Goal: Task Accomplishment & Management: Use online tool/utility

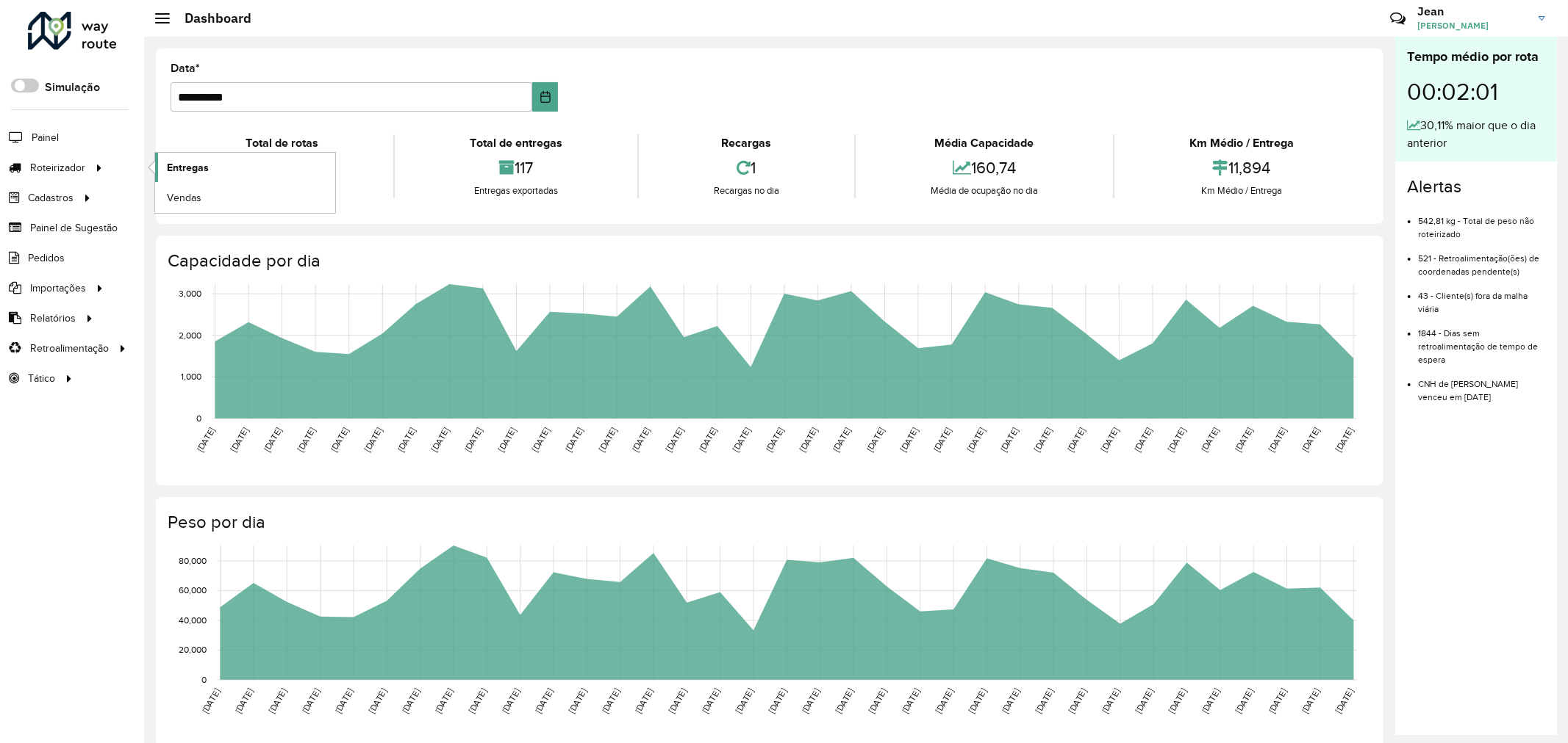
click at [202, 166] on span "Entregas" at bounding box center [187, 168] width 42 height 16
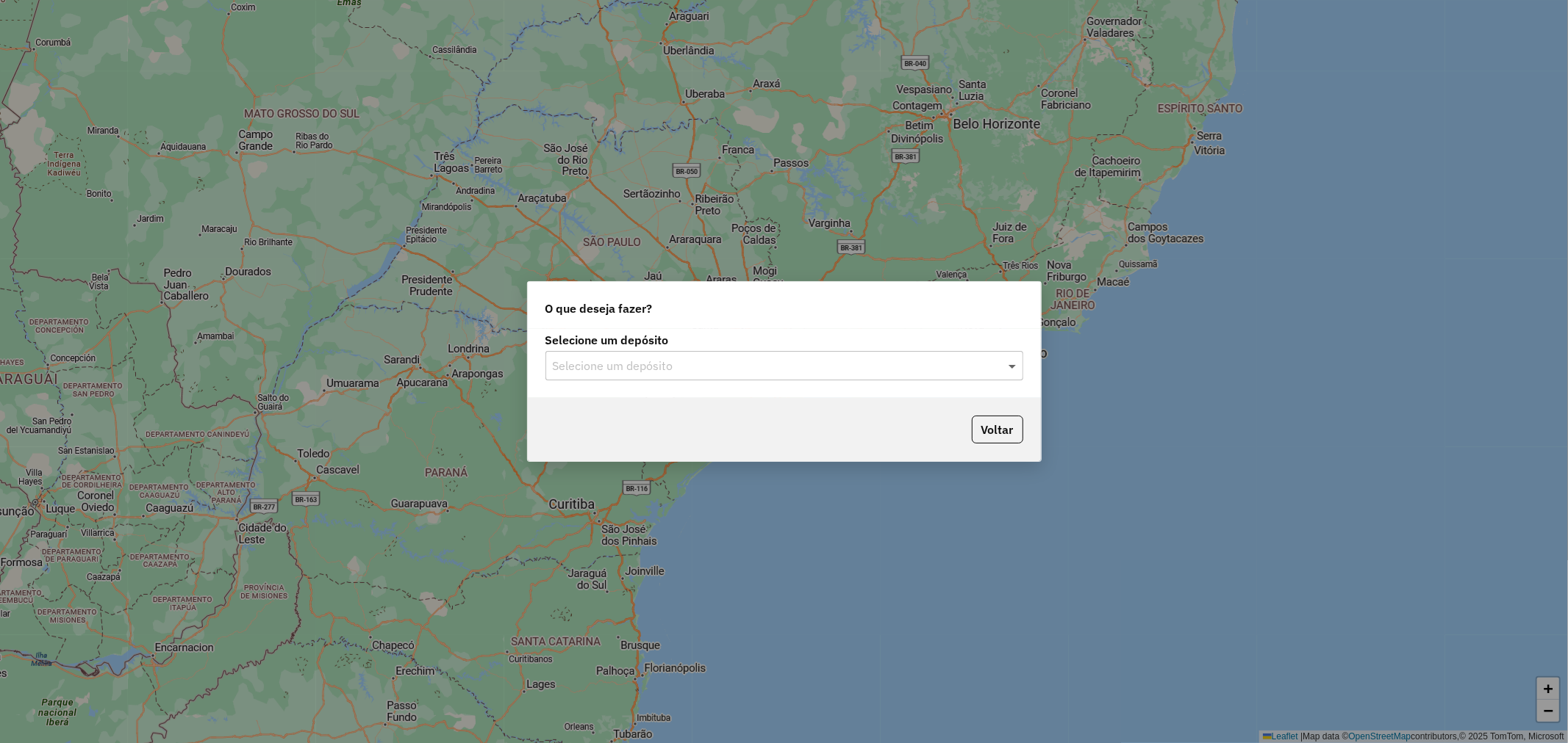
click at [1016, 370] on span at bounding box center [1013, 366] width 19 height 18
click at [575, 406] on span "Ribeira Beer" at bounding box center [583, 408] width 63 height 13
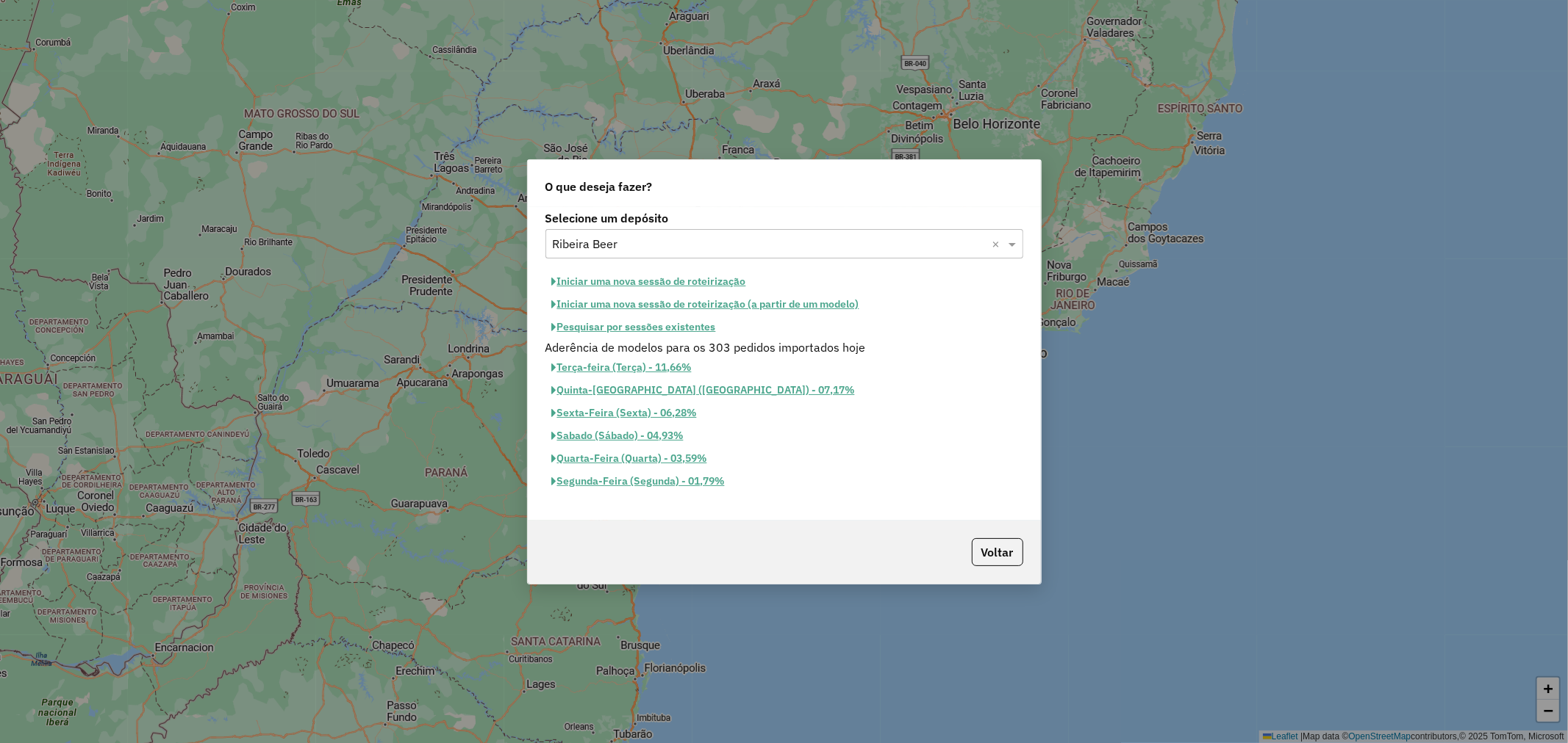
click at [674, 282] on button "Iniciar uma nova sessão de roteirização" at bounding box center [648, 282] width 207 height 23
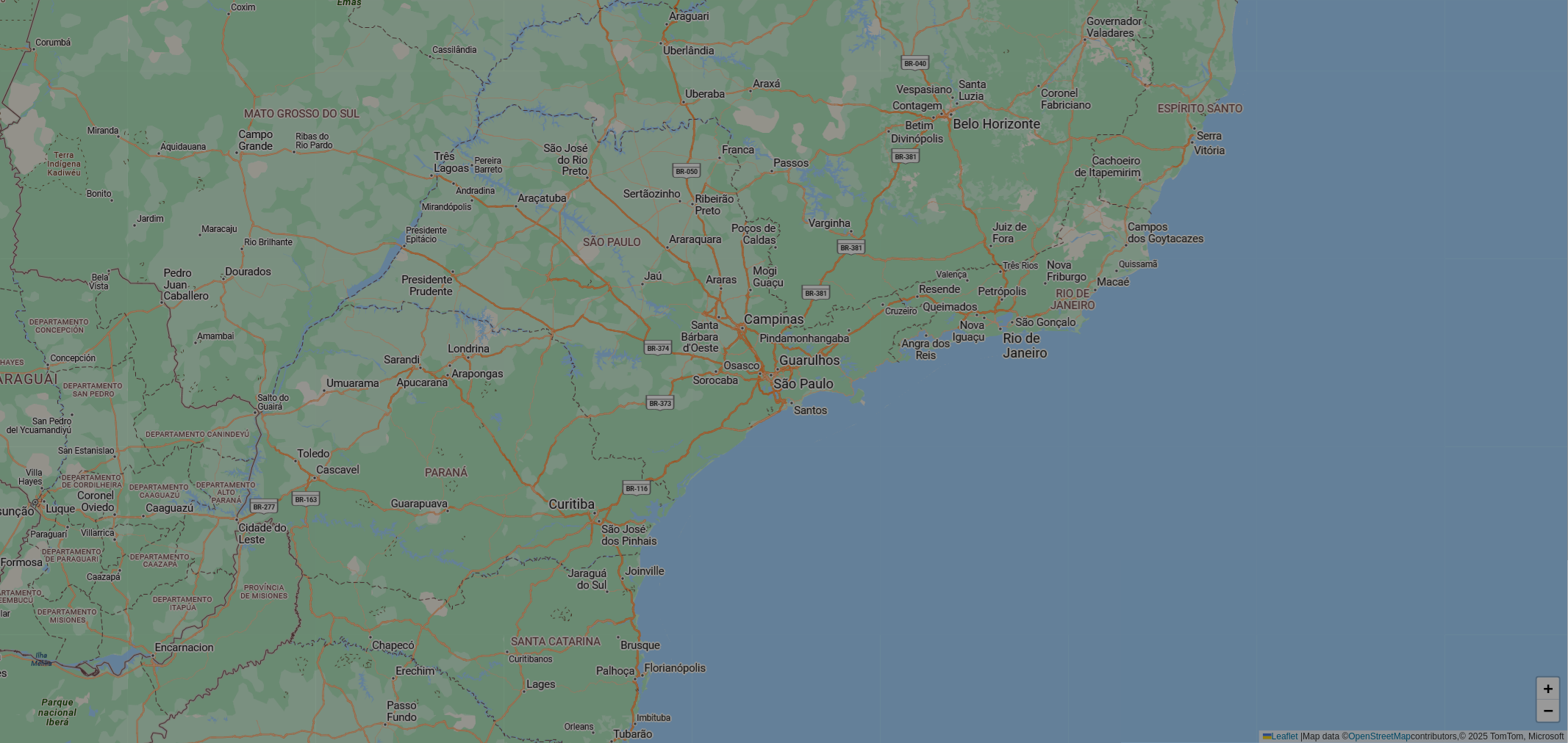
select select "*"
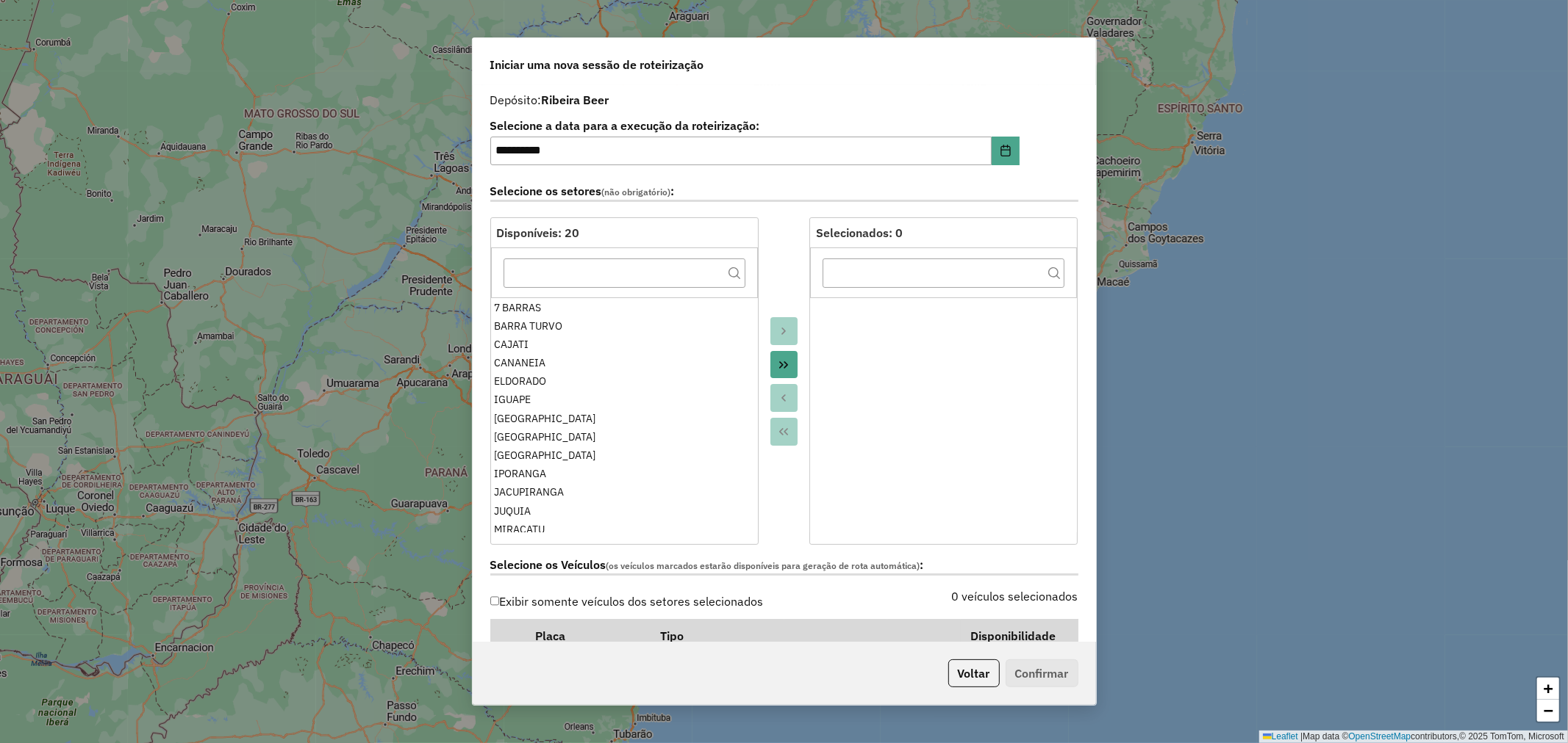
click at [784, 366] on icon "Move All to Target" at bounding box center [784, 365] width 9 height 7
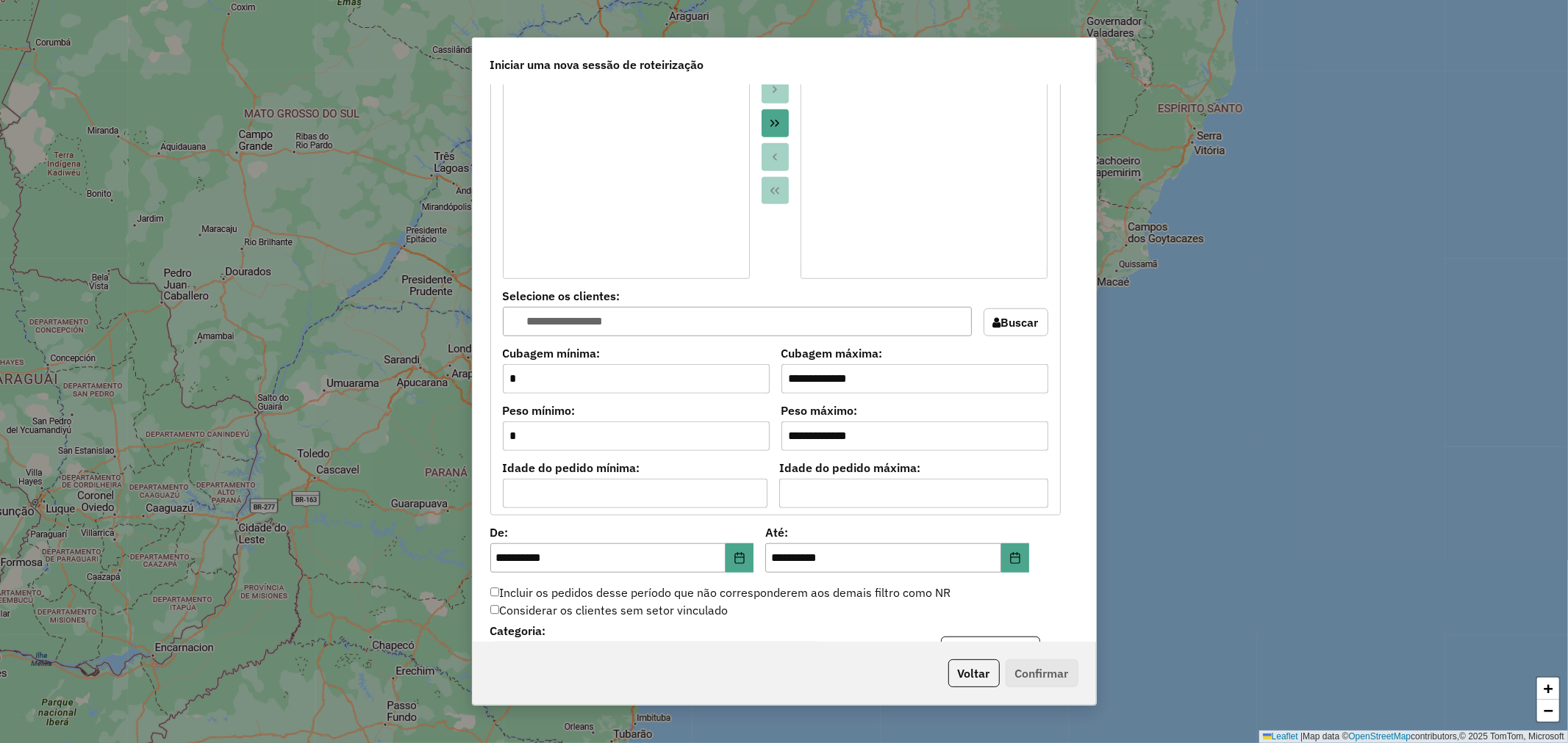
scroll to position [1302, 0]
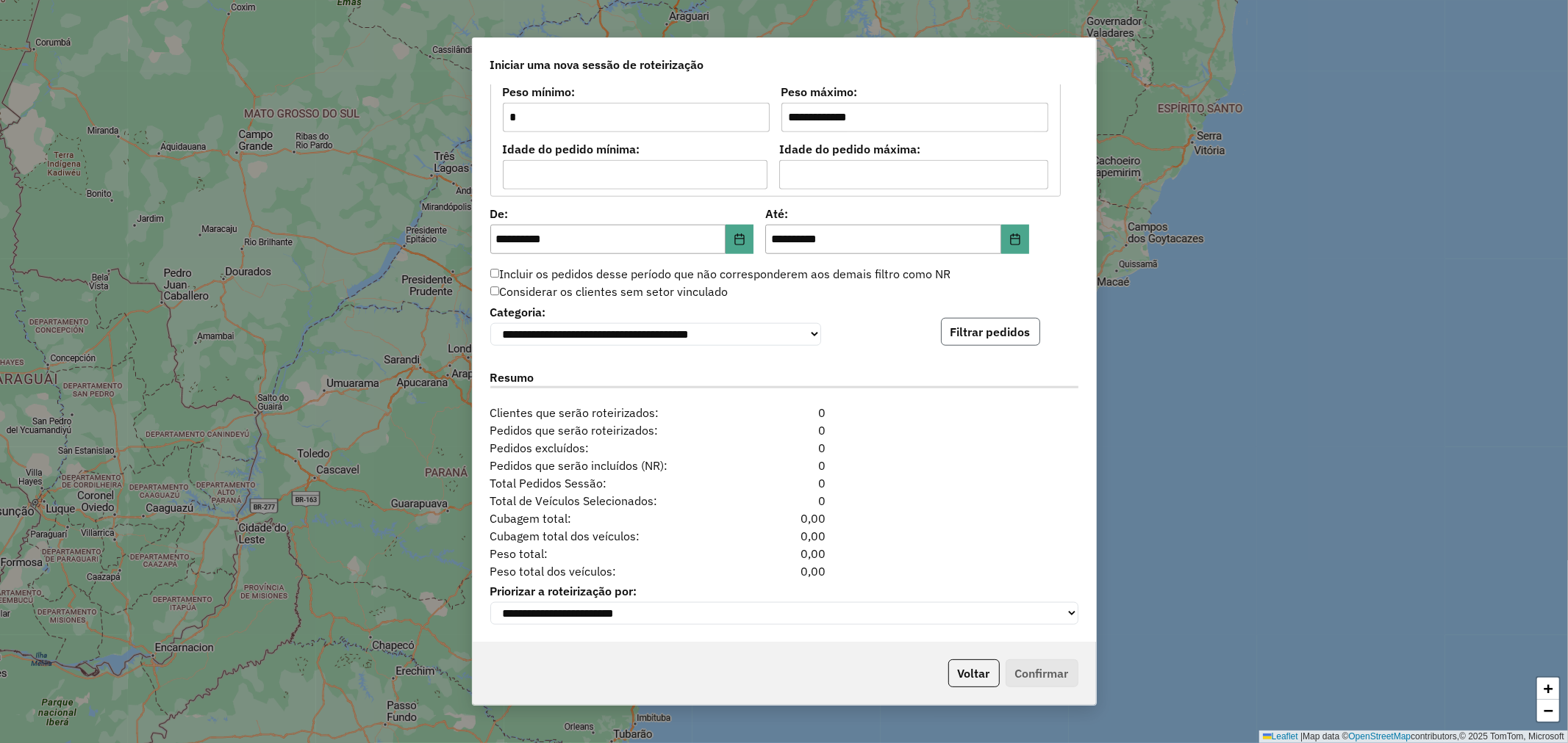
click at [998, 340] on button "Filtrar pedidos" at bounding box center [990, 332] width 99 height 28
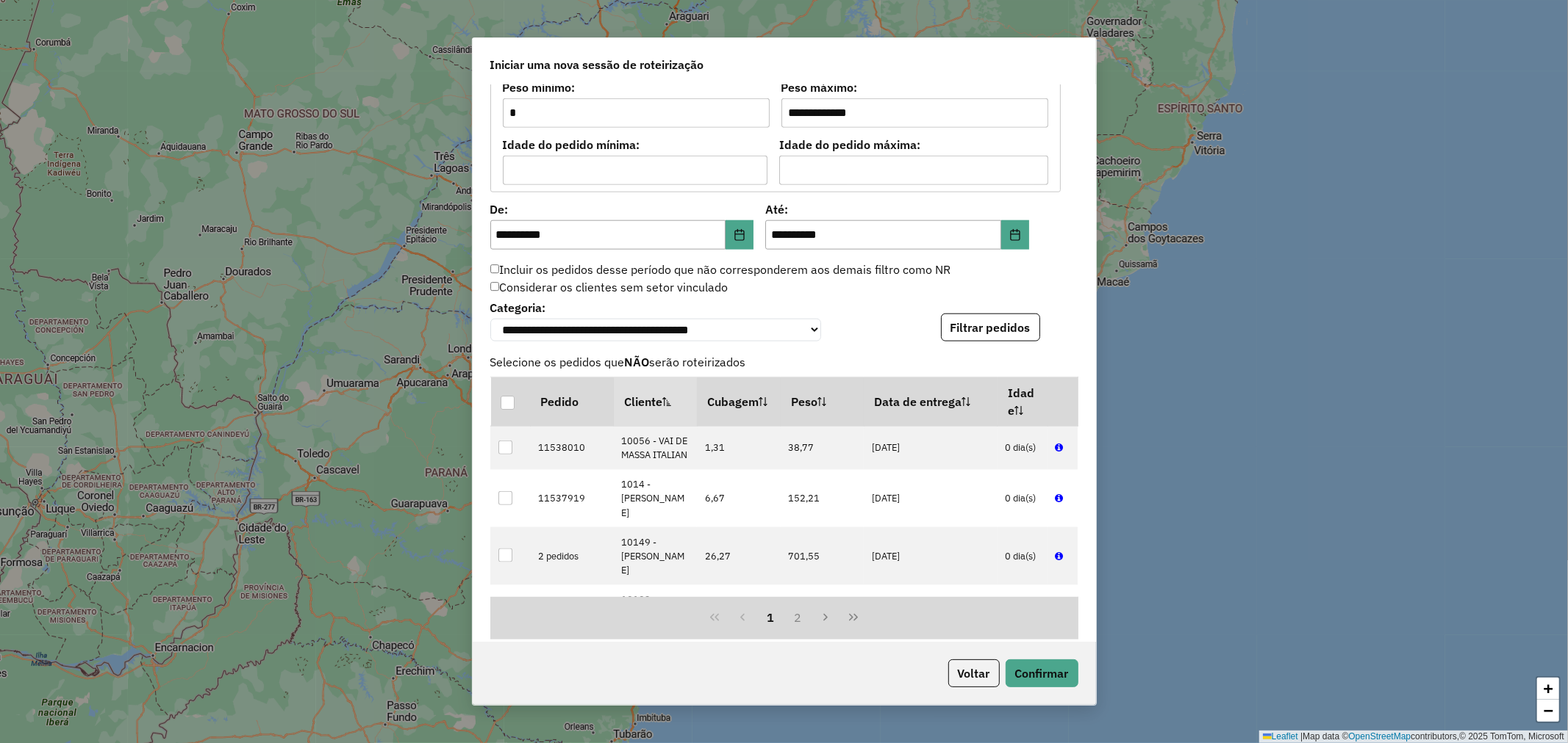
scroll to position [1606, 0]
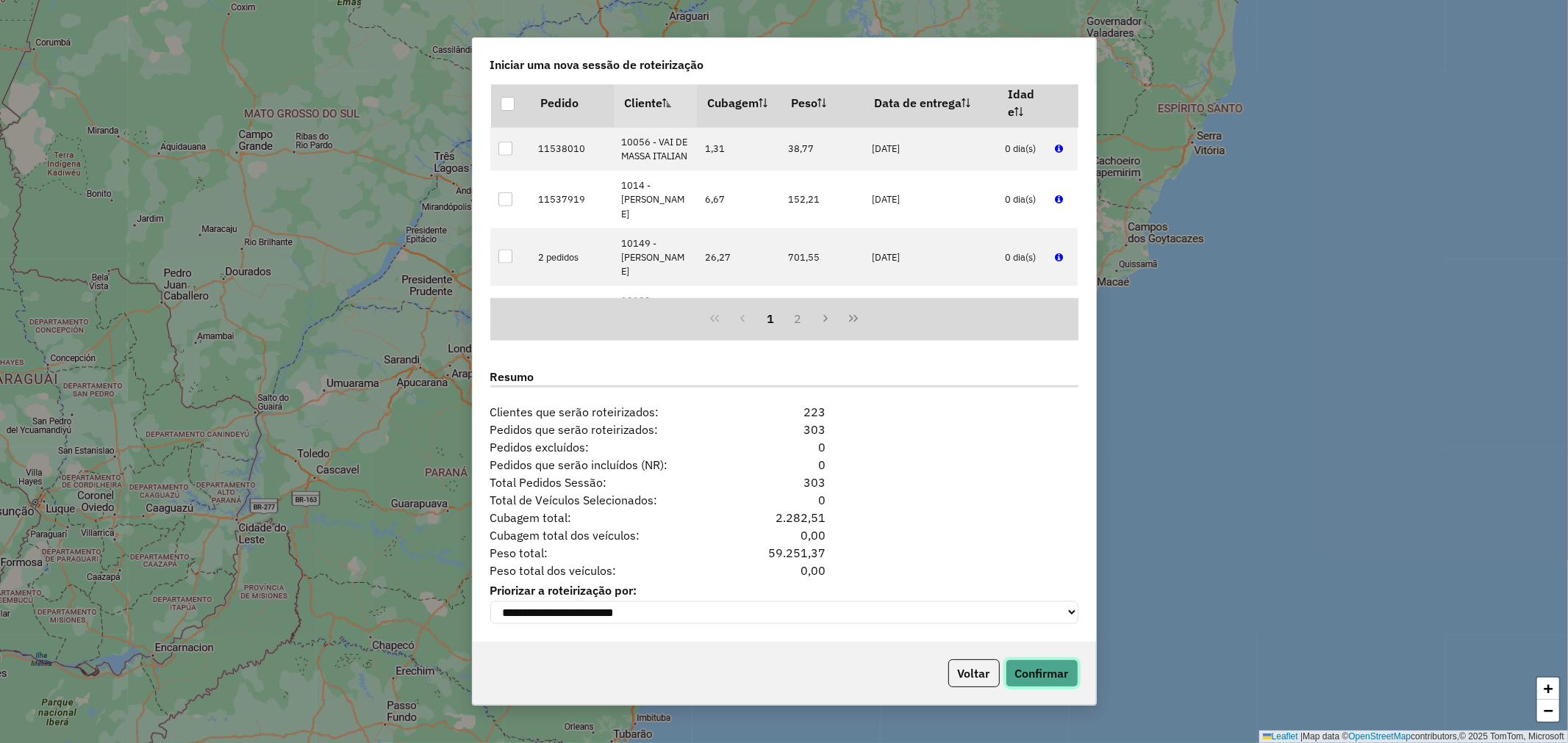
click at [1054, 674] on button "Confirmar" at bounding box center [1042, 674] width 73 height 28
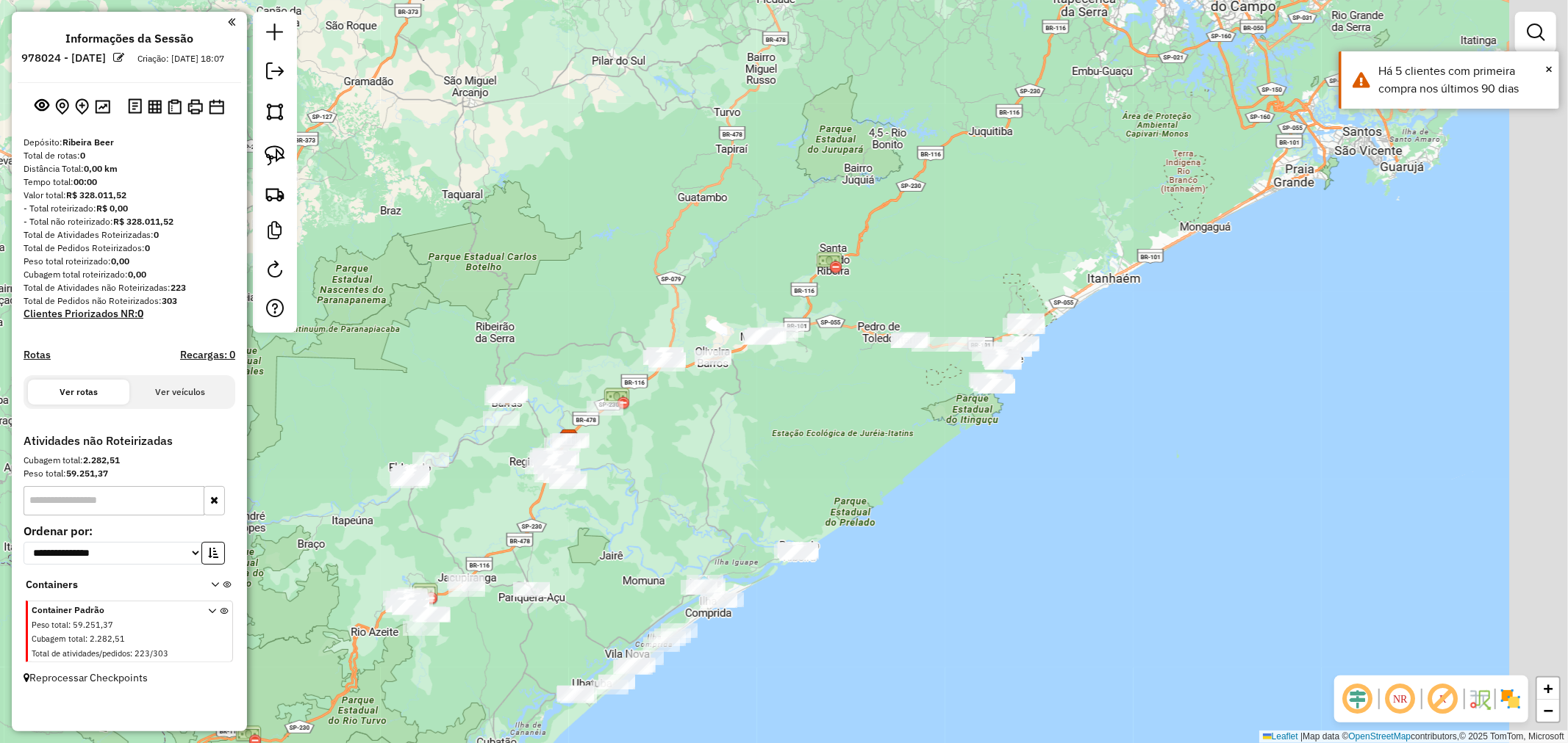
drag, startPoint x: 1052, startPoint y: 372, endPoint x: 836, endPoint y: 438, distance: 225.9
click at [836, 438] on div "Janela de atendimento Grade de atendimento Capacidade Transportadoras Veículos …" at bounding box center [784, 372] width 1568 height 743
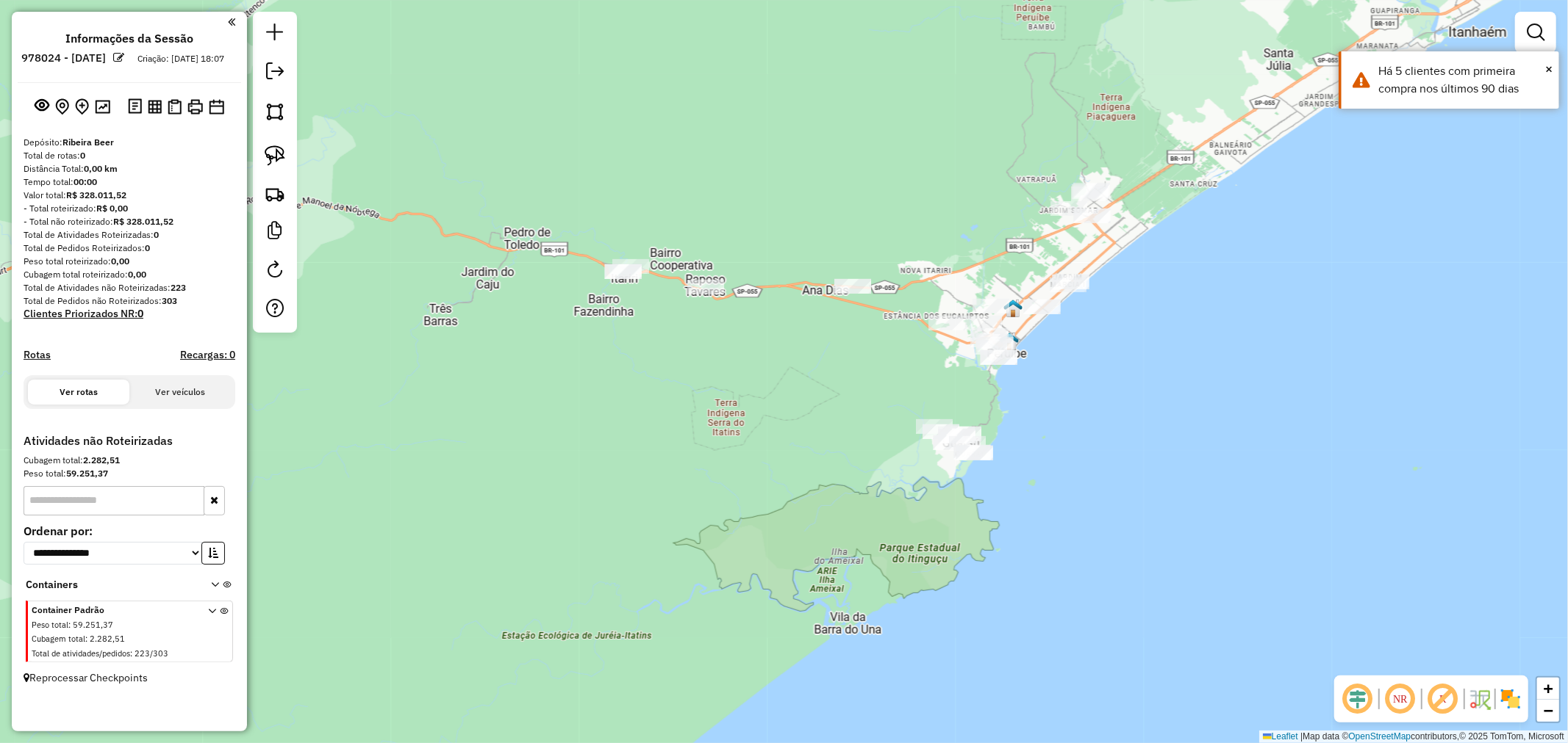
drag, startPoint x: 1002, startPoint y: 305, endPoint x: 504, endPoint y: 549, distance: 554.6
click at [504, 549] on div "Janela de atendimento Grade de atendimento Capacidade Transportadoras Veículos …" at bounding box center [784, 372] width 1568 height 743
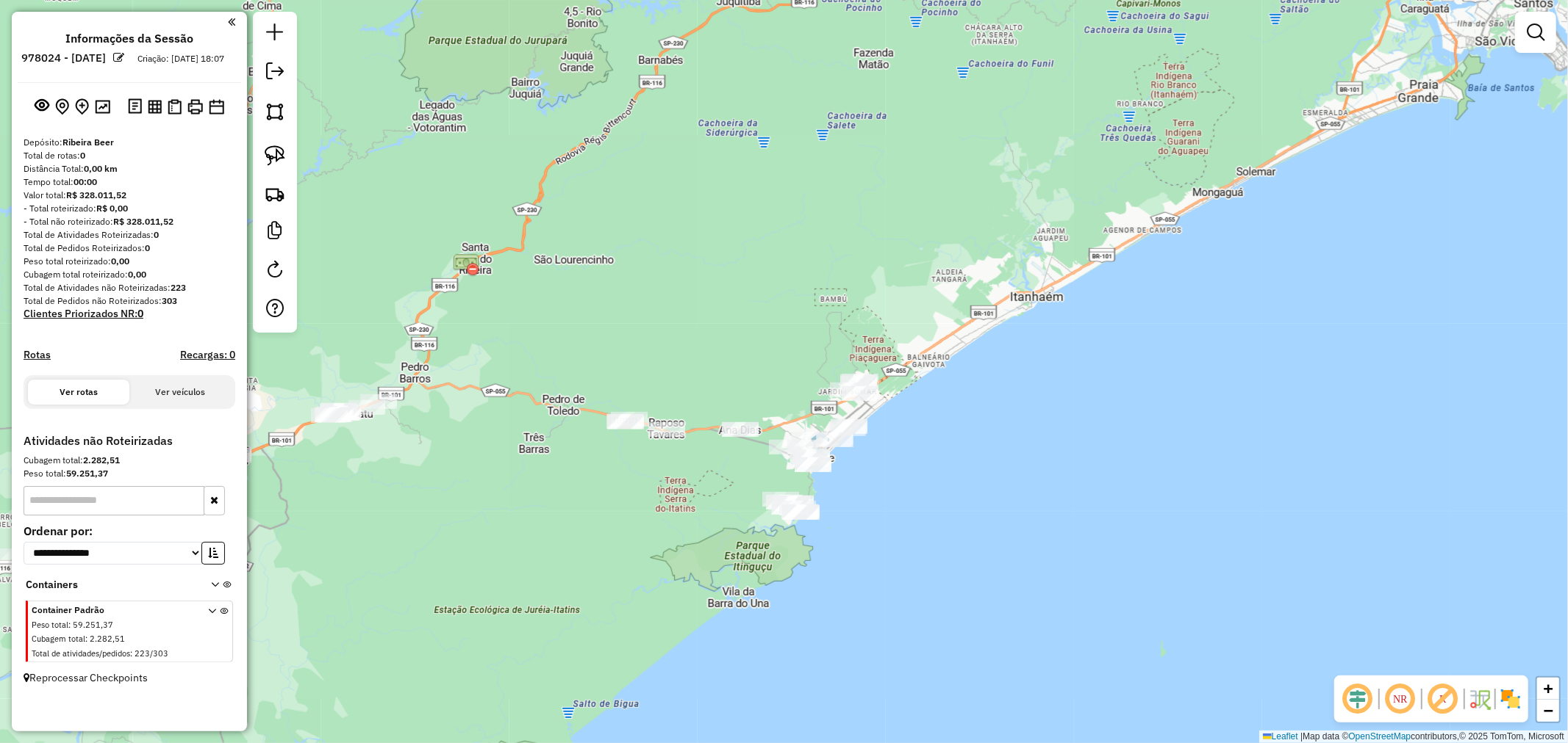
drag, startPoint x: 658, startPoint y: 527, endPoint x: 650, endPoint y: 548, distance: 22.5
click at [650, 548] on div "Janela de atendimento Grade de atendimento Capacidade Transportadoras Veículos …" at bounding box center [784, 372] width 1568 height 743
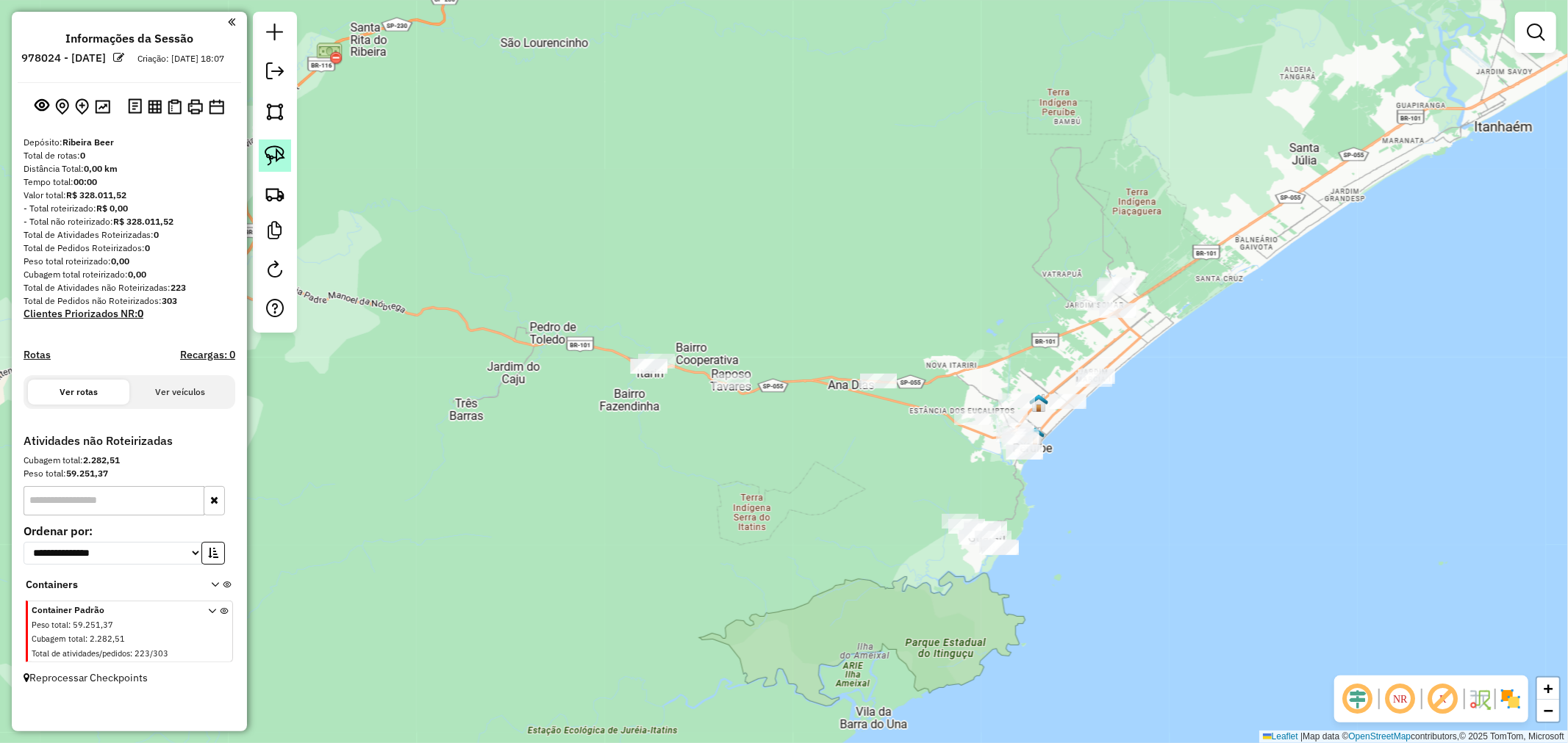
click at [269, 151] on img at bounding box center [275, 156] width 21 height 21
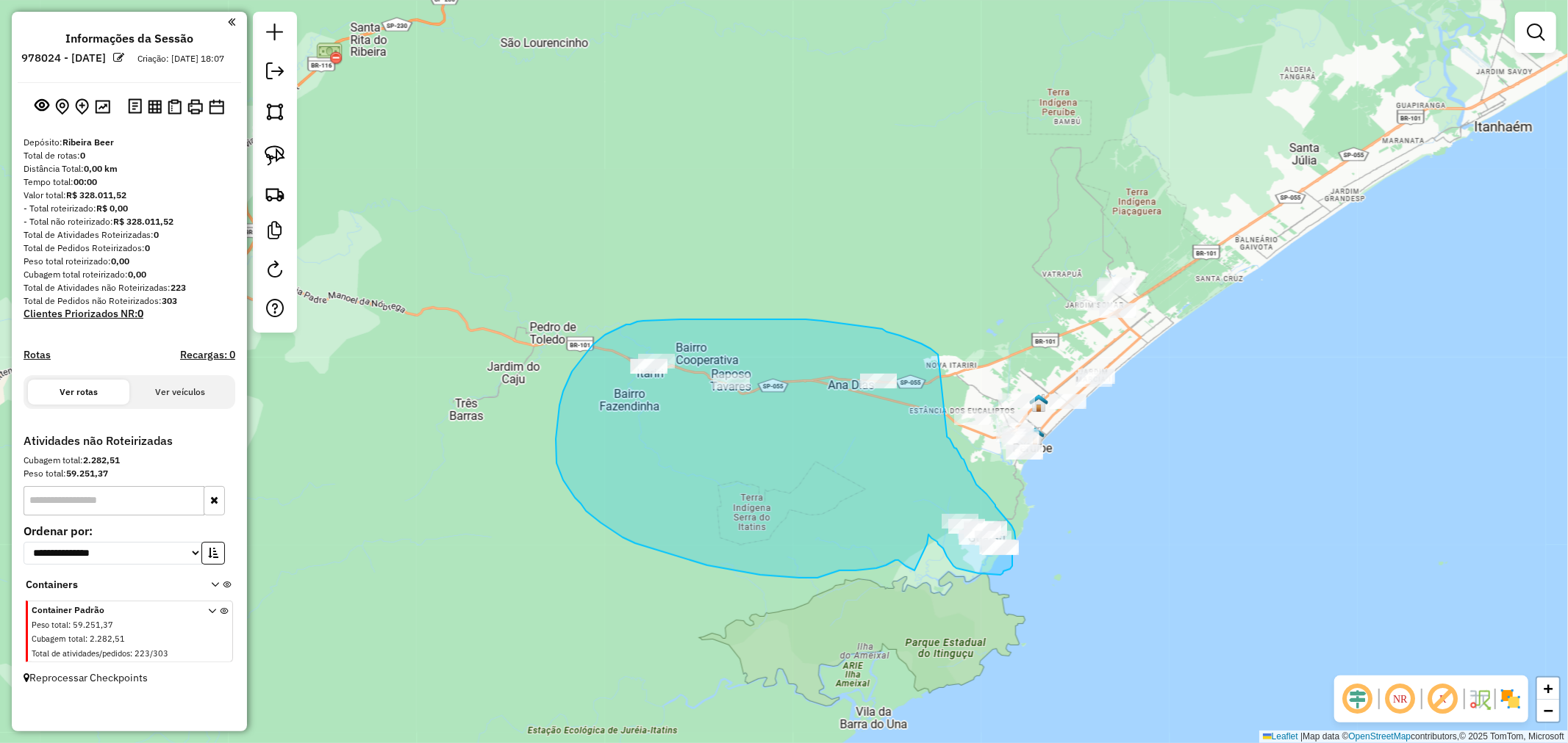
drag, startPoint x: 938, startPoint y: 354, endPoint x: 946, endPoint y: 435, distance: 81.4
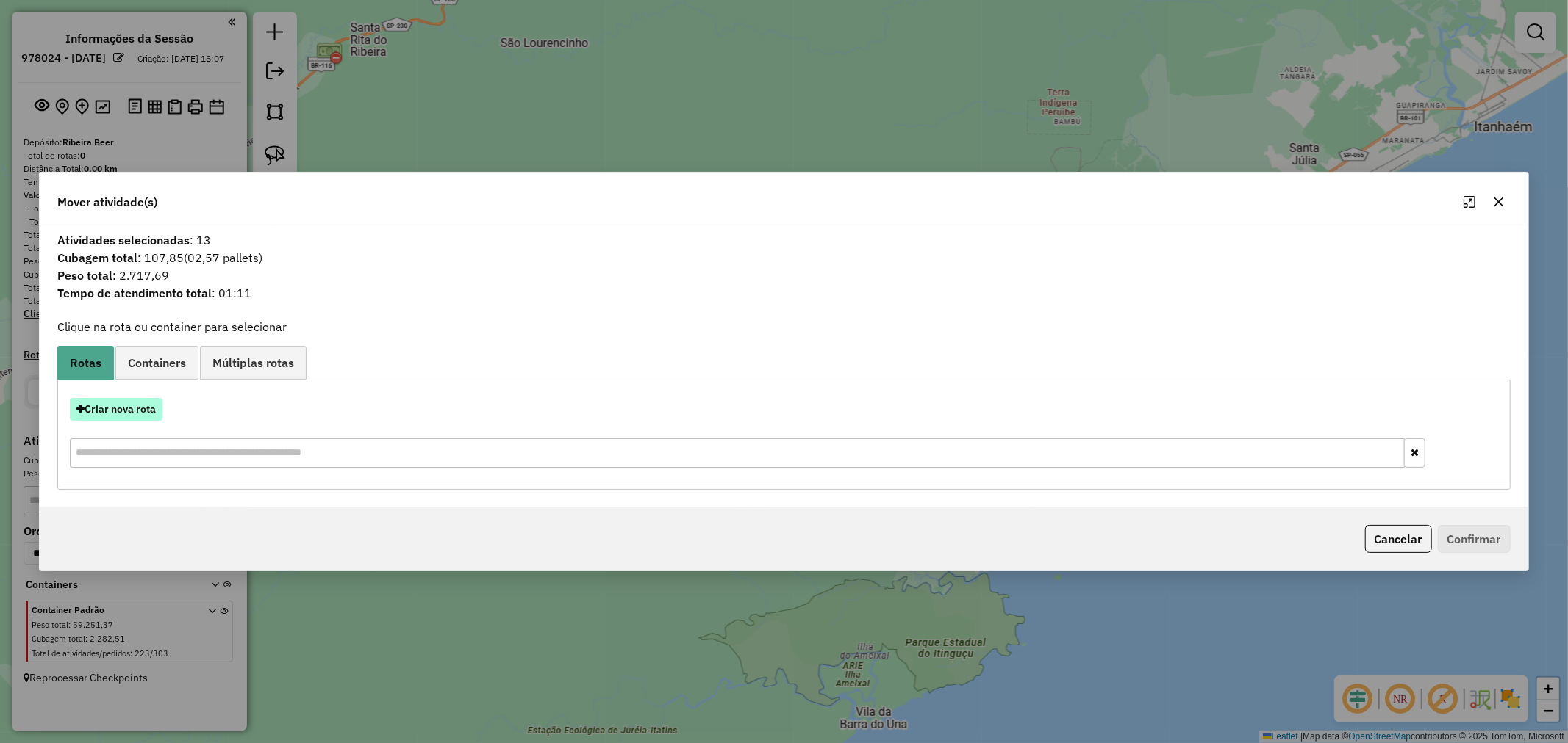
click at [120, 401] on button "Criar nova rota" at bounding box center [116, 409] width 93 height 23
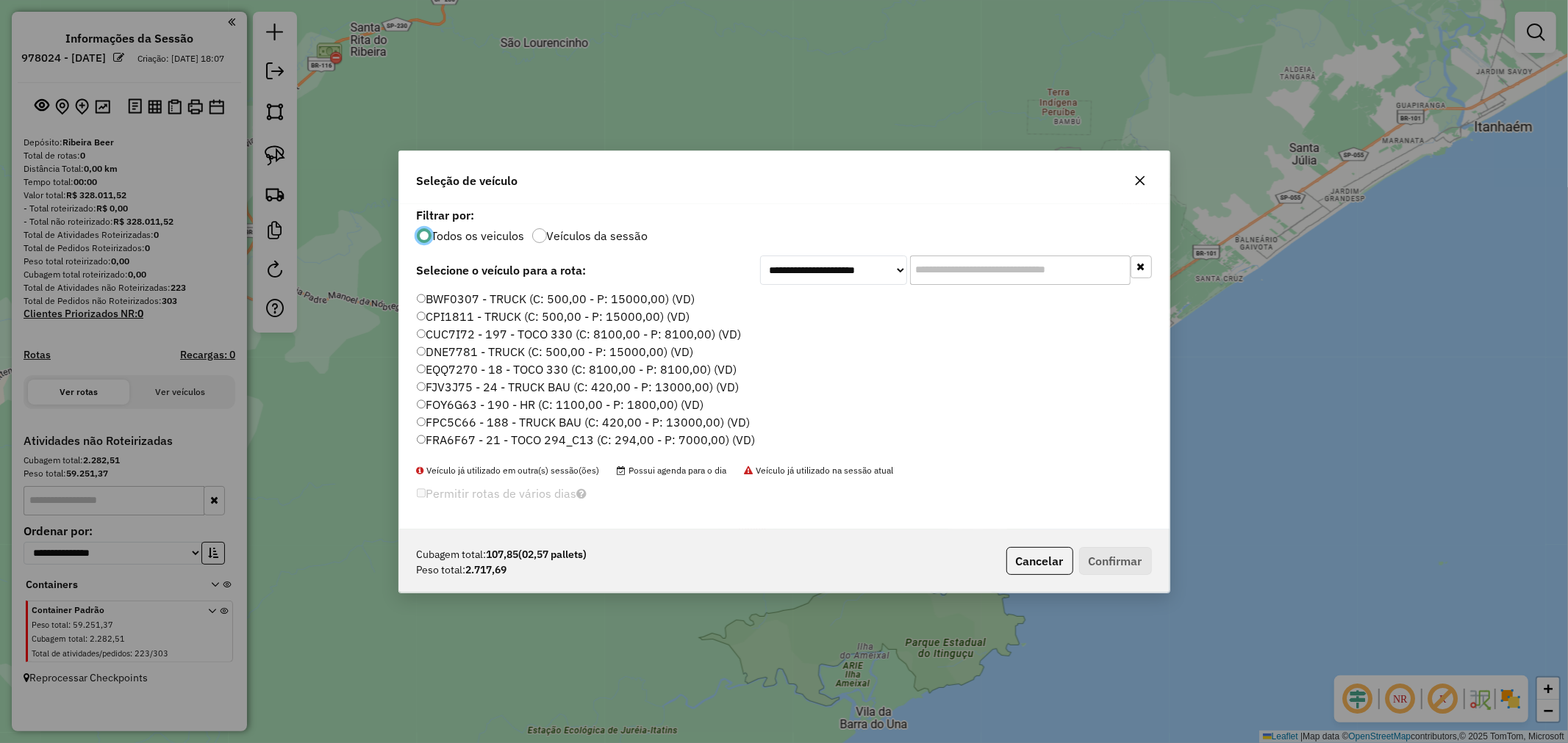
scroll to position [8, 4]
click at [1039, 260] on input "text" at bounding box center [1020, 270] width 221 height 30
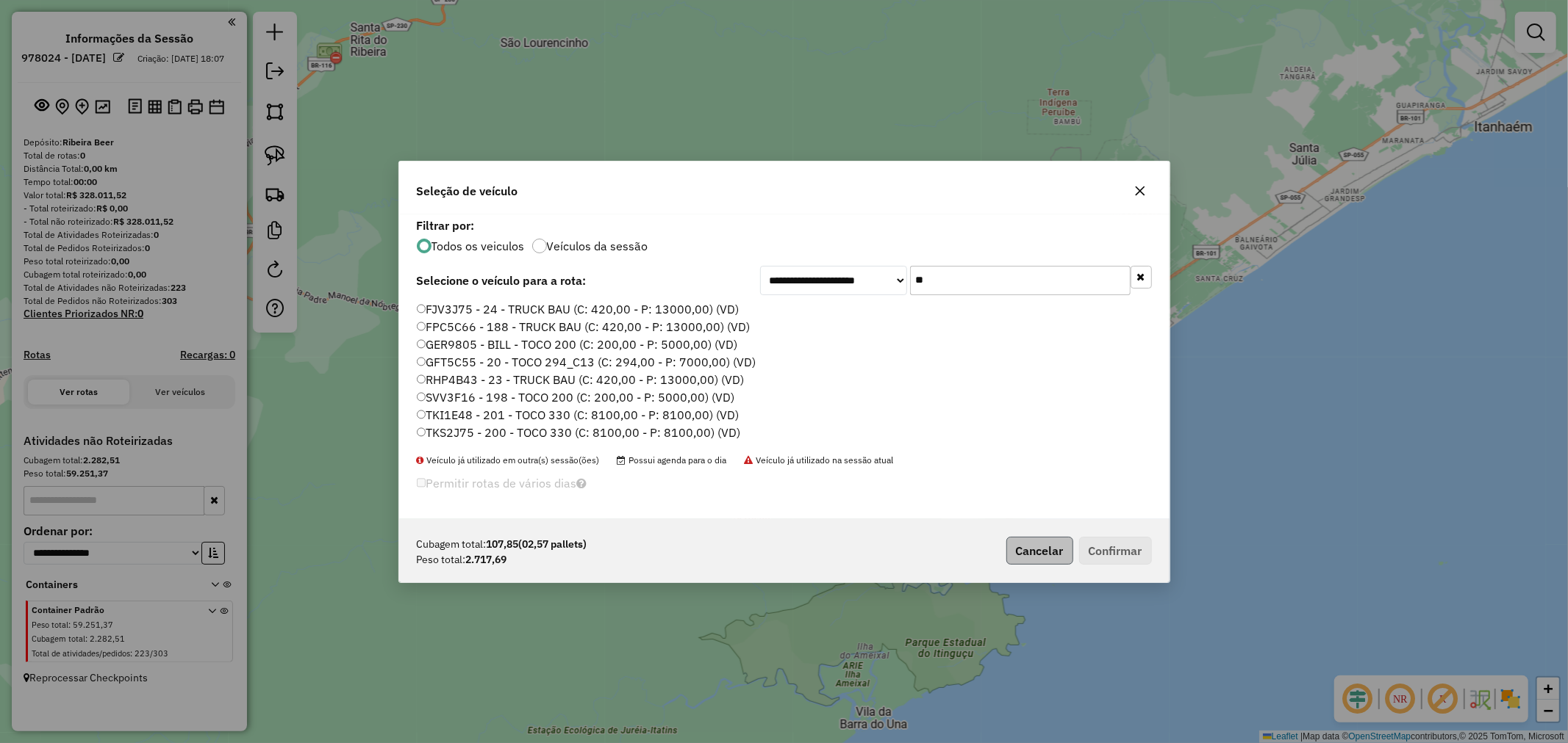
type input "**"
click at [1042, 557] on button "Cancelar" at bounding box center [1039, 551] width 67 height 28
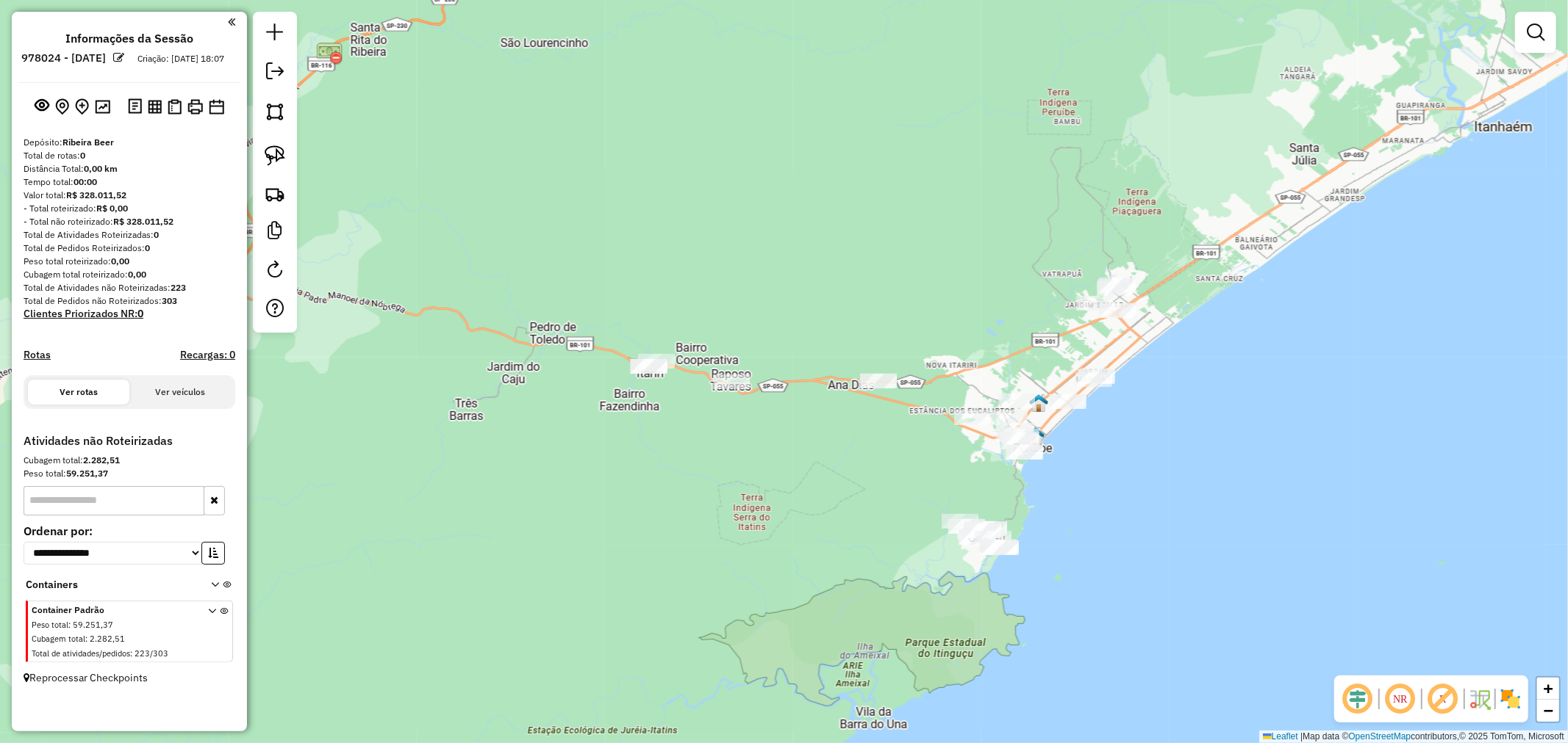
drag, startPoint x: 278, startPoint y: 157, endPoint x: 468, endPoint y: 206, distance: 196.2
click at [278, 157] on img at bounding box center [275, 156] width 21 height 21
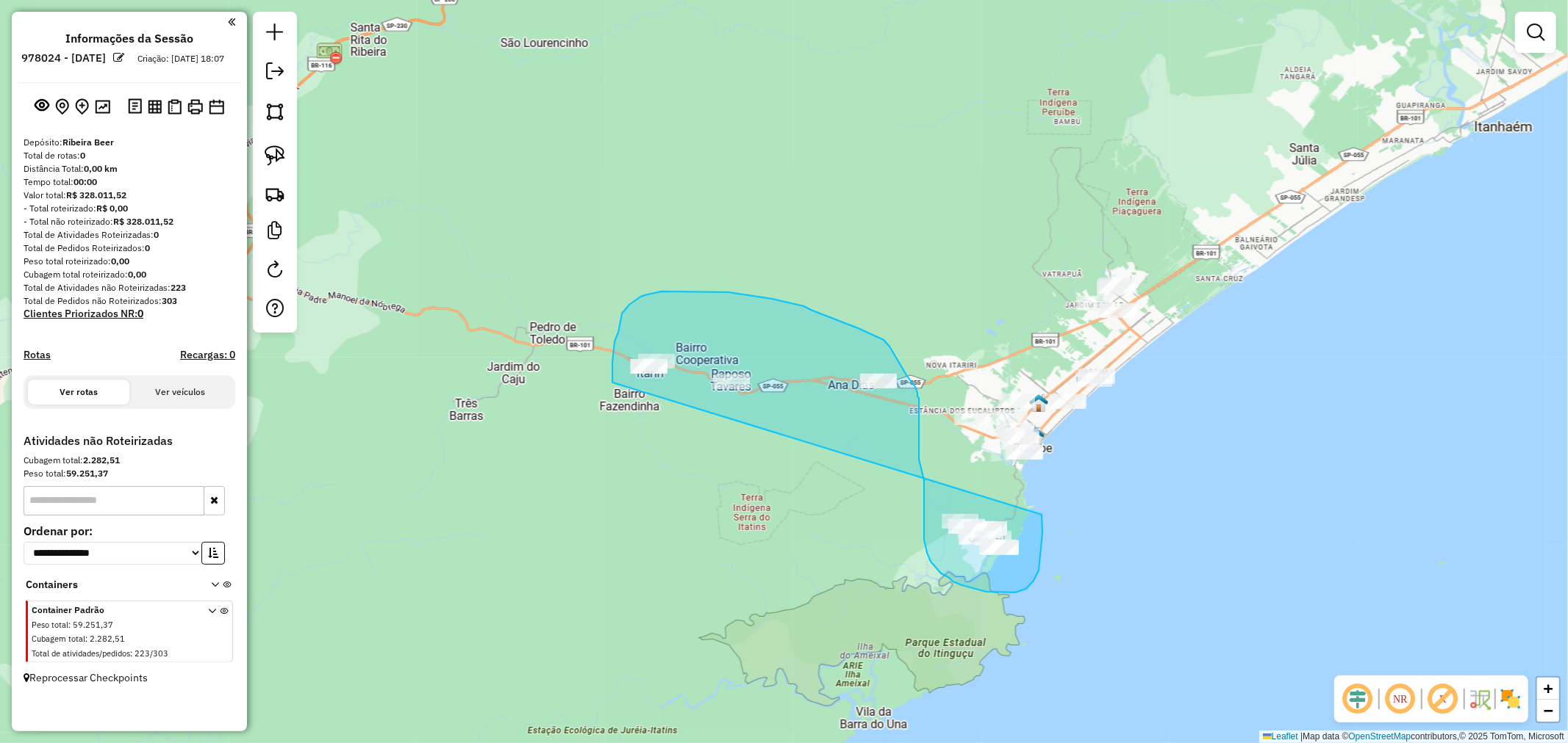
drag, startPoint x: 612, startPoint y: 383, endPoint x: 1042, endPoint y: 515, distance: 449.8
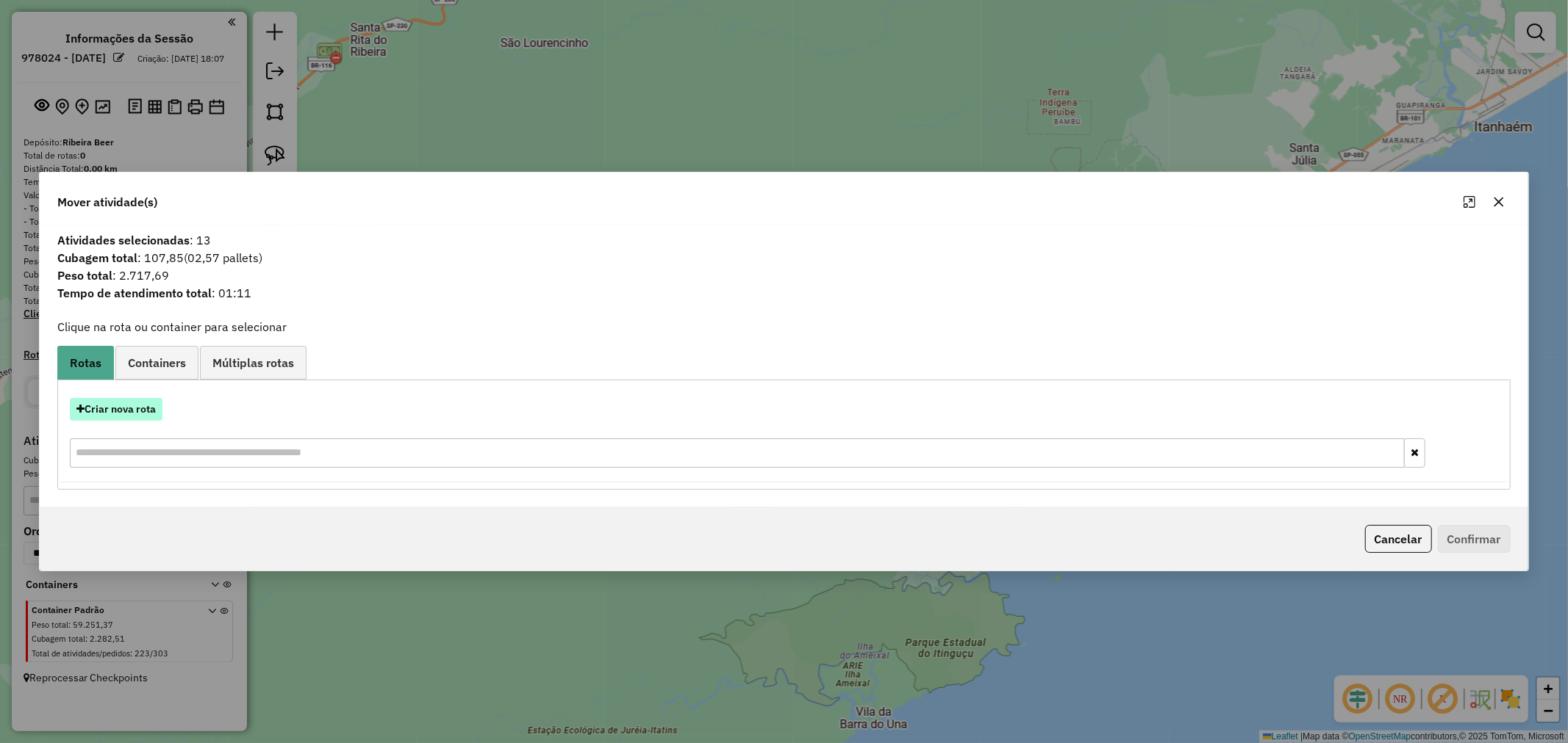
click at [138, 412] on button "Criar nova rota" at bounding box center [116, 409] width 93 height 23
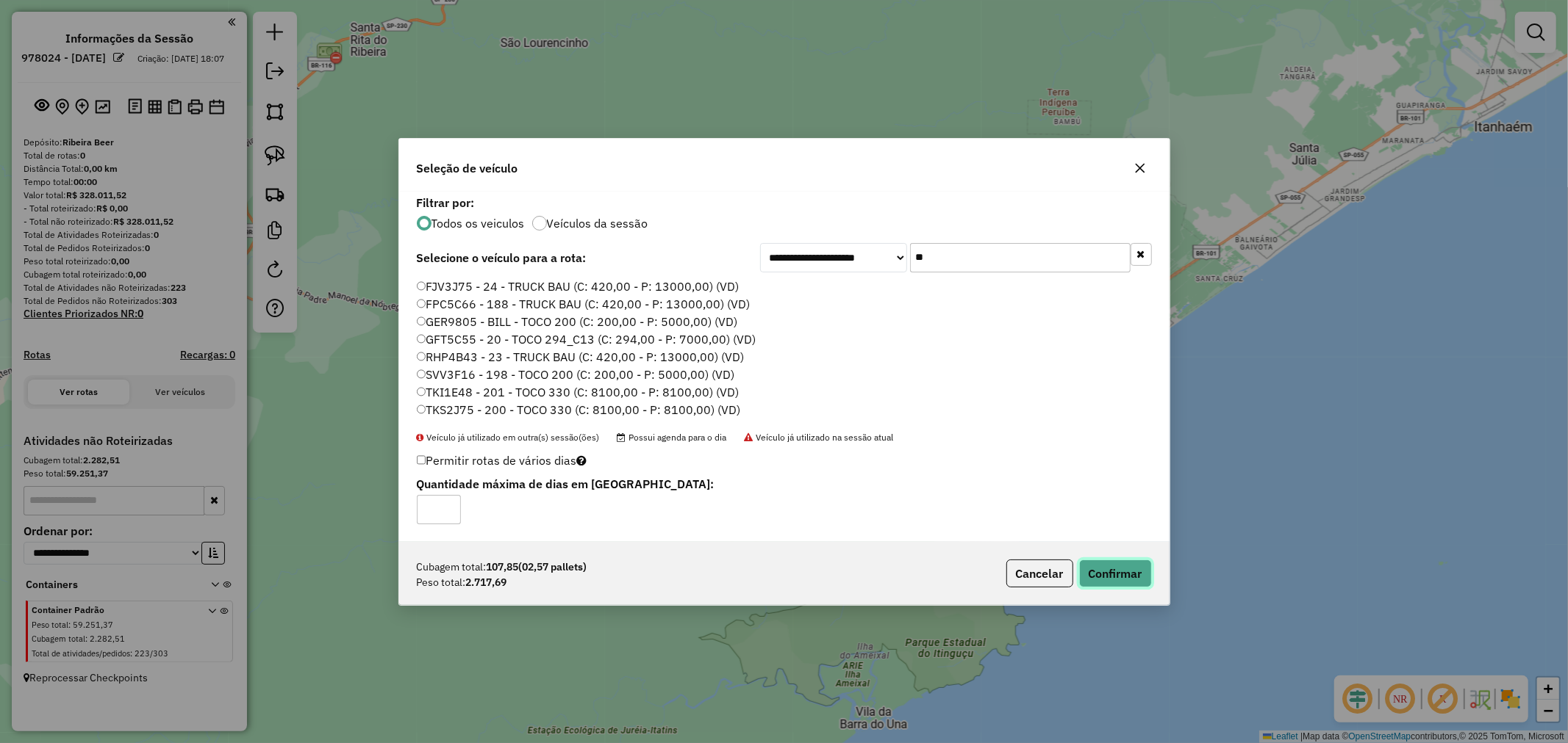
click at [1115, 571] on button "Confirmar" at bounding box center [1115, 574] width 73 height 28
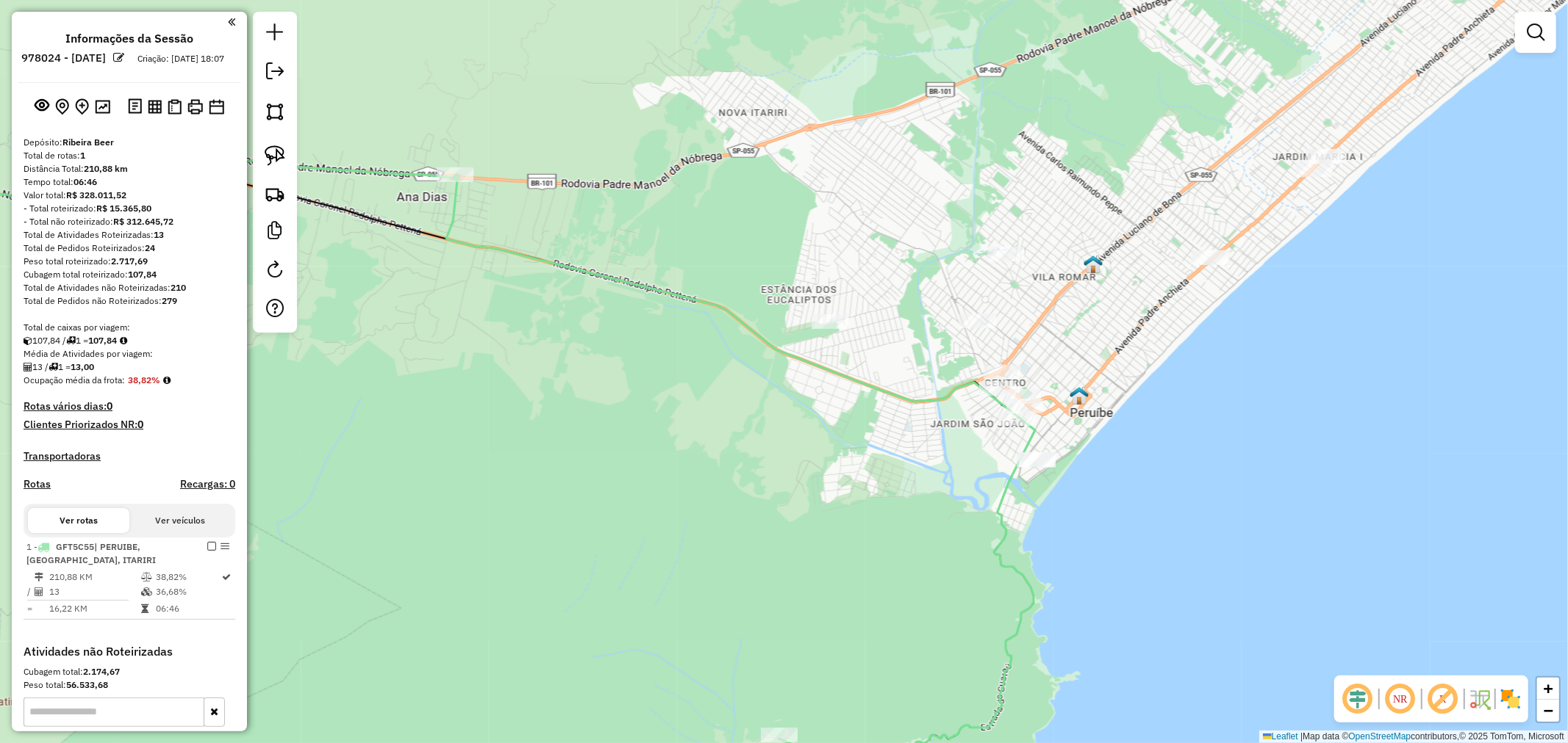
drag, startPoint x: 1126, startPoint y: 459, endPoint x: 809, endPoint y: 433, distance: 318.1
click at [809, 433] on div "Janela de atendimento Grade de atendimento Capacidade Transportadoras Veículos …" at bounding box center [784, 372] width 1568 height 743
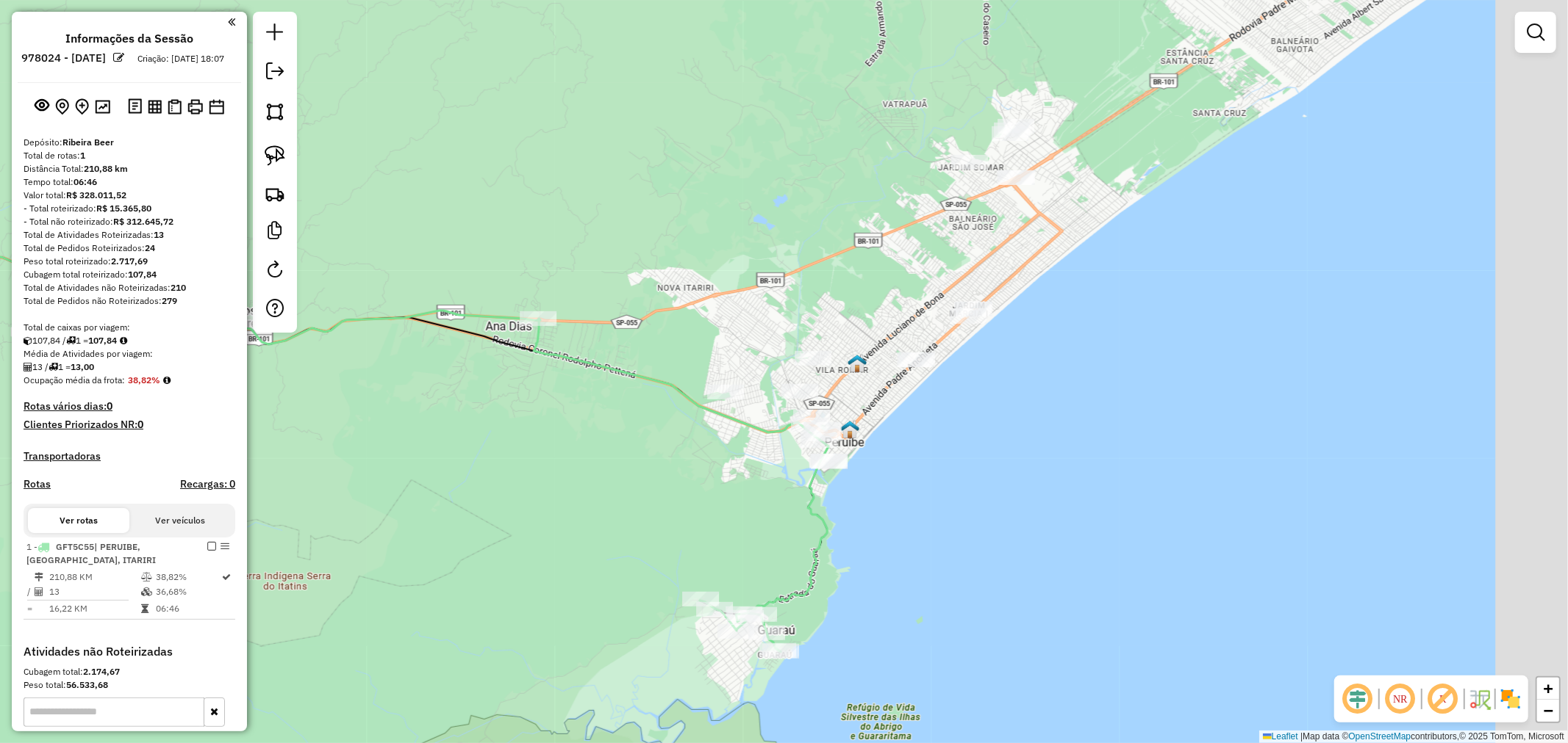
drag, startPoint x: 810, startPoint y: 433, endPoint x: 717, endPoint y: 448, distance: 94.2
click at [717, 448] on div "Janela de atendimento Grade de atendimento Capacidade Transportadoras Veículos …" at bounding box center [784, 372] width 1568 height 743
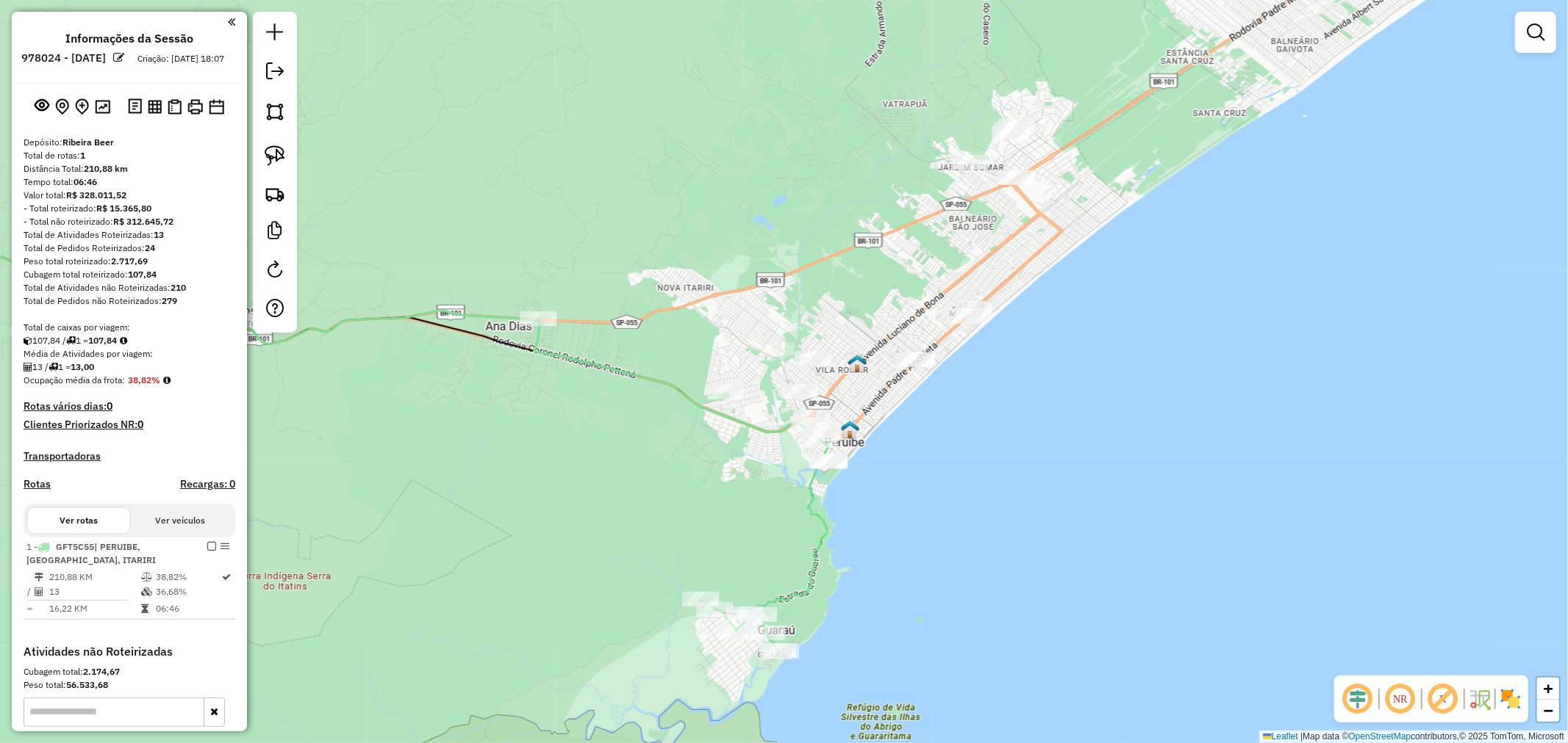
click at [650, 377] on icon at bounding box center [454, 466] width 749 height 373
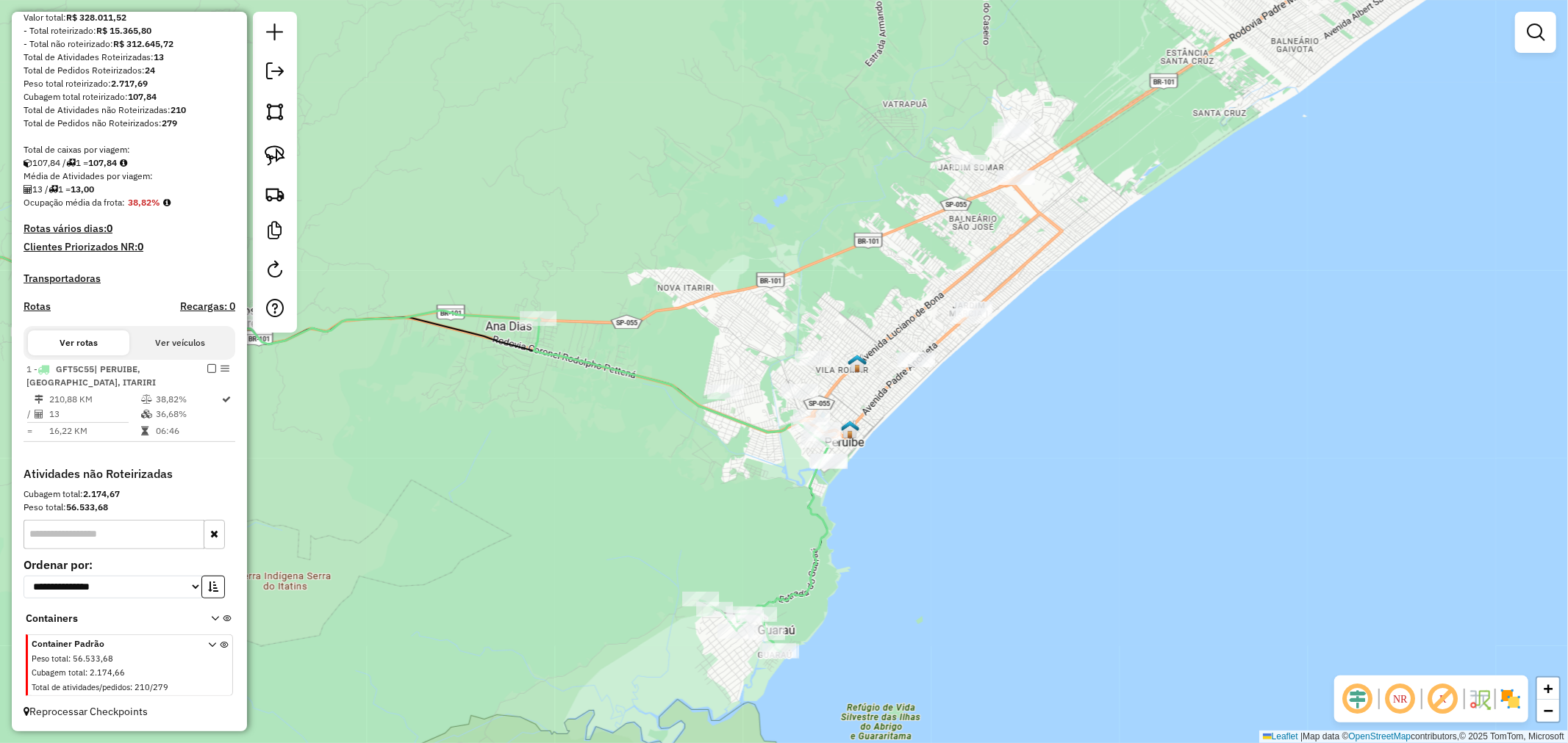
select select "**********"
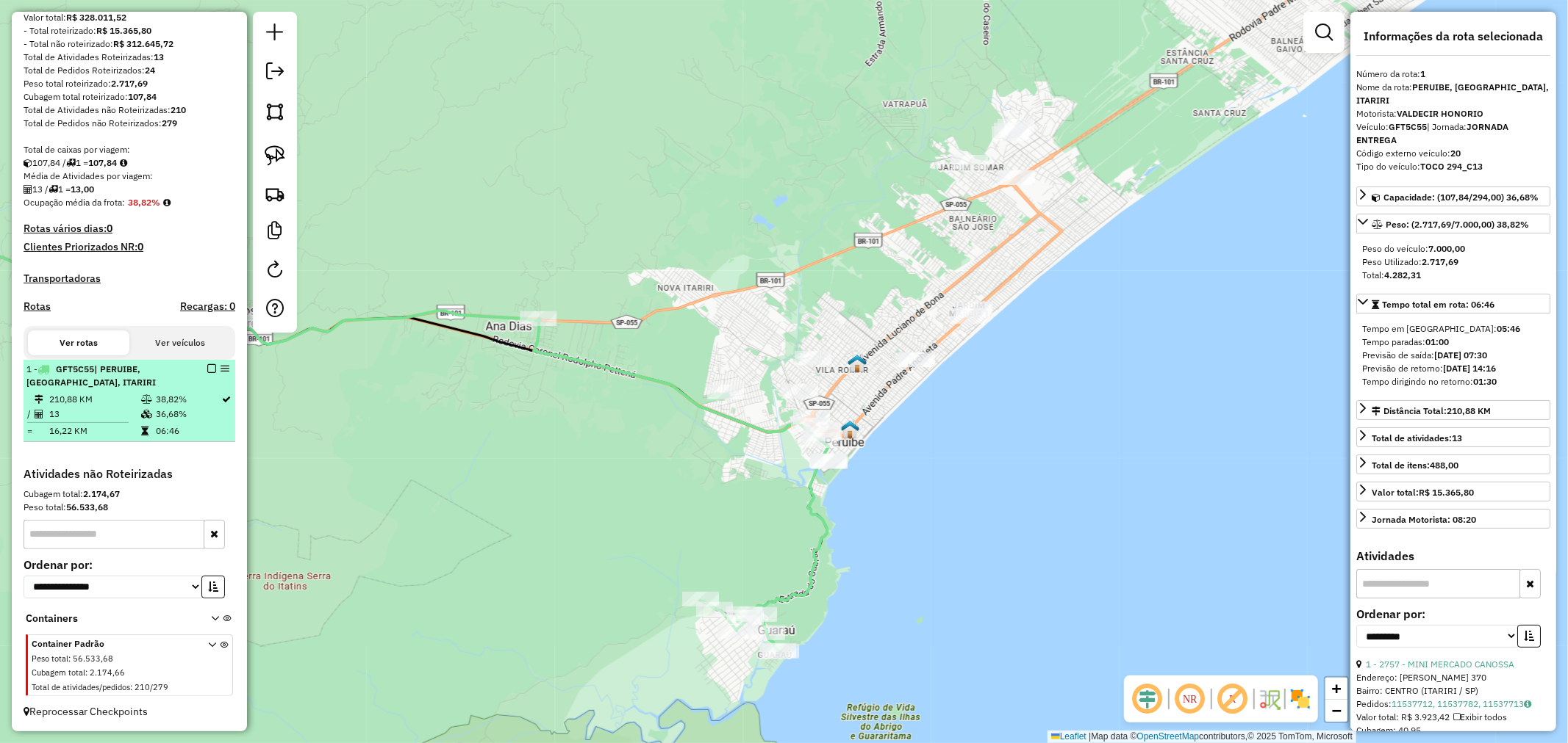
click at [208, 364] on em at bounding box center [212, 369] width 9 height 9
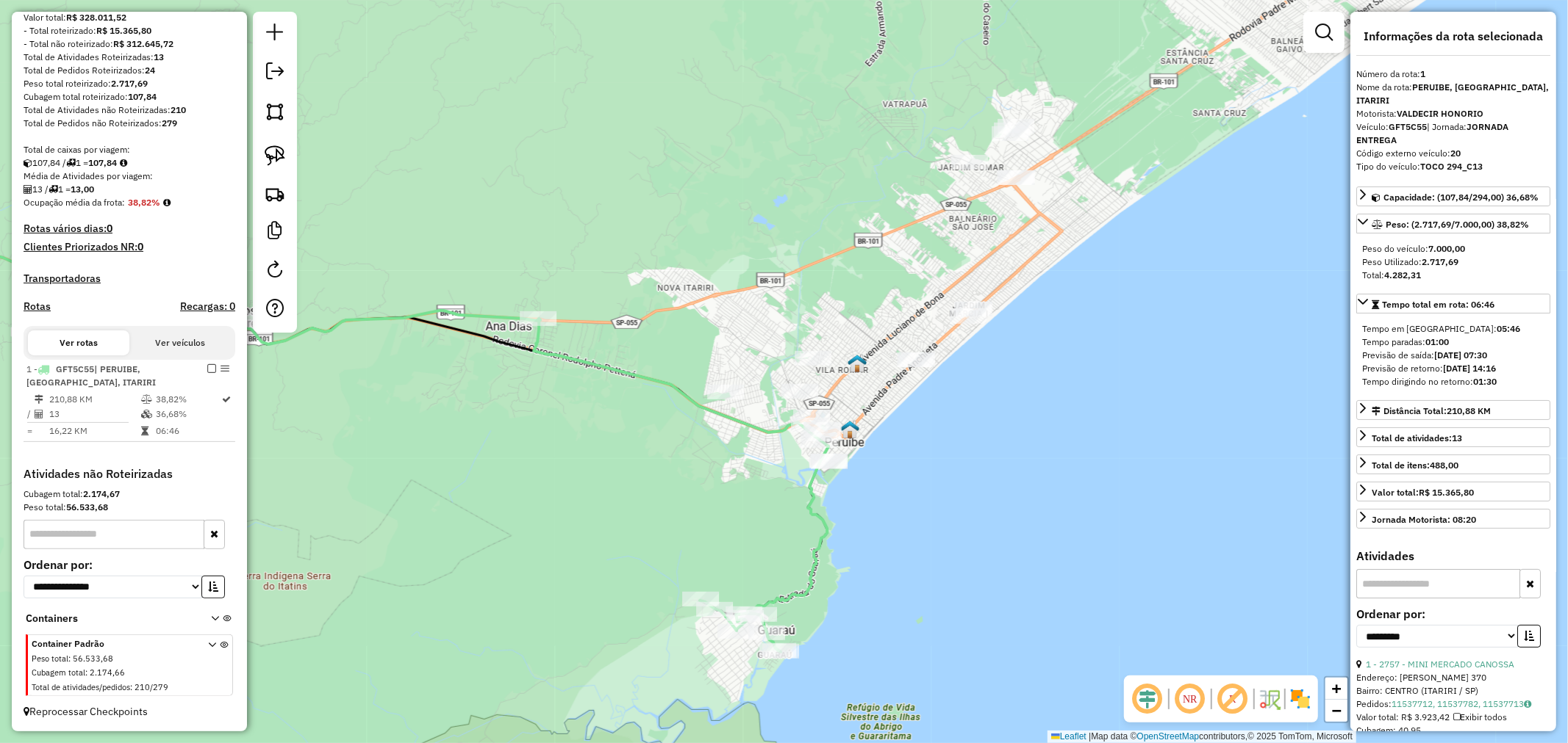
scroll to position [128, 0]
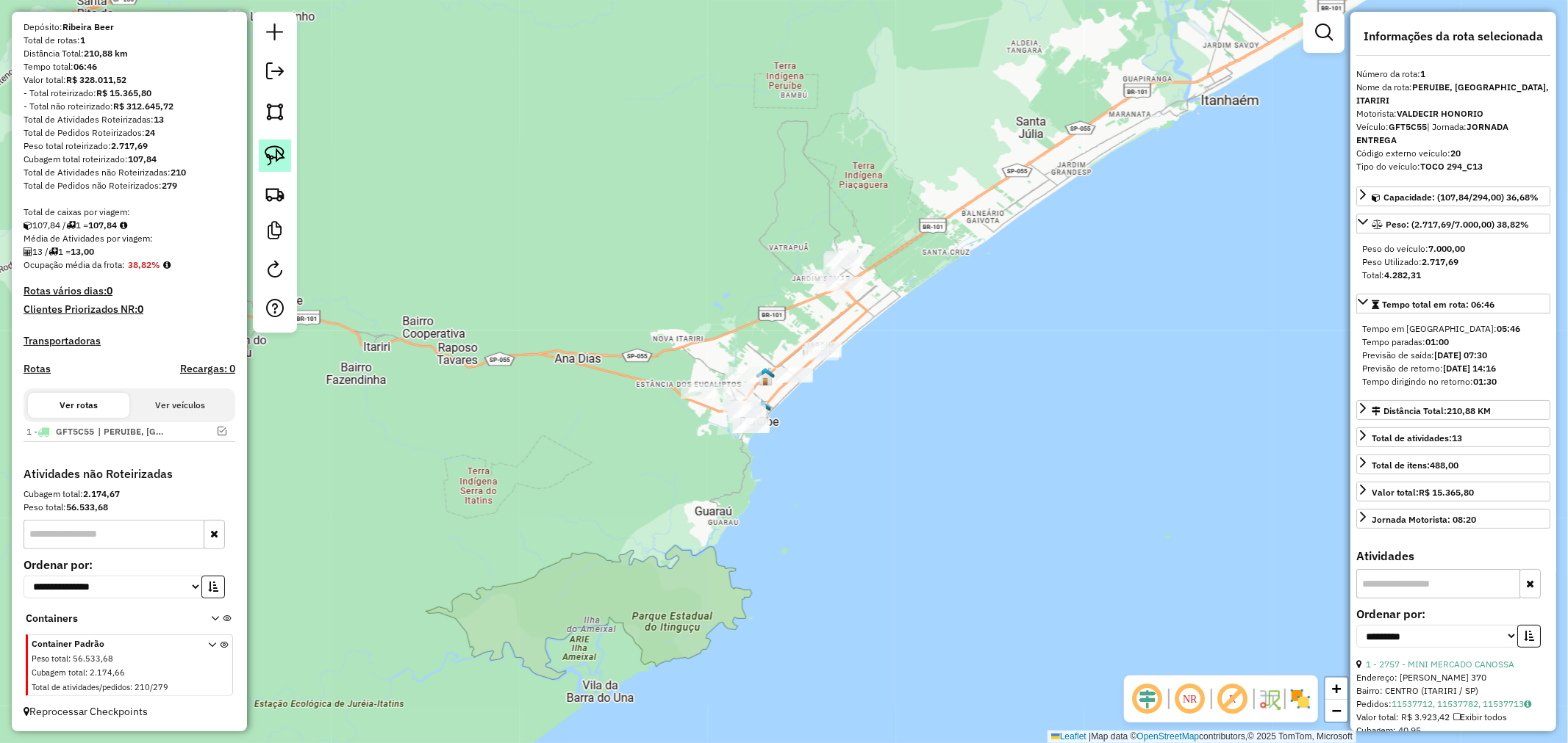
click at [275, 149] on img at bounding box center [275, 156] width 21 height 21
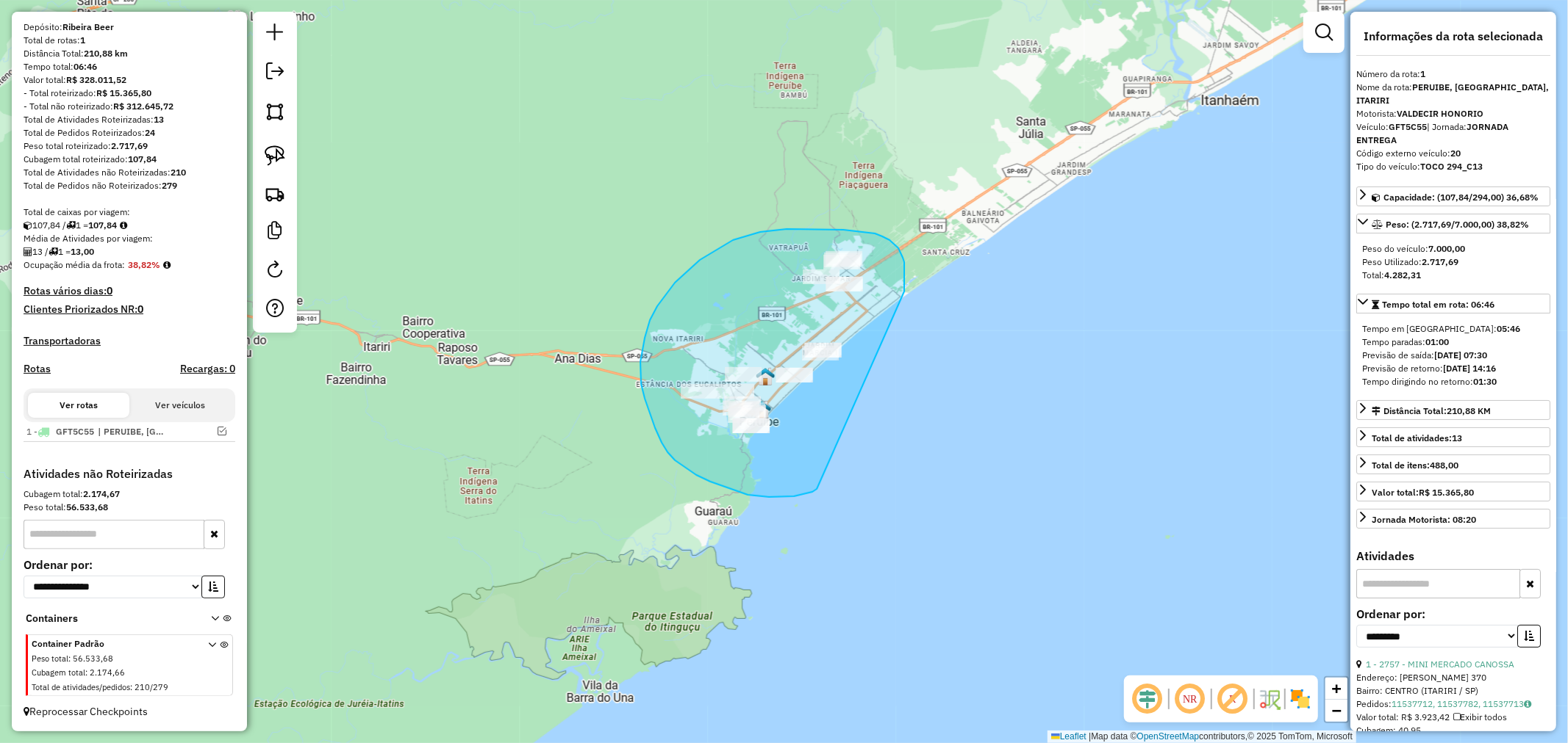
drag, startPoint x: 904, startPoint y: 291, endPoint x: 816, endPoint y: 489, distance: 216.7
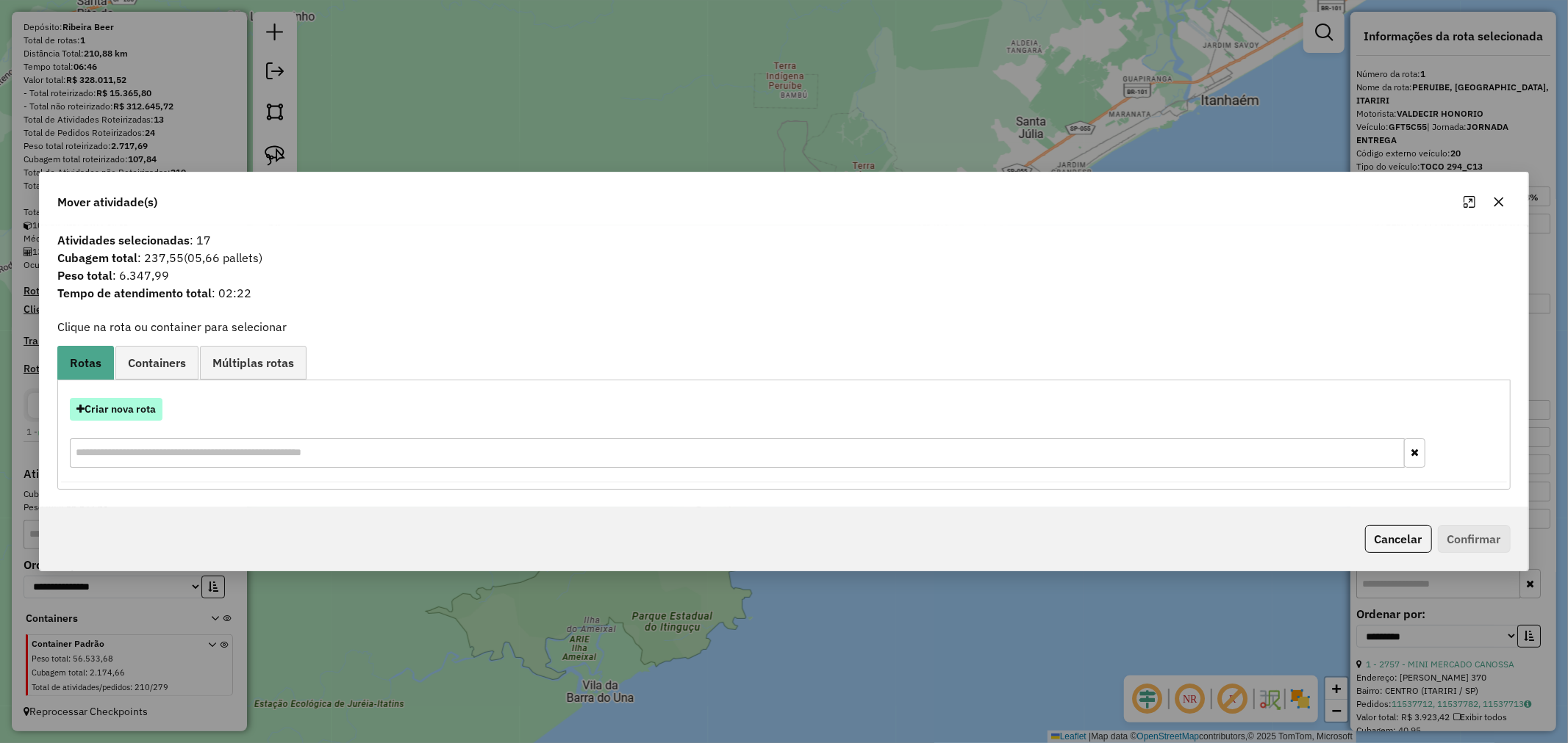
click at [157, 403] on button "Criar nova rota" at bounding box center [116, 409] width 93 height 23
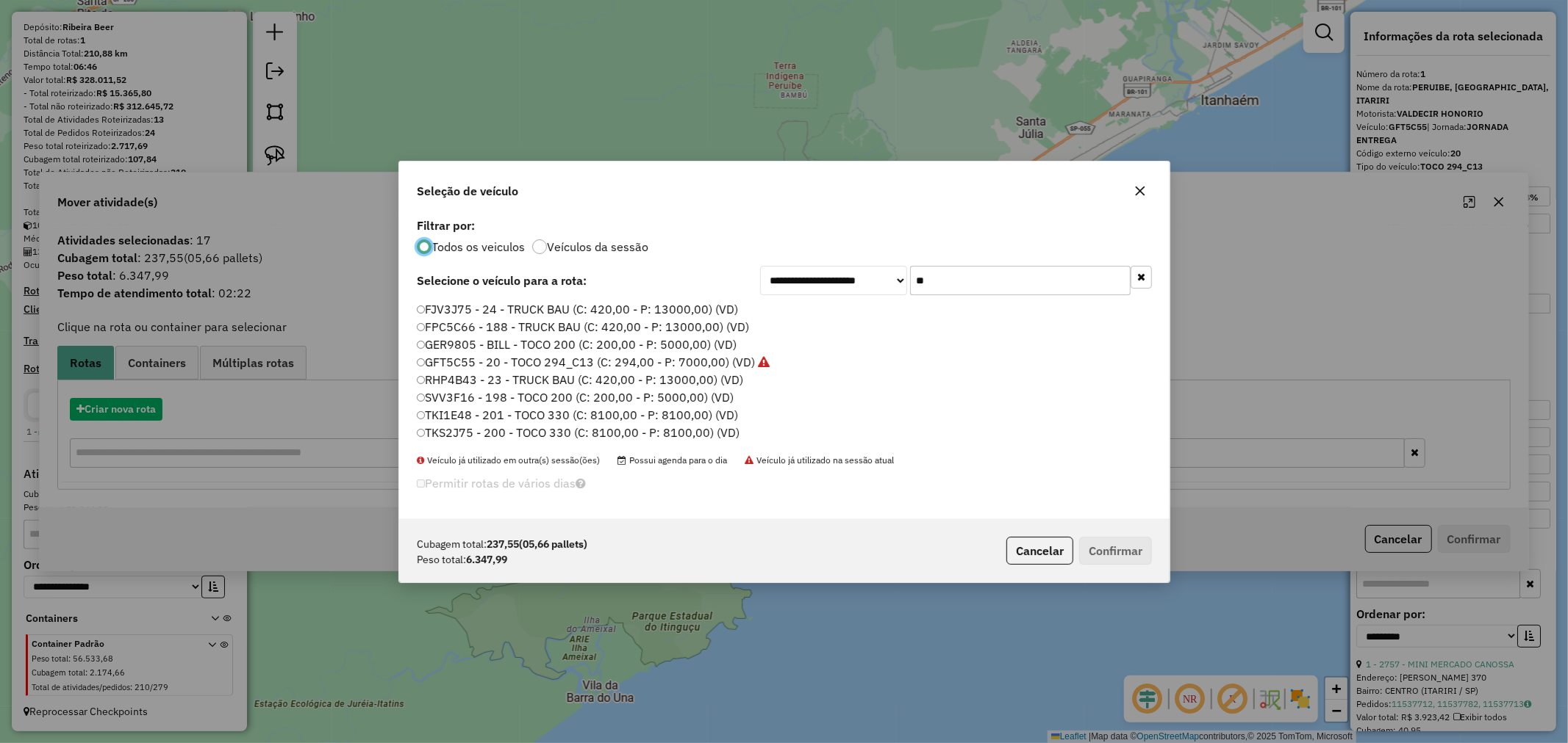
scroll to position [8, 4]
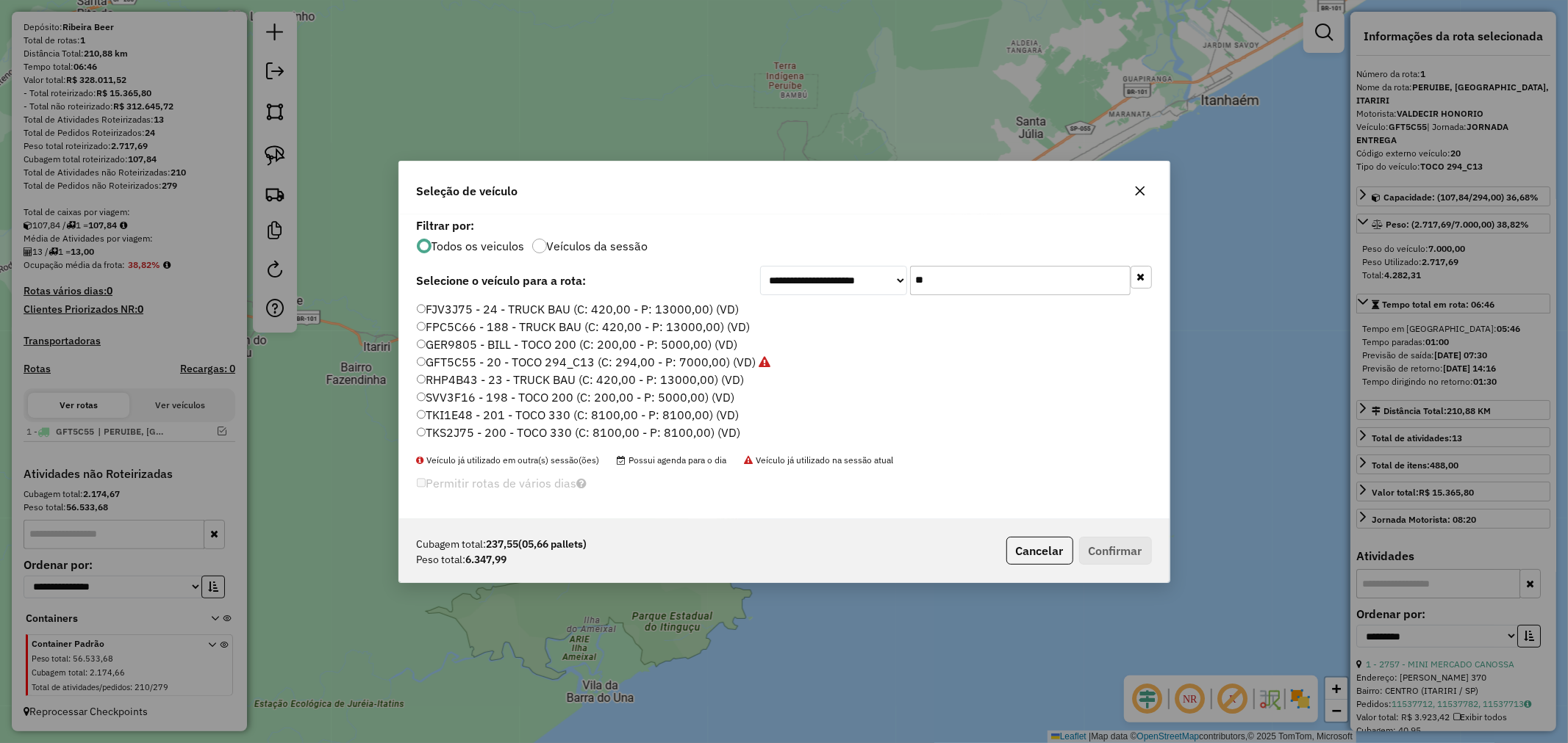
drag, startPoint x: 993, startPoint y: 284, endPoint x: 825, endPoint y: 284, distance: 168.0
click at [827, 284] on div "**********" at bounding box center [955, 281] width 392 height 30
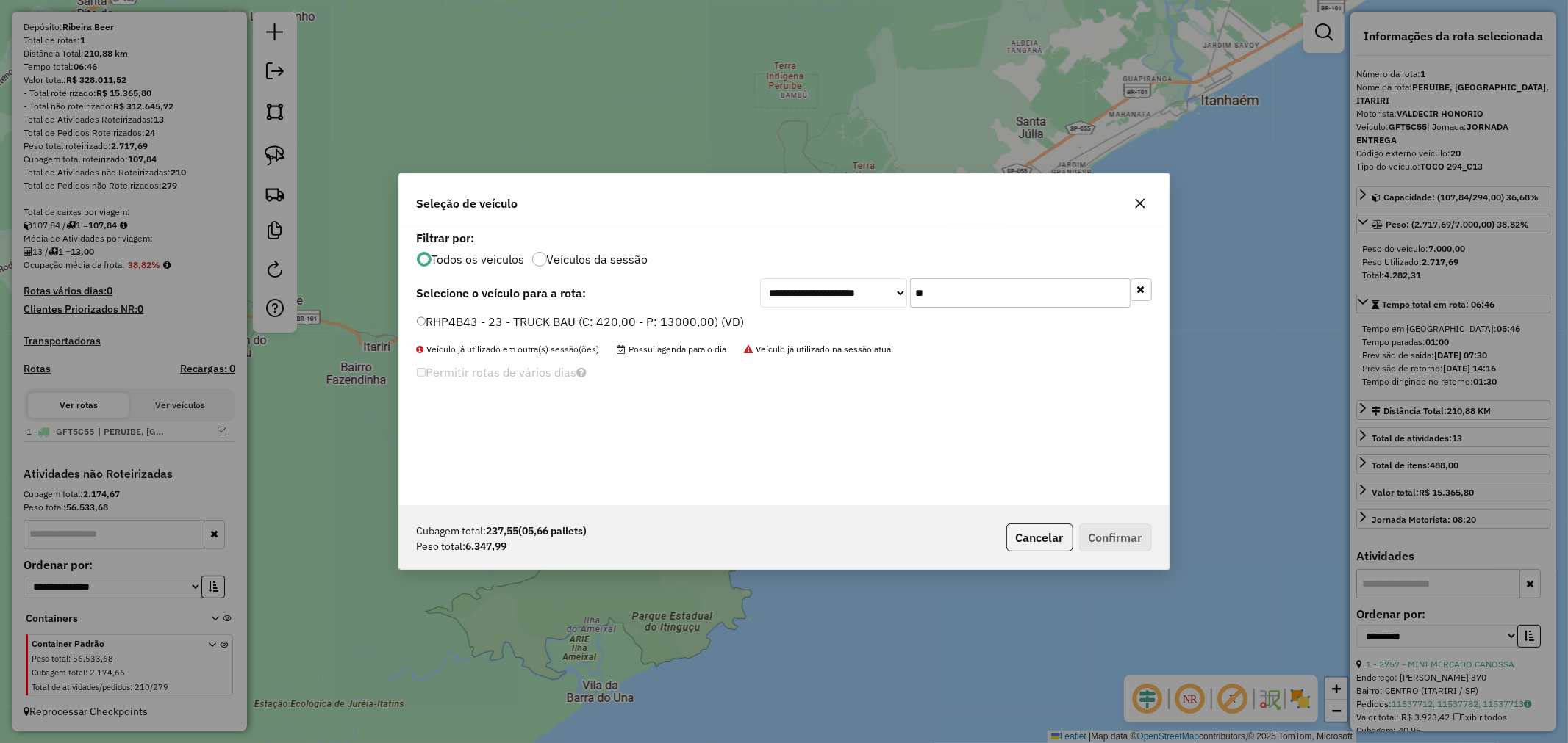
type input "**"
click at [1114, 536] on button "Confirmar" at bounding box center [1115, 538] width 73 height 28
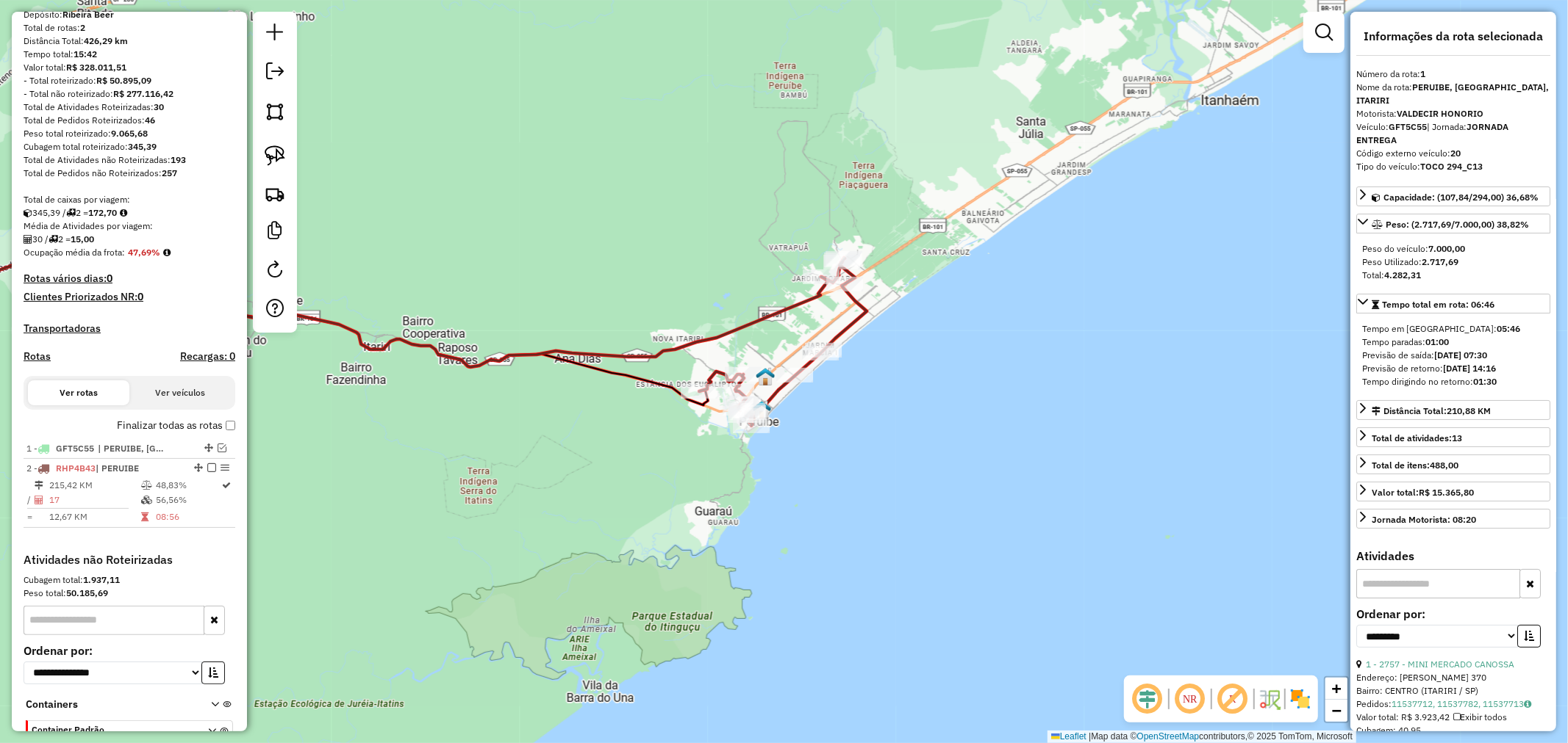
scroll to position [225, 0]
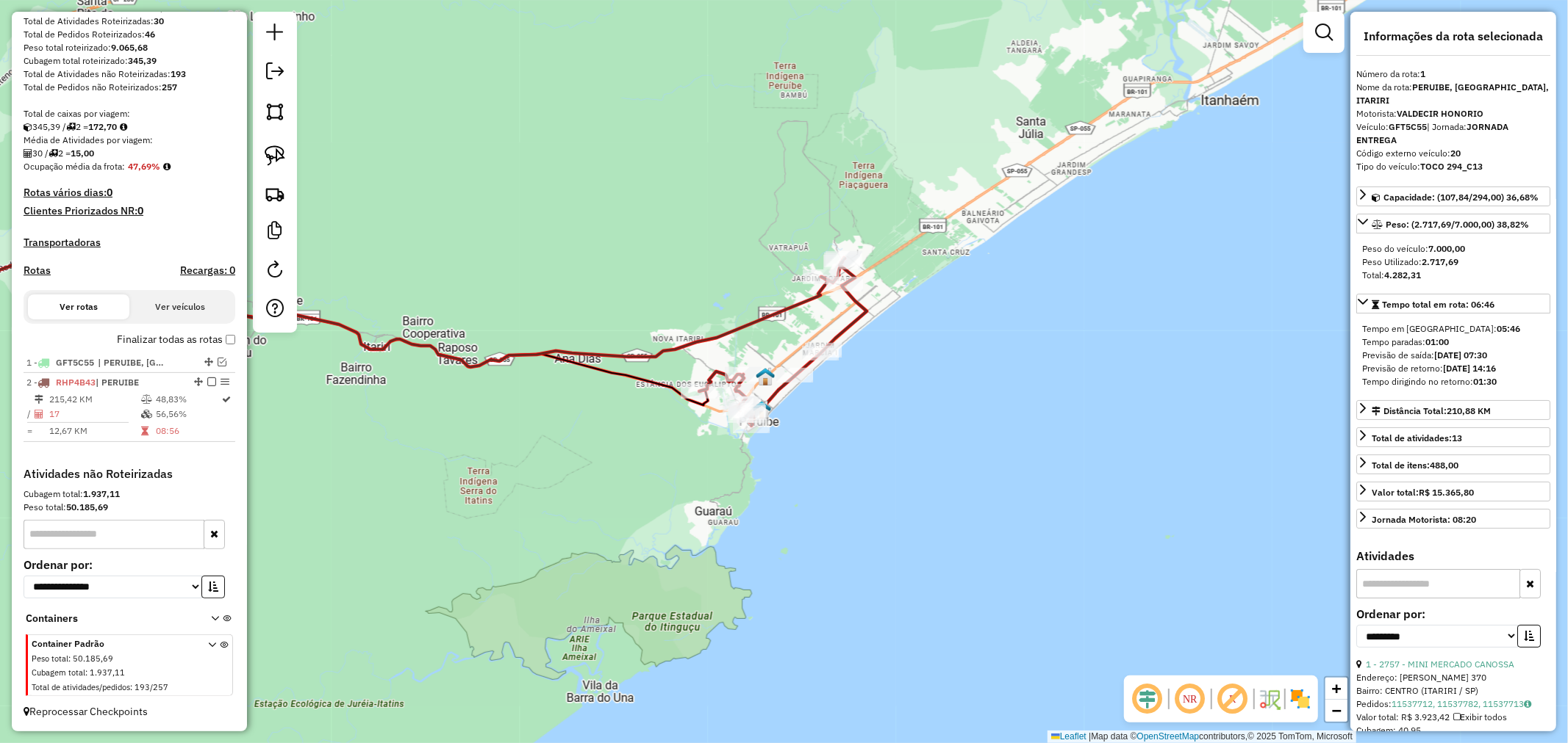
click at [796, 305] on icon at bounding box center [335, 311] width 986 height 111
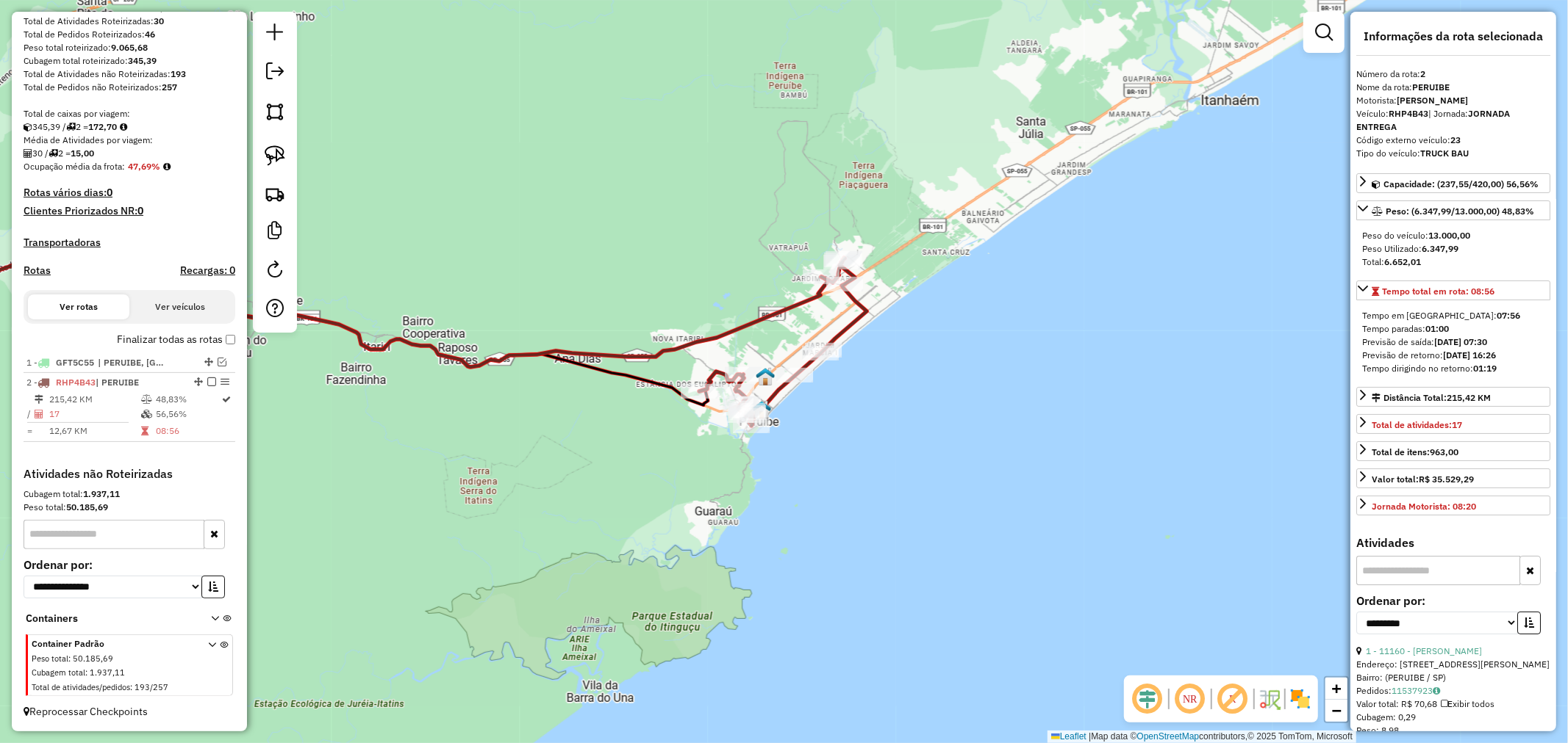
click at [796, 305] on icon at bounding box center [335, 311] width 986 height 111
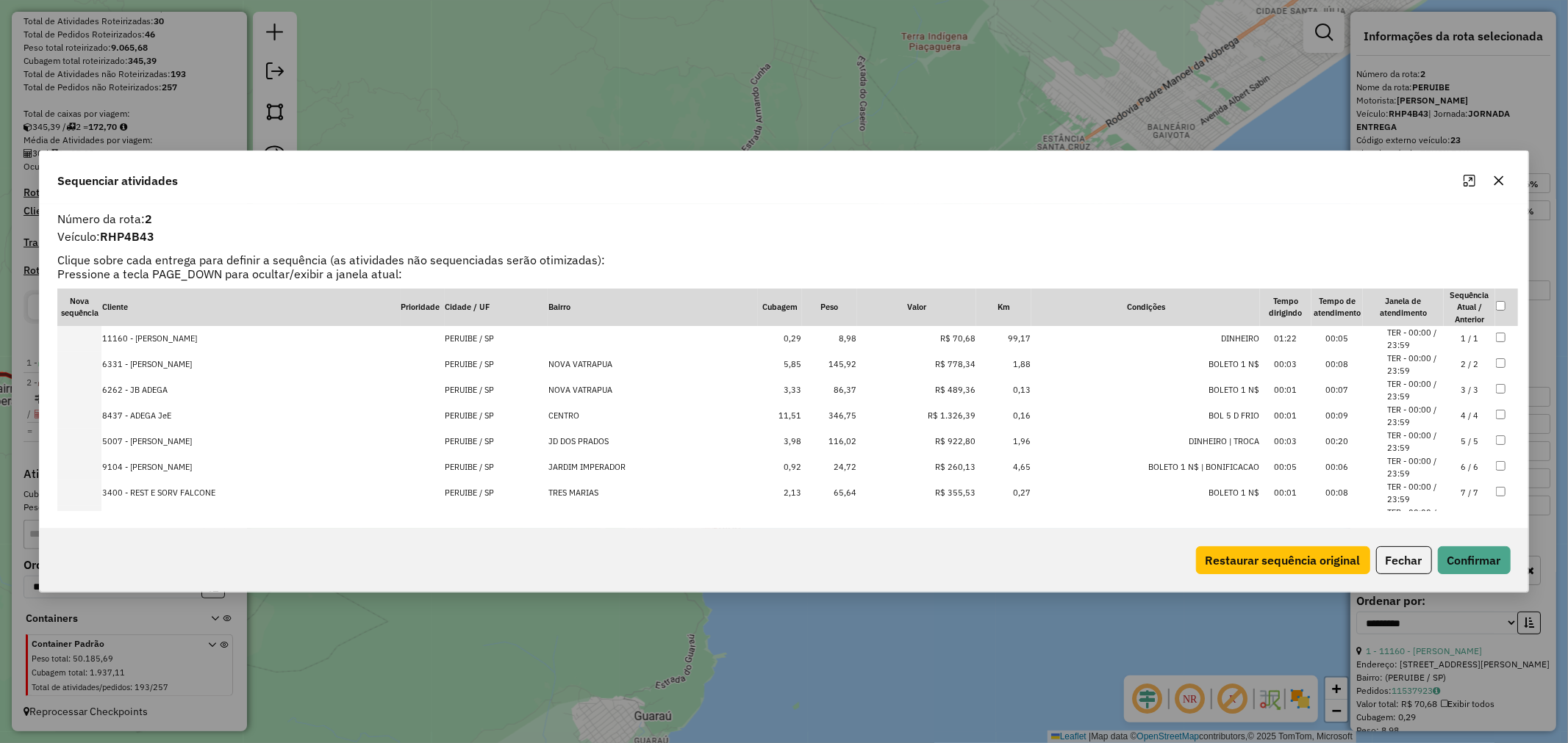
scroll to position [82, 0]
click at [1498, 189] on button "button" at bounding box center [1499, 181] width 24 height 24
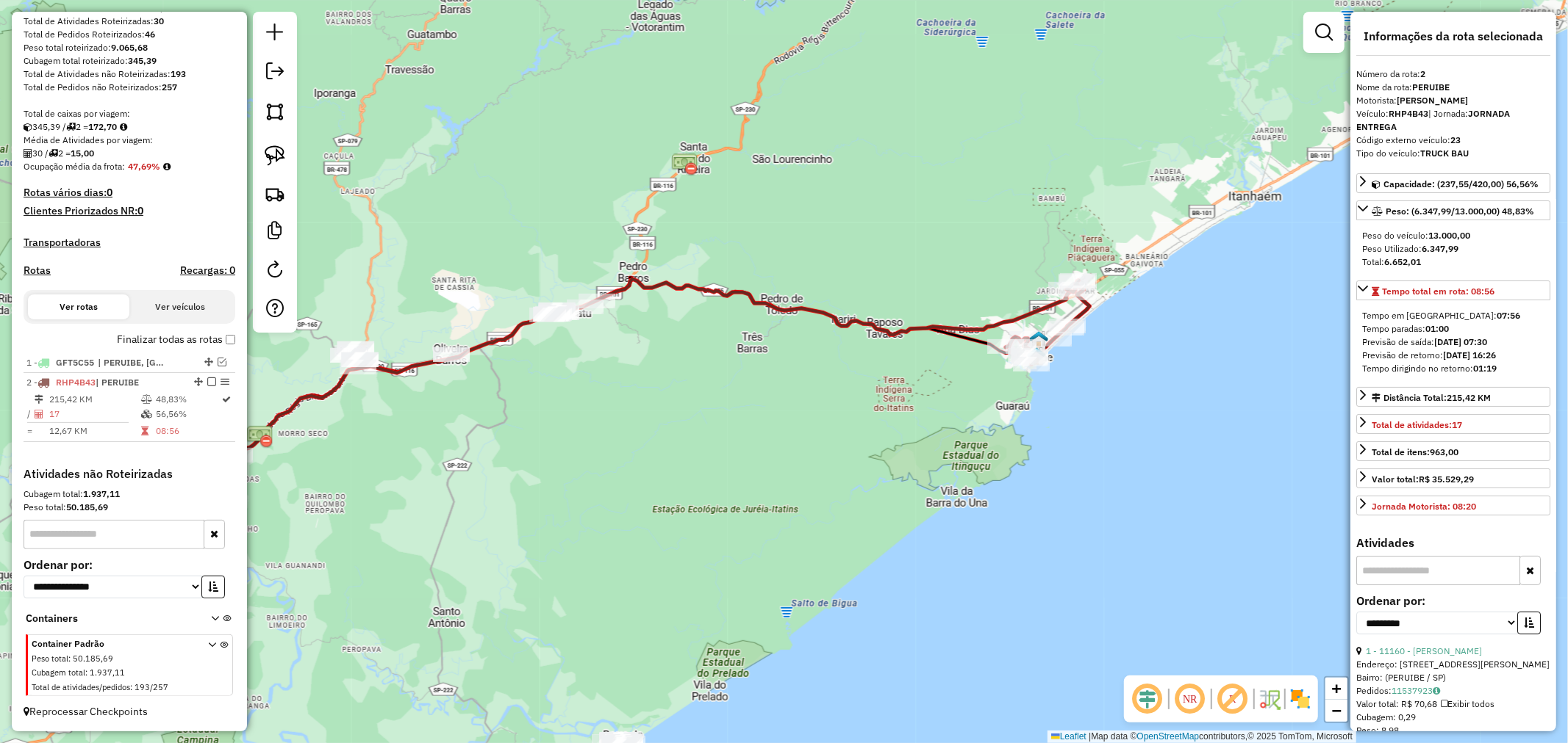
drag, startPoint x: 619, startPoint y: 443, endPoint x: 877, endPoint y: 402, distance: 261.2
click at [877, 402] on div "Janela de atendimento Grade de atendimento Capacidade Transportadoras Veículos …" at bounding box center [784, 372] width 1568 height 743
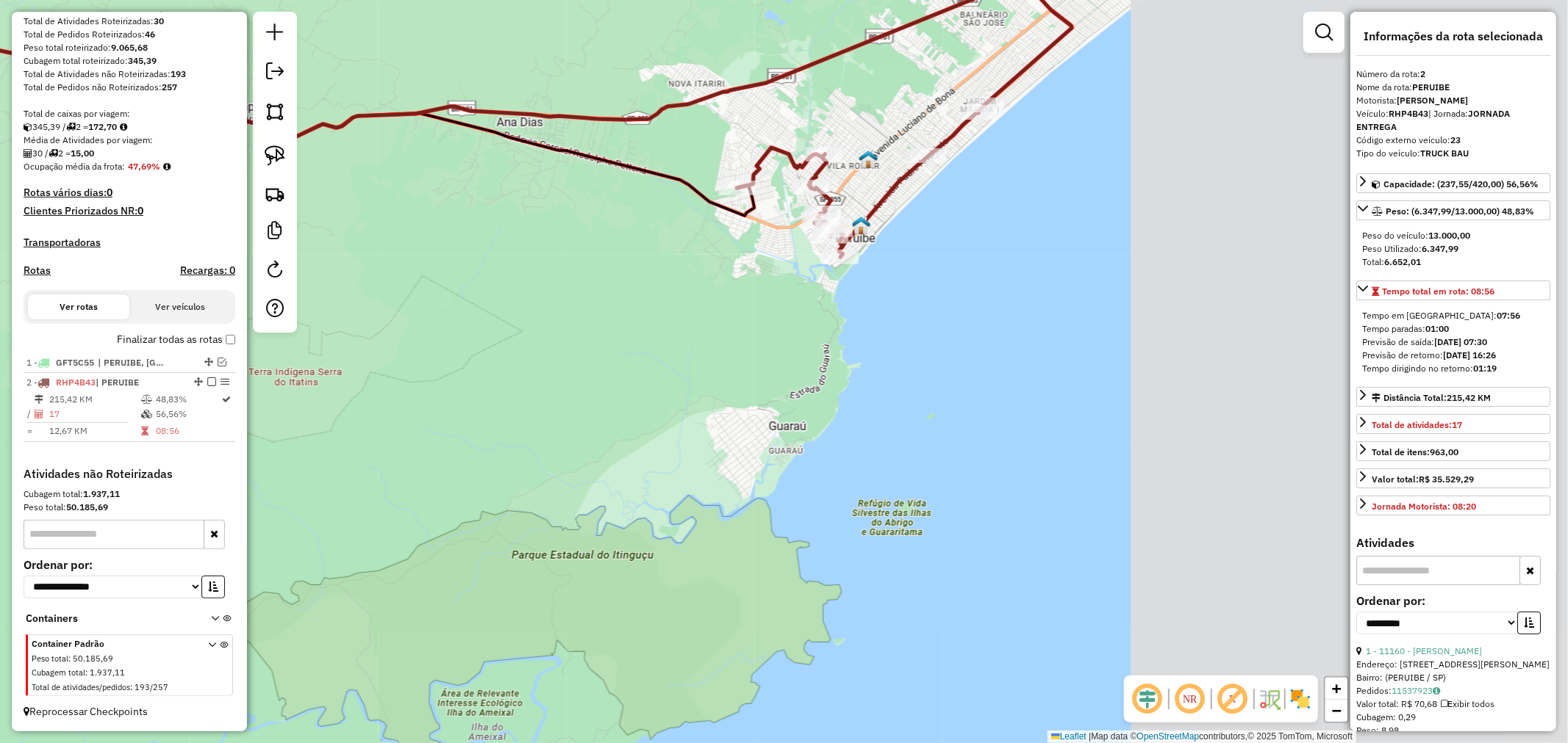
drag, startPoint x: 1002, startPoint y: 344, endPoint x: 485, endPoint y: 348, distance: 517.0
click at [485, 348] on div "Janela de atendimento Grade de atendimento Capacidade Transportadoras Veículos …" at bounding box center [784, 372] width 1568 height 743
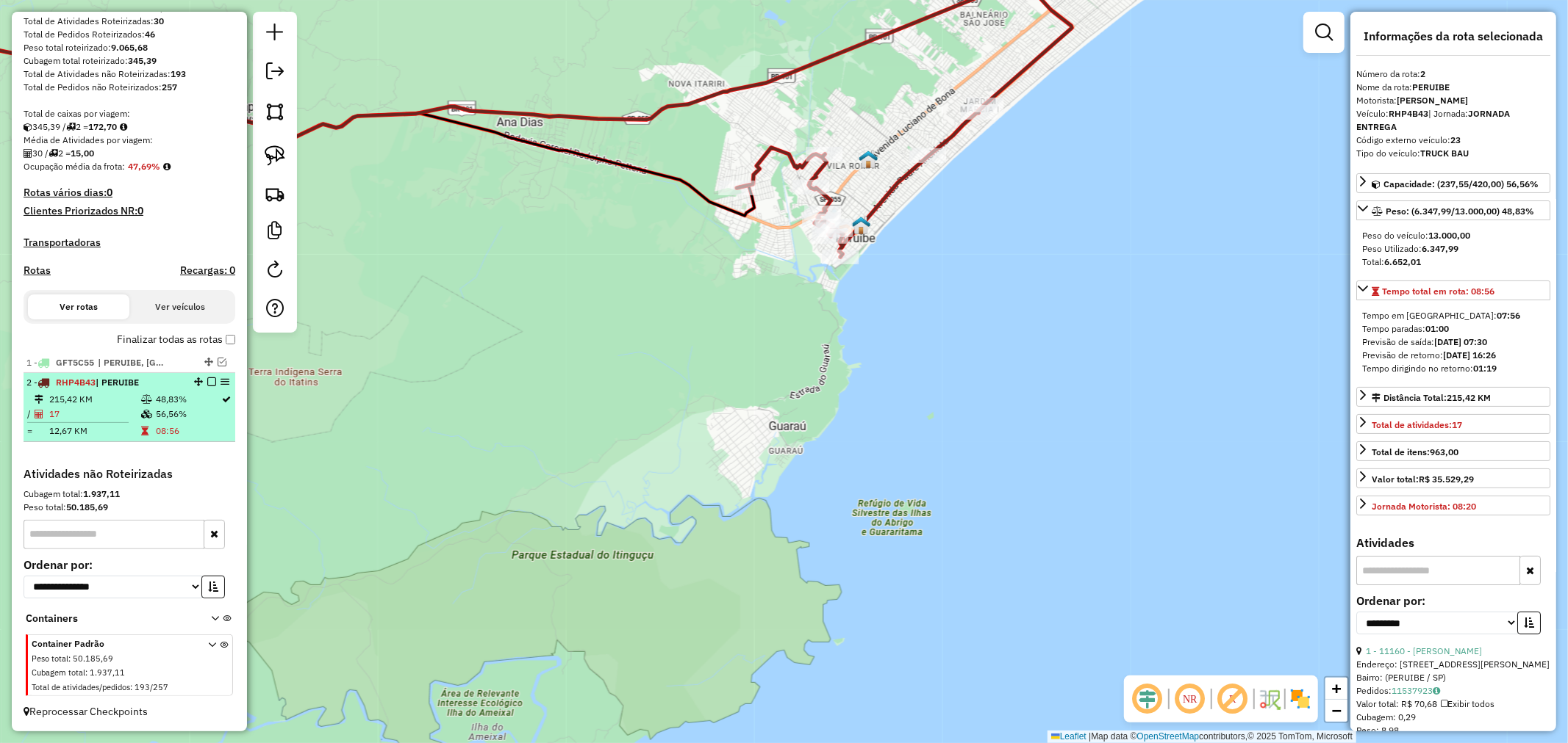
click at [210, 380] on em at bounding box center [212, 382] width 9 height 9
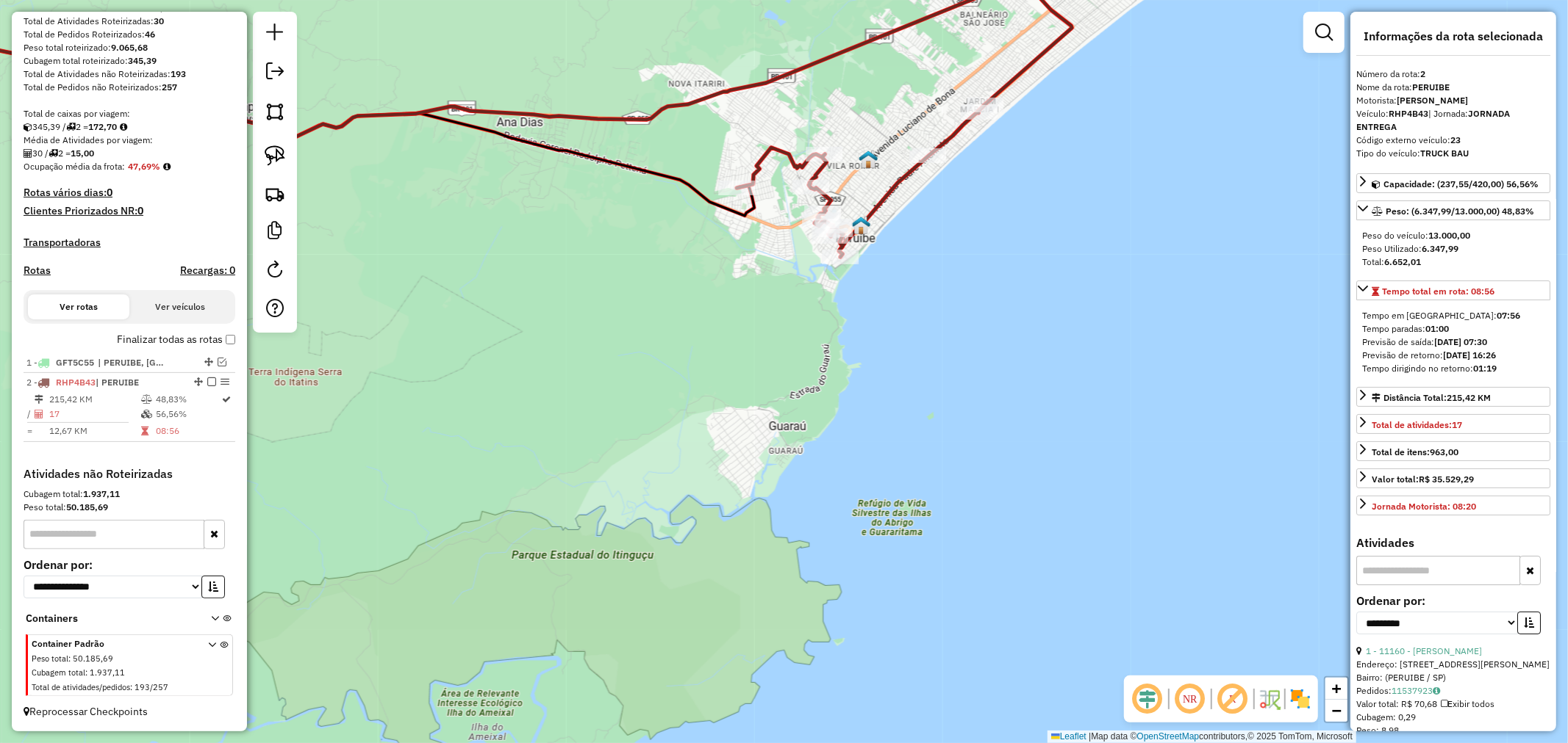
scroll to position [177, 0]
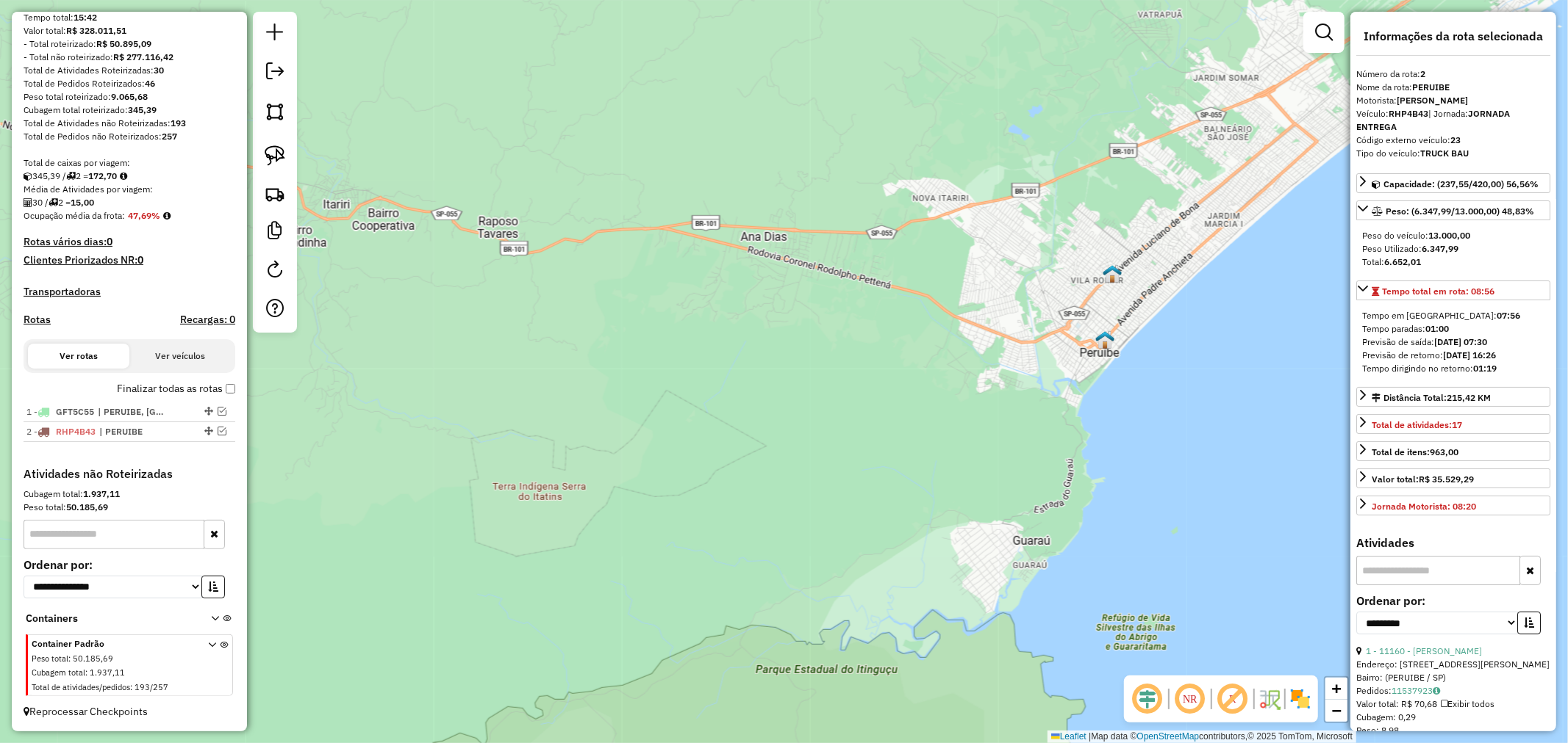
drag, startPoint x: 524, startPoint y: 338, endPoint x: 673, endPoint y: 461, distance: 193.2
click at [716, 471] on div "Janela de atendimento Grade de atendimento Capacidade Transportadoras Veículos …" at bounding box center [784, 372] width 1568 height 743
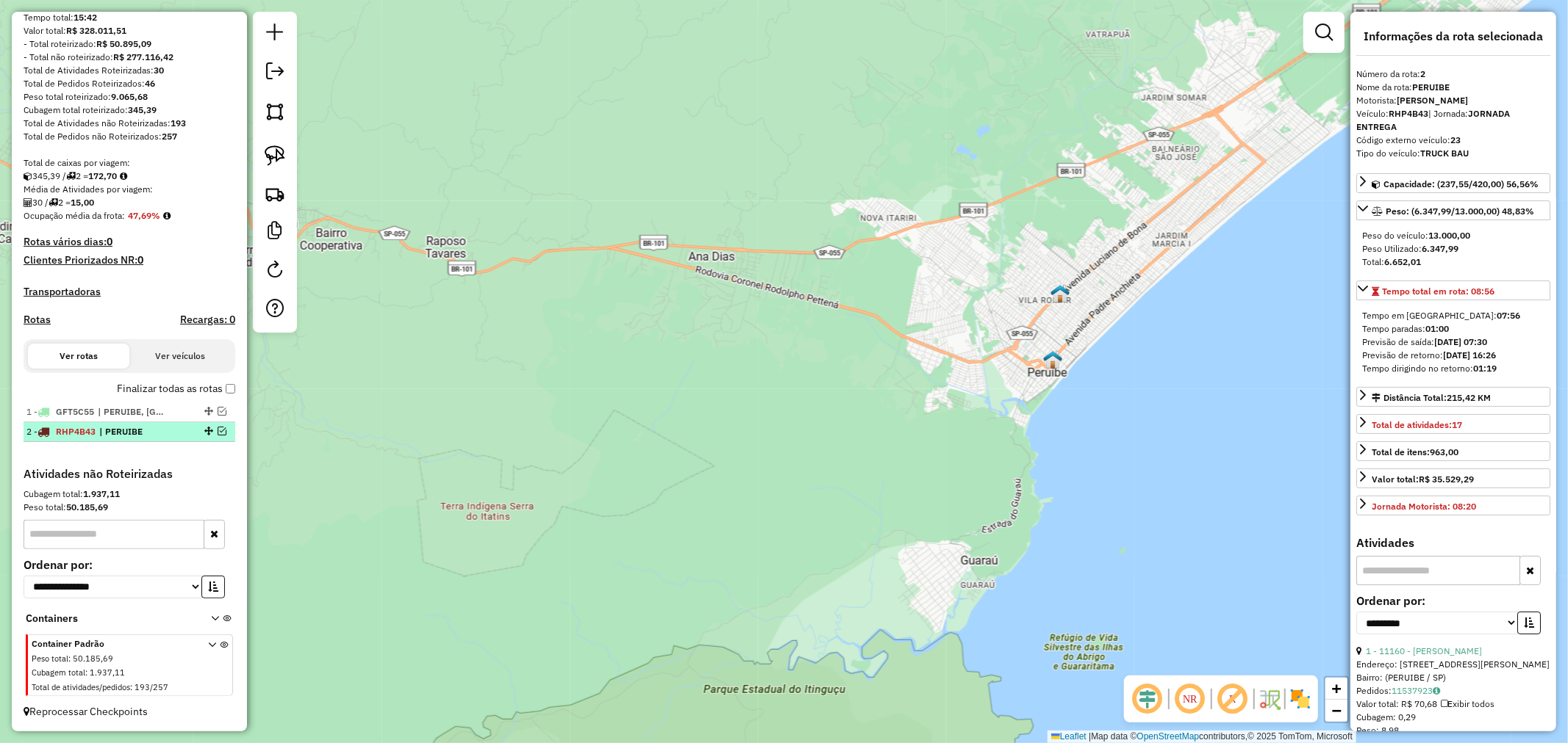
click at [219, 429] on em at bounding box center [222, 431] width 9 height 9
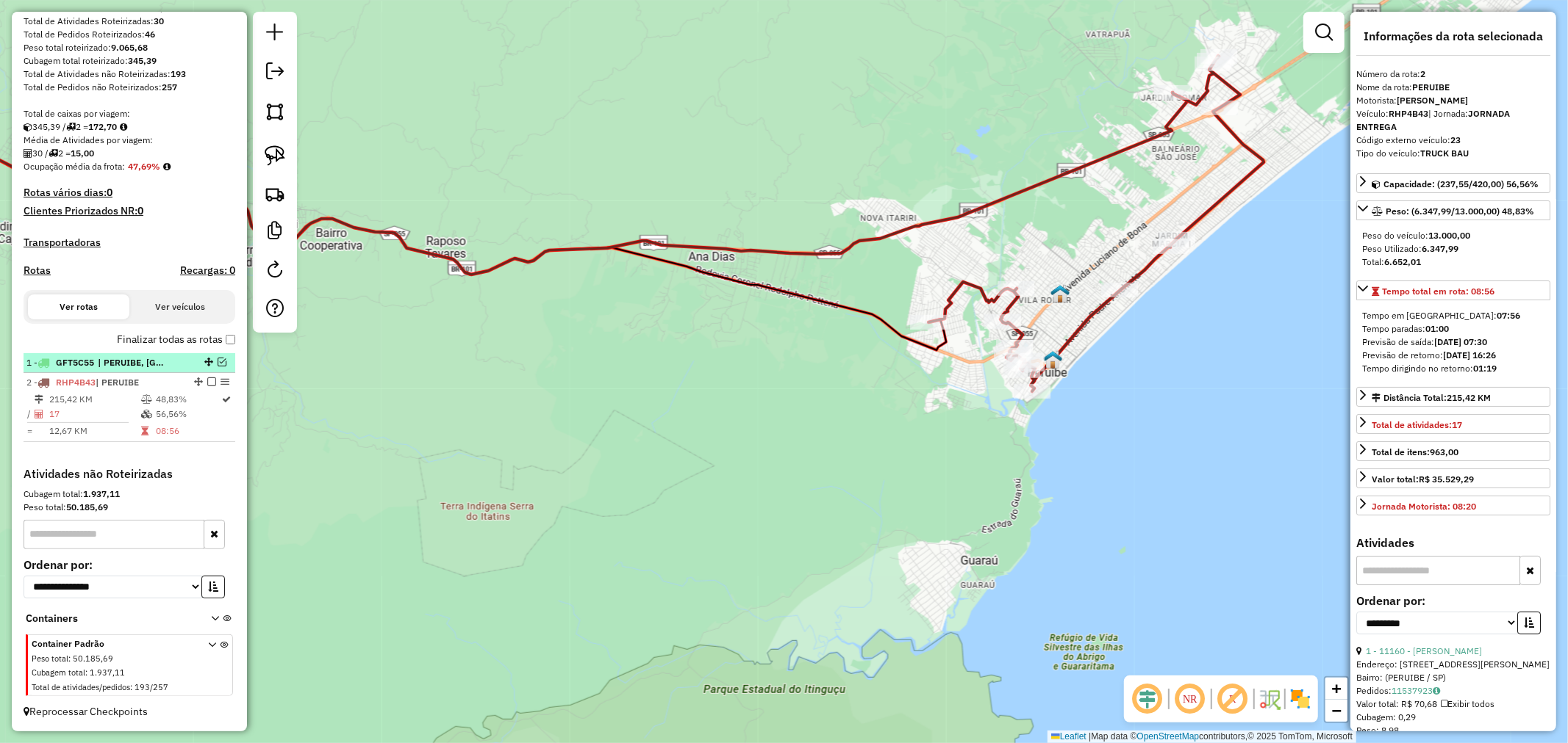
click at [222, 362] on em at bounding box center [222, 362] width 9 height 9
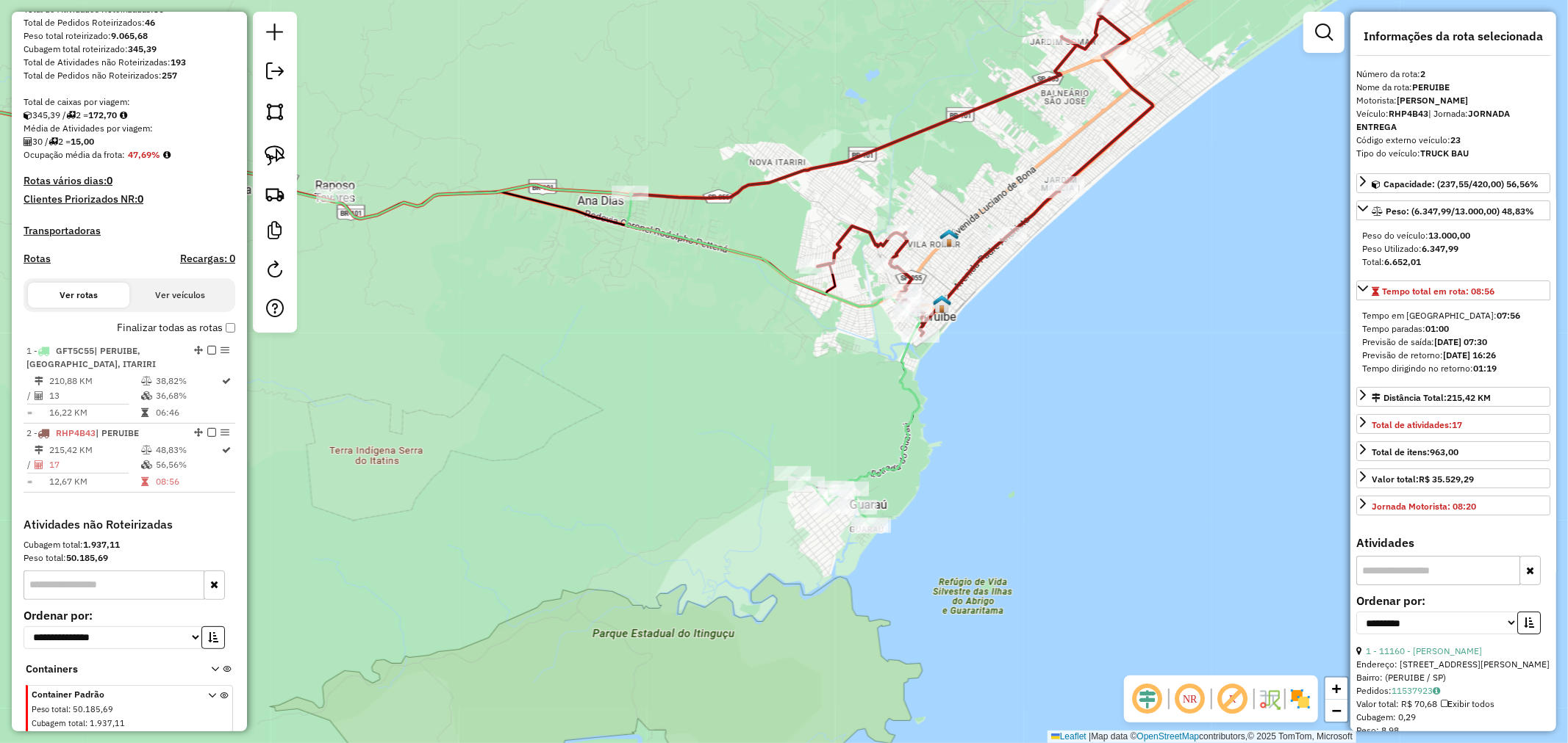
drag, startPoint x: 622, startPoint y: 415, endPoint x: 520, endPoint y: 362, distance: 114.9
click at [516, 360] on div "Janela de atendimento Grade de atendimento Capacidade Transportadoras Veículos …" at bounding box center [784, 372] width 1568 height 743
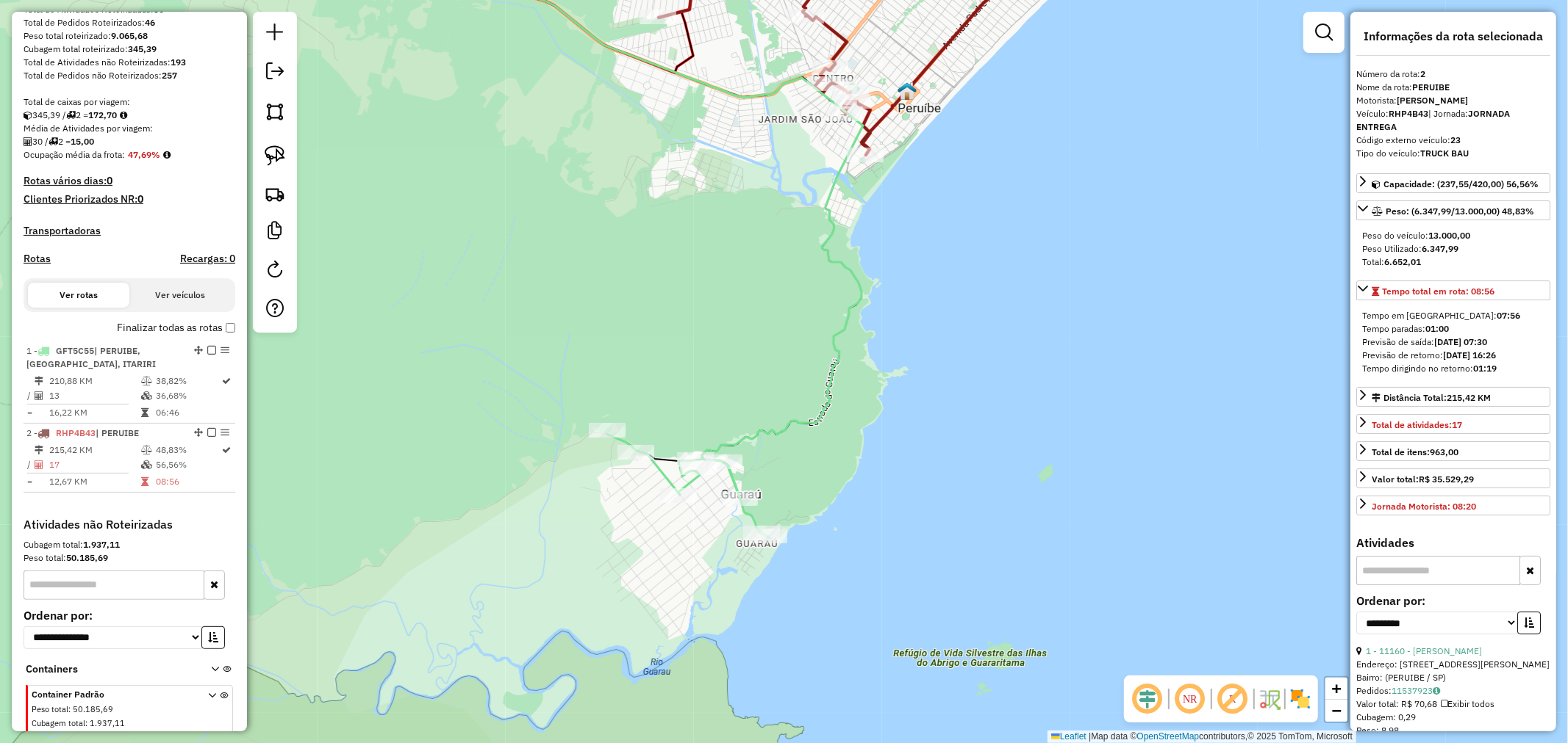
drag, startPoint x: 762, startPoint y: 464, endPoint x: 512, endPoint y: 478, distance: 250.4
click at [512, 478] on div "Janela de atendimento Grade de atendimento Capacidade Transportadoras Veículos …" at bounding box center [784, 372] width 1568 height 743
click at [266, 153] on img at bounding box center [275, 156] width 21 height 21
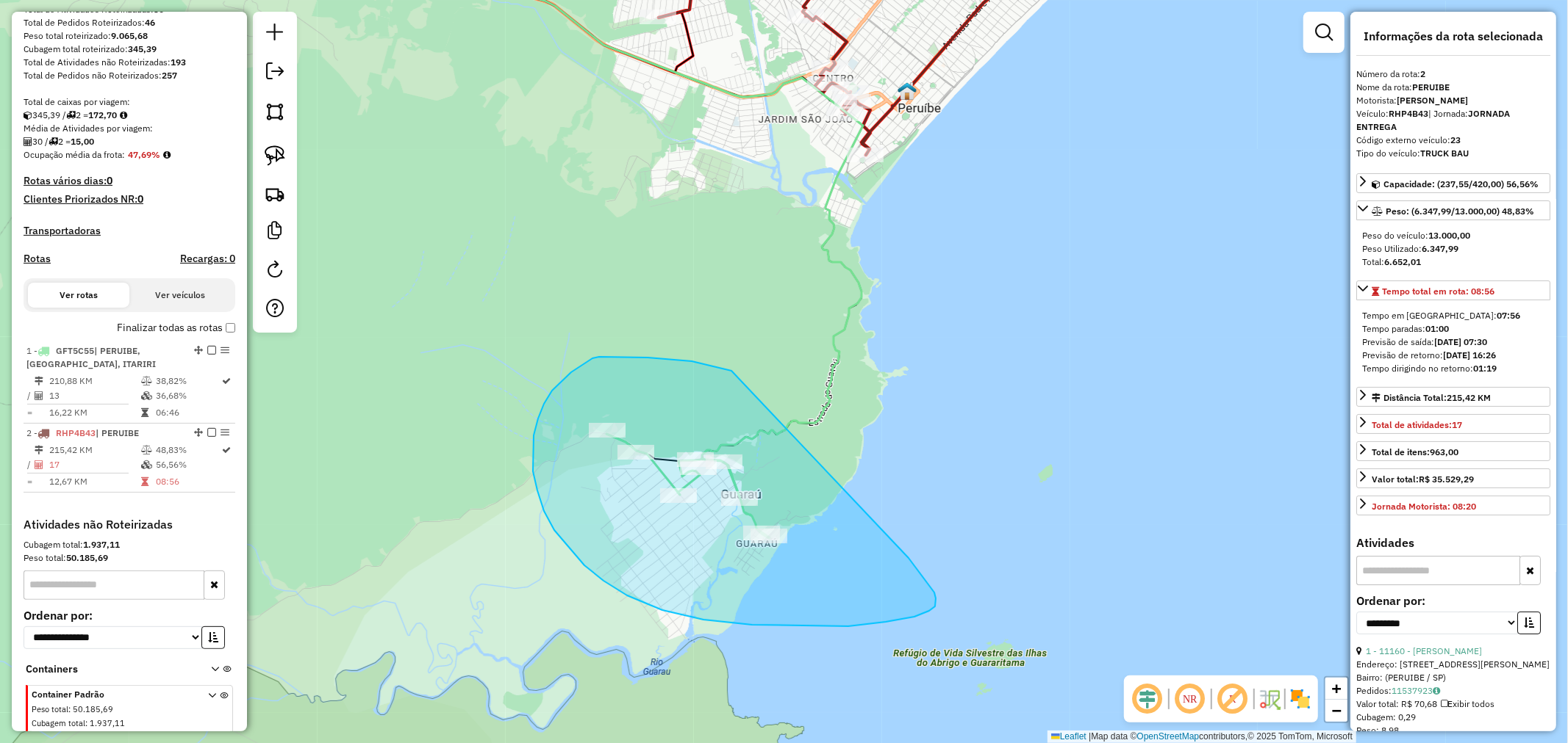
drag, startPoint x: 717, startPoint y: 368, endPoint x: 909, endPoint y: 558, distance: 270.1
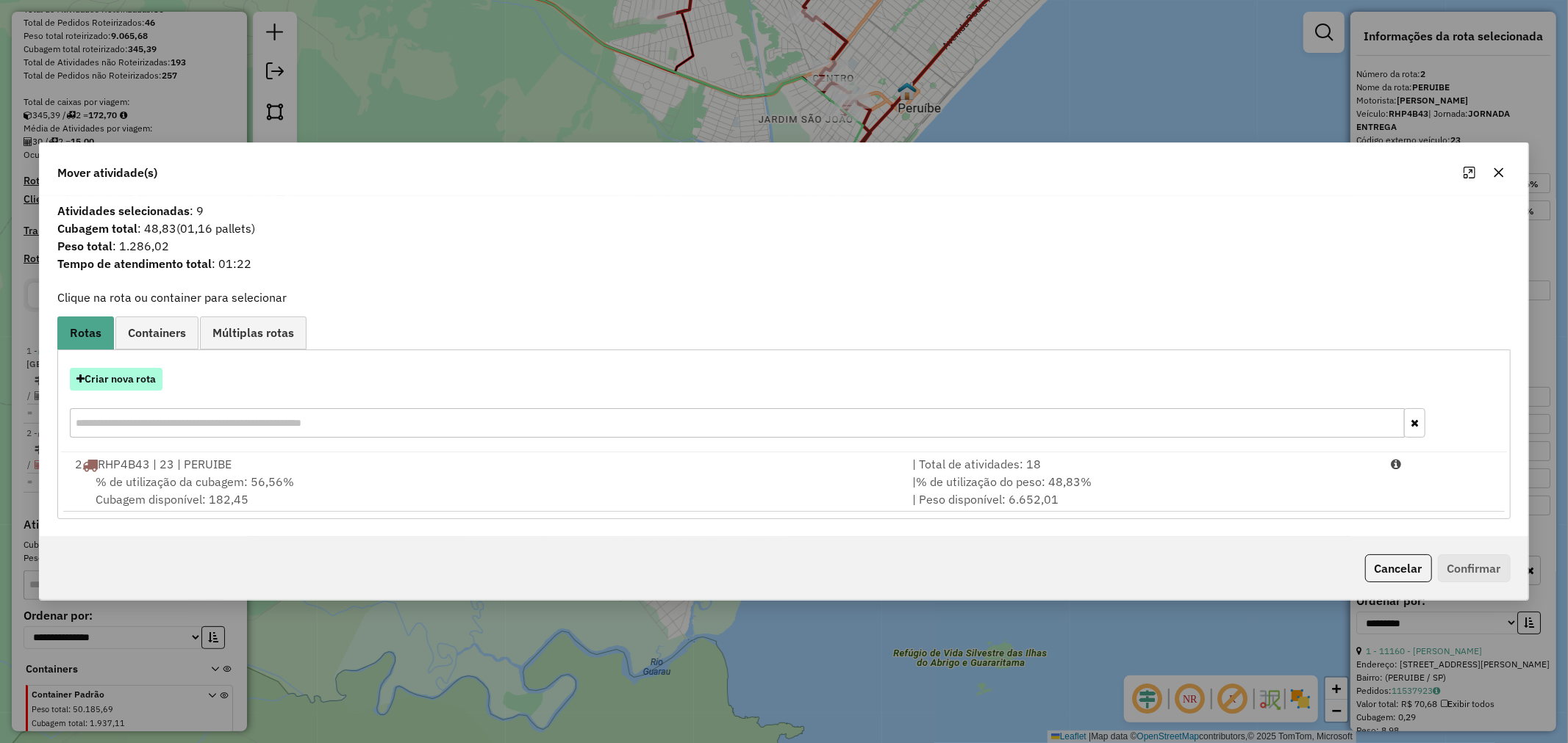
click at [112, 373] on button "Criar nova rota" at bounding box center [116, 379] width 93 height 23
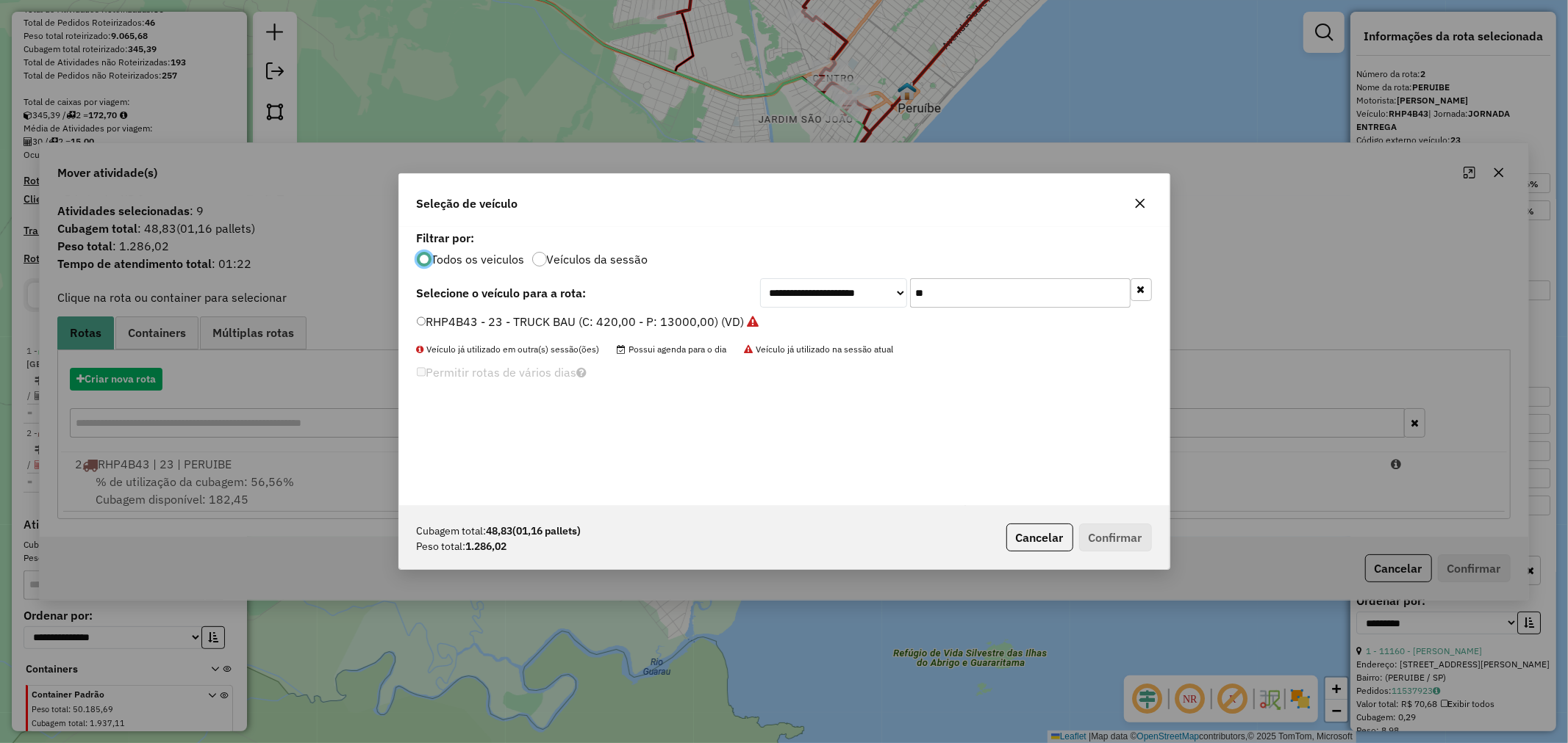
scroll to position [8, 4]
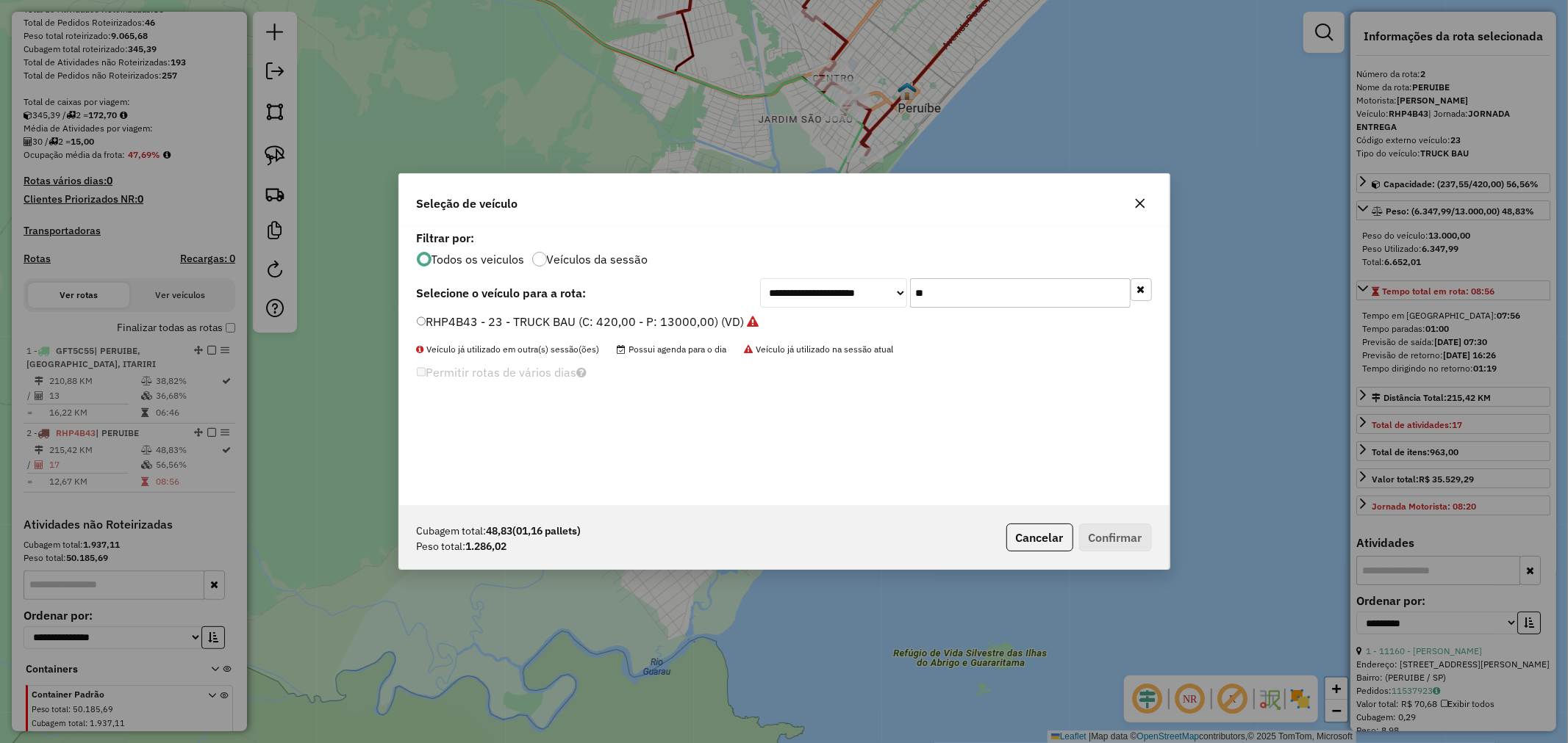
drag, startPoint x: 946, startPoint y: 294, endPoint x: 865, endPoint y: 298, distance: 81.1
click at [865, 298] on div "**********" at bounding box center [955, 293] width 392 height 30
type input "***"
click at [1110, 533] on button "Confirmar" at bounding box center [1115, 538] width 73 height 28
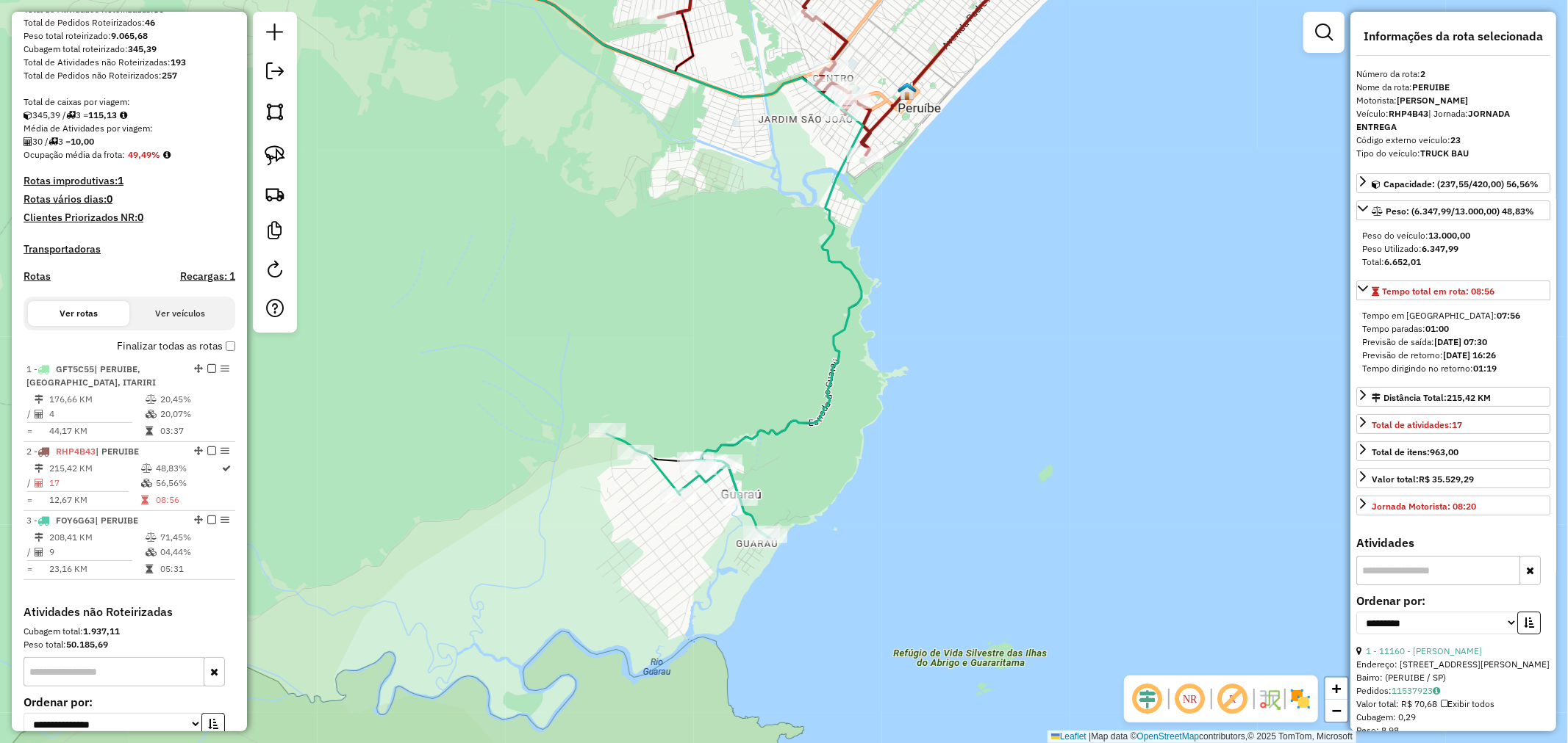
scroll to position [376, 0]
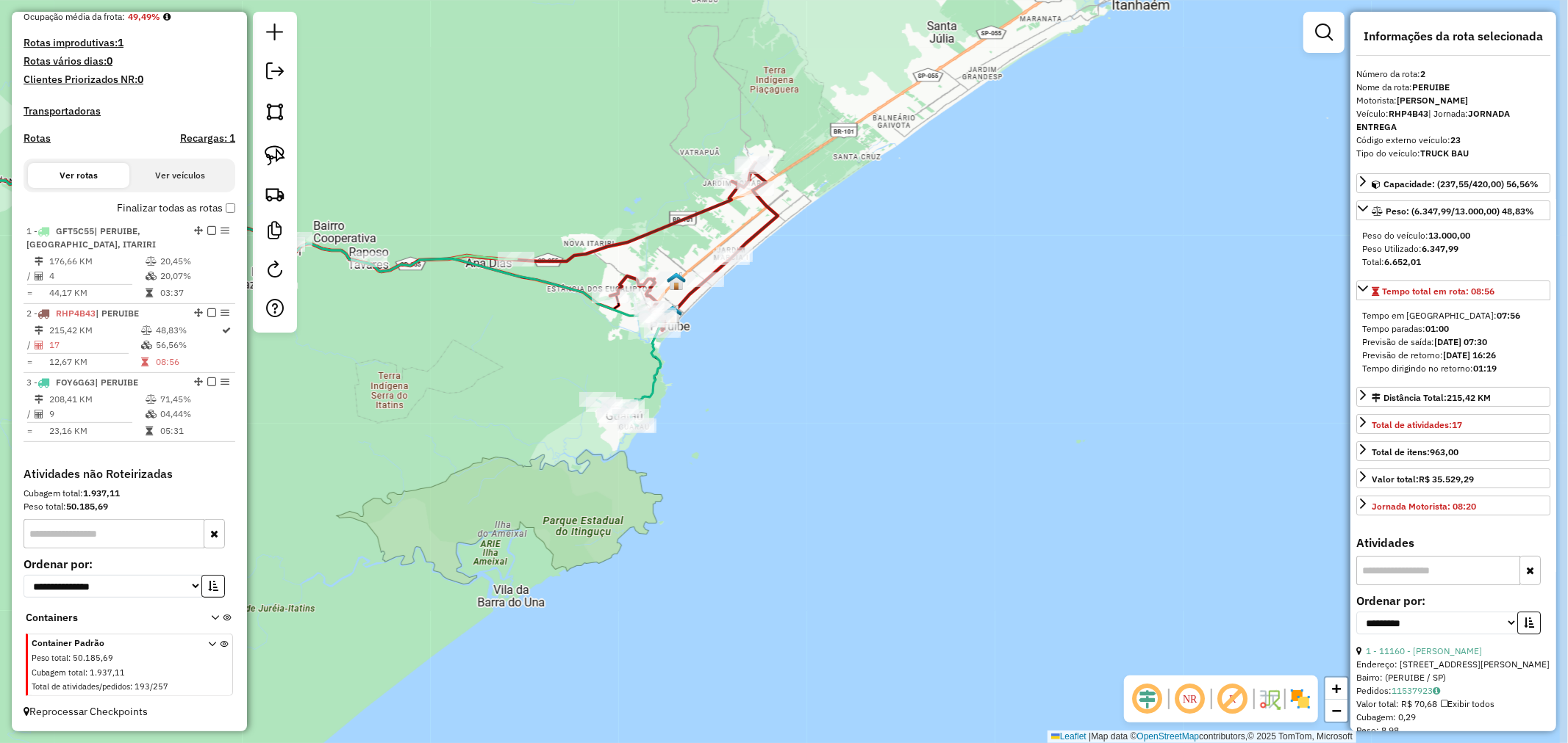
drag, startPoint x: 652, startPoint y: 331, endPoint x: 604, endPoint y: 373, distance: 63.8
click at [604, 373] on div "Janela de atendimento Grade de atendimento Capacidade Transportadoras Veículos …" at bounding box center [784, 372] width 1568 height 743
click at [659, 363] on icon at bounding box center [252, 283] width 818 height 246
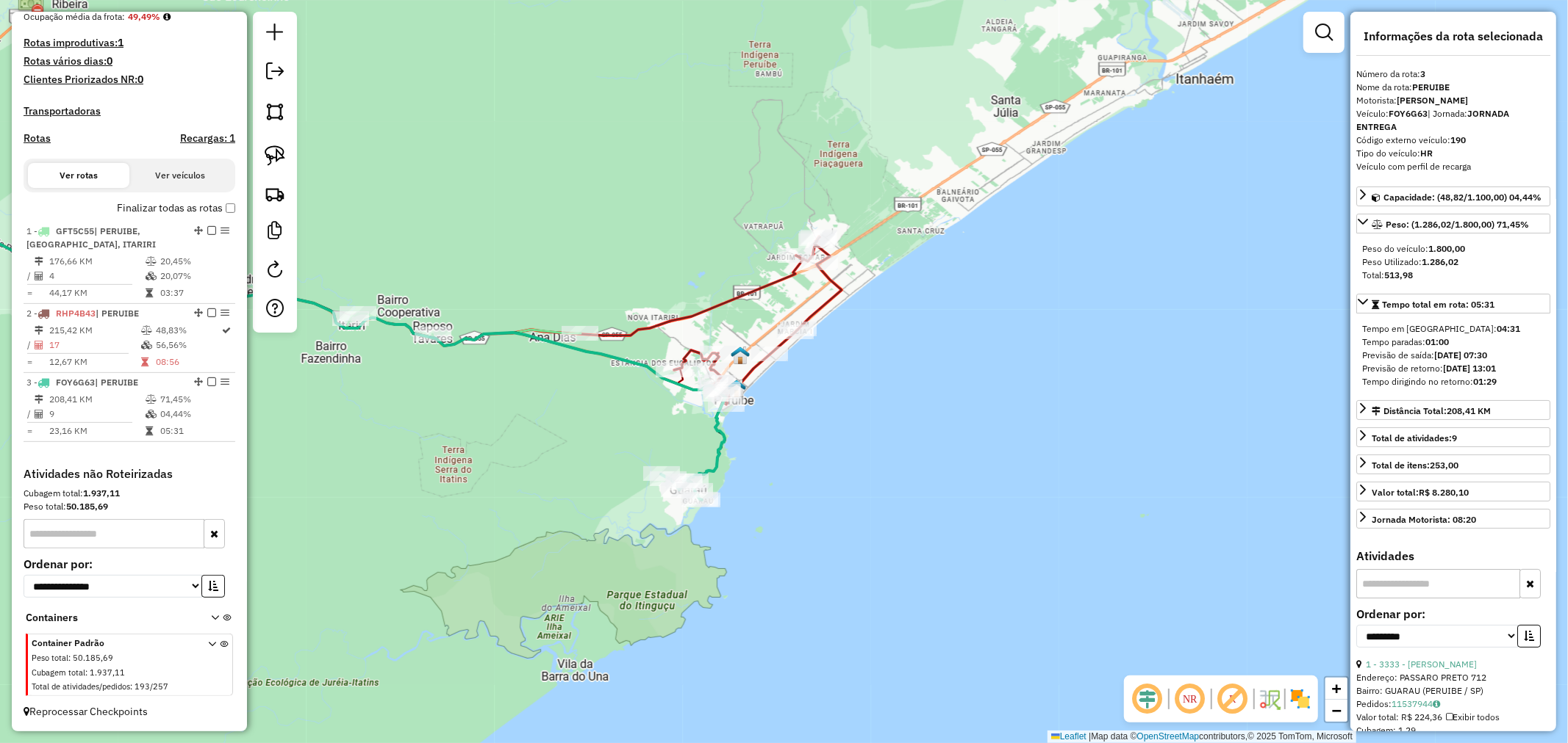
drag, startPoint x: 460, startPoint y: 340, endPoint x: 524, endPoint y: 415, distance: 98.6
click at [524, 415] on div "Janela de atendimento Grade de atendimento Capacidade Transportadoras Veículos …" at bounding box center [784, 372] width 1568 height 743
click at [546, 329] on icon at bounding box center [465, 329] width 230 height 32
click at [719, 435] on icon at bounding box center [284, 357] width 882 height 246
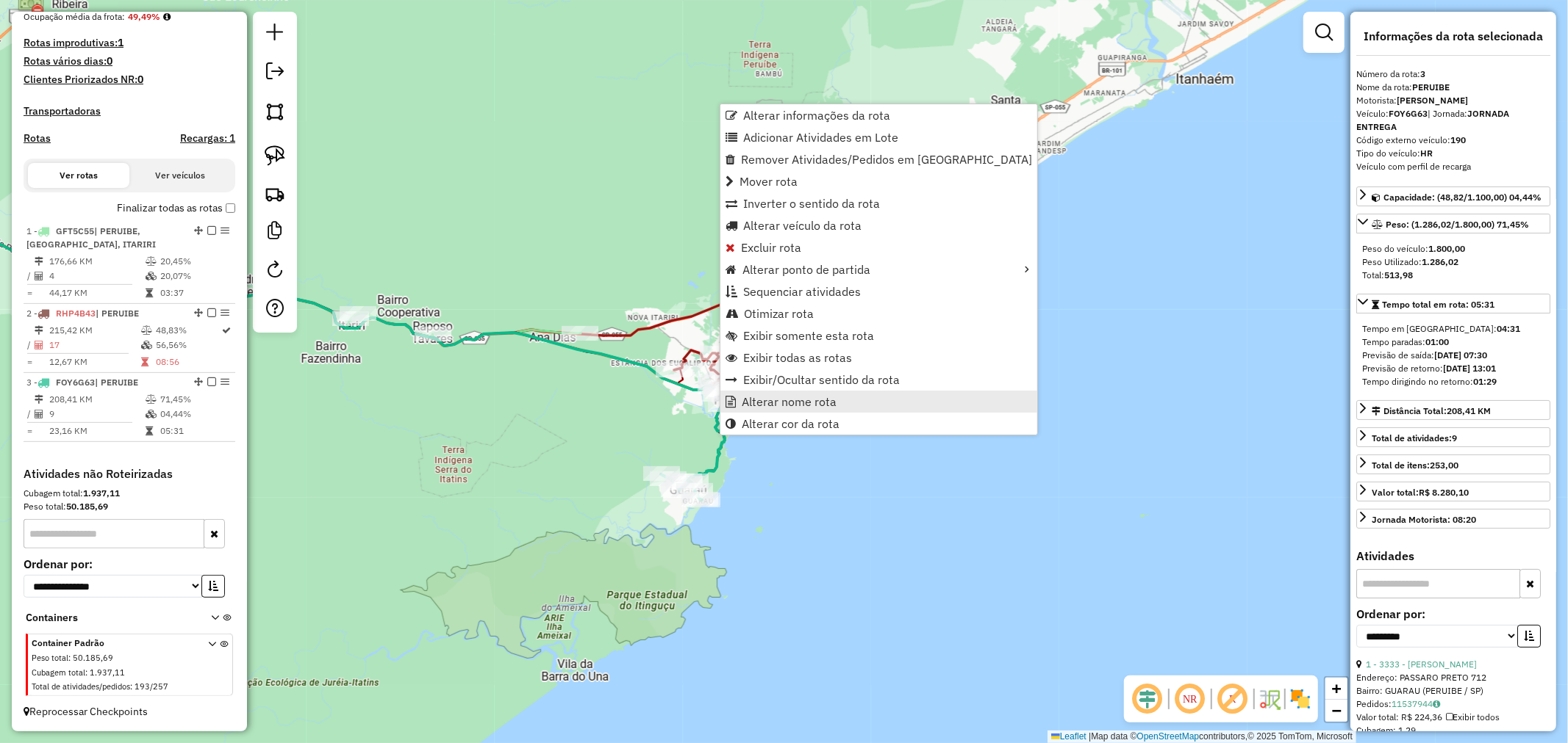
click at [813, 405] on span "Alterar nome rota" at bounding box center [789, 402] width 95 height 12
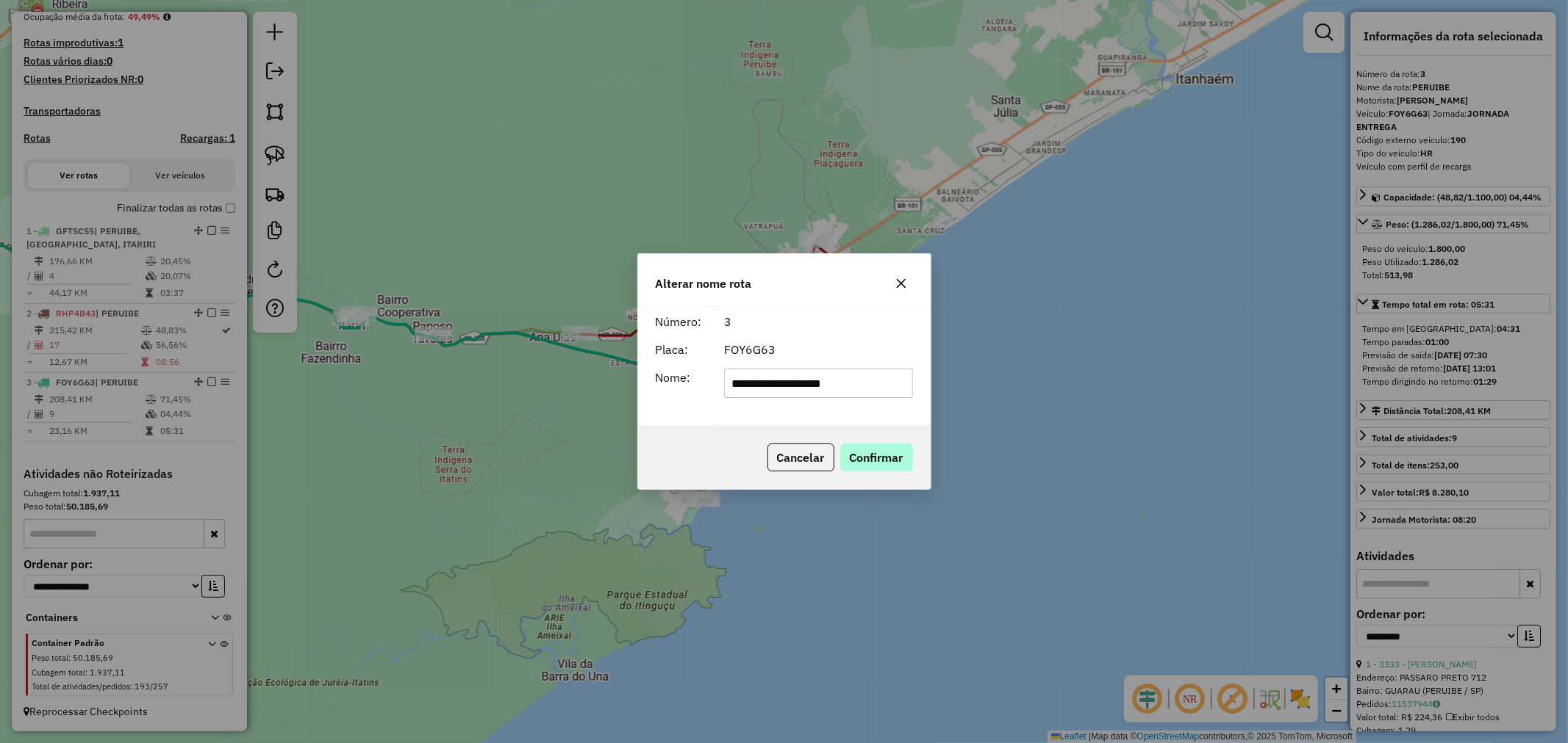
type input "**********"
click at [877, 463] on button "Confirmar" at bounding box center [877, 458] width 73 height 28
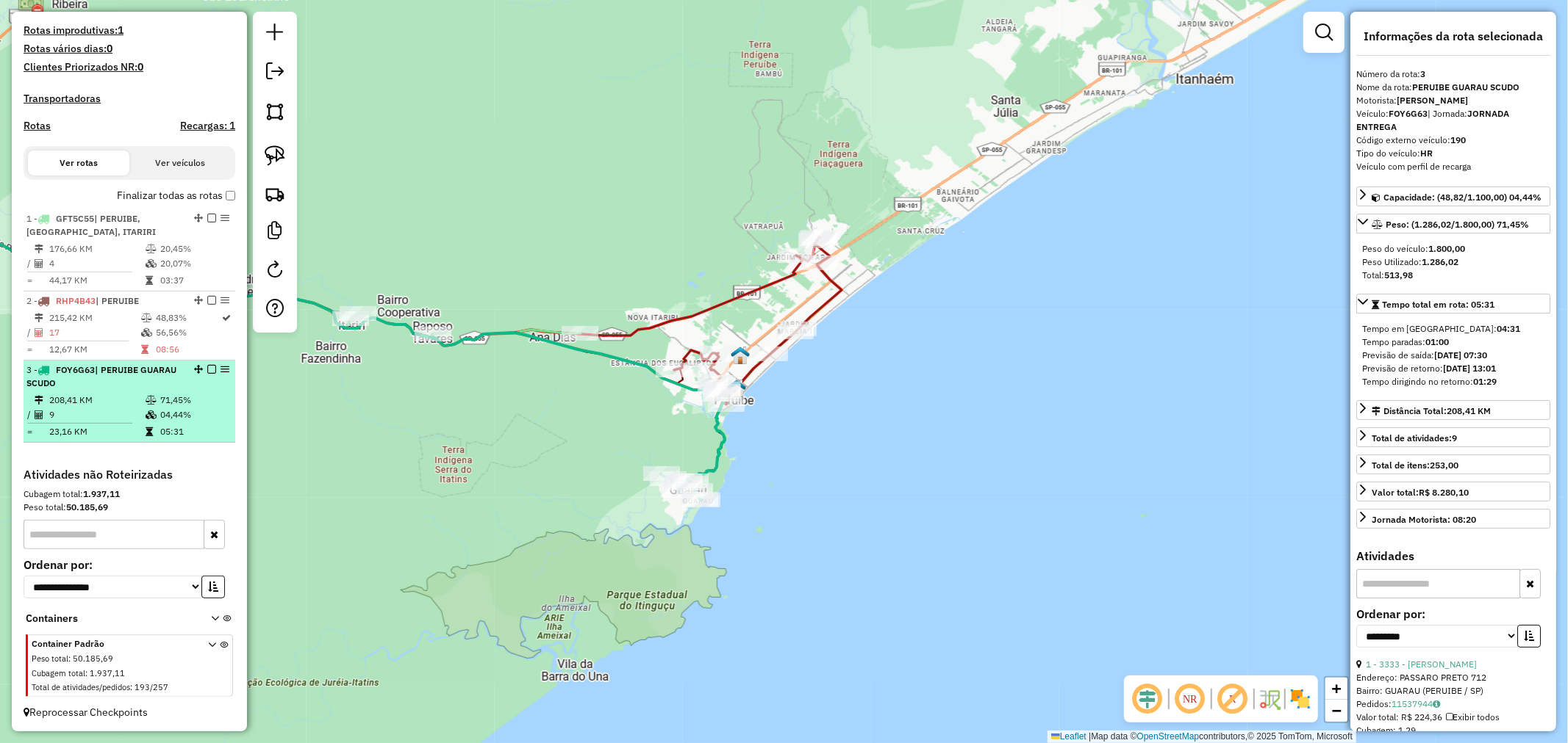
click at [207, 374] on em at bounding box center [212, 369] width 9 height 9
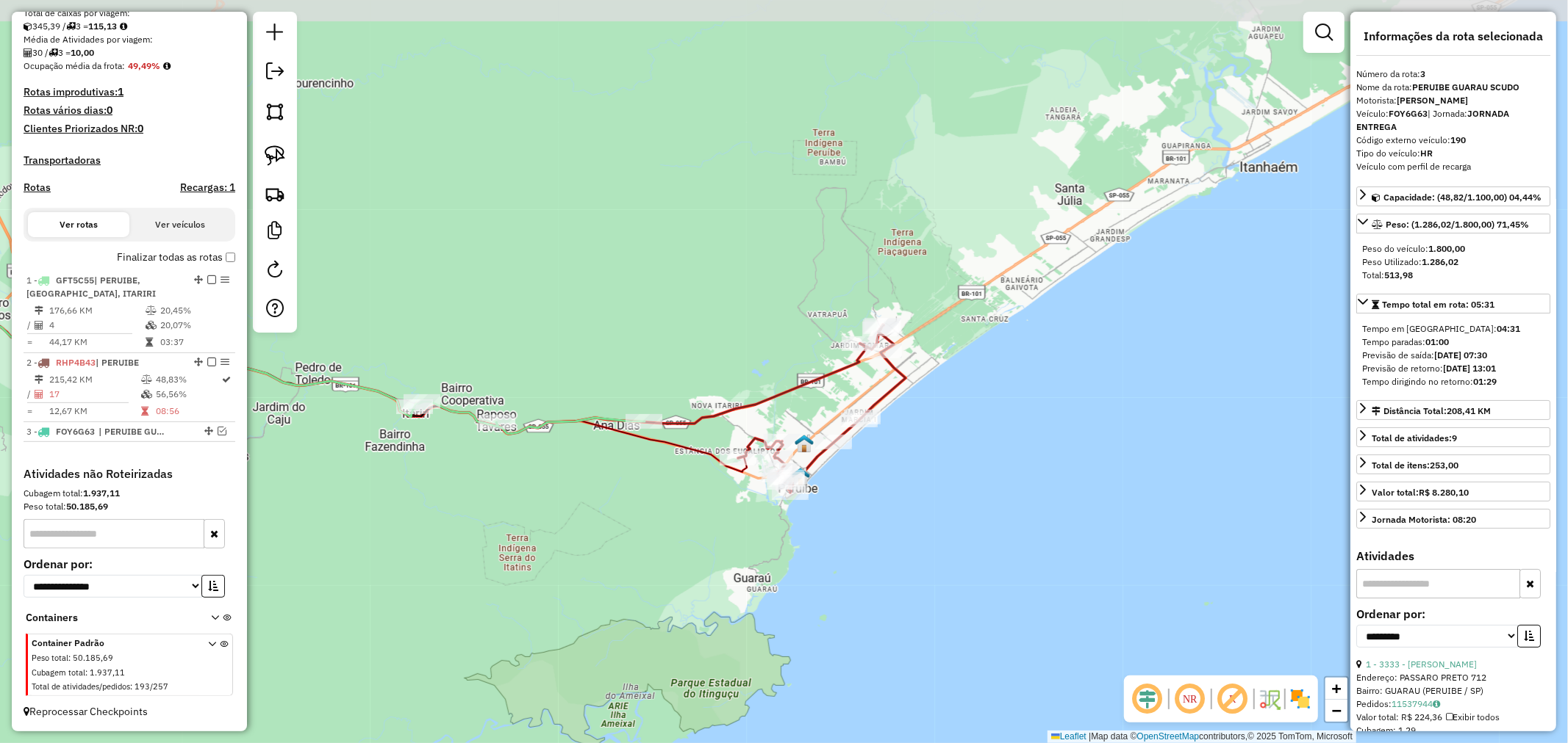
drag, startPoint x: 493, startPoint y: 401, endPoint x: 622, endPoint y: 437, distance: 133.9
click at [559, 487] on div "Janela de atendimento Grade de atendimento Capacidade Transportadoras Veículos …" at bounding box center [784, 372] width 1568 height 743
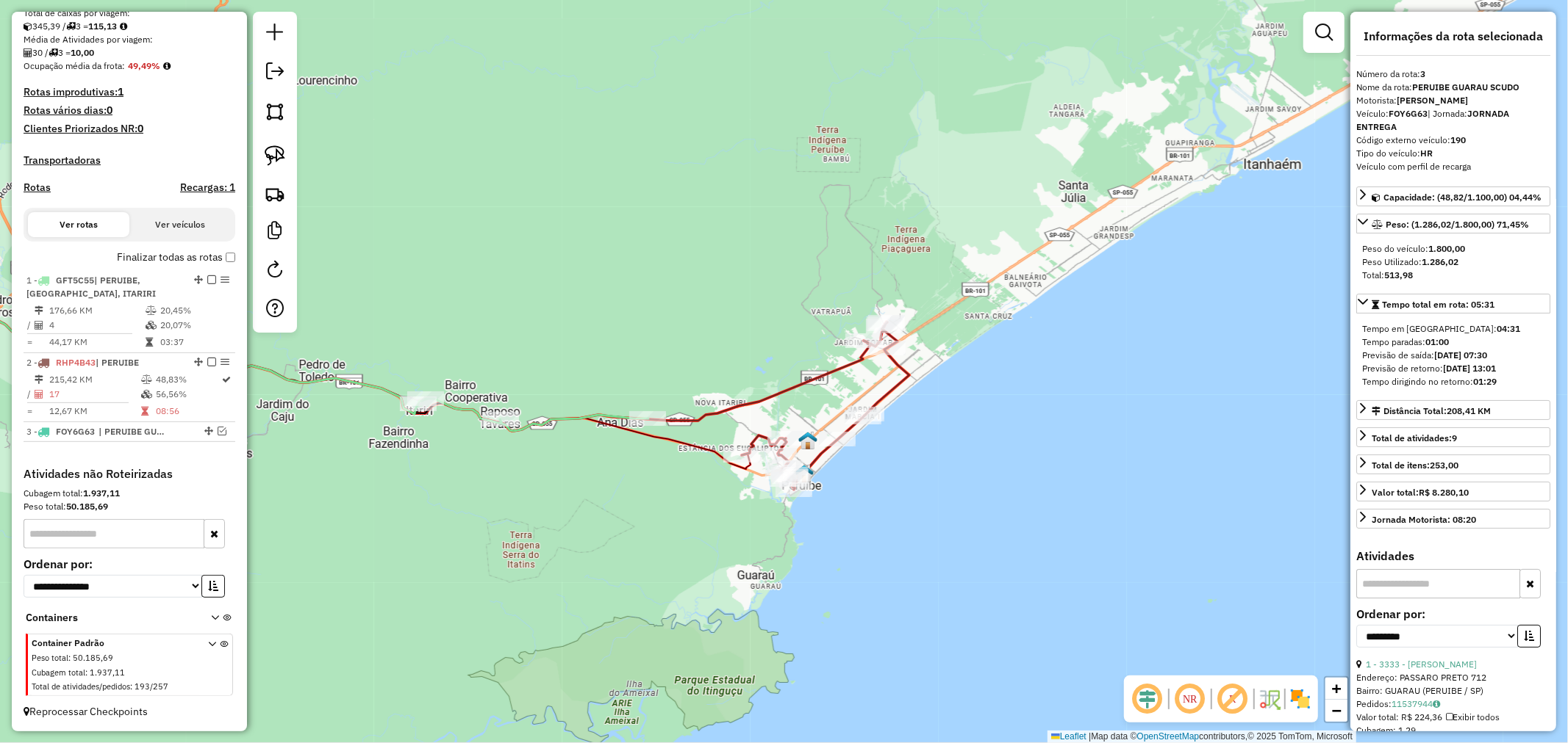
click at [773, 397] on icon at bounding box center [357, 375] width 1027 height 111
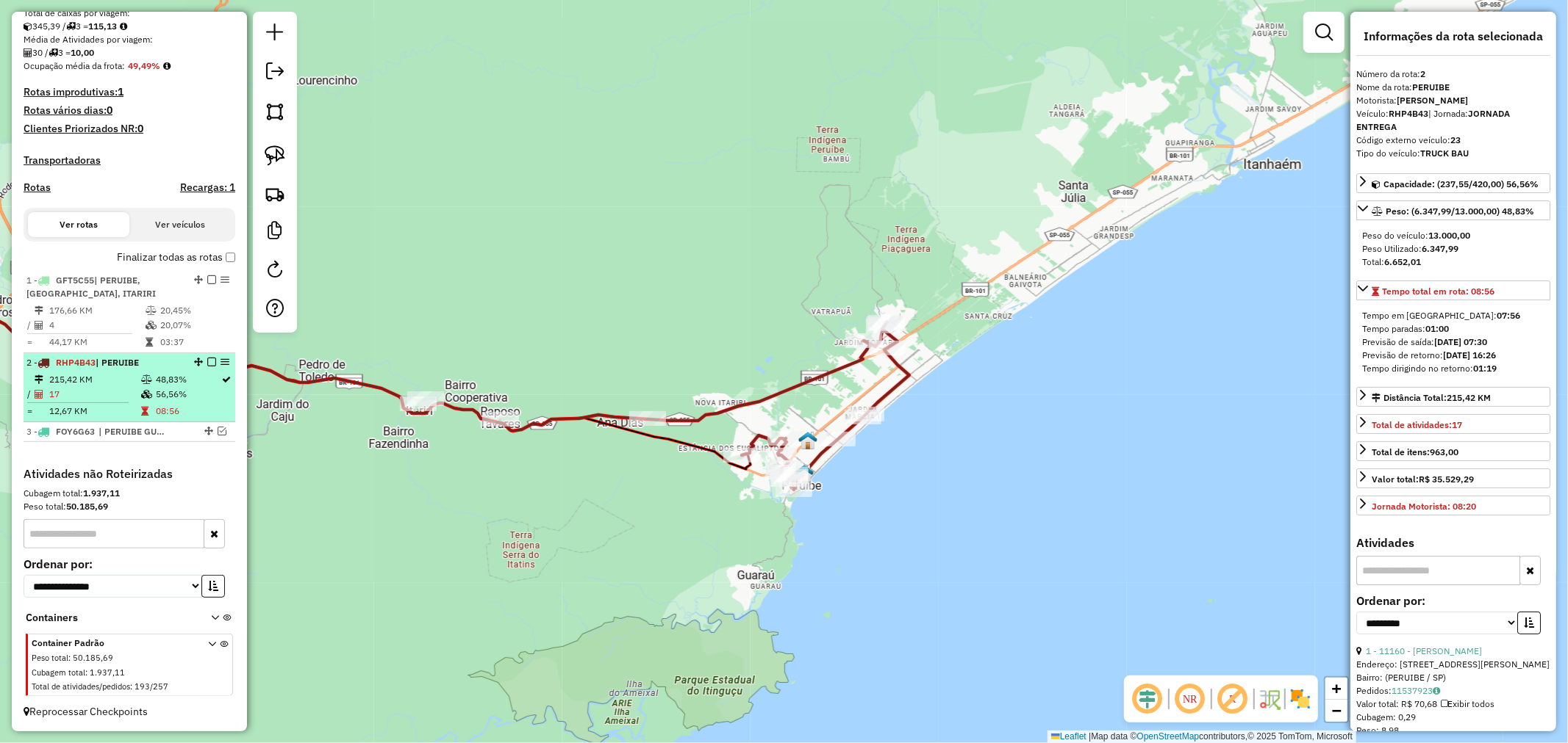
click at [208, 358] on em at bounding box center [212, 362] width 9 height 9
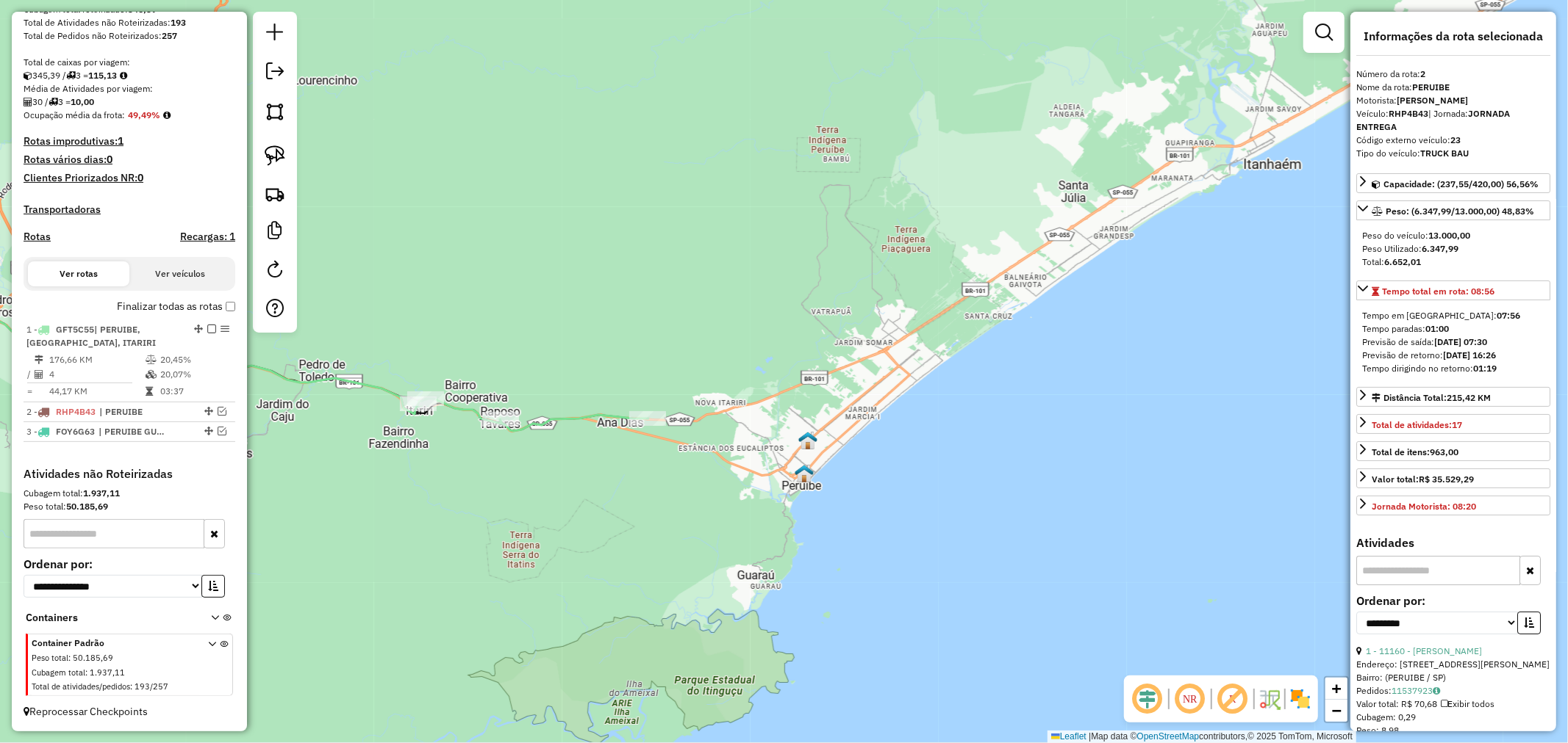
click at [465, 409] on icon at bounding box center [532, 415] width 230 height 32
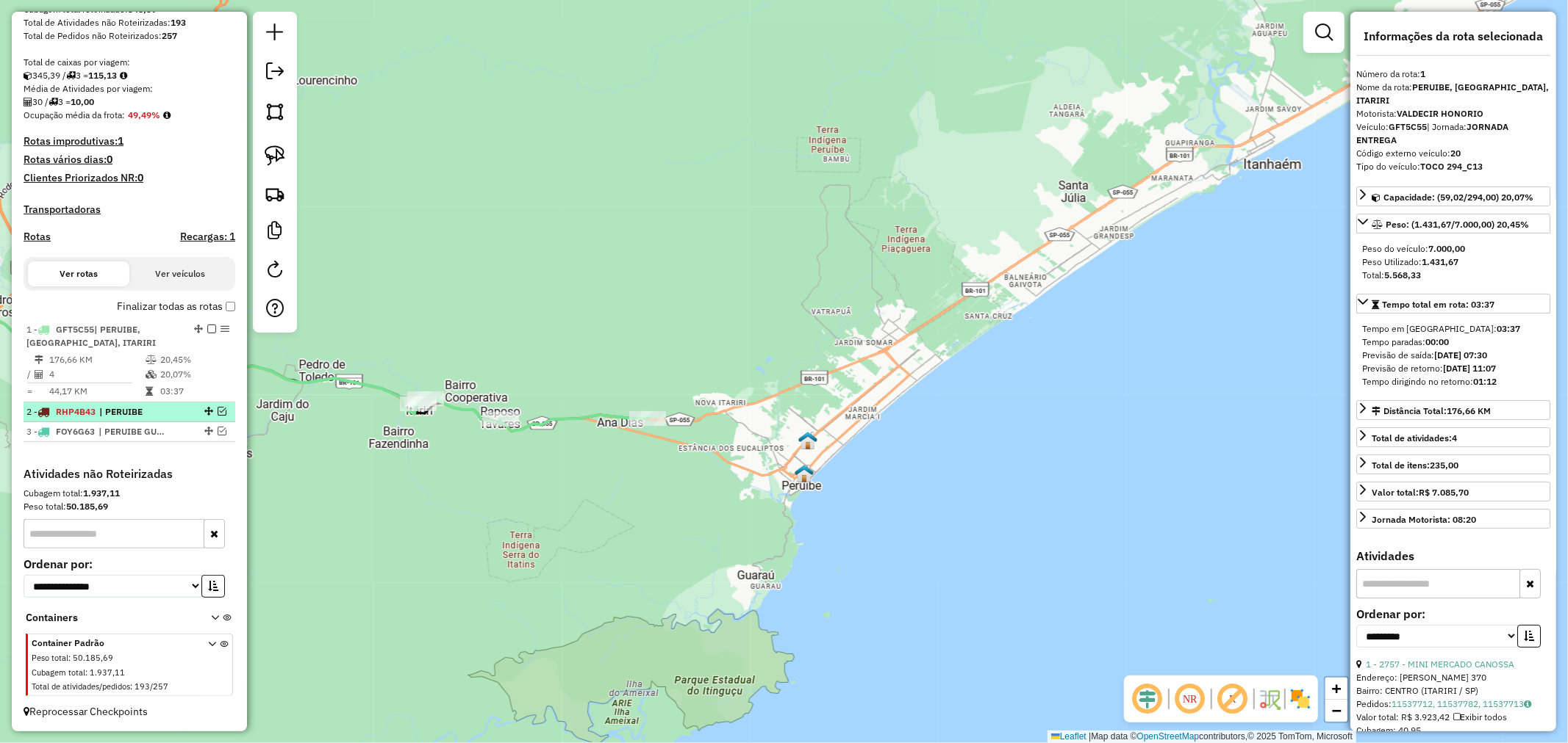
click at [218, 409] on em at bounding box center [222, 412] width 9 height 9
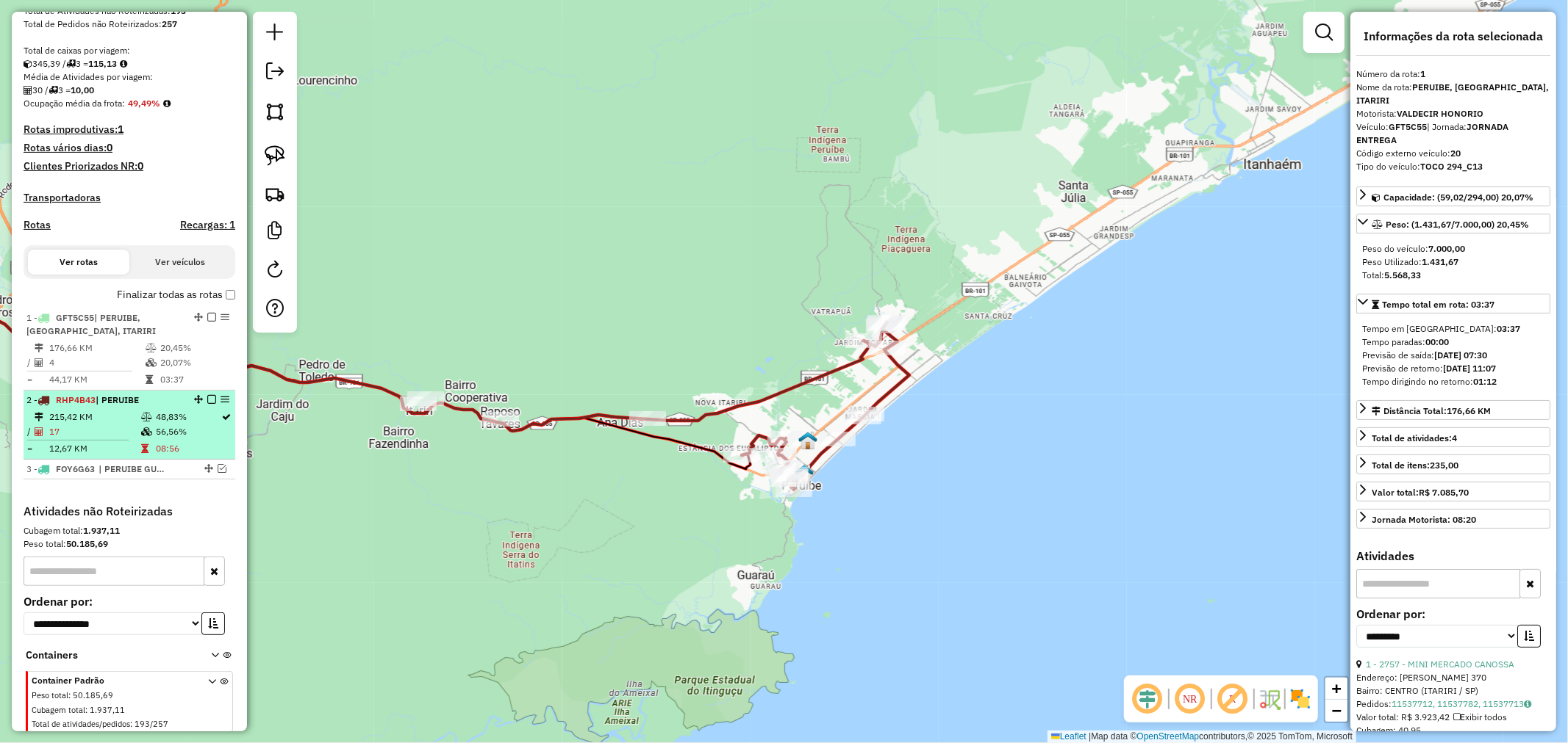
scroll to position [326, 0]
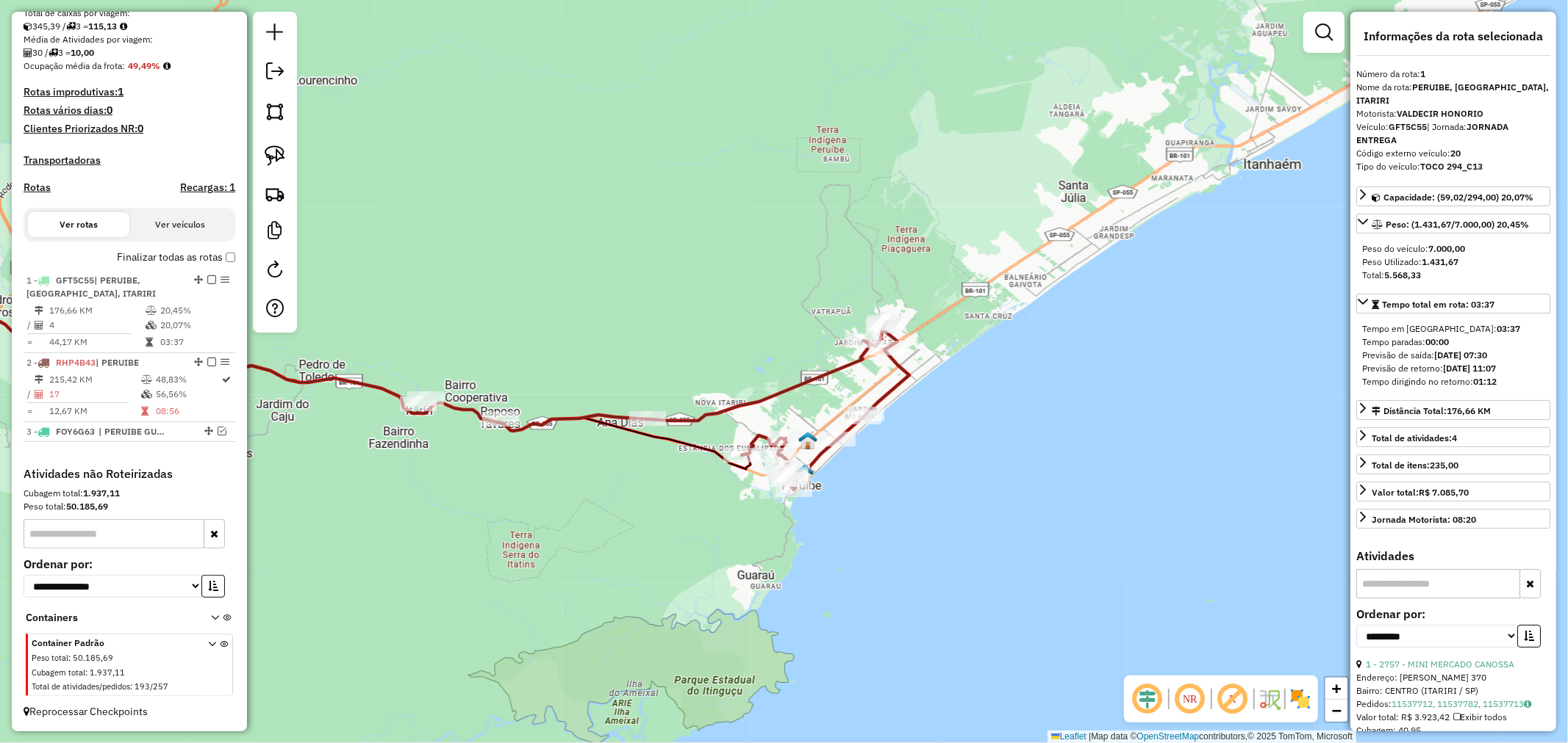
click at [834, 368] on icon at bounding box center [357, 375] width 1027 height 111
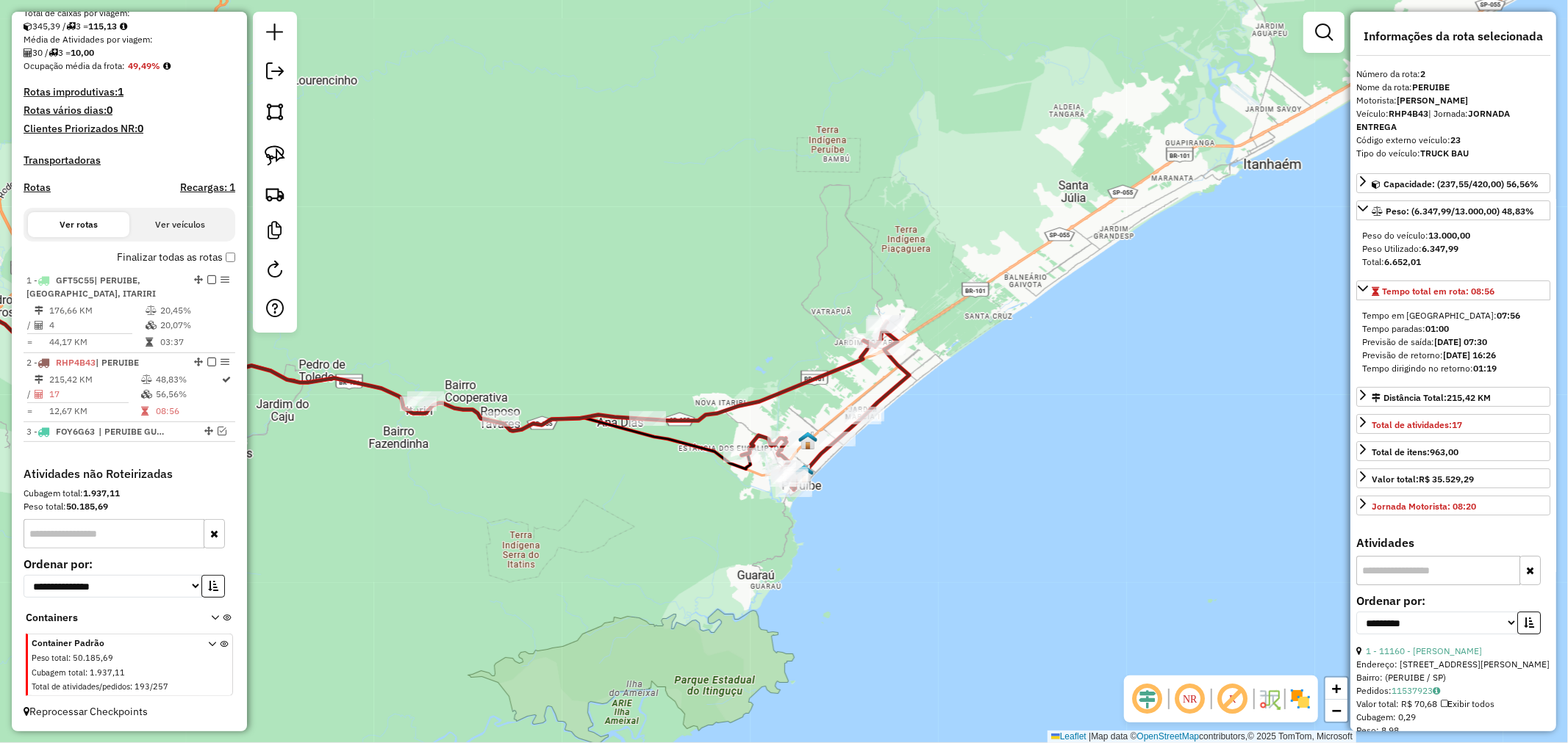
click at [834, 368] on icon at bounding box center [357, 375] width 1027 height 111
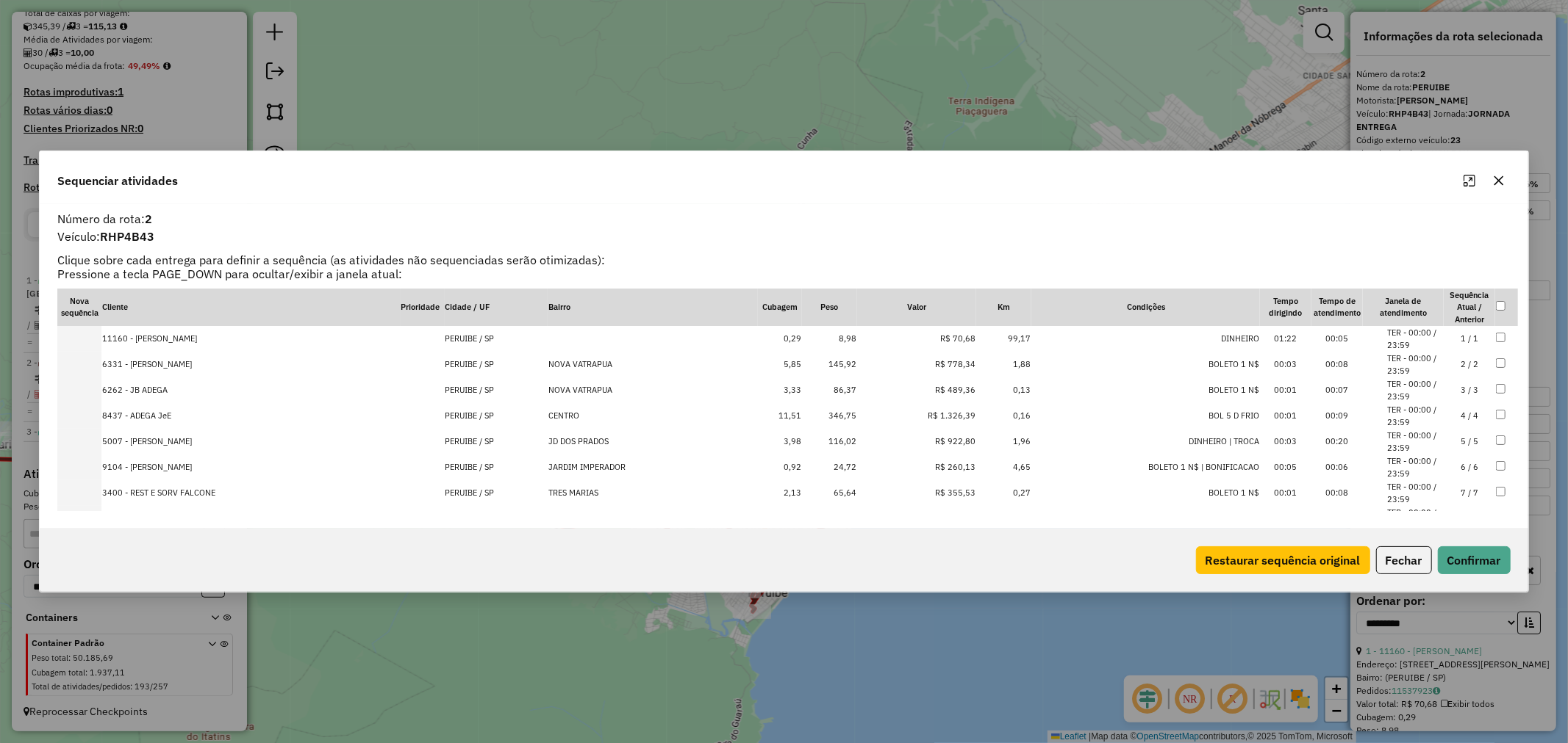
click at [1502, 181] on icon "button" at bounding box center [1499, 181] width 12 height 12
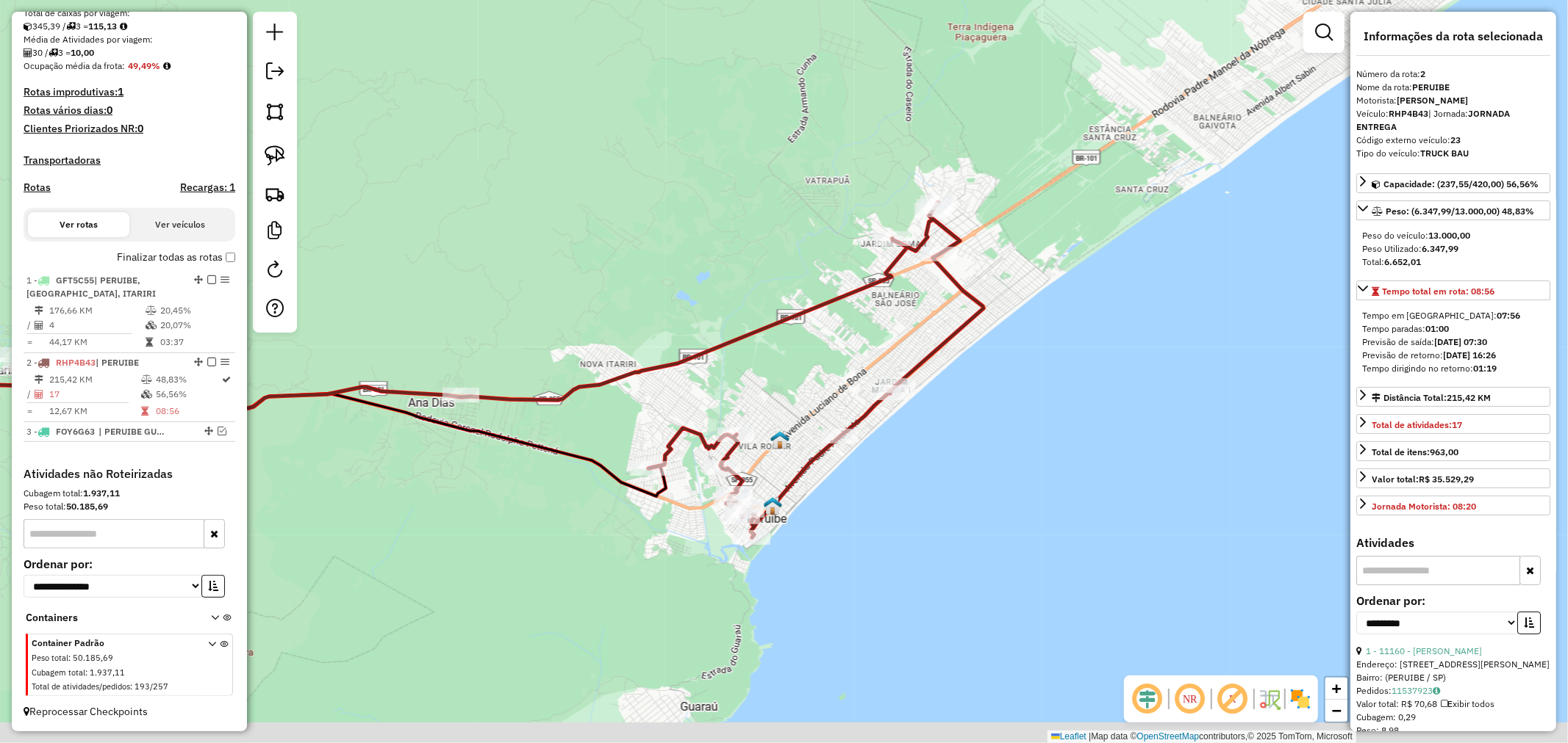
drag, startPoint x: 952, startPoint y: 211, endPoint x: 951, endPoint y: 137, distance: 74.0
click at [951, 137] on div "Janela de atendimento Grade de atendimento Capacidade Transportadoras Veículos …" at bounding box center [784, 372] width 1568 height 743
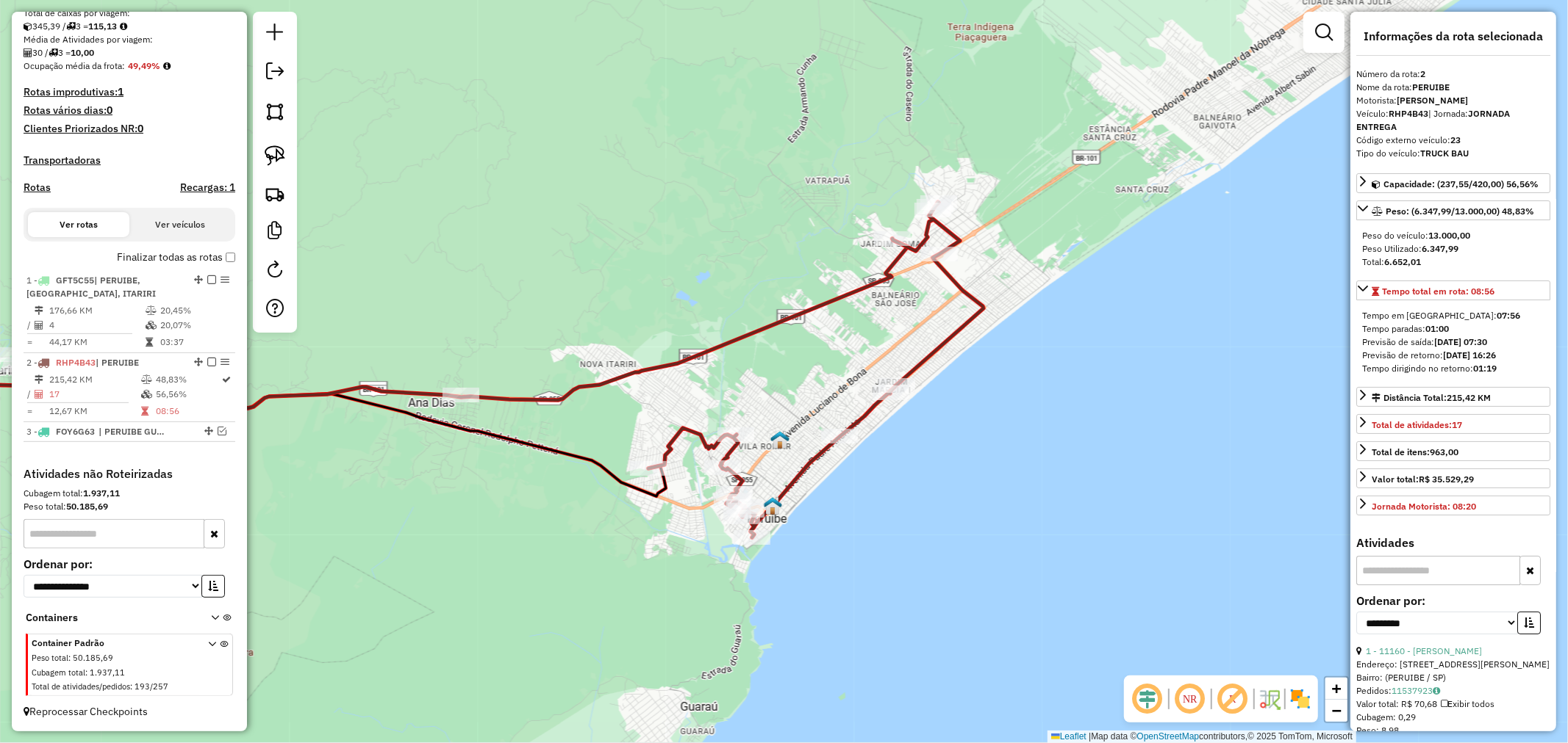
click at [749, 331] on icon at bounding box center [375, 329] width 1064 height 182
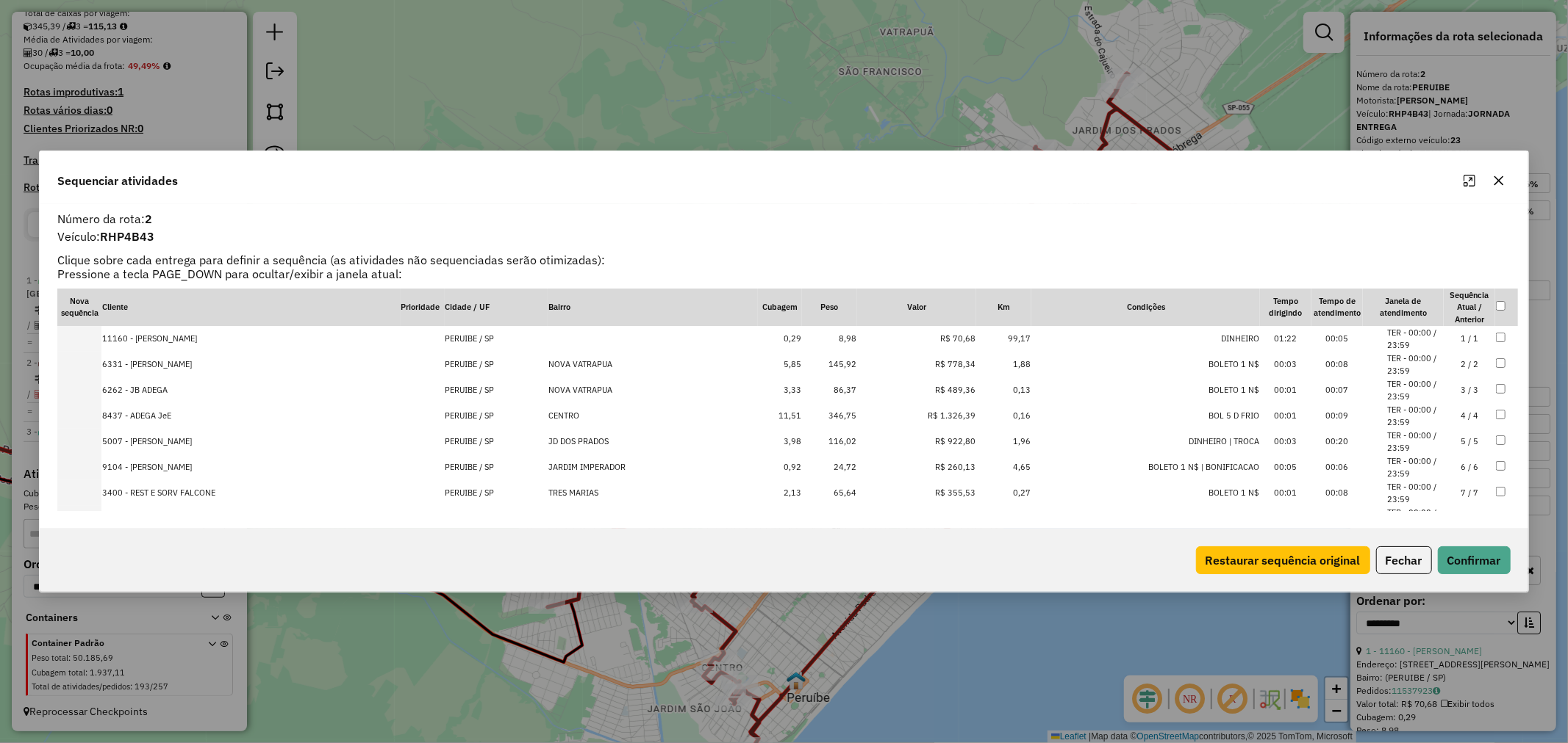
scroll to position [82, 0]
click at [856, 434] on td "3.649,10" at bounding box center [829, 437] width 55 height 26
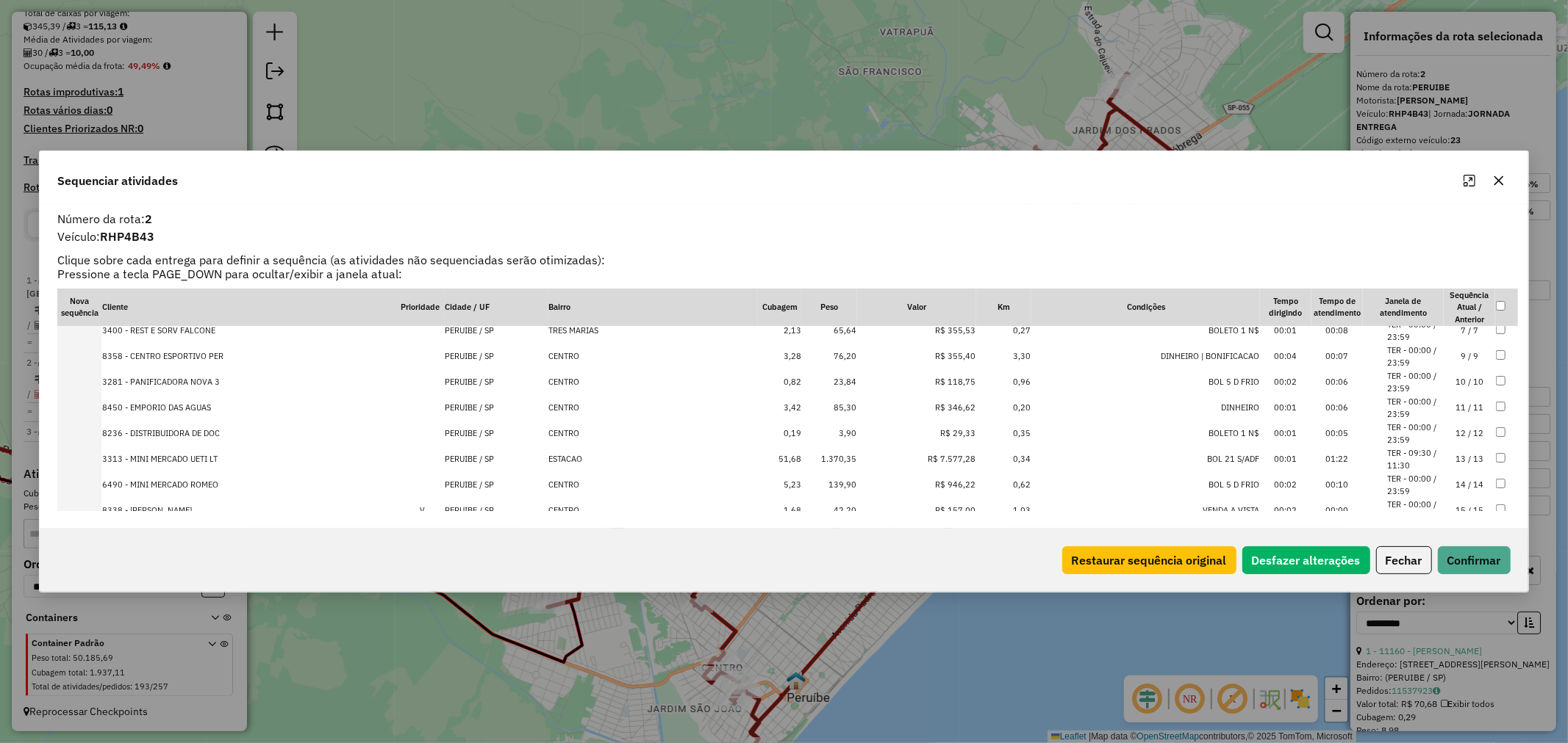
scroll to position [0, 0]
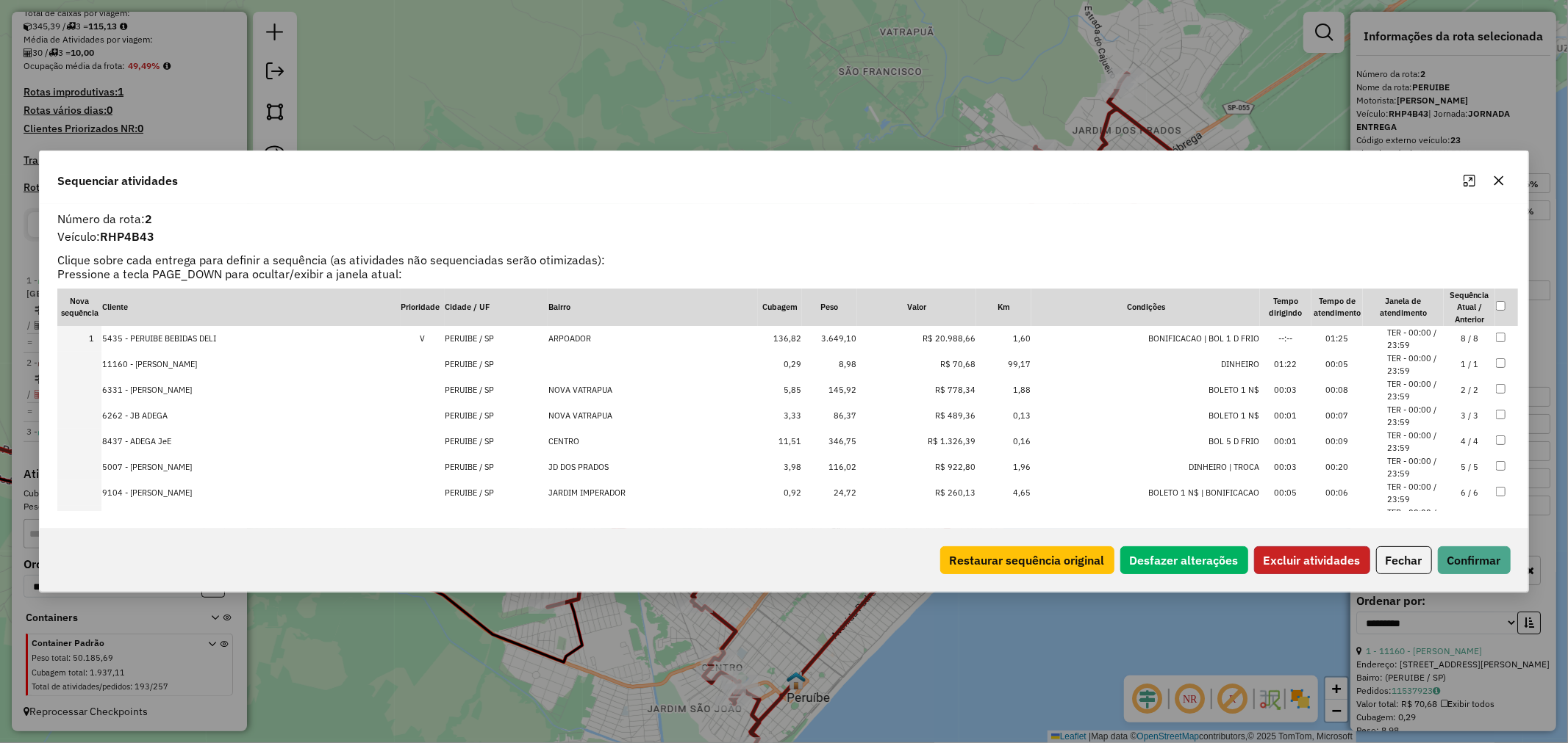
click at [1317, 558] on button "Excluir atividades" at bounding box center [1311, 560] width 116 height 28
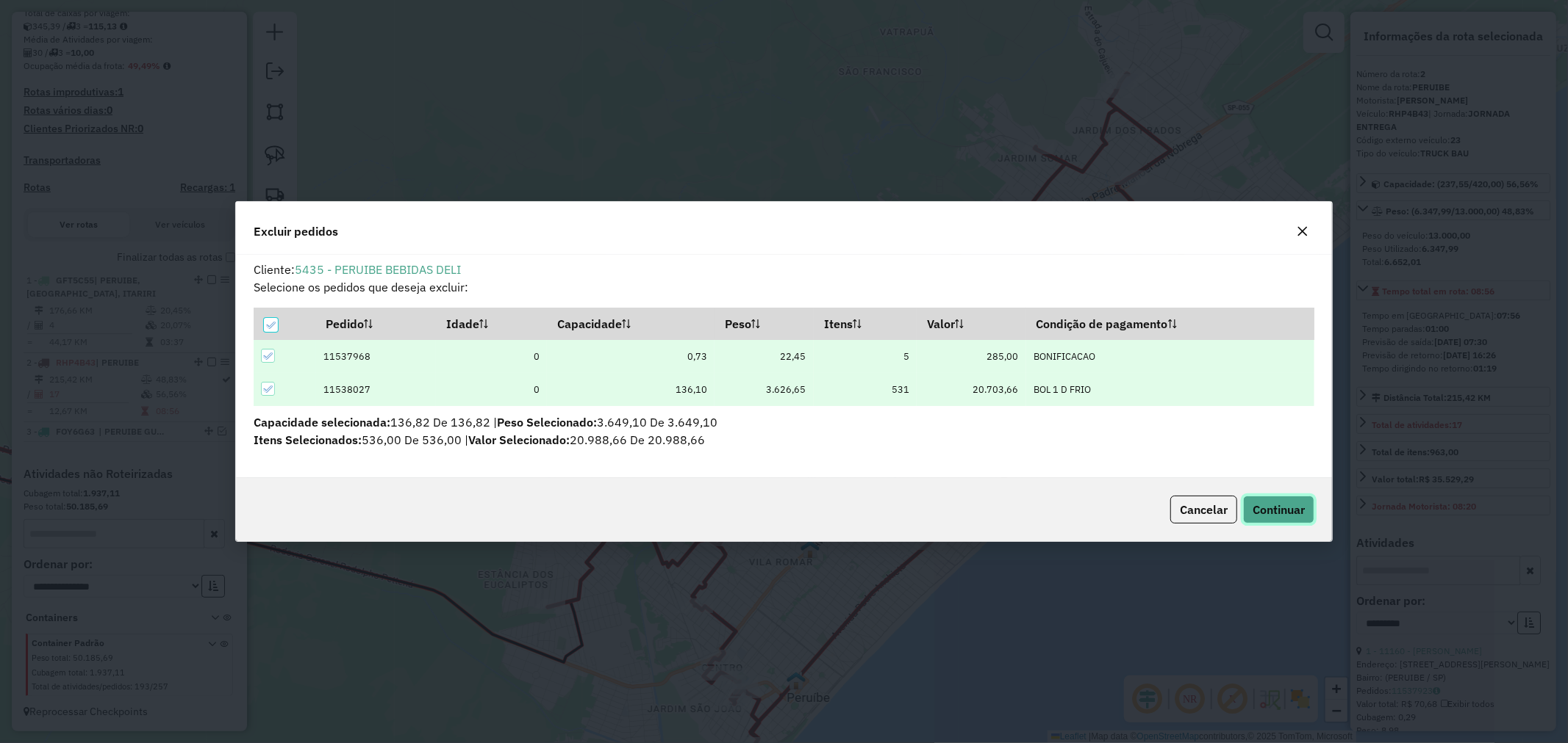
click at [1305, 518] on button "Continuar" at bounding box center [1279, 510] width 71 height 28
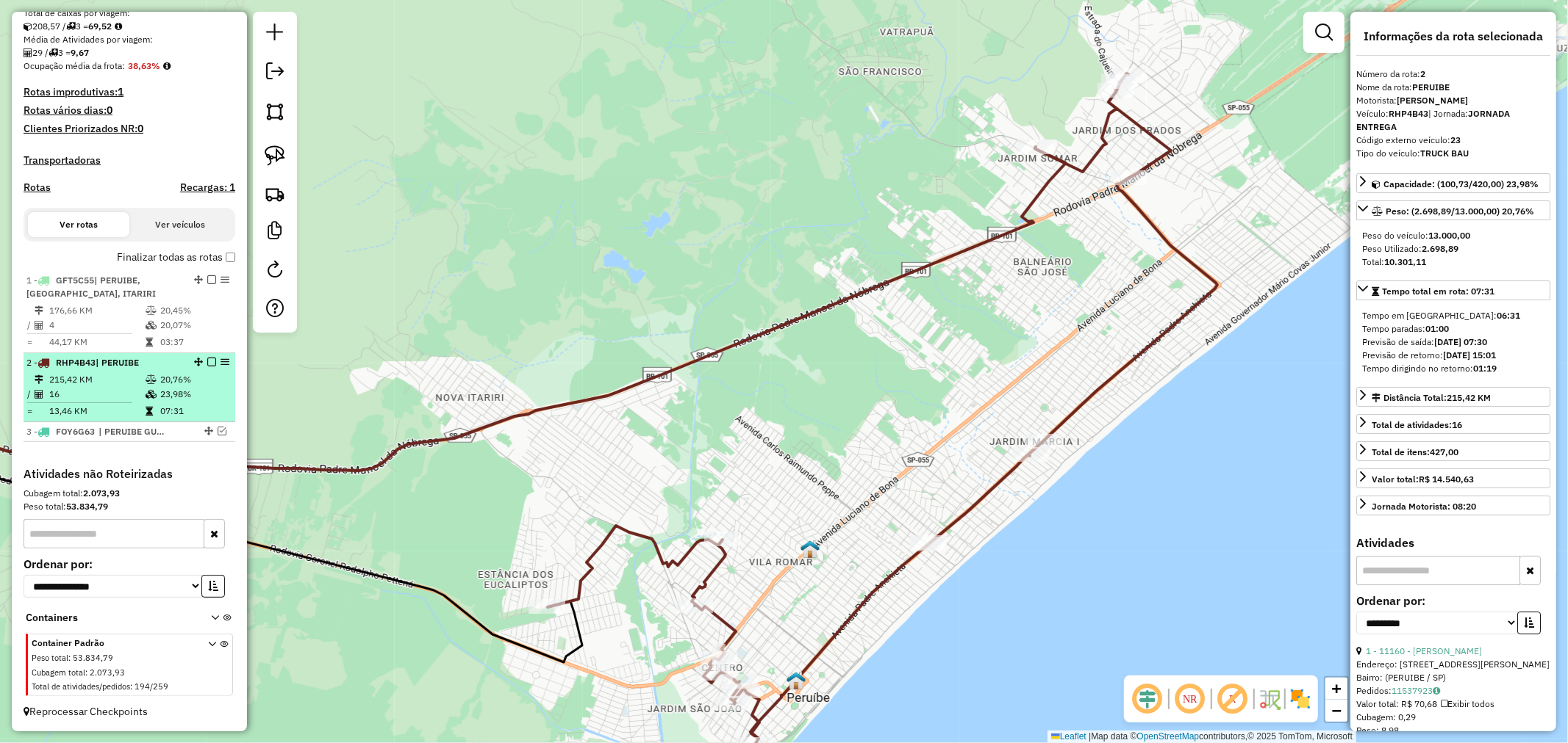
click at [210, 363] on em at bounding box center [212, 362] width 9 height 9
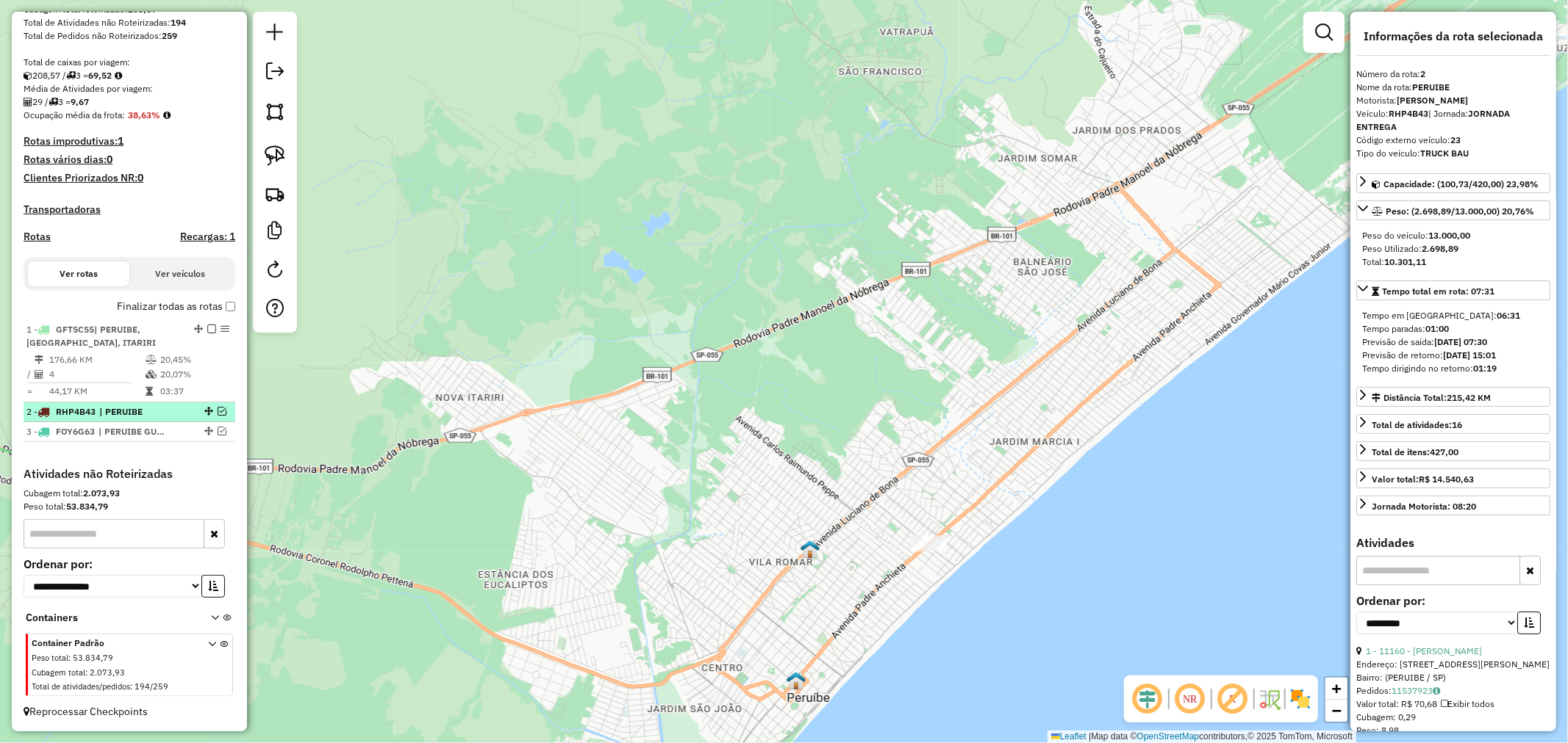
scroll to position [277, 0]
click at [282, 152] on img at bounding box center [275, 156] width 21 height 21
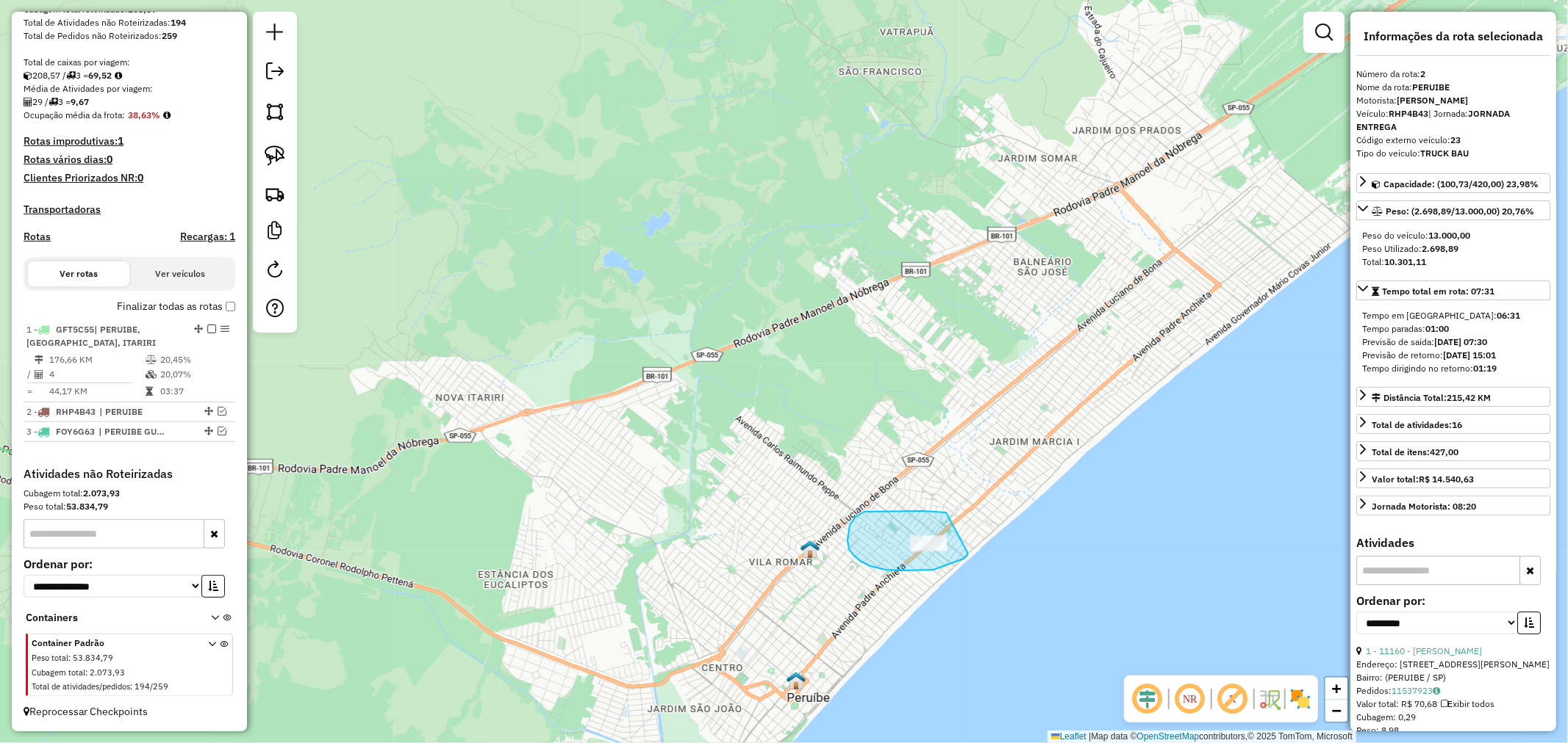
drag, startPoint x: 946, startPoint y: 513, endPoint x: 967, endPoint y: 552, distance: 44.3
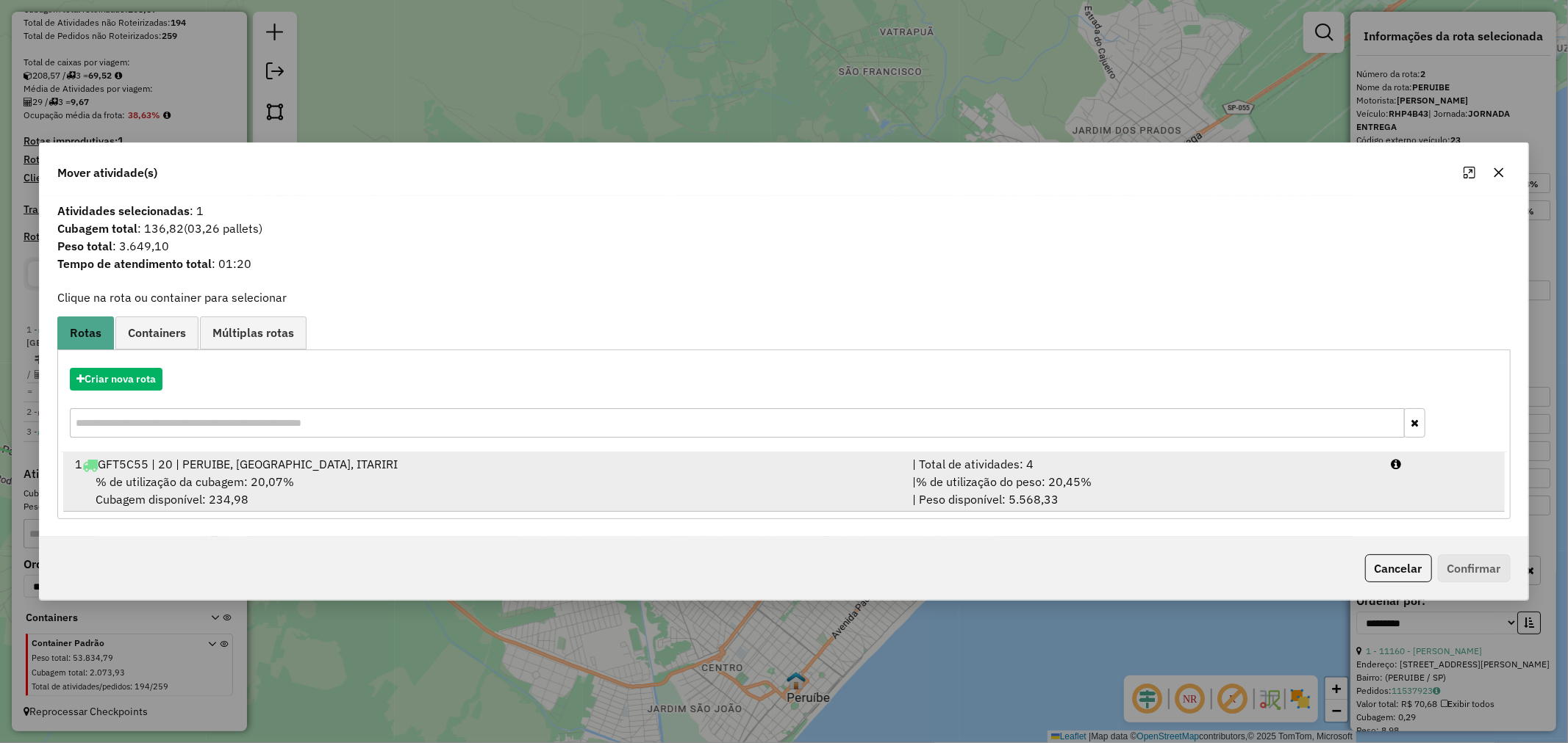
click at [280, 479] on span "% de utilização da cubagem: 20,07%" at bounding box center [195, 482] width 199 height 15
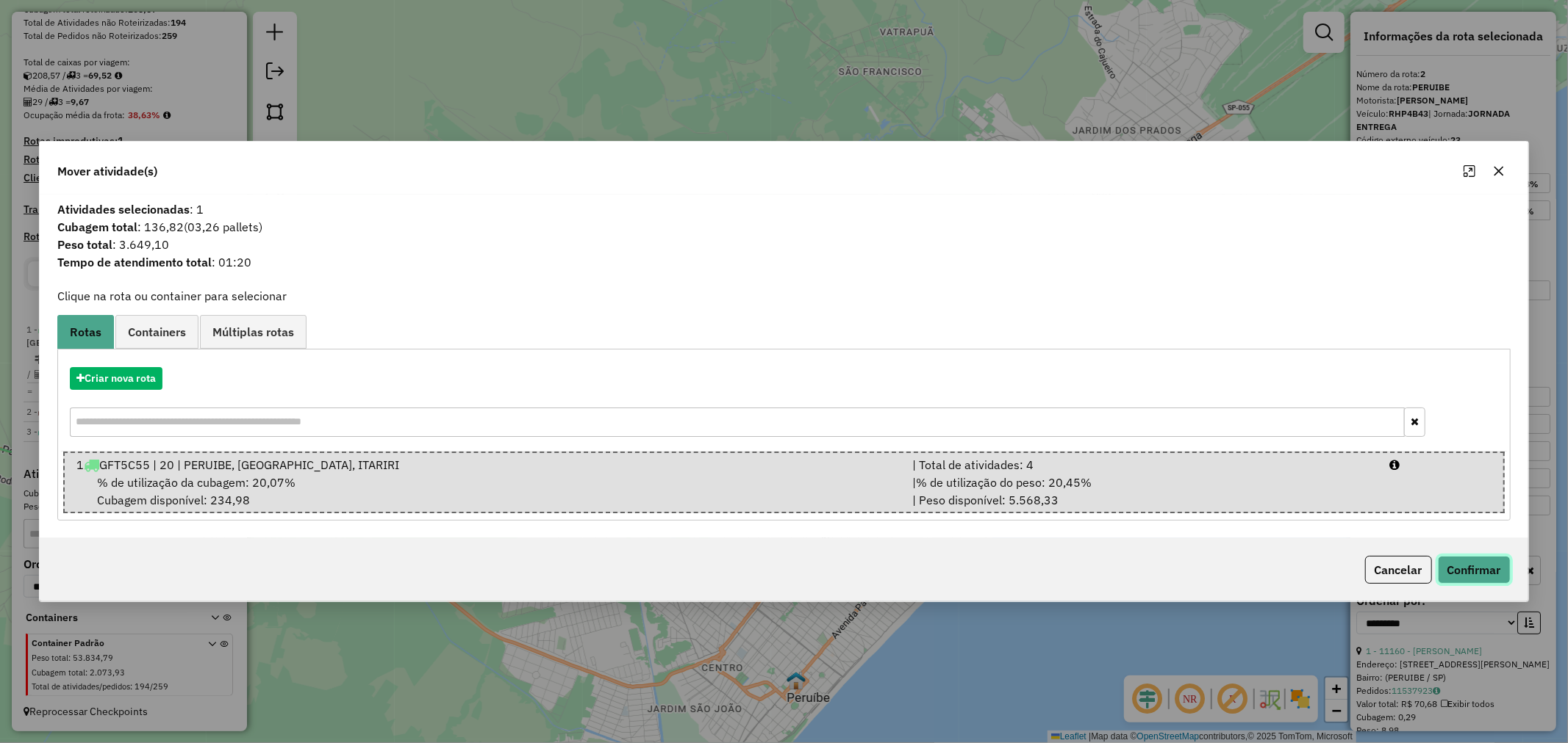
click at [1495, 567] on button "Confirmar" at bounding box center [1474, 570] width 73 height 28
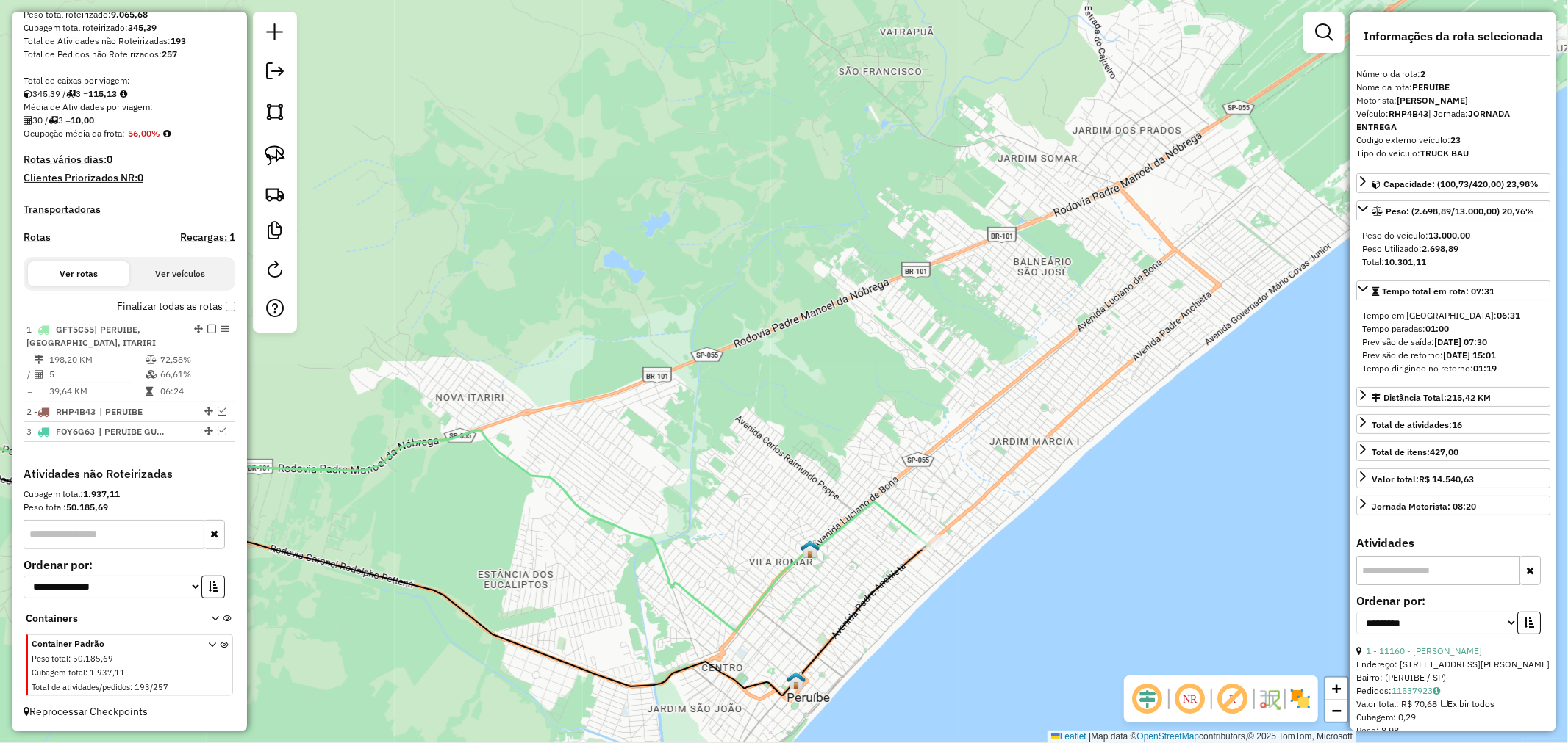
scroll to position [259, 0]
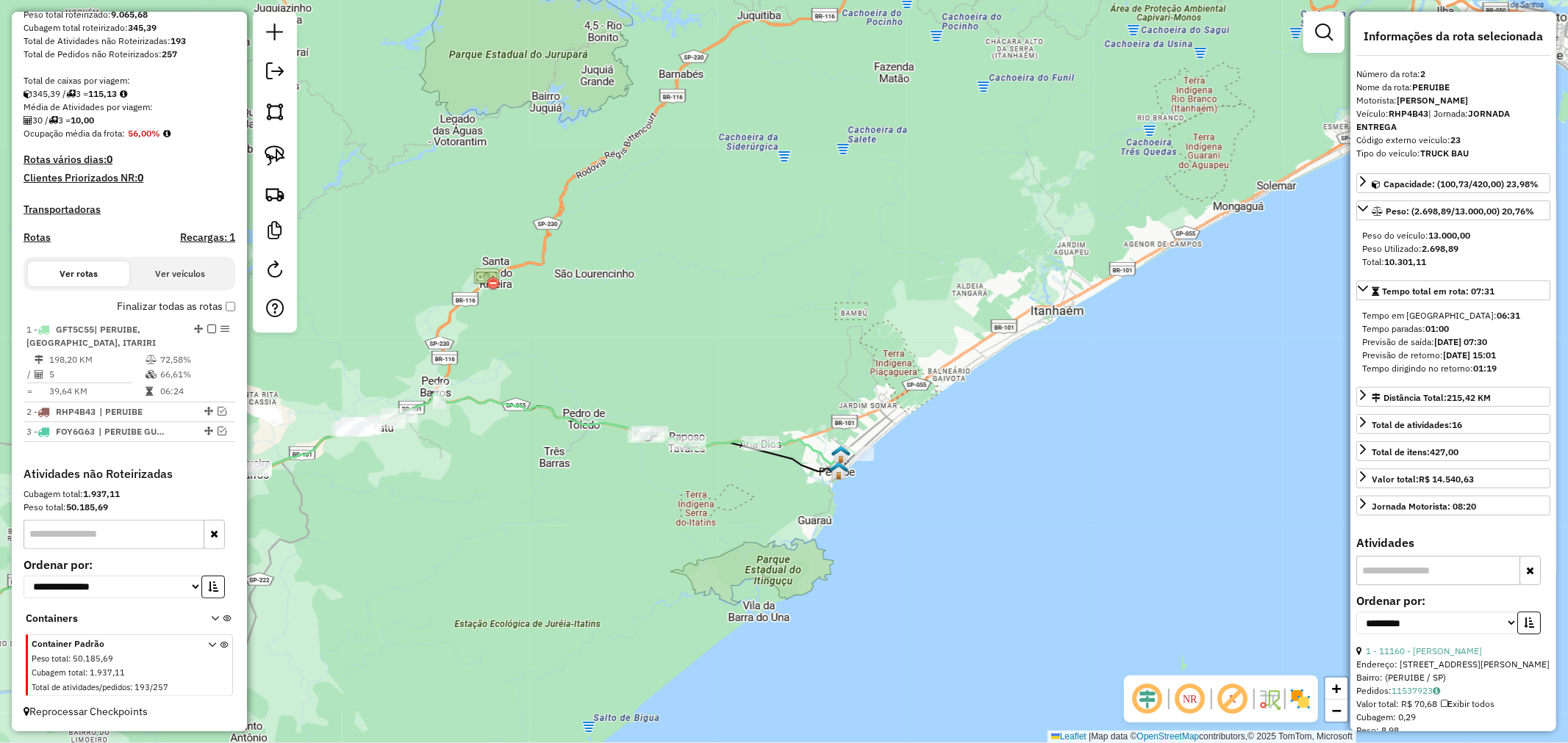
drag, startPoint x: 520, startPoint y: 468, endPoint x: 659, endPoint y: 481, distance: 139.6
click at [659, 481] on div "Janela de atendimento Grade de atendimento Capacidade Transportadoras Veículos …" at bounding box center [784, 372] width 1568 height 743
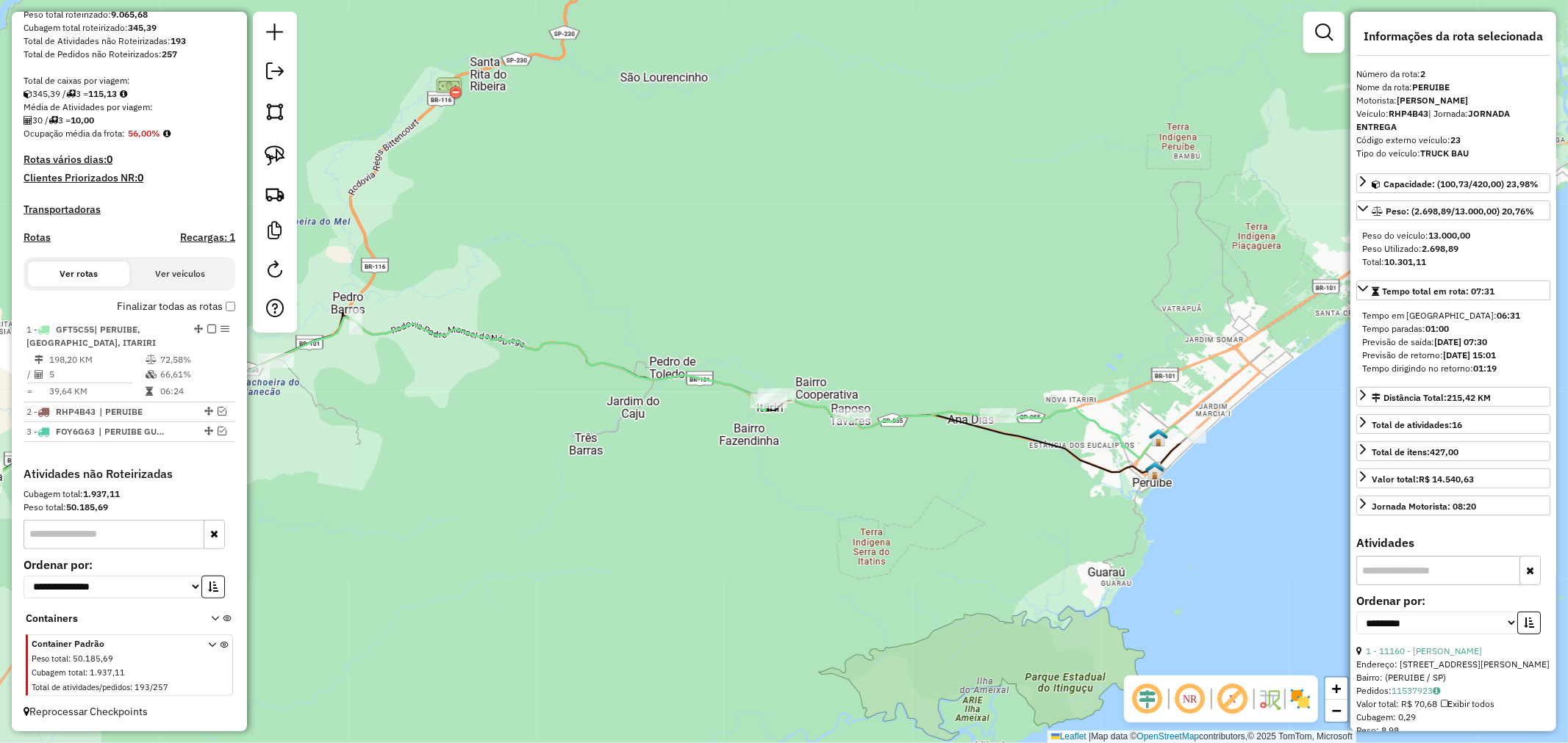
drag, startPoint x: 777, startPoint y: 478, endPoint x: 802, endPoint y: 483, distance: 25.5
click at [802, 483] on div "Janela de atendimento Grade de atendimento Capacidade Transportadoras Veículos …" at bounding box center [784, 372] width 1568 height 743
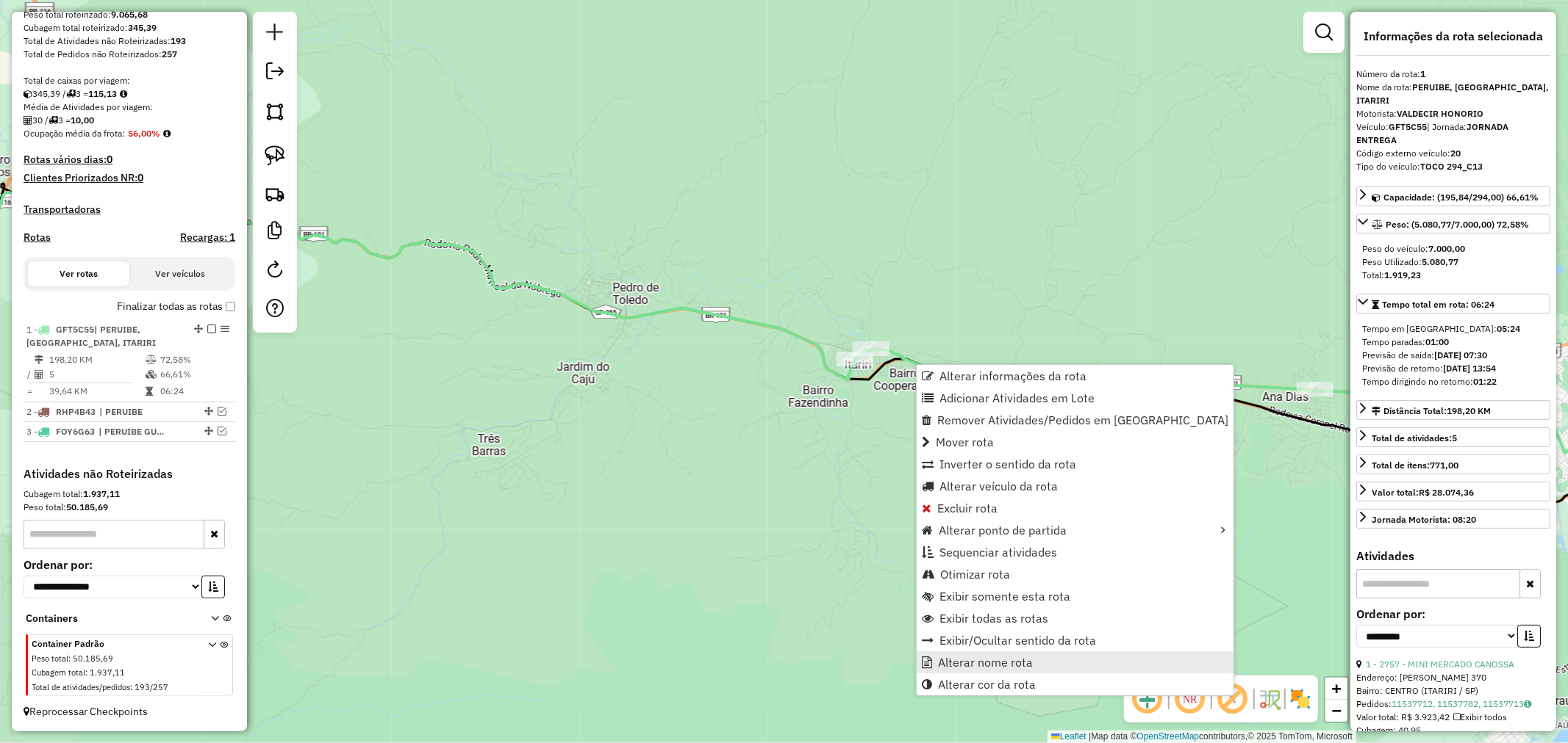
click at [993, 663] on span "Alterar nome rota" at bounding box center [985, 663] width 95 height 12
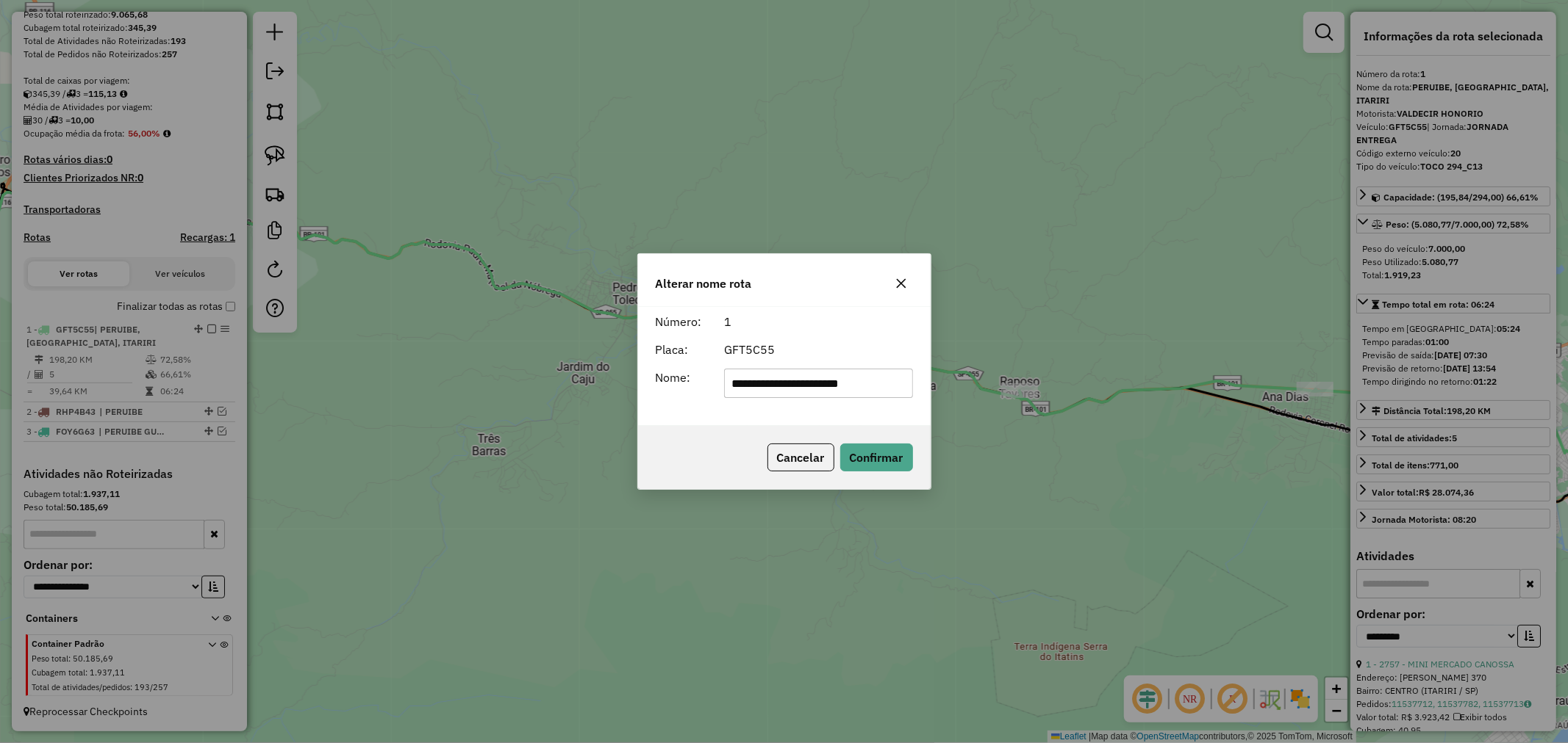
drag, startPoint x: 830, startPoint y: 383, endPoint x: 787, endPoint y: 386, distance: 43.1
click at [787, 386] on input "**********" at bounding box center [819, 383] width 189 height 30
type input "**********"
click at [873, 452] on button "Confirmar" at bounding box center [877, 458] width 73 height 28
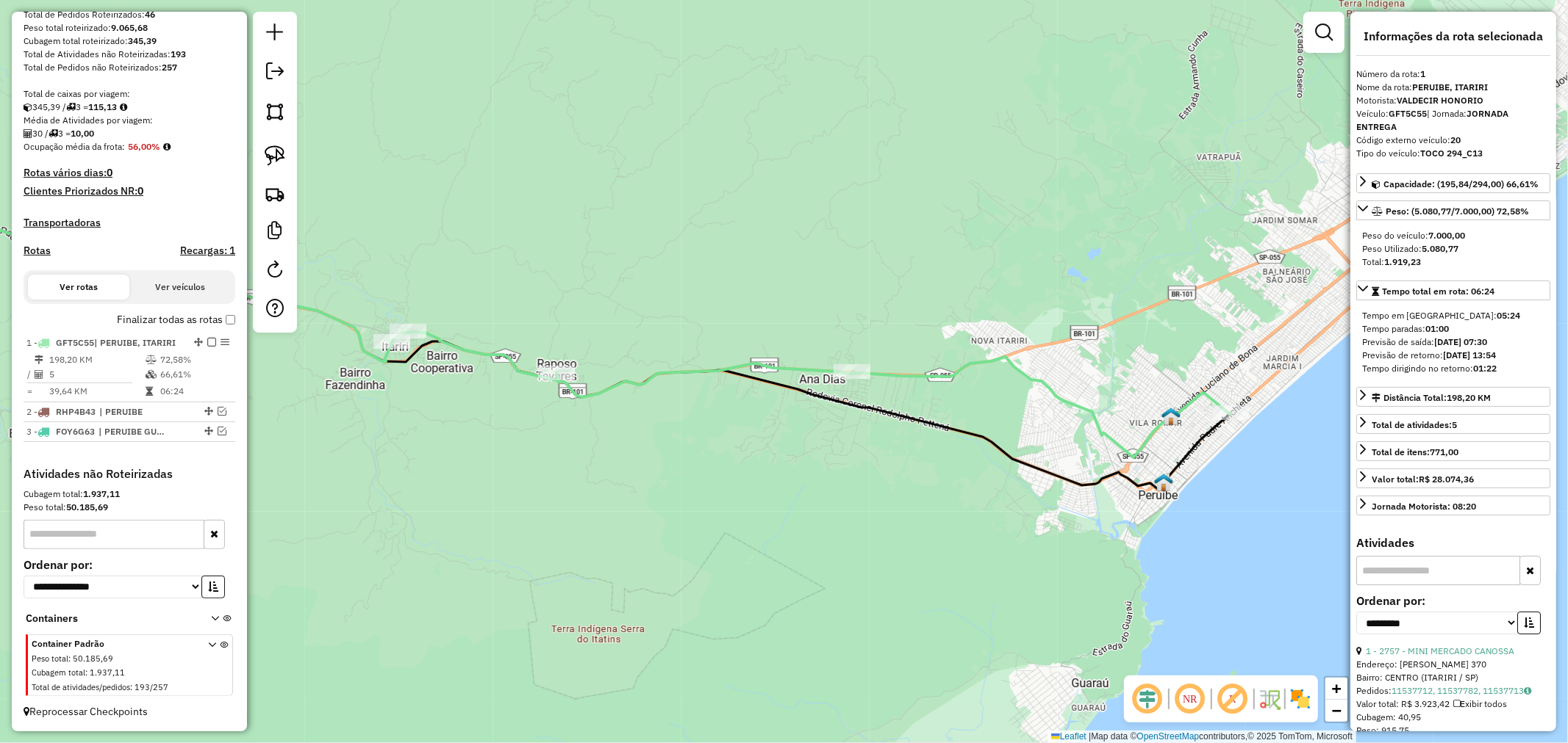
drag, startPoint x: 1244, startPoint y: 511, endPoint x: 781, endPoint y: 493, distance: 463.3
click at [781, 493] on div "Janela de atendimento Grade de atendimento Capacidade Transportadoras Veículos …" at bounding box center [784, 372] width 1568 height 743
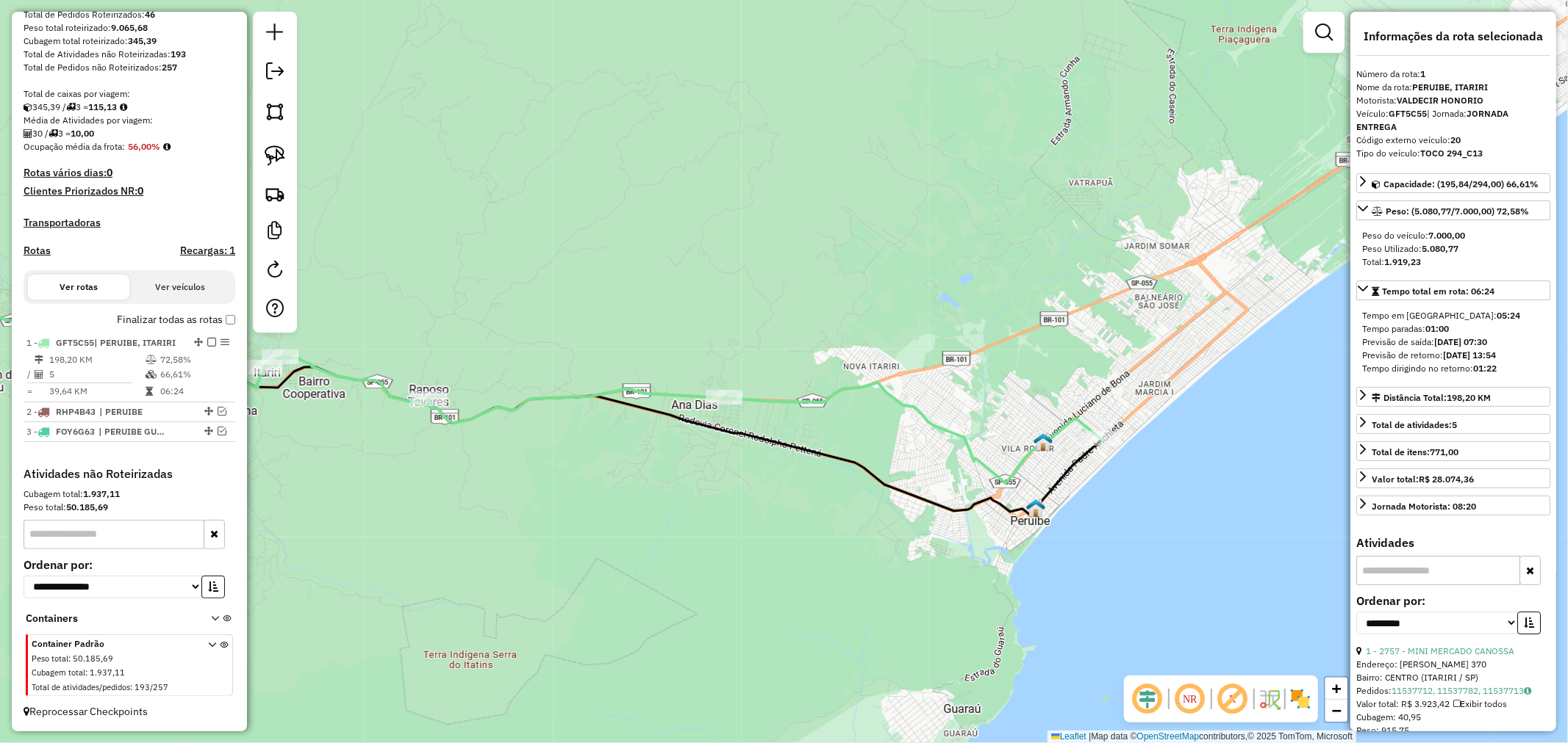
drag, startPoint x: 951, startPoint y: 509, endPoint x: 823, endPoint y: 535, distance: 130.6
click at [823, 535] on div "Janela de atendimento Grade de atendimento Capacidade Transportadoras Veículos …" at bounding box center [784, 372] width 1568 height 743
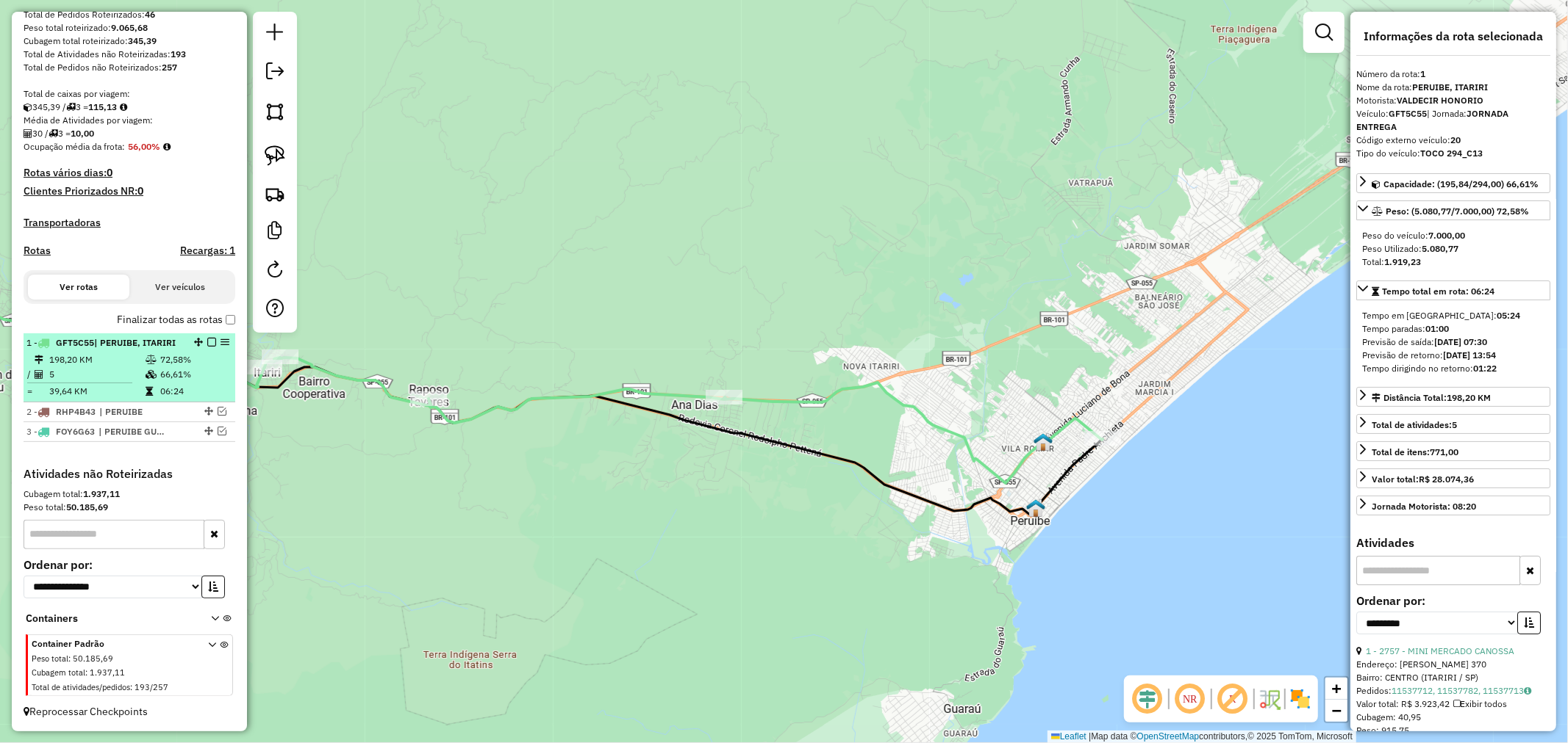
click at [210, 338] on em at bounding box center [212, 343] width 9 height 9
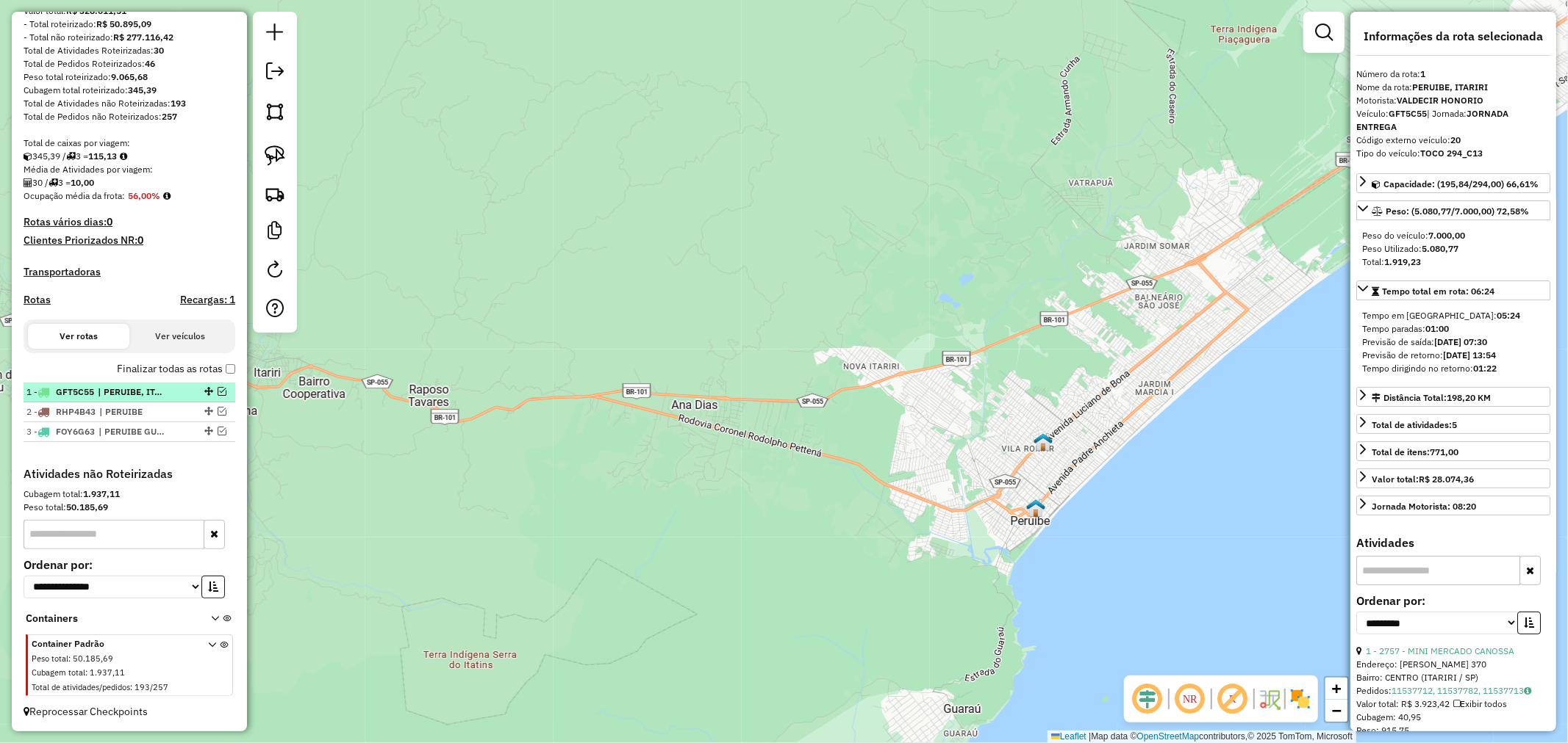
scroll to position [197, 0]
click at [218, 407] on em at bounding box center [222, 412] width 9 height 9
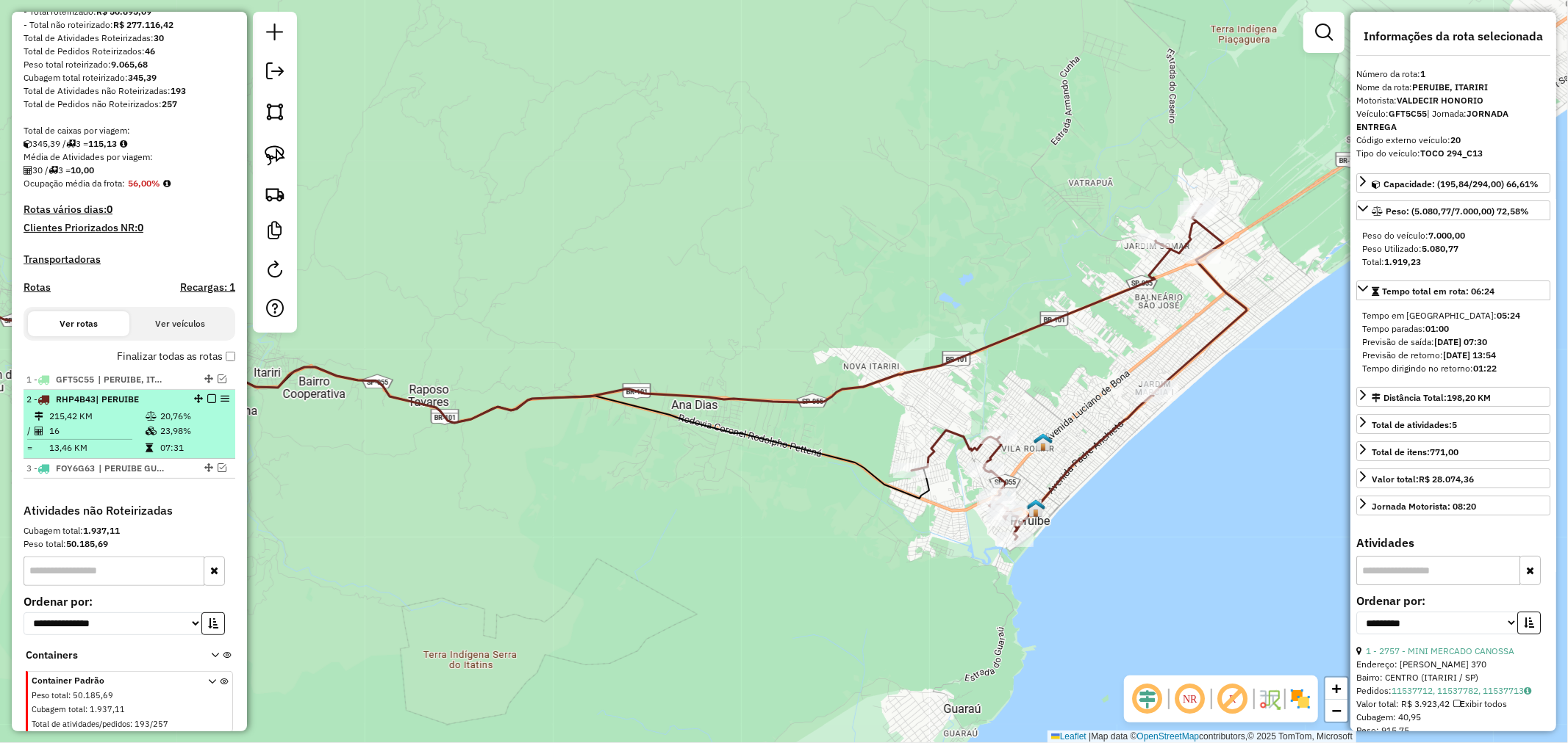
scroll to position [246, 0]
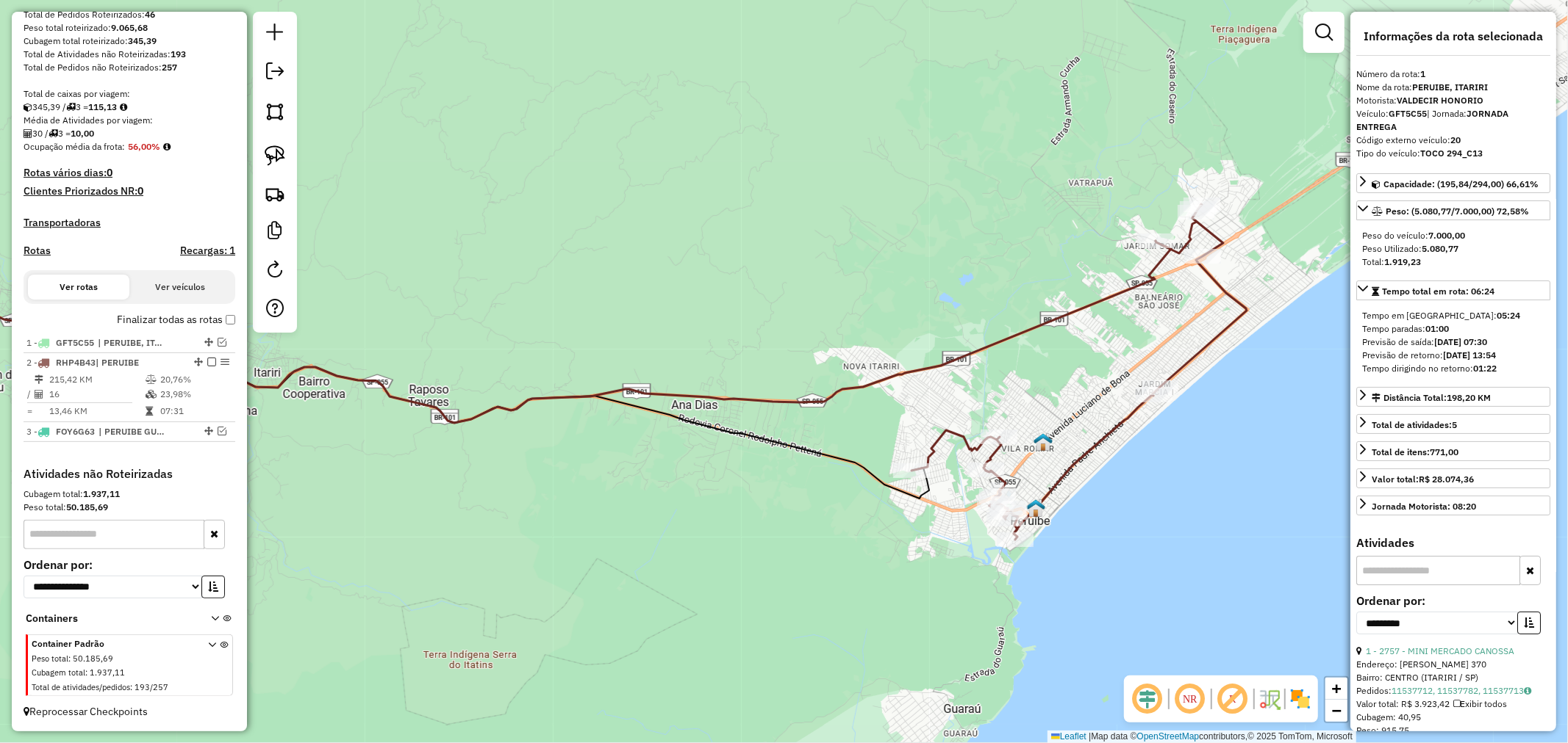
click at [871, 385] on icon at bounding box center [506, 331] width 1327 height 182
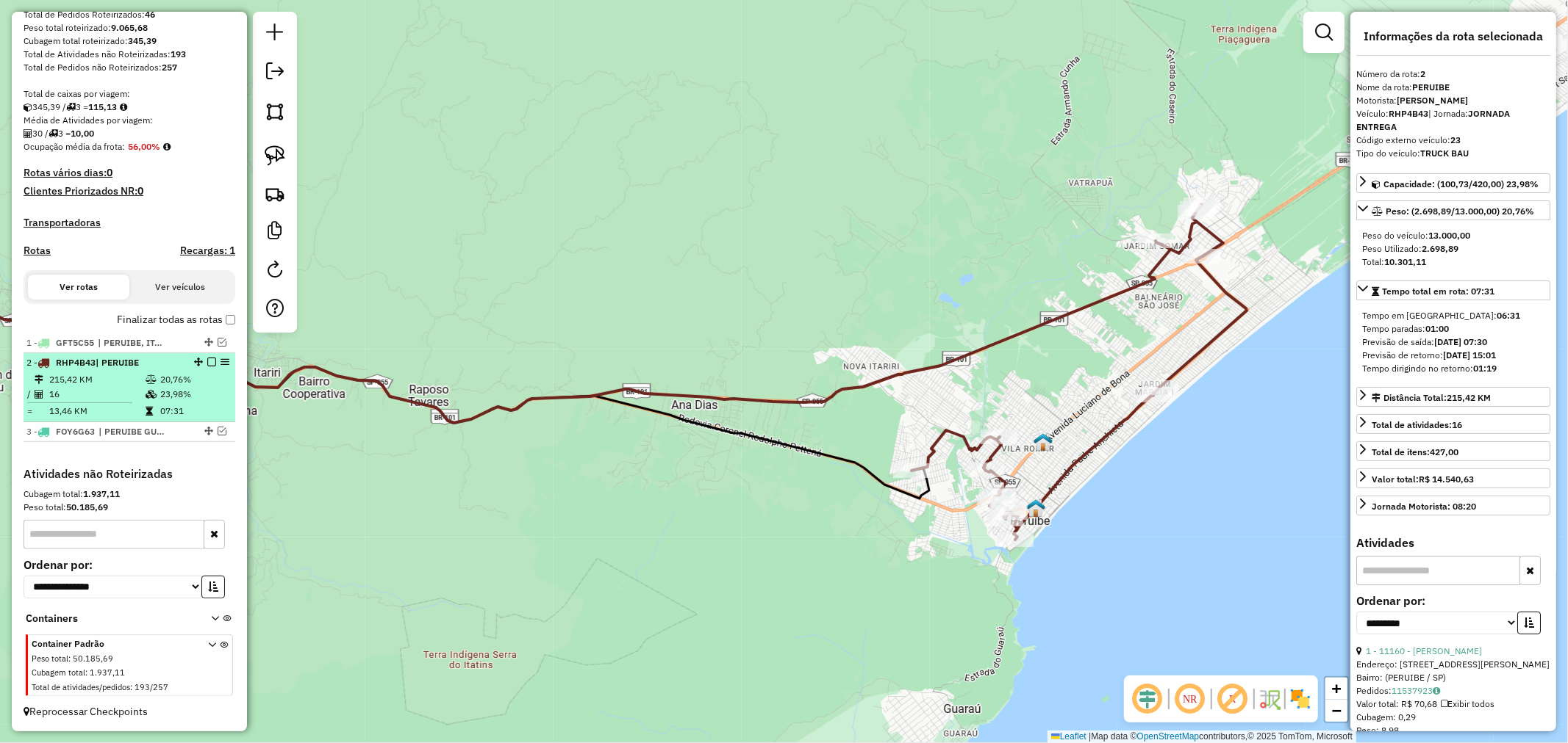
click at [208, 363] on em at bounding box center [212, 362] width 9 height 9
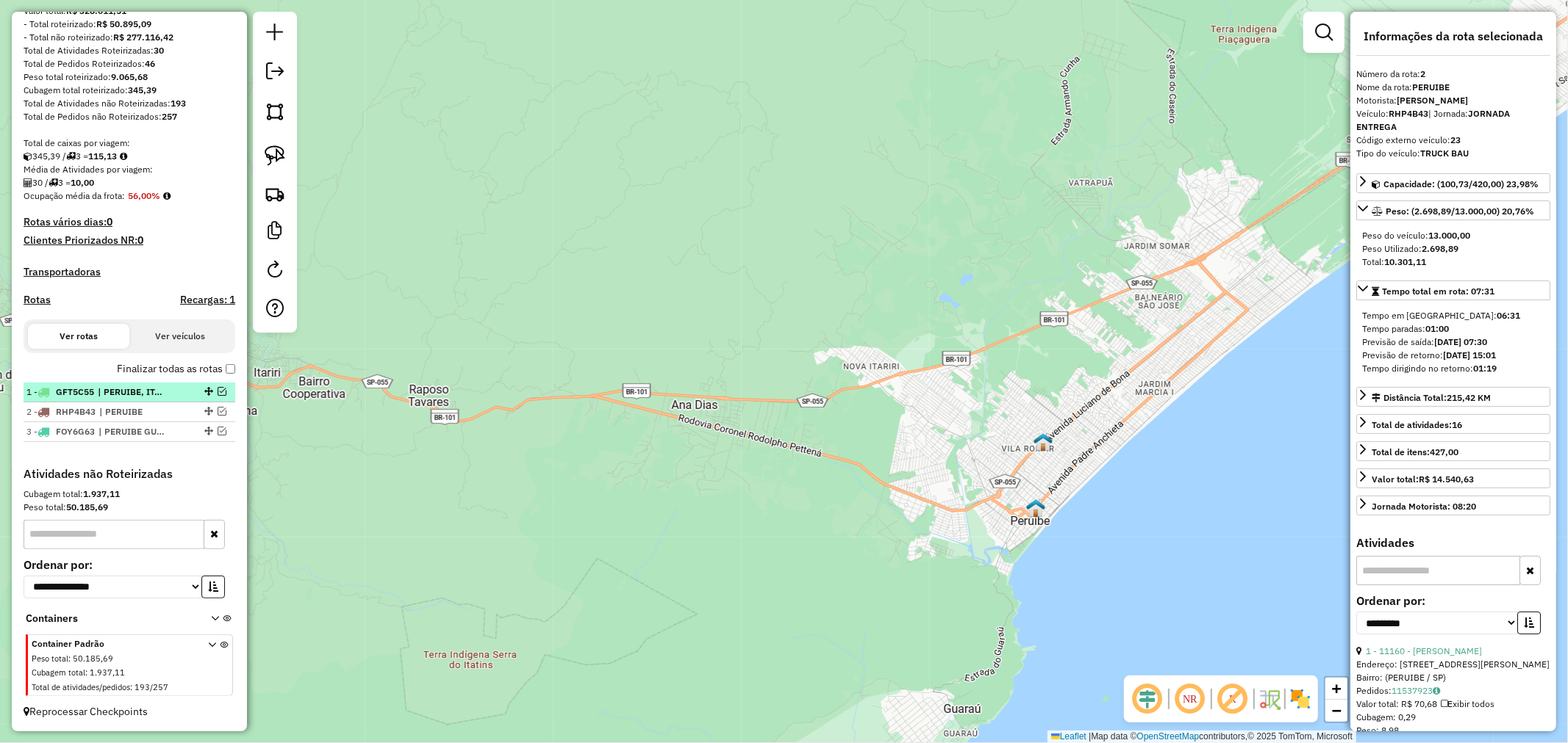
click at [219, 390] on em at bounding box center [222, 392] width 9 height 9
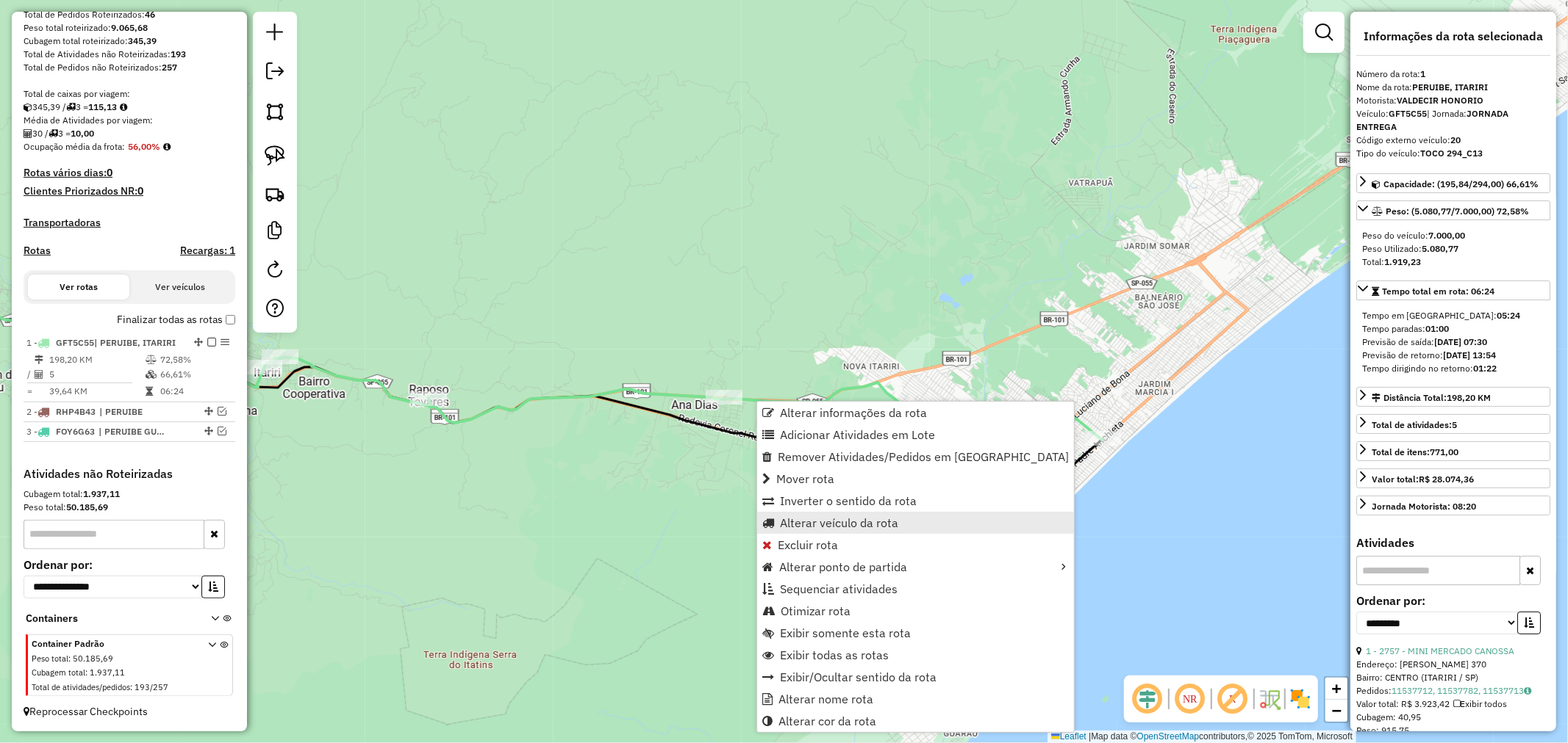
click at [885, 523] on span "Alterar veículo da rota" at bounding box center [839, 523] width 118 height 12
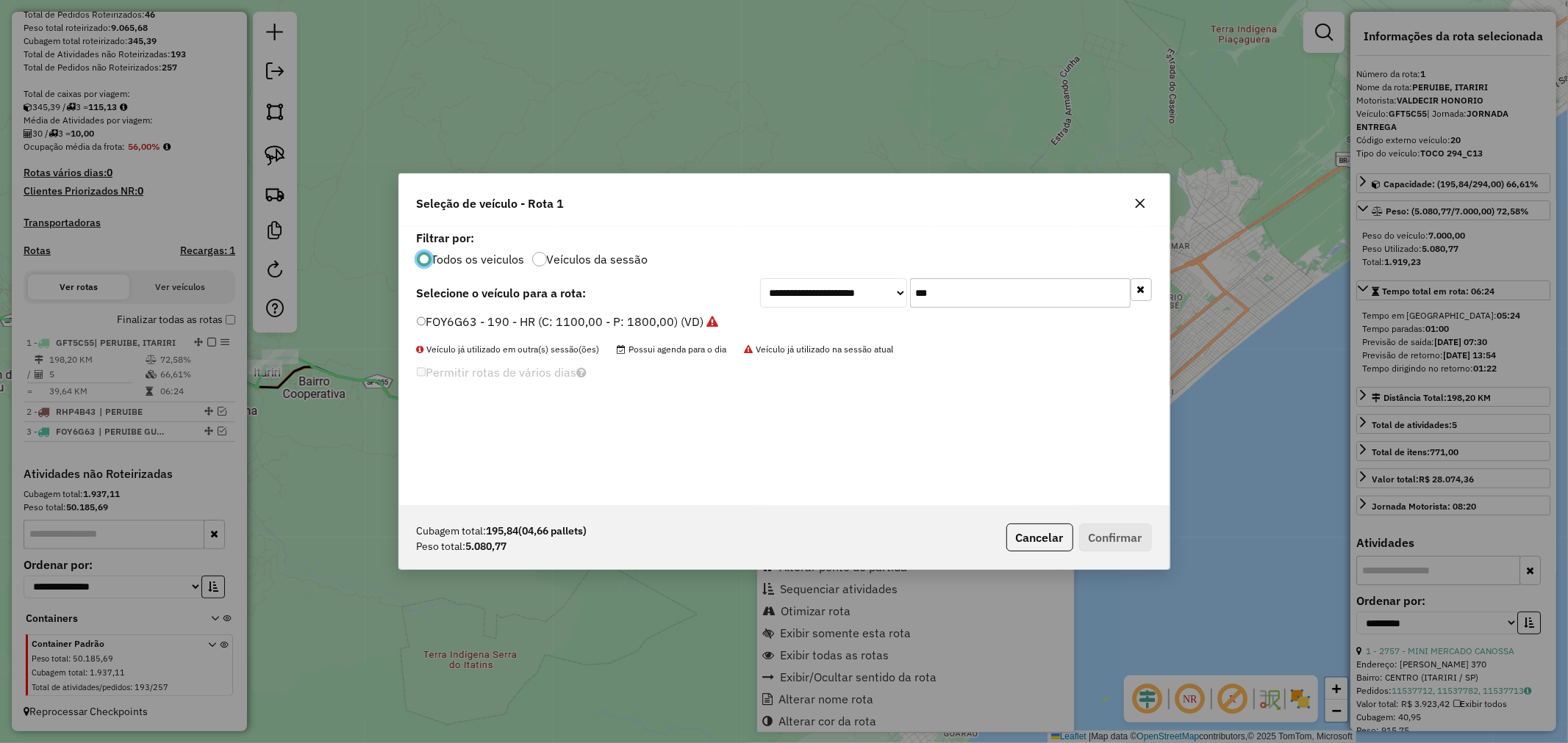
scroll to position [8, 4]
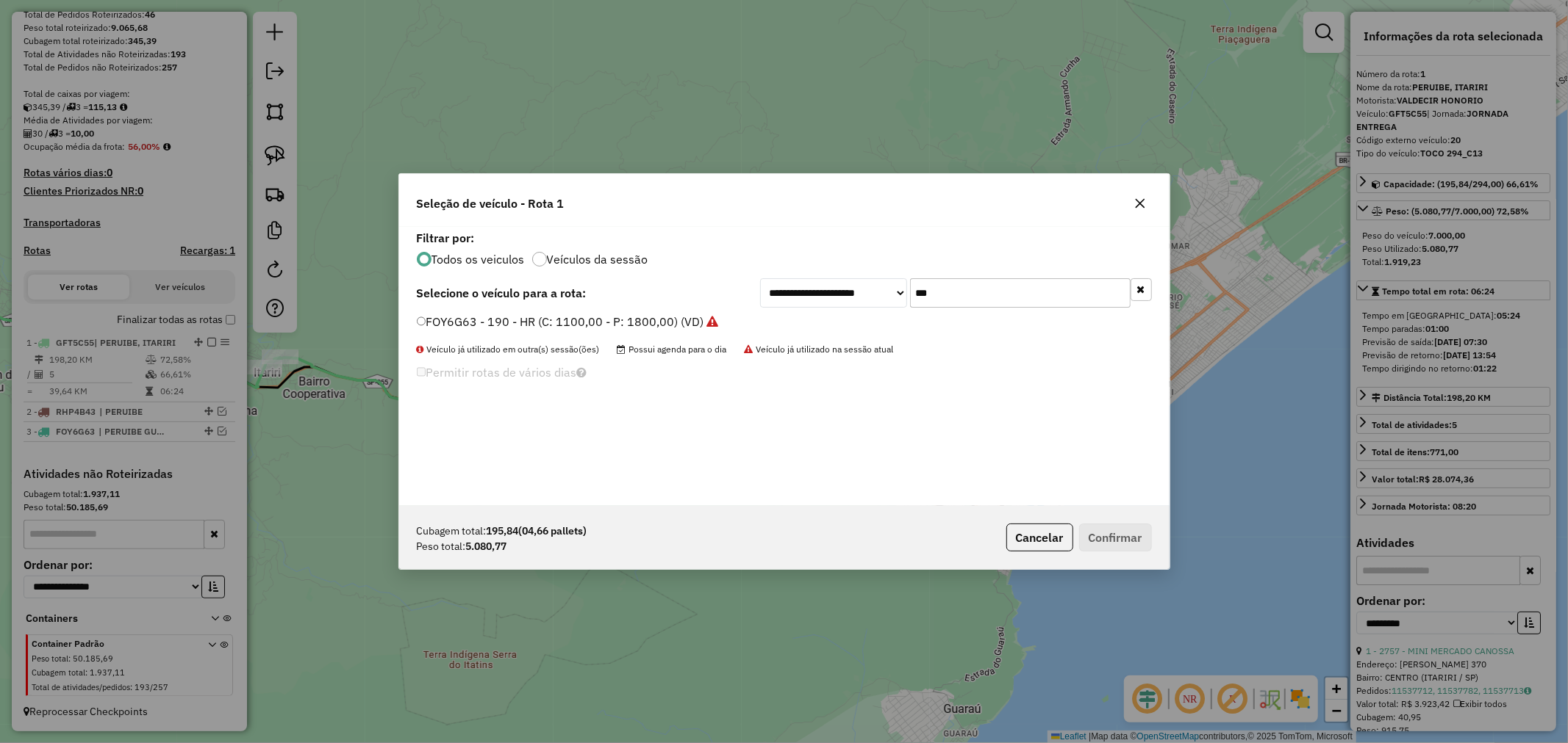
drag, startPoint x: 983, startPoint y: 302, endPoint x: 839, endPoint y: 291, distance: 144.4
click at [839, 291] on div "**********" at bounding box center [955, 293] width 392 height 30
type input "**"
click at [1129, 537] on button "Confirmar" at bounding box center [1115, 538] width 73 height 28
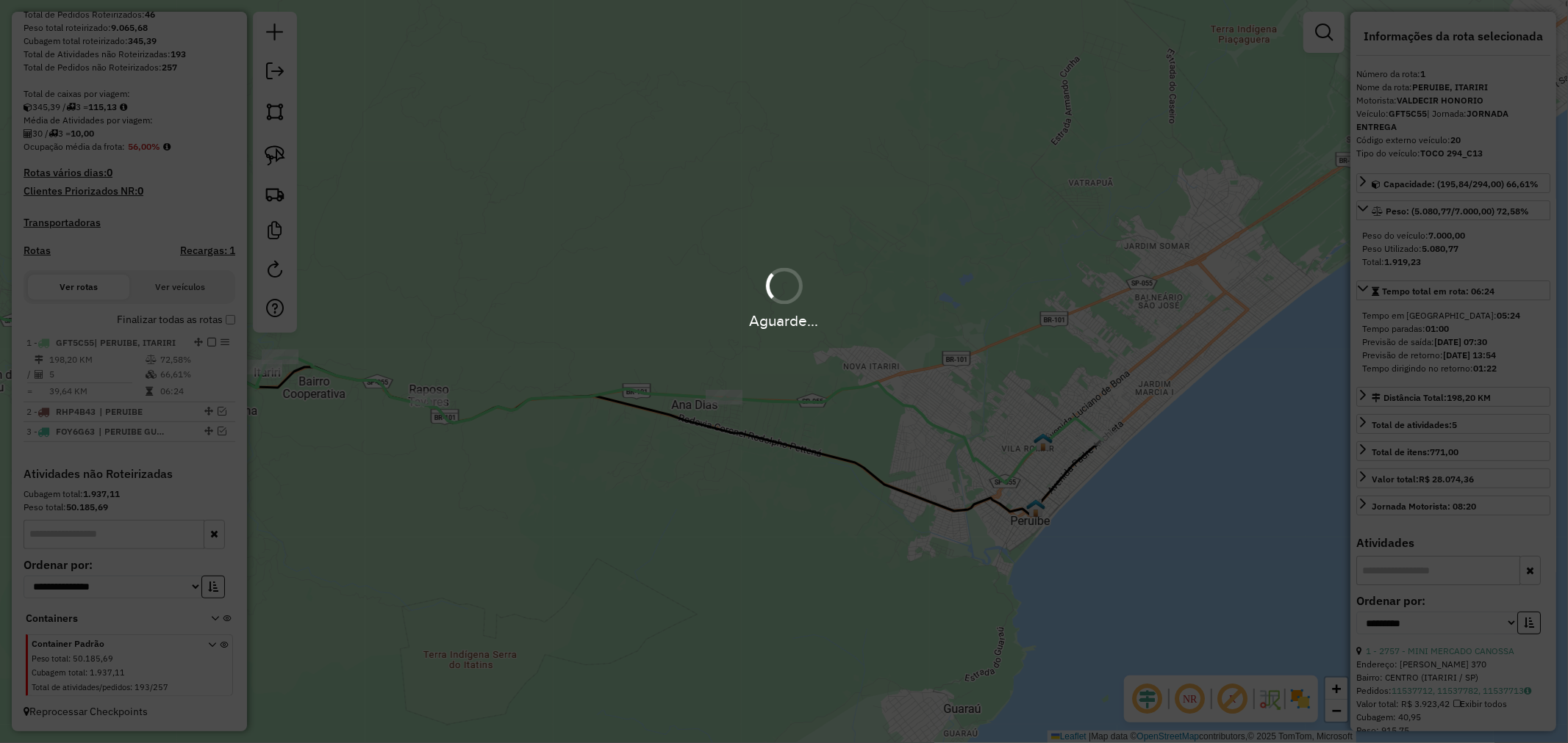
scroll to position [246, 0]
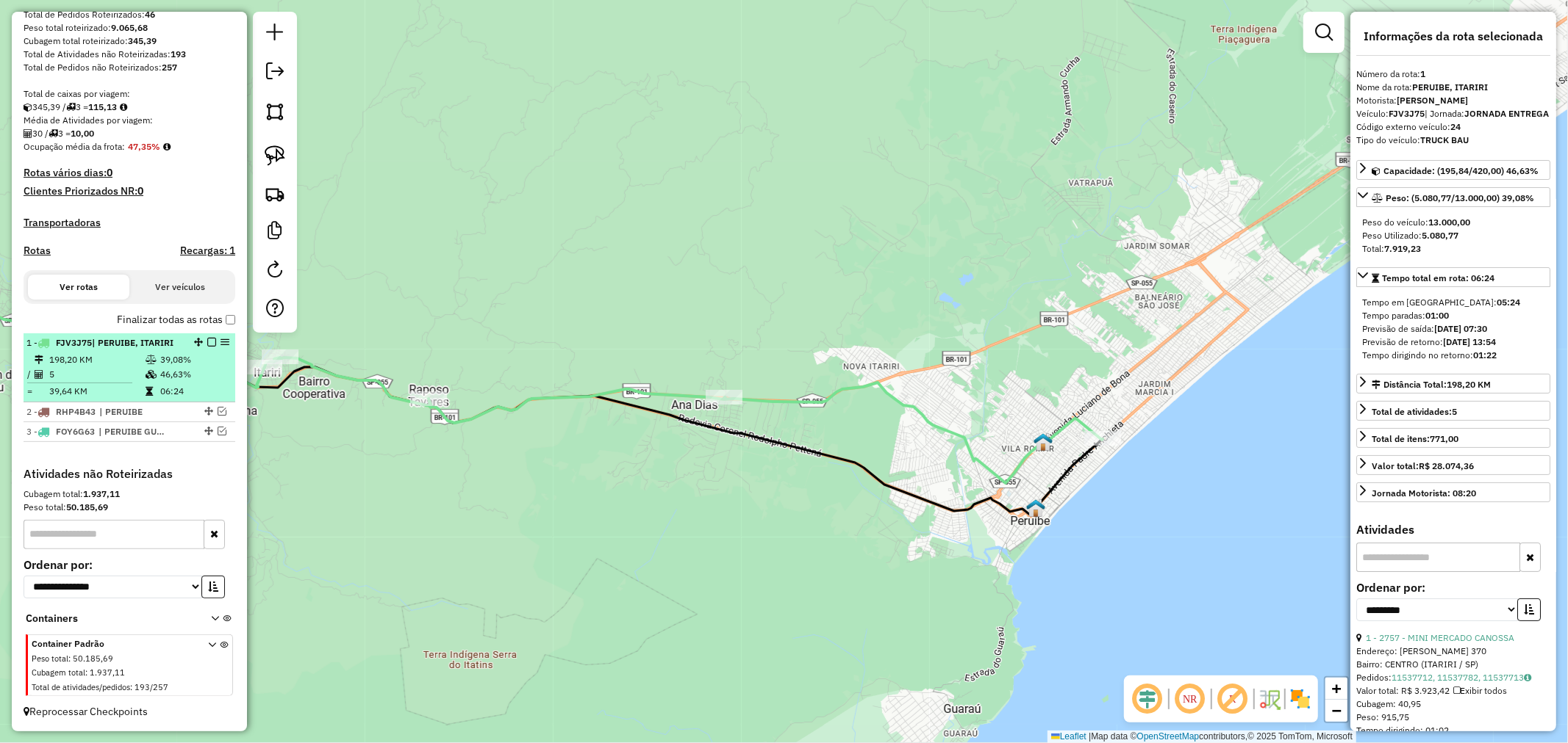
click at [208, 340] on em at bounding box center [212, 343] width 9 height 9
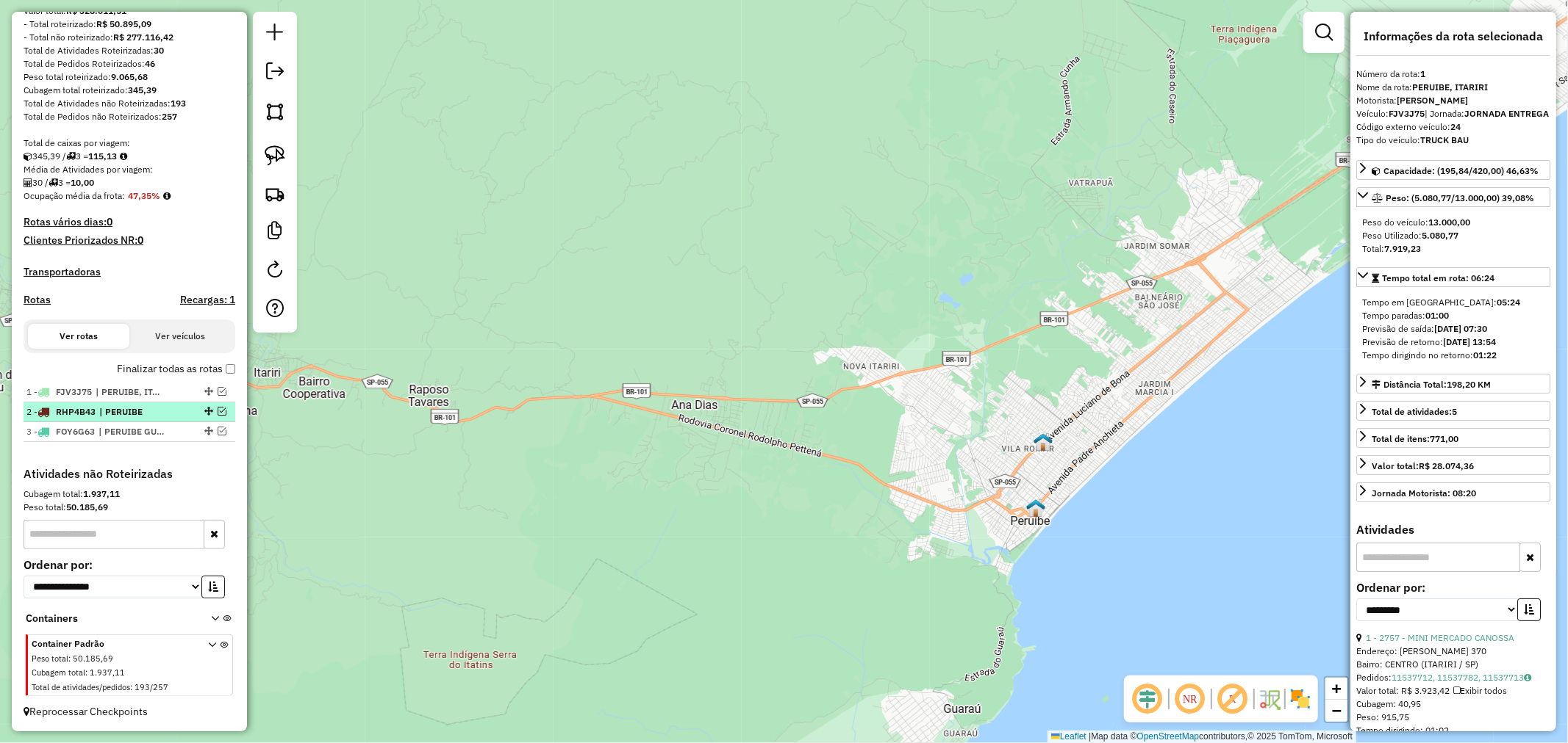
click at [218, 408] on em at bounding box center [222, 412] width 9 height 9
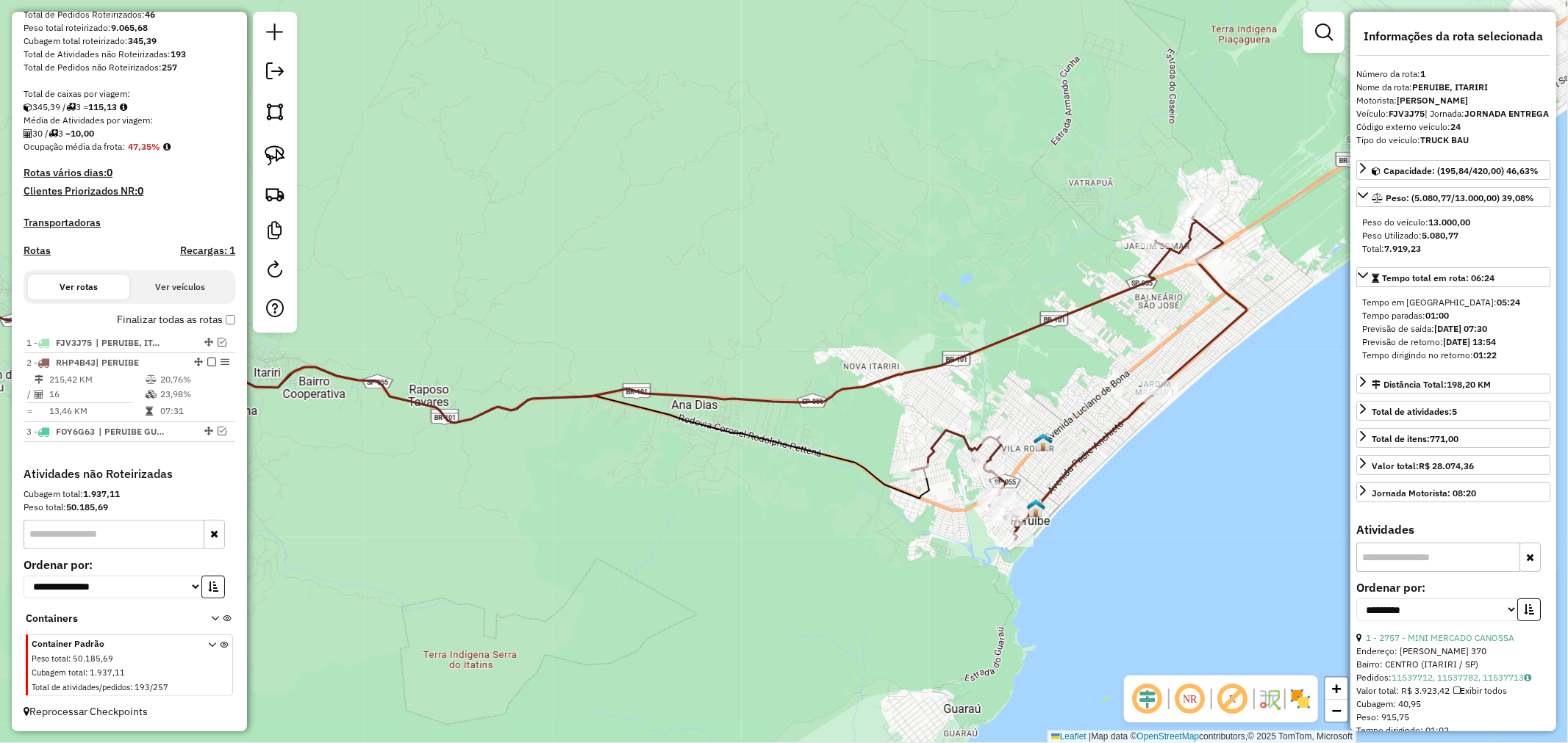
click at [829, 393] on icon at bounding box center [506, 331] width 1327 height 182
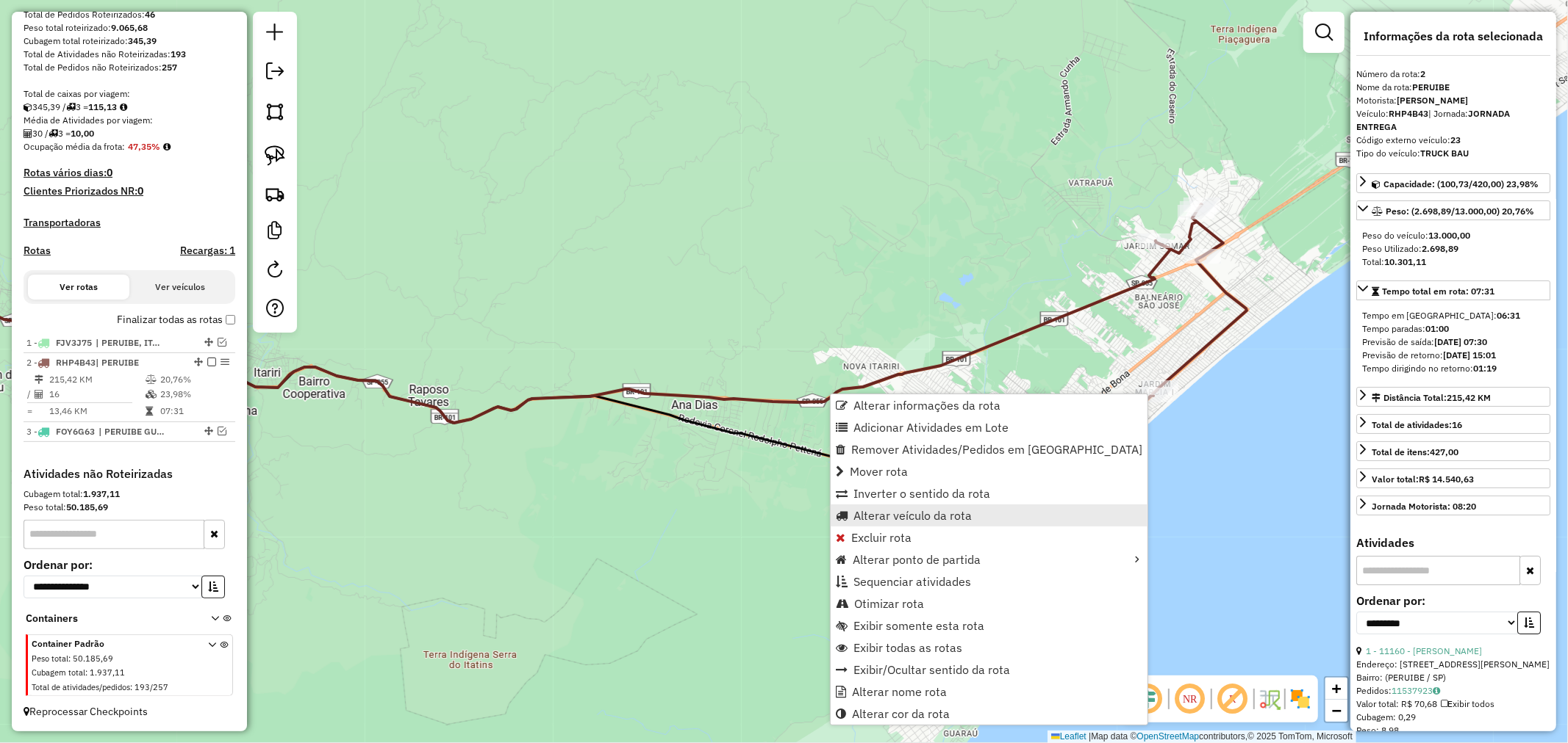
click at [958, 513] on span "Alterar veículo da rota" at bounding box center [912, 516] width 118 height 12
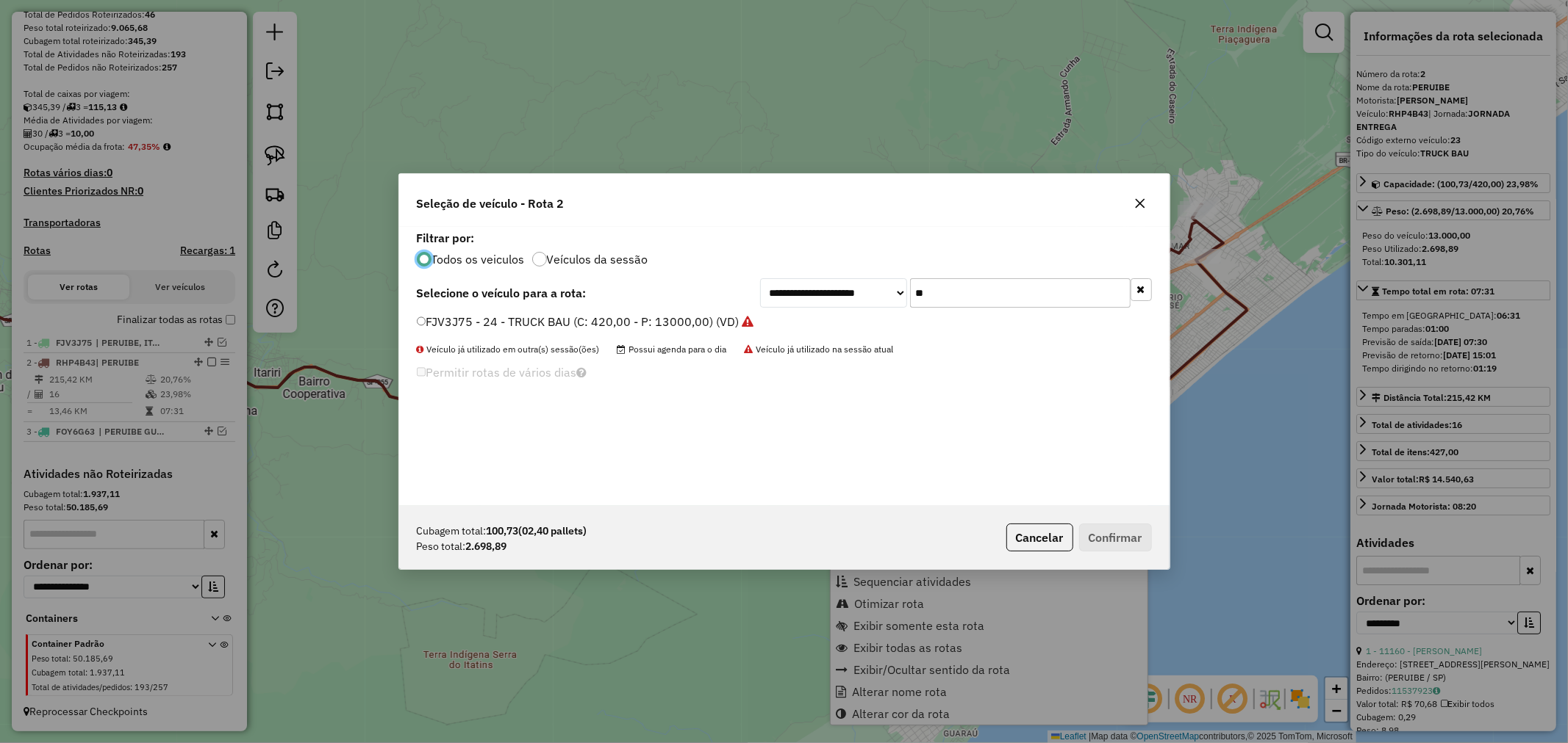
scroll to position [8, 4]
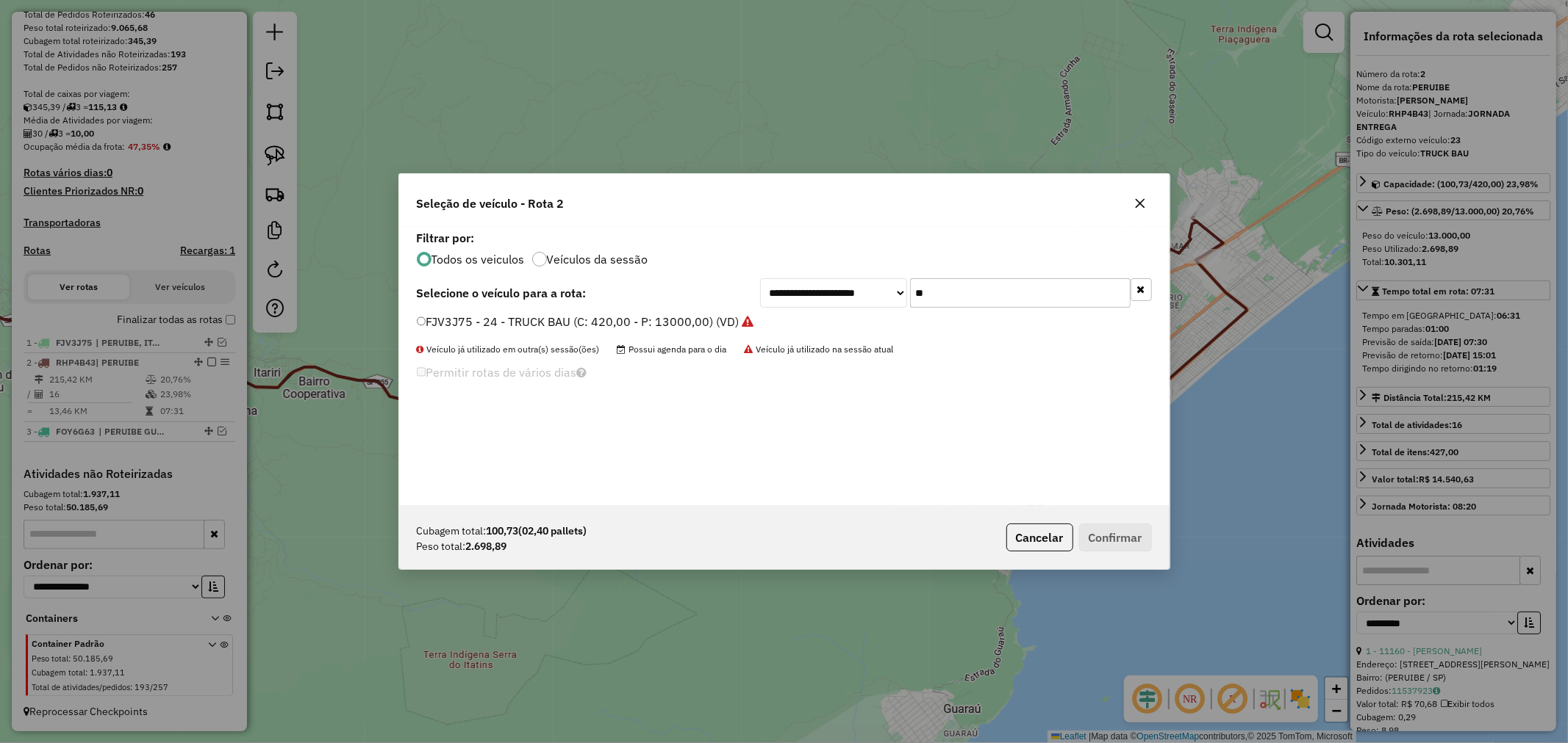
drag, startPoint x: 950, startPoint y: 287, endPoint x: 869, endPoint y: 285, distance: 81.0
click at [868, 287] on div "**********" at bounding box center [955, 293] width 392 height 30
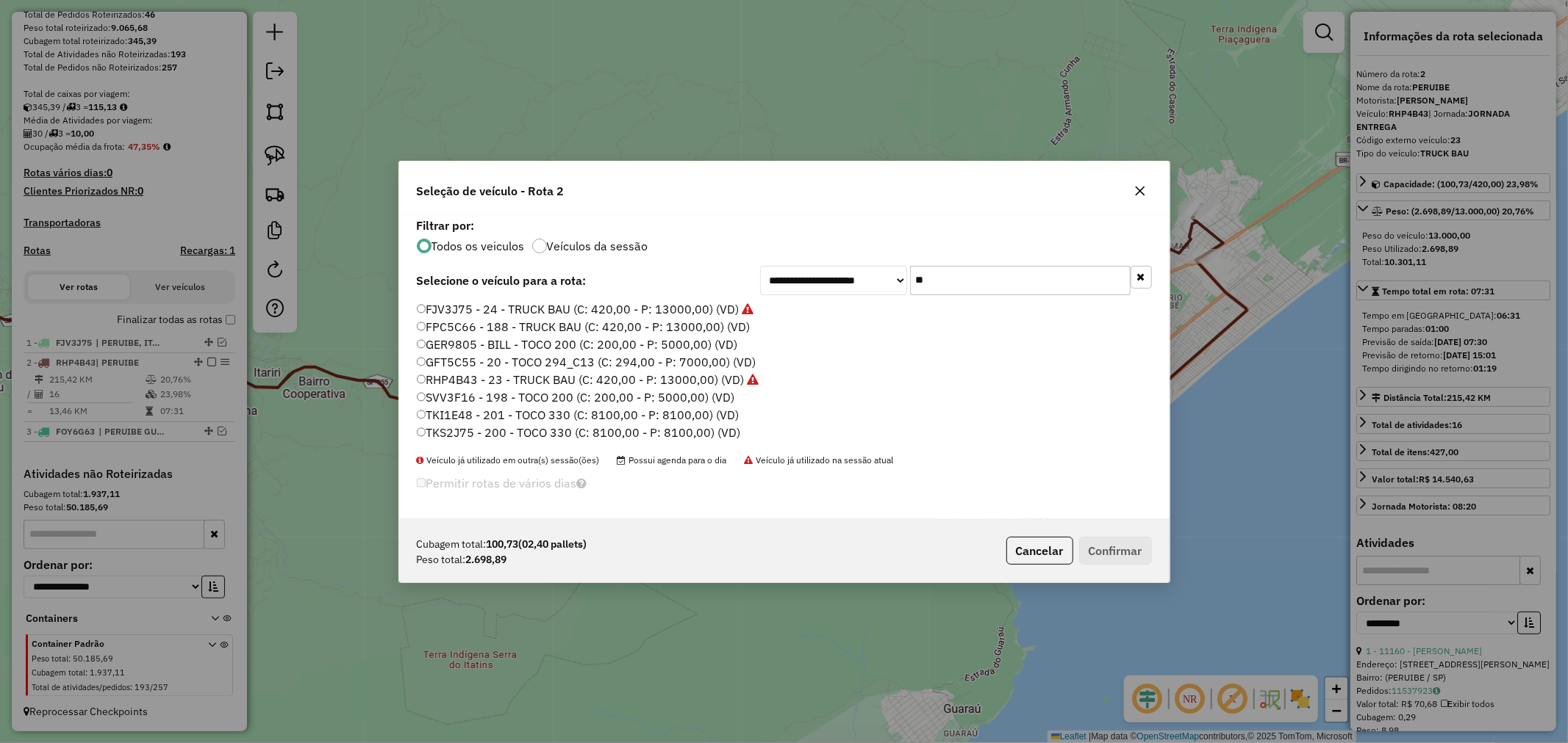
type input "**"
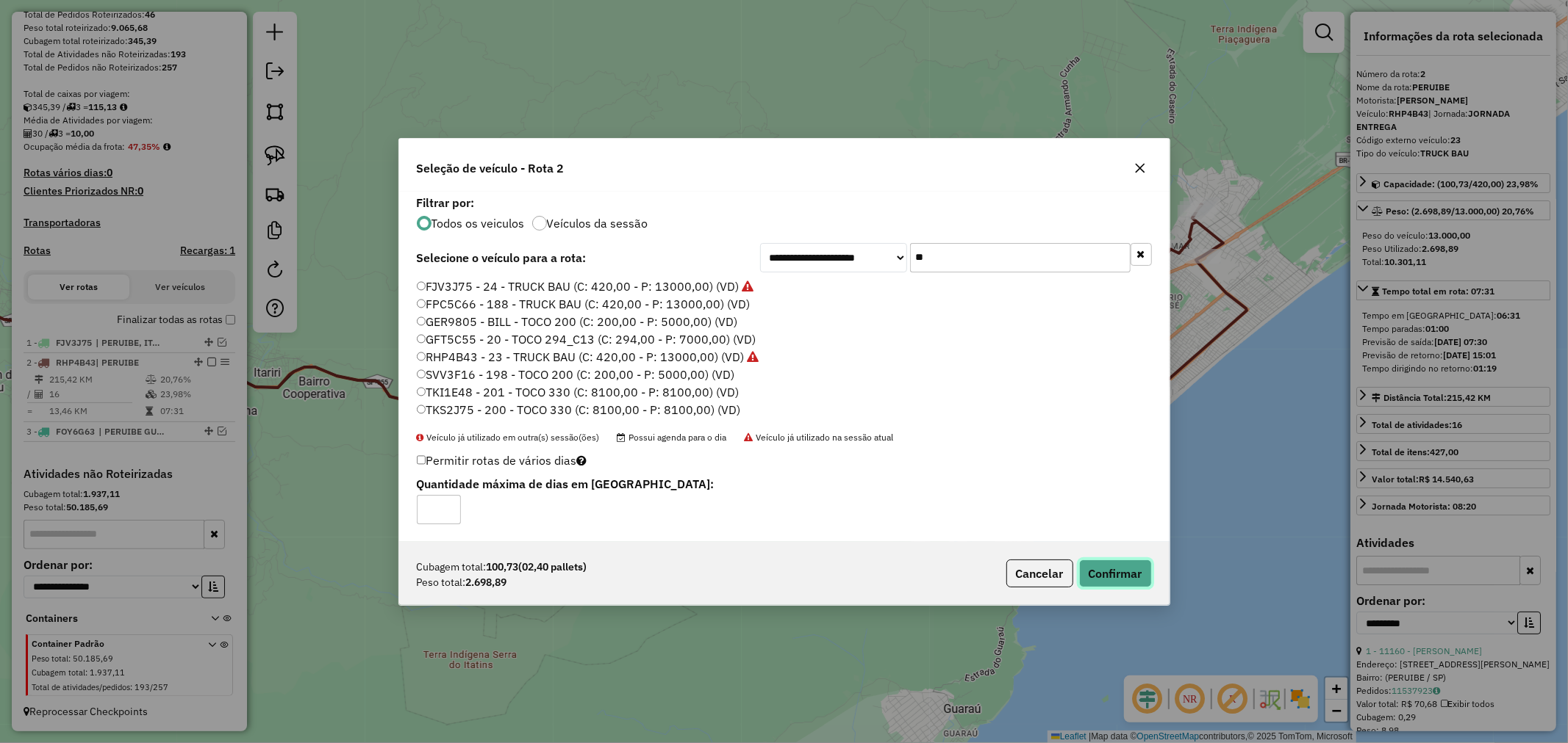
click at [1135, 583] on button "Confirmar" at bounding box center [1115, 574] width 73 height 28
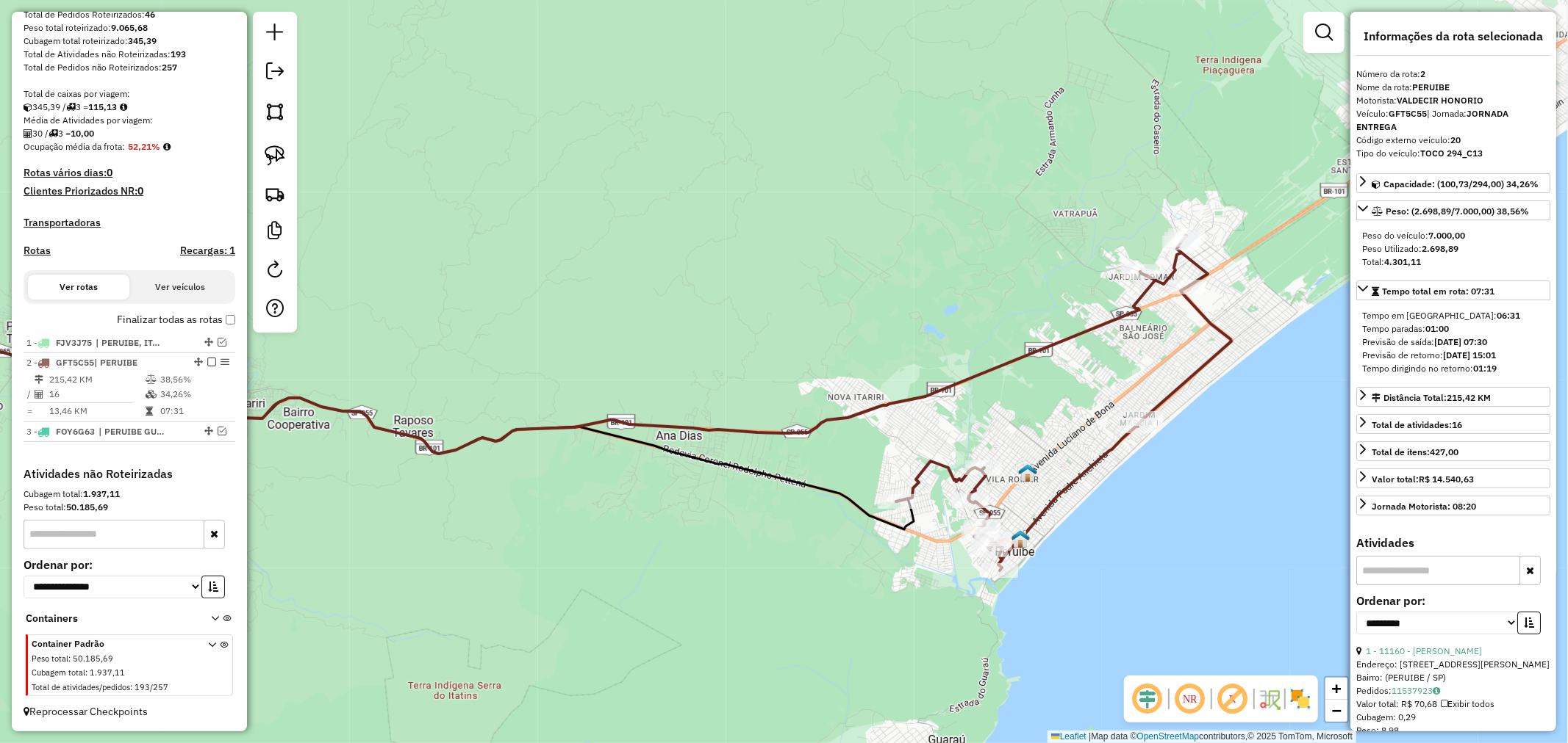
drag, startPoint x: 703, startPoint y: 519, endPoint x: 687, endPoint y: 549, distance: 34.0
click at [687, 549] on div "Janela de atendimento Grade de atendimento Capacidade Transportadoras Veículos …" at bounding box center [784, 372] width 1568 height 743
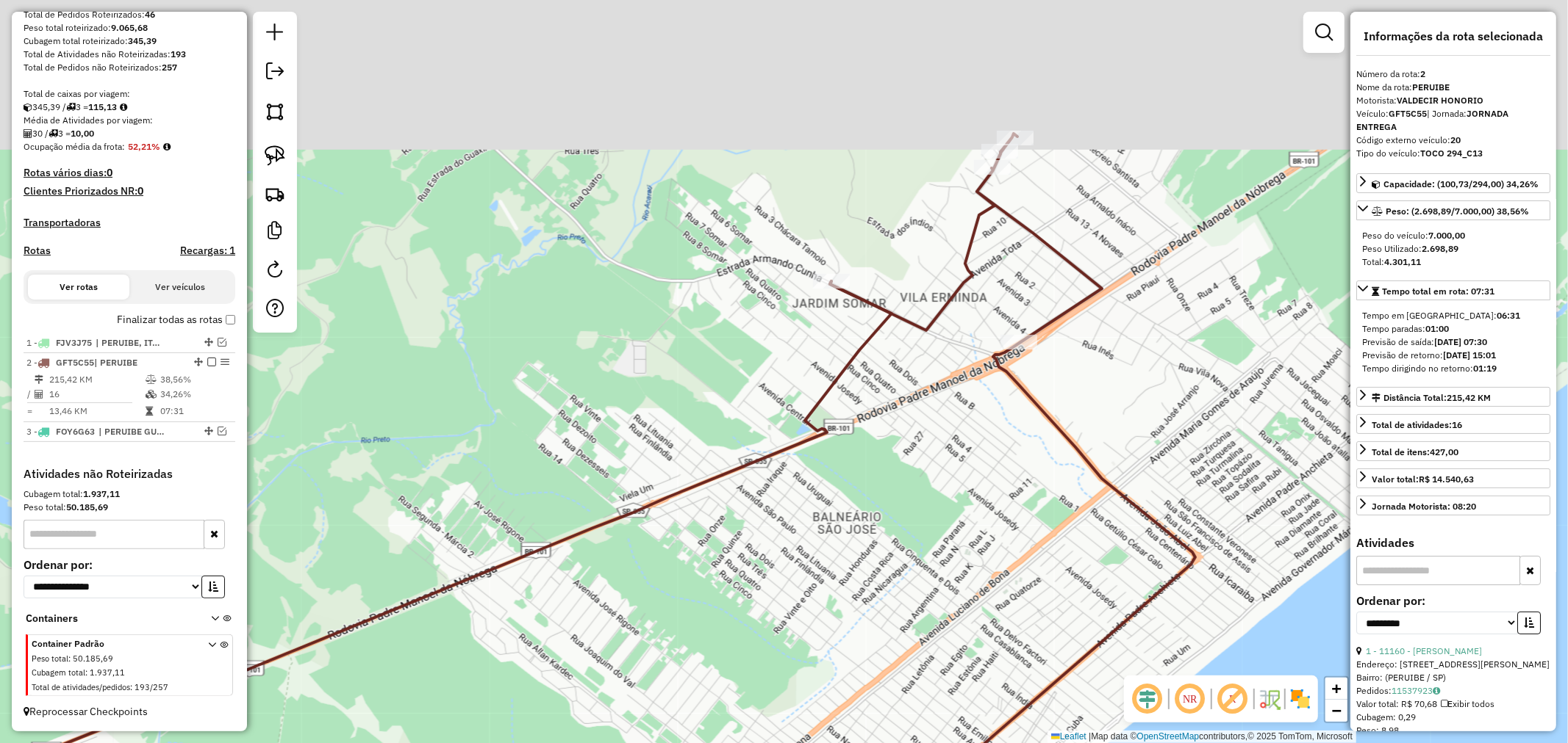
drag, startPoint x: 1138, startPoint y: 195, endPoint x: 1172, endPoint y: 373, distance: 181.2
click at [1176, 375] on div "Janela de atendimento Grade de atendimento Capacidade Transportadoras Veículos …" at bounding box center [784, 372] width 1568 height 743
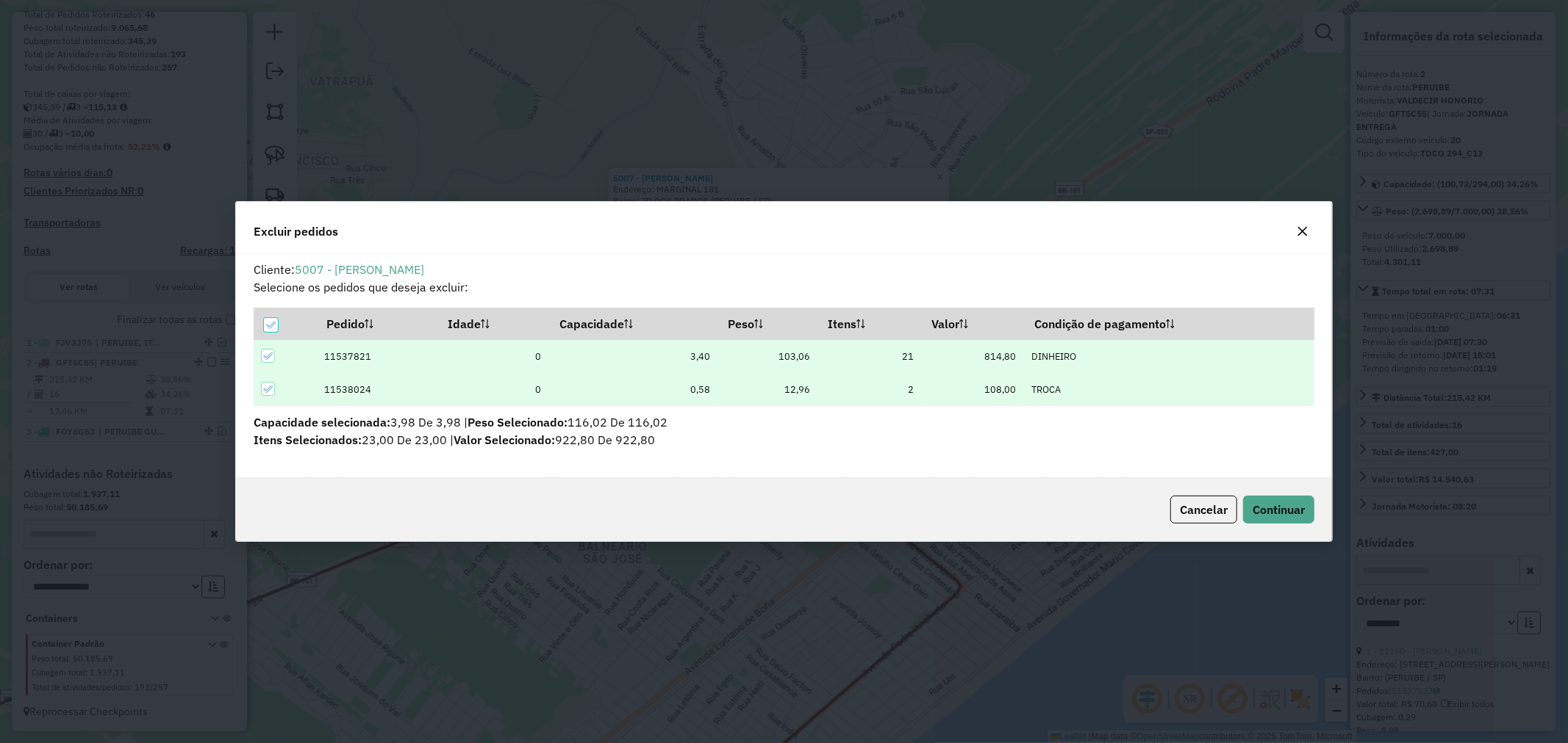
scroll to position [0, 0]
click at [1288, 509] on span "Continuar" at bounding box center [1278, 510] width 52 height 15
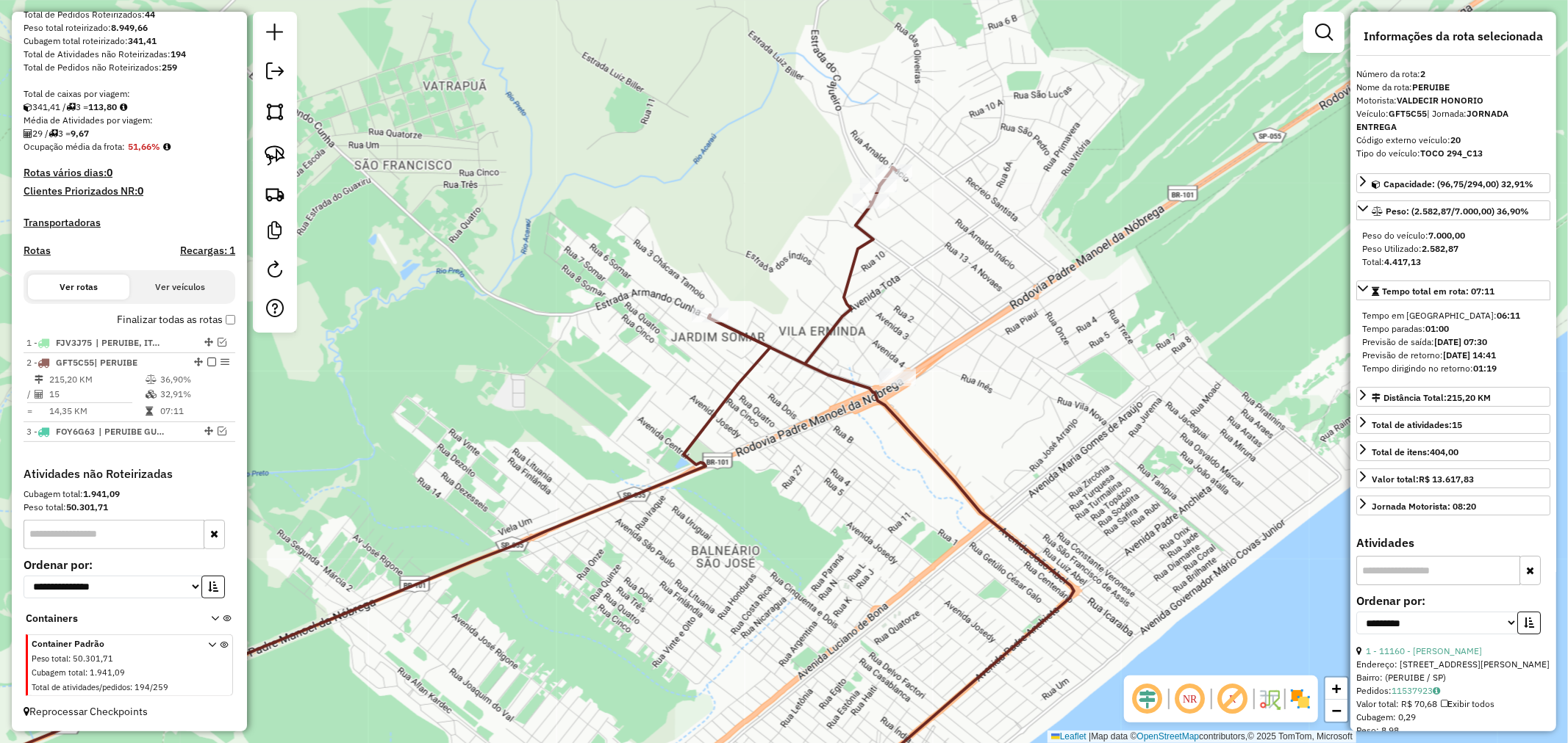
drag, startPoint x: 891, startPoint y: 401, endPoint x: 1004, endPoint y: 406, distance: 113.1
click at [1004, 406] on div "Janela de atendimento Grade de atendimento Capacidade Transportadoras Veículos …" at bounding box center [784, 372] width 1568 height 743
click at [219, 338] on em at bounding box center [222, 343] width 9 height 9
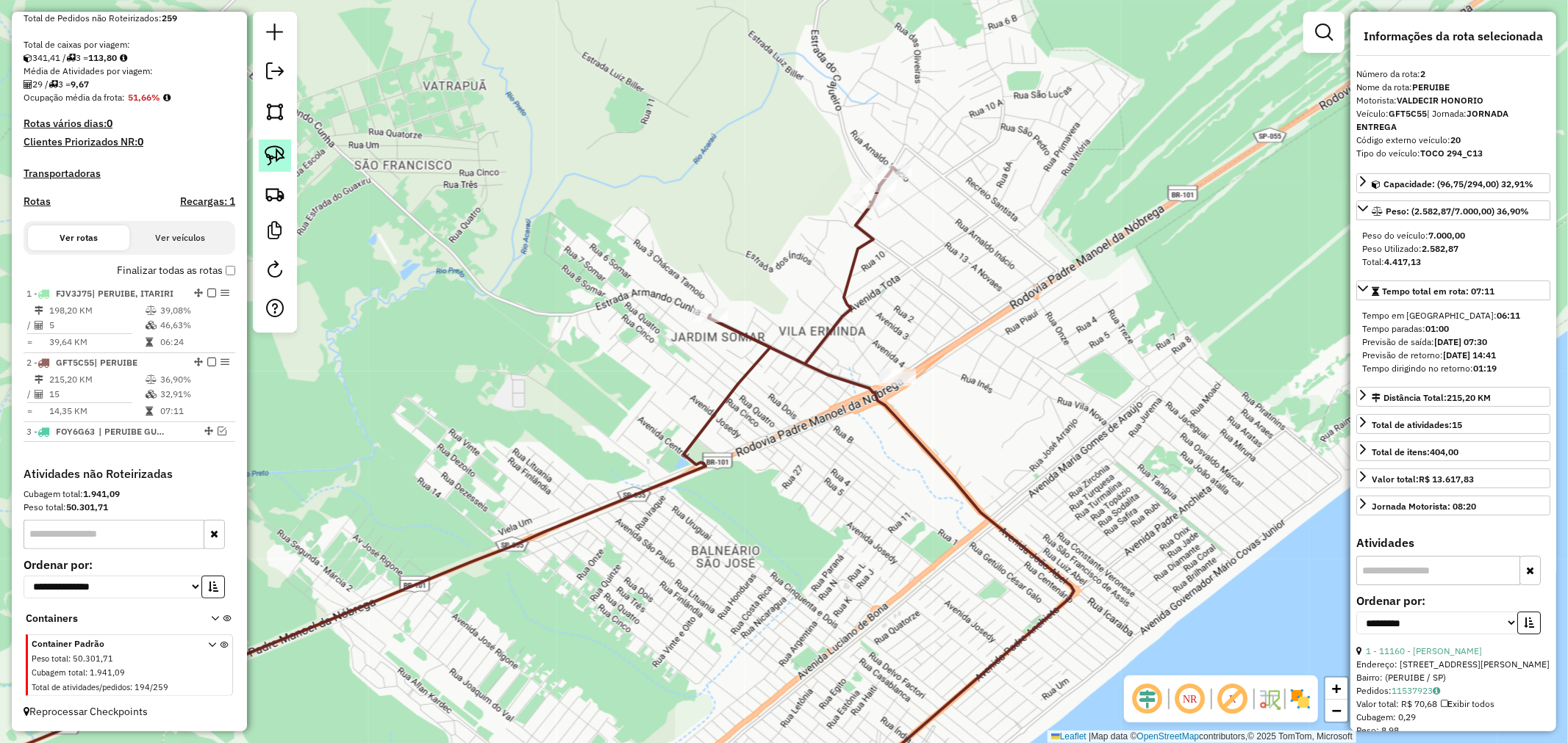
click at [274, 149] on img at bounding box center [275, 156] width 21 height 21
drag, startPoint x: 915, startPoint y: 349, endPoint x: 917, endPoint y: 403, distance: 54.0
click at [917, 403] on div "Janela de atendimento Grade de atendimento Capacidade Transportadoras Veículos …" at bounding box center [784, 372] width 1568 height 743
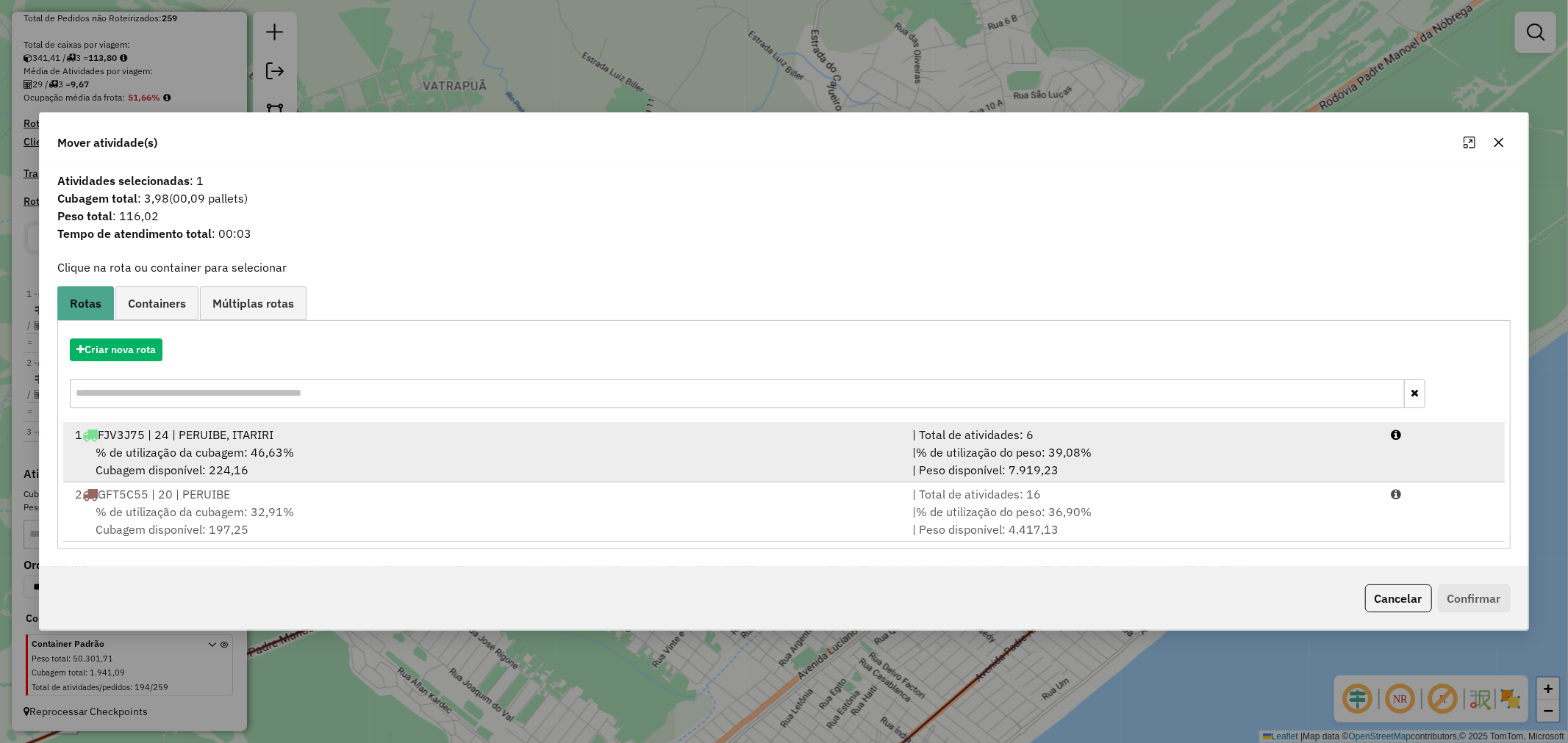
click at [363, 444] on div "% de utilização da cubagem: 46,63% Cubagem disponível: 224,16" at bounding box center [485, 461] width 837 height 35
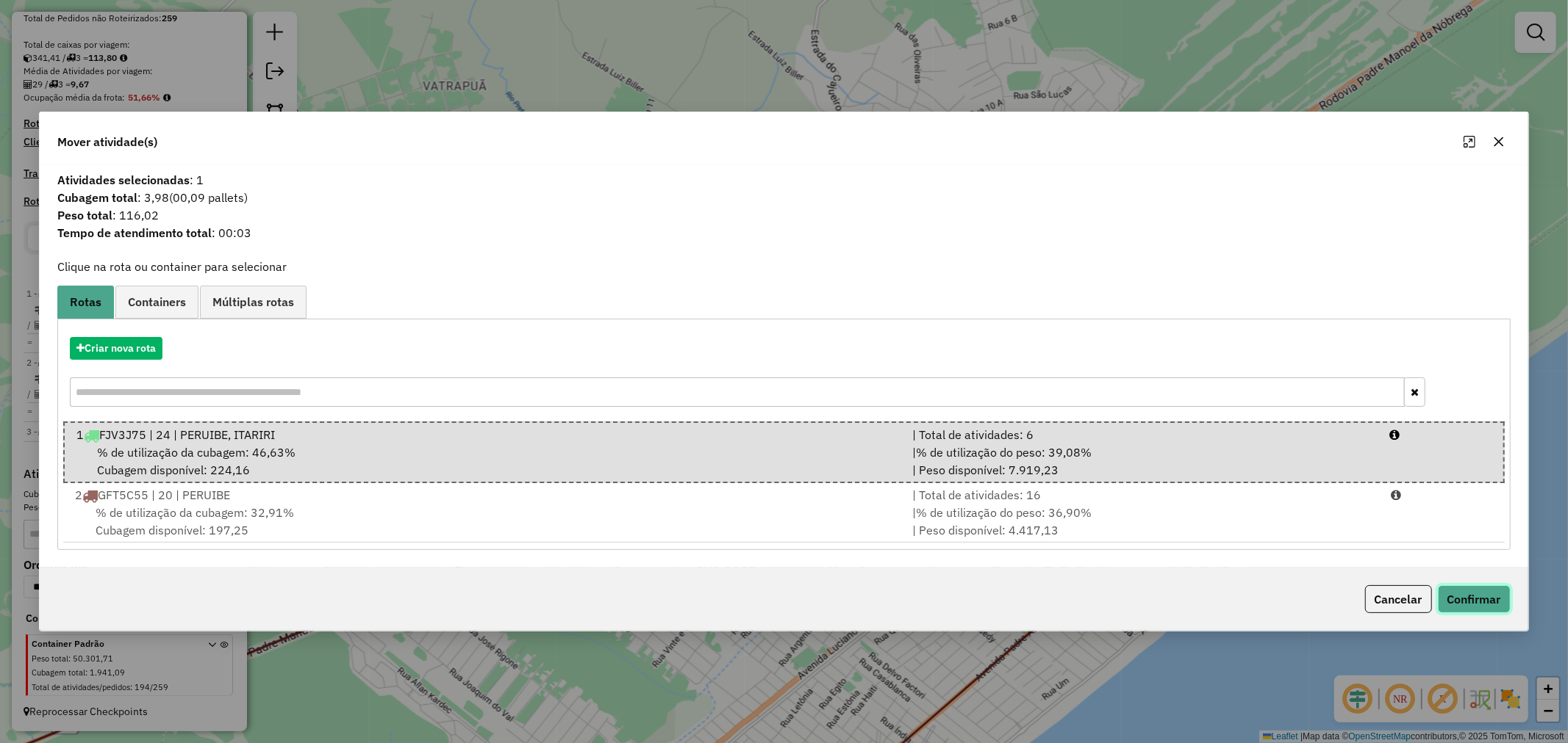
click at [1479, 601] on button "Confirmar" at bounding box center [1474, 600] width 73 height 28
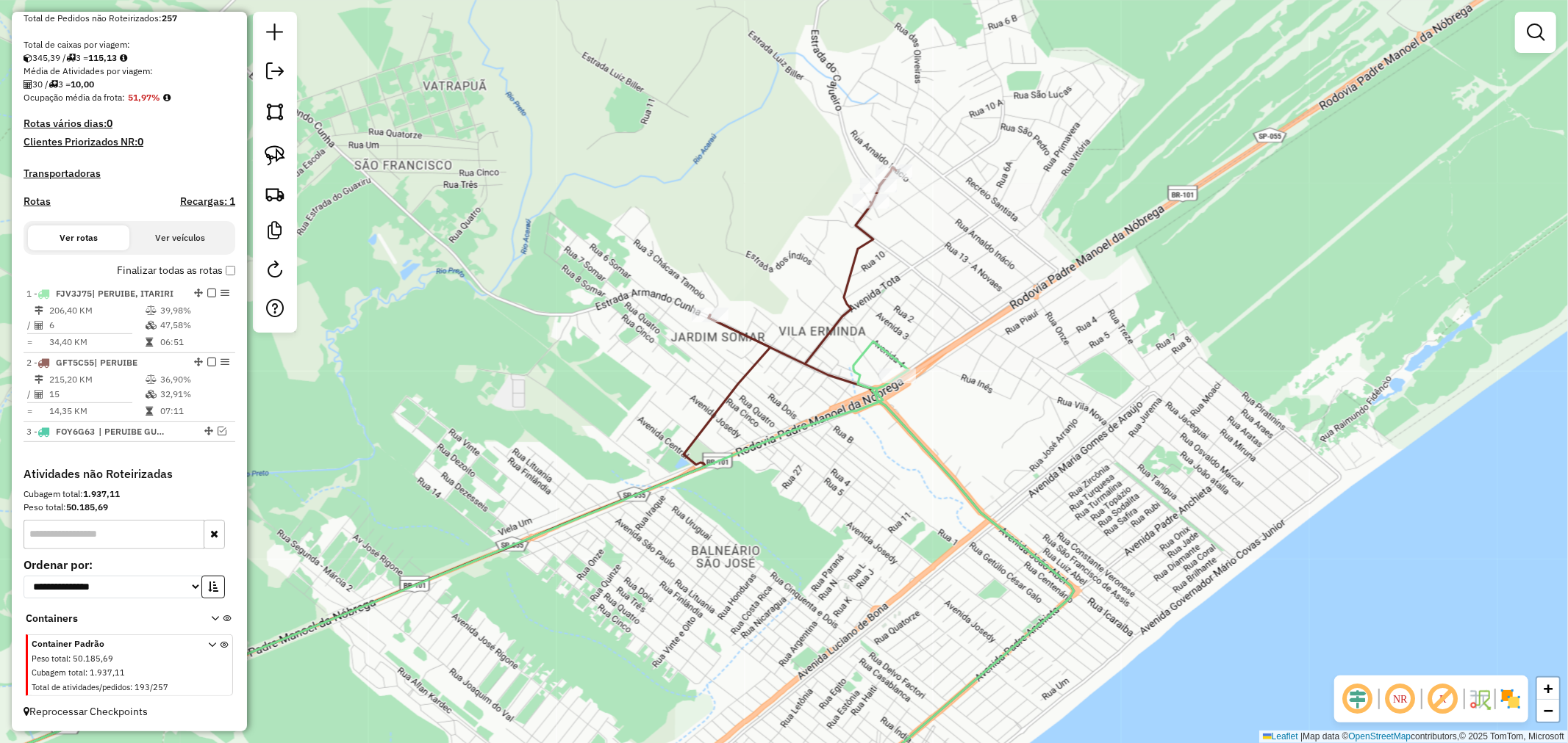
click at [893, 360] on icon at bounding box center [458, 580] width 1230 height 476
select select "**********"
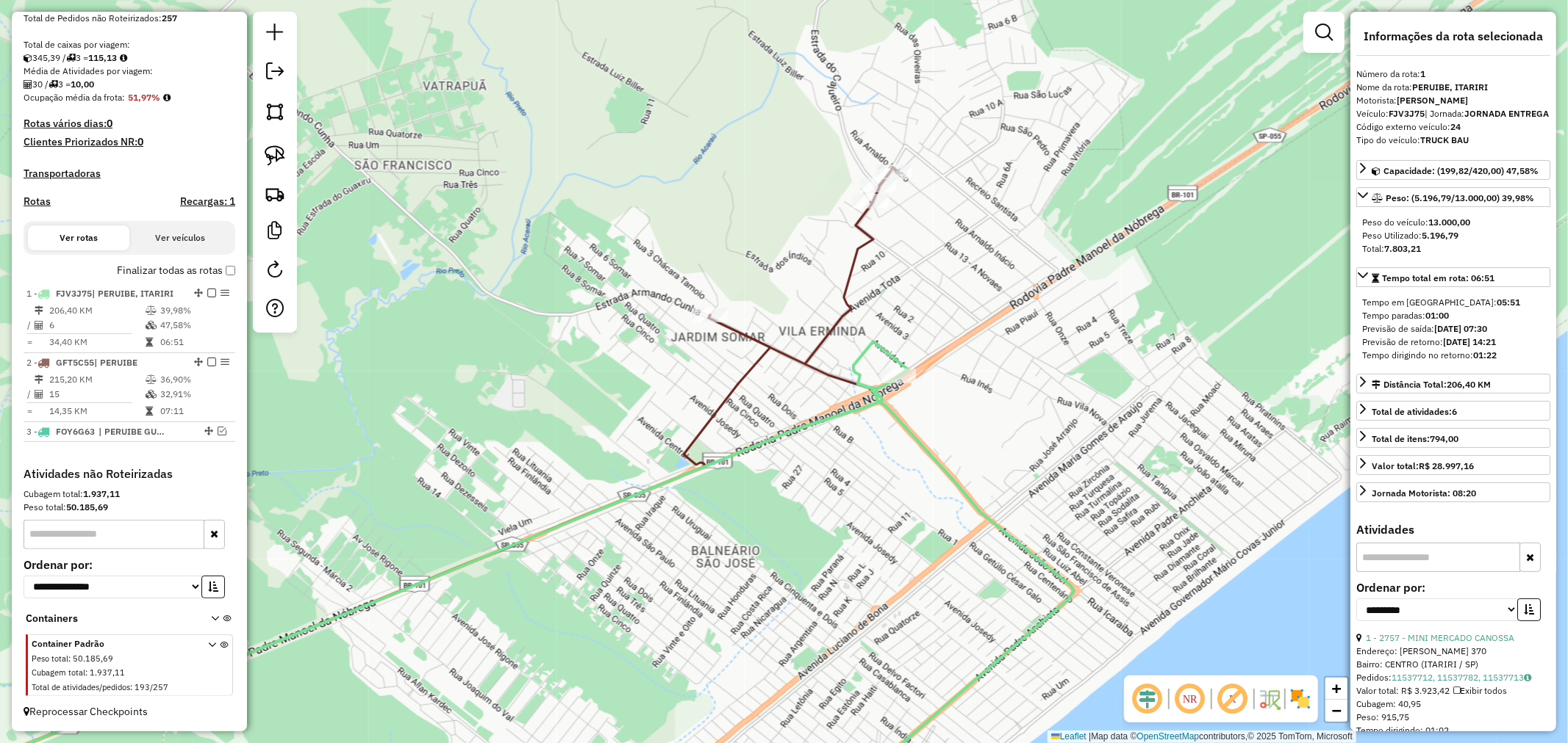
click at [1040, 215] on div "Janela de atendimento Grade de atendimento Capacidade Transportadoras Veículos …" at bounding box center [784, 372] width 1568 height 743
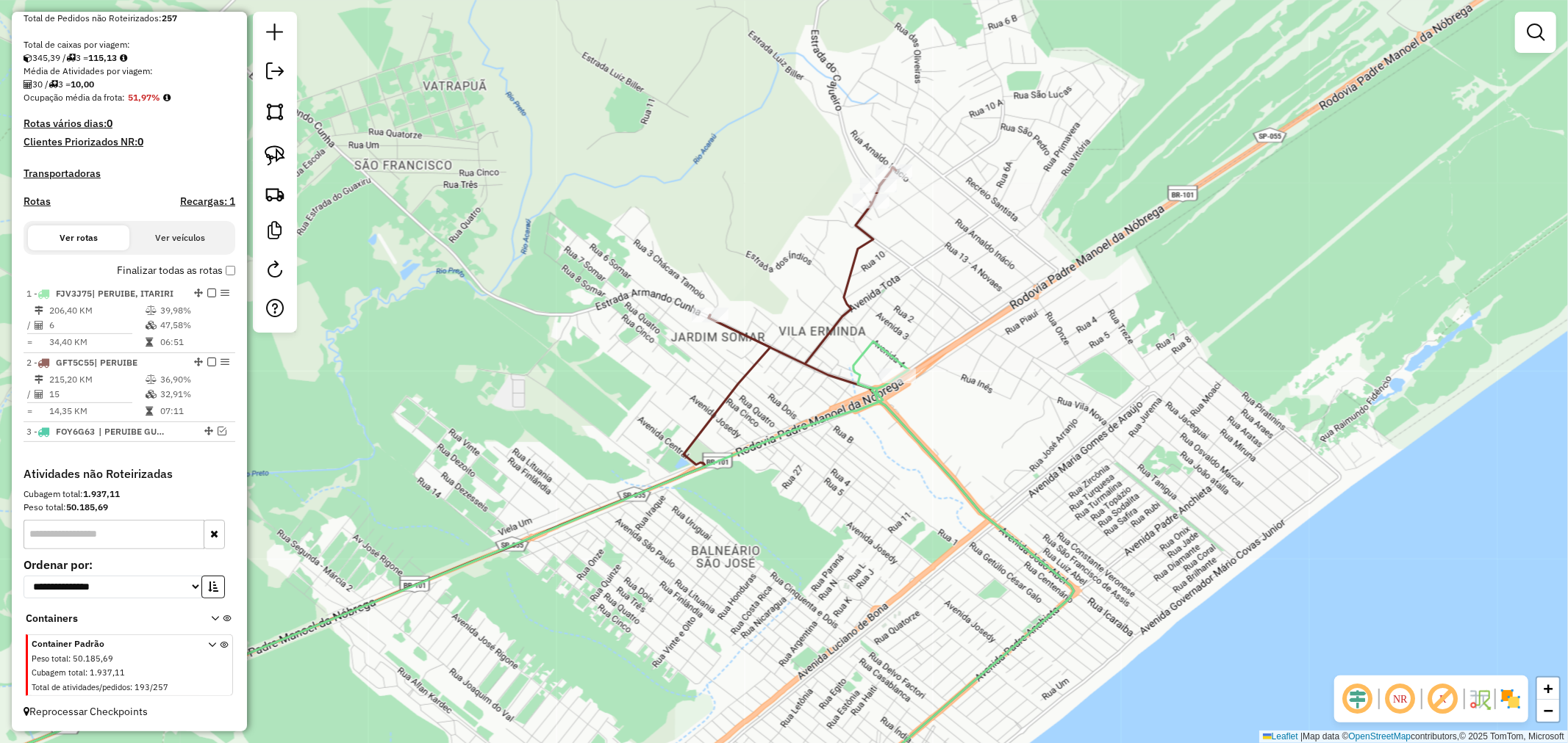
click at [807, 364] on icon at bounding box center [891, 492] width 365 height 650
select select "**********"
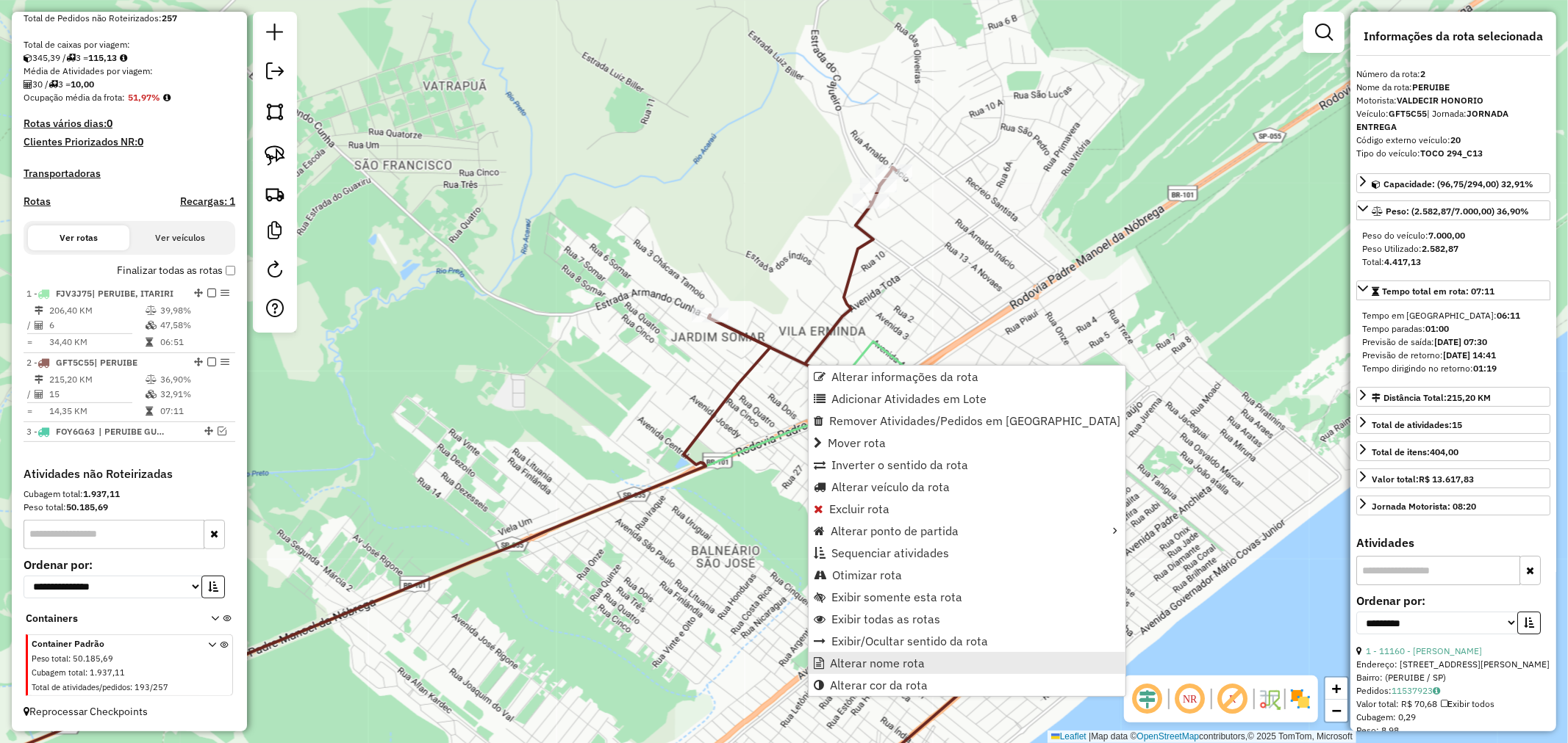
click at [905, 663] on span "Alterar nome rota" at bounding box center [877, 663] width 95 height 12
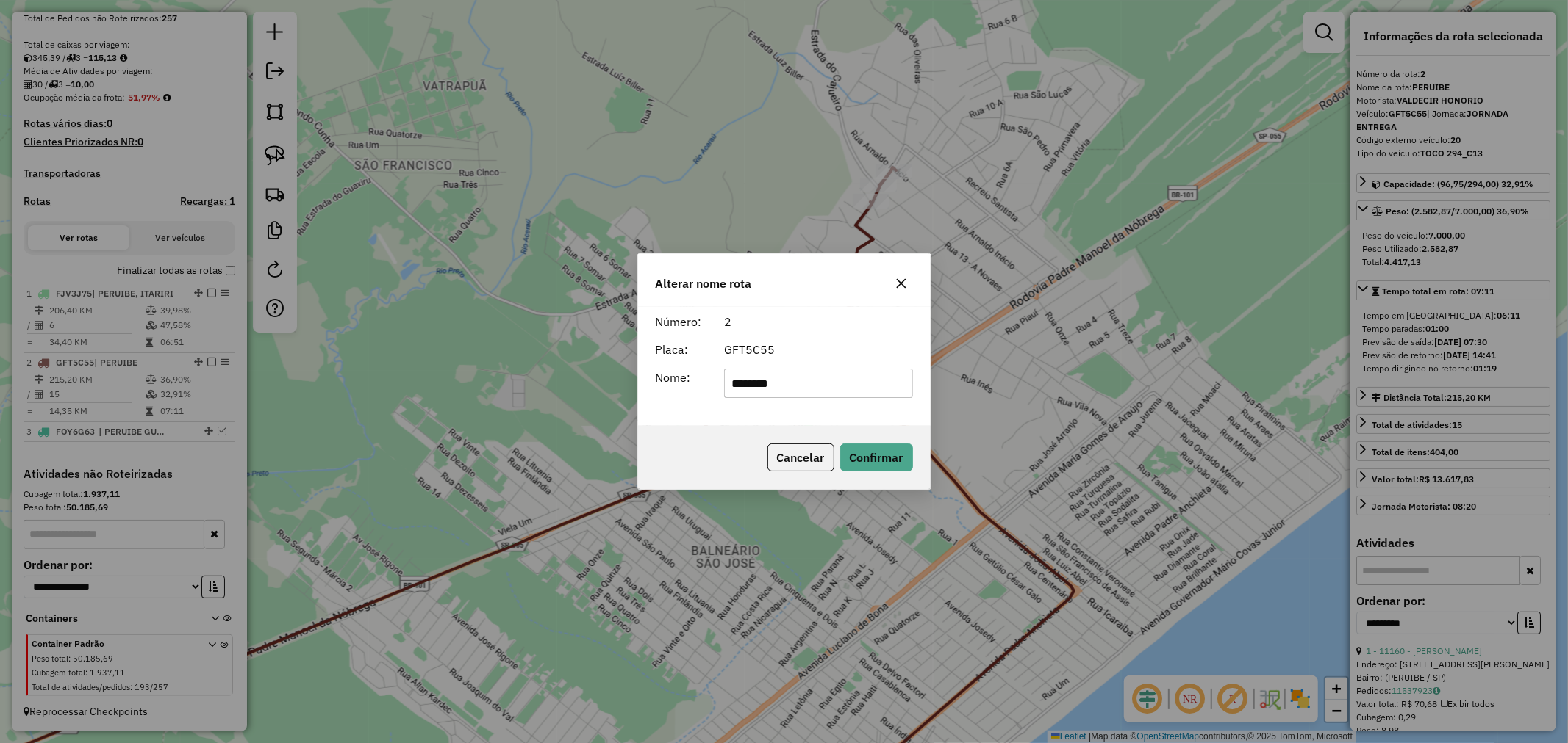
type input "*********"
click at [868, 453] on button "Confirmar" at bounding box center [877, 458] width 73 height 28
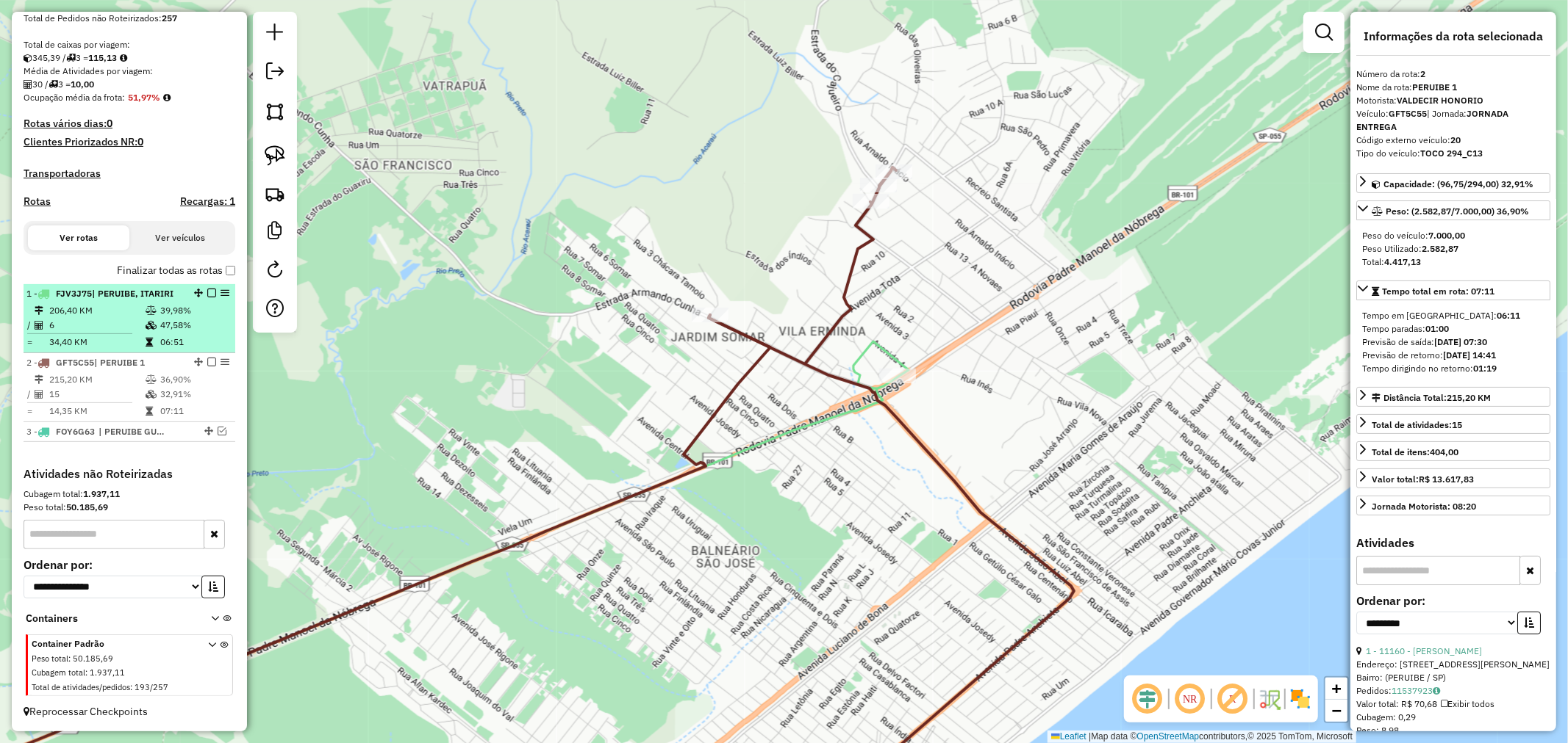
click at [207, 291] on em at bounding box center [212, 293] width 9 height 9
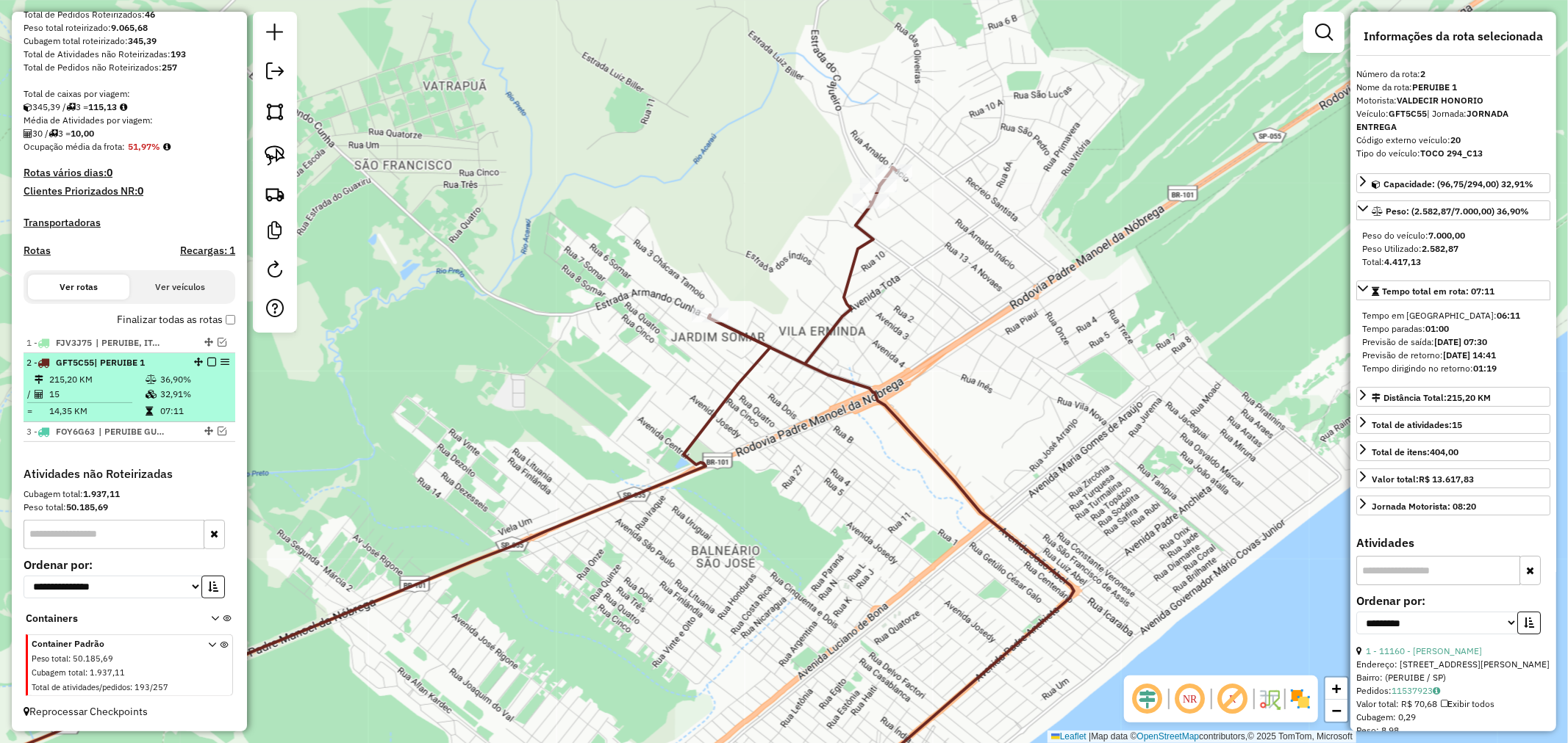
click at [207, 362] on em at bounding box center [212, 362] width 9 height 9
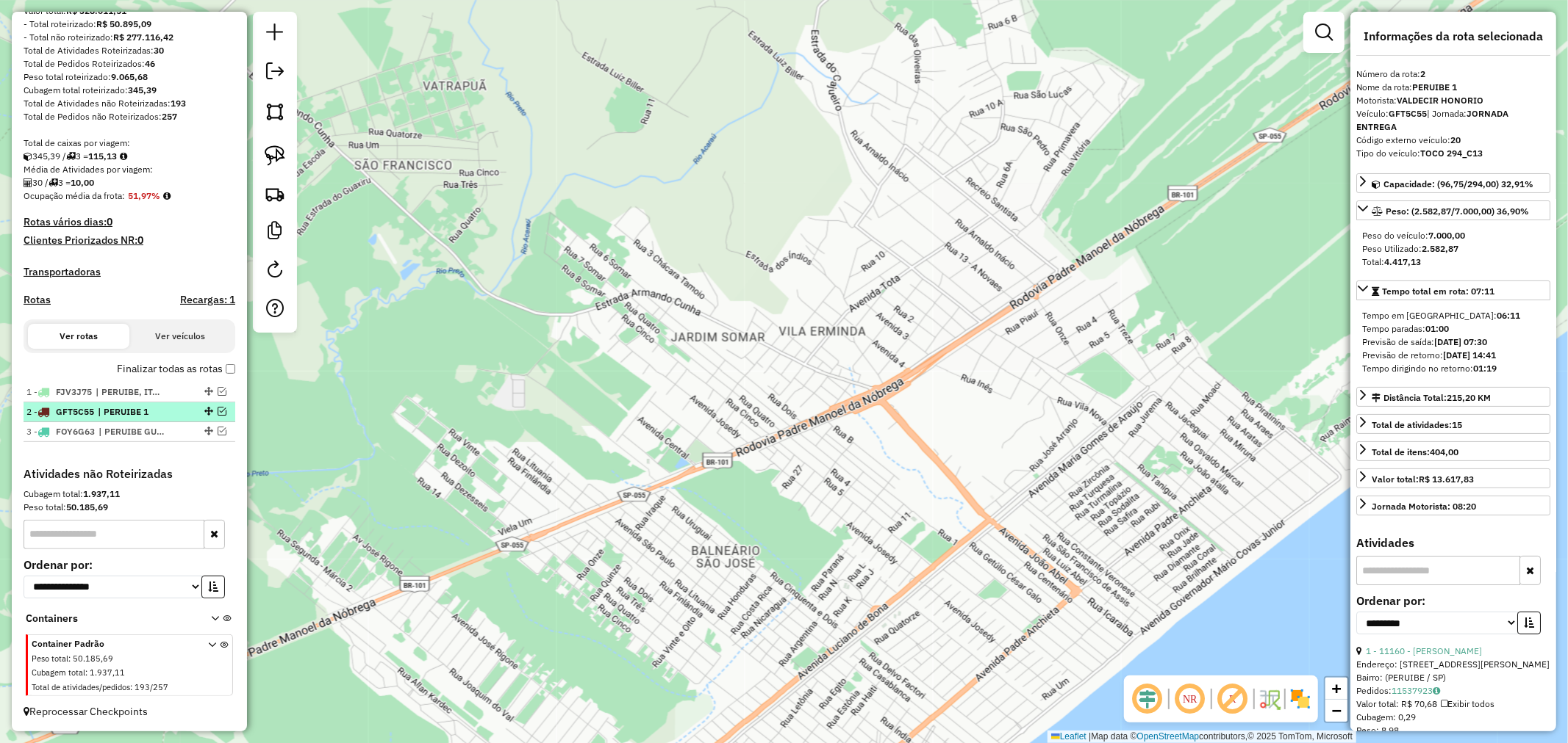
scroll to position [197, 0]
click at [219, 429] on em at bounding box center [222, 431] width 9 height 9
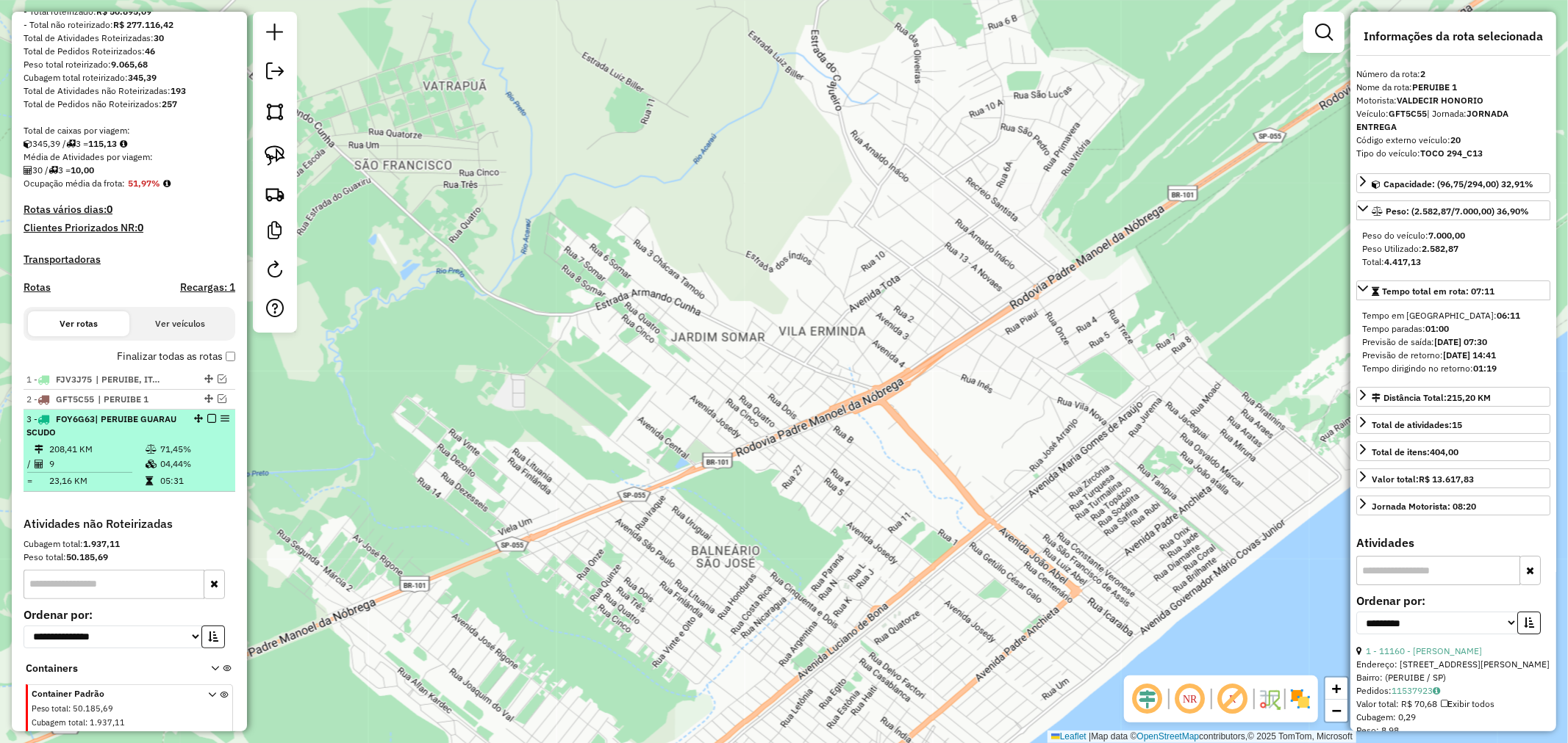
scroll to position [259, 0]
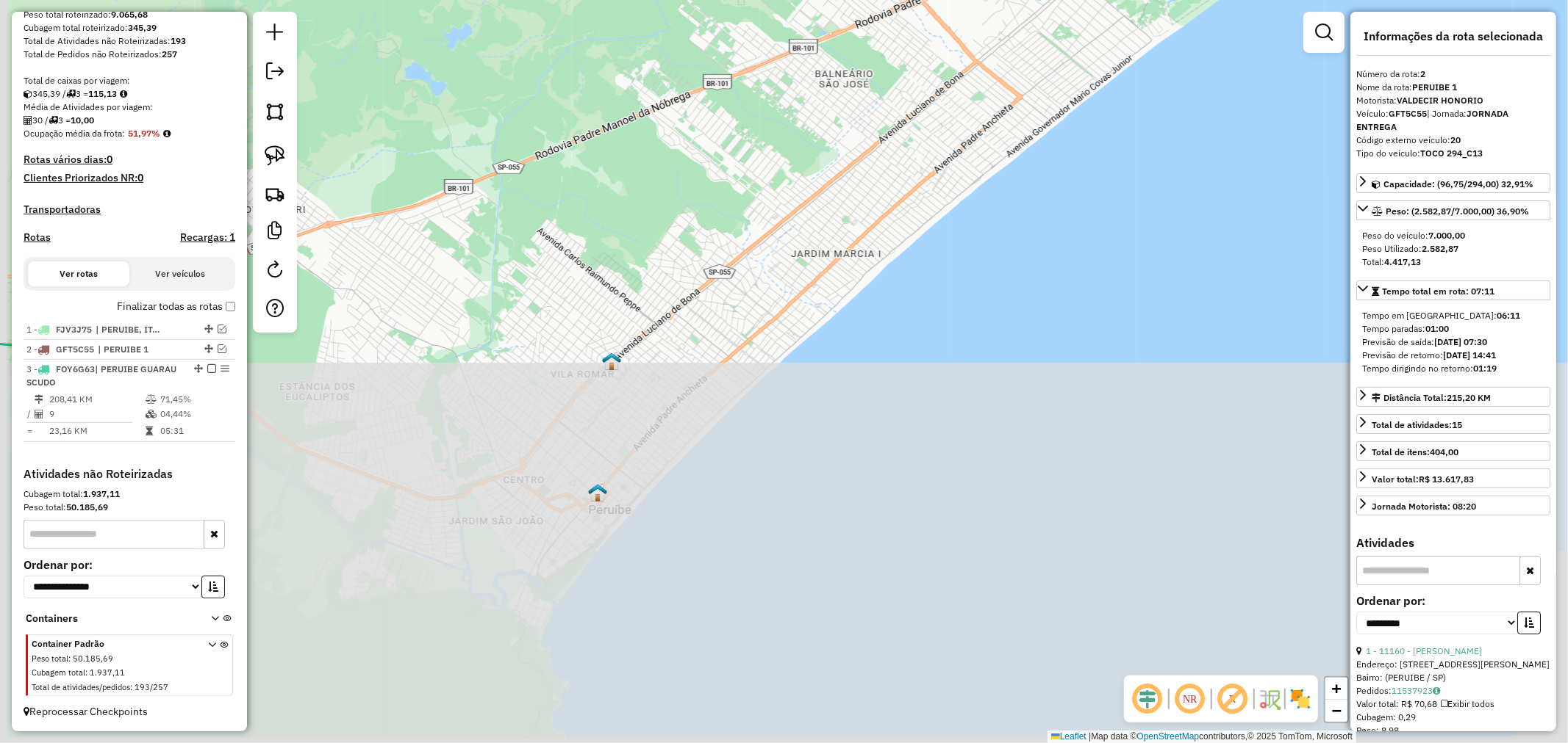
drag, startPoint x: 725, startPoint y: 612, endPoint x: 859, endPoint y: 106, distance: 523.4
click at [859, 106] on div "Janela de atendimento Grade de atendimento Capacidade Transportadoras Veículos …" at bounding box center [784, 372] width 1568 height 743
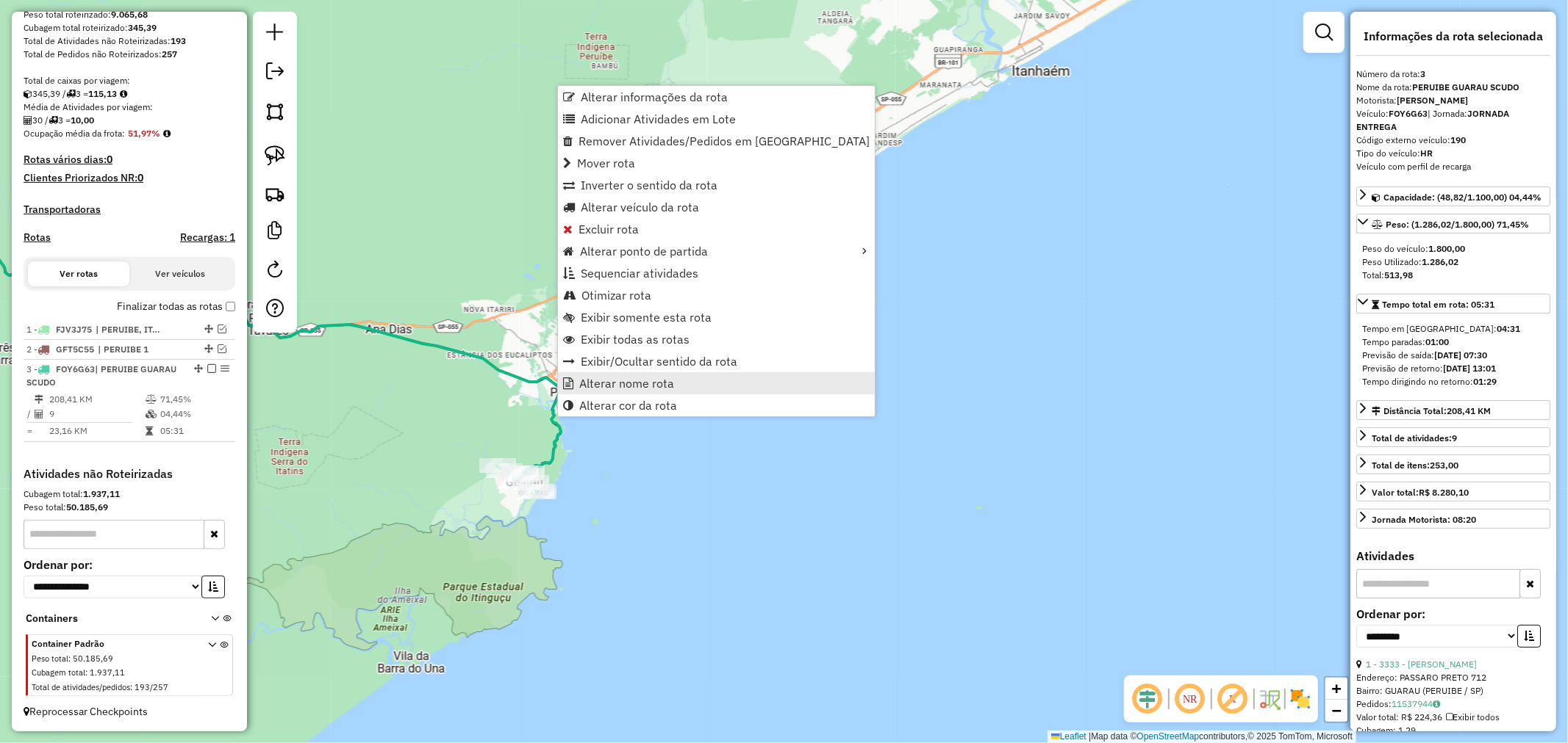
click at [608, 379] on span "Alterar nome rota" at bounding box center [627, 383] width 95 height 12
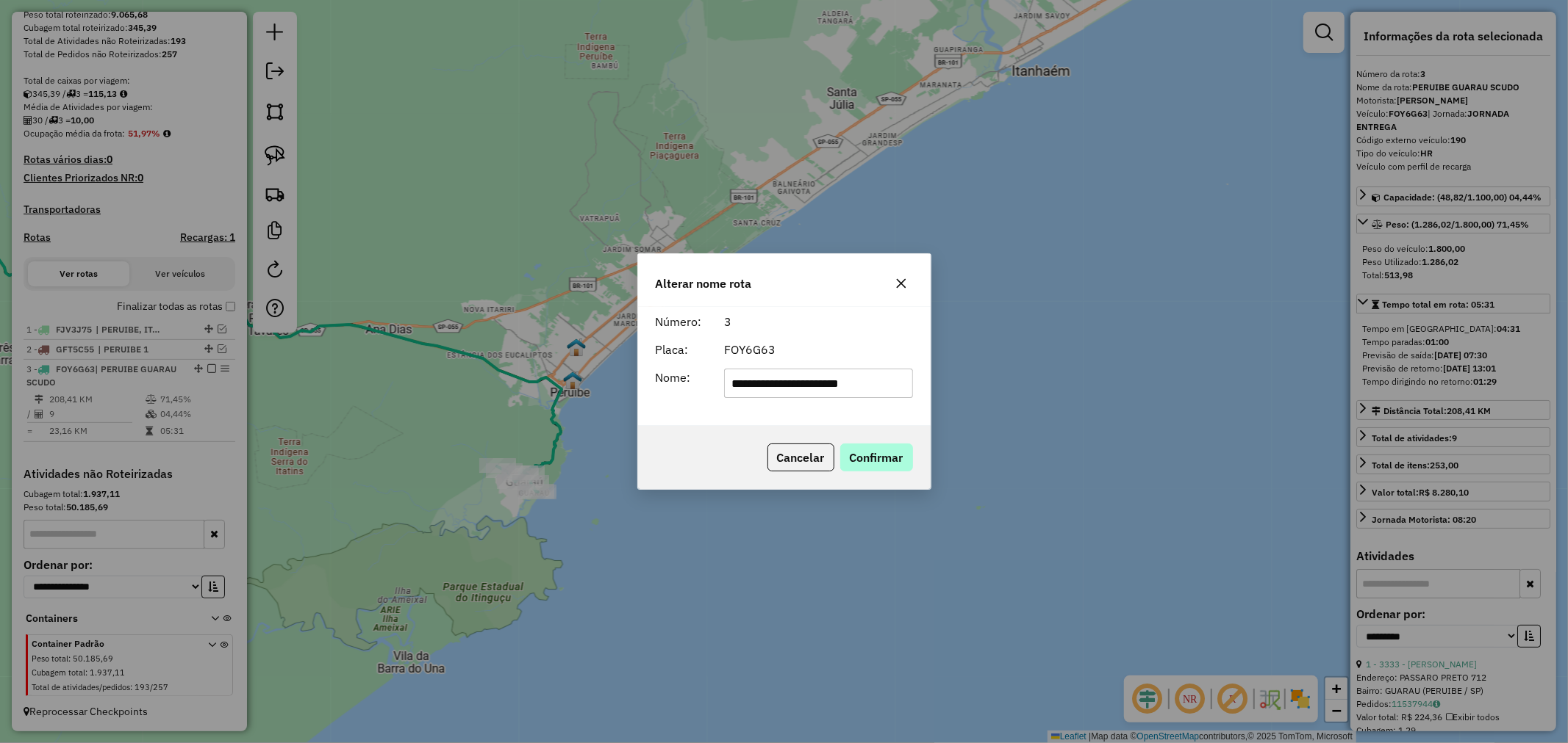
type input "**********"
click at [887, 459] on button "Confirmar" at bounding box center [877, 458] width 73 height 28
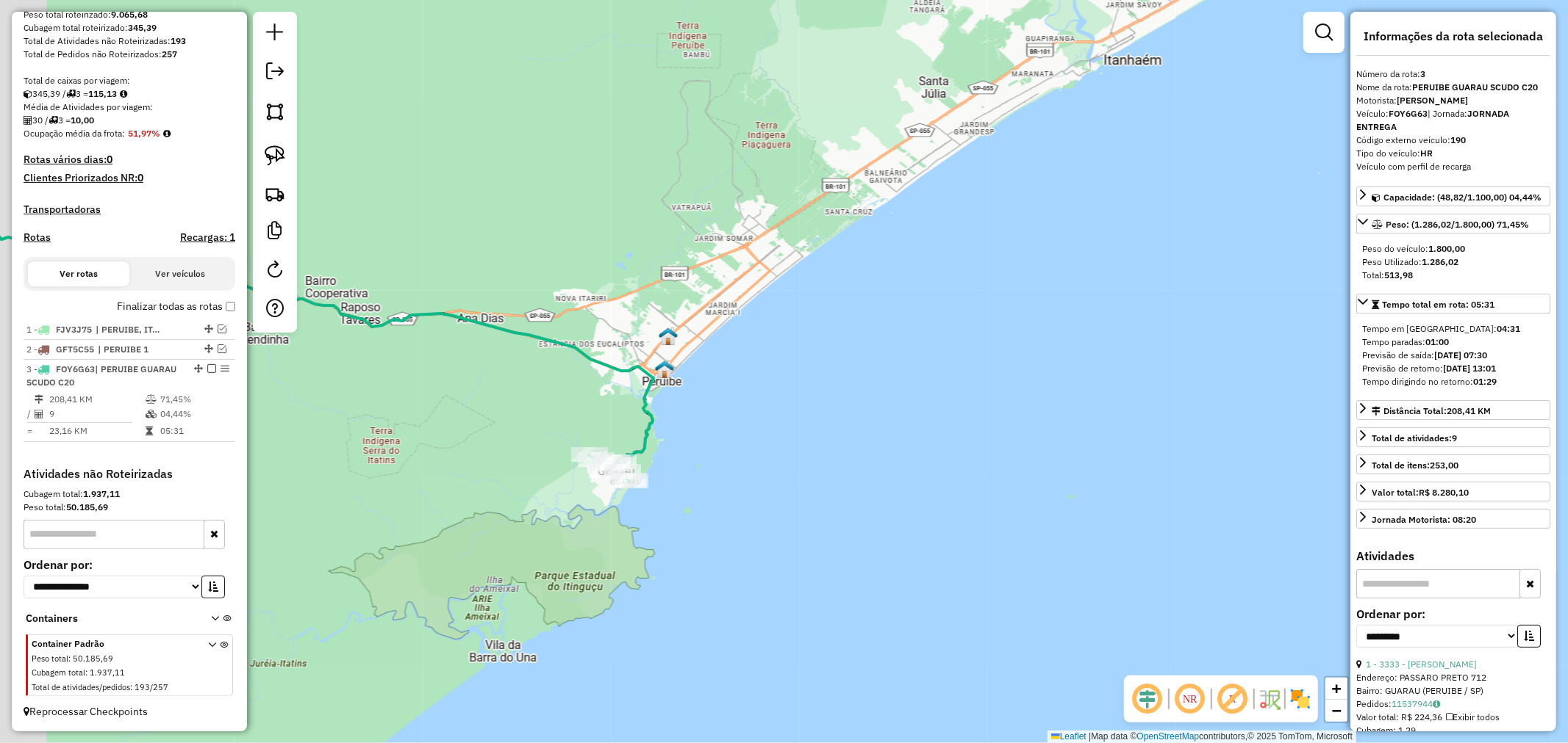
drag, startPoint x: 399, startPoint y: 235, endPoint x: 491, endPoint y: 224, distance: 92.7
click at [491, 224] on div "Janela de atendimento Grade de atendimento Capacidade Transportadoras Veículos …" at bounding box center [784, 372] width 1568 height 743
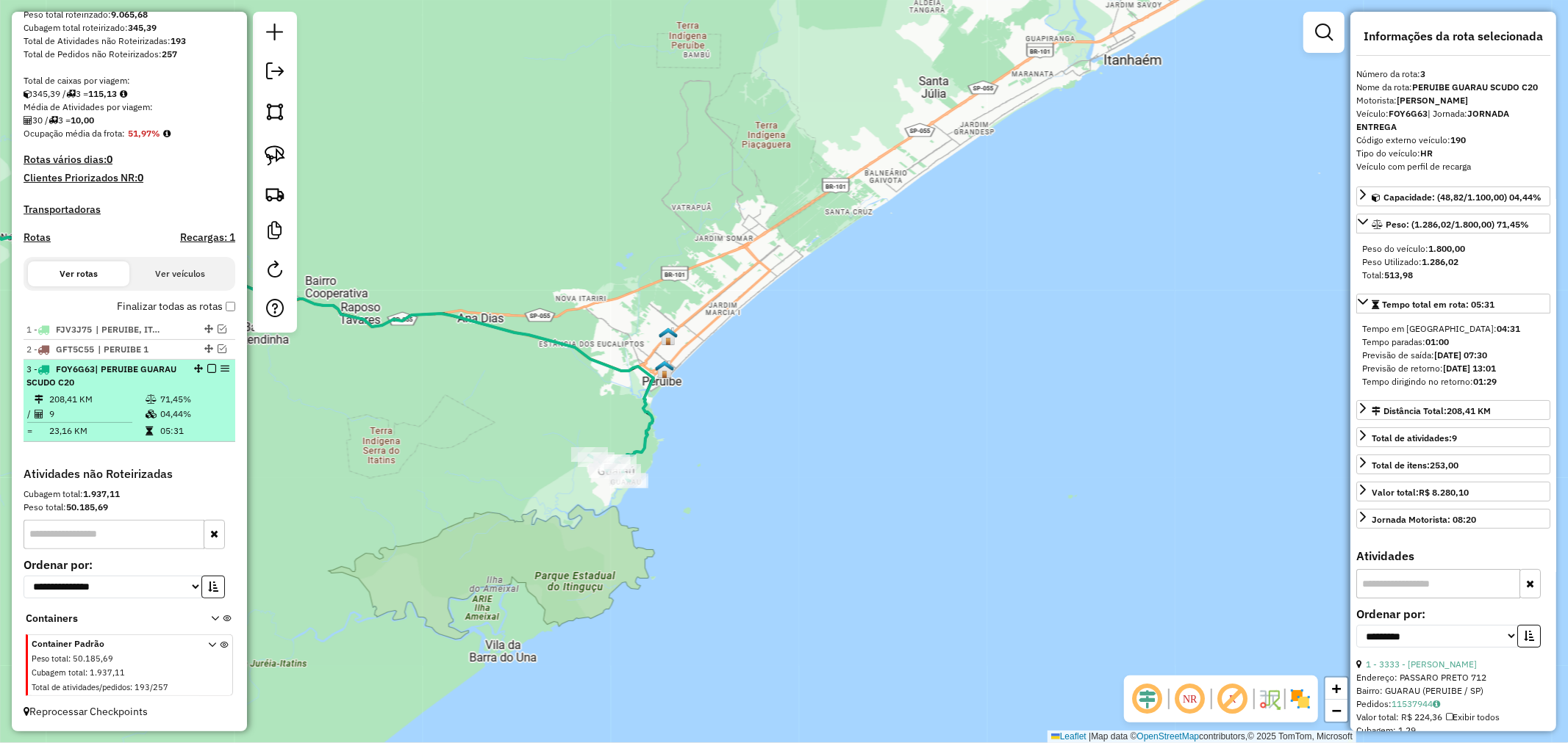
click at [210, 364] on em at bounding box center [212, 369] width 9 height 9
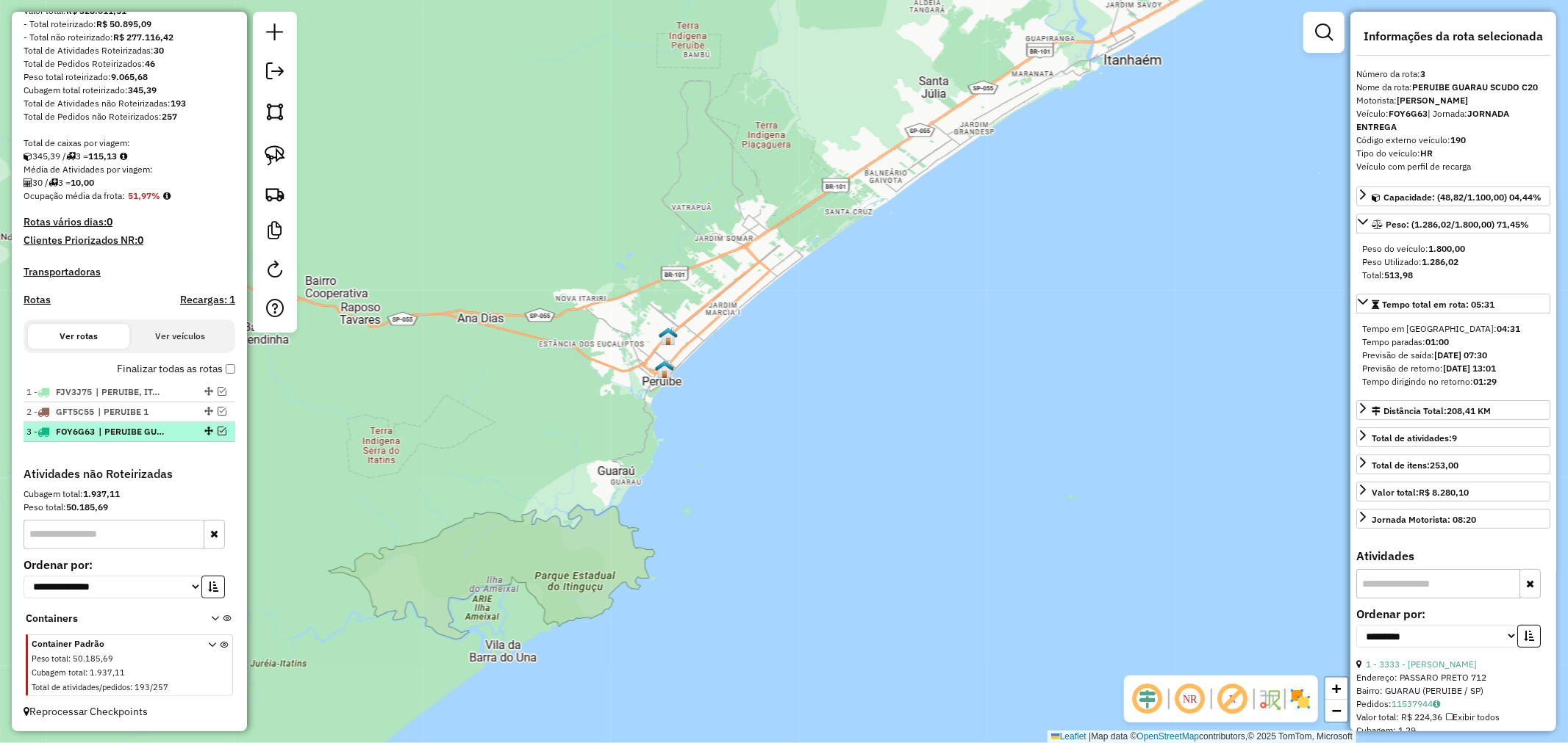
click at [218, 429] on em at bounding box center [222, 431] width 9 height 9
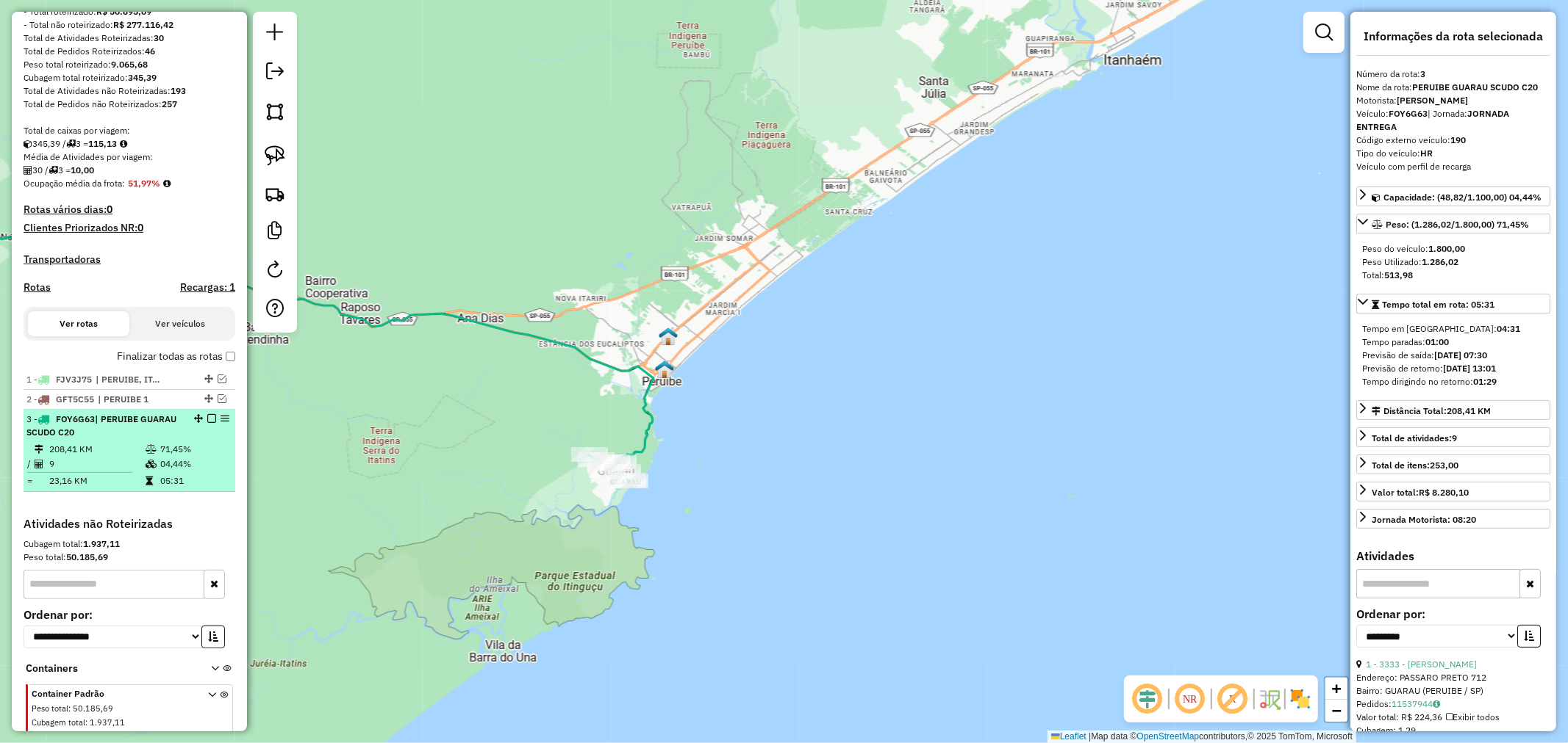
scroll to position [259, 0]
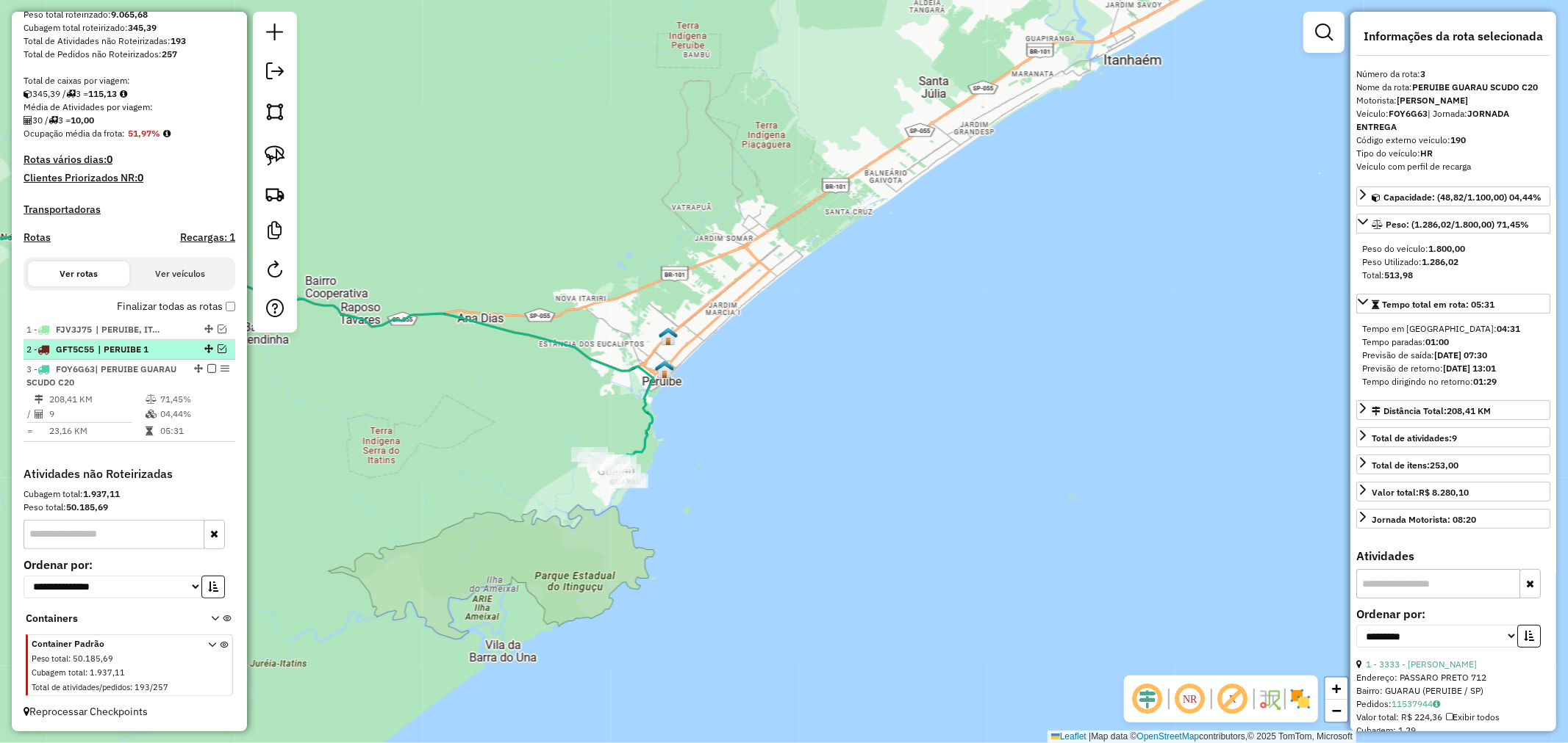
click at [218, 348] on em at bounding box center [222, 349] width 9 height 9
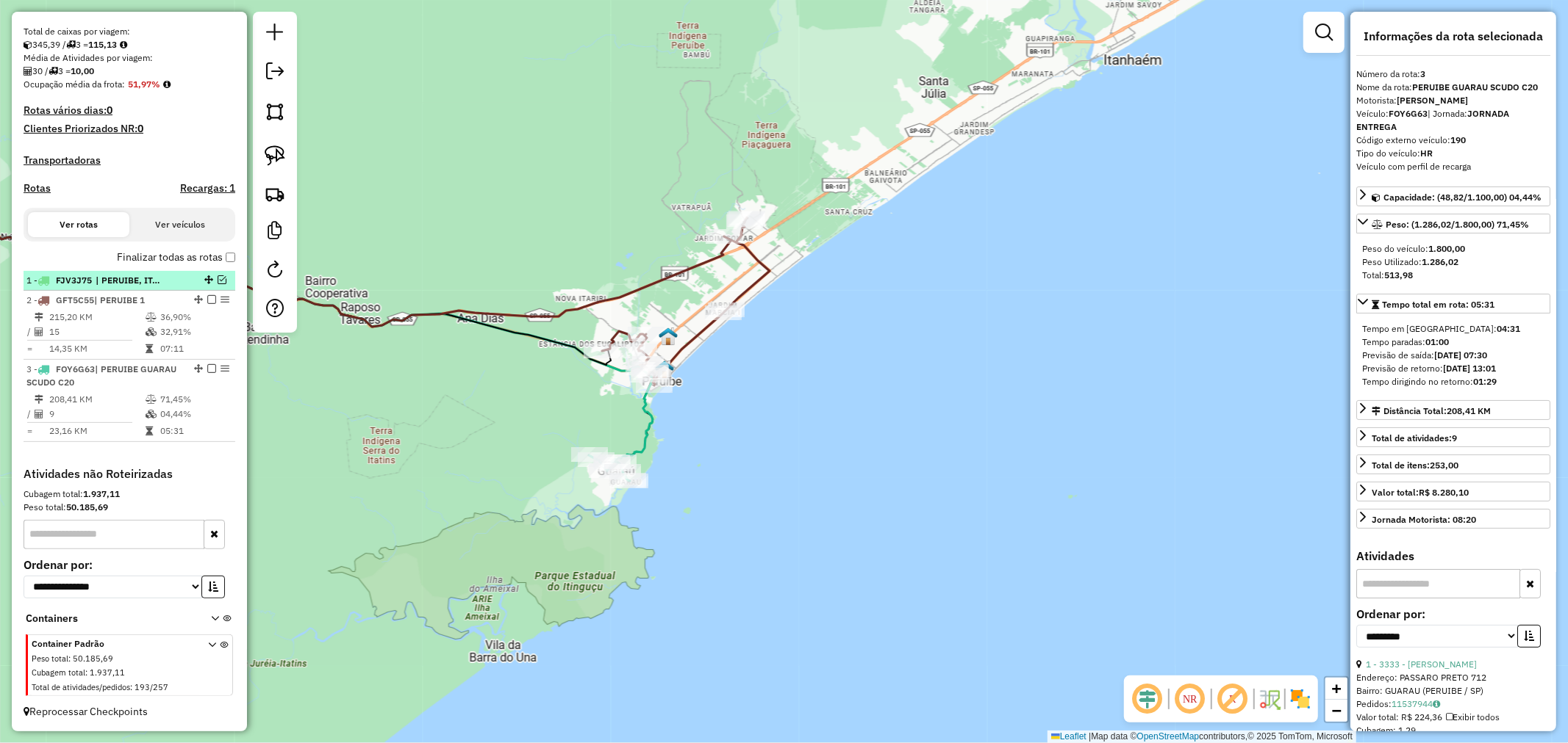
click at [218, 278] on em at bounding box center [222, 280] width 9 height 9
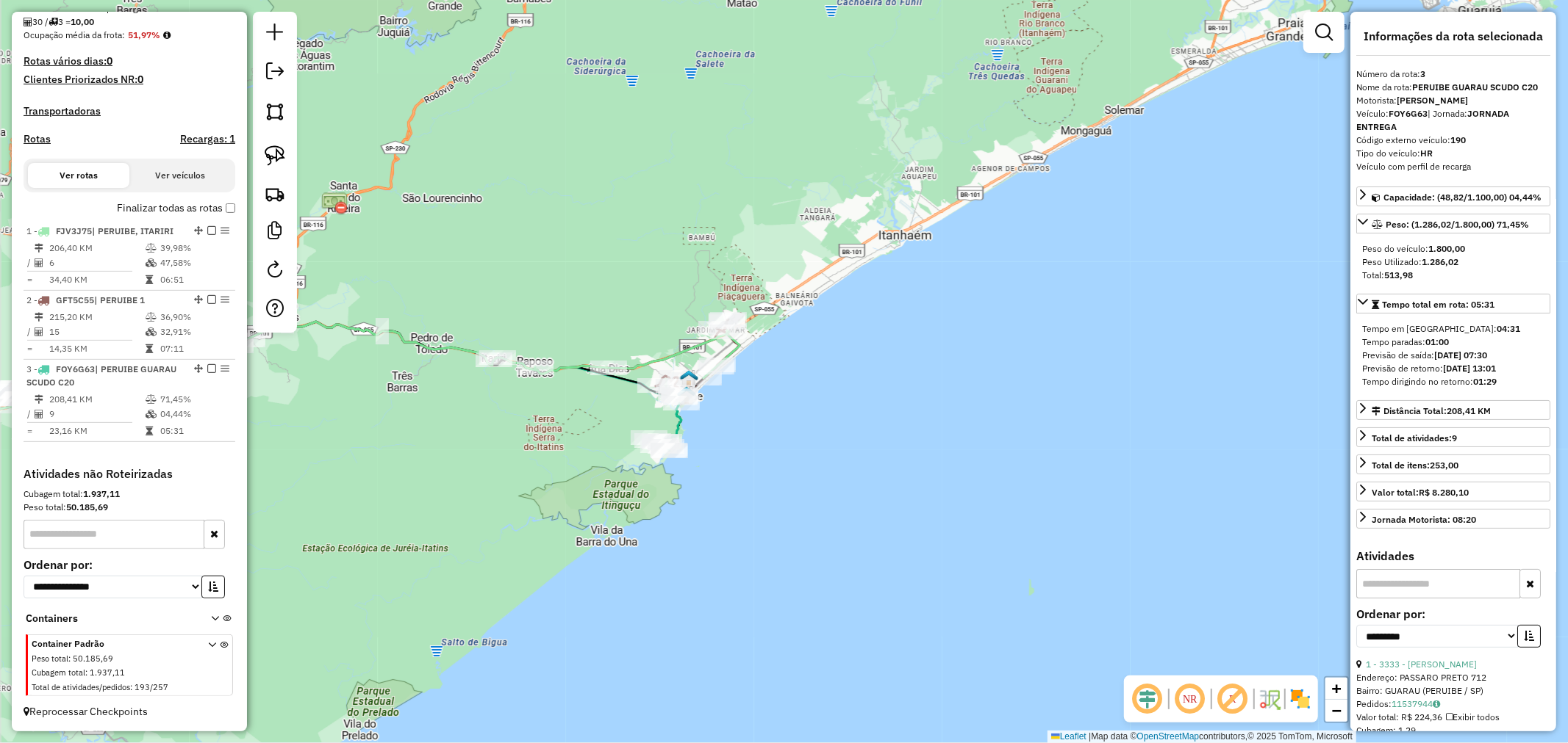
drag, startPoint x: 477, startPoint y: 456, endPoint x: 589, endPoint y: 438, distance: 113.4
click at [589, 438] on div "Janela de atendimento Grade de atendimento Capacidade Transportadoras Veículos …" at bounding box center [784, 372] width 1568 height 743
click at [667, 357] on icon at bounding box center [616, 354] width 245 height 48
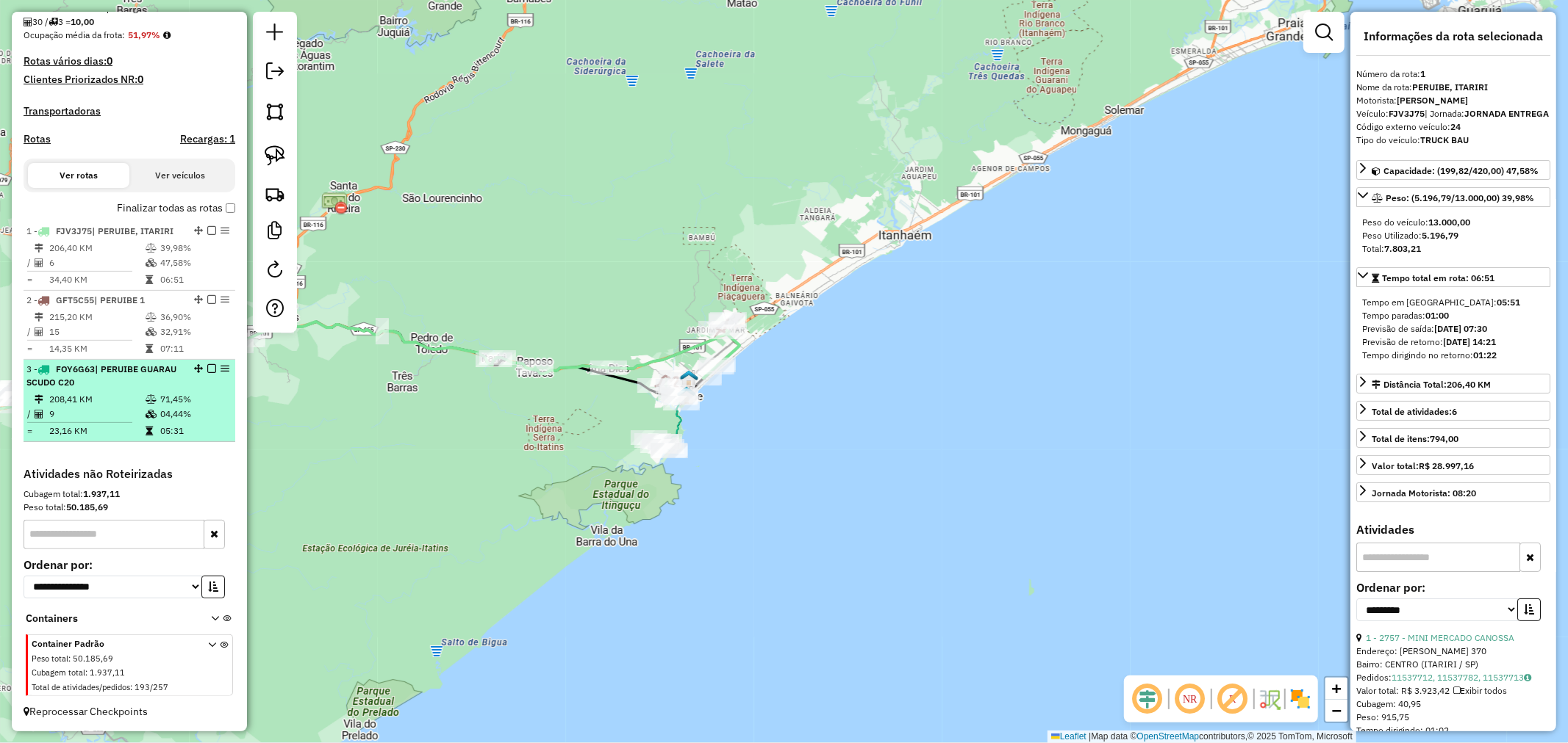
click at [207, 368] on em at bounding box center [212, 369] width 9 height 9
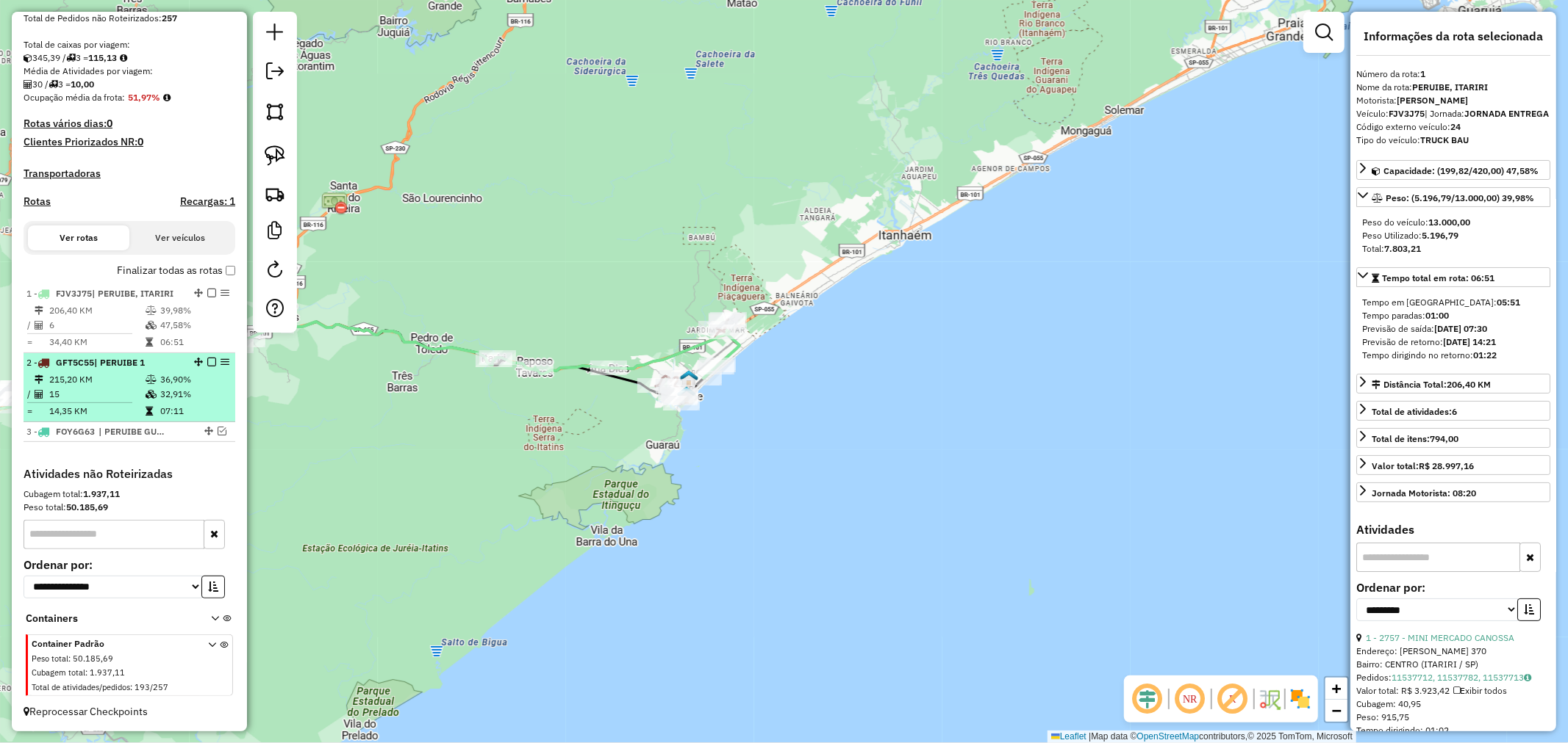
click at [207, 362] on em at bounding box center [212, 362] width 9 height 9
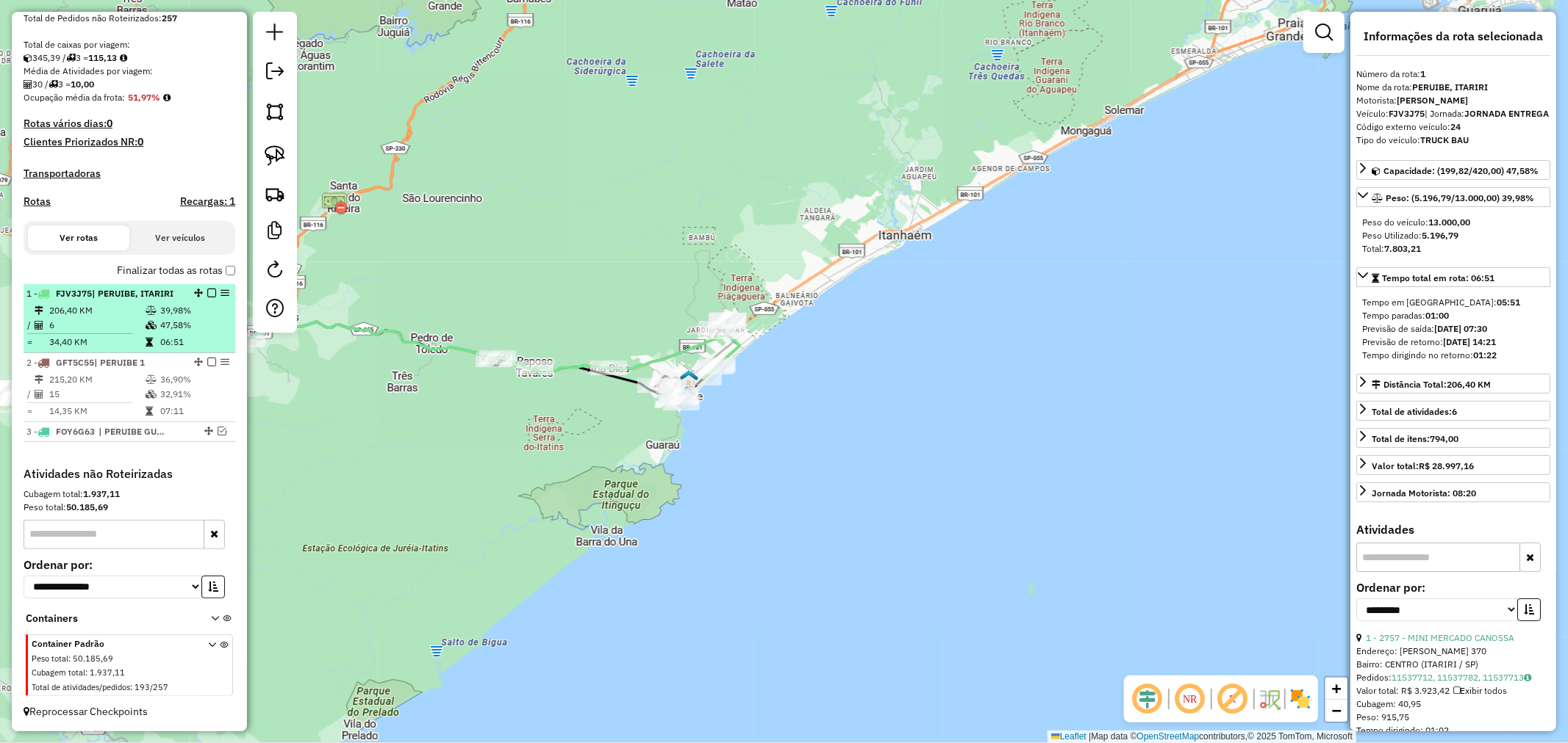
scroll to position [246, 0]
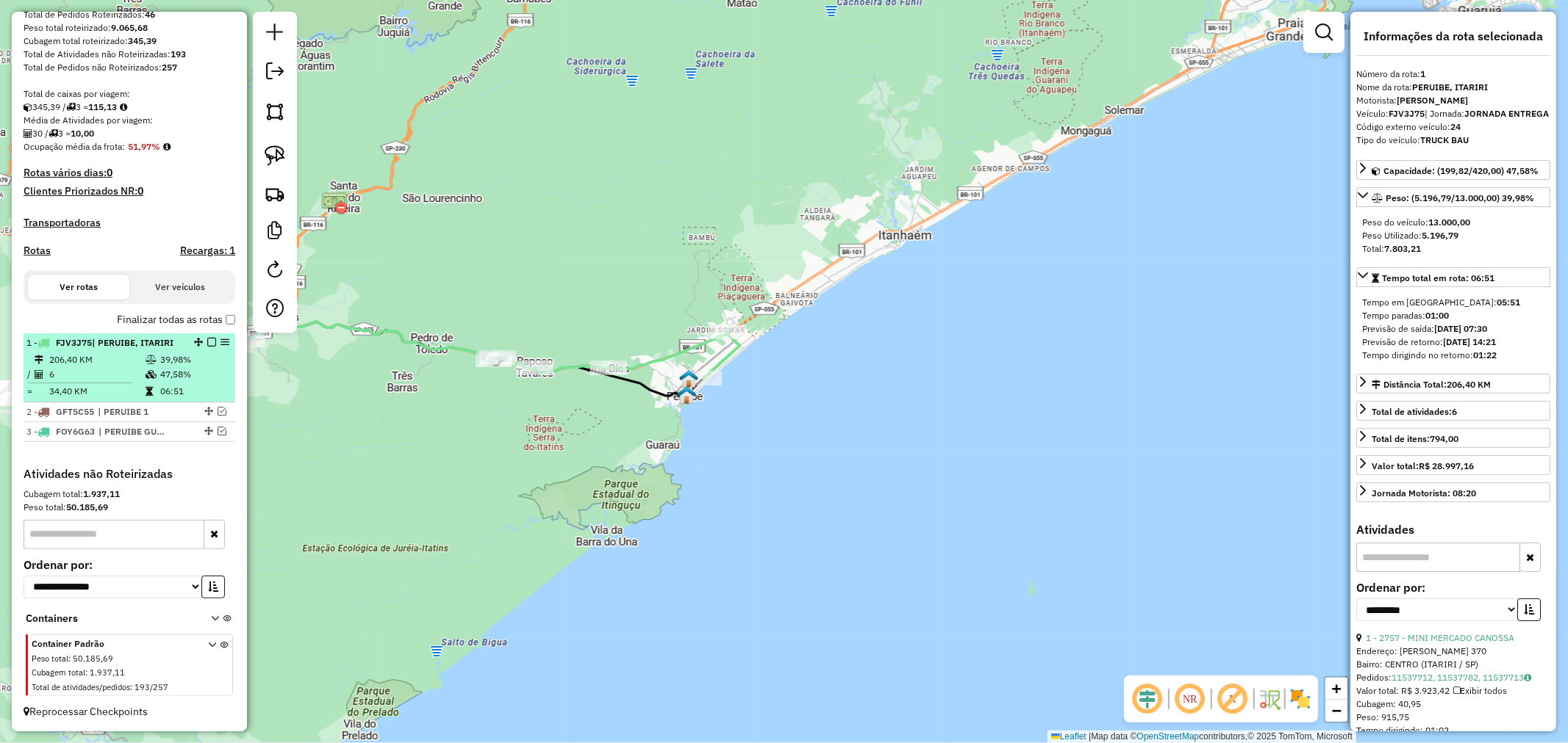
click at [211, 342] on em at bounding box center [212, 343] width 9 height 9
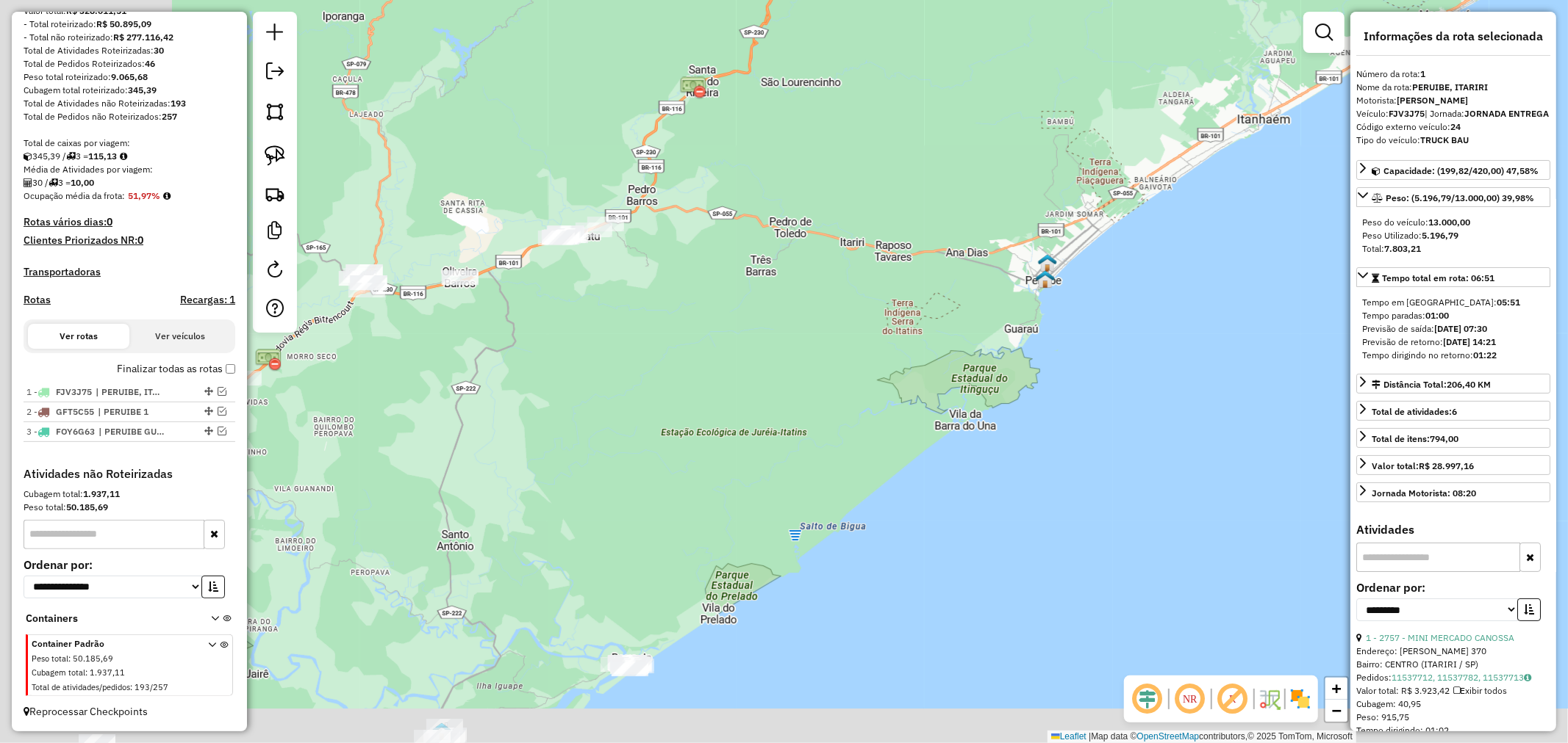
drag, startPoint x: 356, startPoint y: 460, endPoint x: 726, endPoint y: 341, distance: 388.7
click at [726, 341] on div "Janela de atendimento Grade de atendimento Capacidade Transportadoras Veículos …" at bounding box center [784, 372] width 1568 height 743
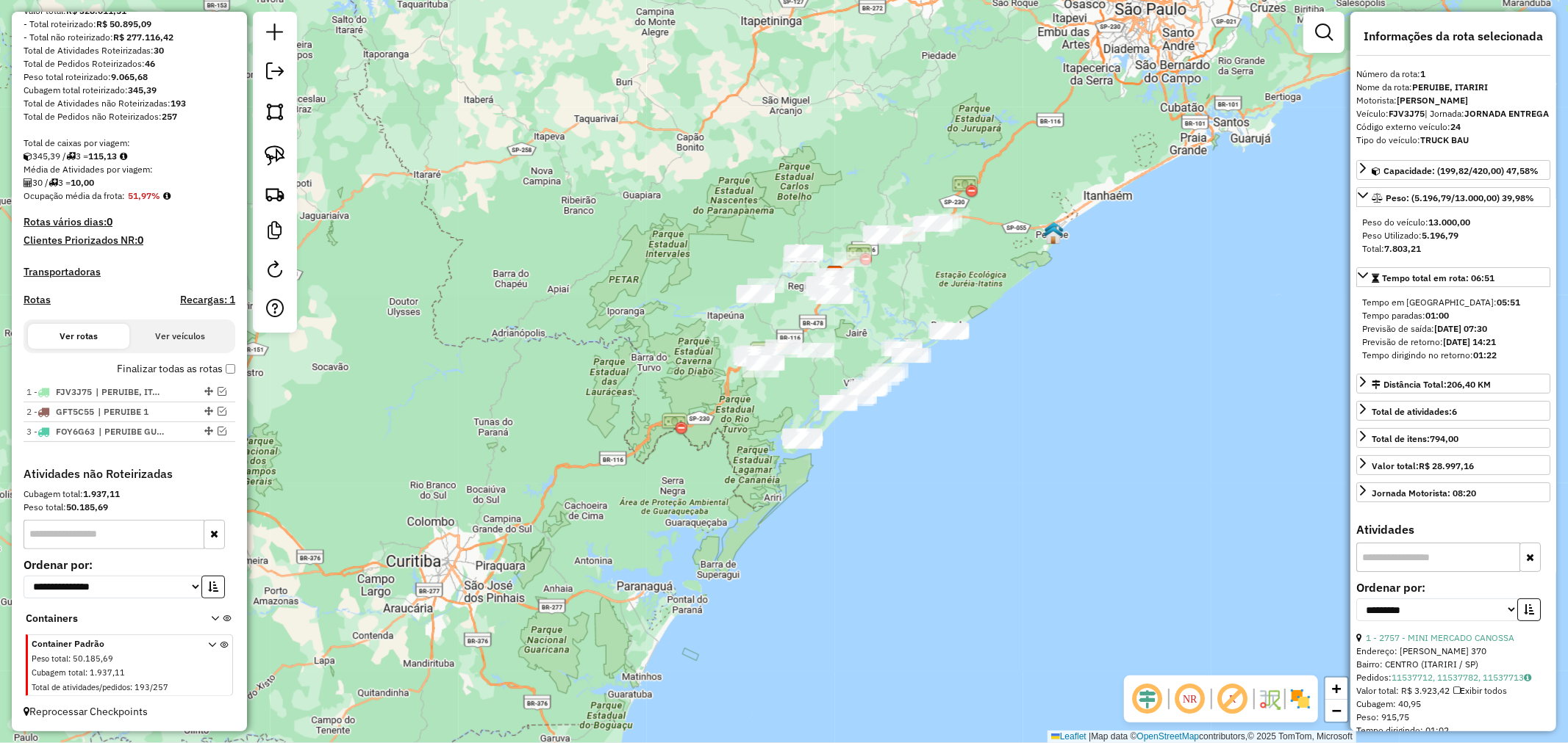
drag, startPoint x: 614, startPoint y: 416, endPoint x: 856, endPoint y: 323, distance: 259.3
click at [856, 323] on div "Janela de atendimento Grade de atendimento Capacidade Transportadoras Veículos …" at bounding box center [784, 372] width 1568 height 743
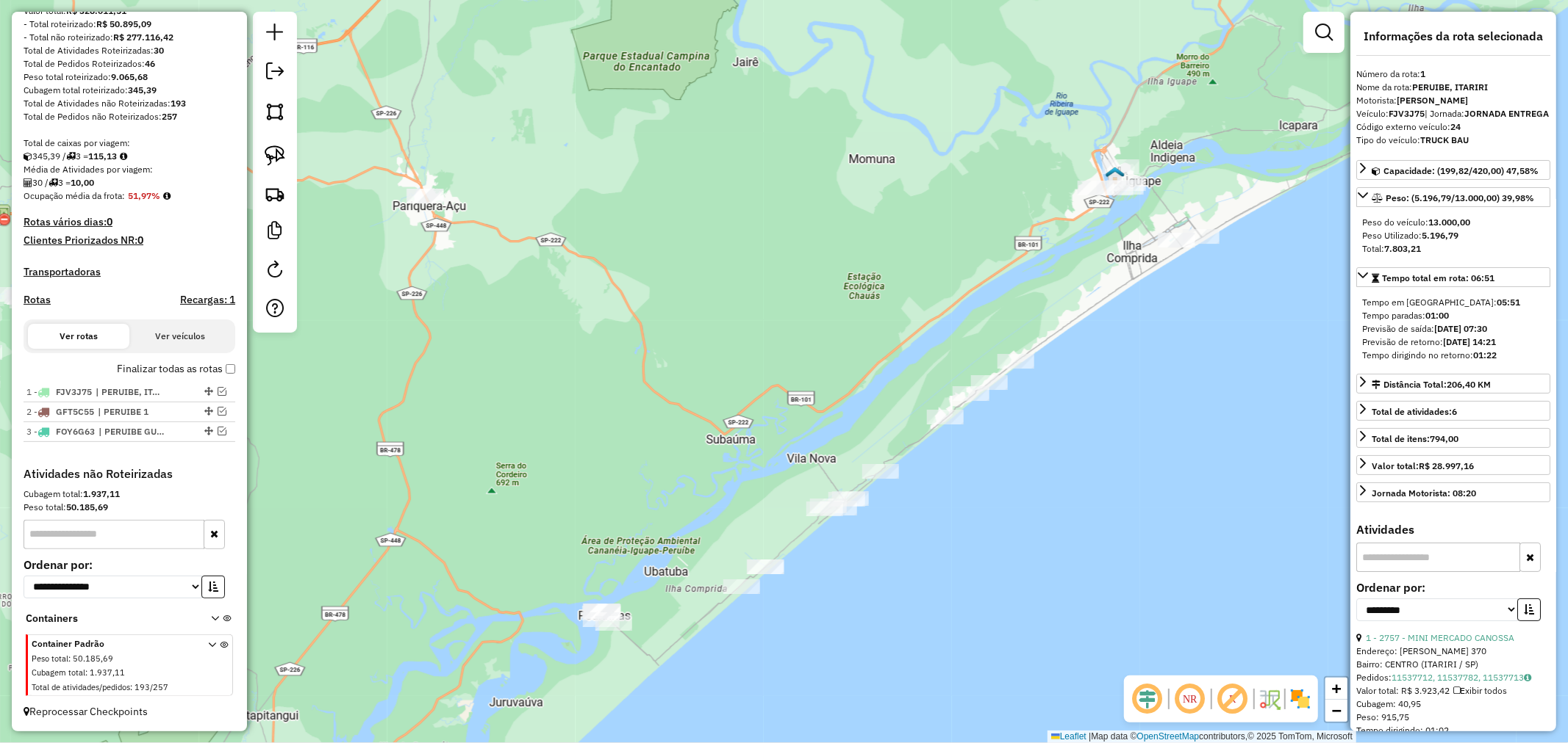
drag, startPoint x: 998, startPoint y: 340, endPoint x: 825, endPoint y: 553, distance: 274.4
click at [825, 553] on div "Janela de atendimento Grade de atendimento Capacidade Transportadoras Veículos …" at bounding box center [784, 372] width 1568 height 743
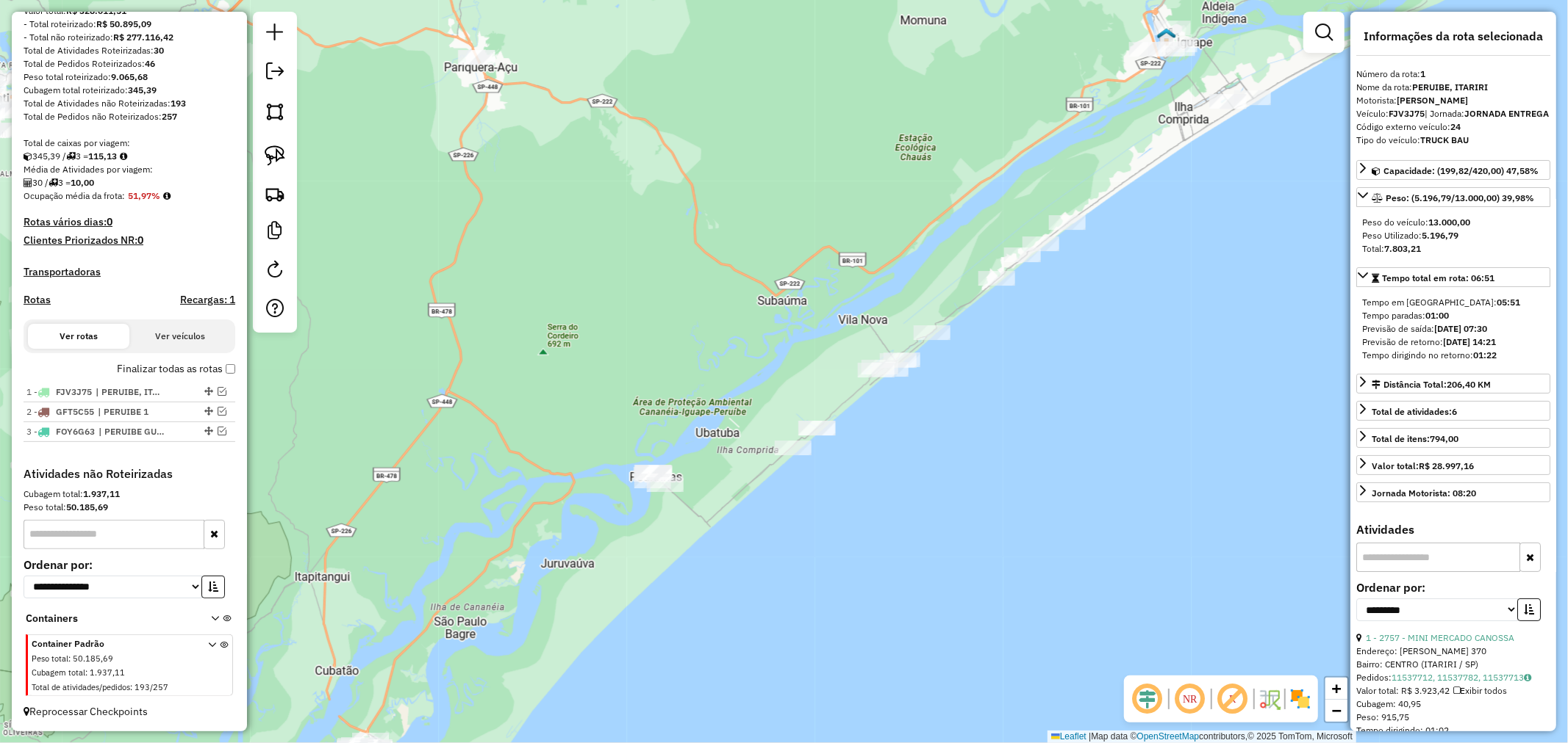
drag, startPoint x: 1107, startPoint y: 340, endPoint x: 1121, endPoint y: 262, distance: 79.2
click at [1121, 262] on div "Janela de atendimento Grade de atendimento Capacidade Transportadoras Veículos …" at bounding box center [784, 372] width 1568 height 743
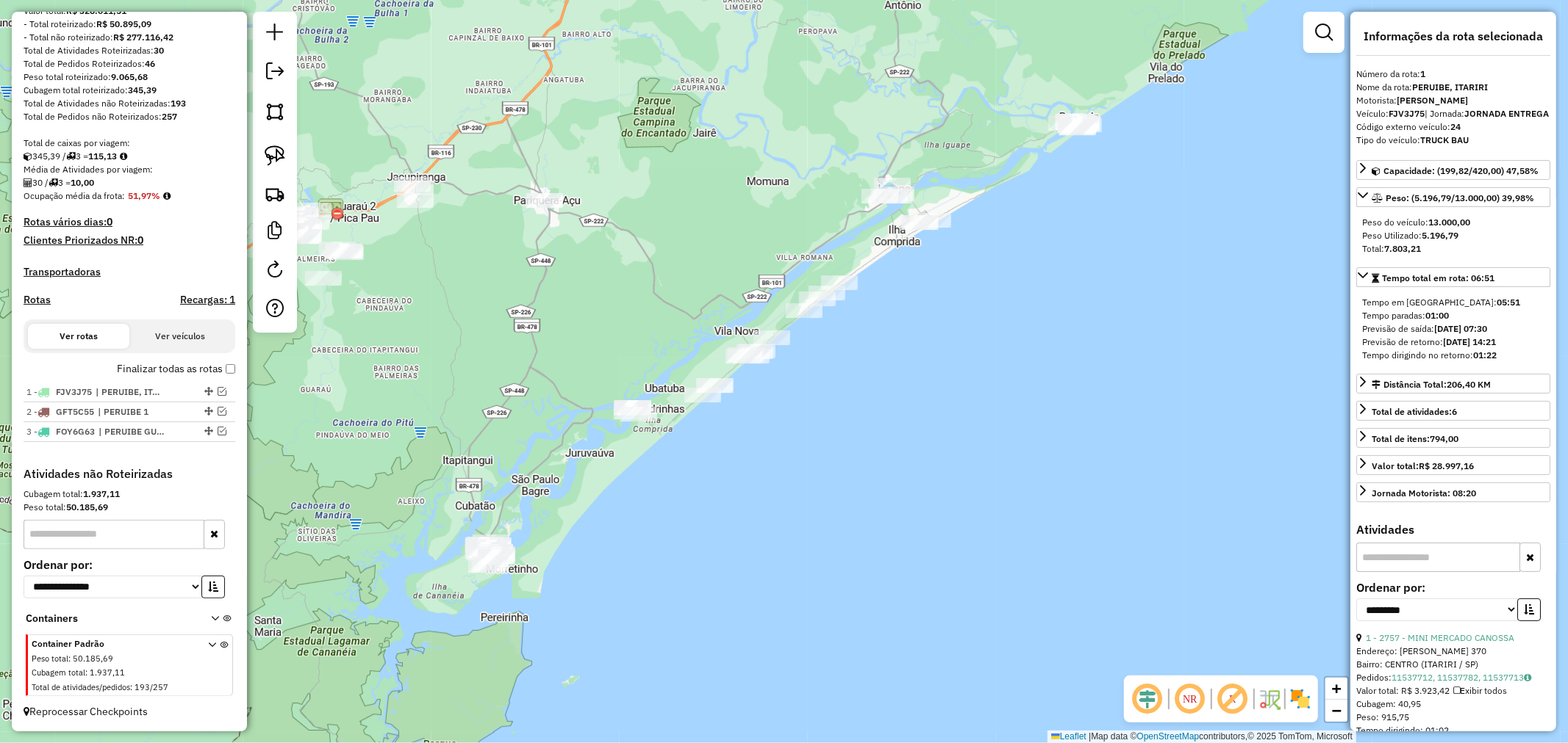
drag, startPoint x: 1126, startPoint y: 407, endPoint x: 874, endPoint y: 438, distance: 253.9
click at [874, 438] on div "Janela de atendimento Grade de atendimento Capacidade Transportadoras Veículos …" at bounding box center [784, 372] width 1568 height 743
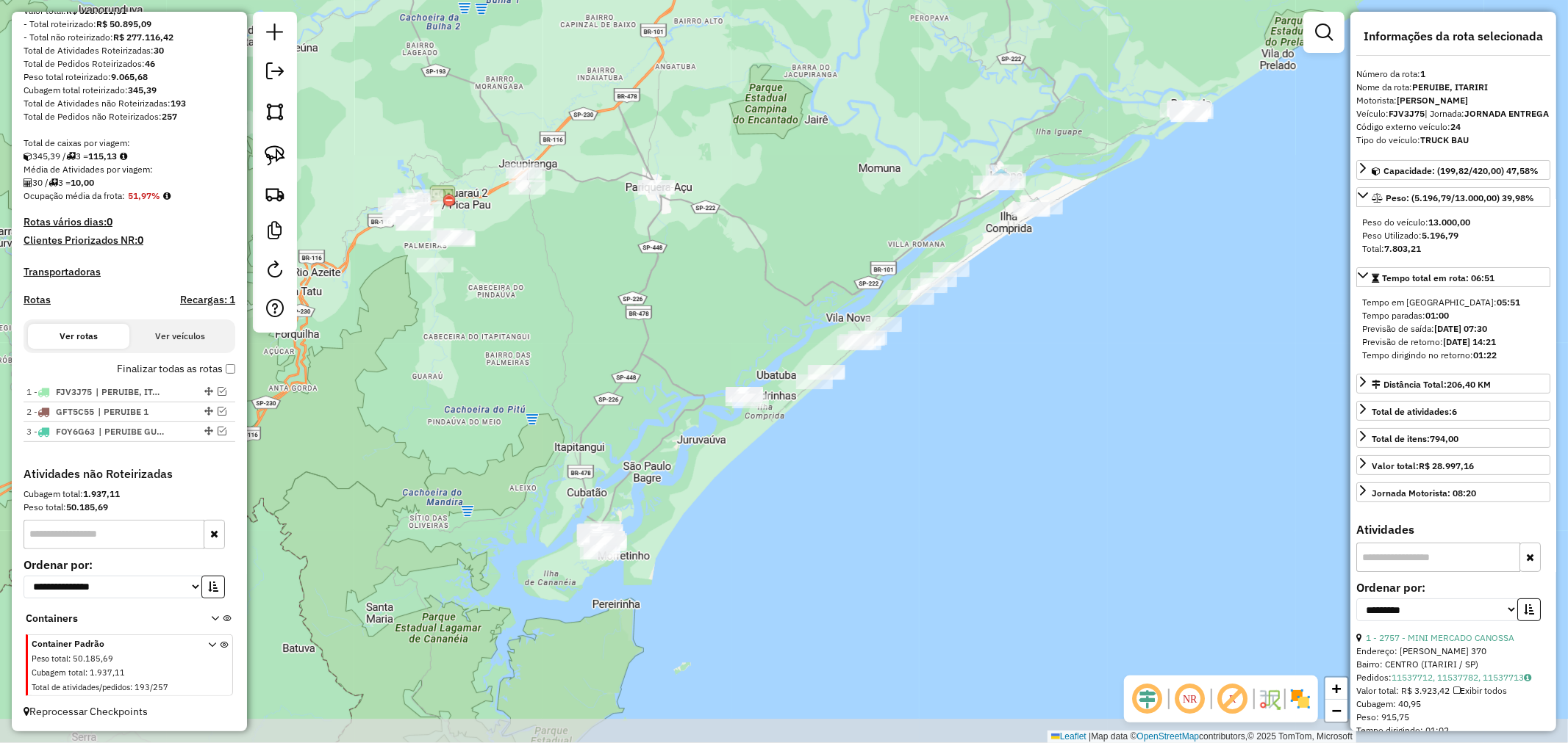
drag, startPoint x: 927, startPoint y: 490, endPoint x: 964, endPoint y: 448, distance: 56.0
click at [964, 448] on div "Janela de atendimento Grade de atendimento Capacidade Transportadoras Veículos …" at bounding box center [784, 372] width 1568 height 743
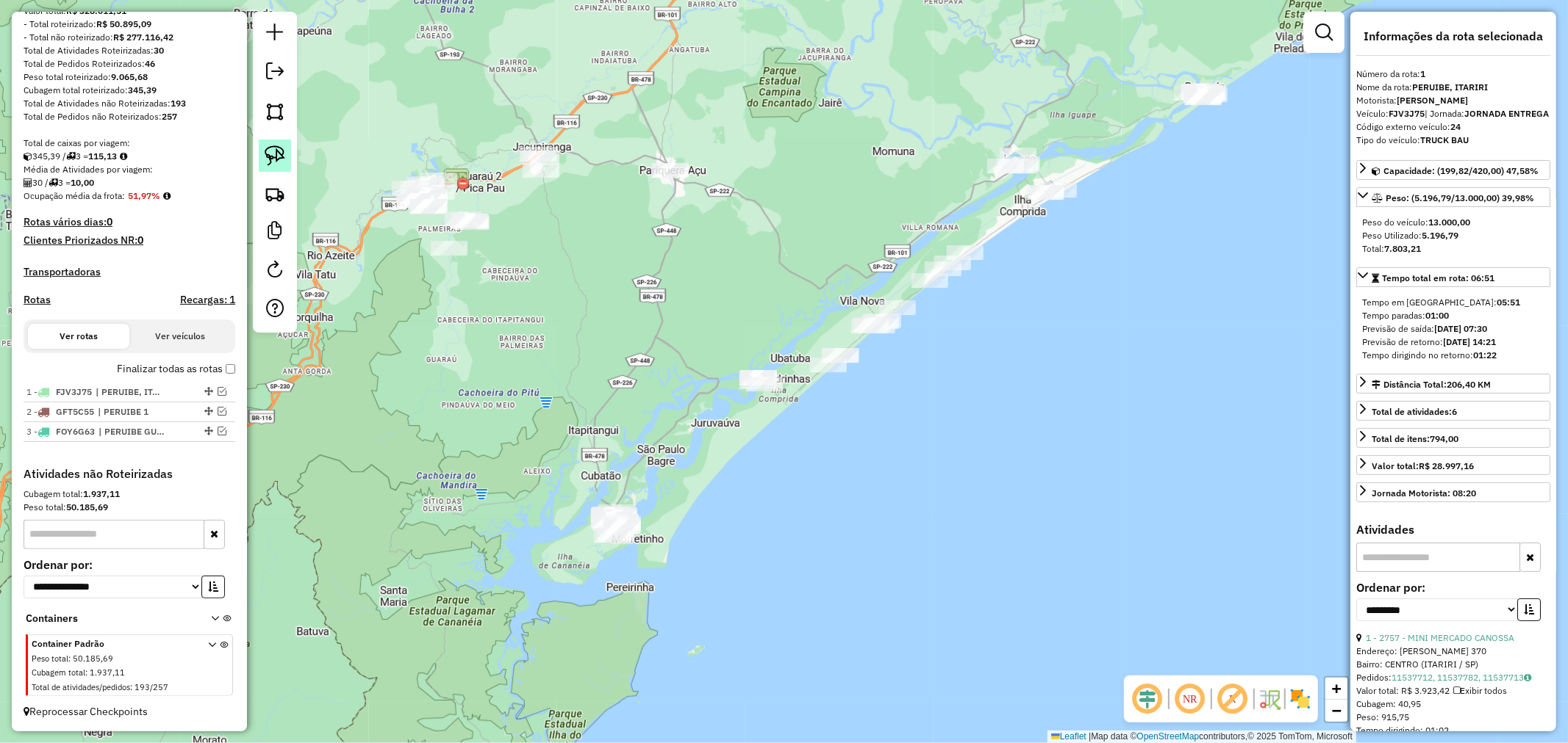
click at [276, 149] on img at bounding box center [275, 156] width 21 height 21
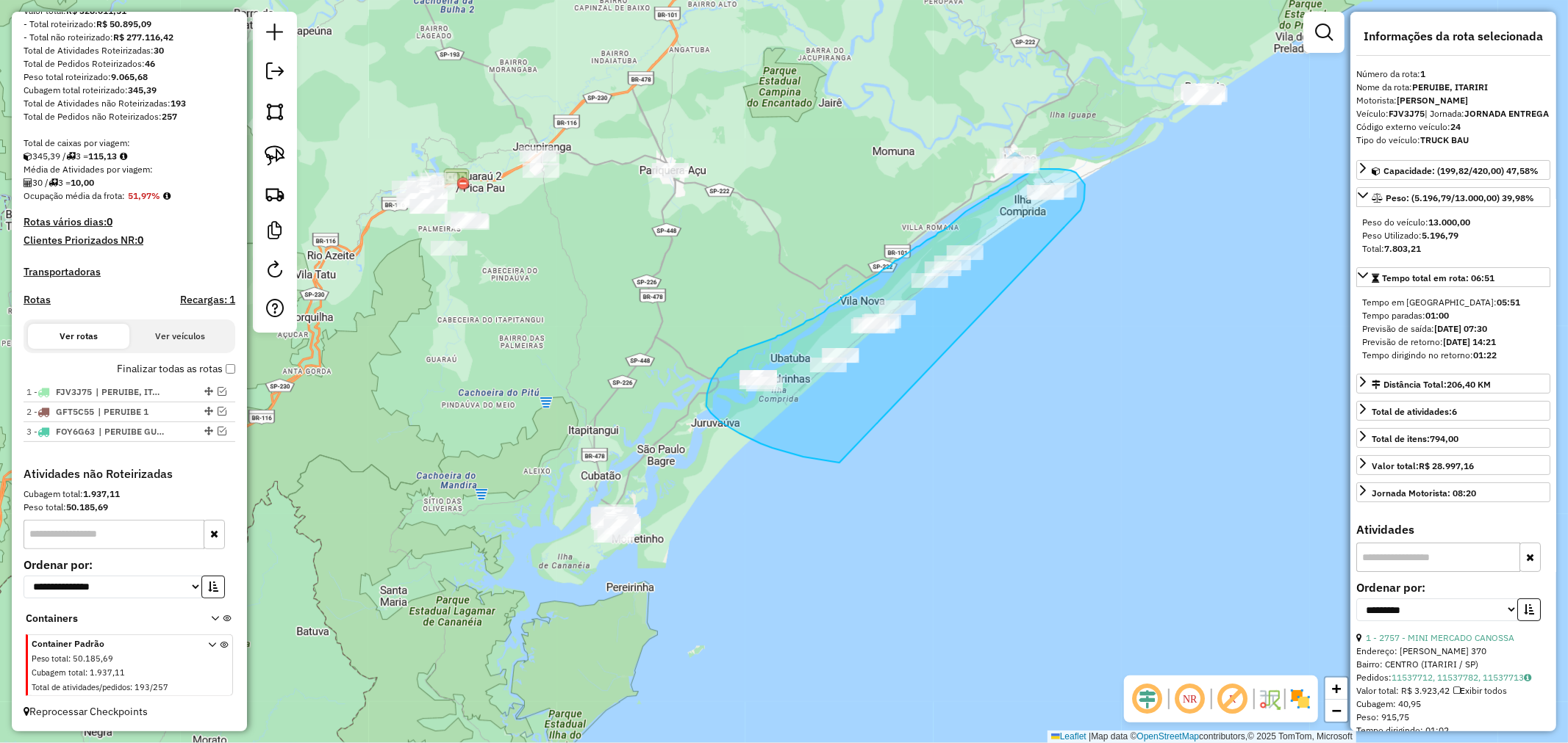
drag, startPoint x: 1080, startPoint y: 210, endPoint x: 839, endPoint y: 463, distance: 349.4
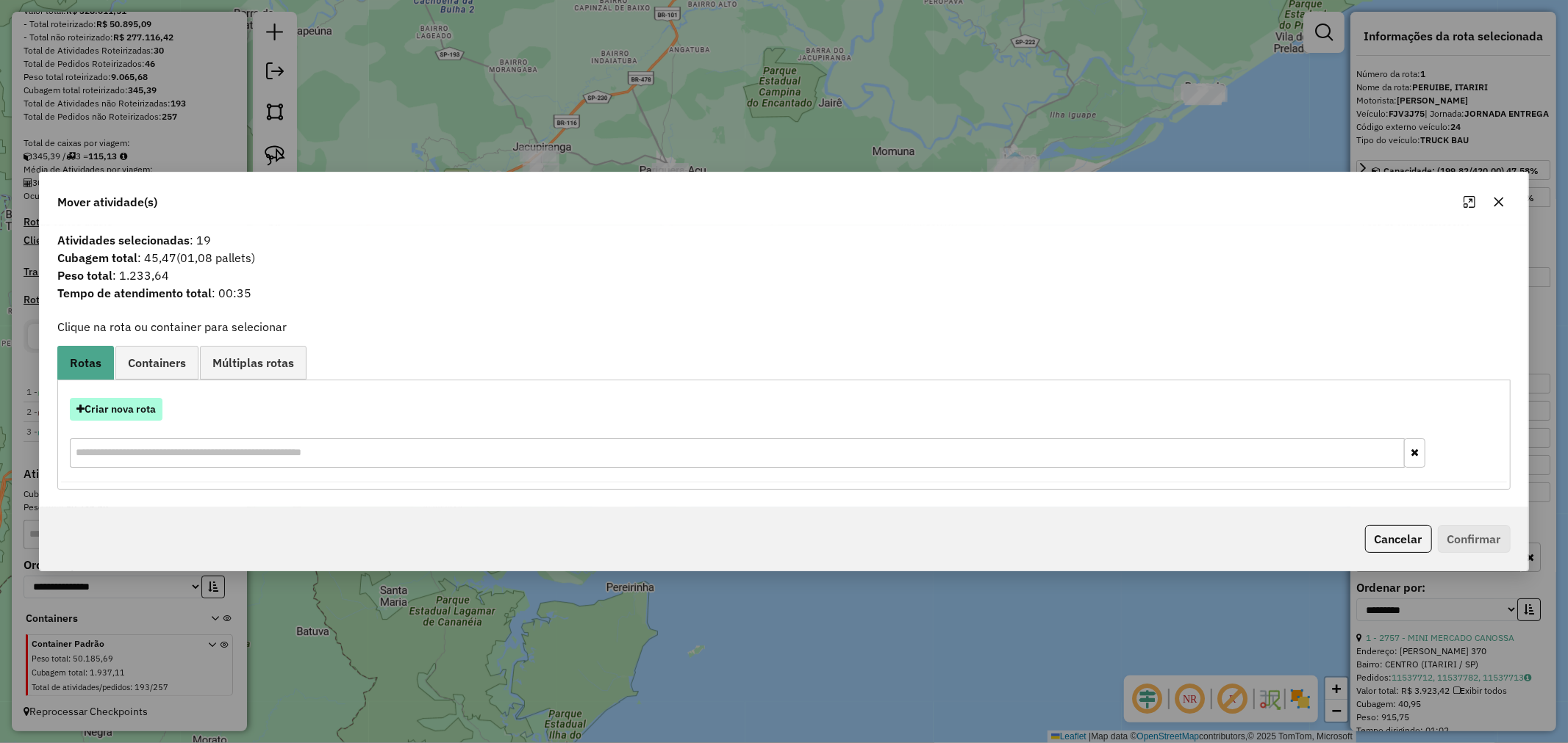
click at [114, 409] on button "Criar nova rota" at bounding box center [116, 409] width 93 height 23
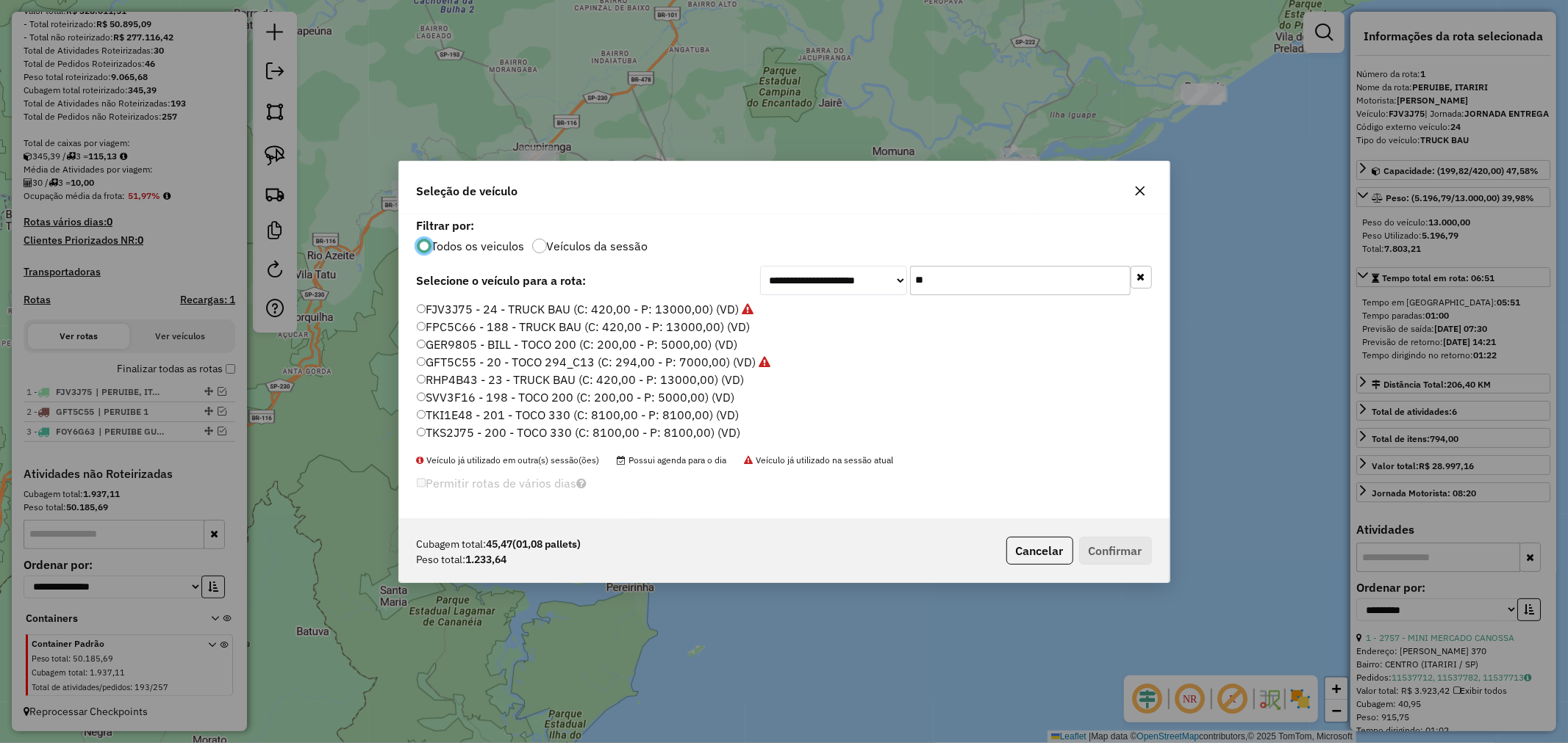
scroll to position [8, 4]
drag, startPoint x: 939, startPoint y: 277, endPoint x: 839, endPoint y: 277, distance: 100.0
click at [839, 277] on div "**********" at bounding box center [955, 281] width 392 height 30
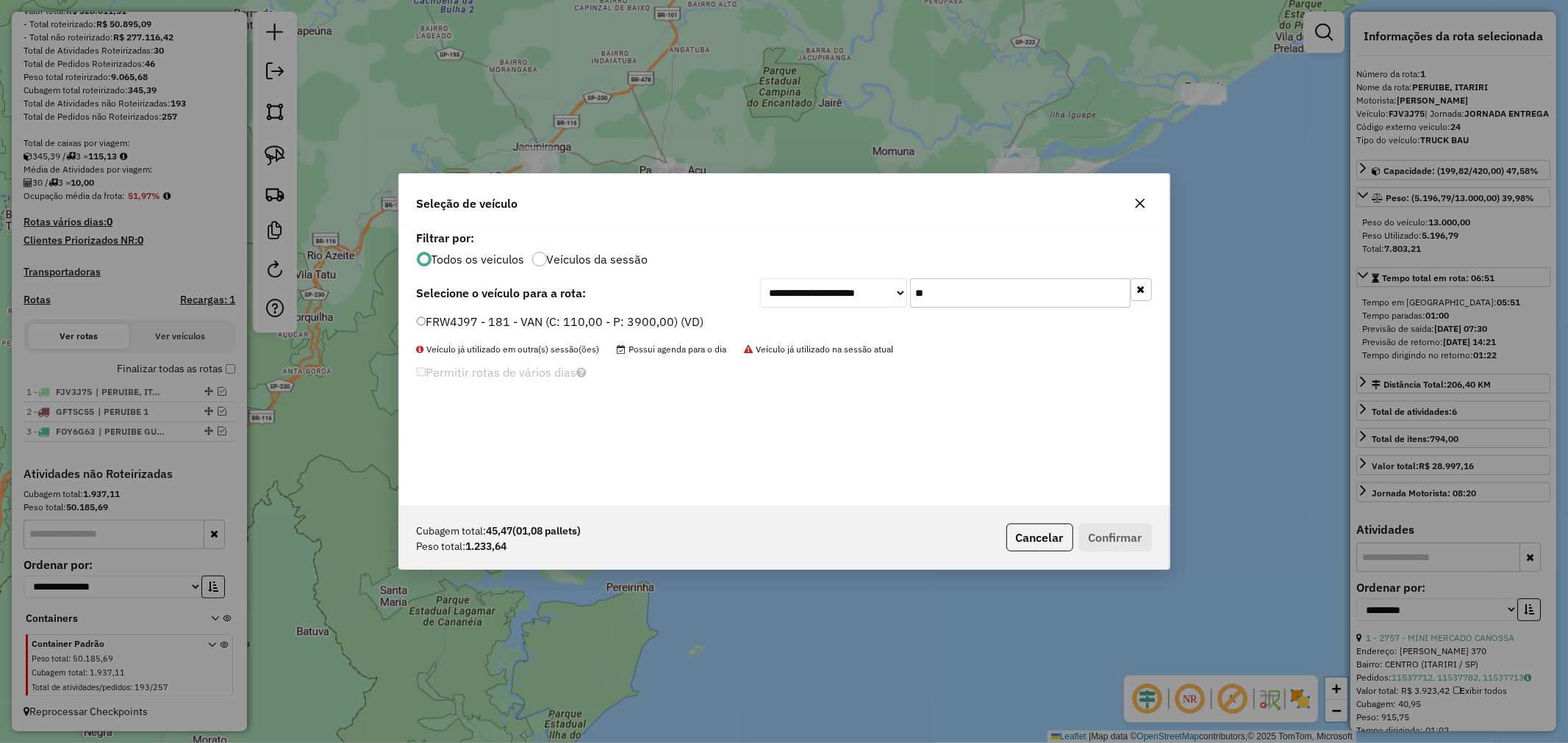
type input "**"
click at [416, 326] on label "FRW4J97 - 181 - VAN (C: 110,00 - P: 3900,00) (VD)" at bounding box center [560, 322] width 288 height 18
click at [1126, 544] on button "Confirmar" at bounding box center [1115, 538] width 73 height 28
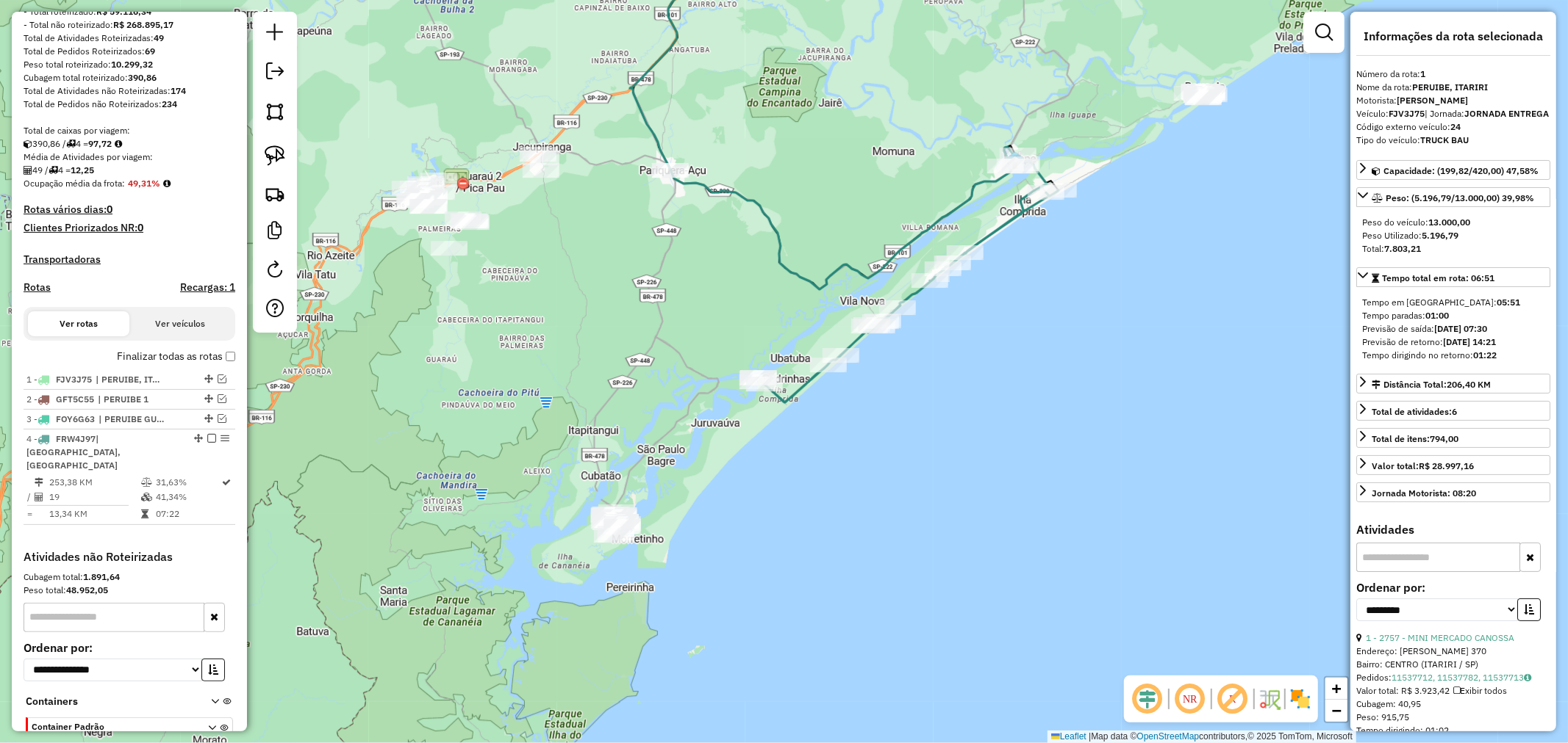
scroll to position [279, 0]
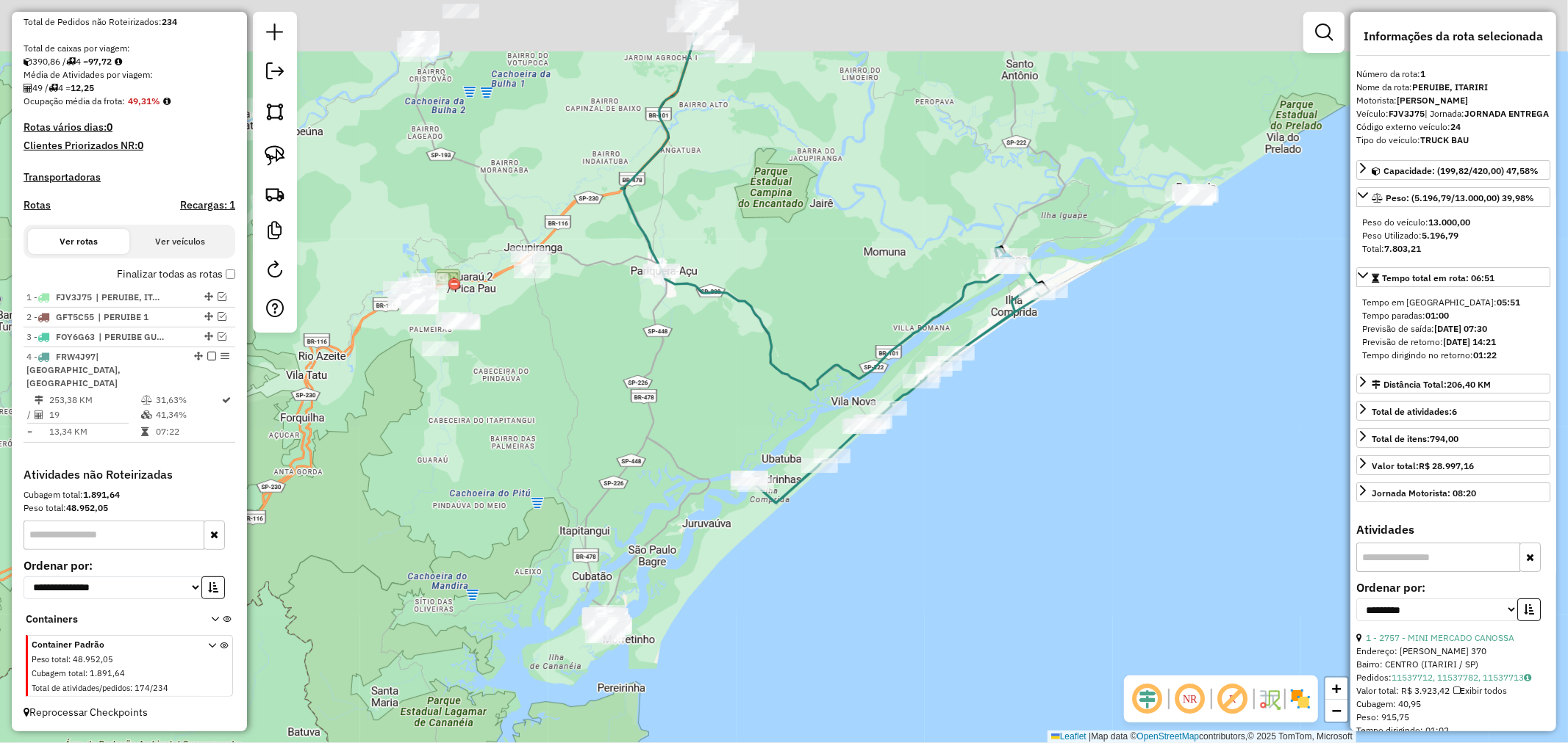
drag, startPoint x: 1044, startPoint y: 394, endPoint x: 1035, endPoint y: 501, distance: 107.4
click at [1035, 501] on div "Janela de atendimento Grade de atendimento Capacidade Transportadoras Veículos …" at bounding box center [784, 372] width 1568 height 743
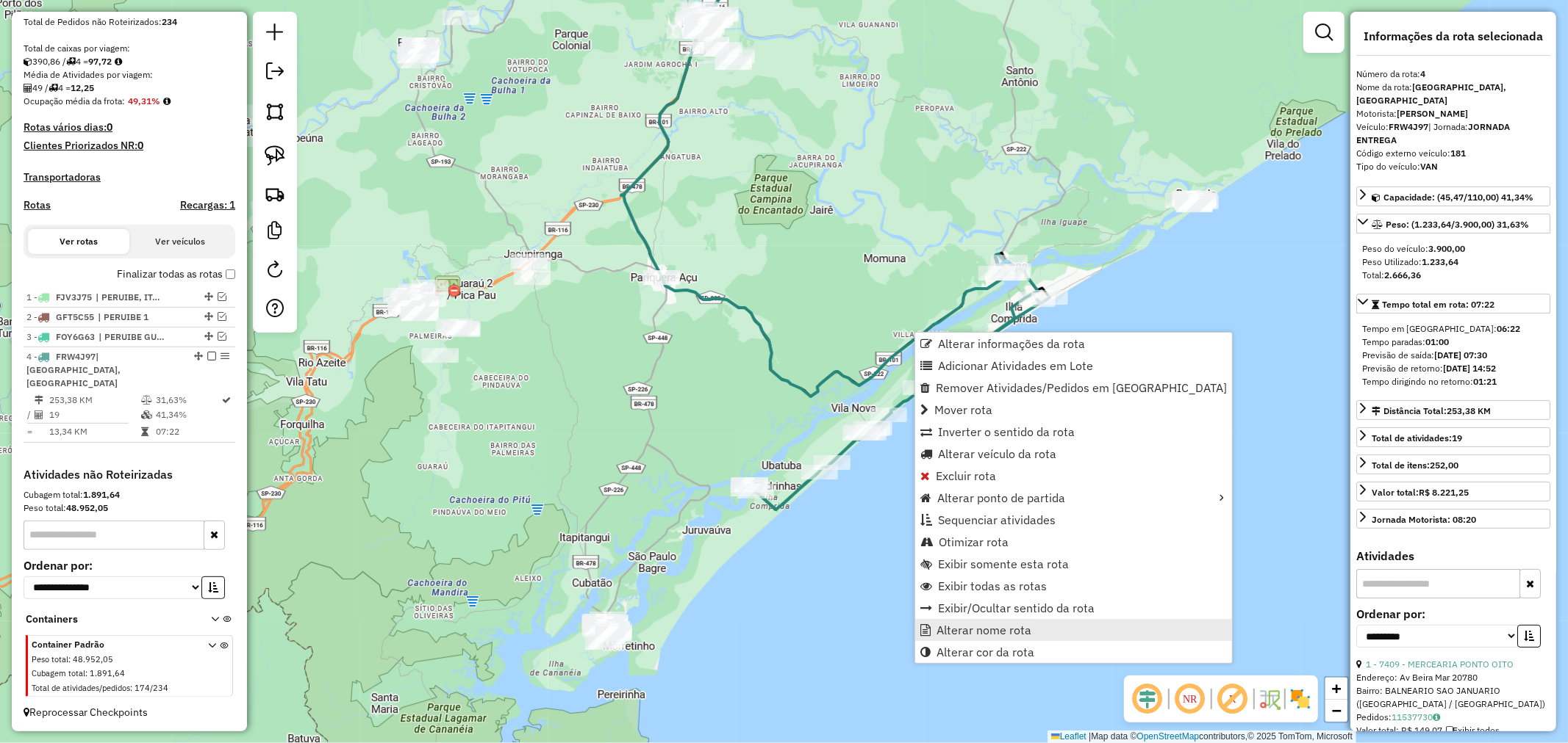
click at [1016, 624] on span "Alterar nome rota" at bounding box center [984, 630] width 95 height 12
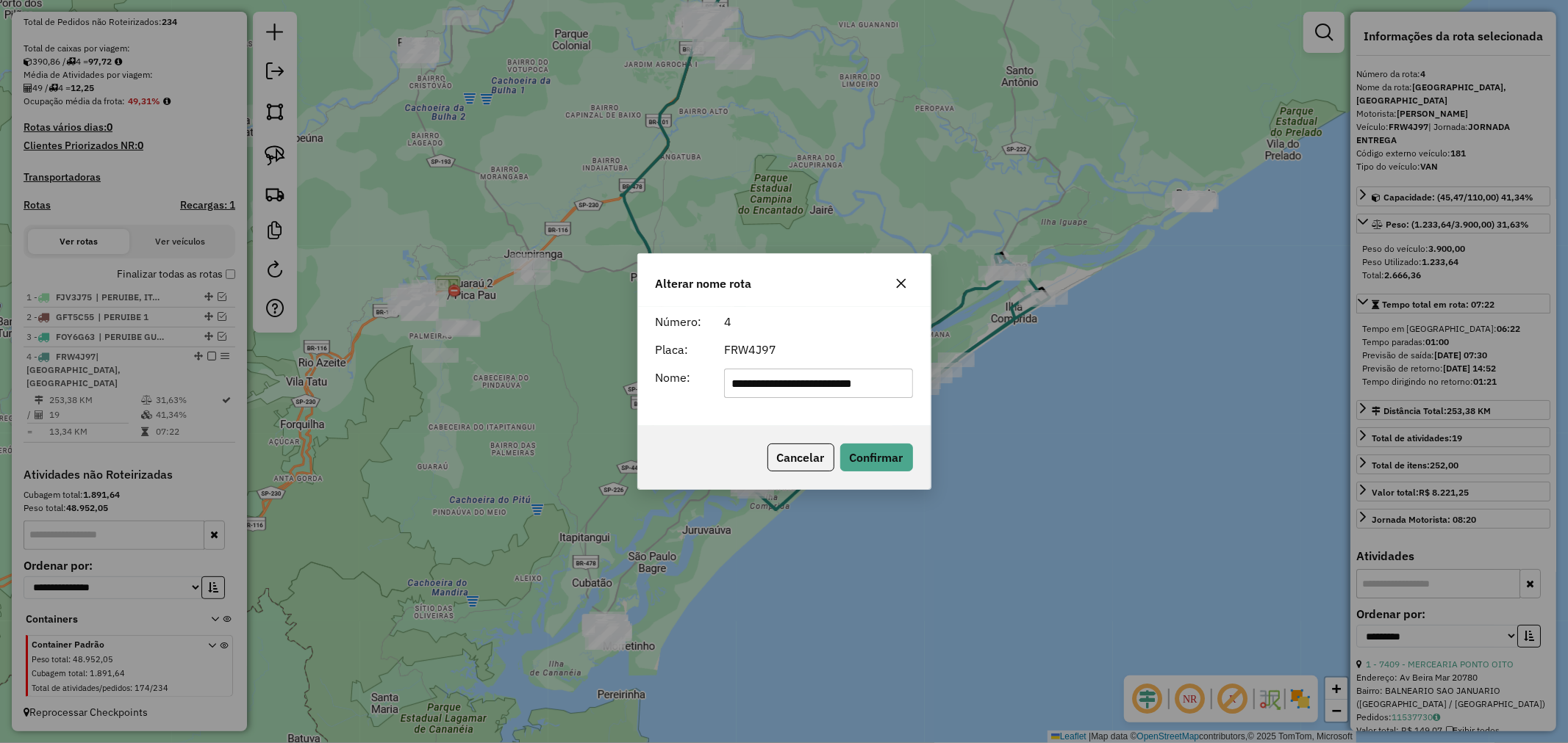
click at [864, 387] on input "**********" at bounding box center [819, 383] width 189 height 30
drag, startPoint x: 779, startPoint y: 389, endPoint x: 759, endPoint y: 383, distance: 20.9
click at [763, 385] on input "*" at bounding box center [819, 383] width 189 height 30
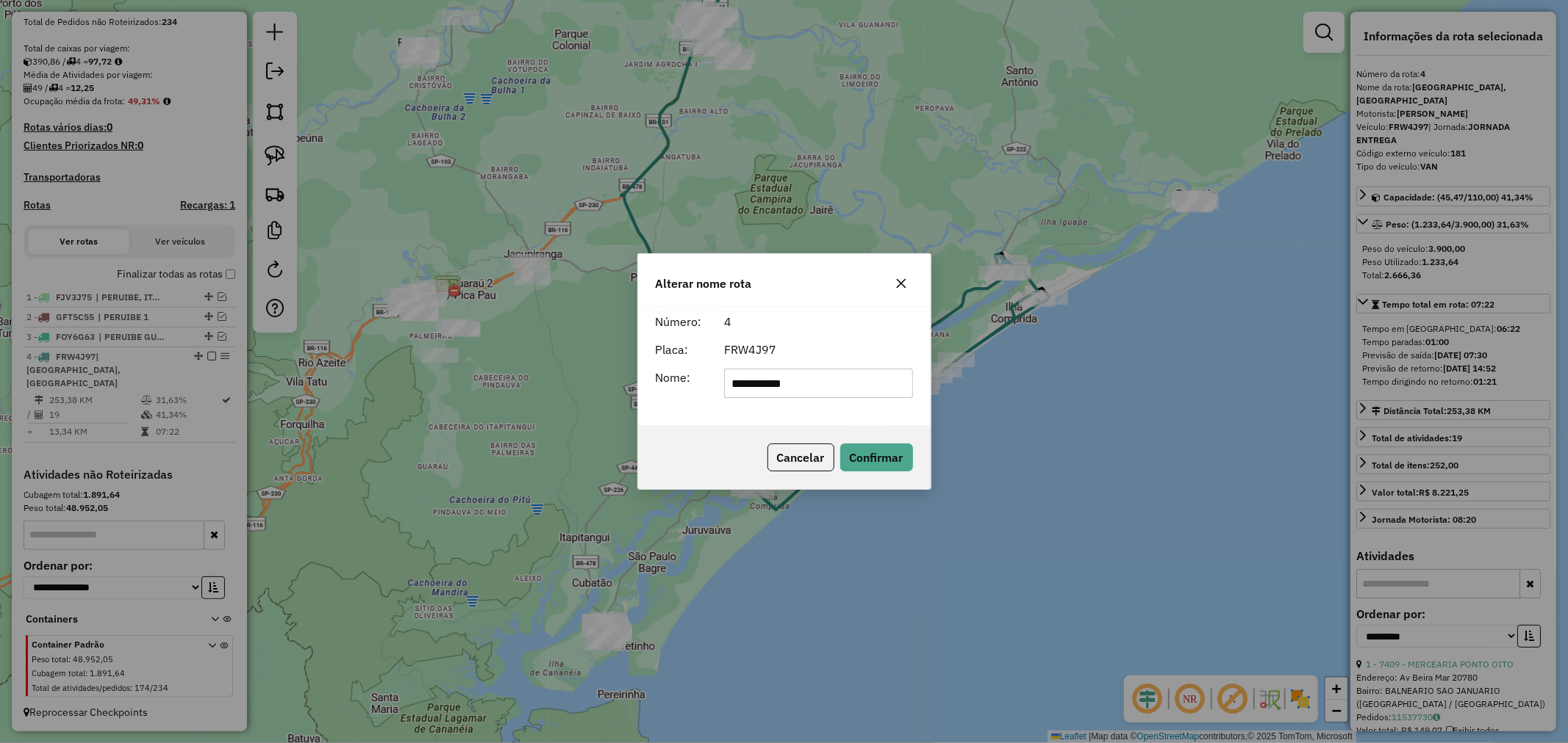
click at [809, 372] on input "**********" at bounding box center [819, 383] width 189 height 30
click at [780, 392] on input "**********" at bounding box center [819, 383] width 189 height 30
click at [791, 394] on input "**********" at bounding box center [819, 383] width 189 height 30
click at [791, 386] on input "**********" at bounding box center [819, 383] width 189 height 30
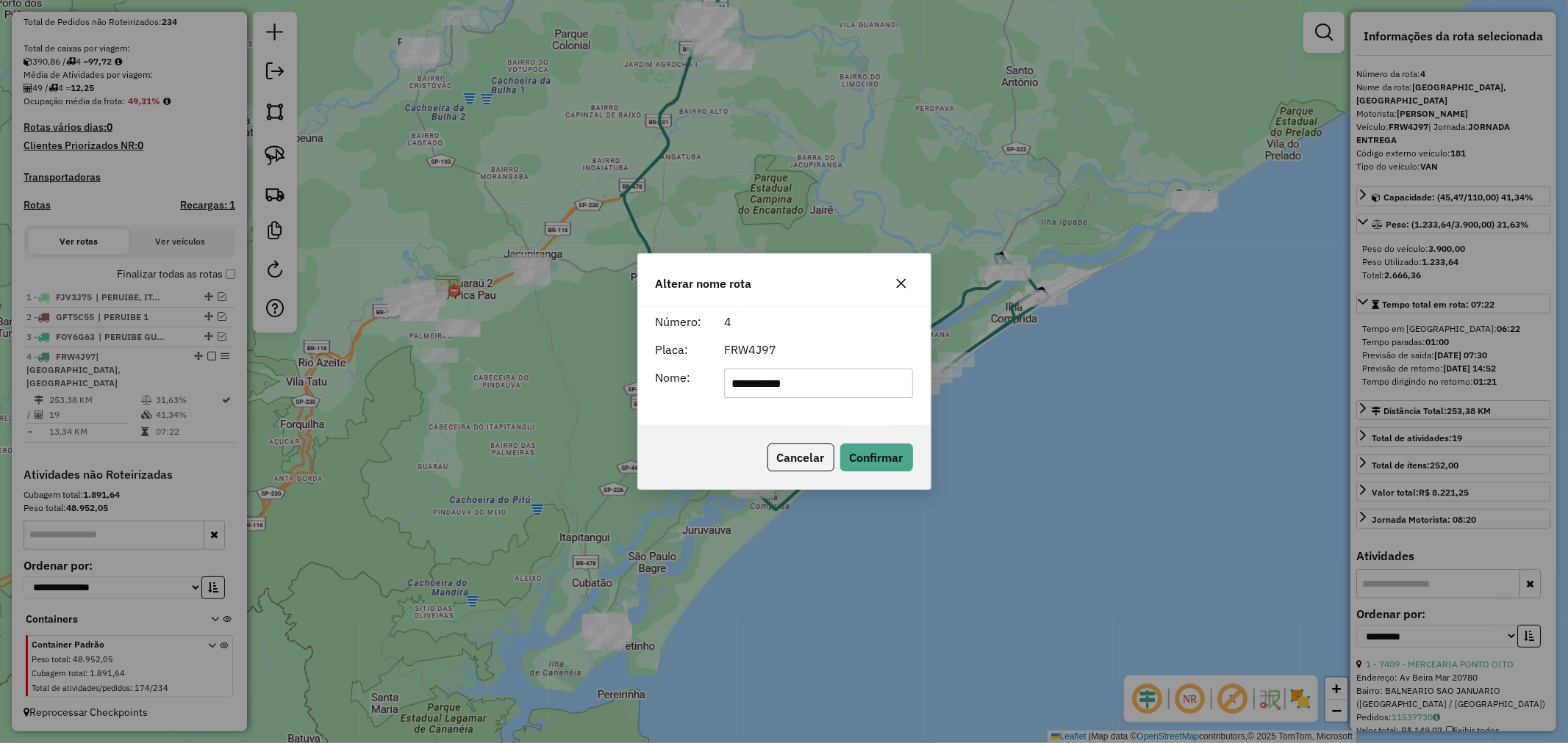
click at [791, 386] on input "**********" at bounding box center [819, 383] width 189 height 30
type input "**********"
click at [882, 460] on button "Confirmar" at bounding box center [877, 458] width 73 height 28
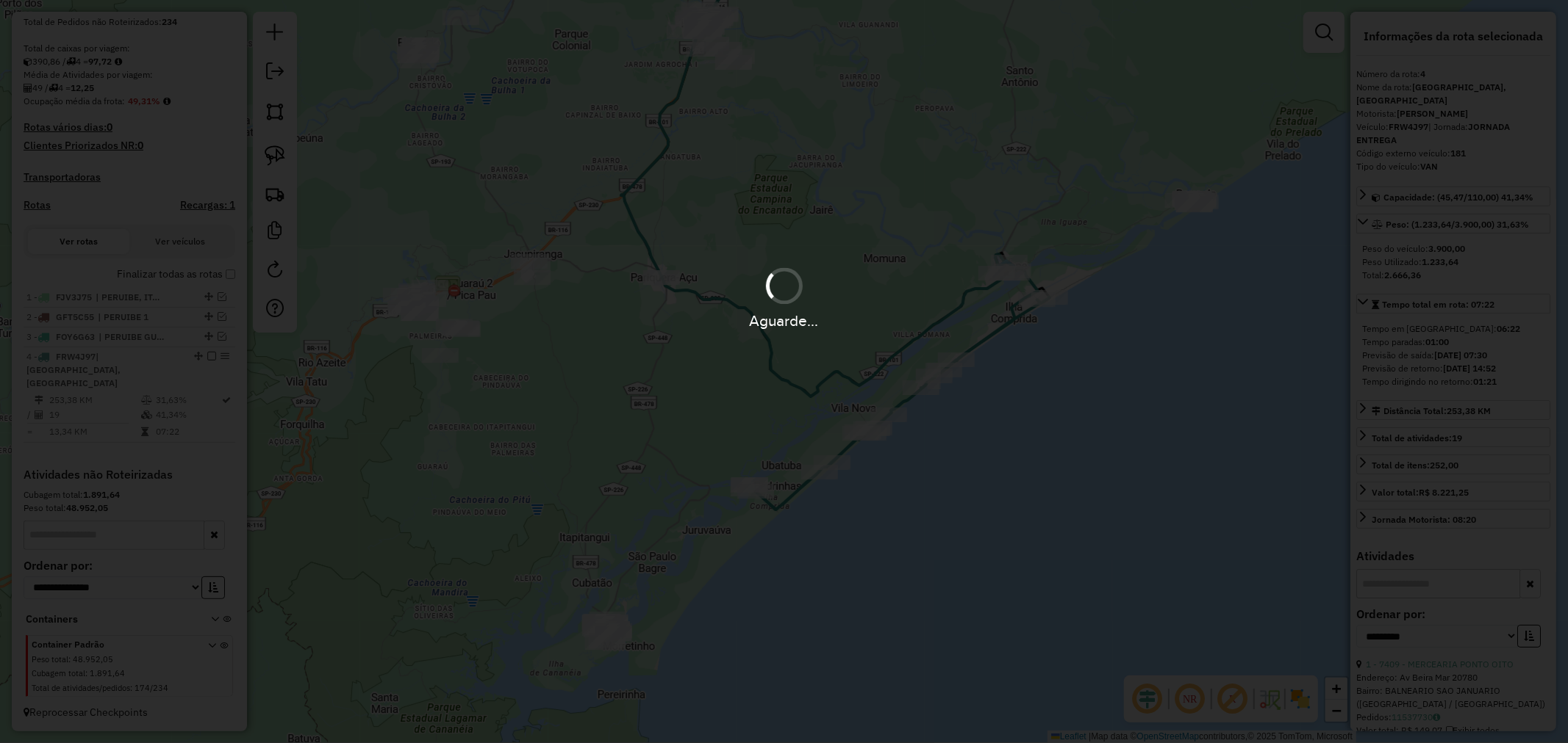
scroll to position [266, 0]
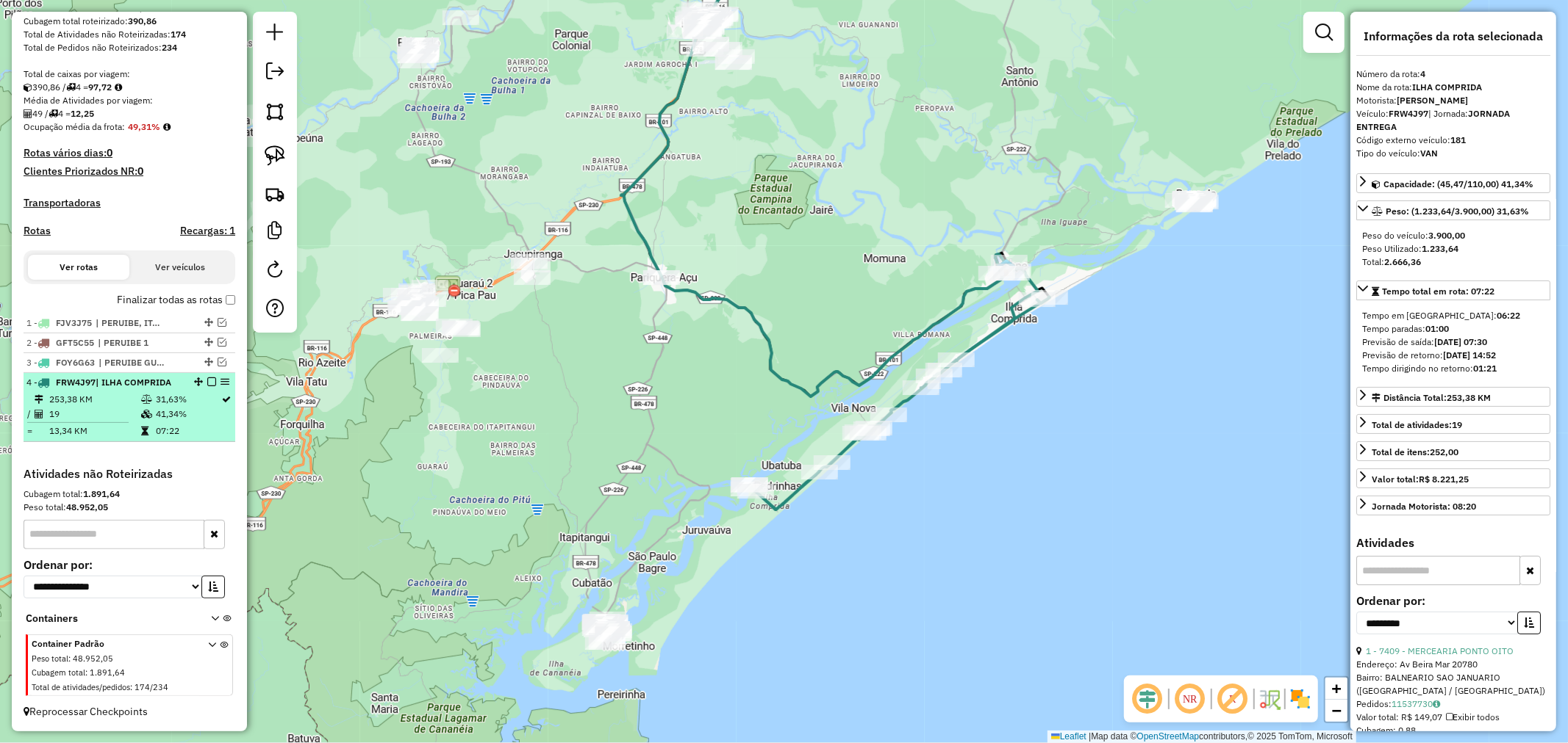
click at [207, 382] on em at bounding box center [212, 382] width 9 height 9
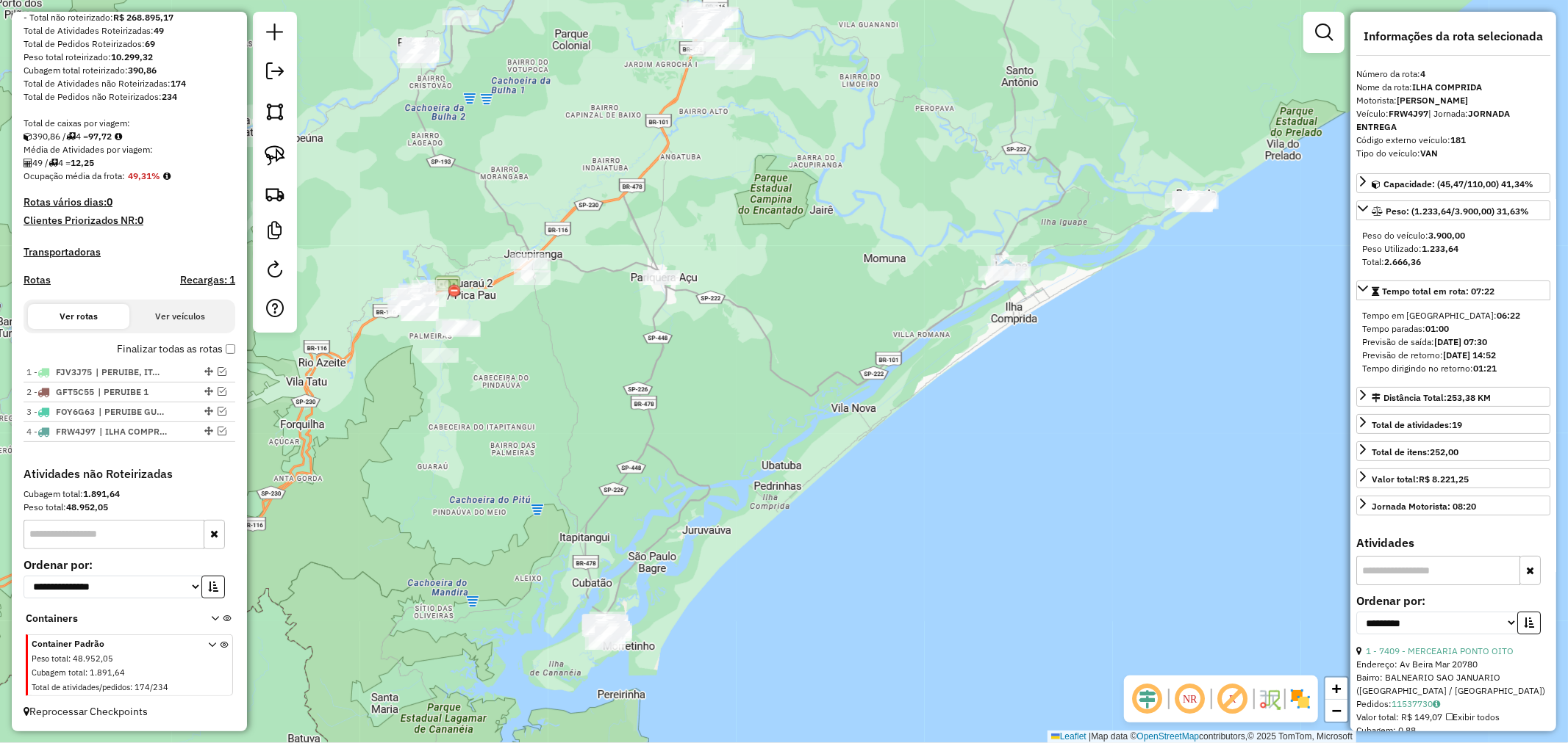
scroll to position [217, 0]
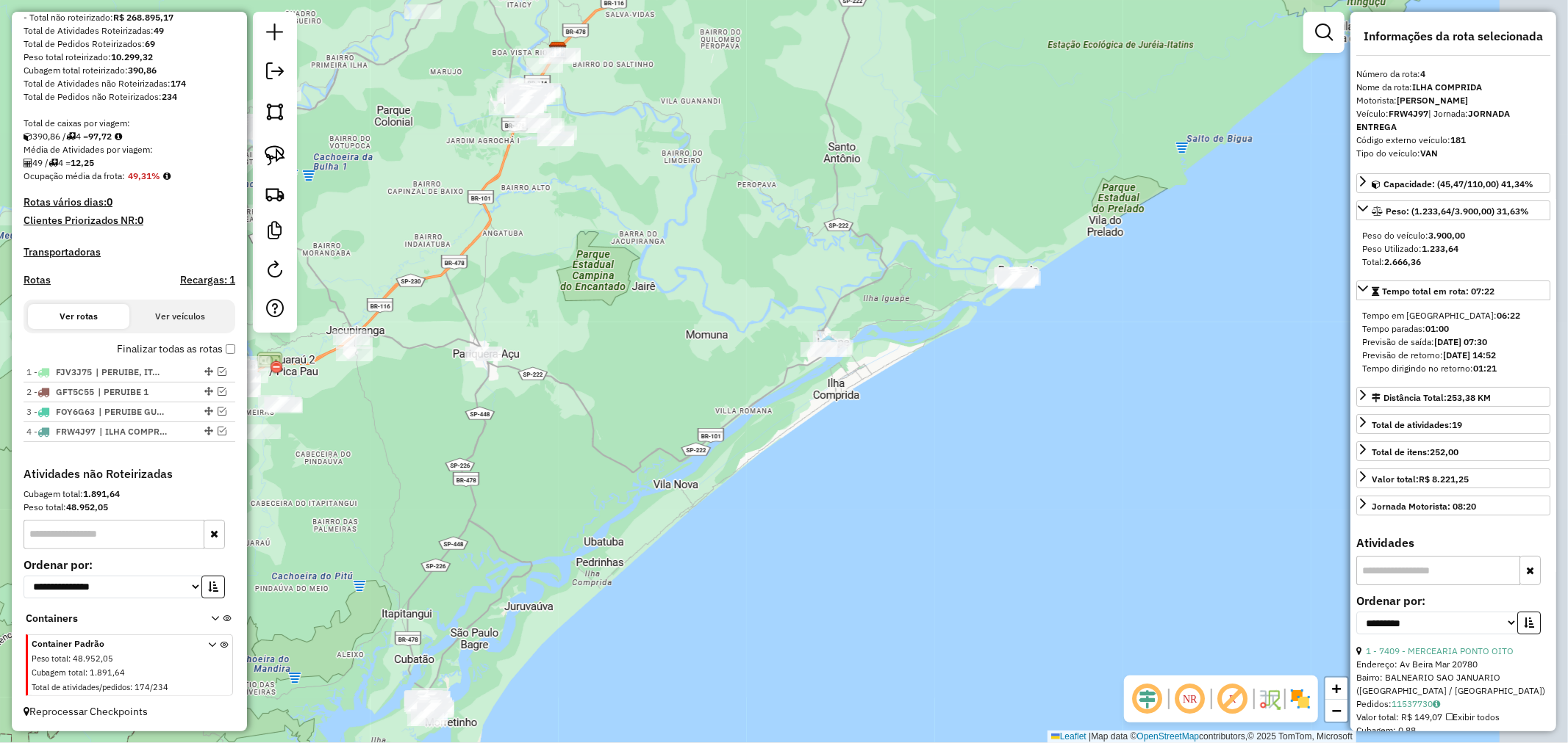
drag, startPoint x: 951, startPoint y: 250, endPoint x: 773, endPoint y: 327, distance: 193.9
click at [773, 327] on div "Janela de atendimento Grade de atendimento Capacidade Transportadoras Veículos …" at bounding box center [784, 372] width 1568 height 743
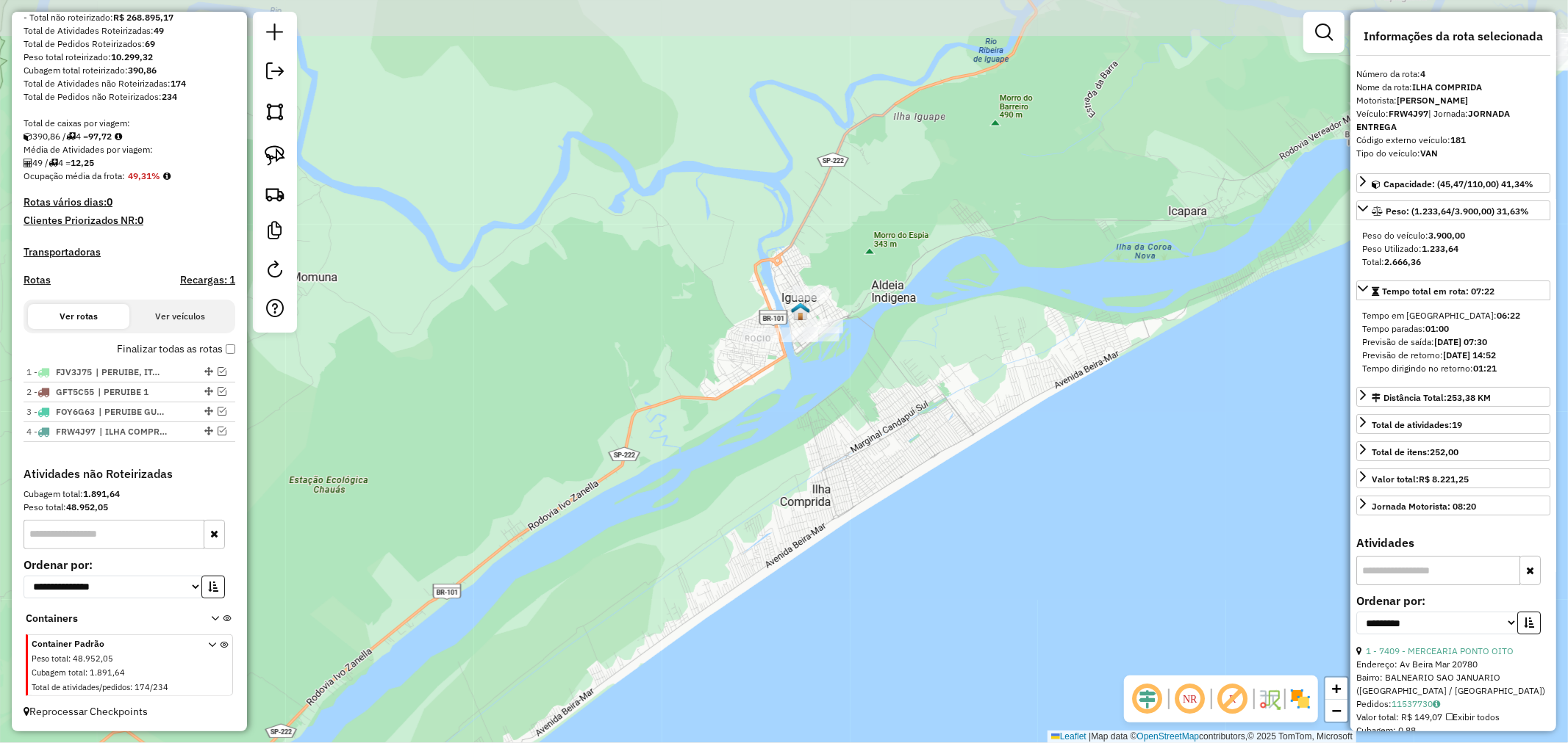
drag, startPoint x: 951, startPoint y: 295, endPoint x: 968, endPoint y: 363, distance: 70.1
click at [968, 363] on div "Janela de atendimento Grade de atendimento Capacidade Transportadoras Veículos …" at bounding box center [784, 372] width 1568 height 743
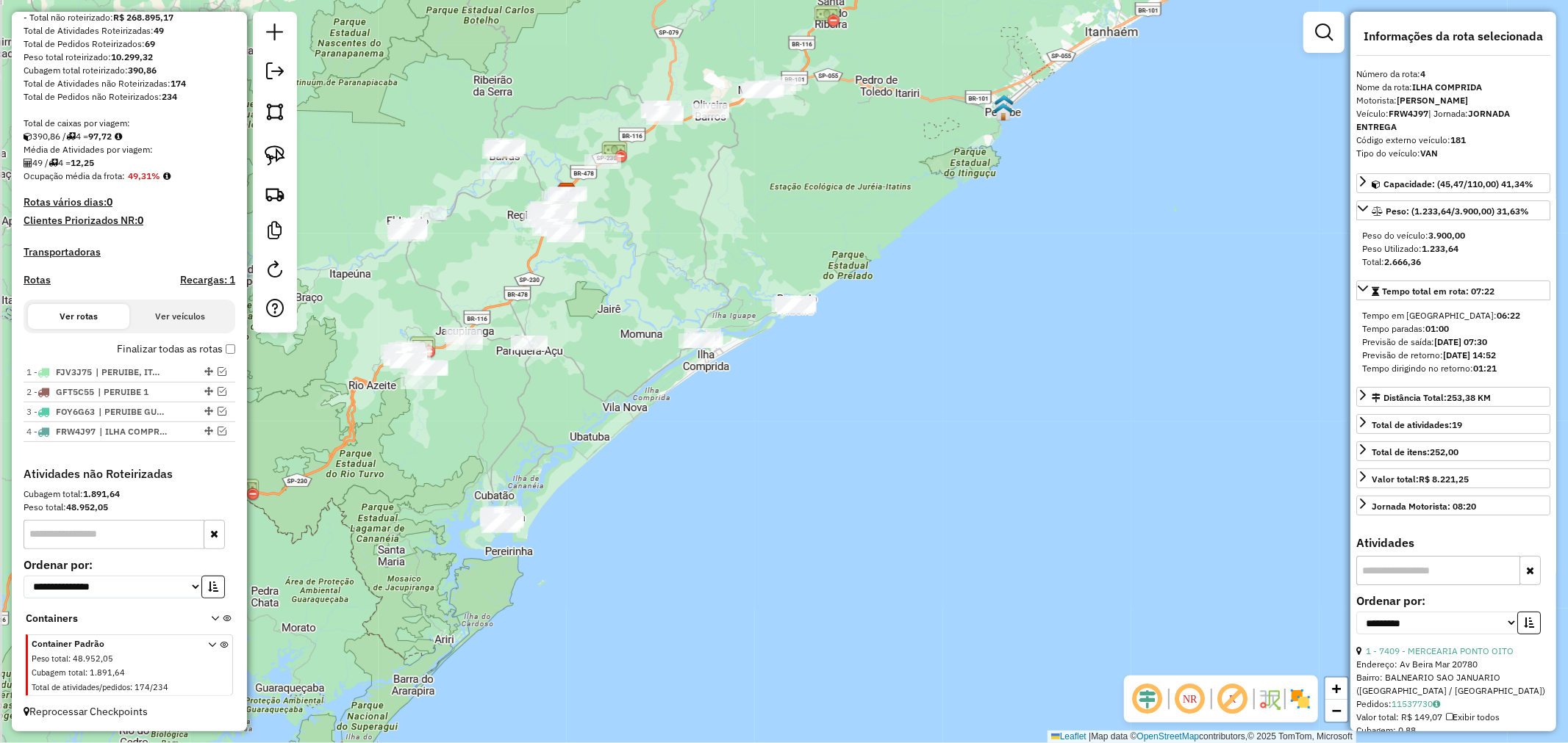
drag, startPoint x: 573, startPoint y: 233, endPoint x: 656, endPoint y: 244, distance: 83.7
click at [656, 244] on div "Janela de atendimento Grade de atendimento Capacidade Transportadoras Veículos …" at bounding box center [784, 372] width 1568 height 743
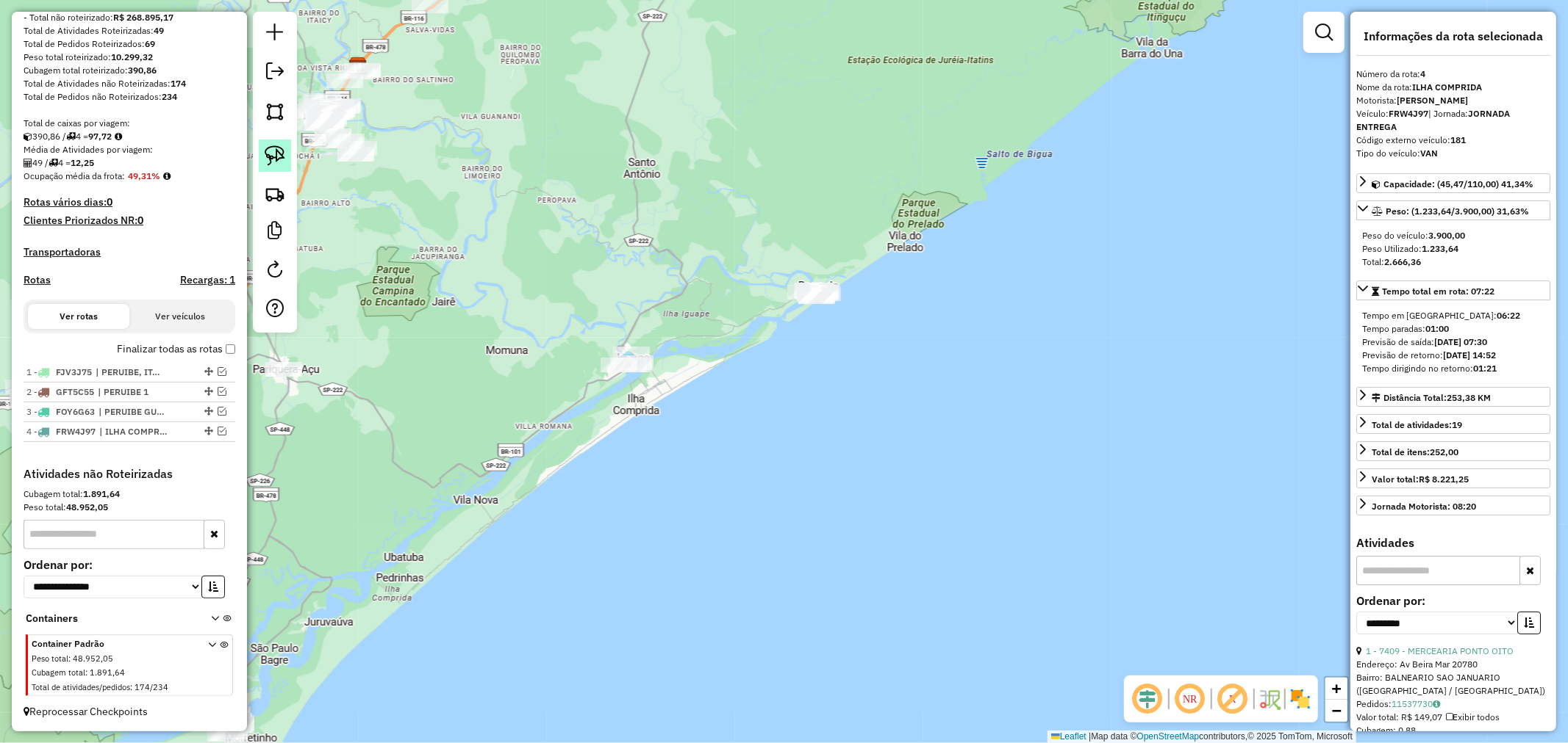
click at [275, 156] on img at bounding box center [275, 156] width 21 height 21
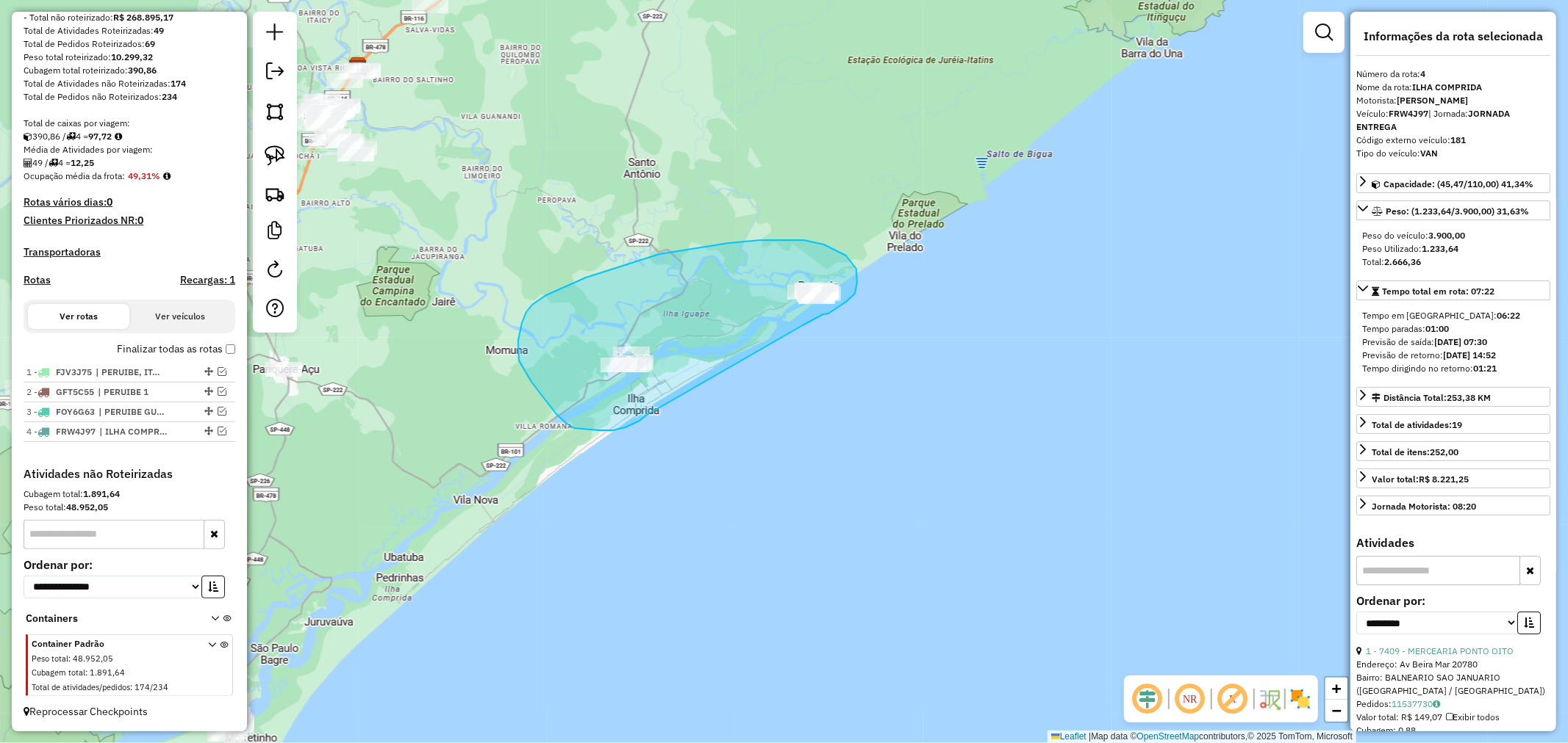
drag, startPoint x: 802, startPoint y: 325, endPoint x: 647, endPoint y: 415, distance: 179.2
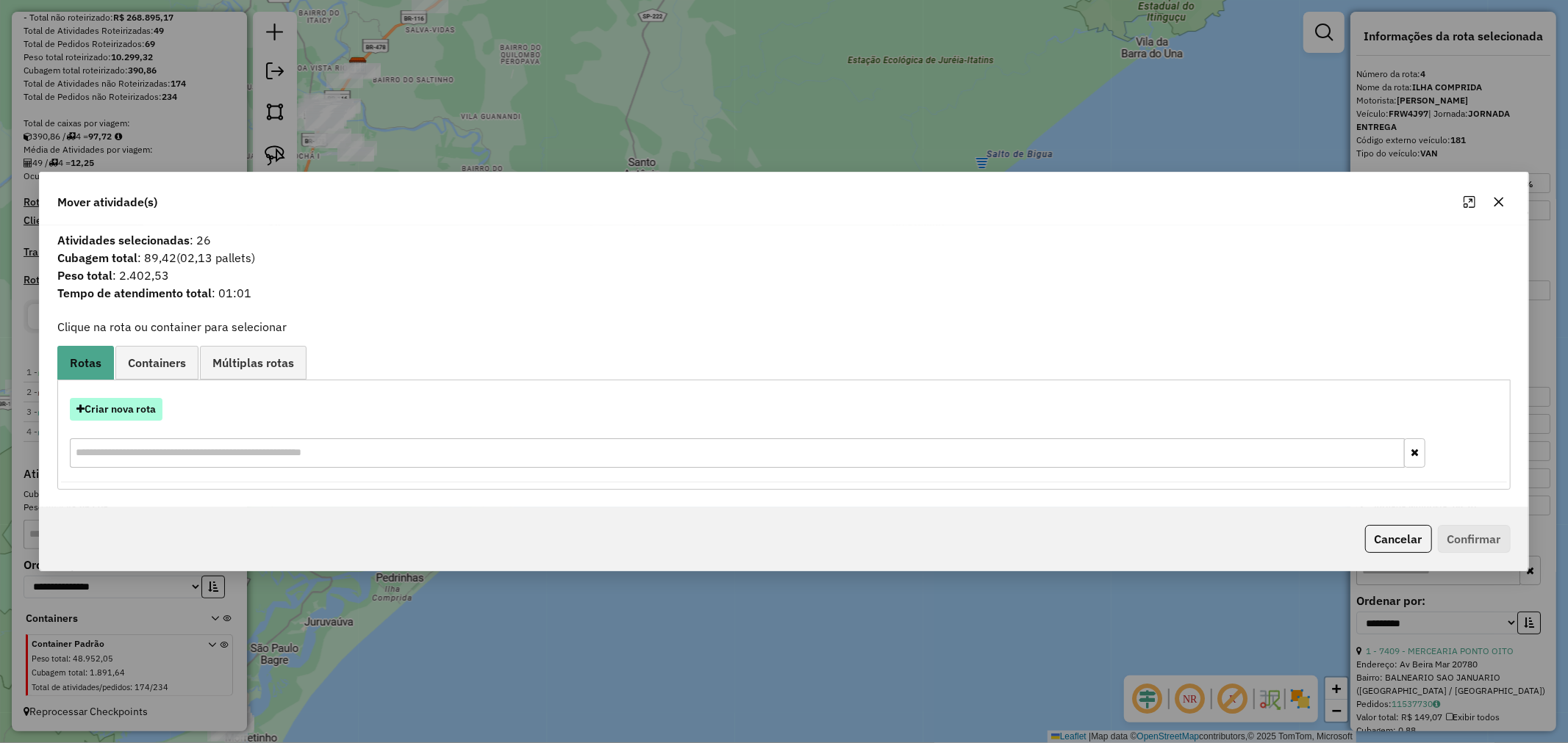
click at [152, 416] on button "Criar nova rota" at bounding box center [116, 409] width 93 height 23
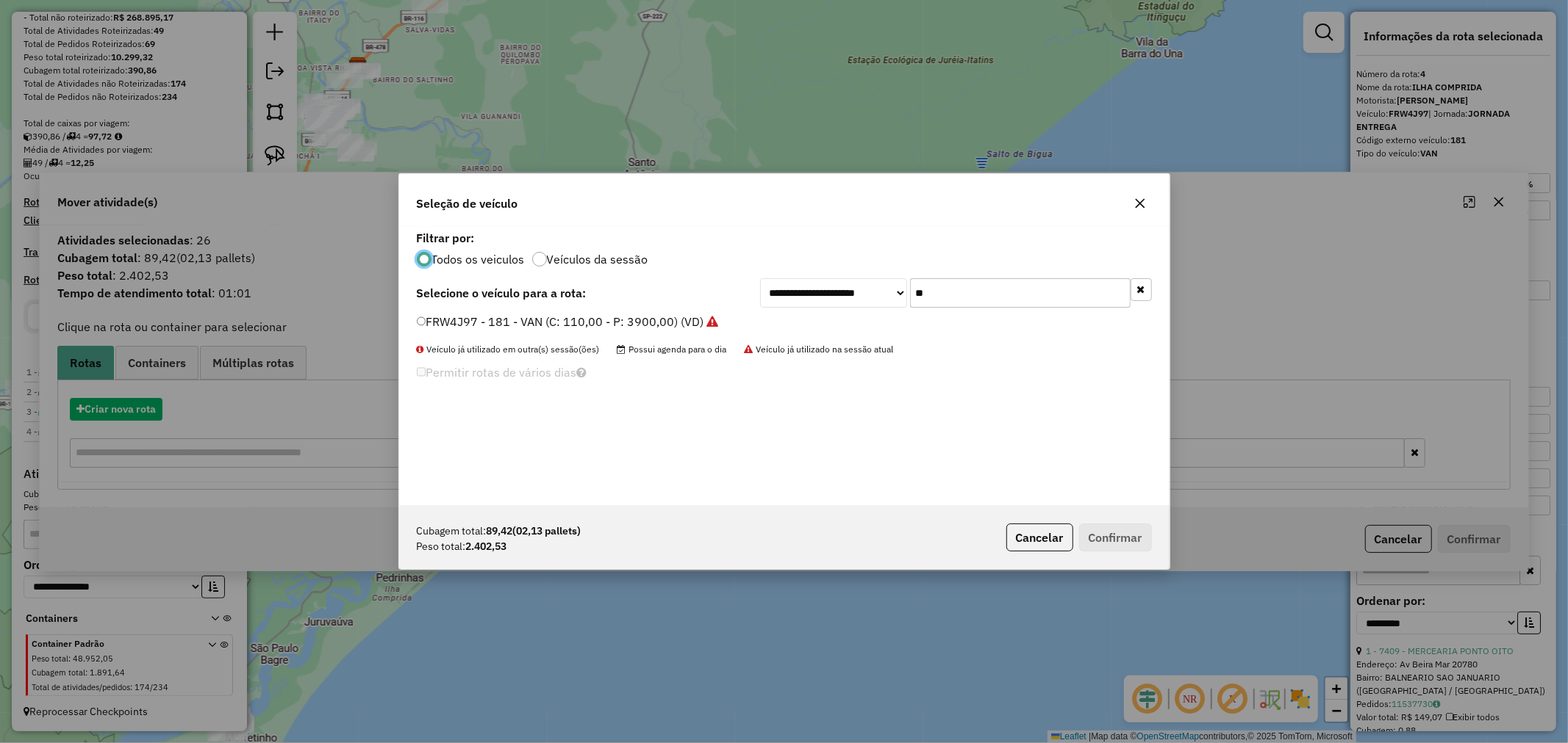
scroll to position [8, 4]
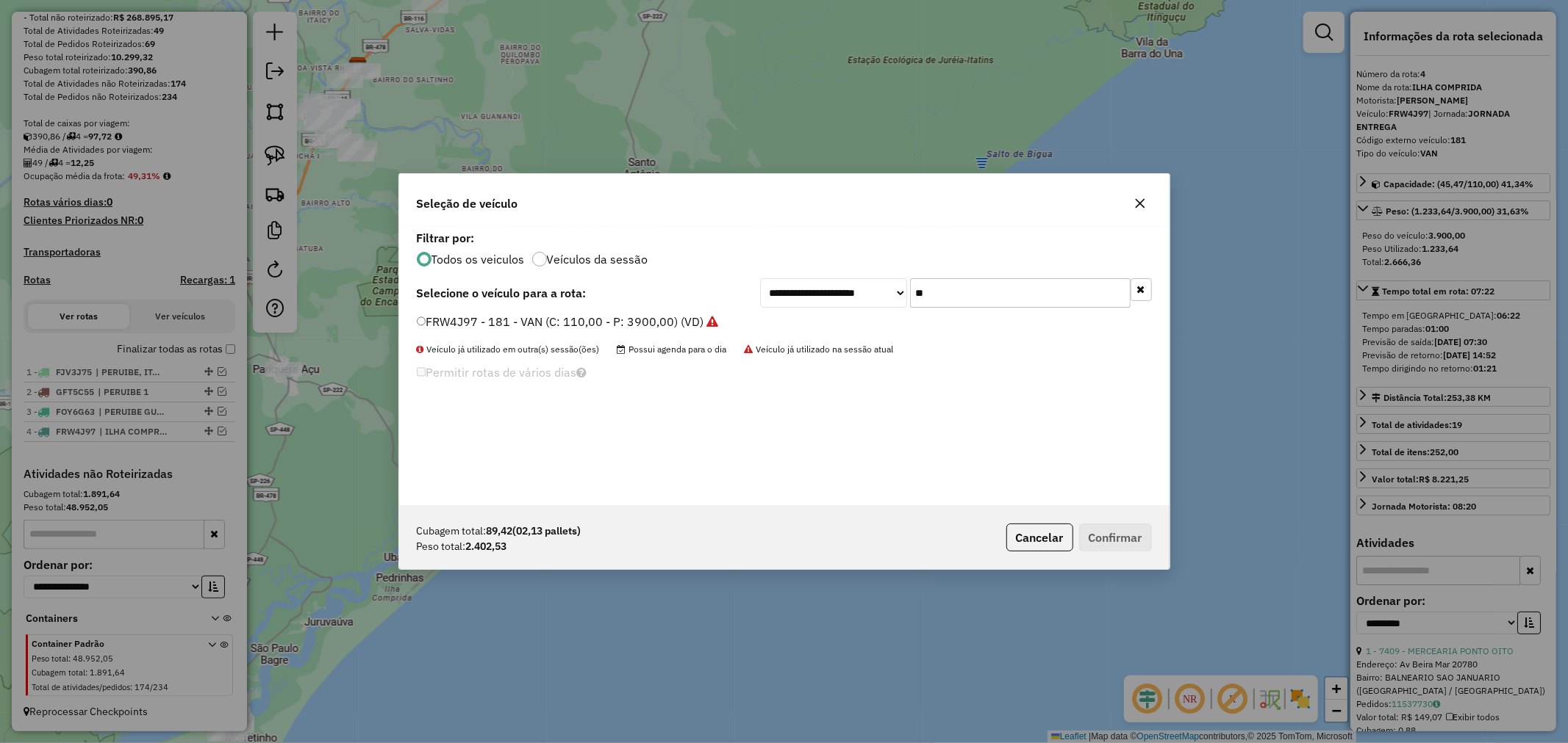
drag, startPoint x: 993, startPoint y: 297, endPoint x: 895, endPoint y: 301, distance: 98.1
click at [897, 302] on div "**********" at bounding box center [955, 293] width 392 height 30
type input "***"
click at [1129, 533] on button "Confirmar" at bounding box center [1115, 538] width 73 height 28
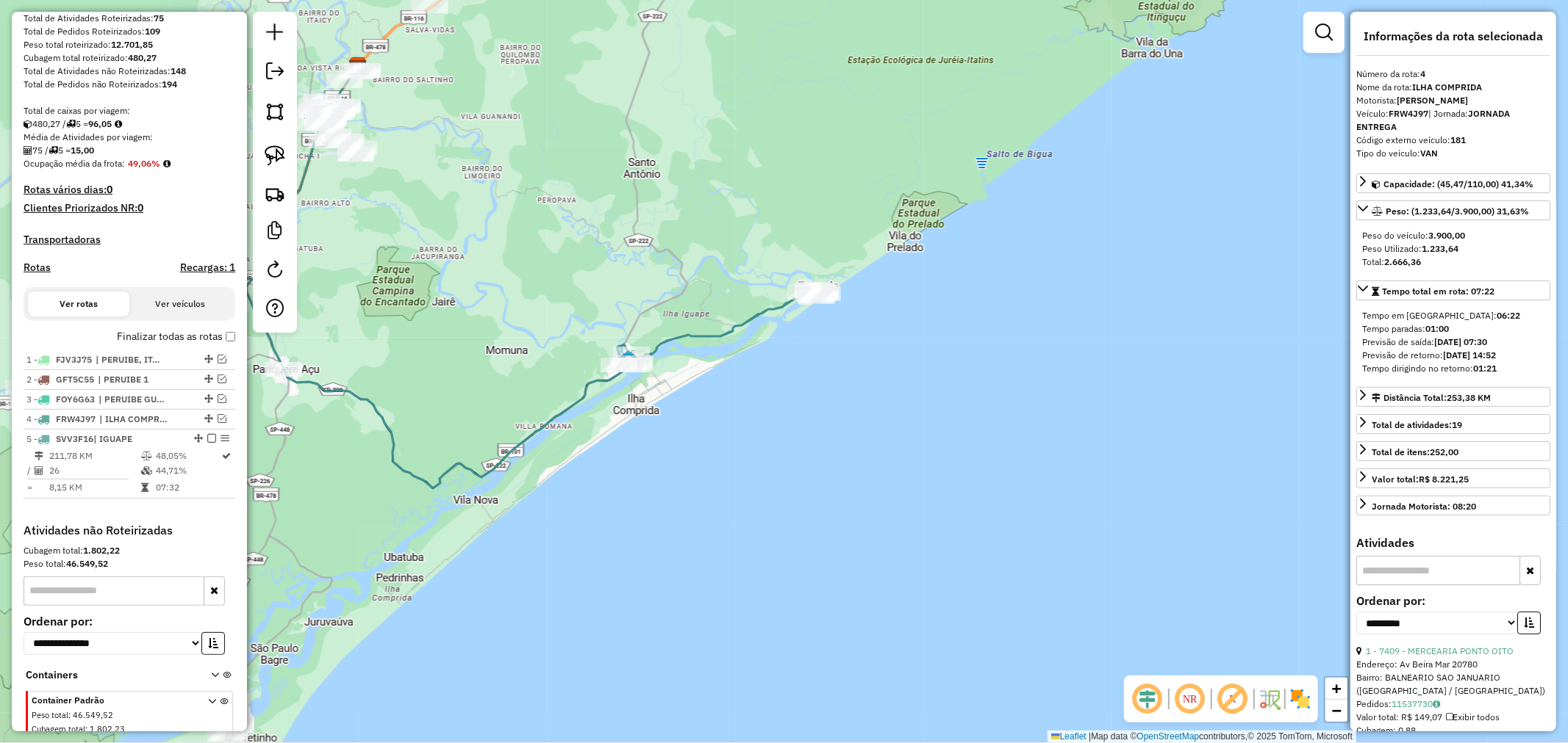
scroll to position [287, 0]
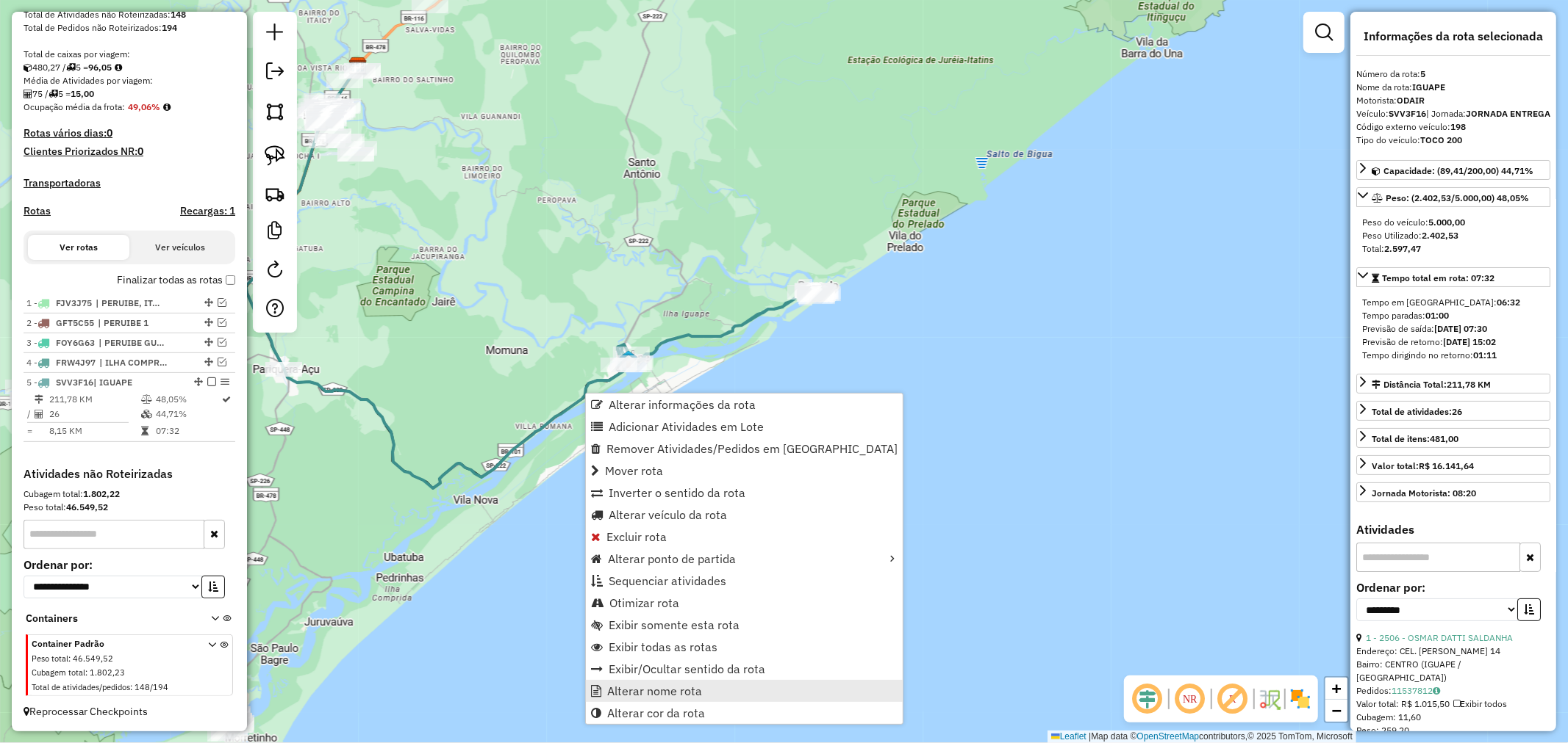
click at [709, 688] on link "Alterar nome rota" at bounding box center [744, 691] width 317 height 22
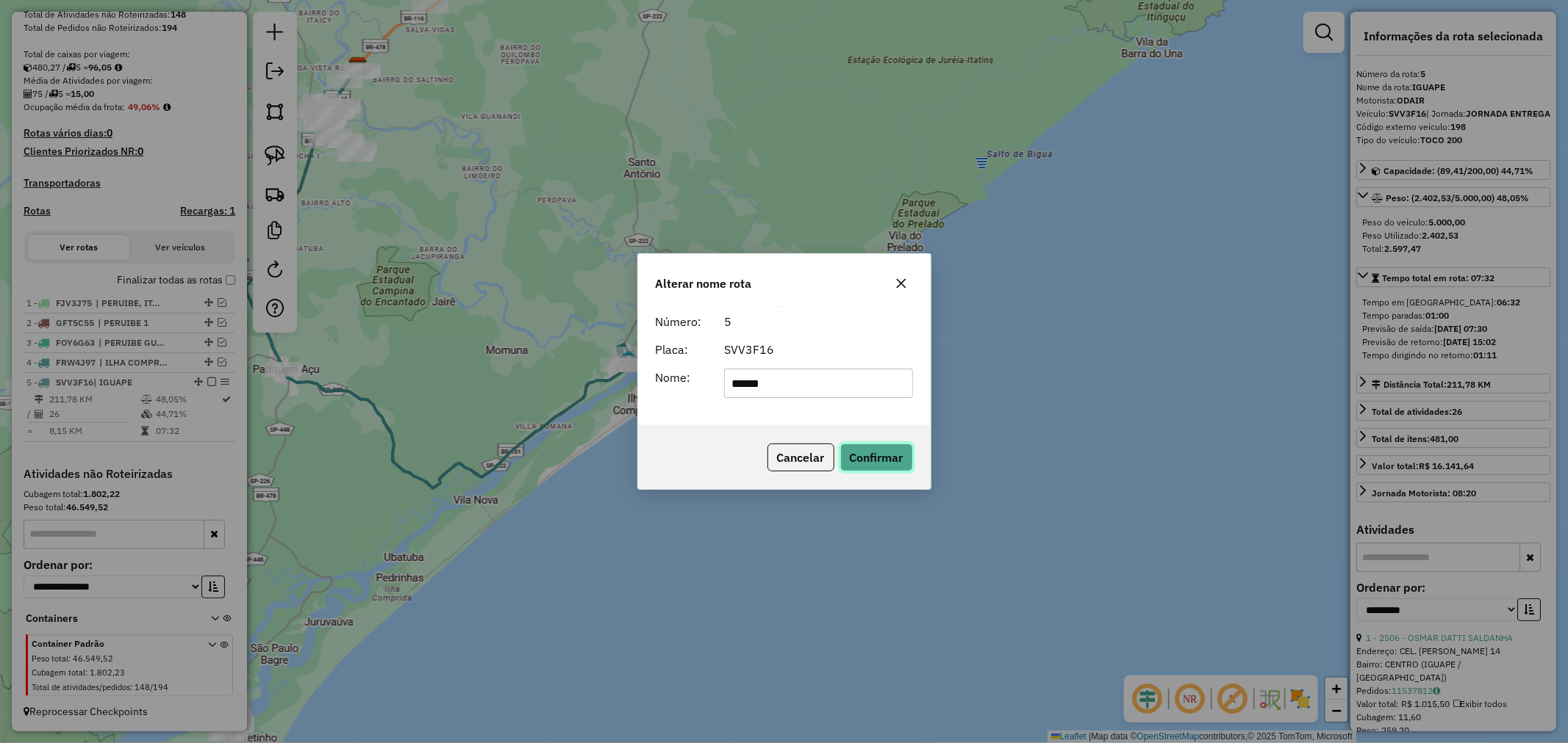
click at [884, 449] on button "Confirmar" at bounding box center [877, 458] width 73 height 28
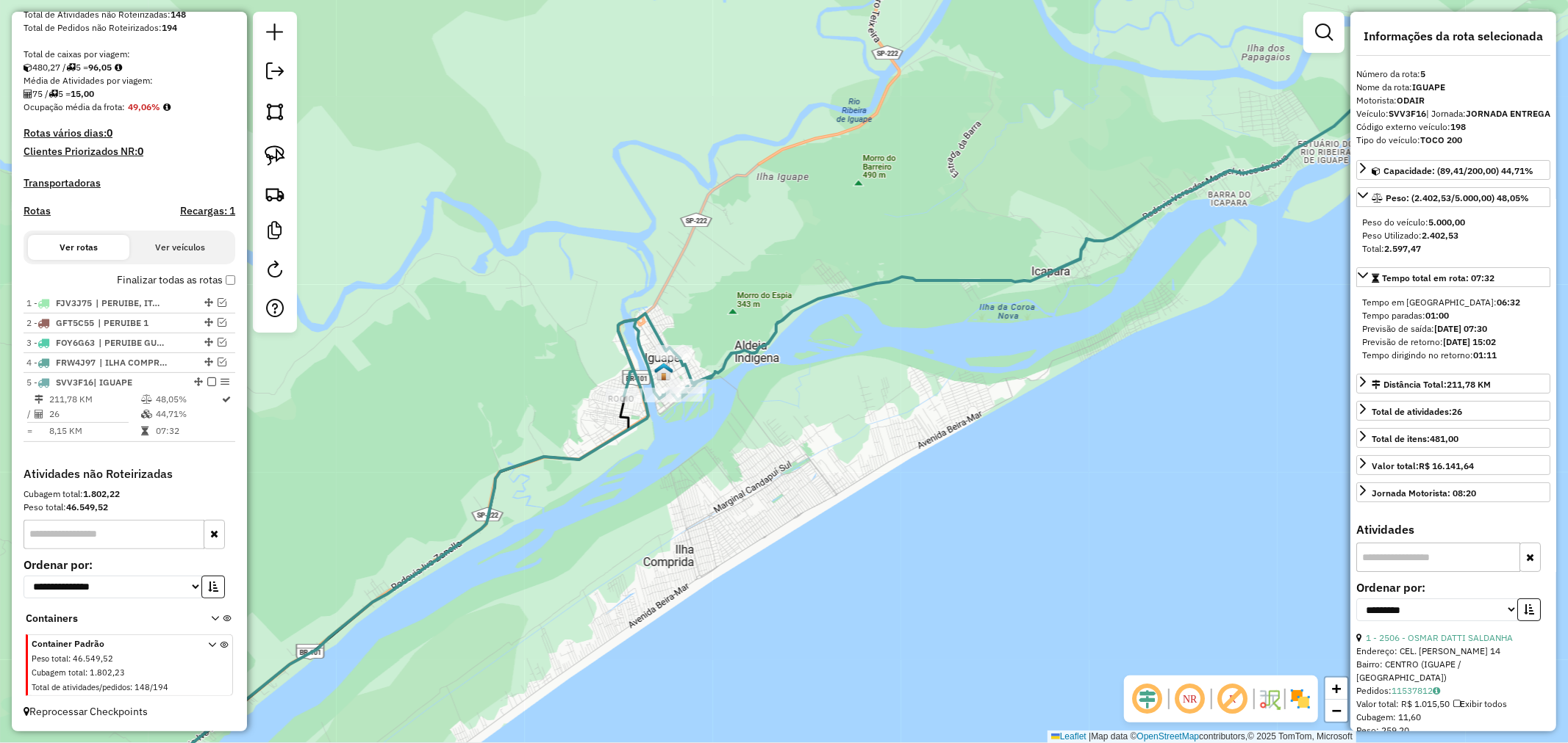
drag, startPoint x: 633, startPoint y: 357, endPoint x: 726, endPoint y: 463, distance: 141.0
click at [726, 463] on div "Janela de atendimento Grade de atendimento Capacidade Transportadoras Veículos …" at bounding box center [784, 372] width 1568 height 743
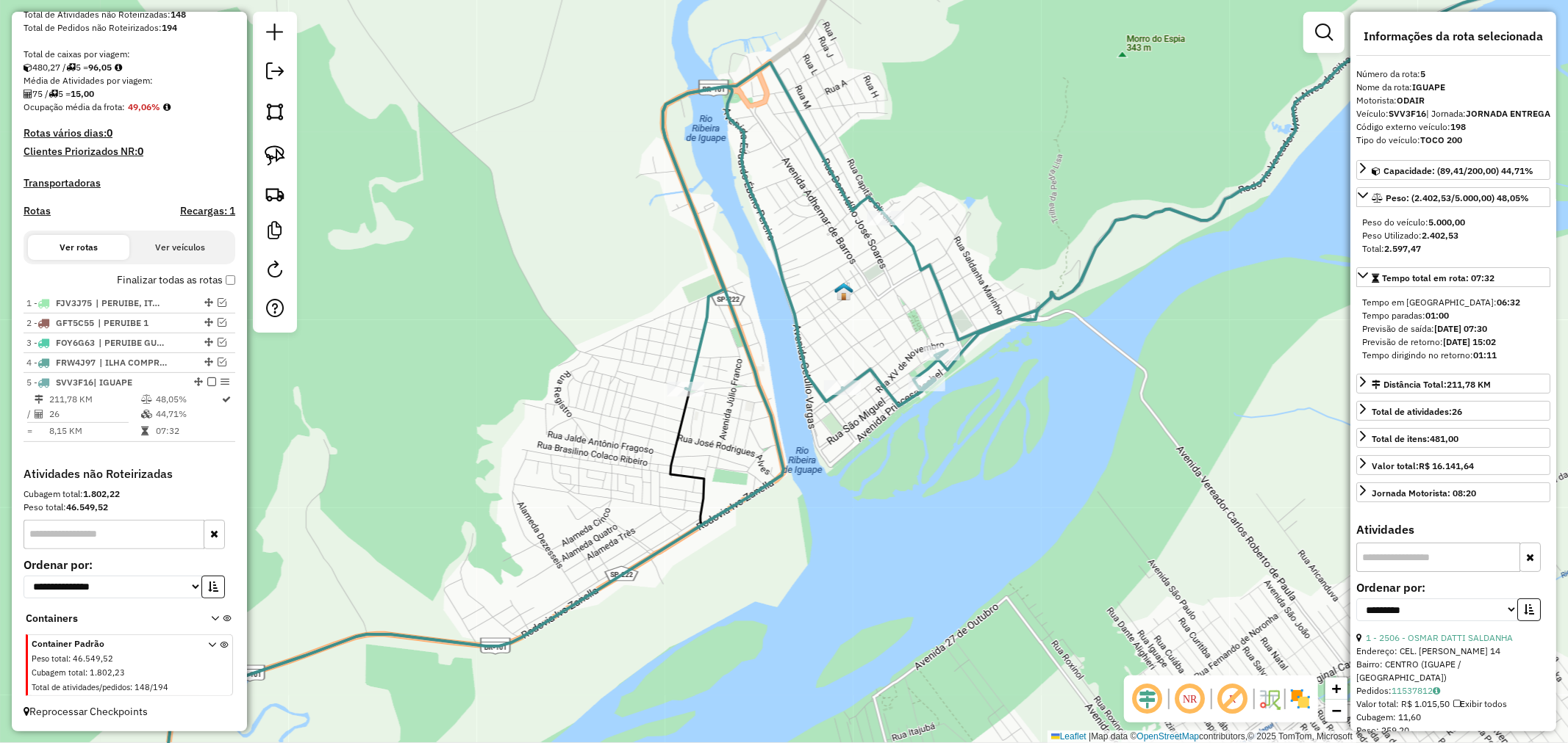
drag, startPoint x: 826, startPoint y: 446, endPoint x: 923, endPoint y: 490, distance: 106.5
click at [923, 490] on div "Janela de atendimento Grade de atendimento Capacidade Transportadoras Veículos …" at bounding box center [784, 372] width 1568 height 743
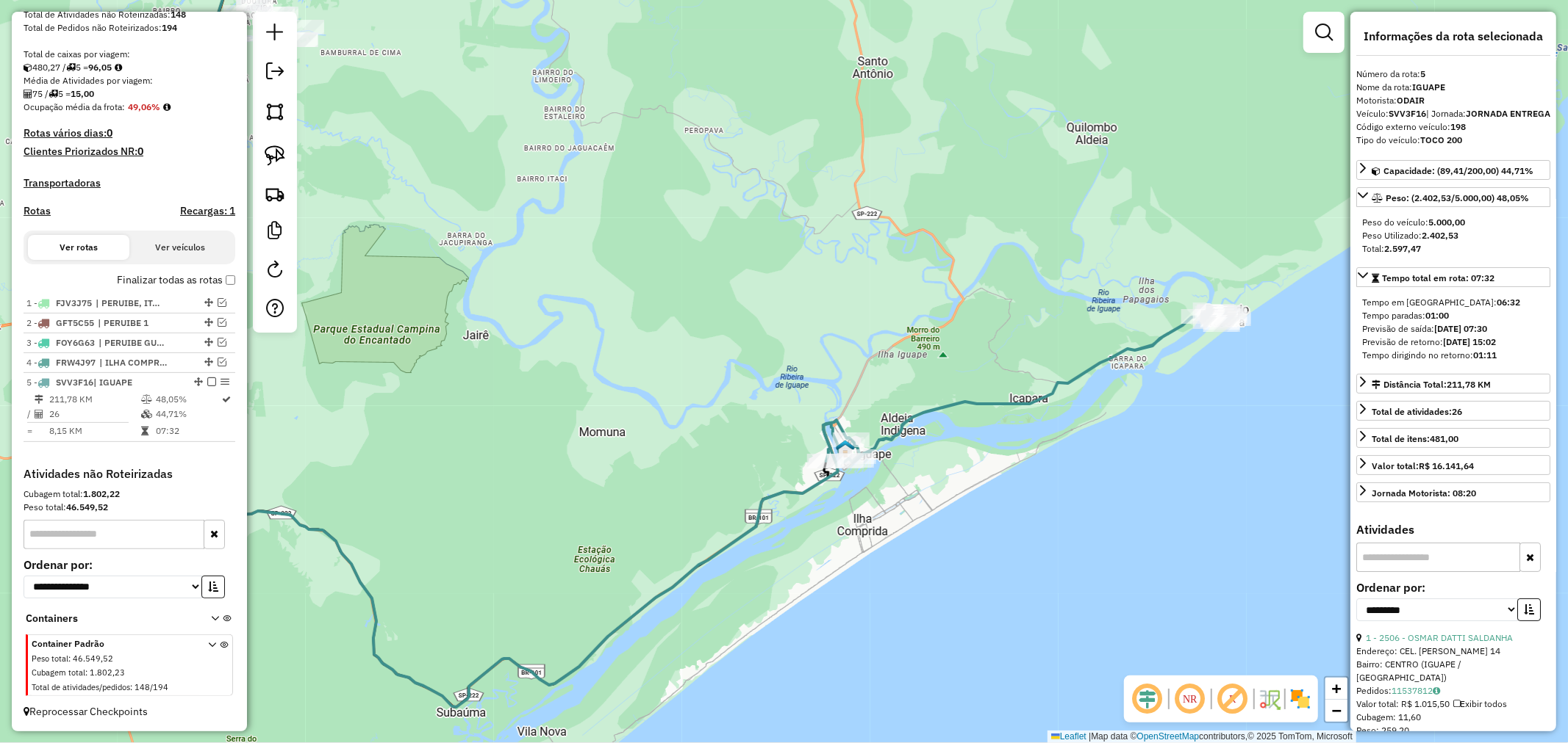
drag, startPoint x: 1052, startPoint y: 453, endPoint x: 974, endPoint y: 467, distance: 79.2
click at [974, 467] on div "Janela de atendimento Grade de atendimento Capacidade Transportadoras Veículos …" at bounding box center [784, 372] width 1568 height 743
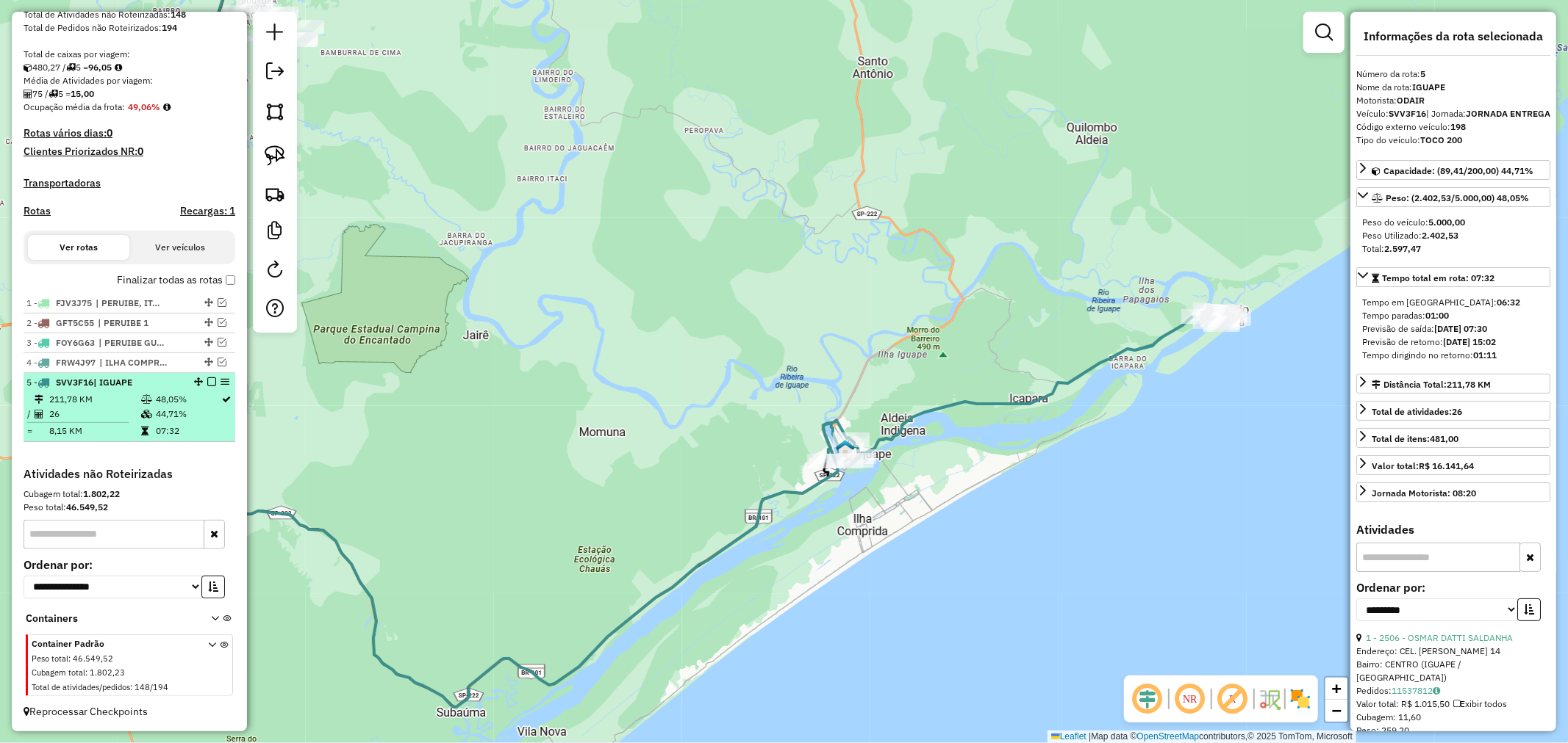
click at [208, 380] on em at bounding box center [212, 382] width 9 height 9
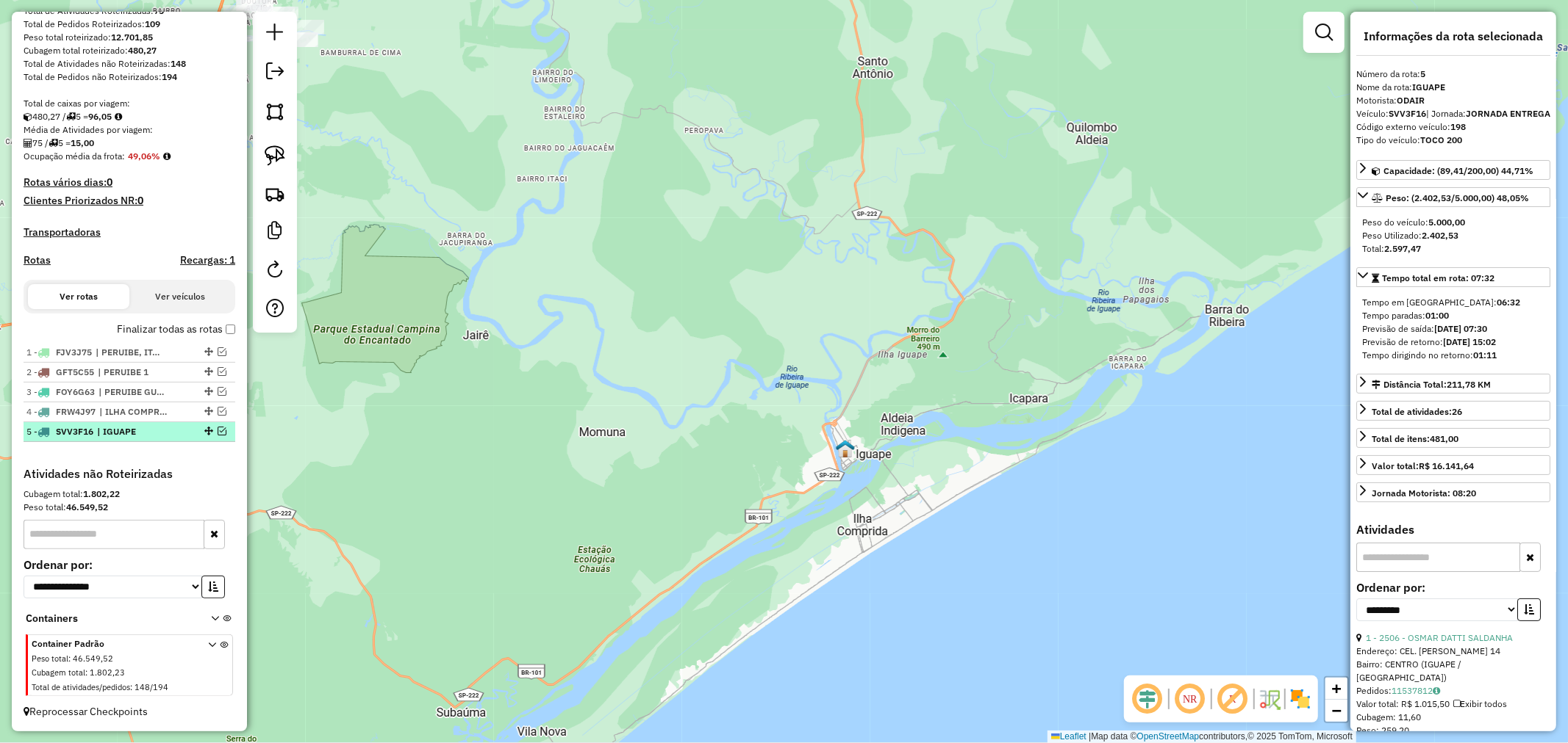
scroll to position [236, 0]
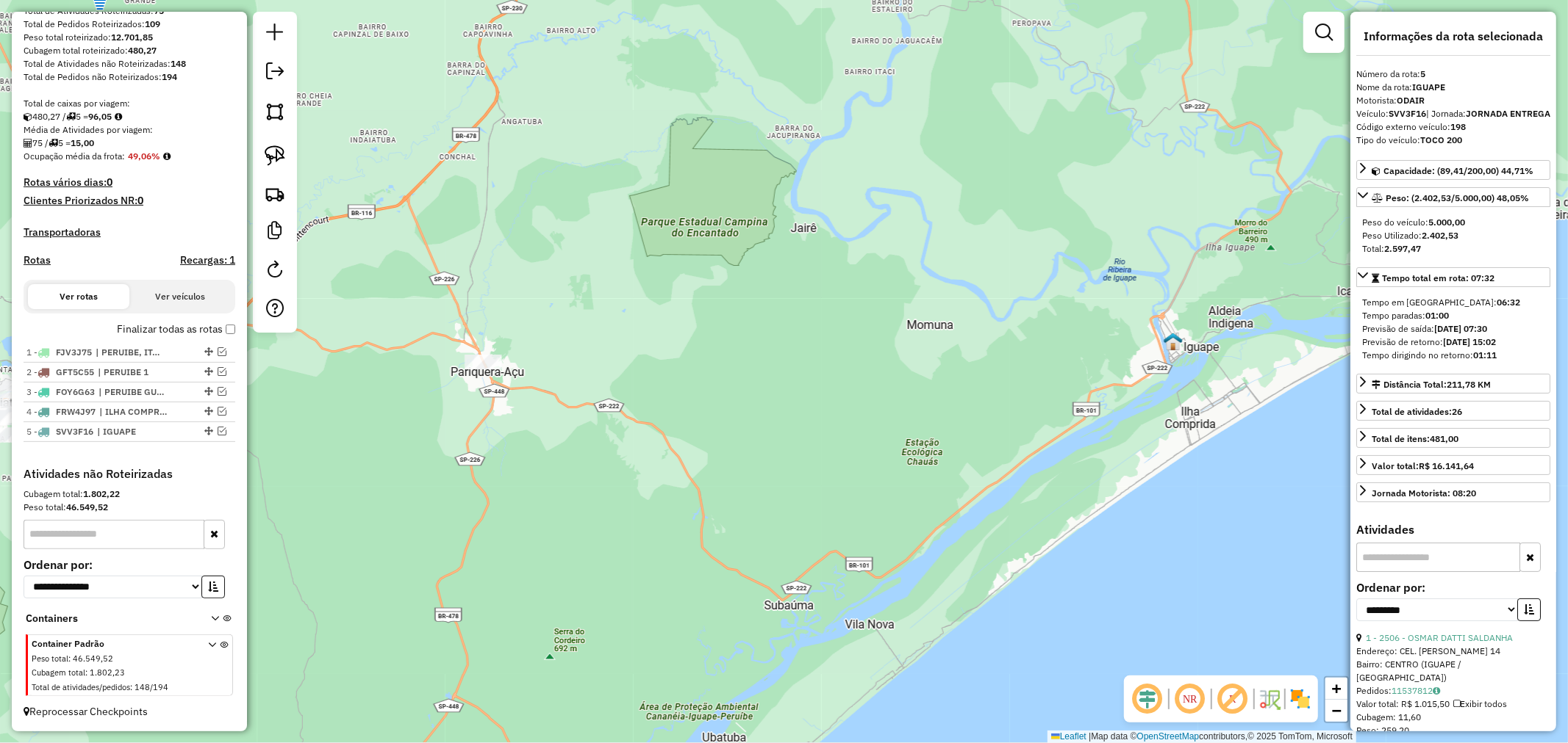
drag, startPoint x: 441, startPoint y: 476, endPoint x: 769, endPoint y: 369, distance: 345.0
click at [769, 369] on div "Janela de atendimento Grade de atendimento Capacidade Transportadoras Veículos …" at bounding box center [784, 372] width 1568 height 743
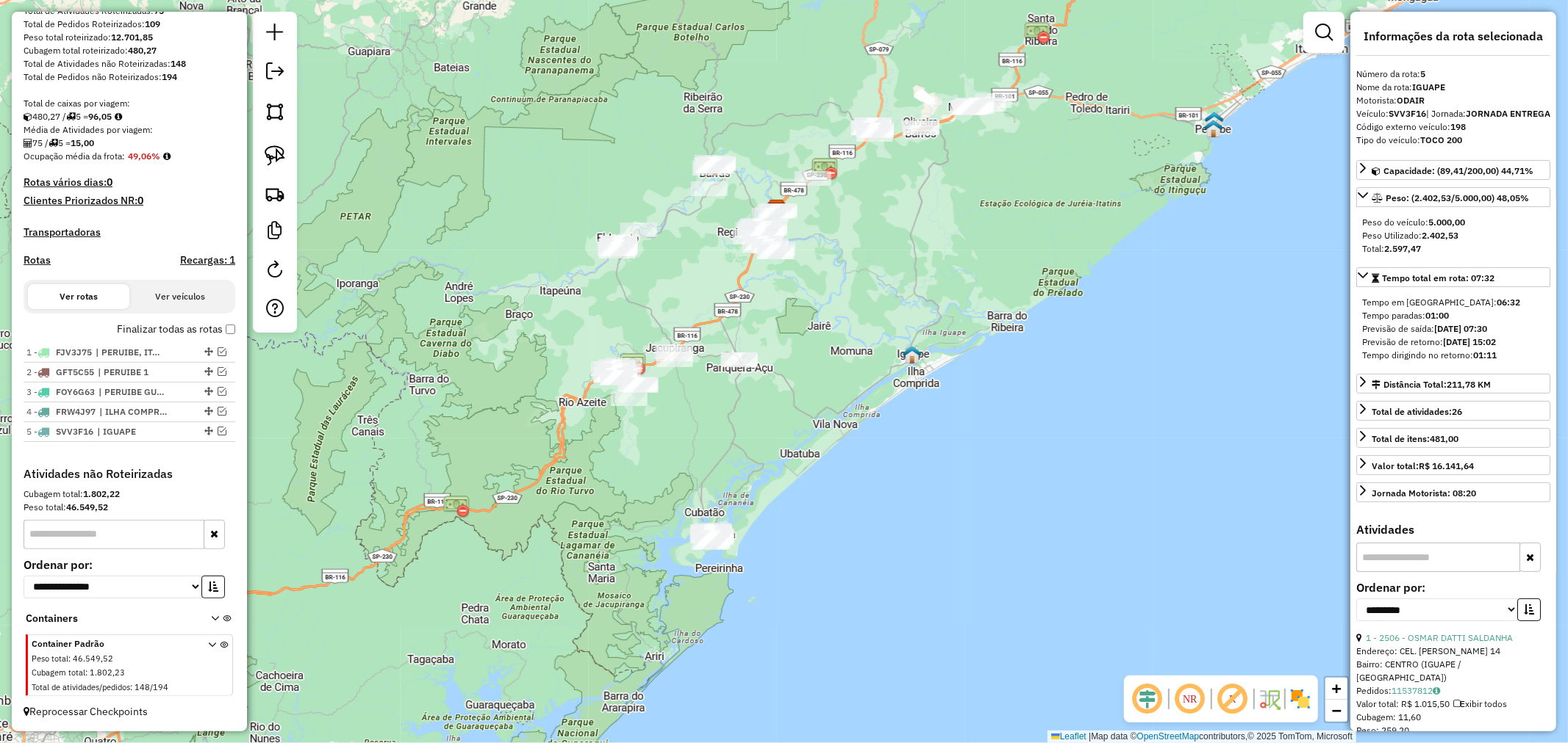
drag, startPoint x: 775, startPoint y: 371, endPoint x: 812, endPoint y: 362, distance: 38.1
click at [812, 362] on div "Janela de atendimento Grade de atendimento Capacidade Transportadoras Veículos …" at bounding box center [784, 372] width 1568 height 743
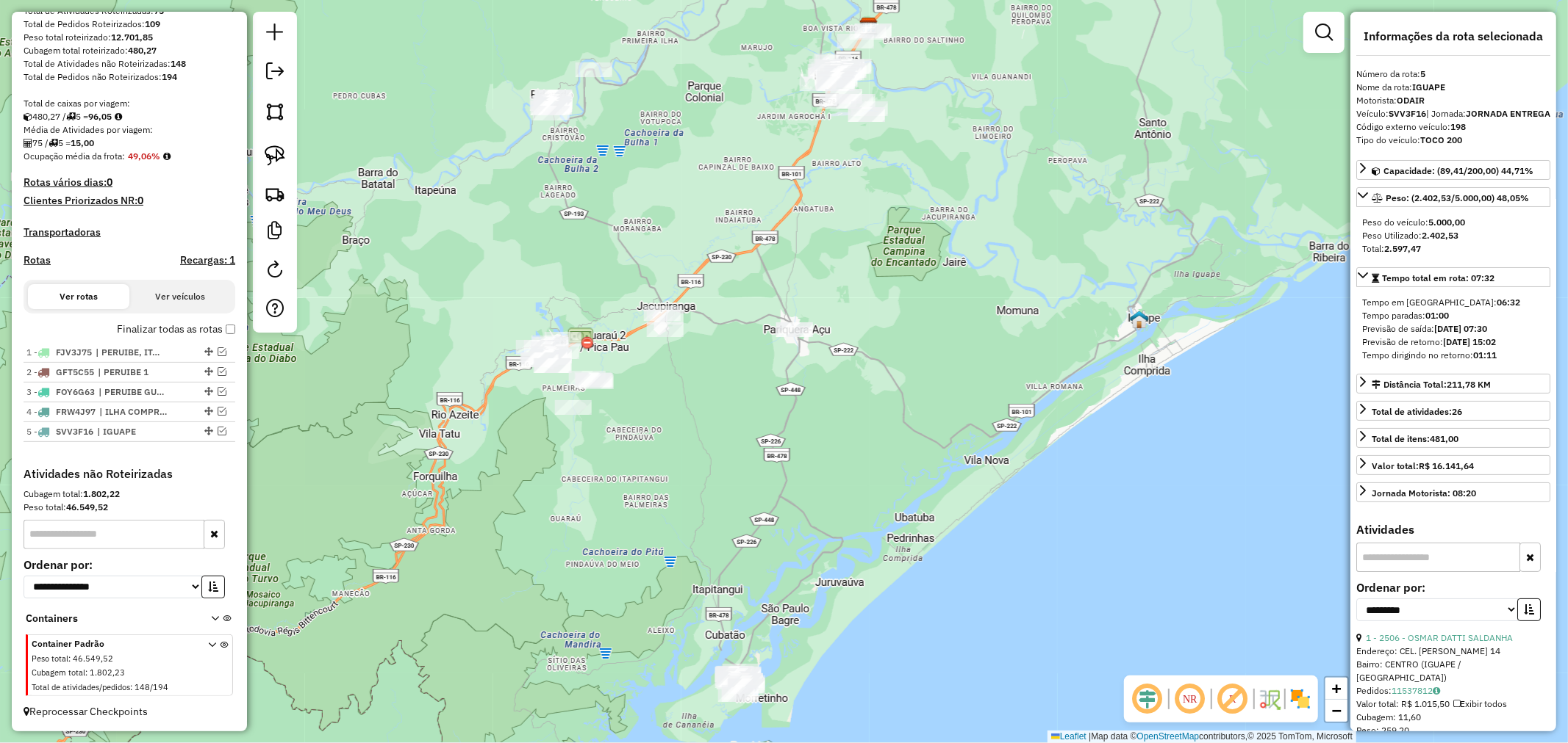
drag, startPoint x: 707, startPoint y: 348, endPoint x: 709, endPoint y: 454, distance: 106.0
click at [709, 454] on div "Janela de atendimento Grade de atendimento Capacidade Transportadoras Veículos …" at bounding box center [784, 372] width 1568 height 743
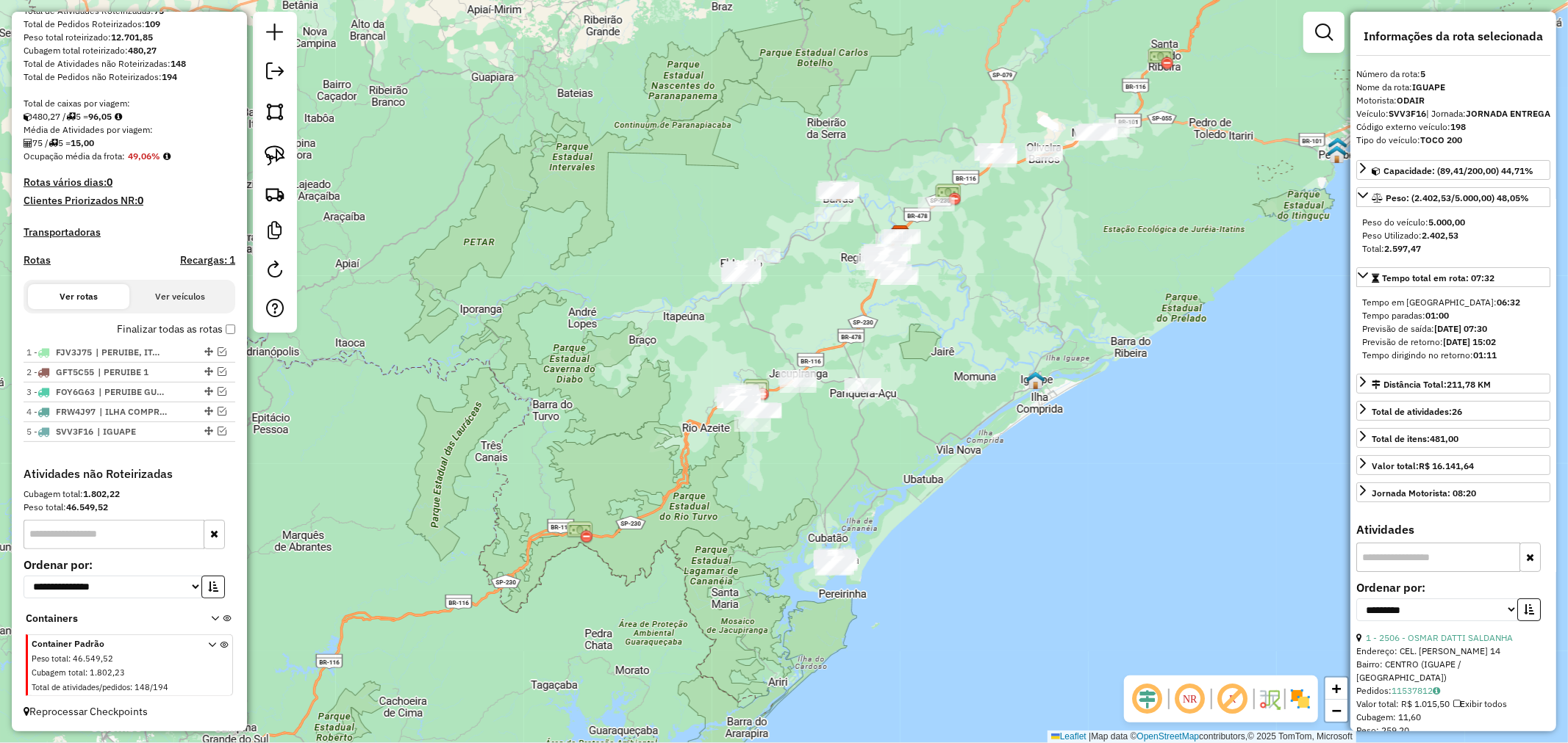
drag, startPoint x: 871, startPoint y: 434, endPoint x: 894, endPoint y: 449, distance: 27.5
click at [894, 449] on div "Janela de atendimento Grade de atendimento Capacidade Transportadoras Veículos …" at bounding box center [784, 372] width 1568 height 743
click at [218, 429] on em at bounding box center [222, 431] width 9 height 9
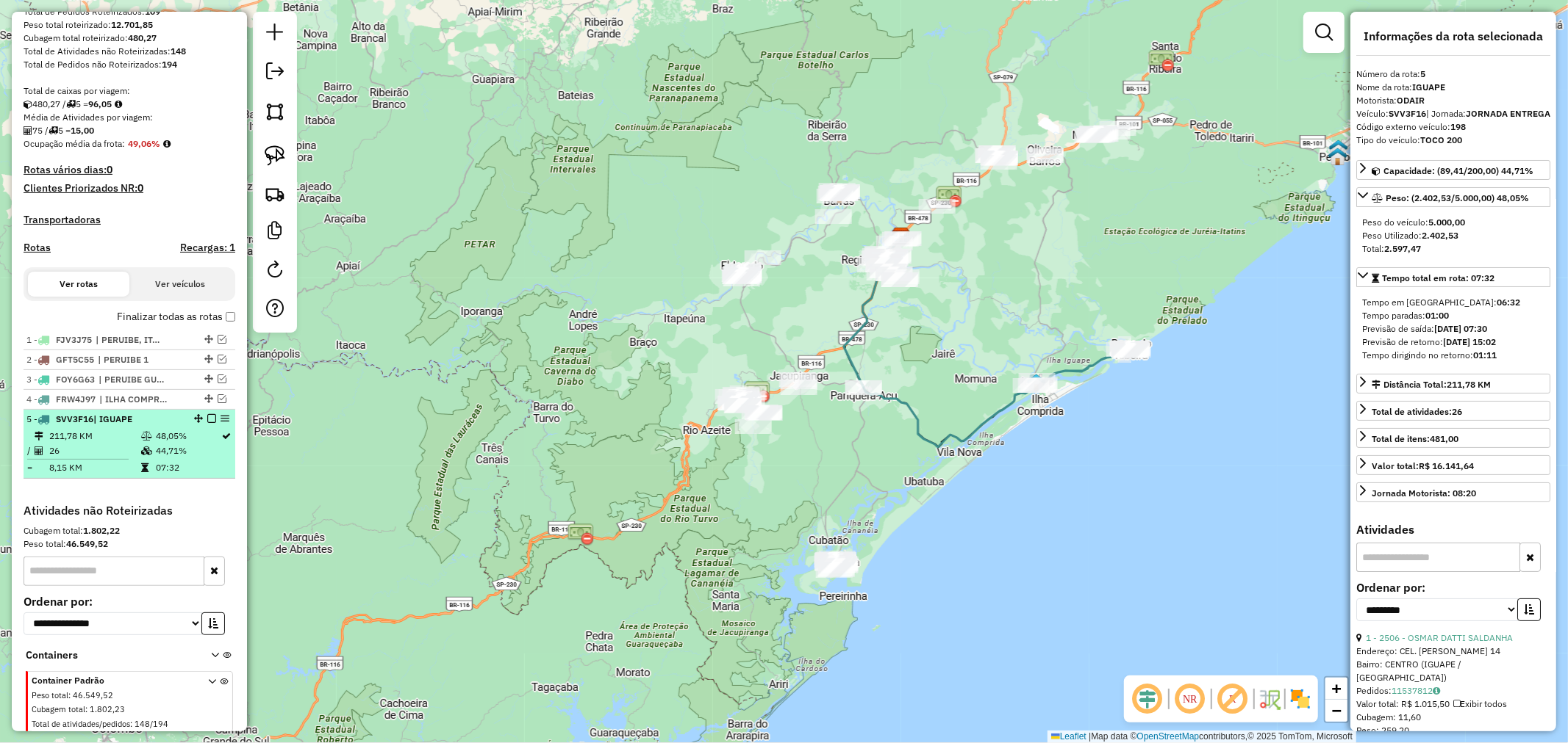
scroll to position [287, 0]
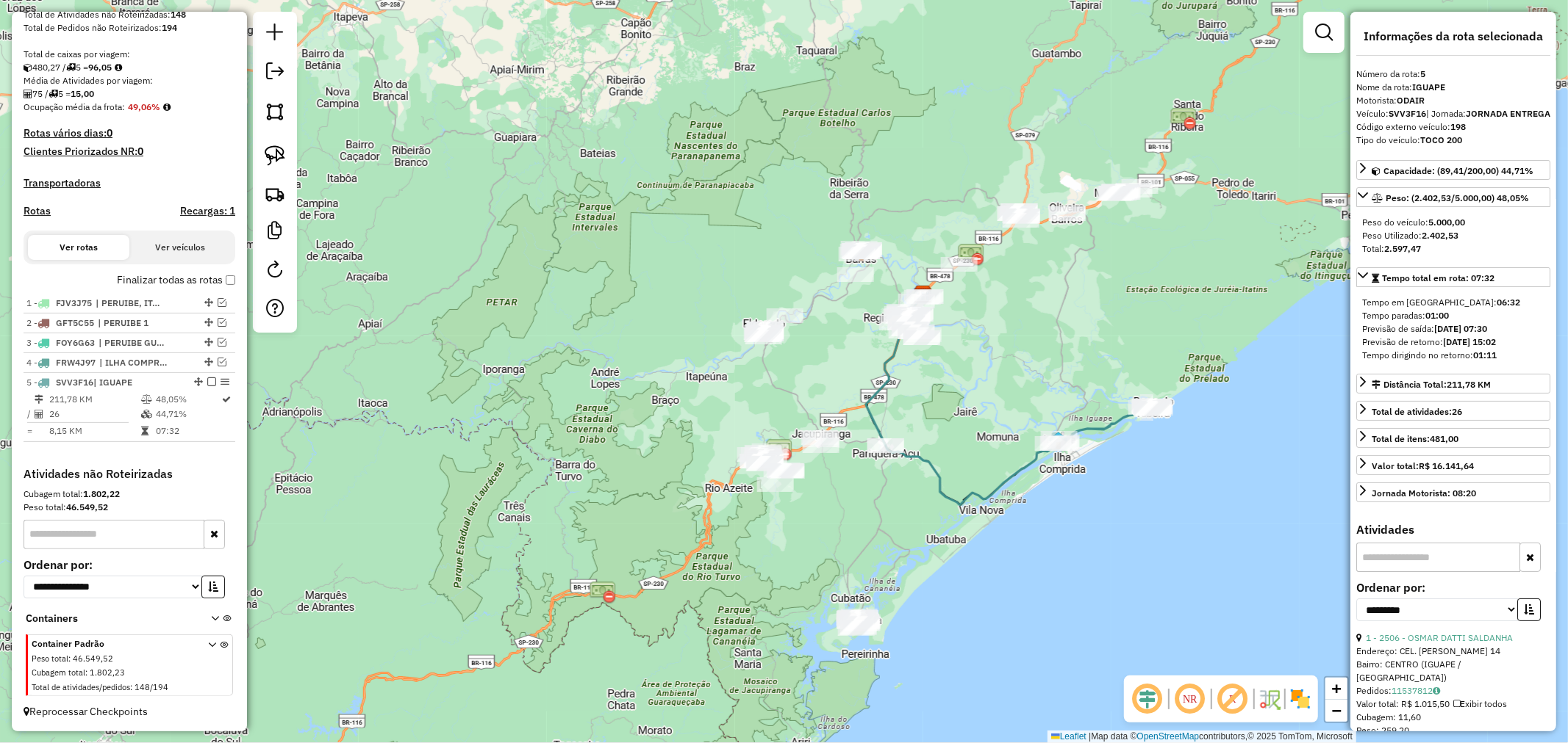
drag, startPoint x: 917, startPoint y: 428, endPoint x: 938, endPoint y: 487, distance: 62.6
click at [938, 487] on icon at bounding box center [961, 400] width 193 height 211
click at [260, 161] on link at bounding box center [274, 155] width 32 height 32
drag, startPoint x: 924, startPoint y: 439, endPoint x: 890, endPoint y: 482, distance: 54.8
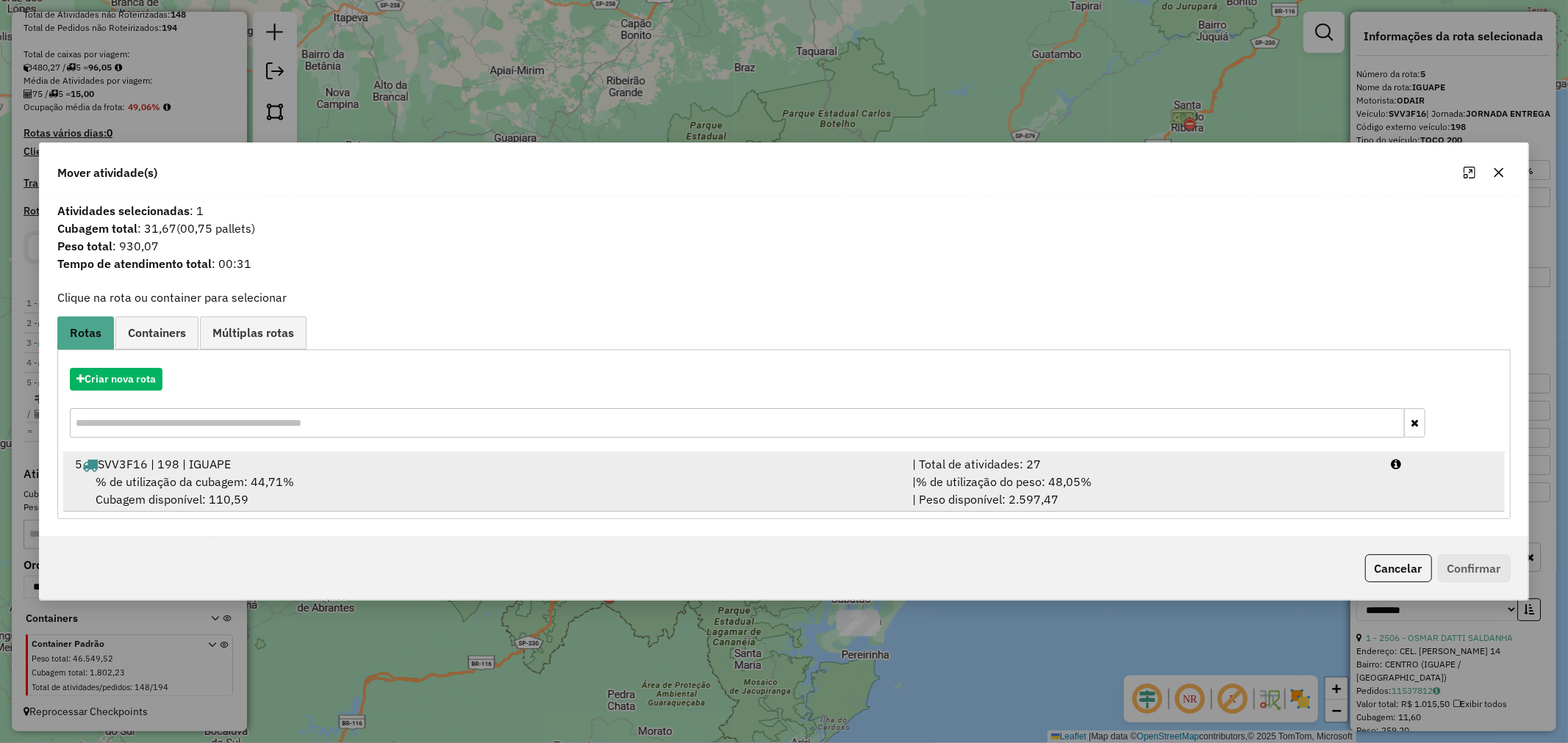
click at [314, 480] on div "% de utilização da cubagem: 44,71% Cubagem disponível: 110,59" at bounding box center [485, 490] width 837 height 35
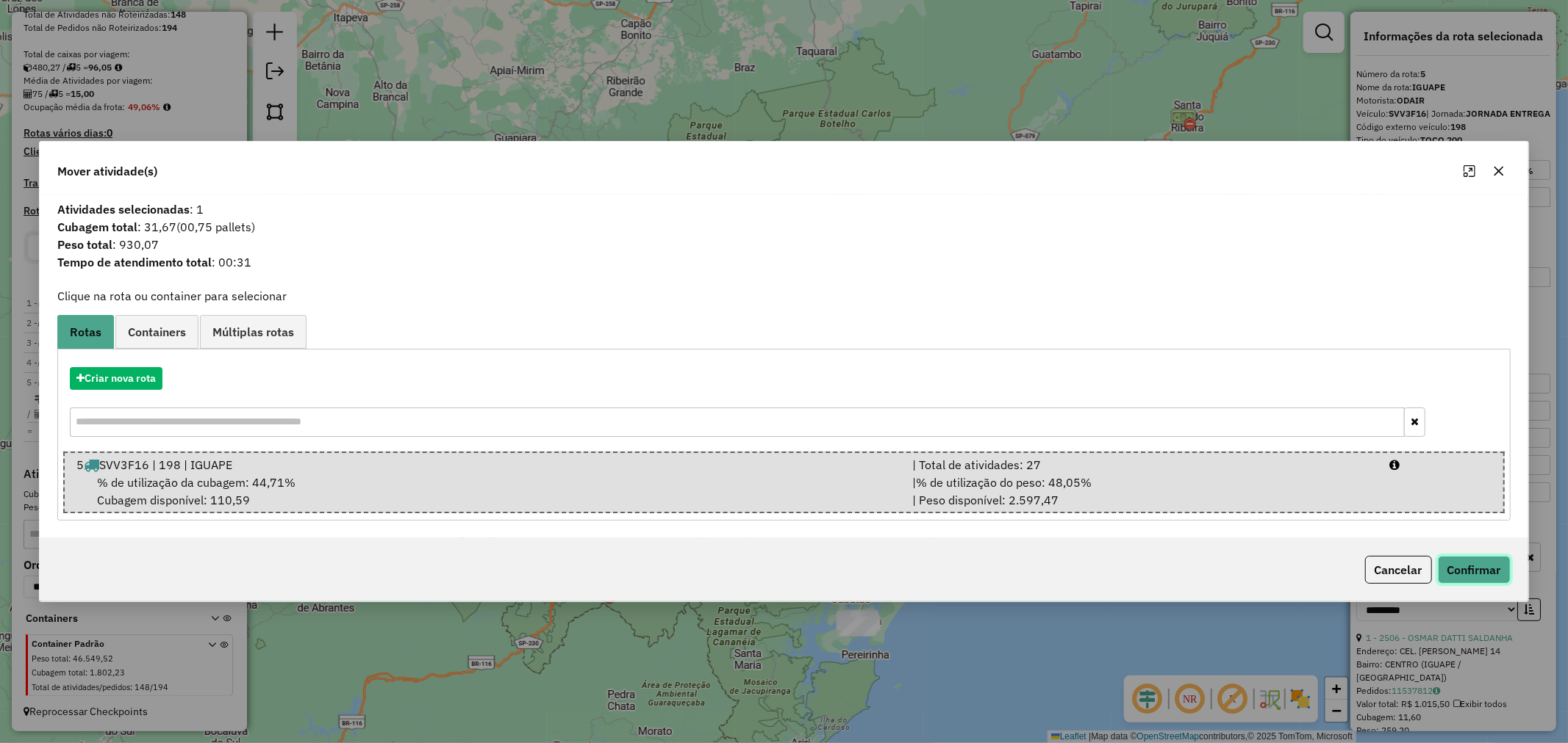
click at [1482, 567] on button "Confirmar" at bounding box center [1474, 570] width 73 height 28
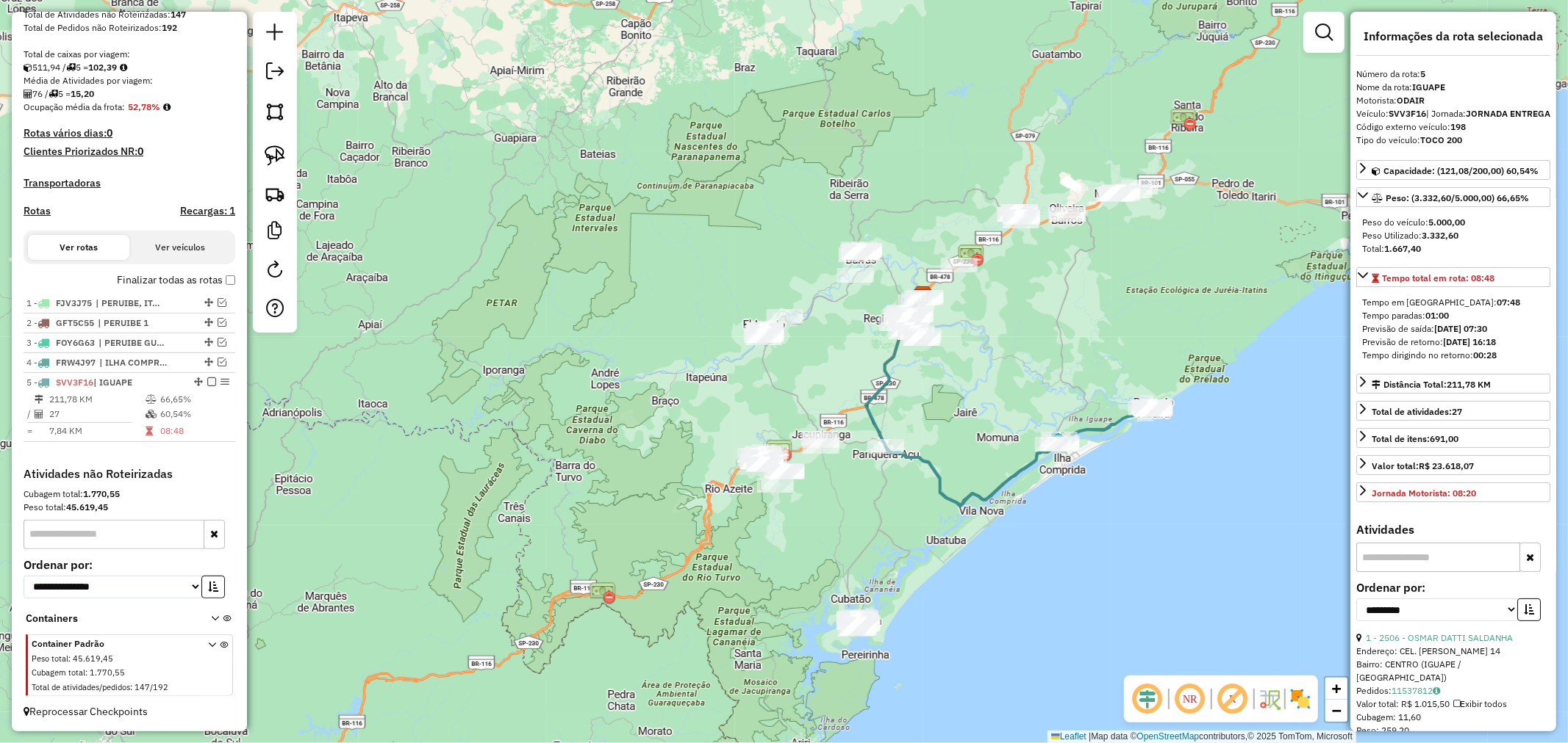
click at [1004, 474] on icon at bounding box center [1020, 456] width 269 height 99
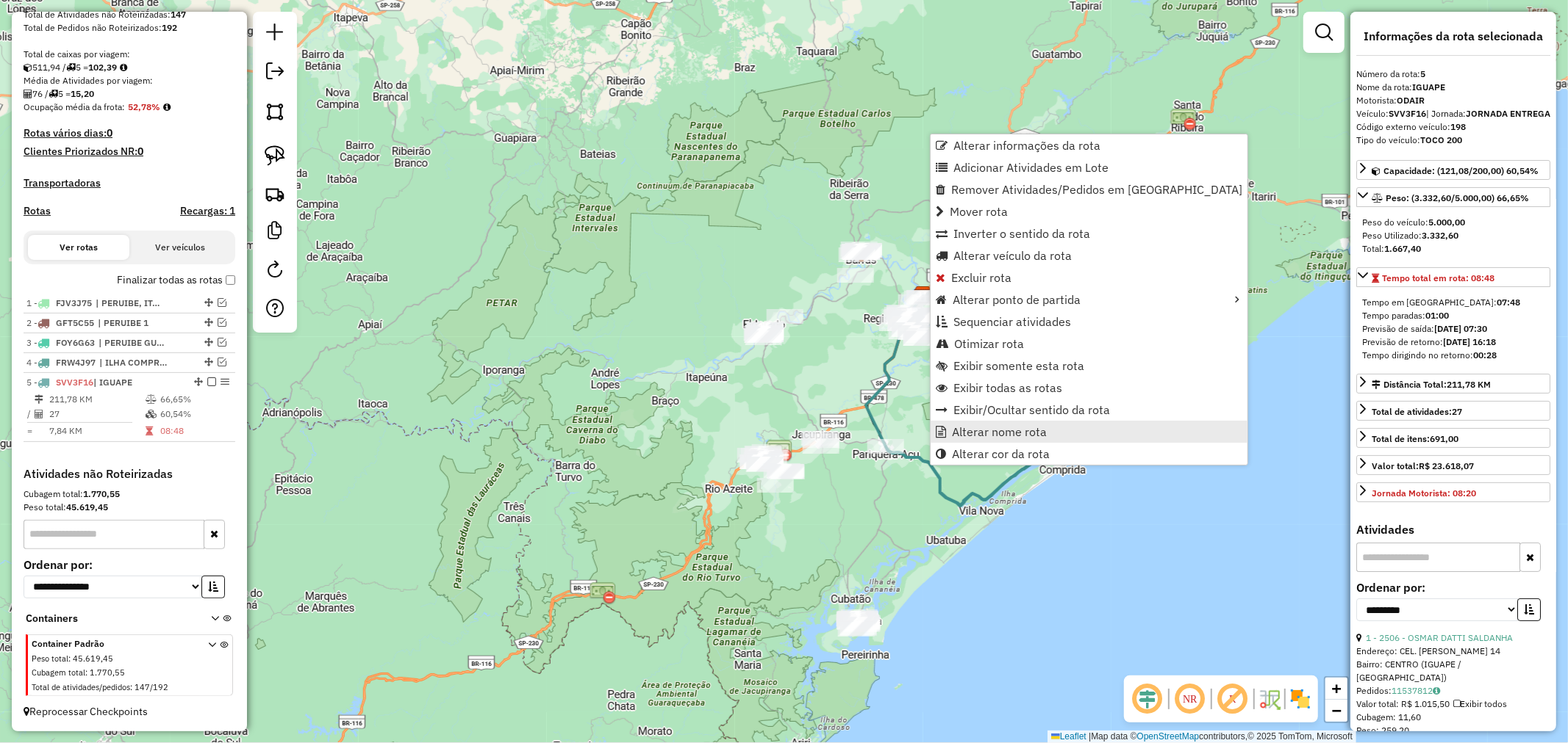
click at [1024, 432] on span "Alterar nome rota" at bounding box center [999, 432] width 95 height 12
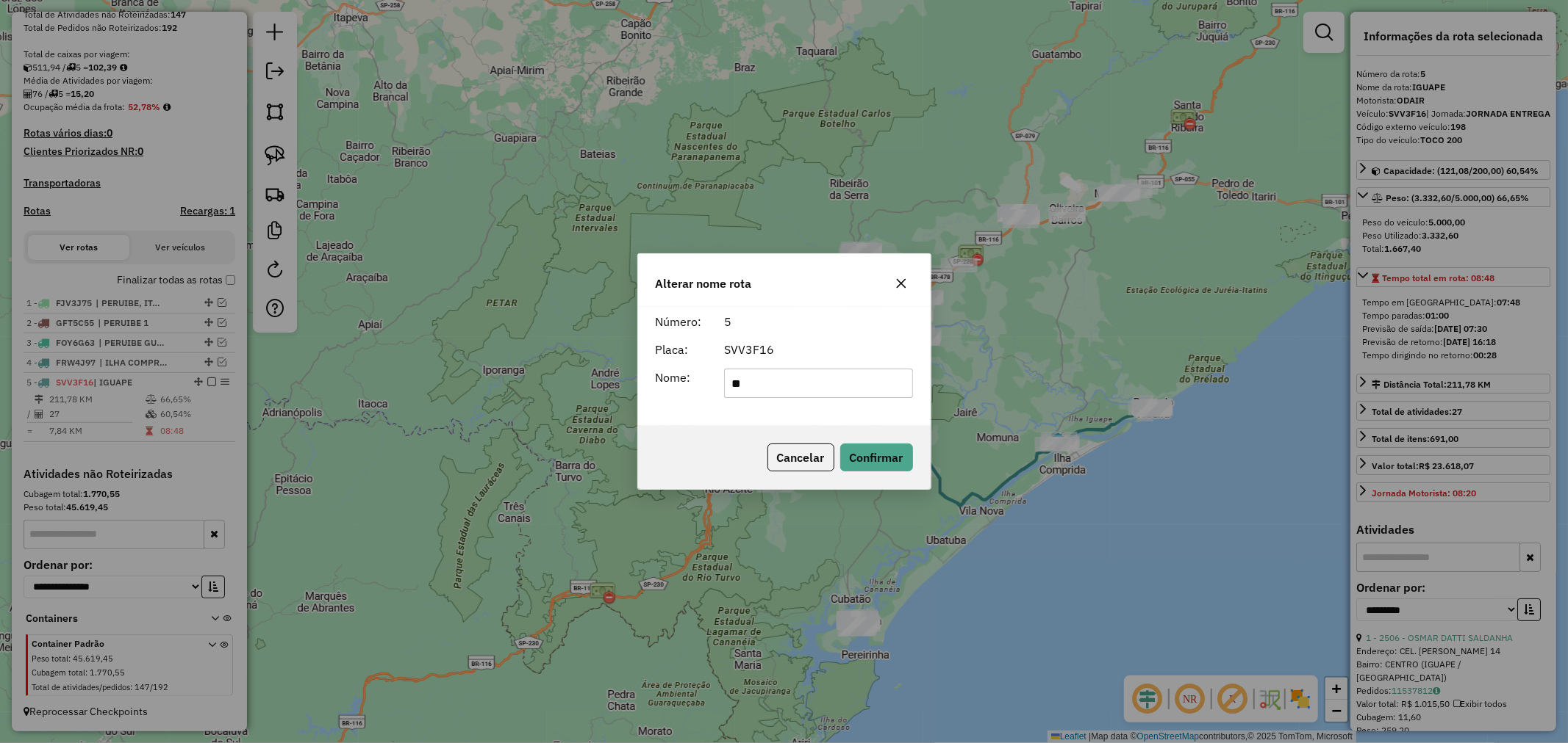
type input "*"
type input "**********"
click at [877, 449] on button "Confirmar" at bounding box center [877, 458] width 73 height 28
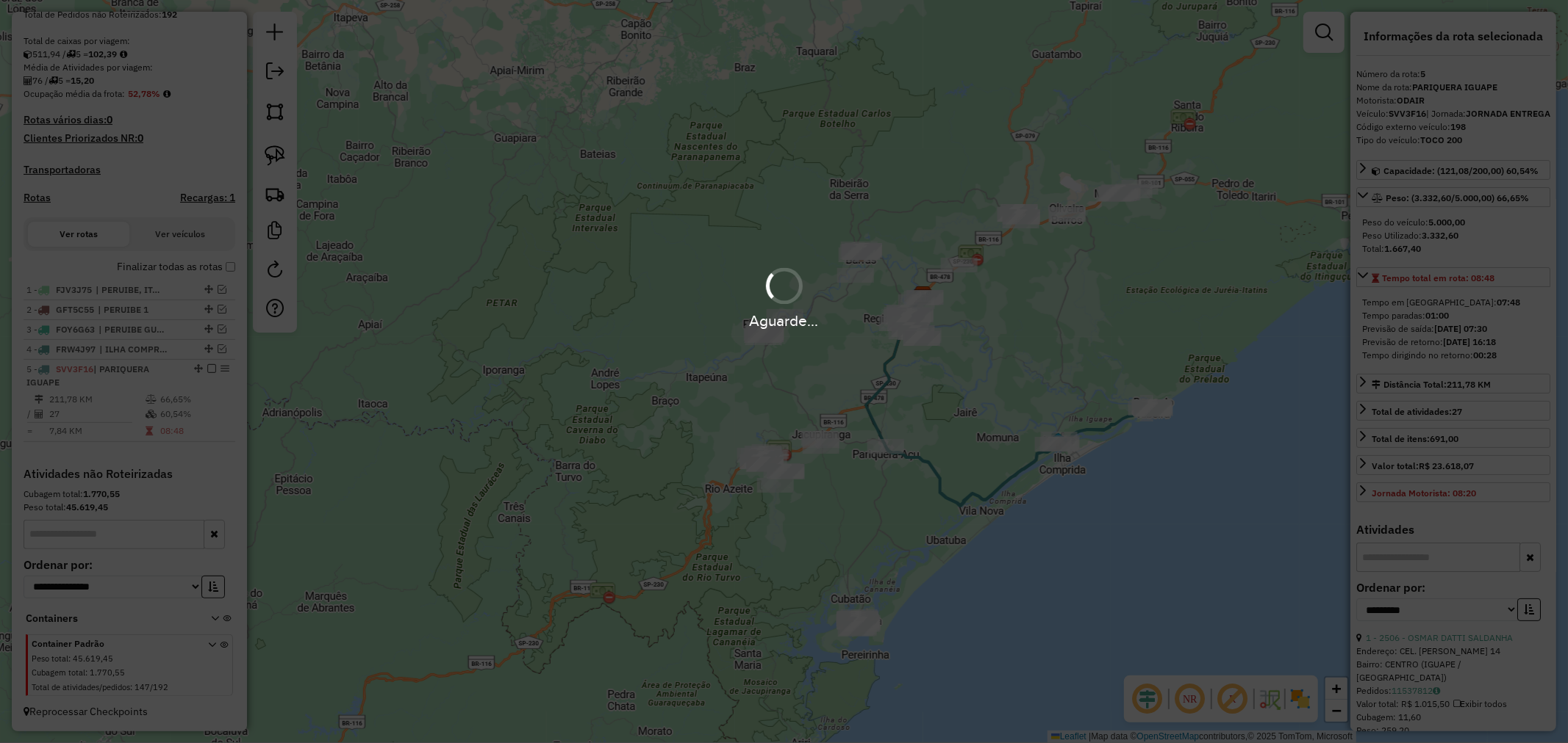
scroll to position [299, 0]
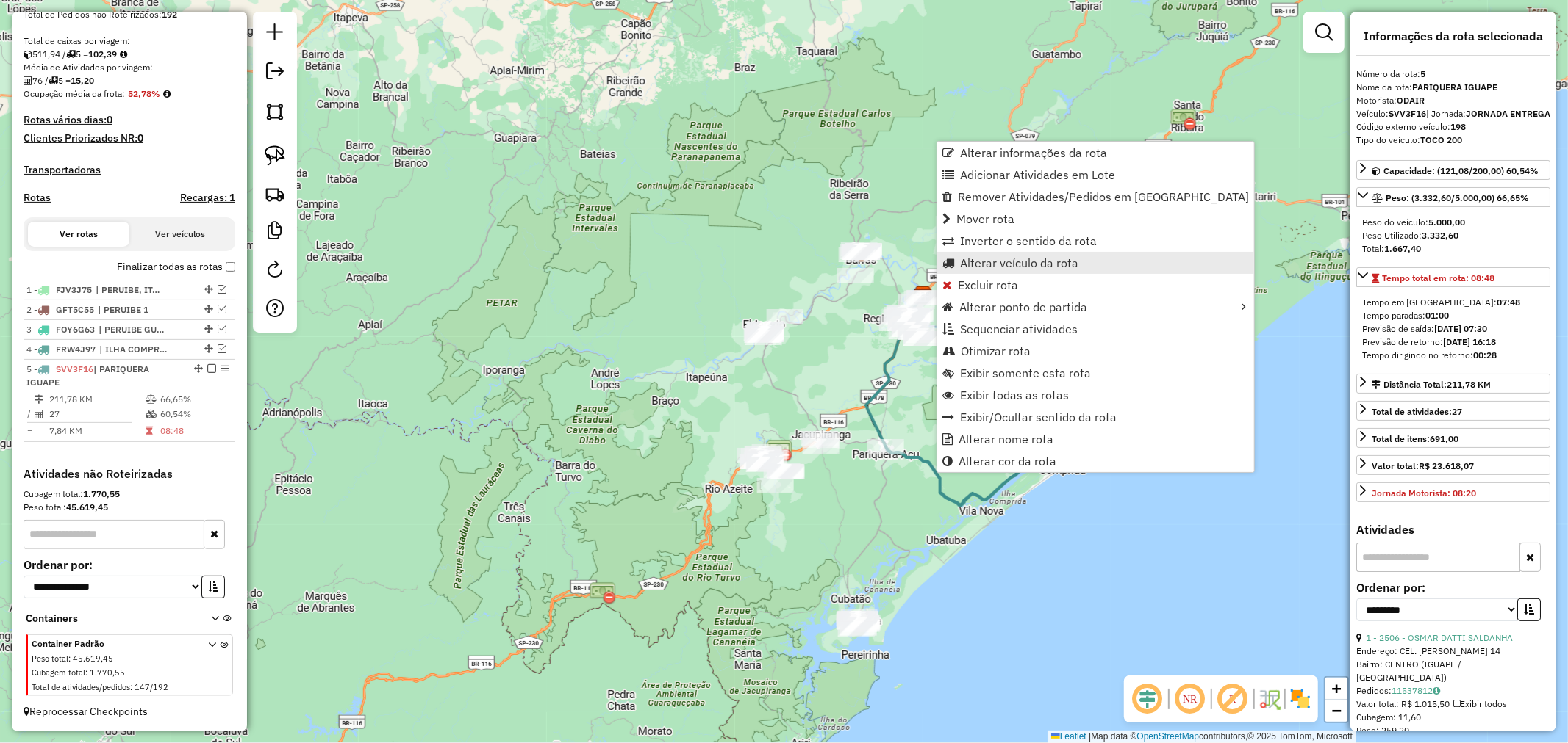
click at [1035, 260] on span "Alterar veículo da rota" at bounding box center [1019, 263] width 118 height 12
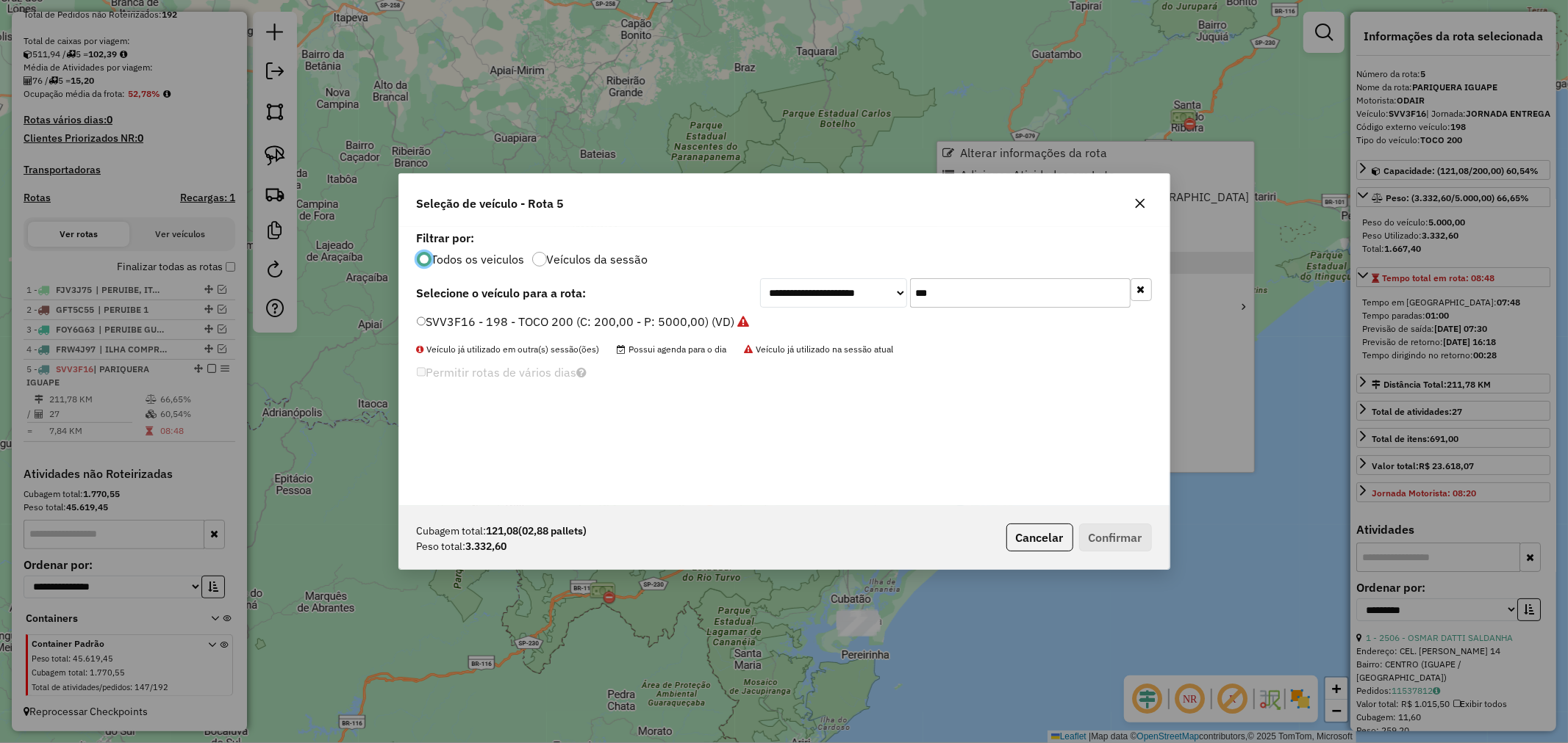
scroll to position [8, 4]
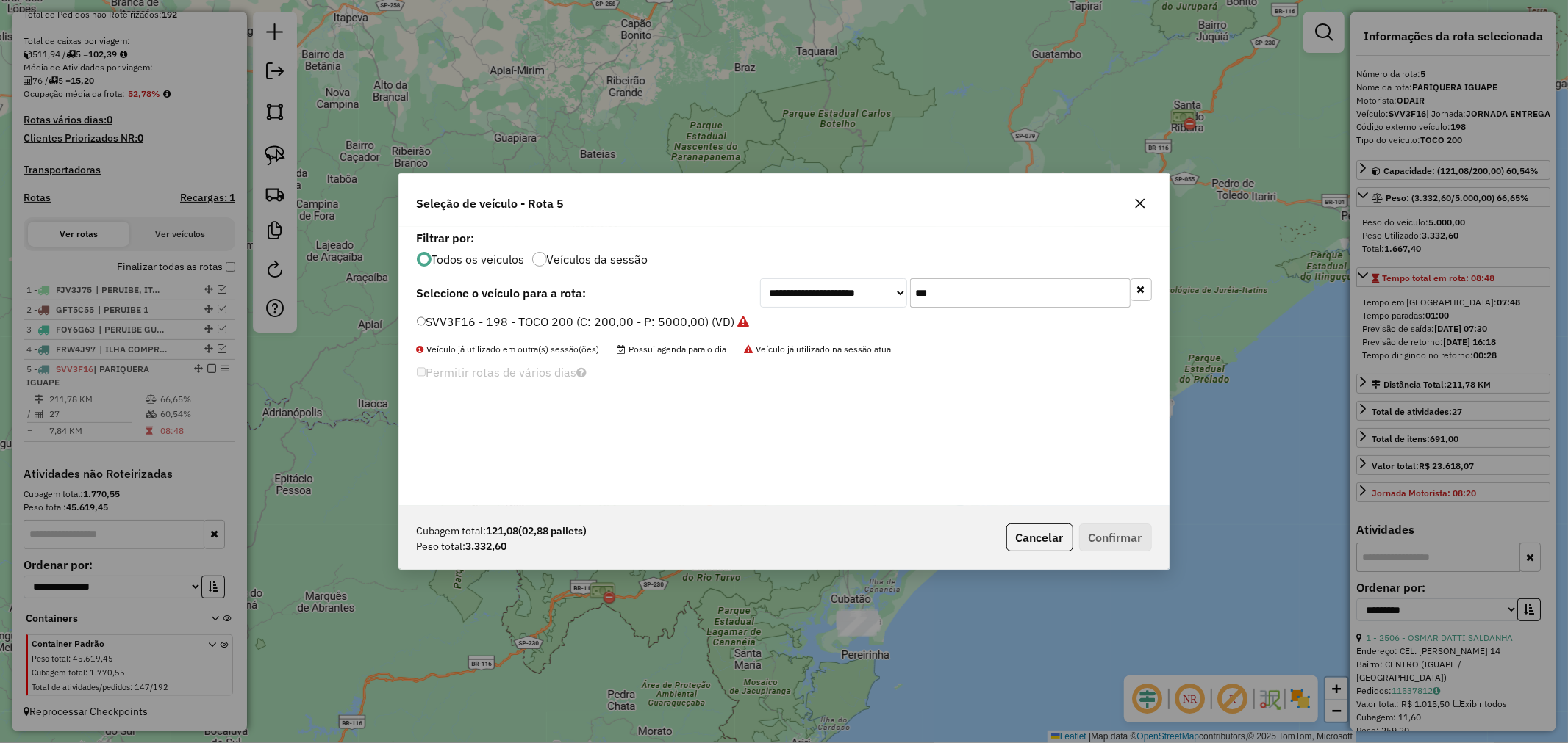
drag, startPoint x: 981, startPoint y: 290, endPoint x: 833, endPoint y: 290, distance: 148.0
click at [831, 290] on div "**********" at bounding box center [955, 293] width 392 height 30
type input "**"
click at [1106, 538] on button "Confirmar" at bounding box center [1115, 538] width 73 height 28
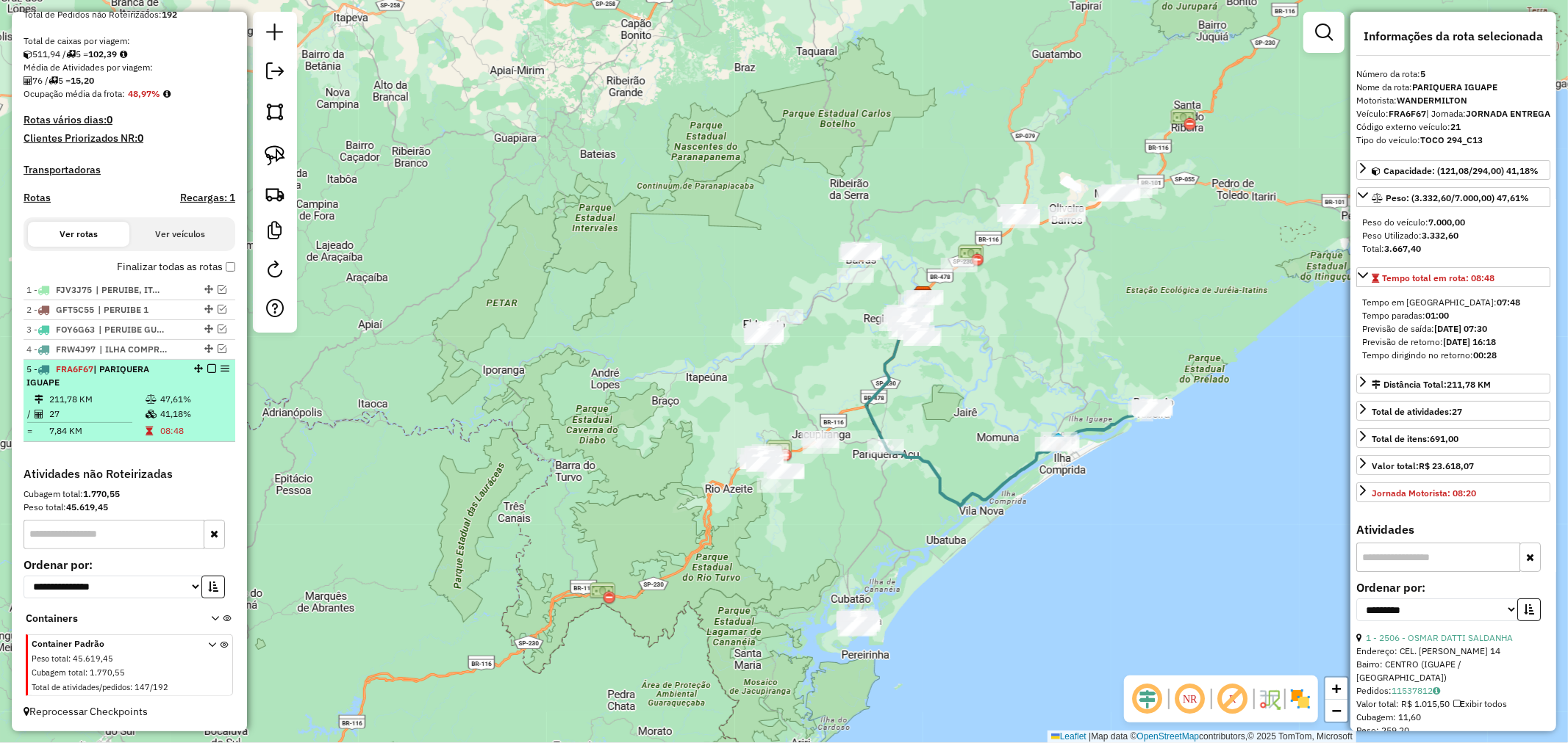
click at [210, 369] on em at bounding box center [212, 369] width 9 height 9
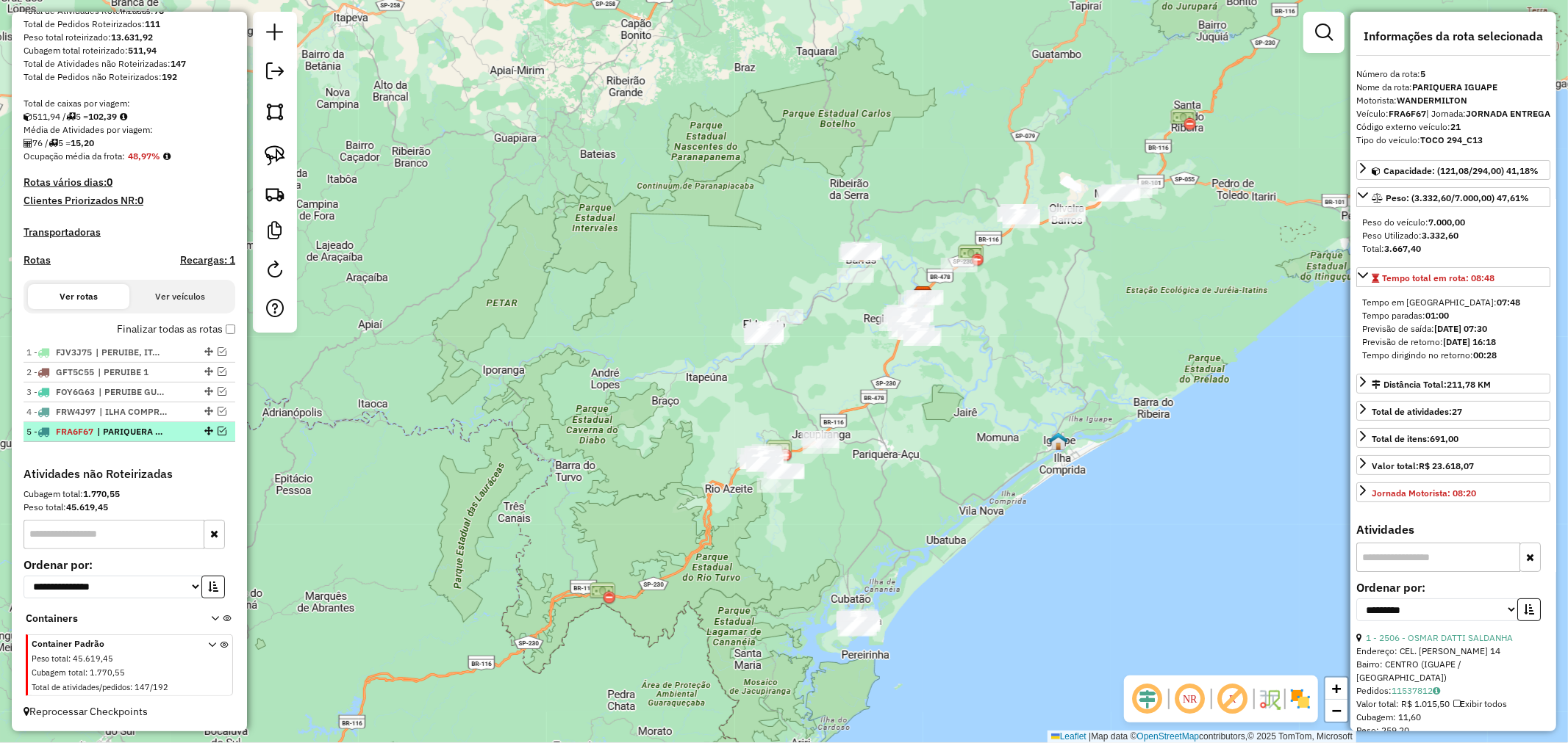
scroll to position [236, 0]
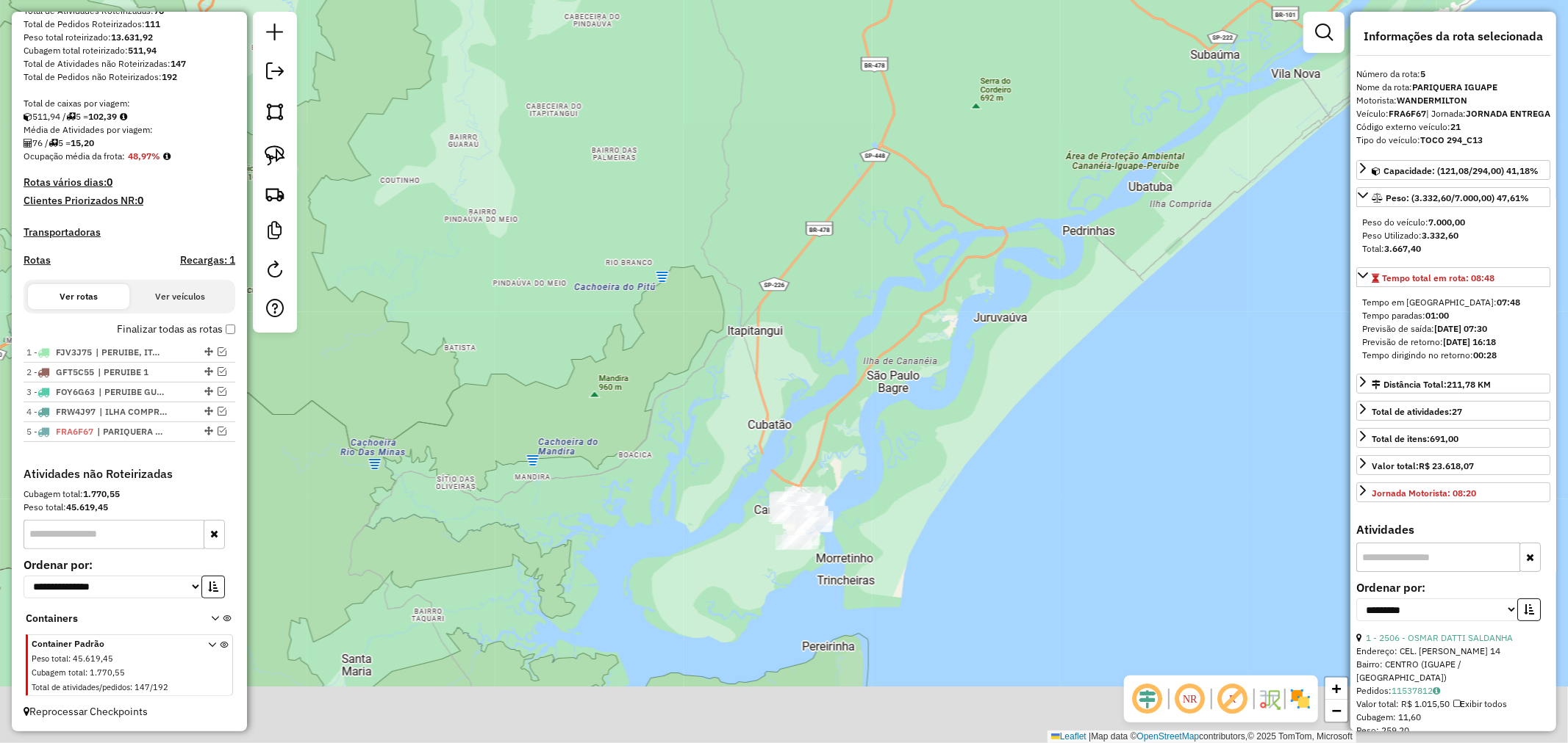
drag, startPoint x: 904, startPoint y: 604, endPoint x: 941, endPoint y: 476, distance: 133.2
click at [941, 476] on div "Janela de atendimento Grade de atendimento Capacidade Transportadoras Veículos …" at bounding box center [784, 372] width 1568 height 743
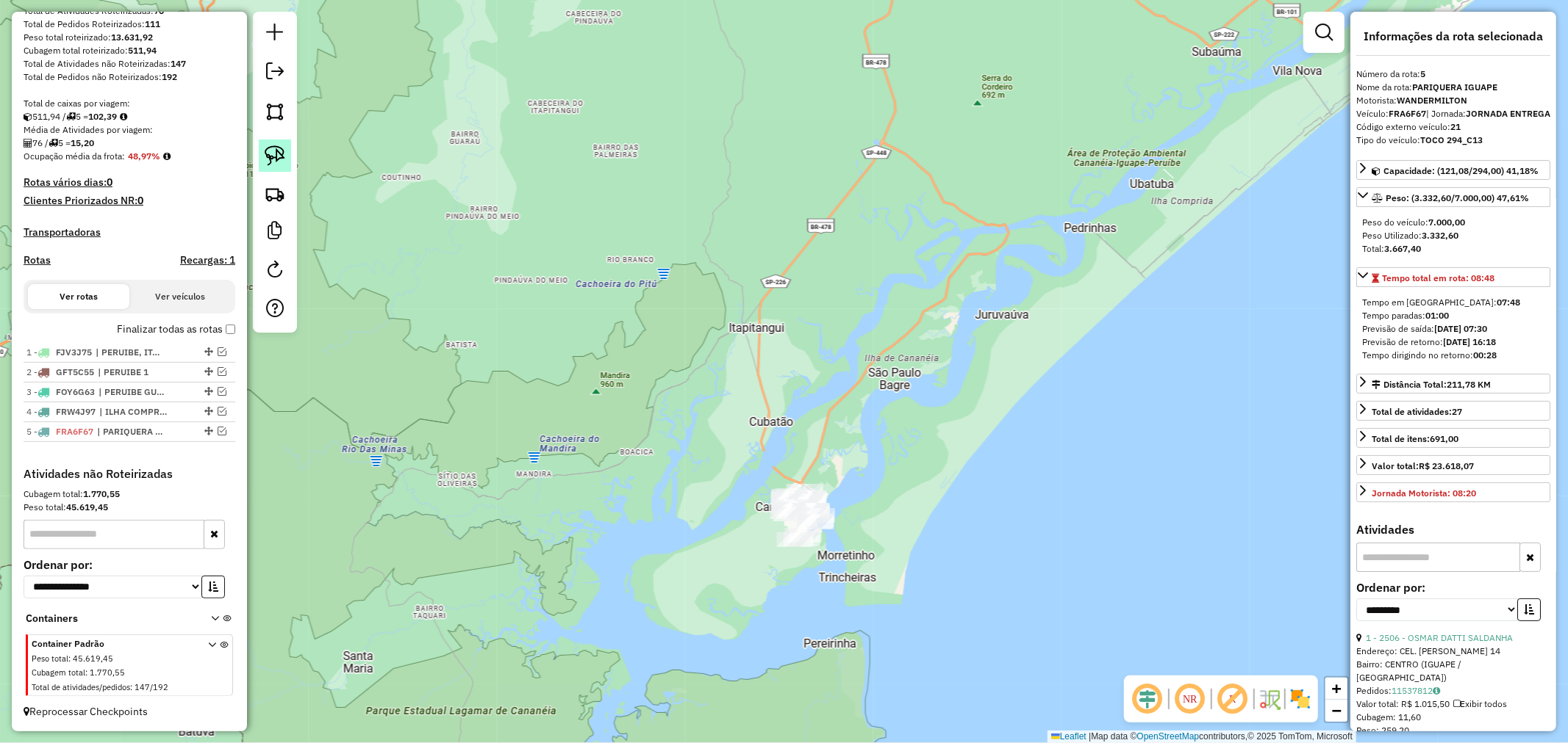
click at [268, 155] on img at bounding box center [275, 156] width 21 height 21
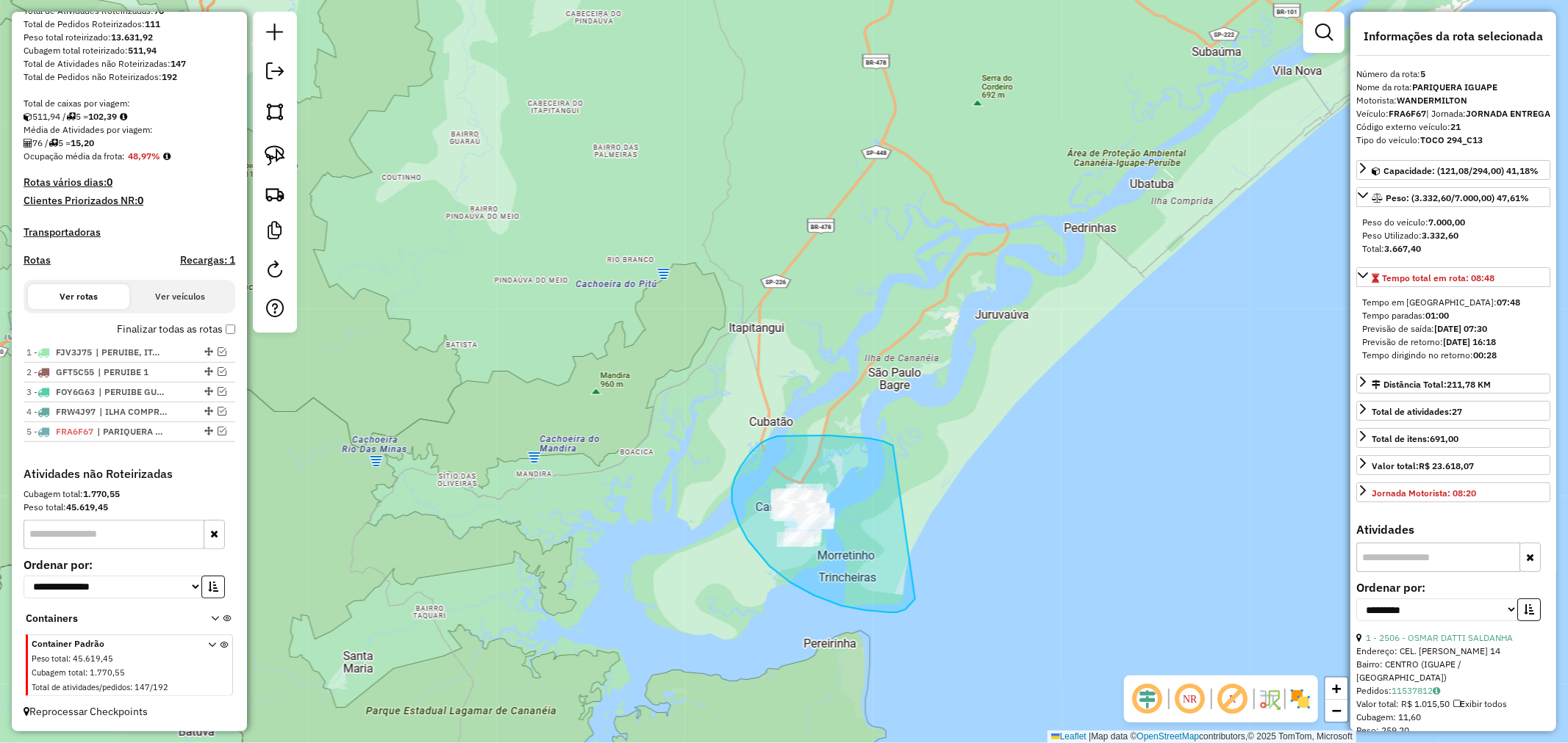
drag, startPoint x: 893, startPoint y: 446, endPoint x: 916, endPoint y: 598, distance: 153.7
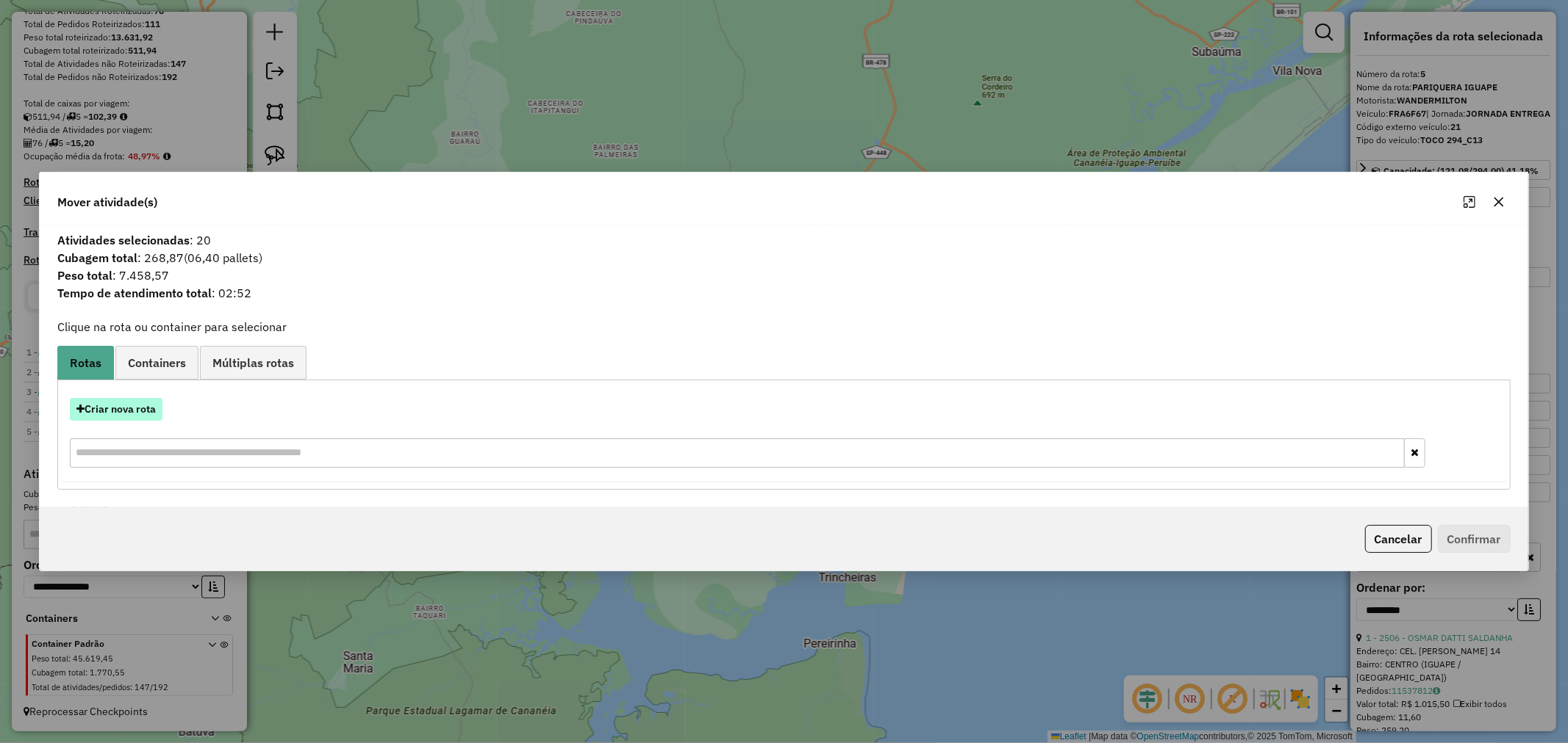
click at [128, 408] on button "Criar nova rota" at bounding box center [116, 409] width 93 height 23
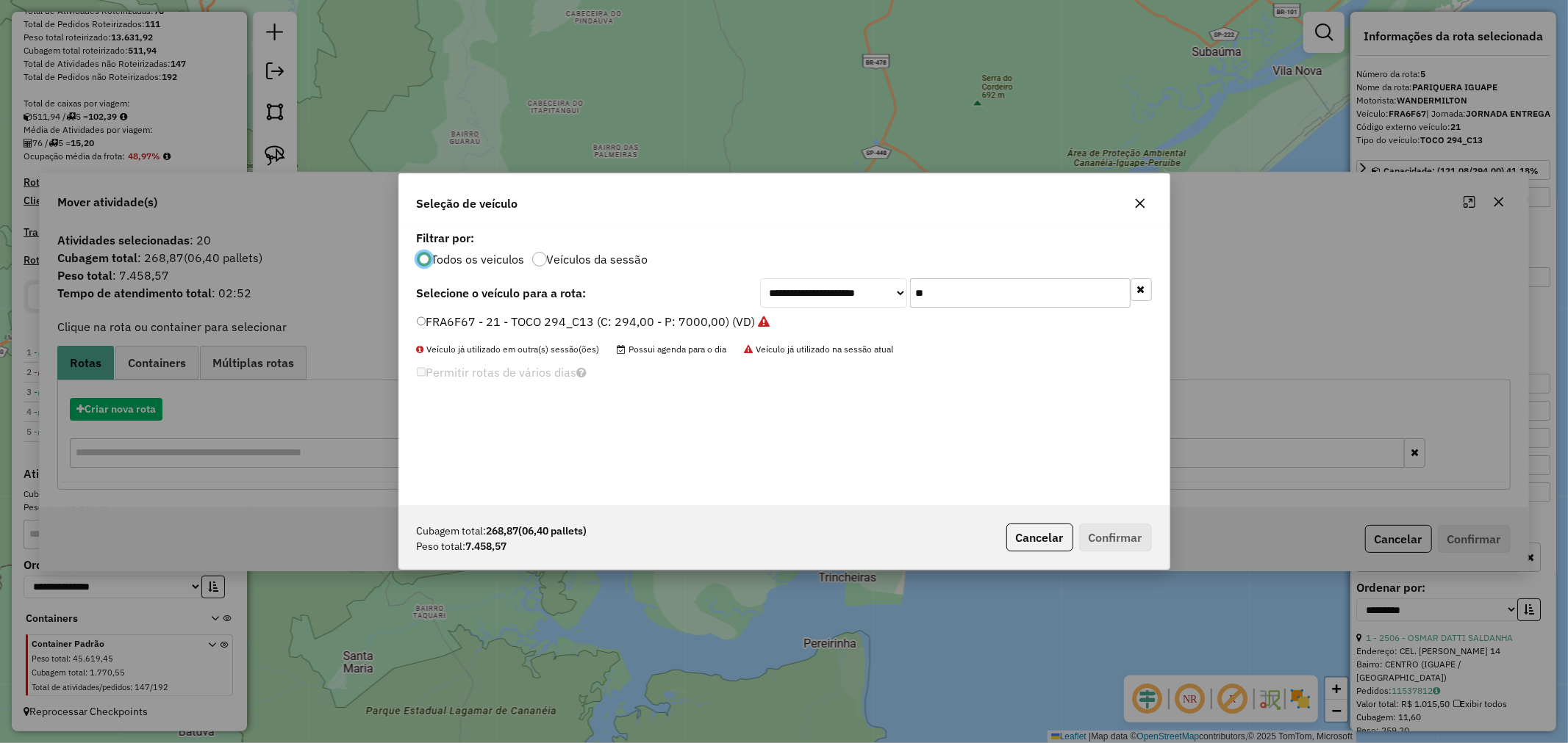
scroll to position [8, 4]
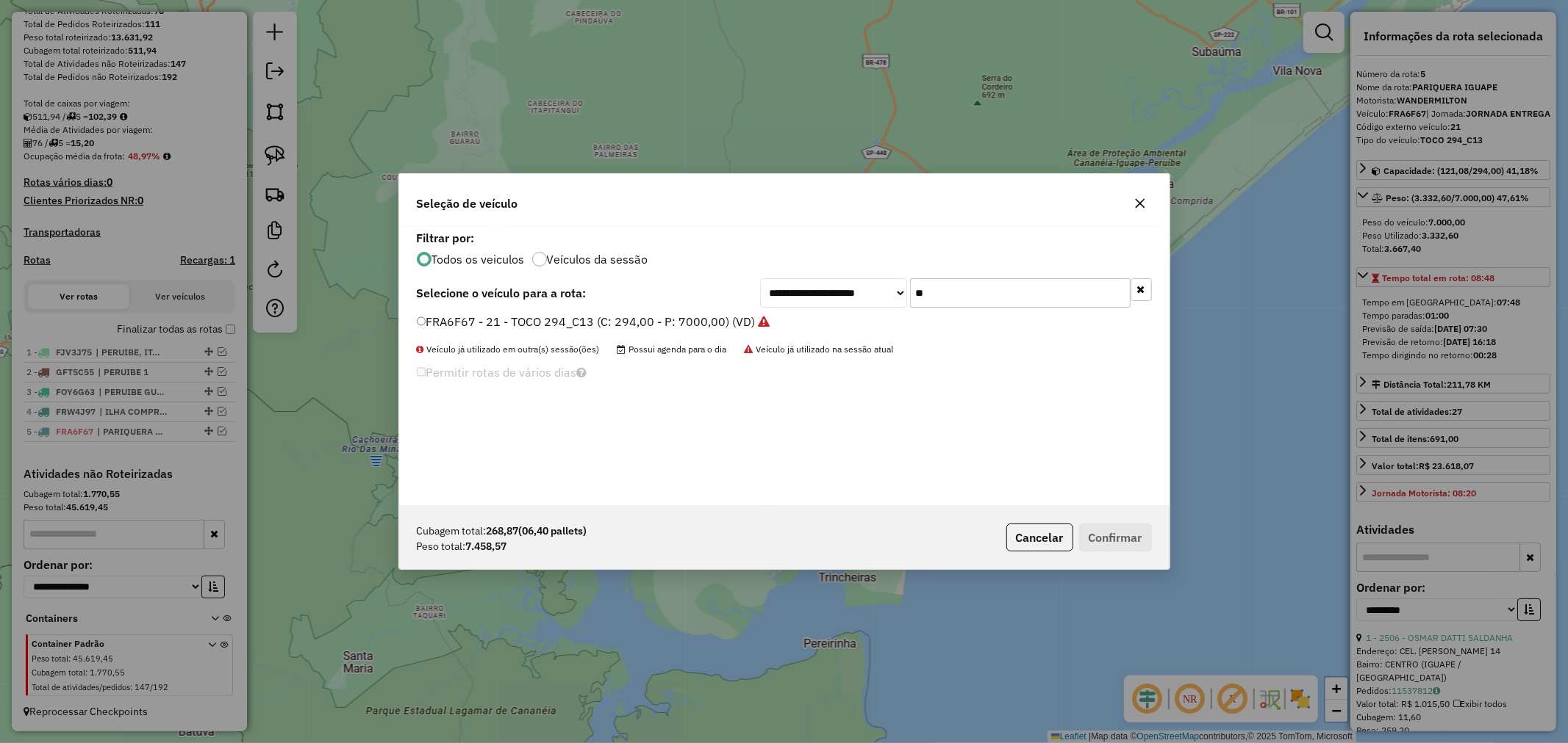
drag, startPoint x: 1003, startPoint y: 296, endPoint x: 821, endPoint y: 305, distance: 182.2
click at [821, 305] on div "**********" at bounding box center [955, 293] width 392 height 30
type input "**"
click at [1142, 547] on button "Confirmar" at bounding box center [1115, 538] width 73 height 28
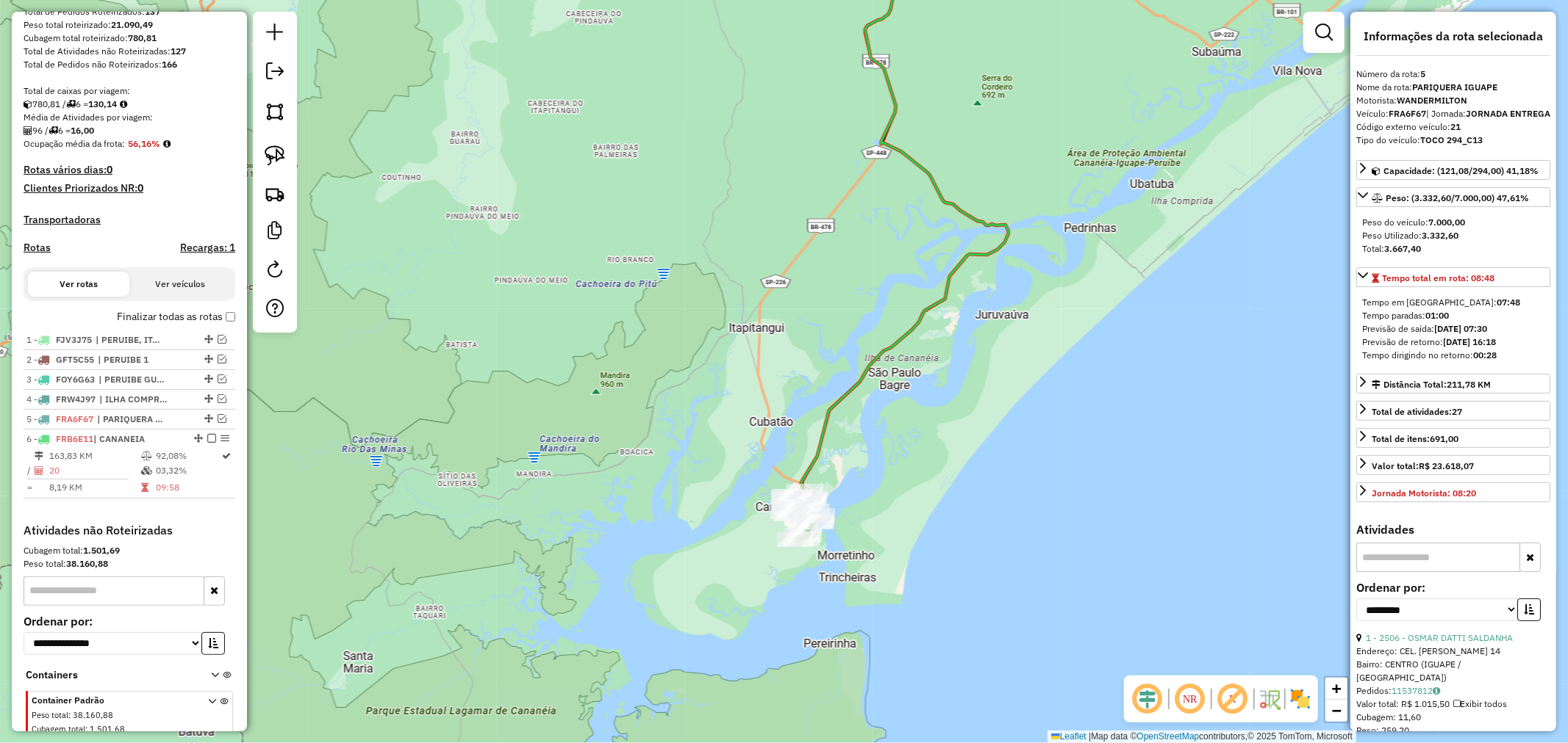
scroll to position [305, 0]
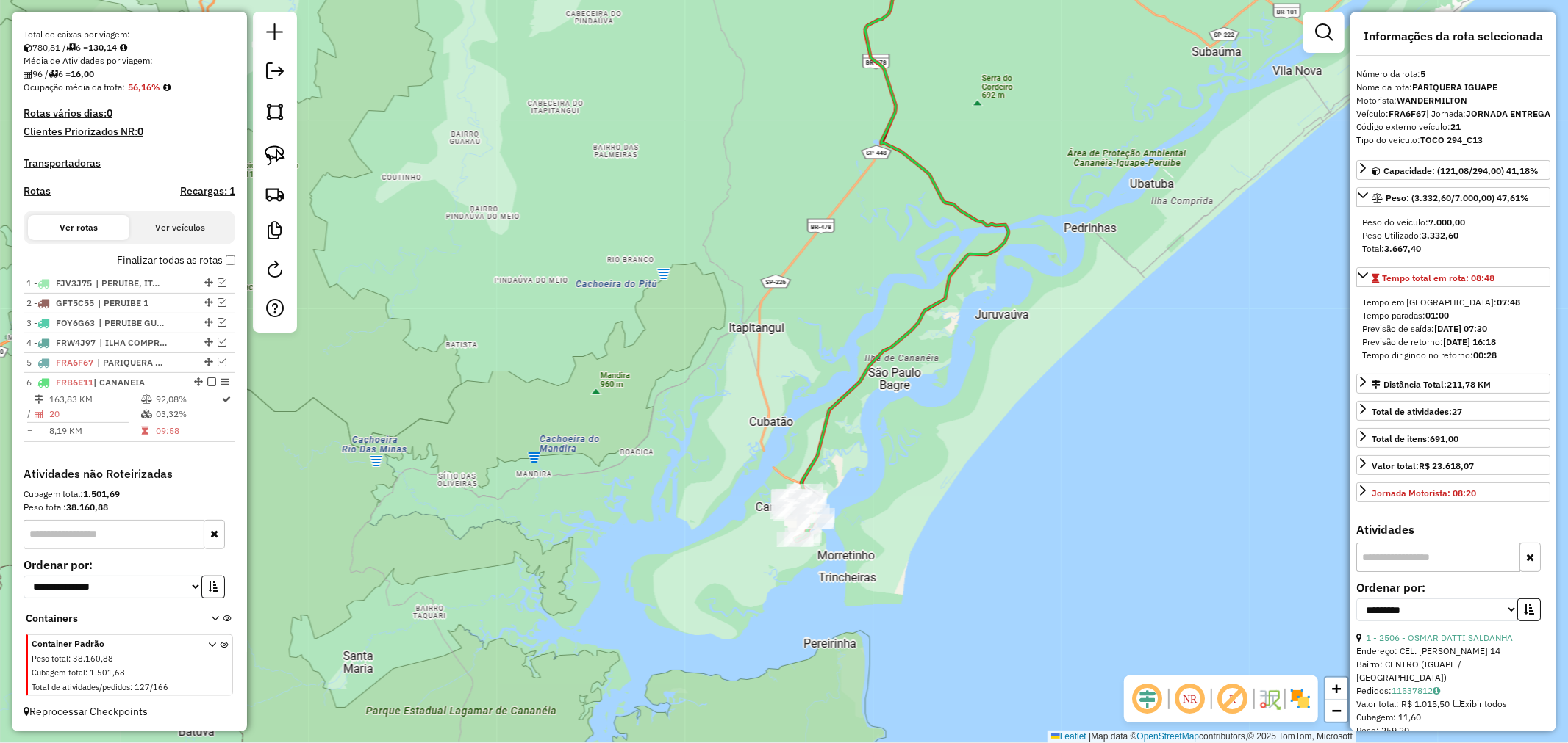
click at [822, 455] on icon at bounding box center [905, 221] width 207 height 590
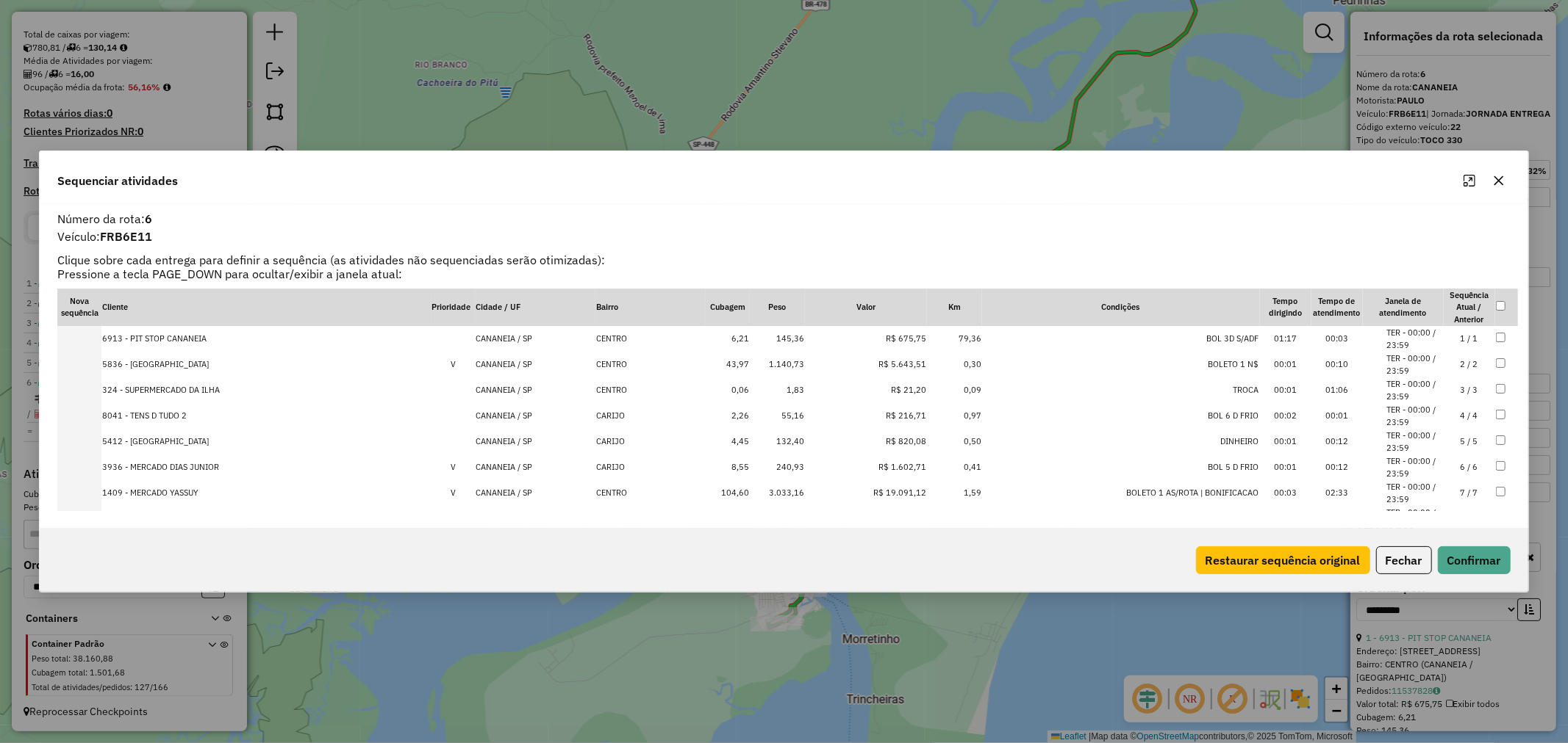
click at [1474, 184] on icon "Maximize" at bounding box center [1469, 181] width 12 height 12
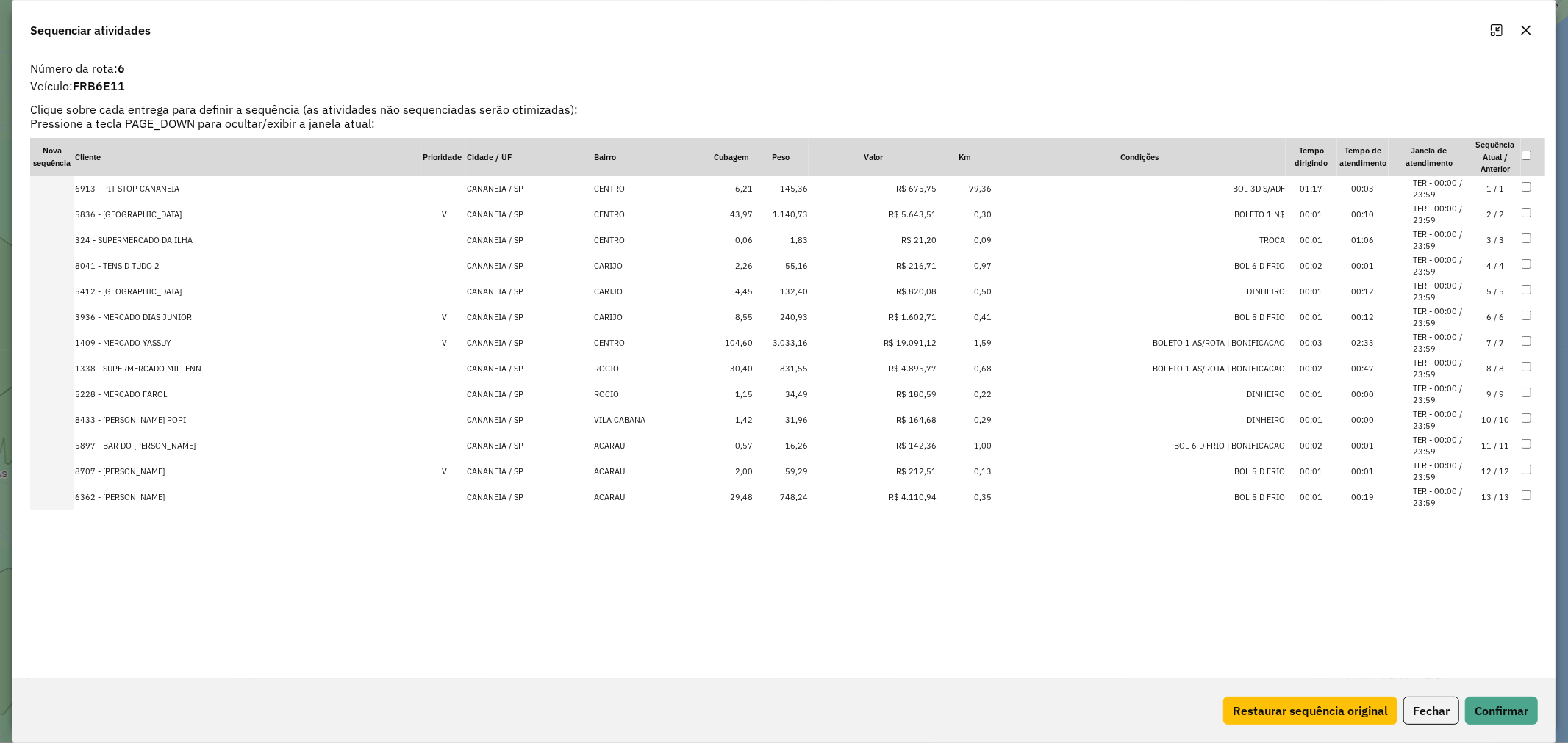
click at [784, 186] on td "145,36" at bounding box center [781, 189] width 55 height 26
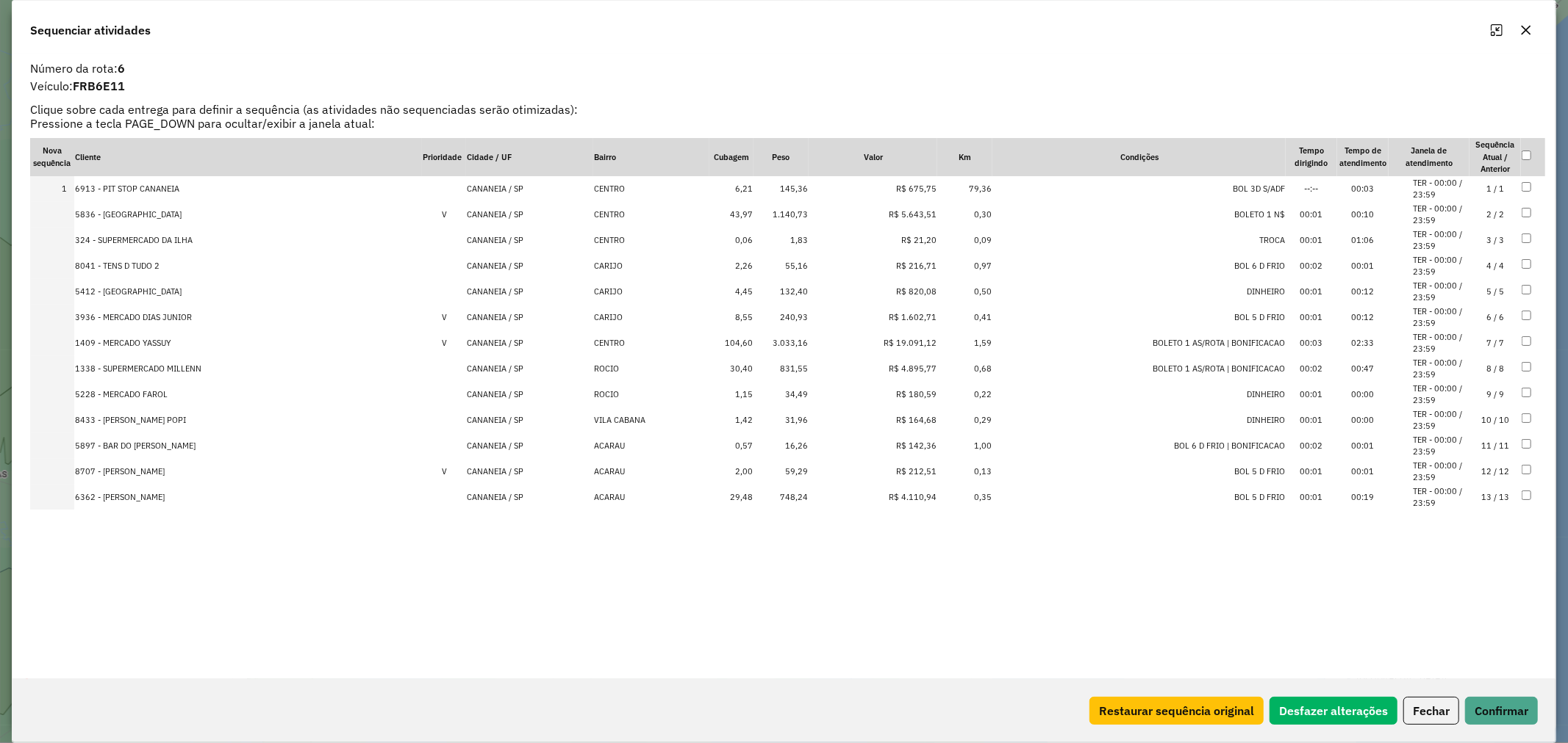
click at [132, 237] on td "324 - SUPERMERCADO DA ILHA" at bounding box center [248, 240] width 348 height 26
click at [156, 341] on td "1409 - MERCADO YASSUY" at bounding box center [248, 343] width 348 height 26
click at [179, 368] on td "1338 - SUPERMERCADO MILLENN" at bounding box center [248, 369] width 348 height 26
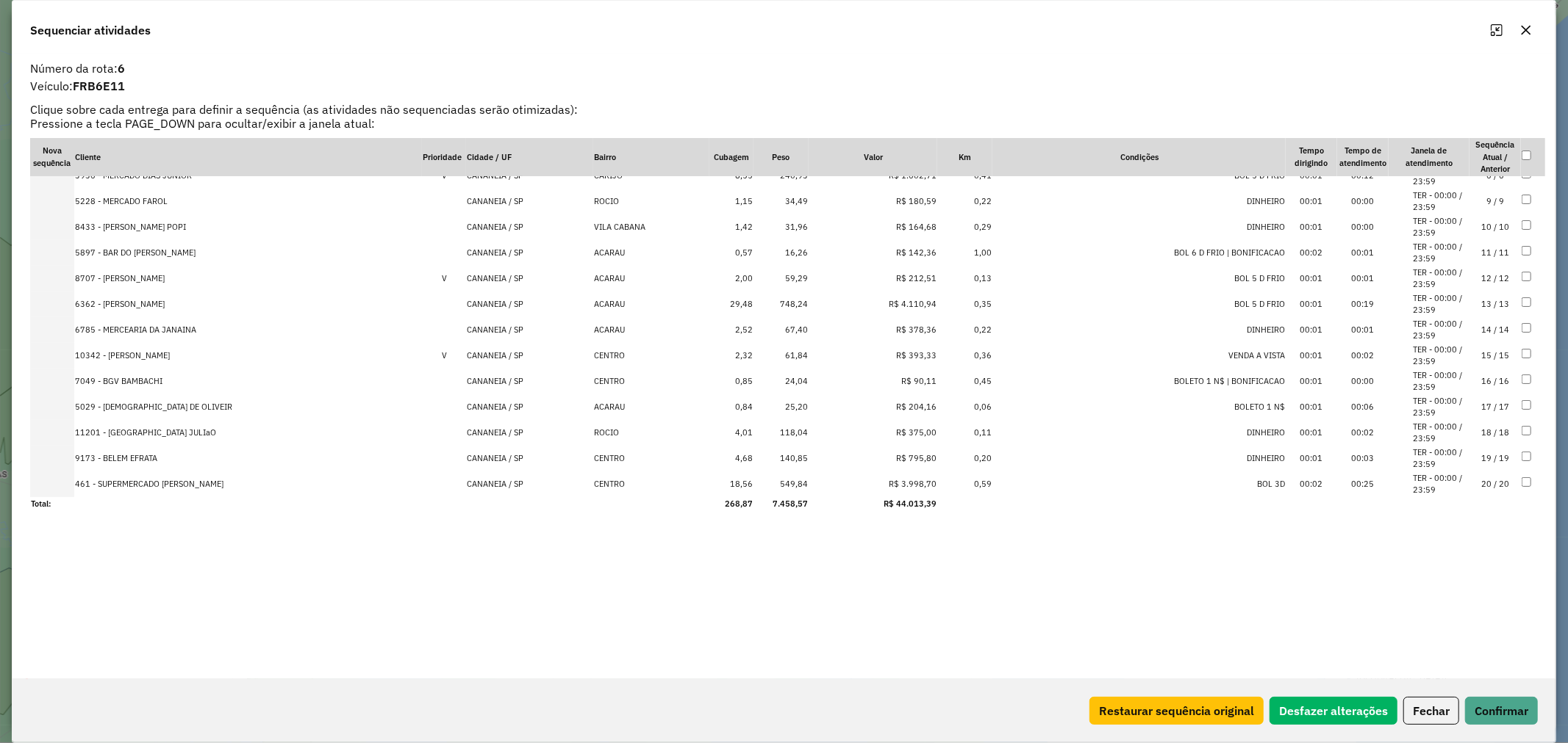
click at [178, 479] on td "461 - SUPERMERCADO [PERSON_NAME]" at bounding box center [248, 484] width 348 height 26
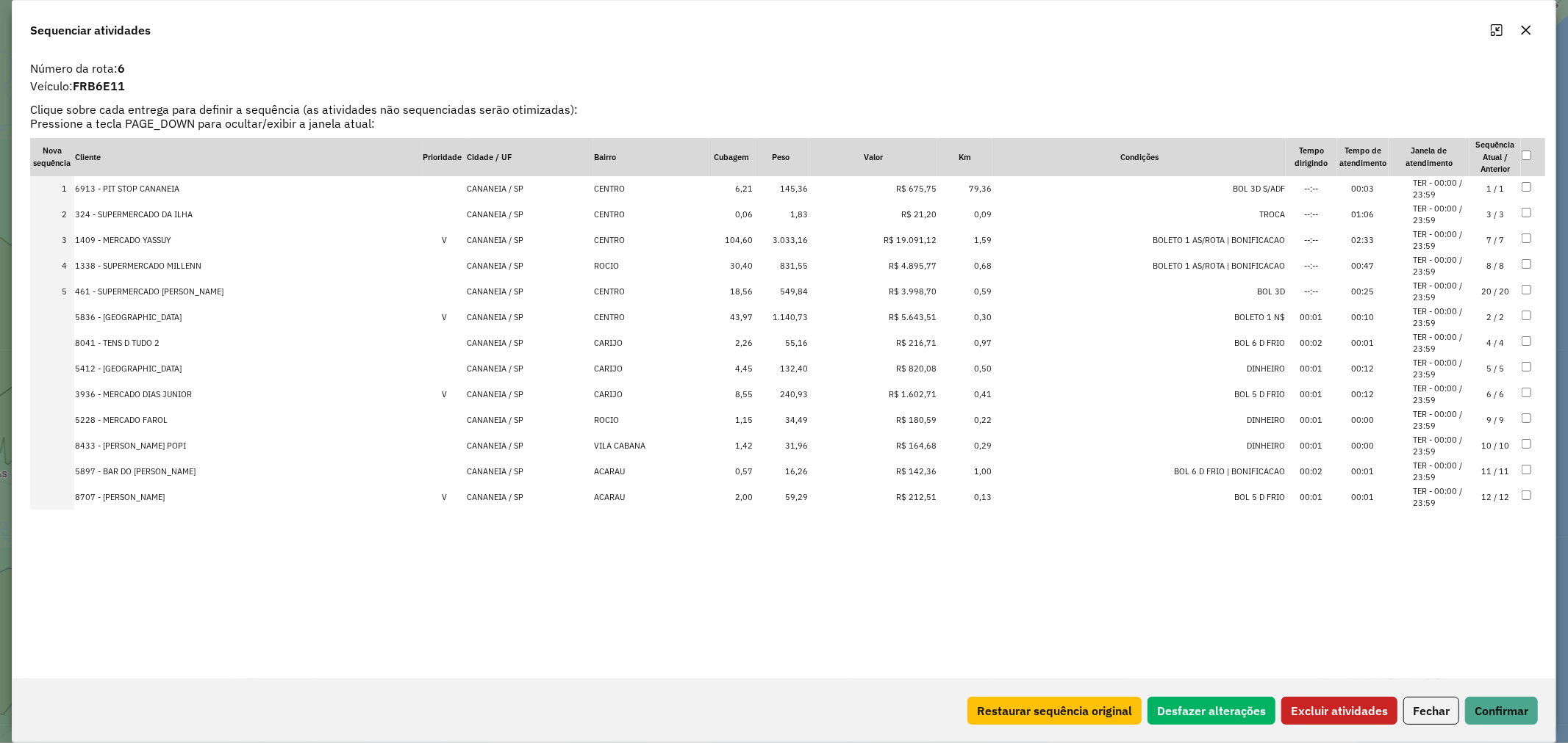
click at [1523, 231] on td at bounding box center [1532, 240] width 25 height 26
click at [1340, 709] on button "Excluir atividades" at bounding box center [1339, 711] width 116 height 28
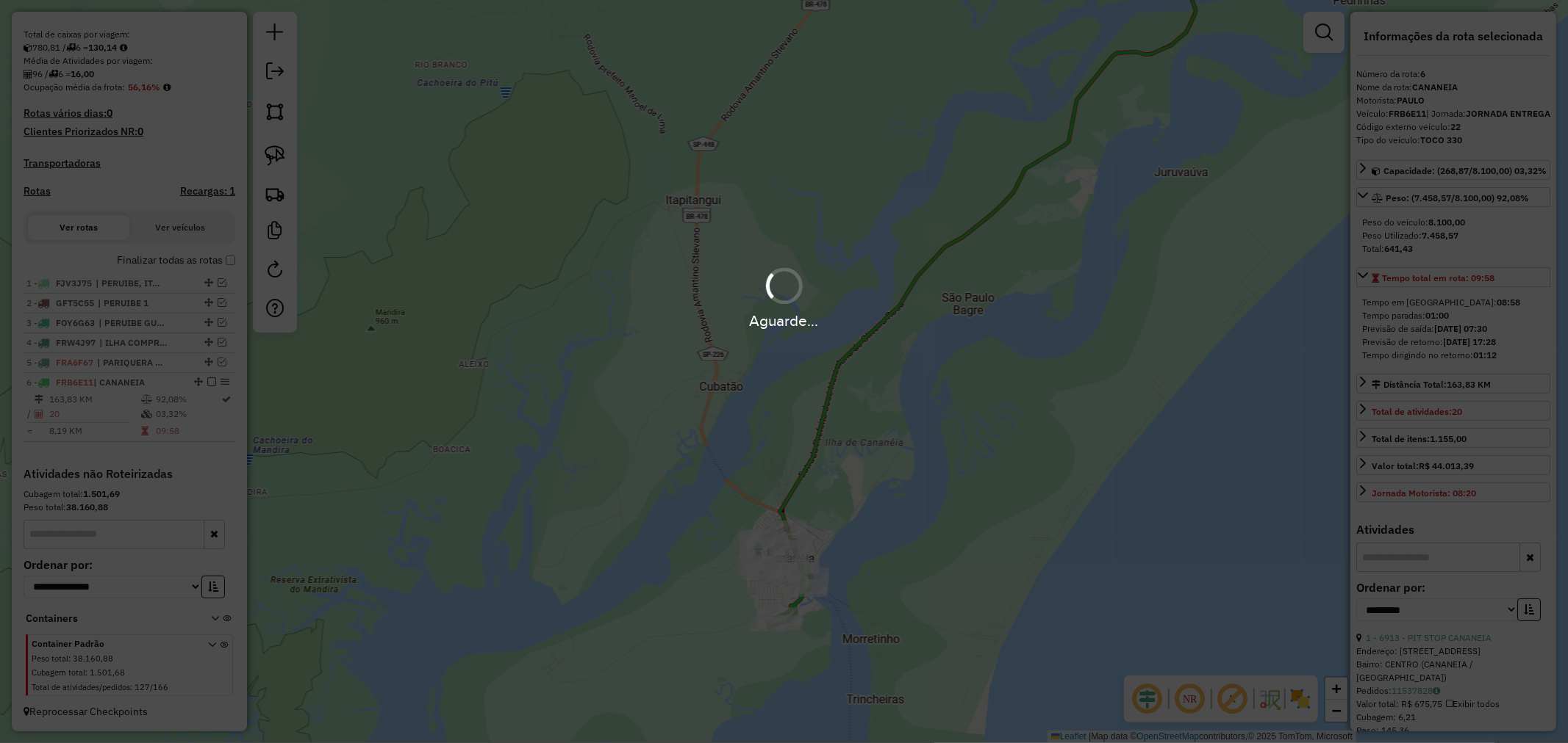
scroll to position [324, 0]
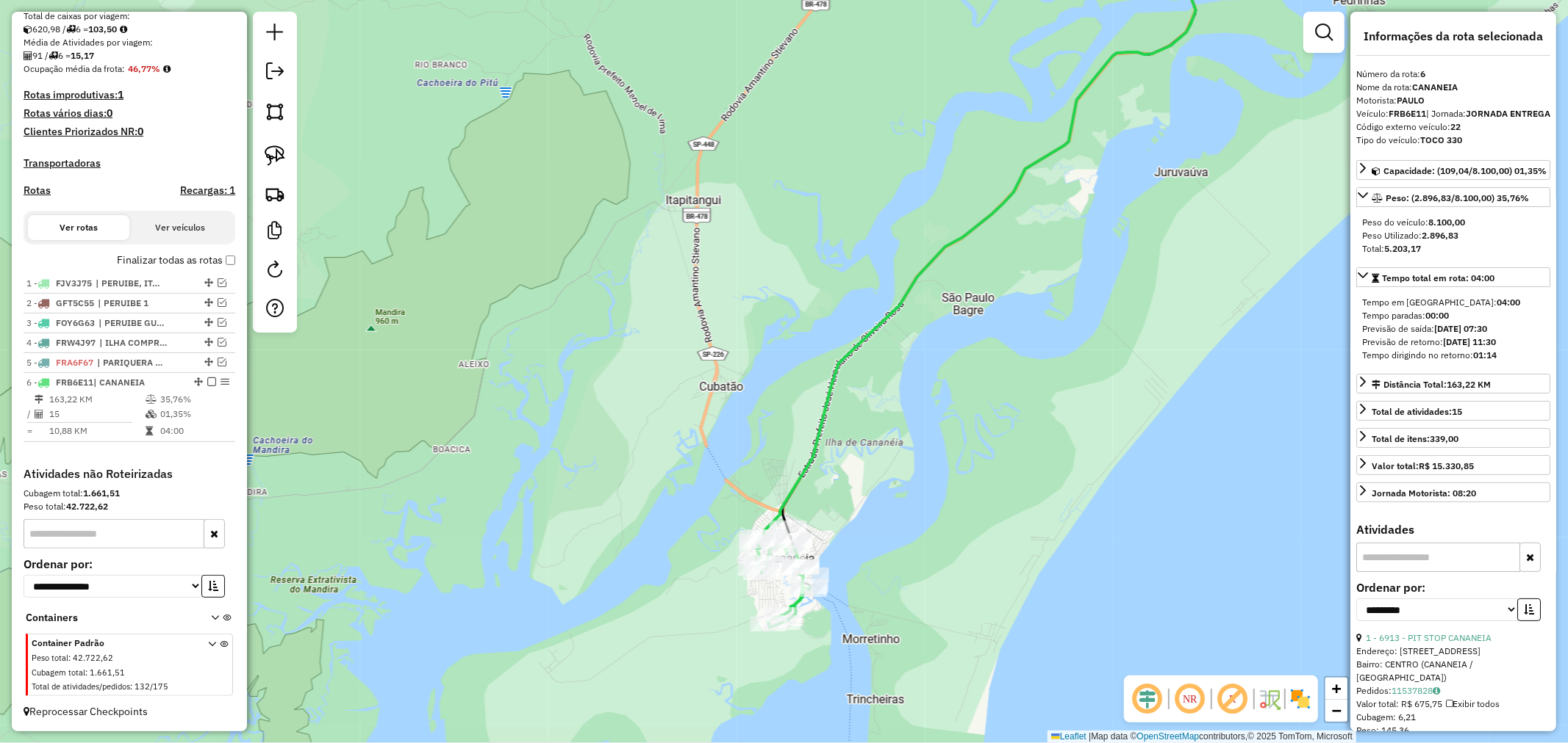
click at [818, 435] on icon at bounding box center [979, 231] width 432 height 611
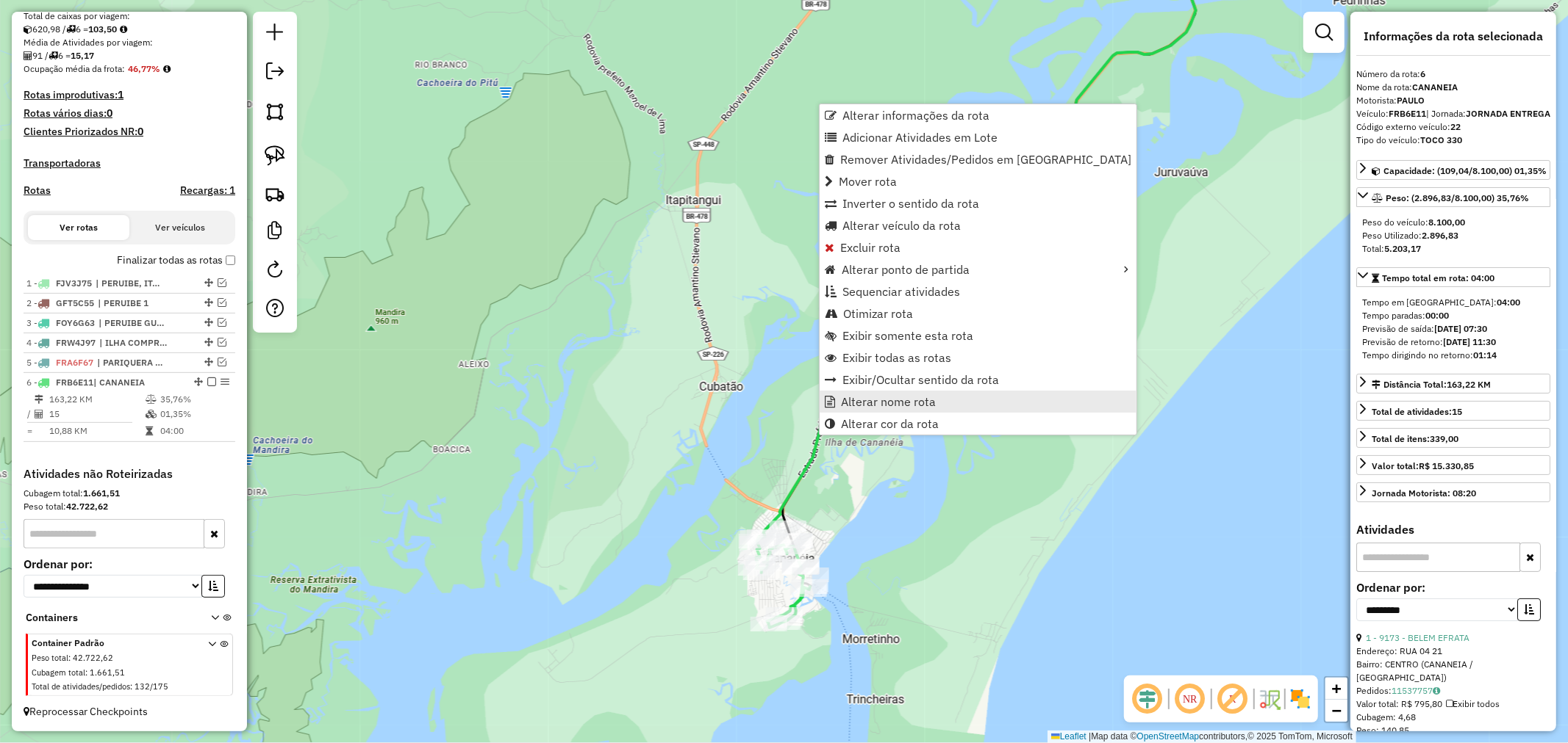
click at [897, 399] on span "Alterar nome rota" at bounding box center [888, 402] width 95 height 12
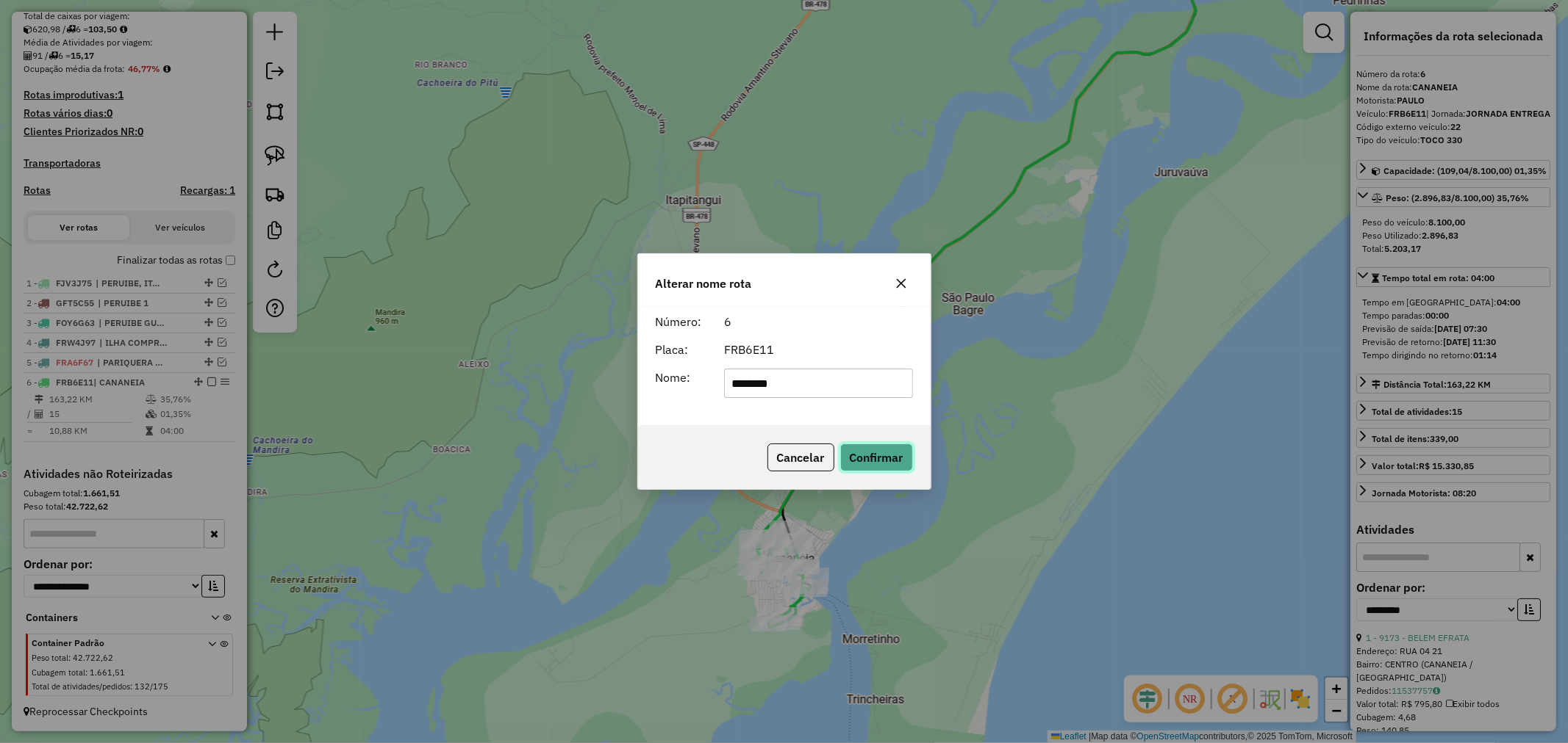
click at [886, 457] on button "Confirmar" at bounding box center [877, 458] width 73 height 28
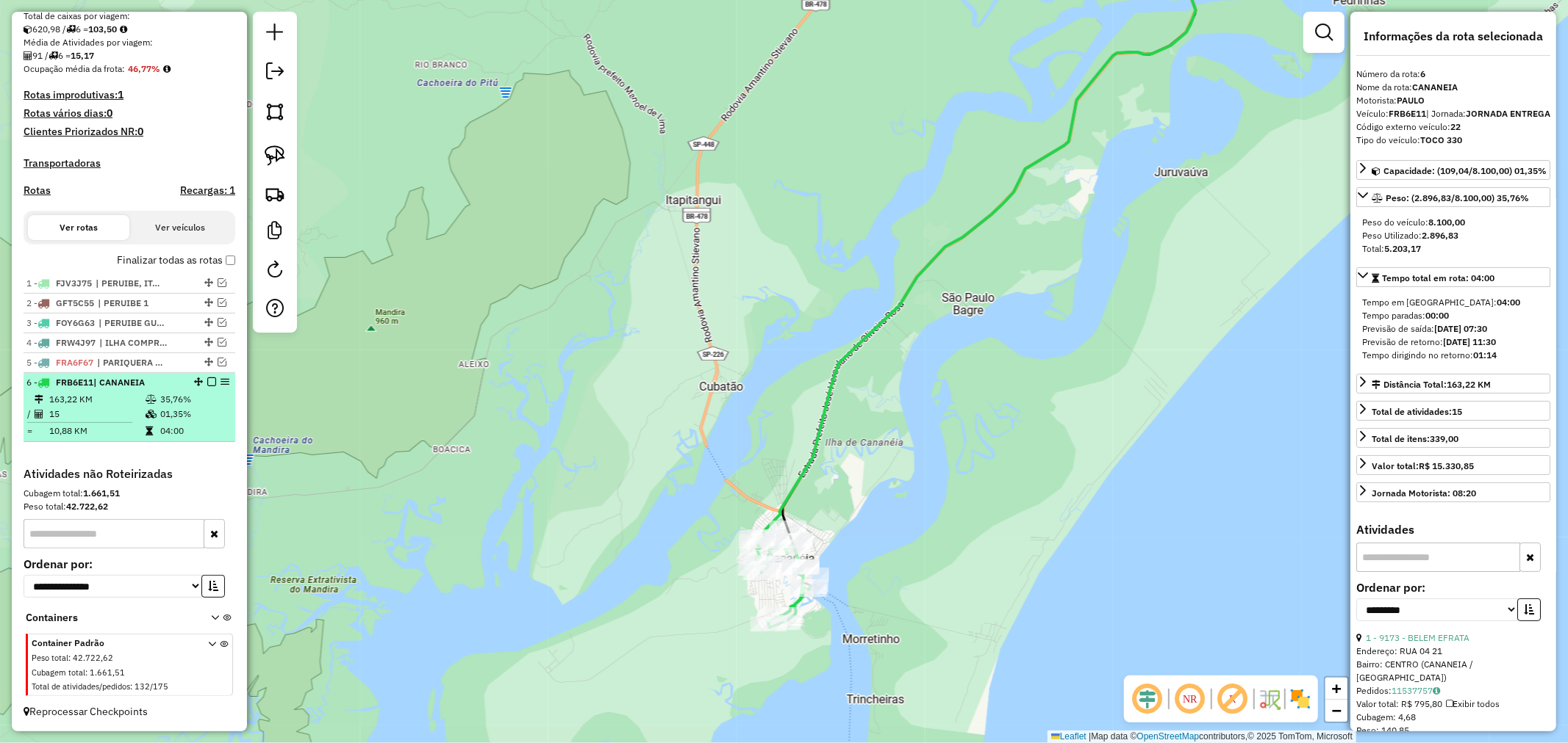
click at [210, 380] on em at bounding box center [212, 382] width 9 height 9
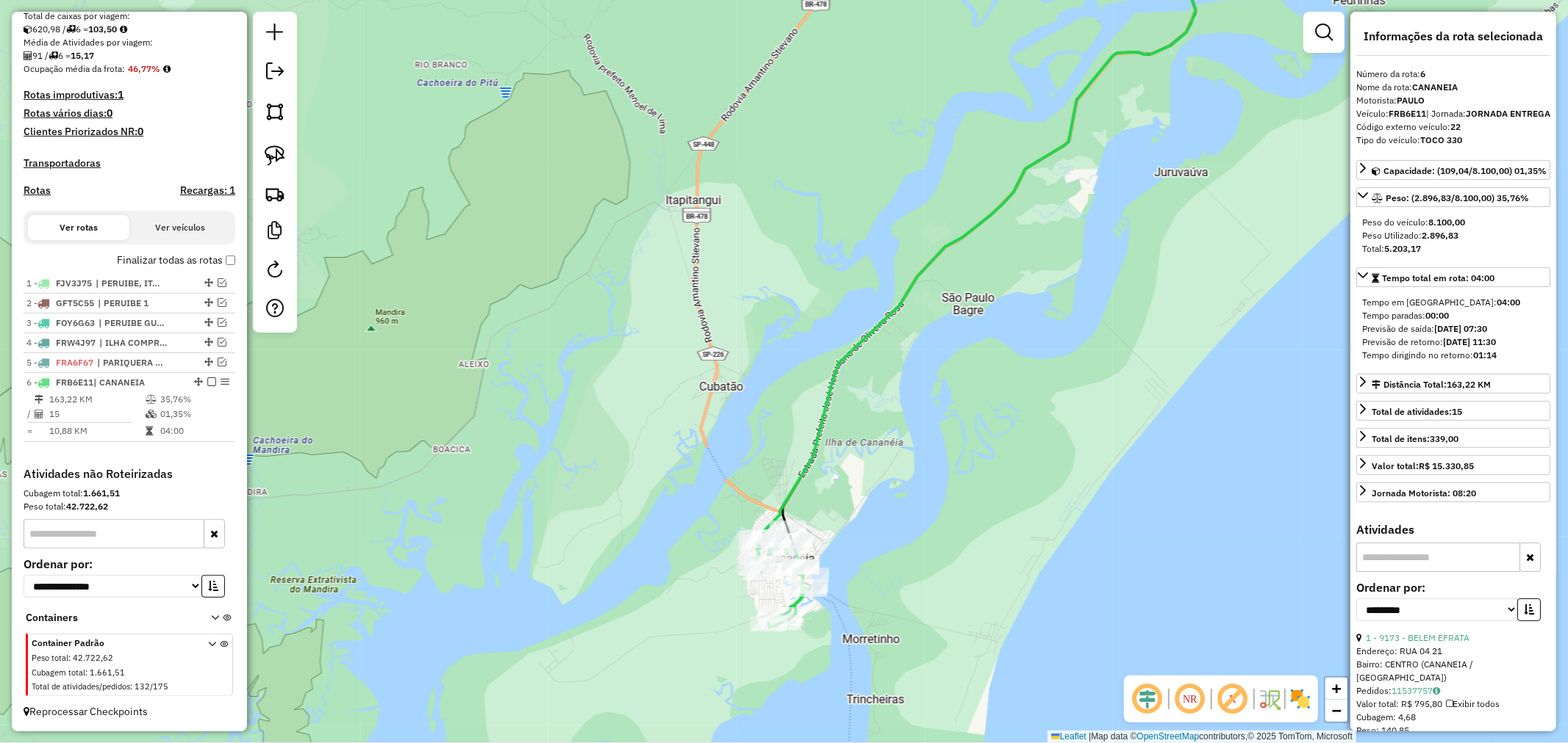
scroll to position [275, 0]
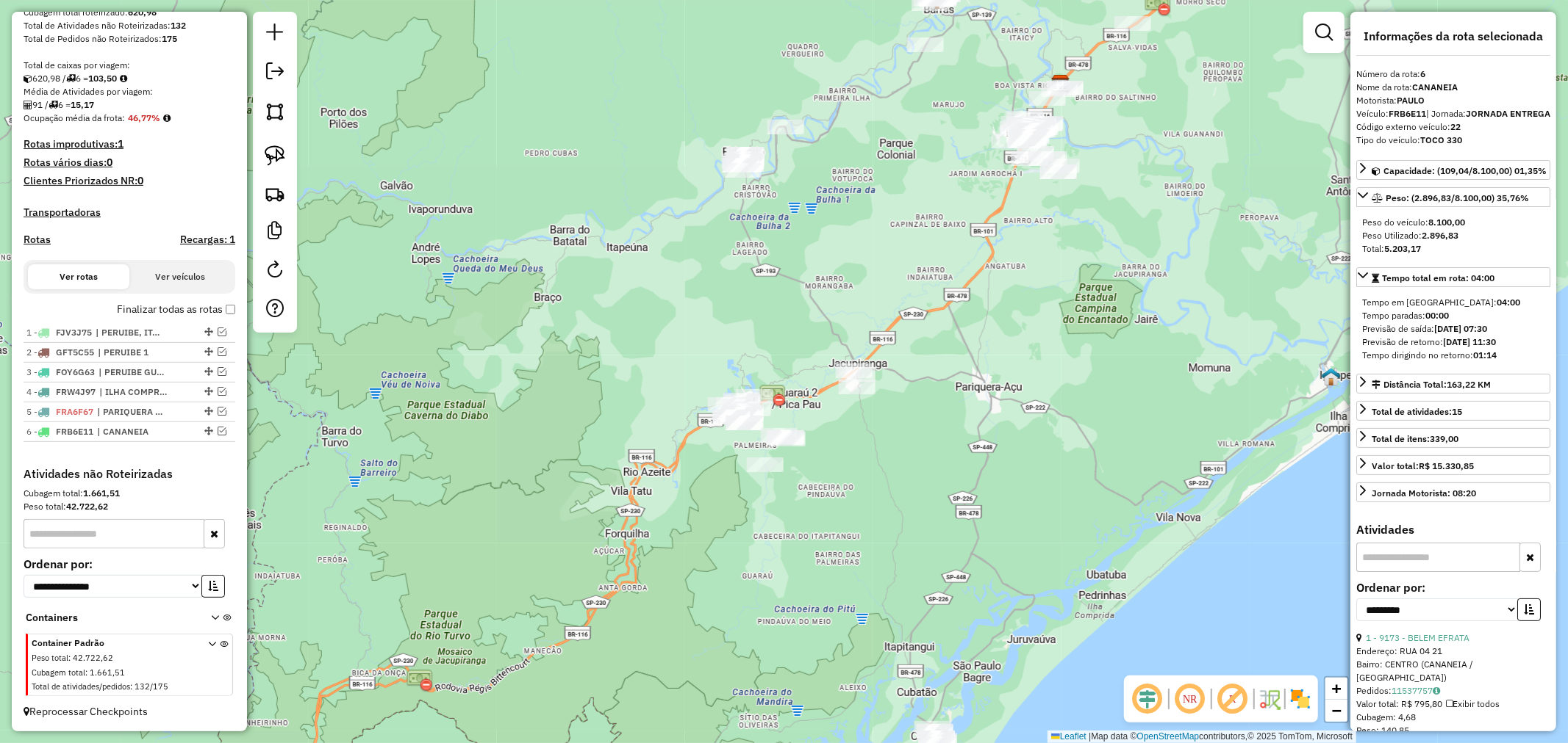
drag, startPoint x: 859, startPoint y: 311, endPoint x: 917, endPoint y: 519, distance: 215.9
click at [917, 519] on div "Janela de atendimento Grade de atendimento Capacidade Transportadoras Veículos …" at bounding box center [784, 372] width 1568 height 743
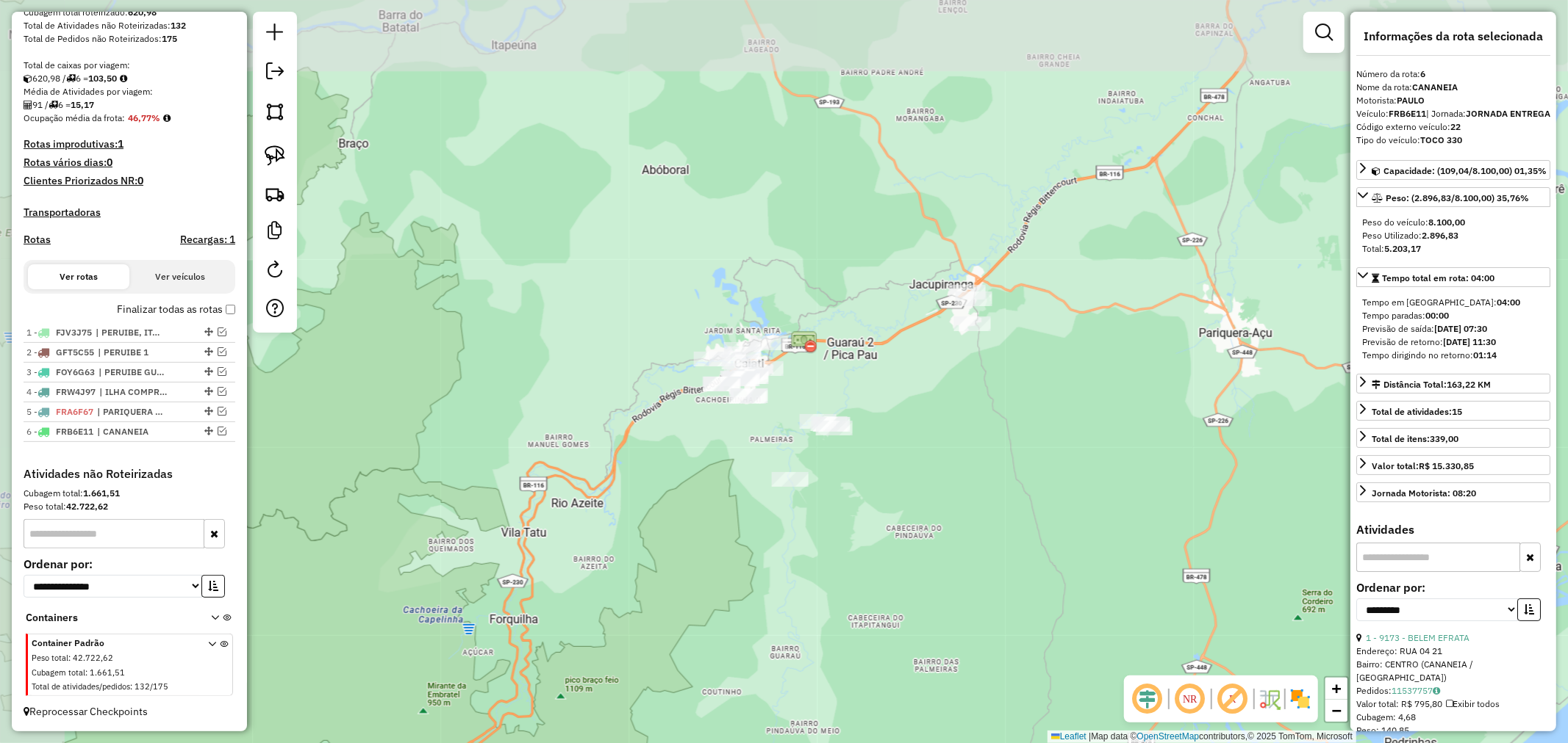
drag, startPoint x: 804, startPoint y: 428, endPoint x: 938, endPoint y: 519, distance: 162.0
click at [938, 519] on div "Janela de atendimento Grade de atendimento Capacidade Transportadoras Veículos …" at bounding box center [784, 372] width 1568 height 743
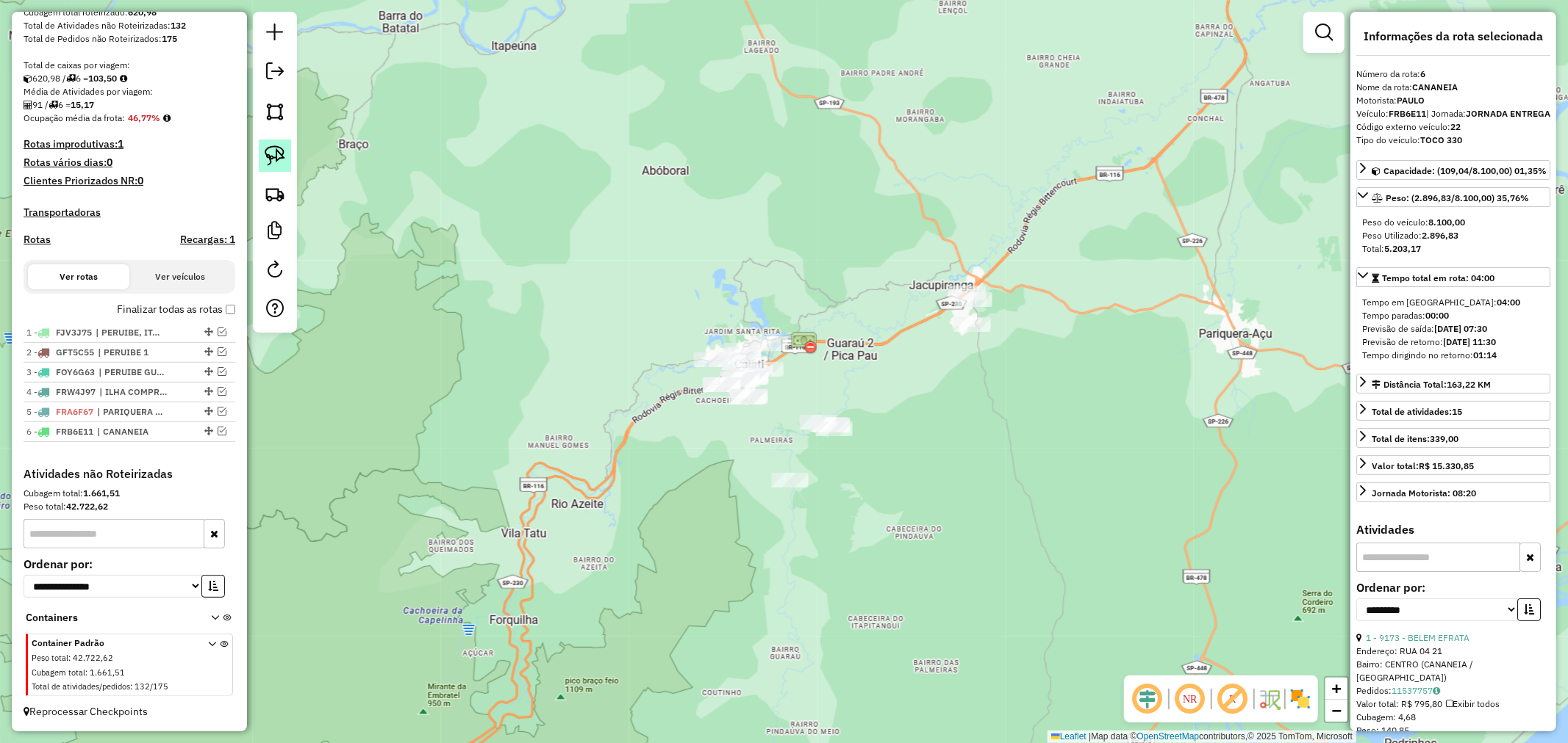
click at [285, 148] on link at bounding box center [274, 155] width 32 height 32
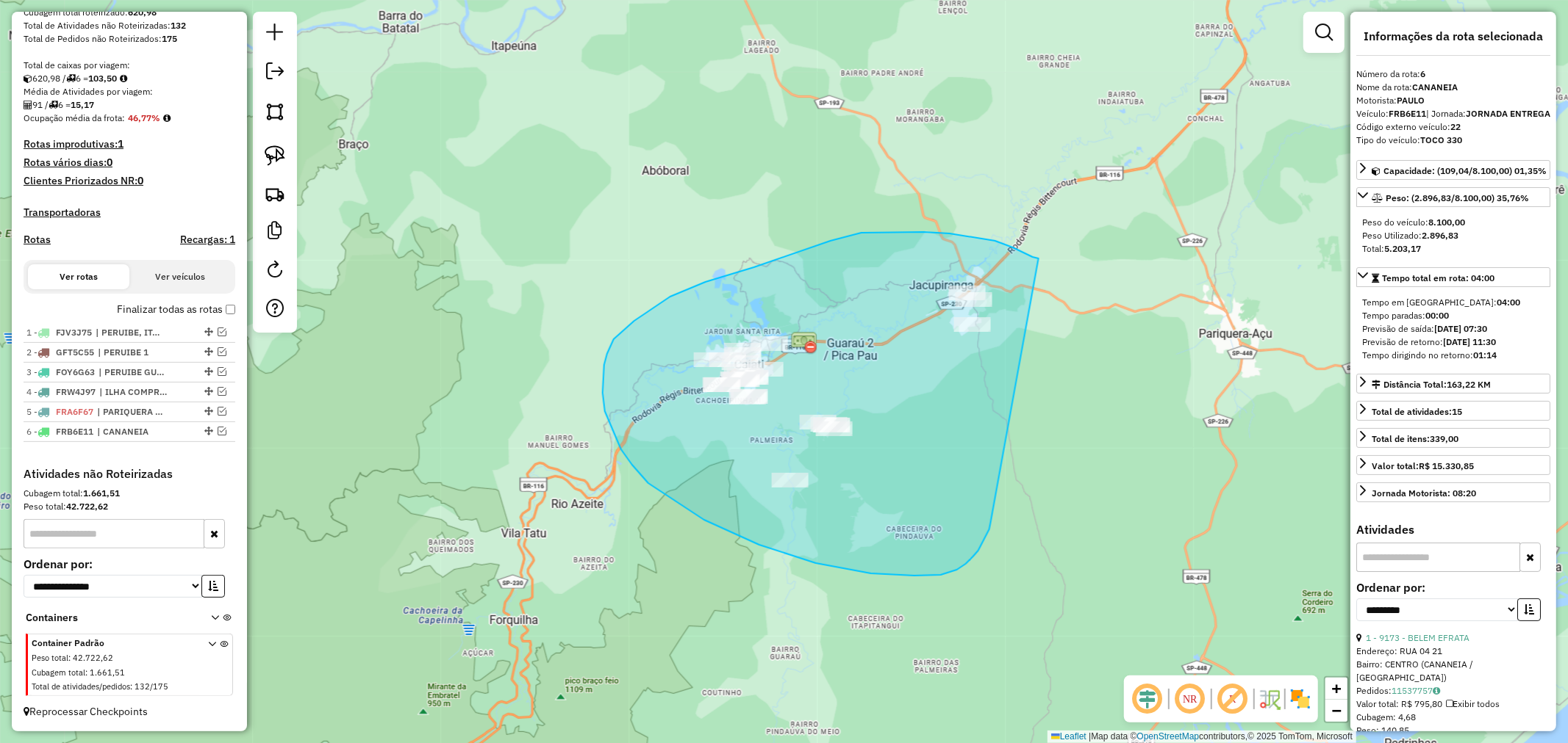
drag, startPoint x: 1039, startPoint y: 259, endPoint x: 993, endPoint y: 522, distance: 267.0
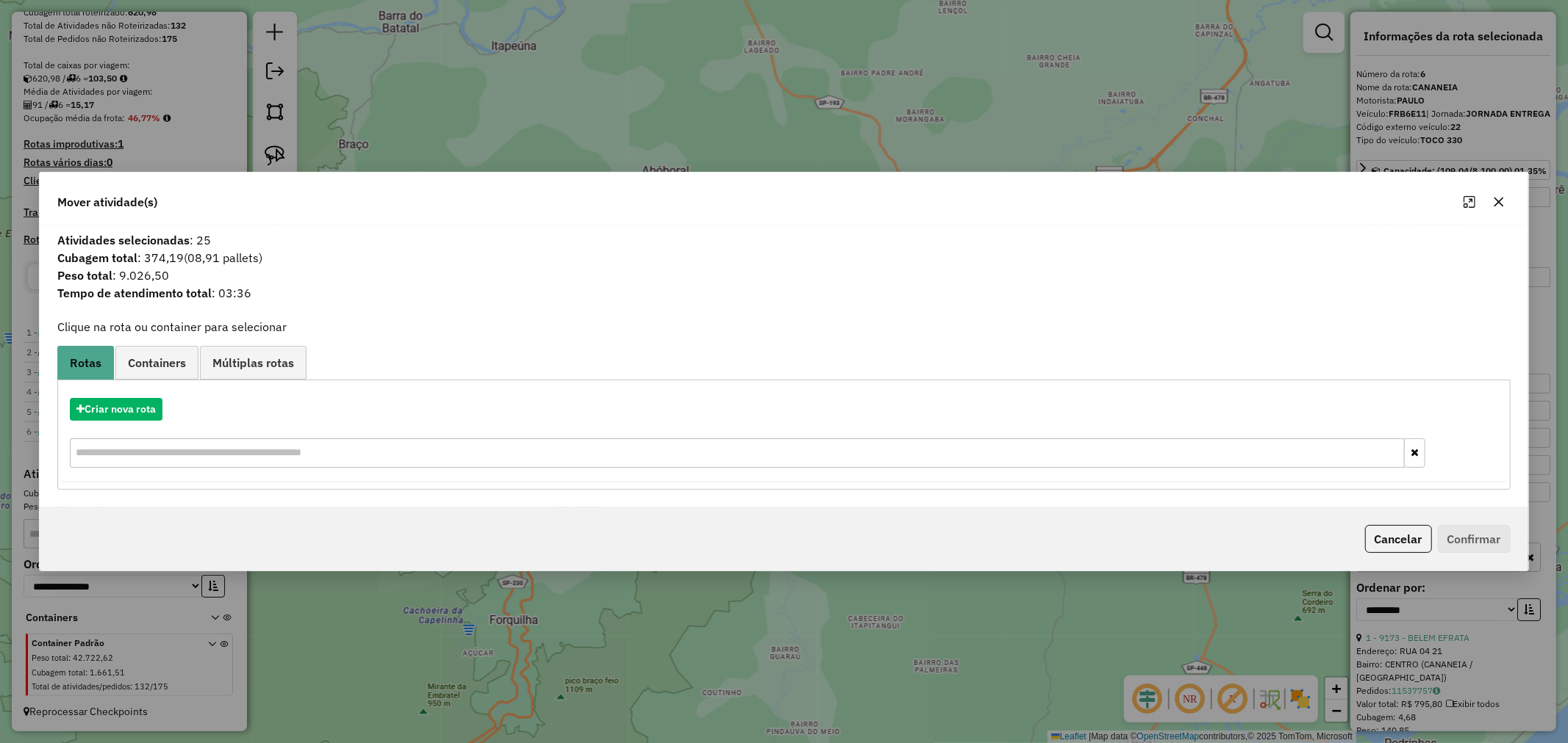
click at [1500, 204] on icon "button" at bounding box center [1499, 202] width 12 height 12
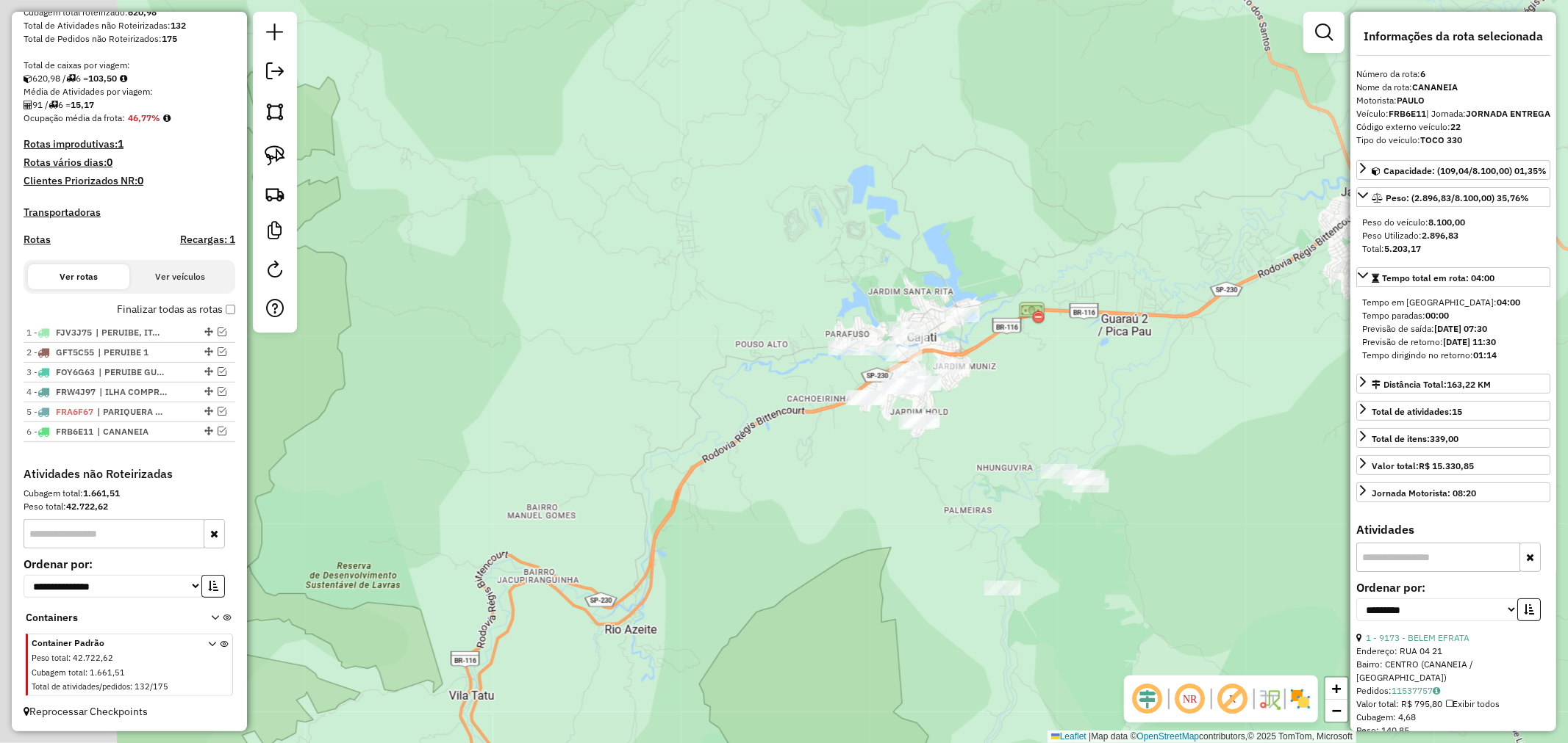
drag, startPoint x: 874, startPoint y: 407, endPoint x: 1026, endPoint y: 415, distance: 152.2
click at [1026, 415] on div "Janela de atendimento Grade de atendimento Capacidade Transportadoras Veículos …" at bounding box center [784, 372] width 1568 height 743
drag, startPoint x: 274, startPoint y: 155, endPoint x: 325, endPoint y: 164, distance: 51.8
click at [275, 155] on img at bounding box center [275, 156] width 21 height 21
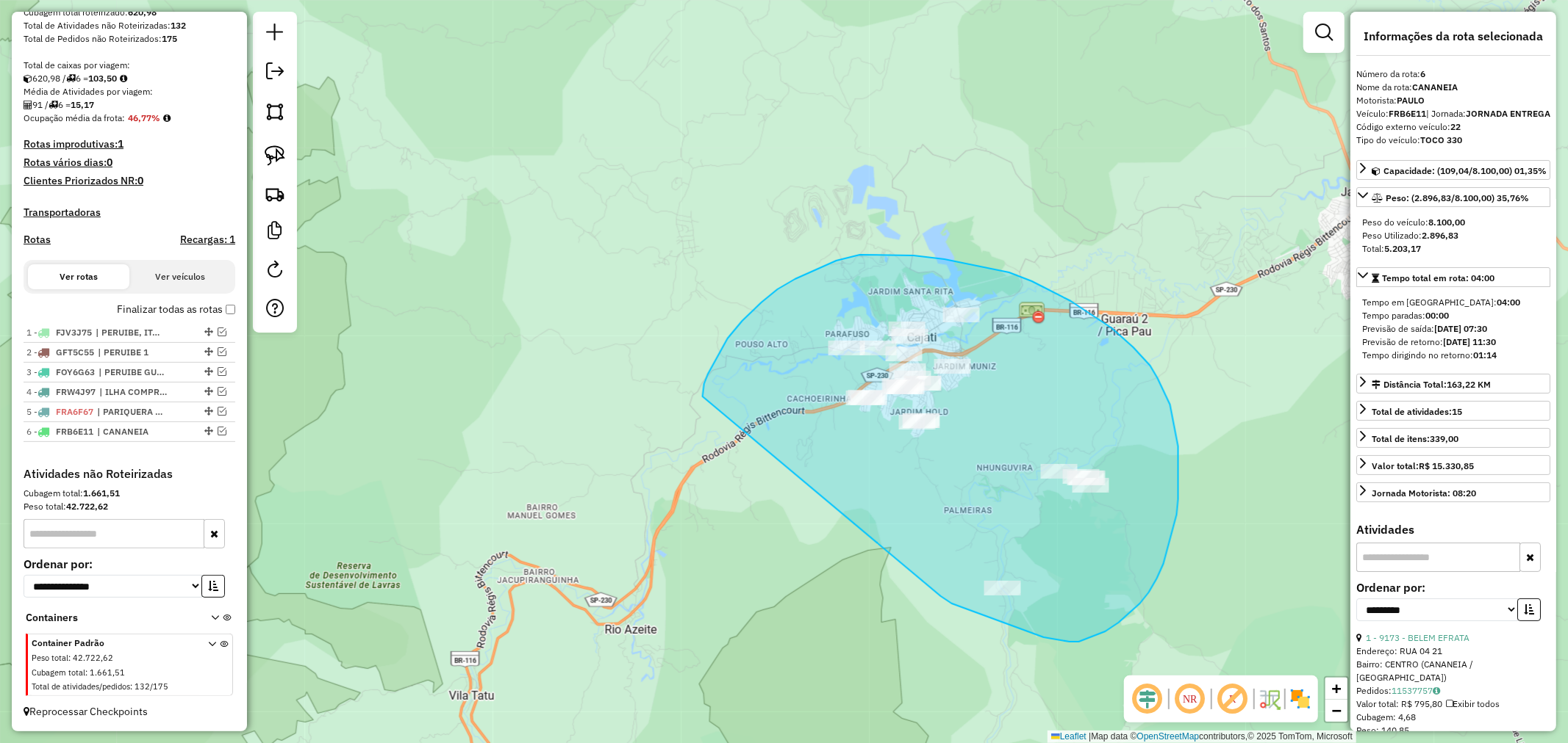
drag, startPoint x: 941, startPoint y: 597, endPoint x: 703, endPoint y: 397, distance: 310.9
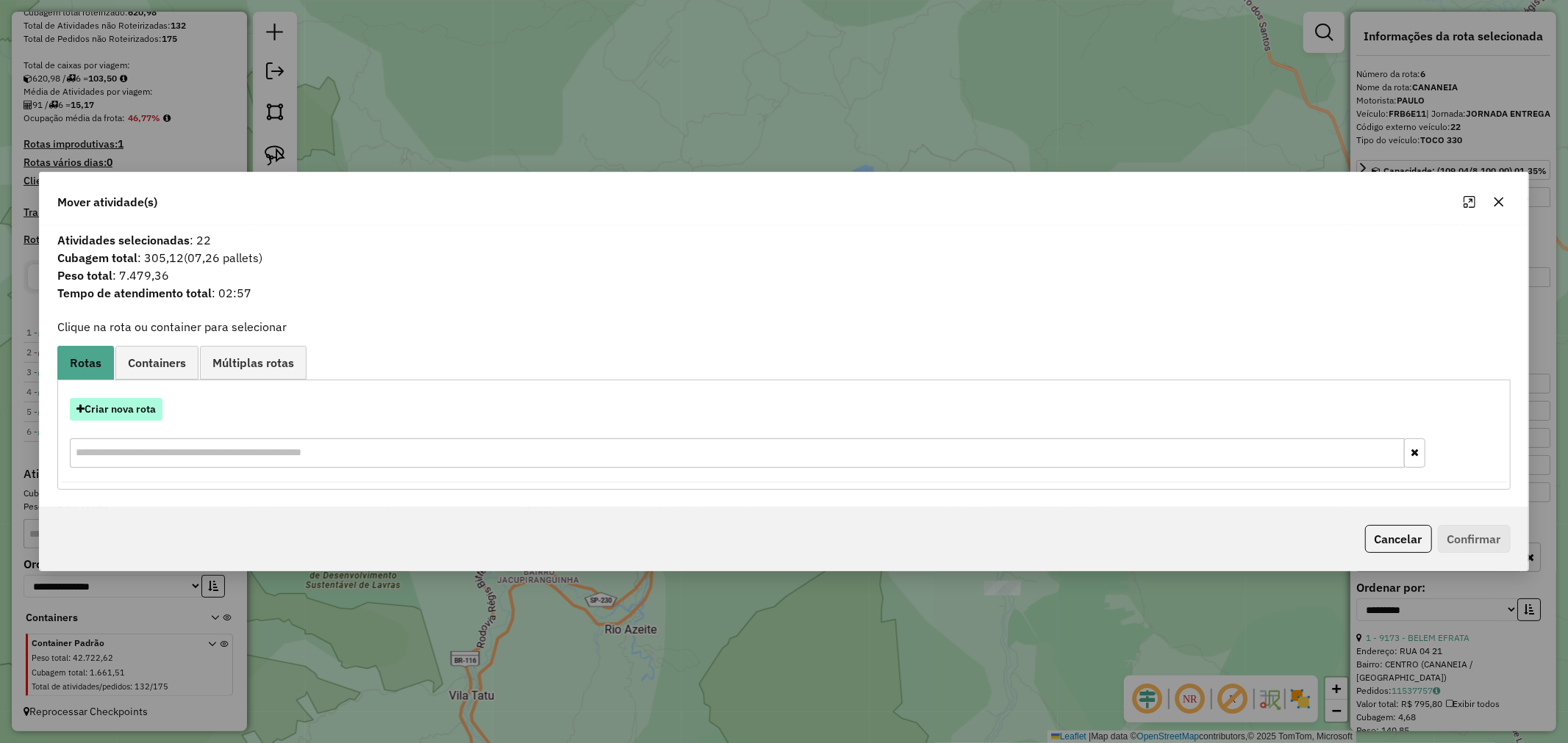
click at [149, 408] on button "Criar nova rota" at bounding box center [116, 409] width 93 height 23
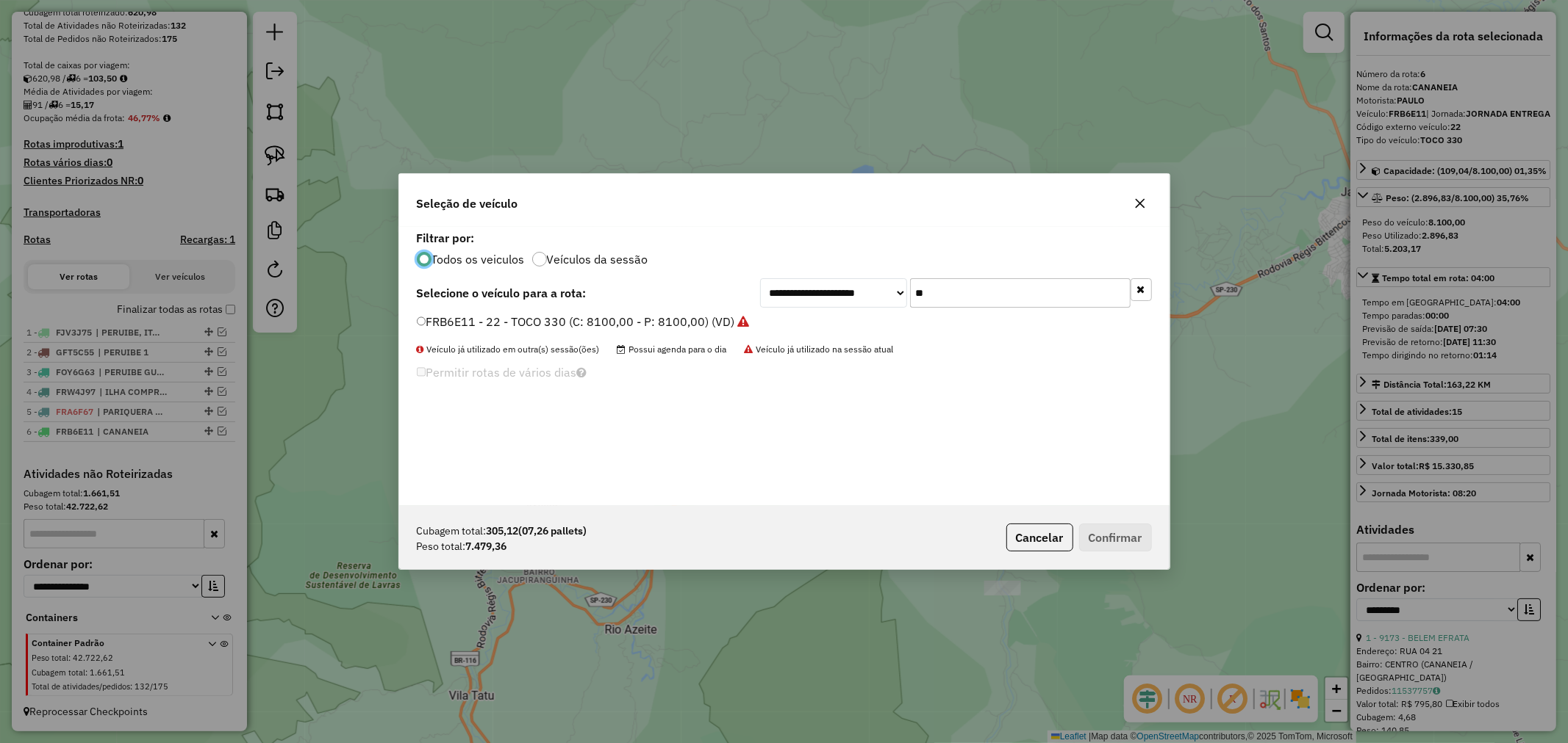
scroll to position [8, 4]
drag, startPoint x: 955, startPoint y: 299, endPoint x: 853, endPoint y: 294, distance: 102.1
click at [853, 294] on div "**********" at bounding box center [955, 293] width 392 height 30
type input "***"
click at [1126, 539] on button "Confirmar" at bounding box center [1115, 538] width 73 height 28
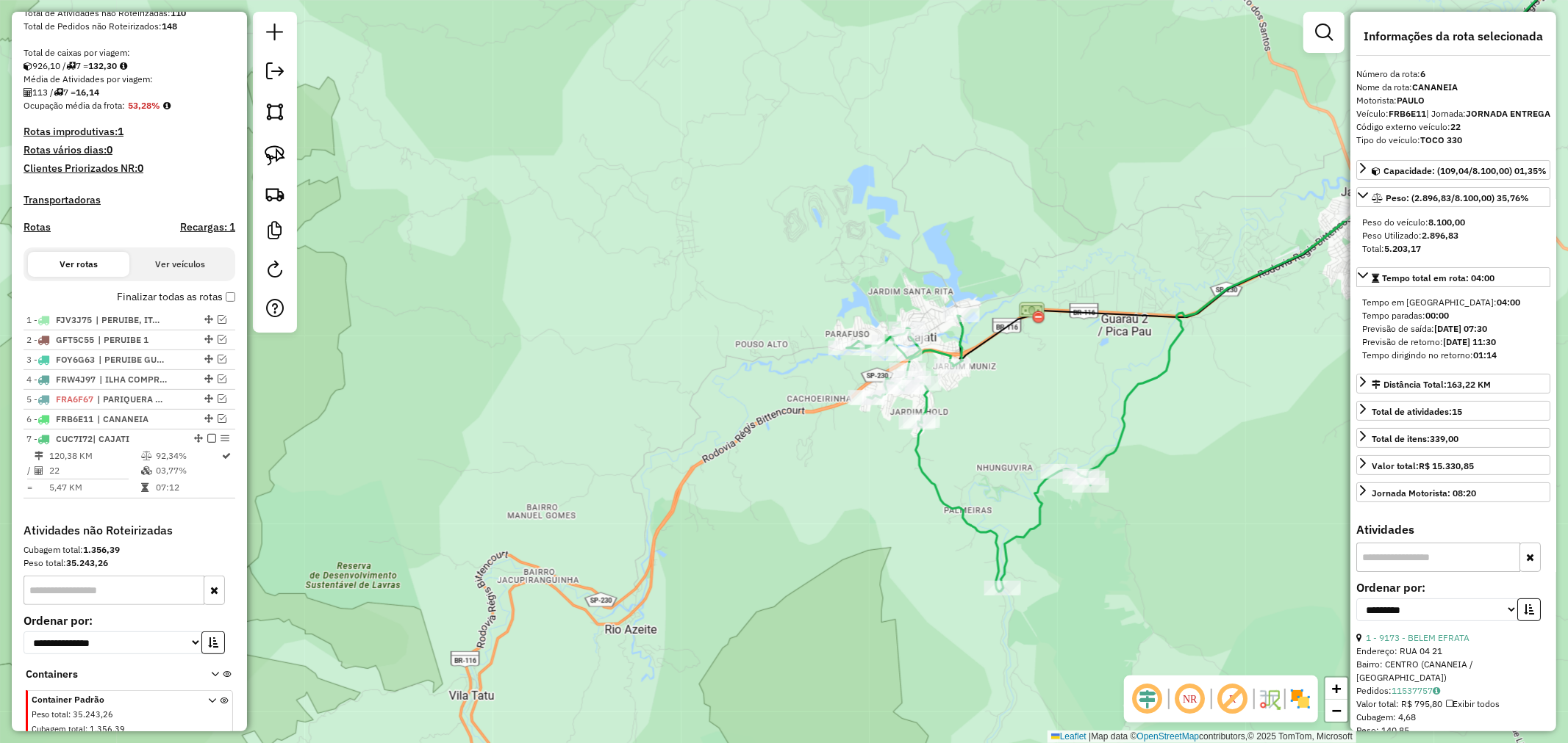
scroll to position [344, 0]
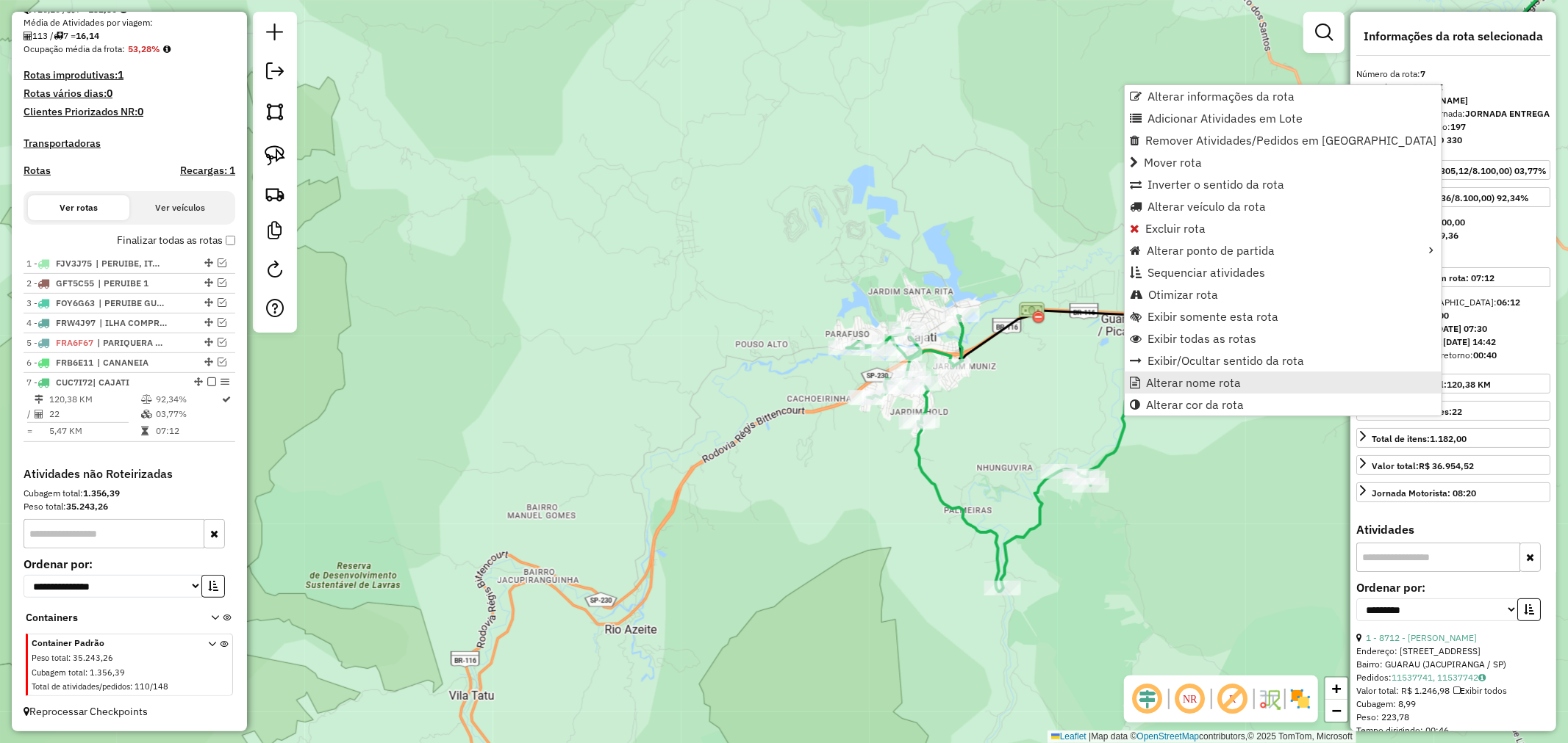
click at [1198, 382] on span "Alterar nome rota" at bounding box center [1193, 383] width 95 height 12
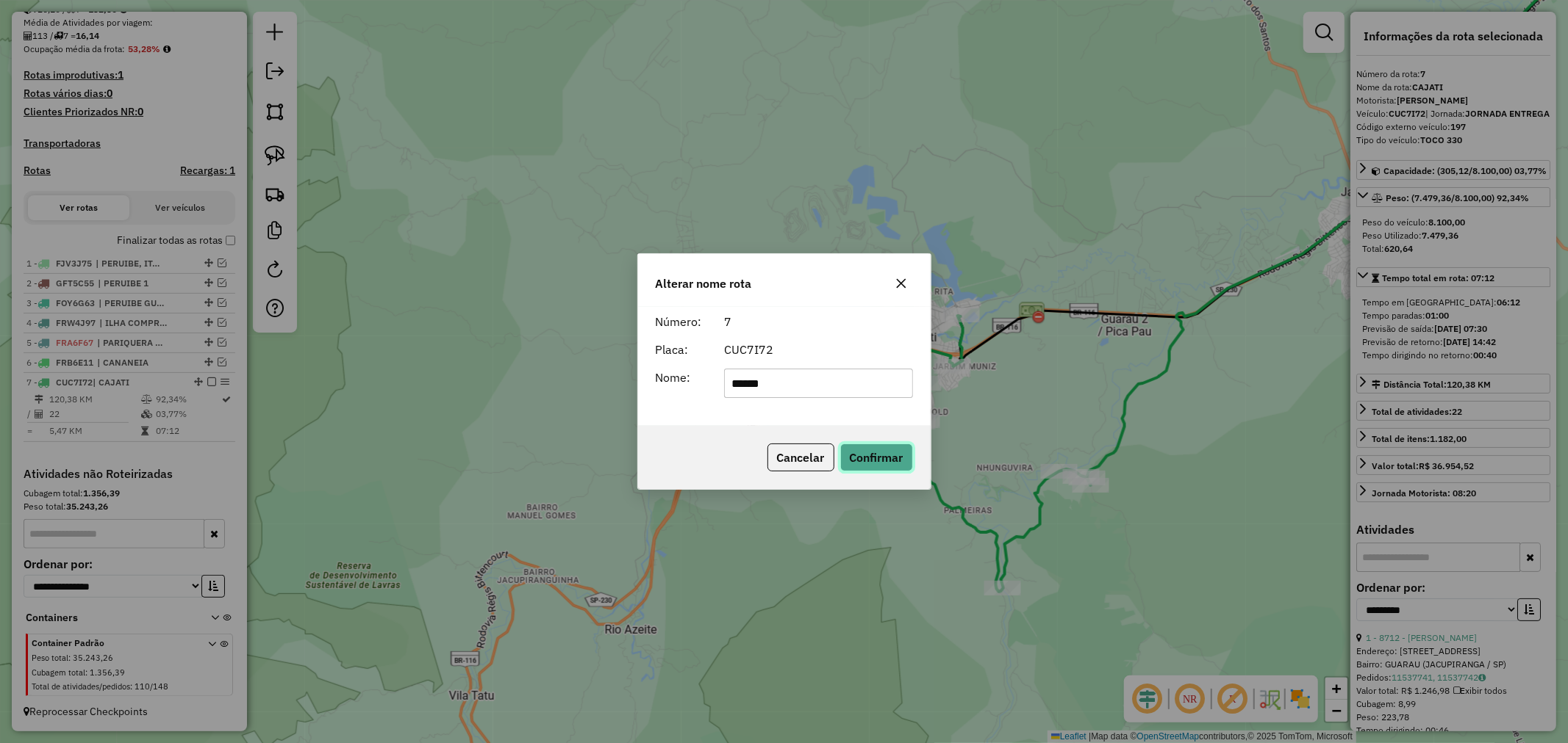
click at [871, 454] on button "Confirmar" at bounding box center [877, 458] width 73 height 28
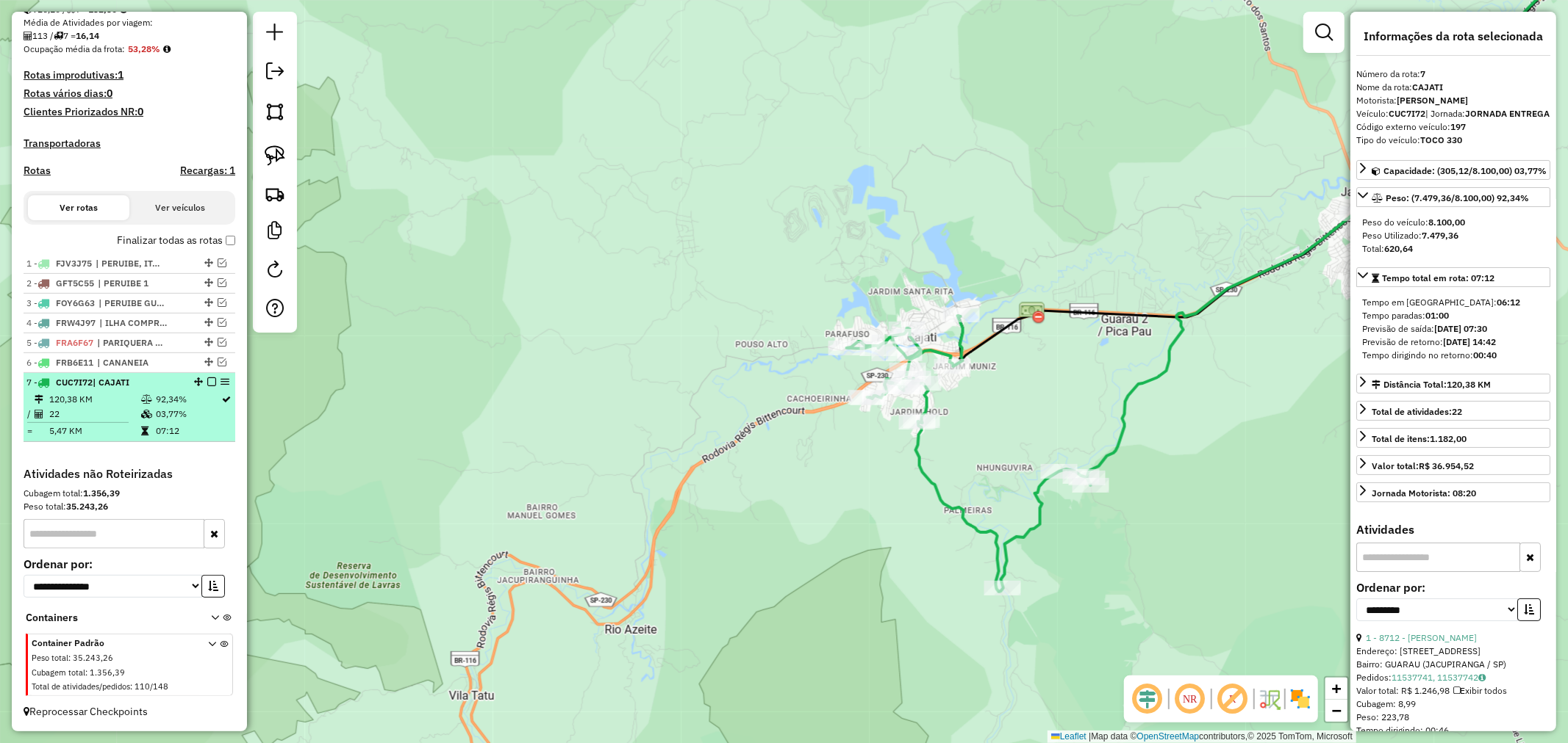
click at [207, 380] on em at bounding box center [212, 382] width 9 height 9
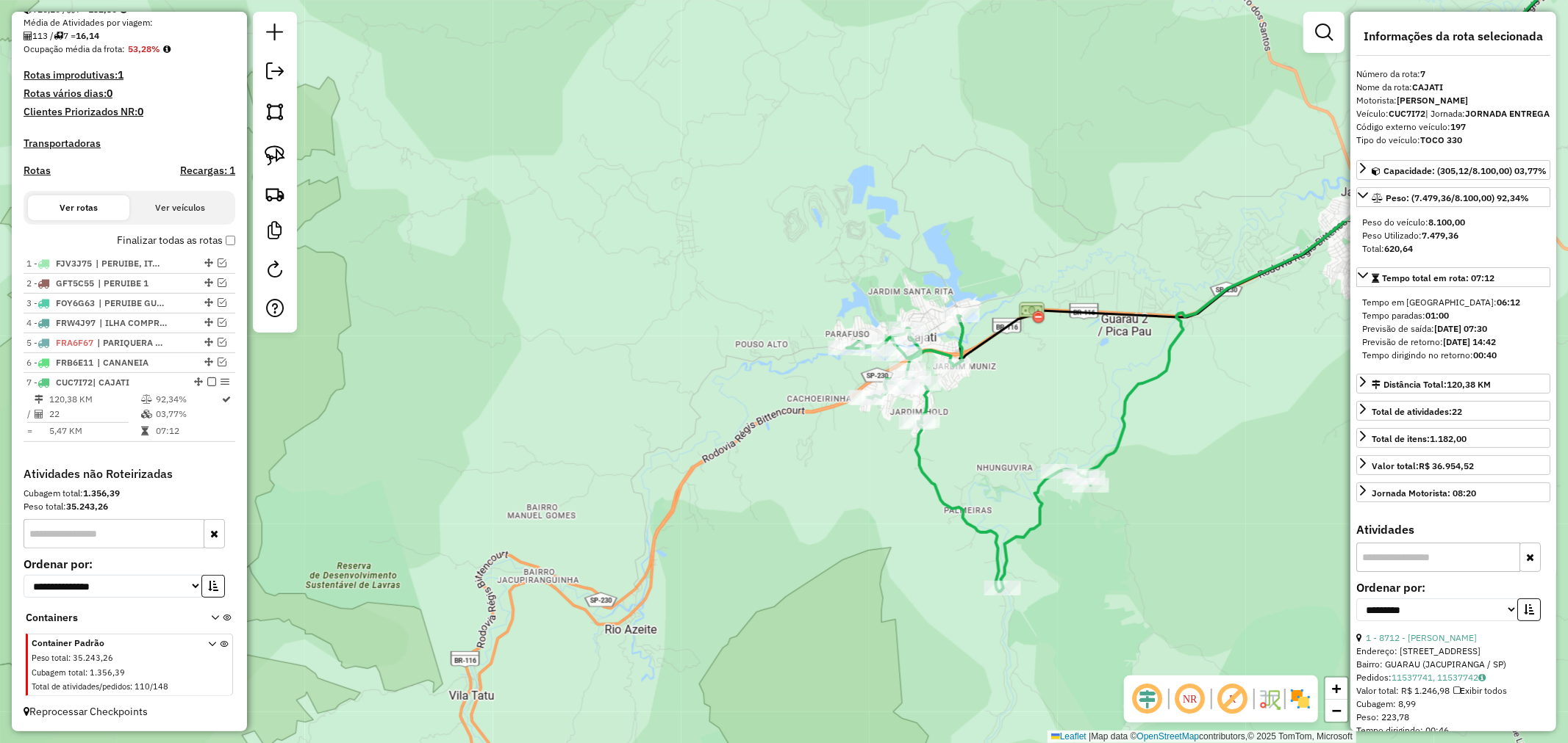
scroll to position [294, 0]
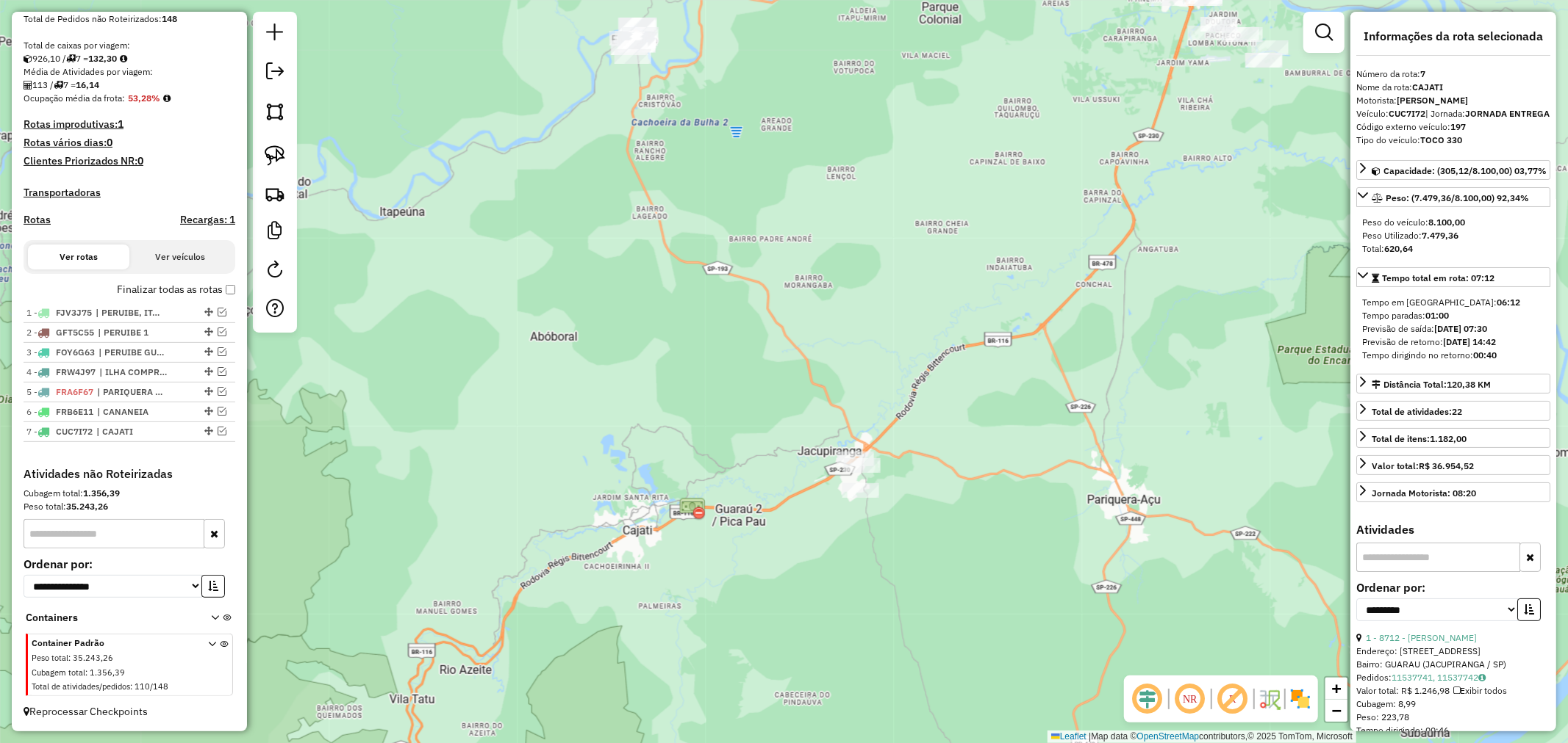
drag, startPoint x: 1216, startPoint y: 450, endPoint x: 882, endPoint y: 541, distance: 346.2
click at [882, 541] on div "Janela de atendimento Grade de atendimento Capacidade Transportadoras Veículos …" at bounding box center [784, 372] width 1568 height 743
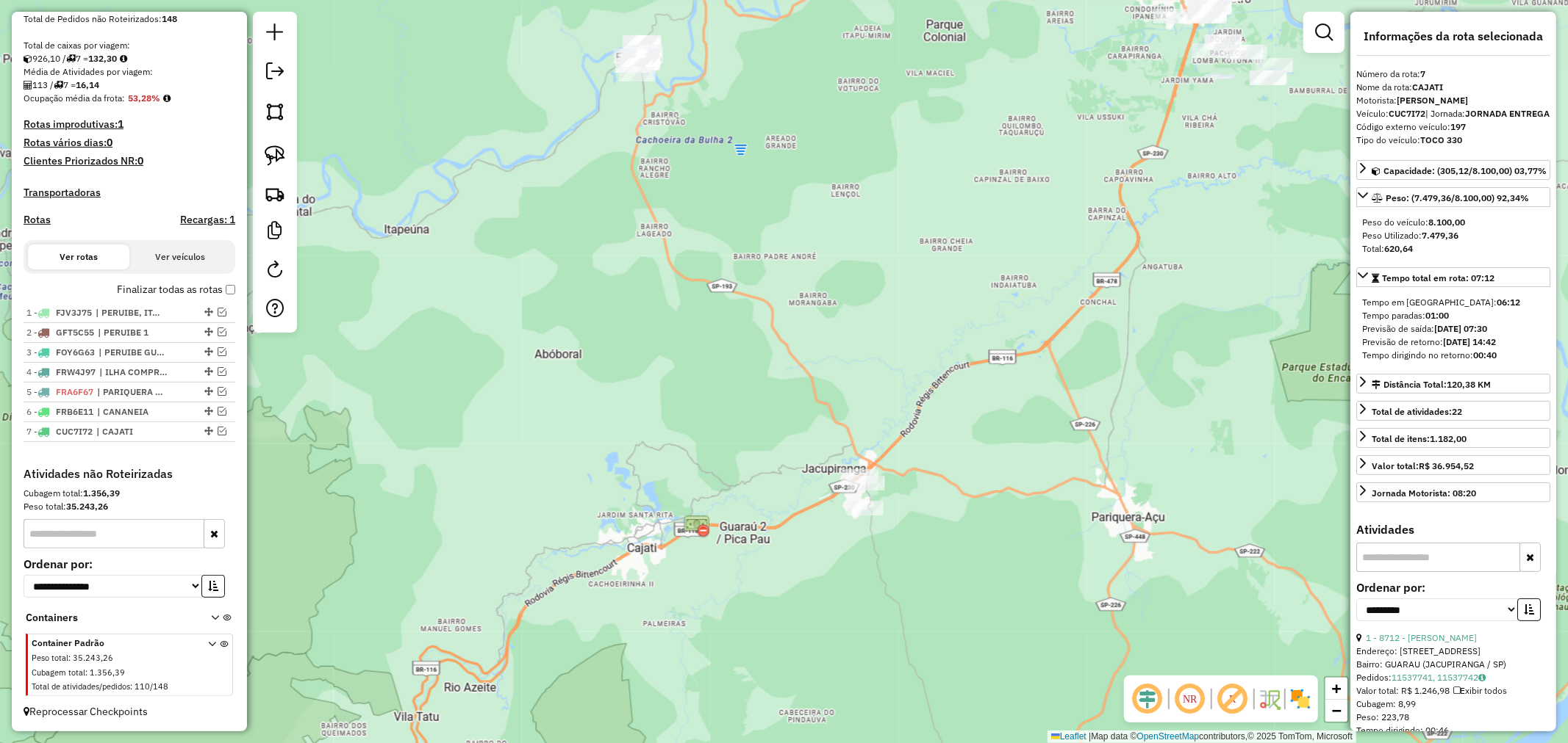
drag, startPoint x: 991, startPoint y: 464, endPoint x: 1009, endPoint y: 562, distance: 99.6
click at [1009, 562] on div "Janela de atendimento Grade de atendimento Capacidade Transportadoras Veículos …" at bounding box center [784, 372] width 1568 height 743
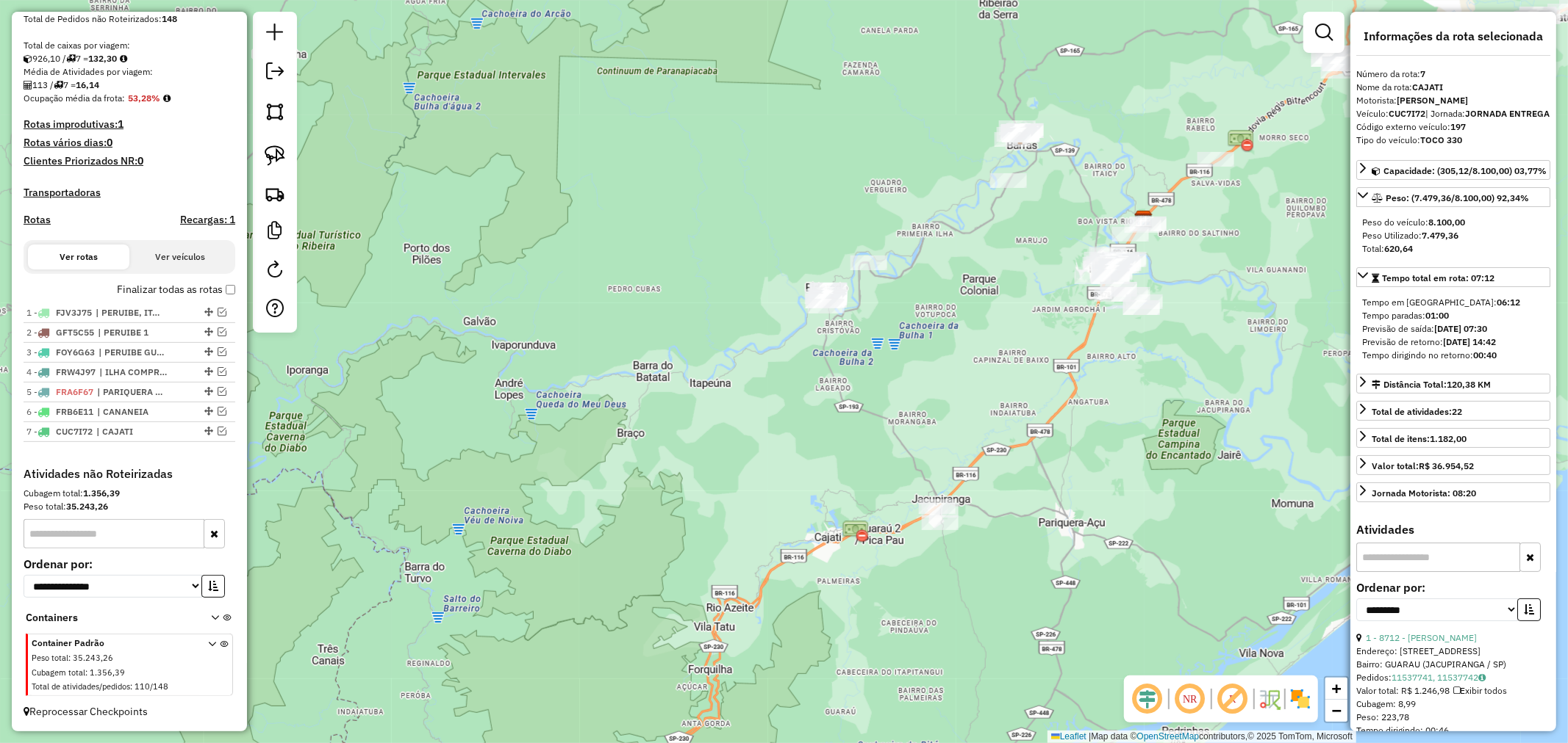
drag, startPoint x: 946, startPoint y: 493, endPoint x: 949, endPoint y: 416, distance: 77.1
click at [949, 416] on div "Janela de atendimento Grade de atendimento Capacidade Transportadoras Veículos …" at bounding box center [784, 372] width 1568 height 743
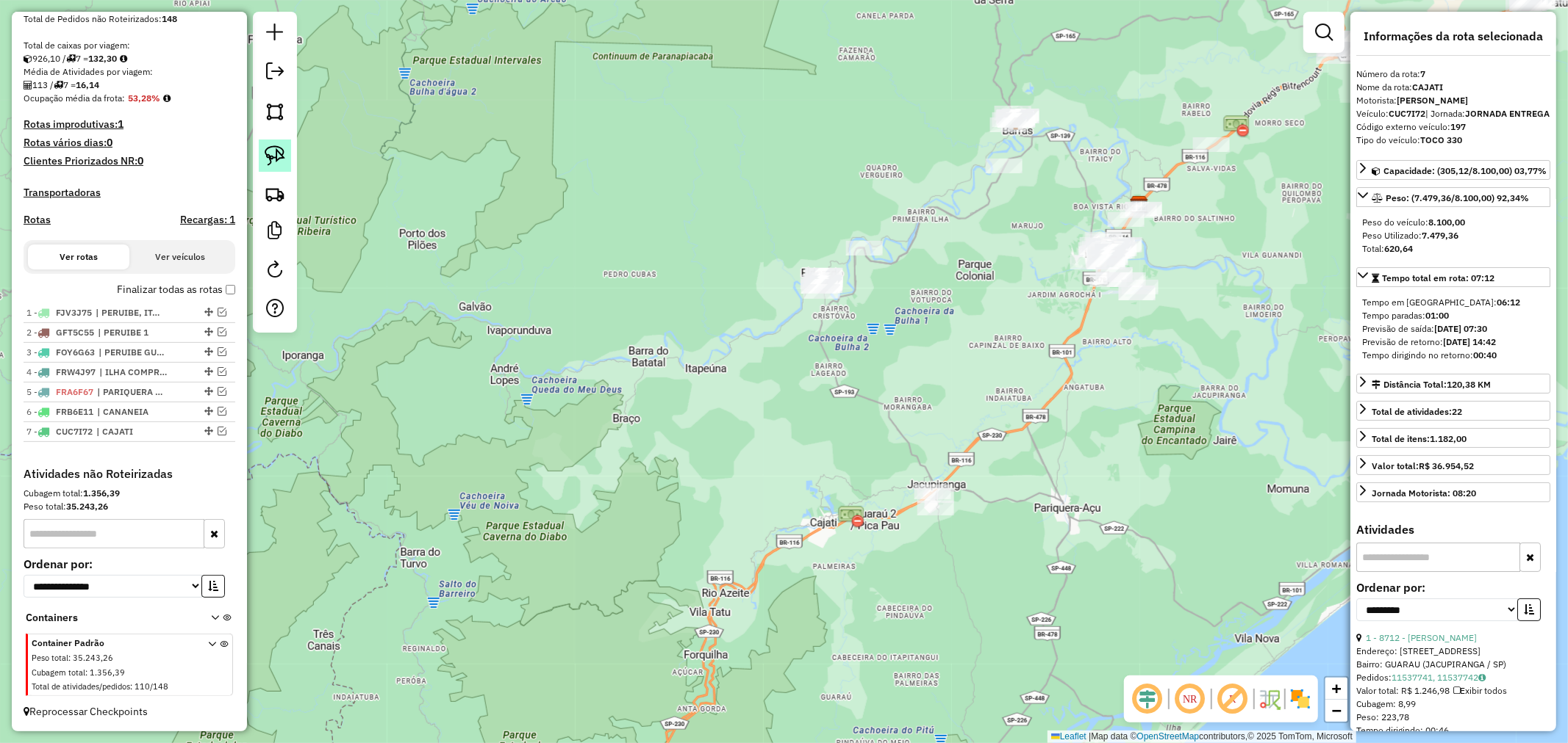
click at [265, 152] on img at bounding box center [275, 156] width 21 height 21
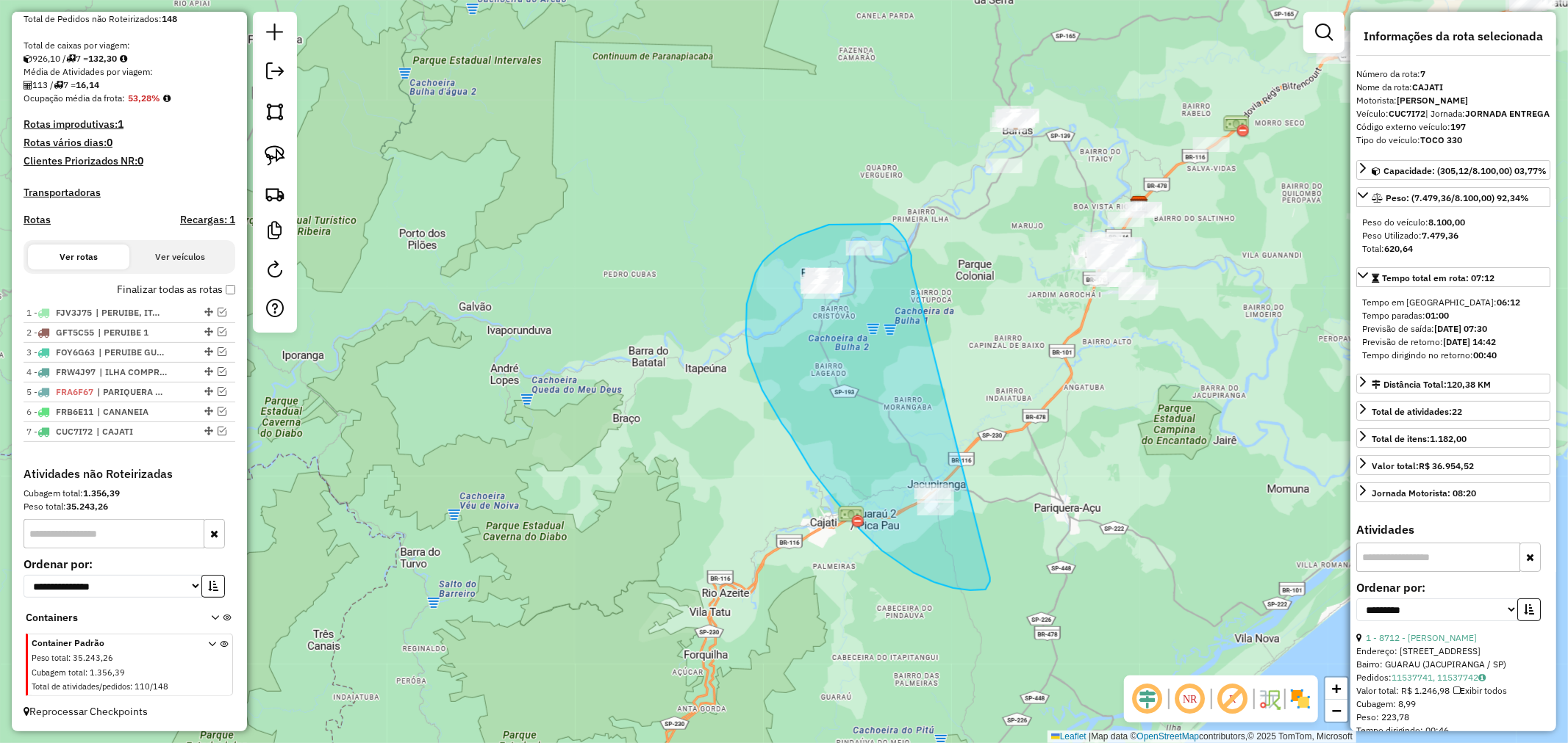
drag, startPoint x: 903, startPoint y: 237, endPoint x: 990, endPoint y: 578, distance: 351.9
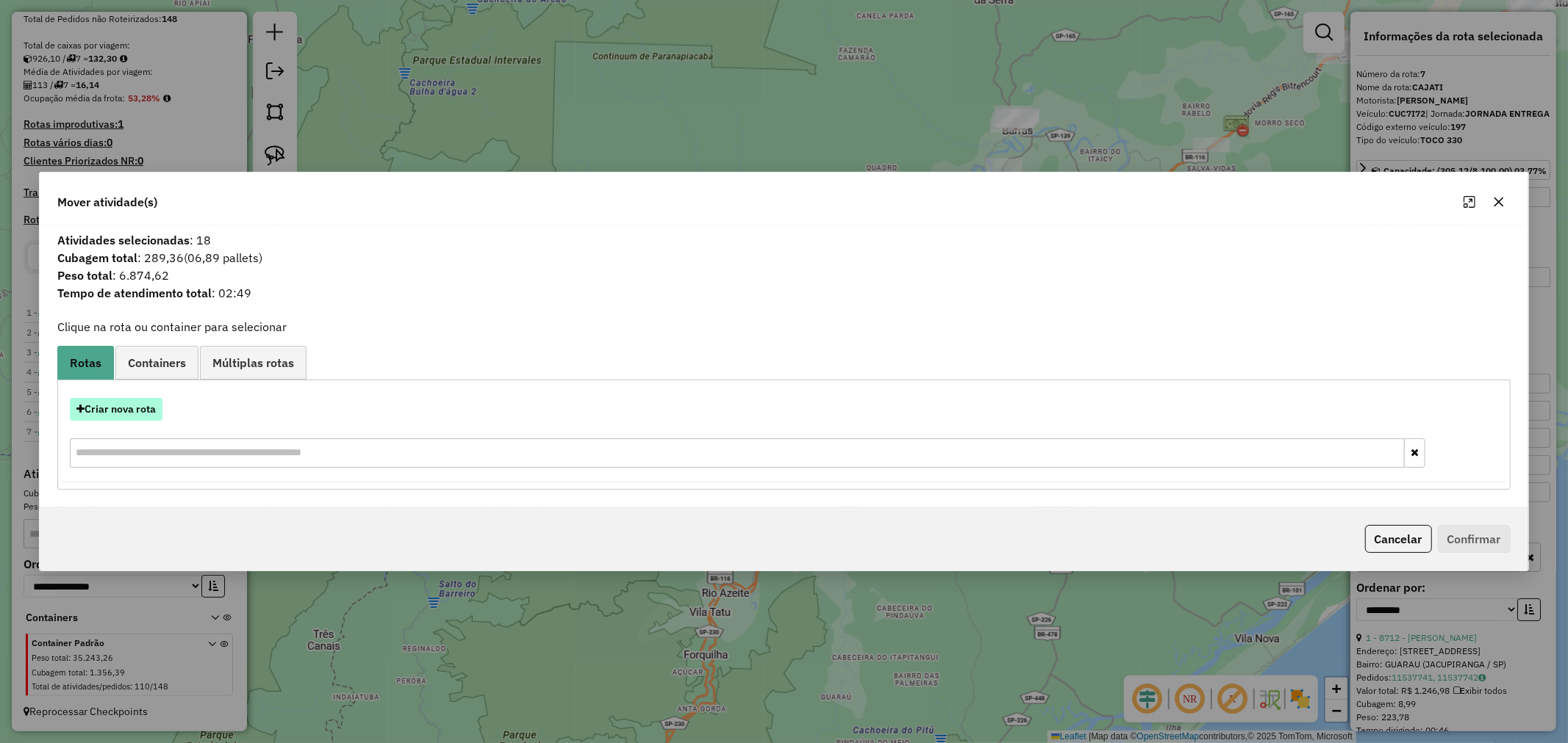
click at [131, 415] on button "Criar nova rota" at bounding box center [116, 409] width 93 height 23
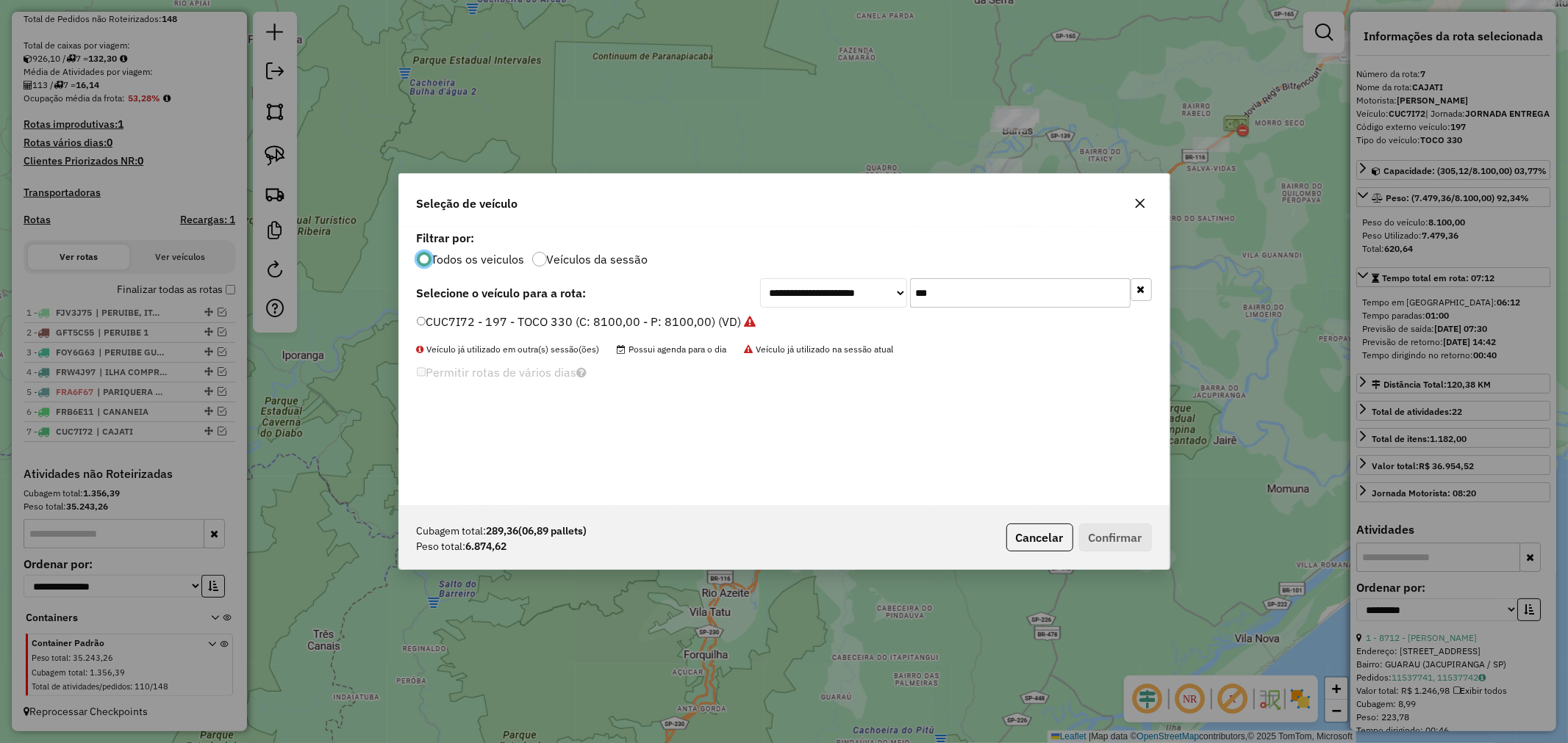
scroll to position [8, 4]
drag, startPoint x: 974, startPoint y: 296, endPoint x: 848, endPoint y: 308, distance: 126.6
click at [848, 308] on div "**********" at bounding box center [784, 366] width 770 height 279
type input "***"
click at [1120, 534] on button "Confirmar" at bounding box center [1115, 538] width 73 height 28
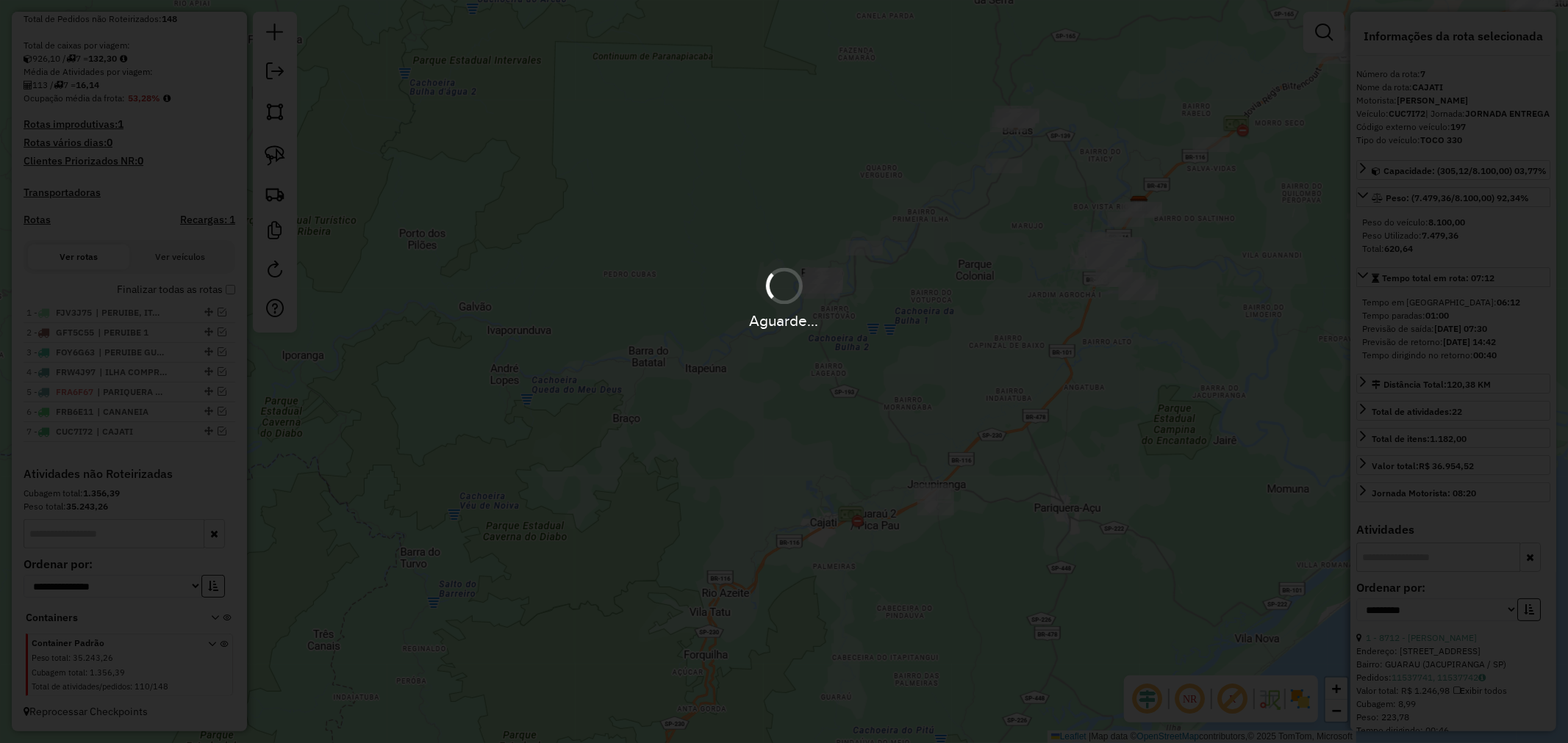
scroll to position [377, 0]
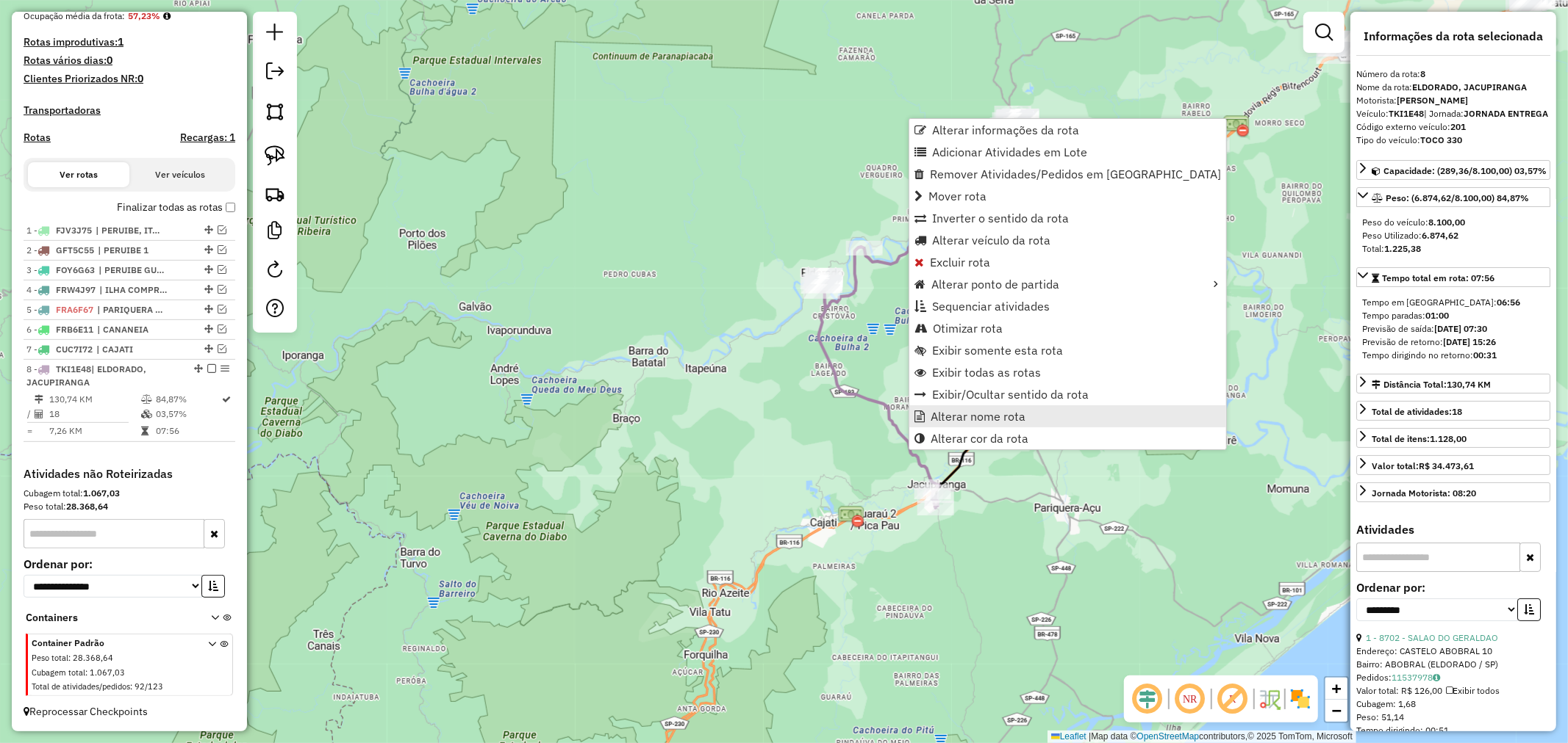
click at [978, 415] on span "Alterar nome rota" at bounding box center [978, 417] width 95 height 12
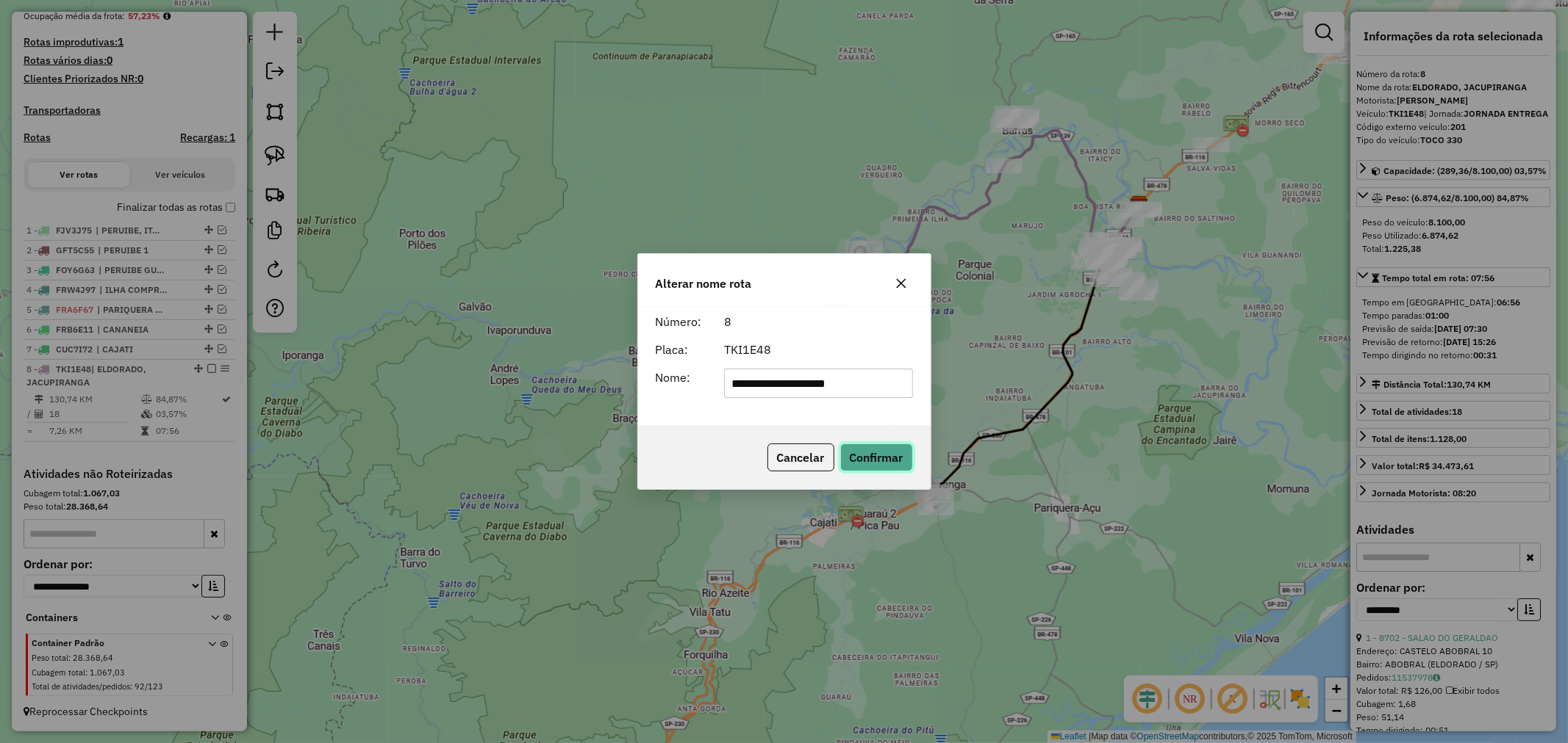
click at [887, 464] on button "Confirmar" at bounding box center [877, 458] width 73 height 28
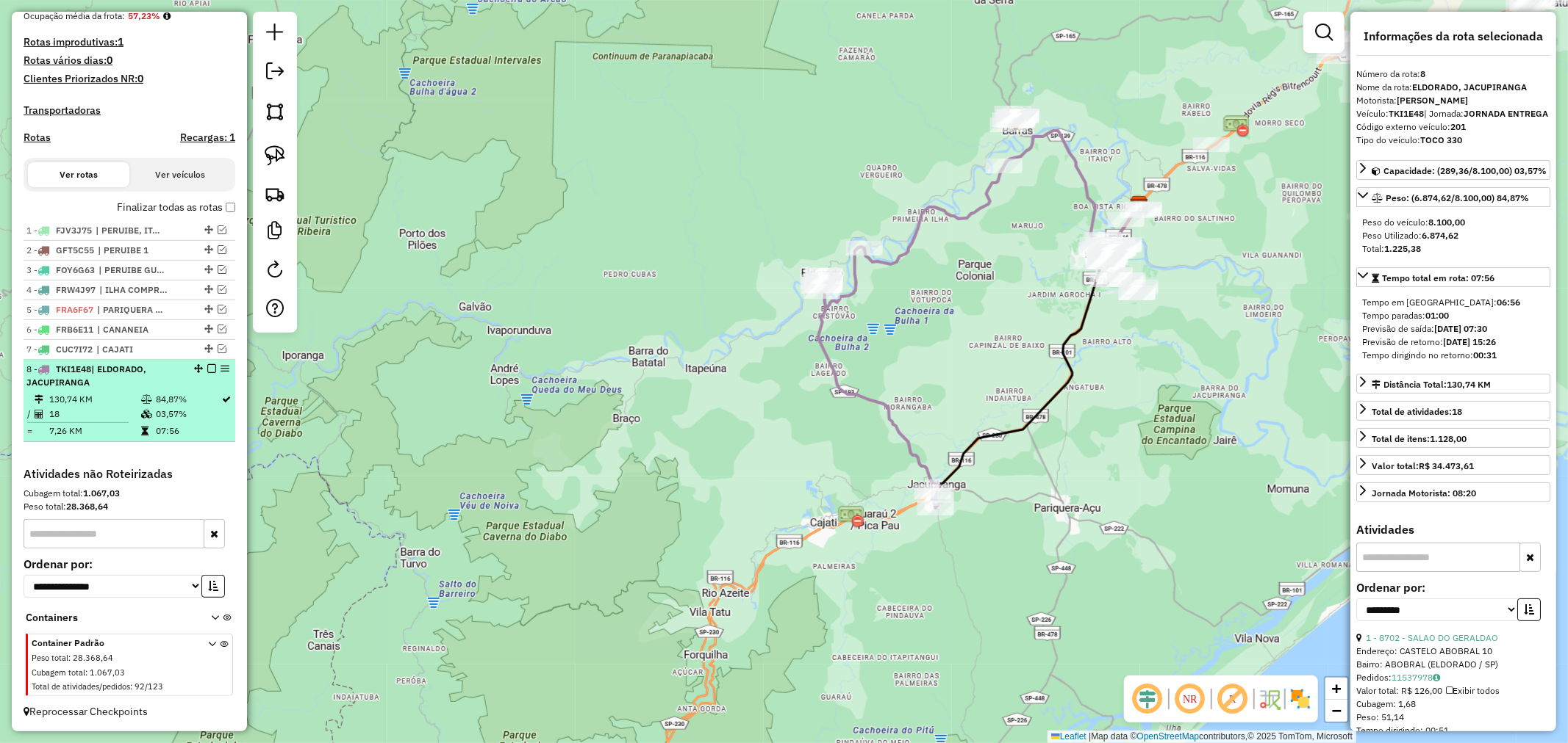
click at [207, 369] on em at bounding box center [212, 369] width 9 height 9
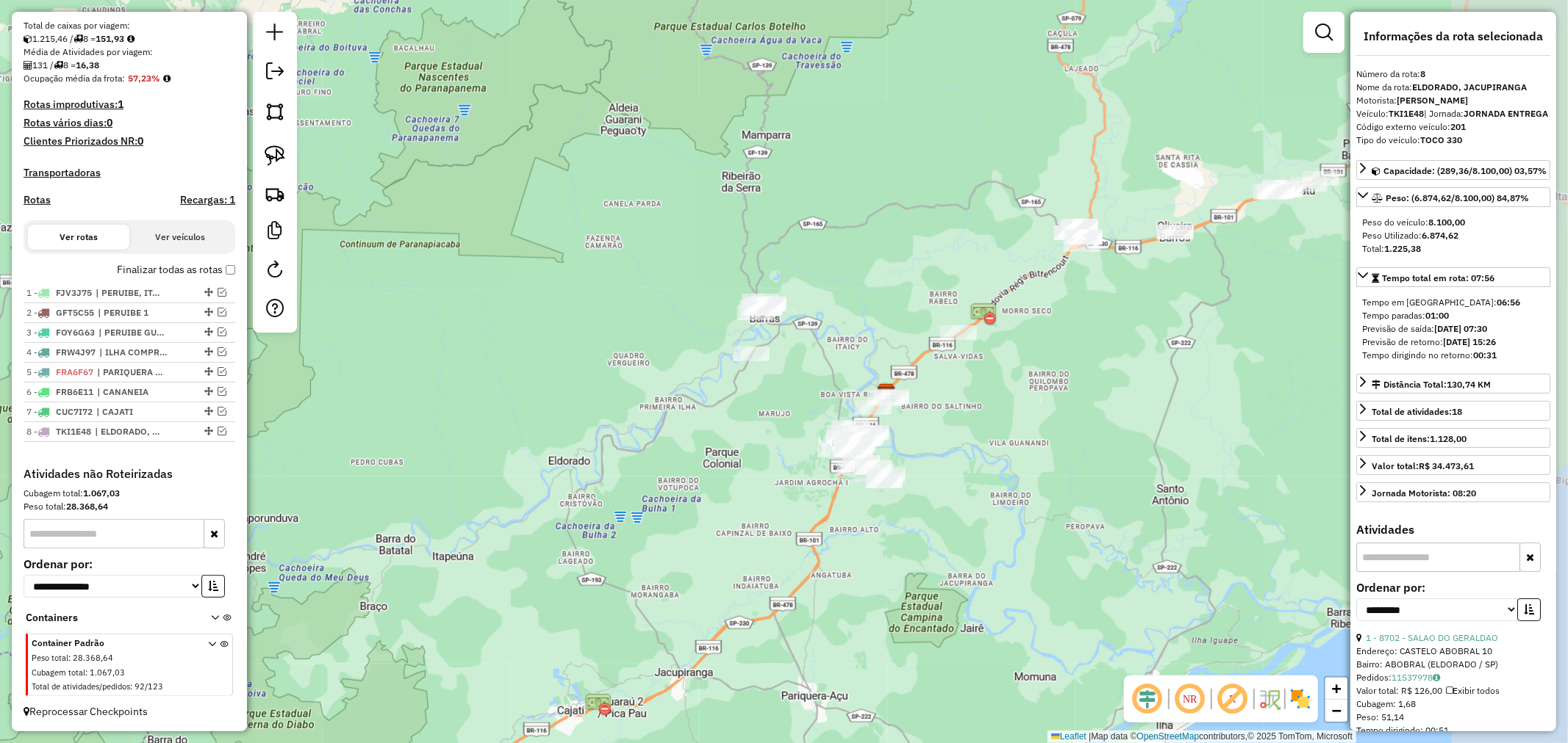
drag, startPoint x: 978, startPoint y: 288, endPoint x: 724, endPoint y: 478, distance: 317.2
click at [724, 478] on div "Janela de atendimento Grade de atendimento Capacidade Transportadoras Veículos …" at bounding box center [784, 372] width 1568 height 743
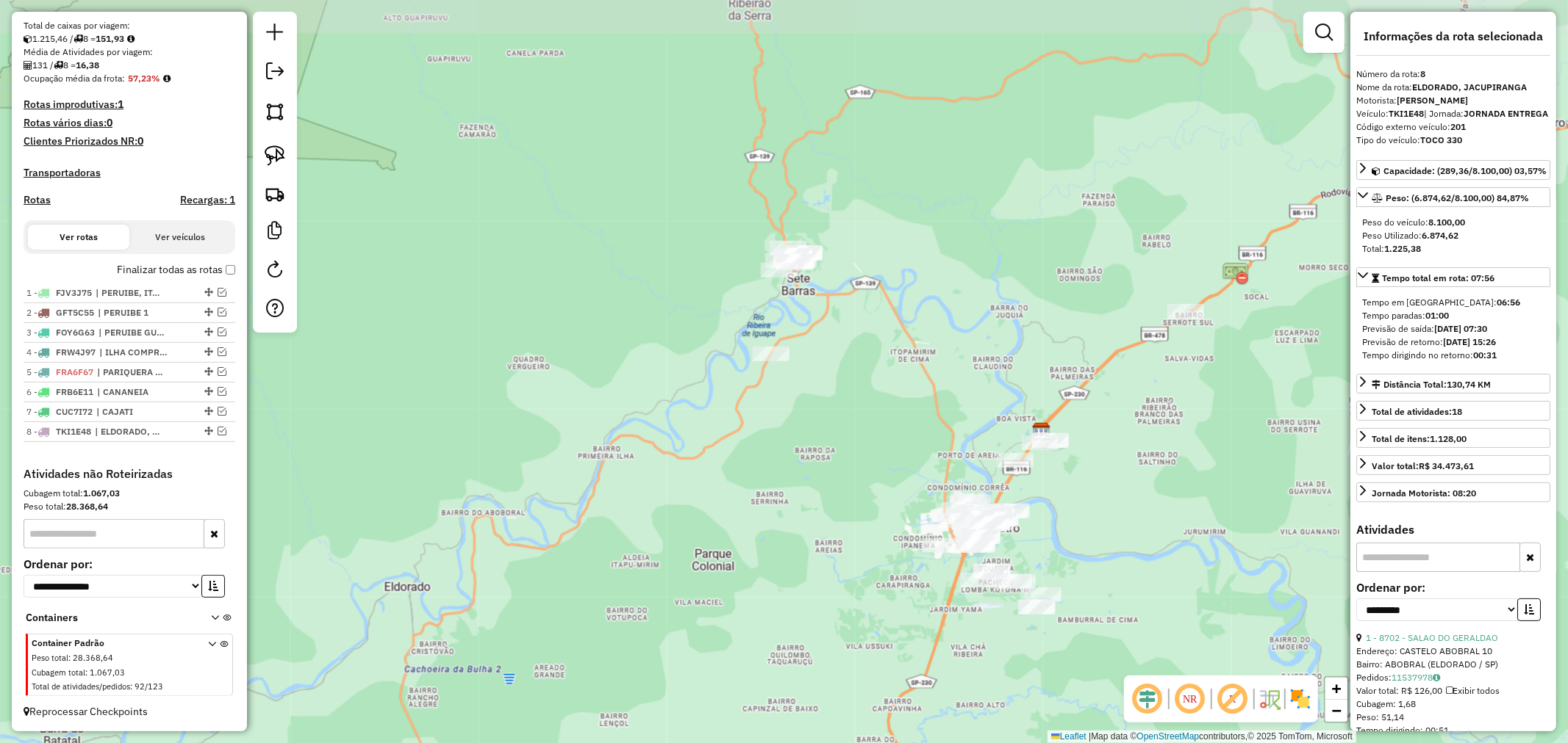
drag, startPoint x: 827, startPoint y: 420, endPoint x: 826, endPoint y: 468, distance: 48.0
click at [826, 468] on div "Janela de atendimento Grade de atendimento Capacidade Transportadoras Veículos …" at bounding box center [784, 372] width 1568 height 743
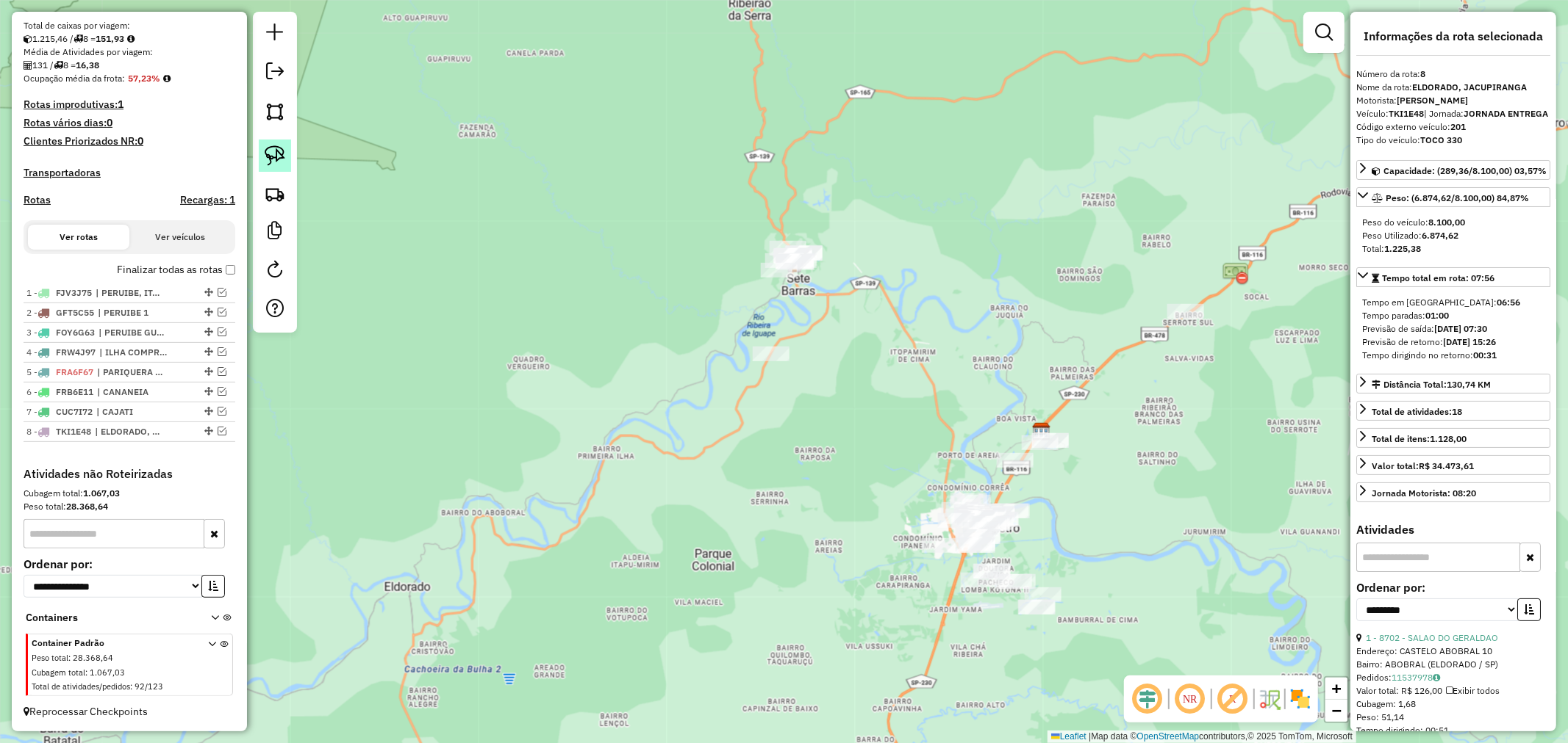
click at [280, 151] on img at bounding box center [275, 156] width 21 height 21
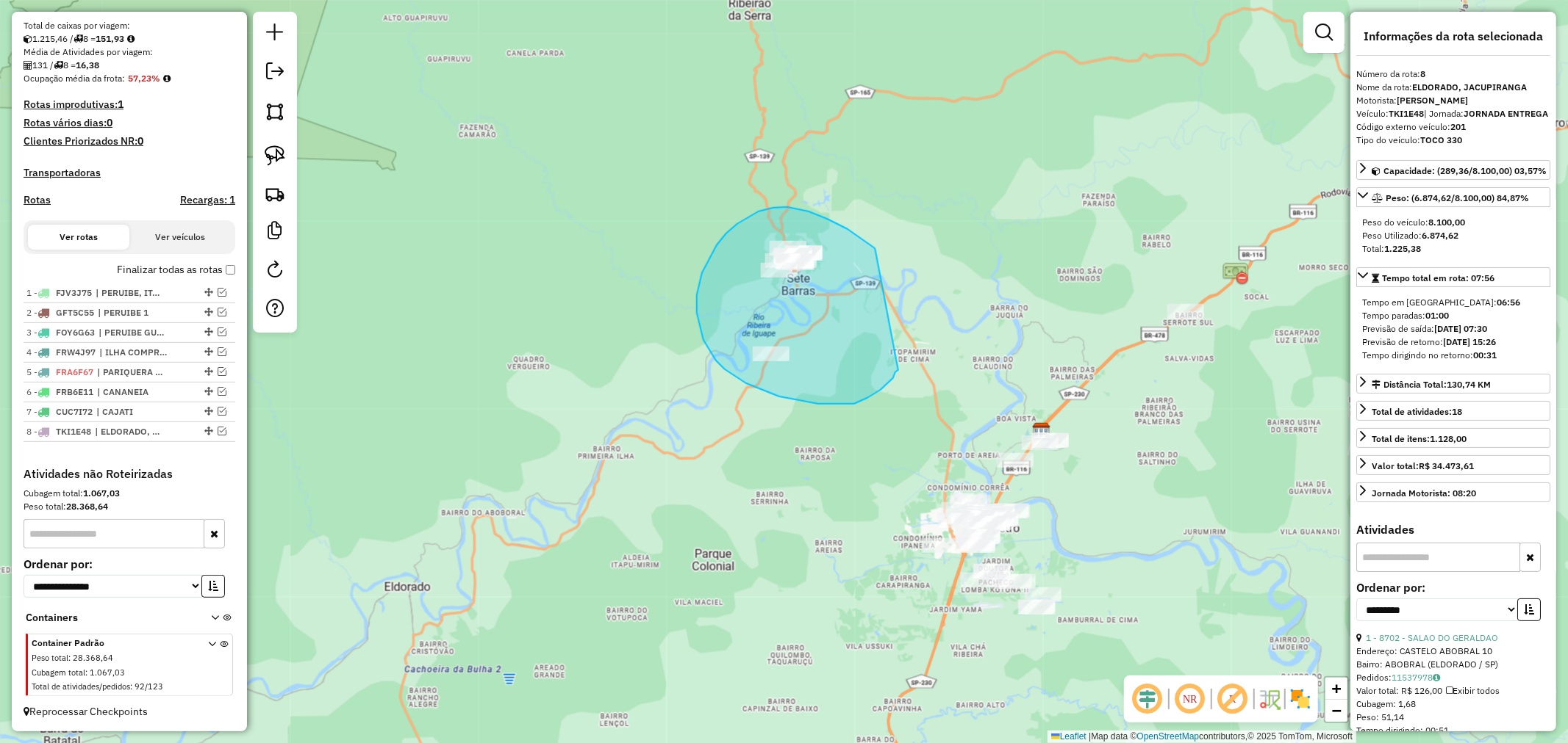
drag, startPoint x: 875, startPoint y: 250, endPoint x: 898, endPoint y: 370, distance: 122.2
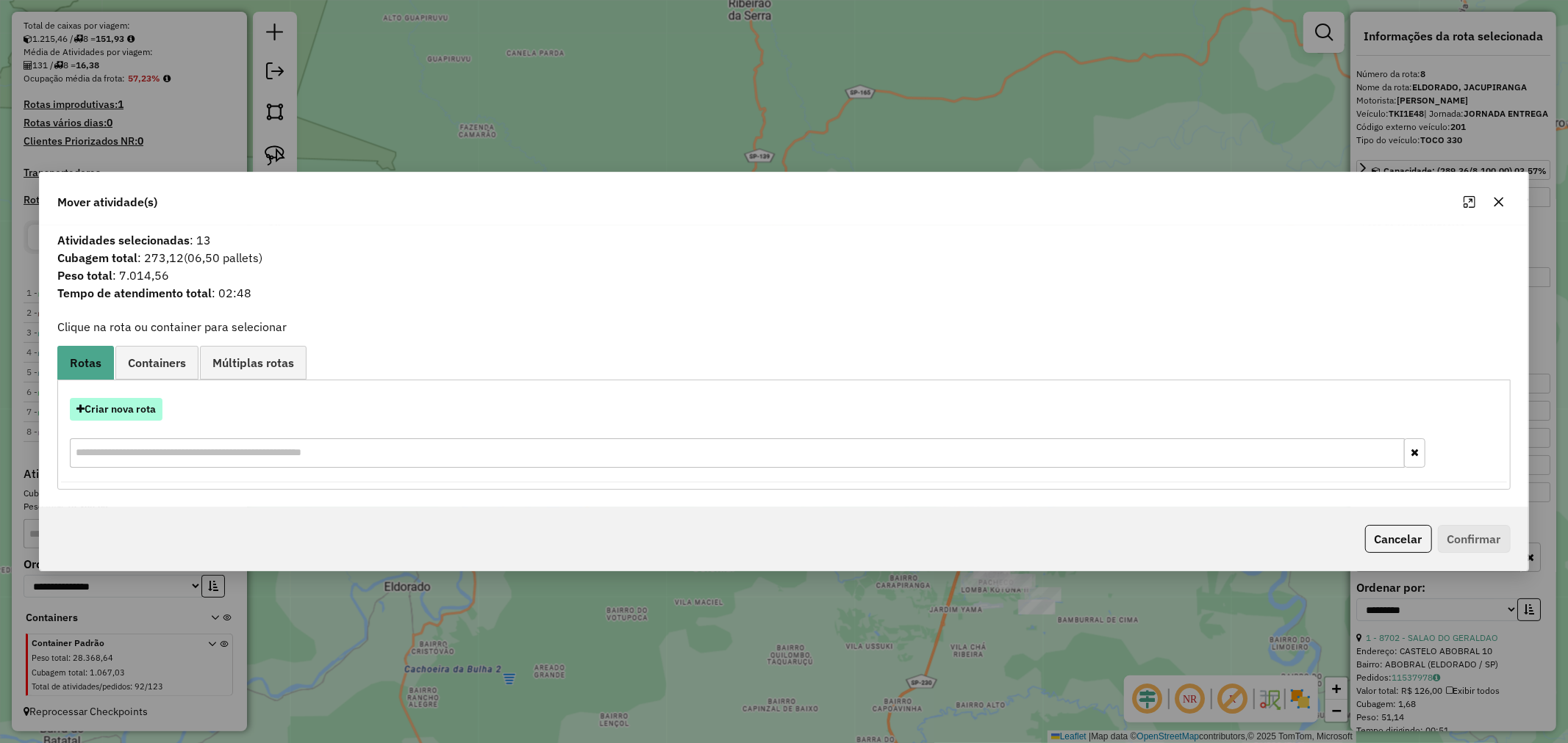
click at [123, 409] on button "Criar nova rota" at bounding box center [116, 409] width 93 height 23
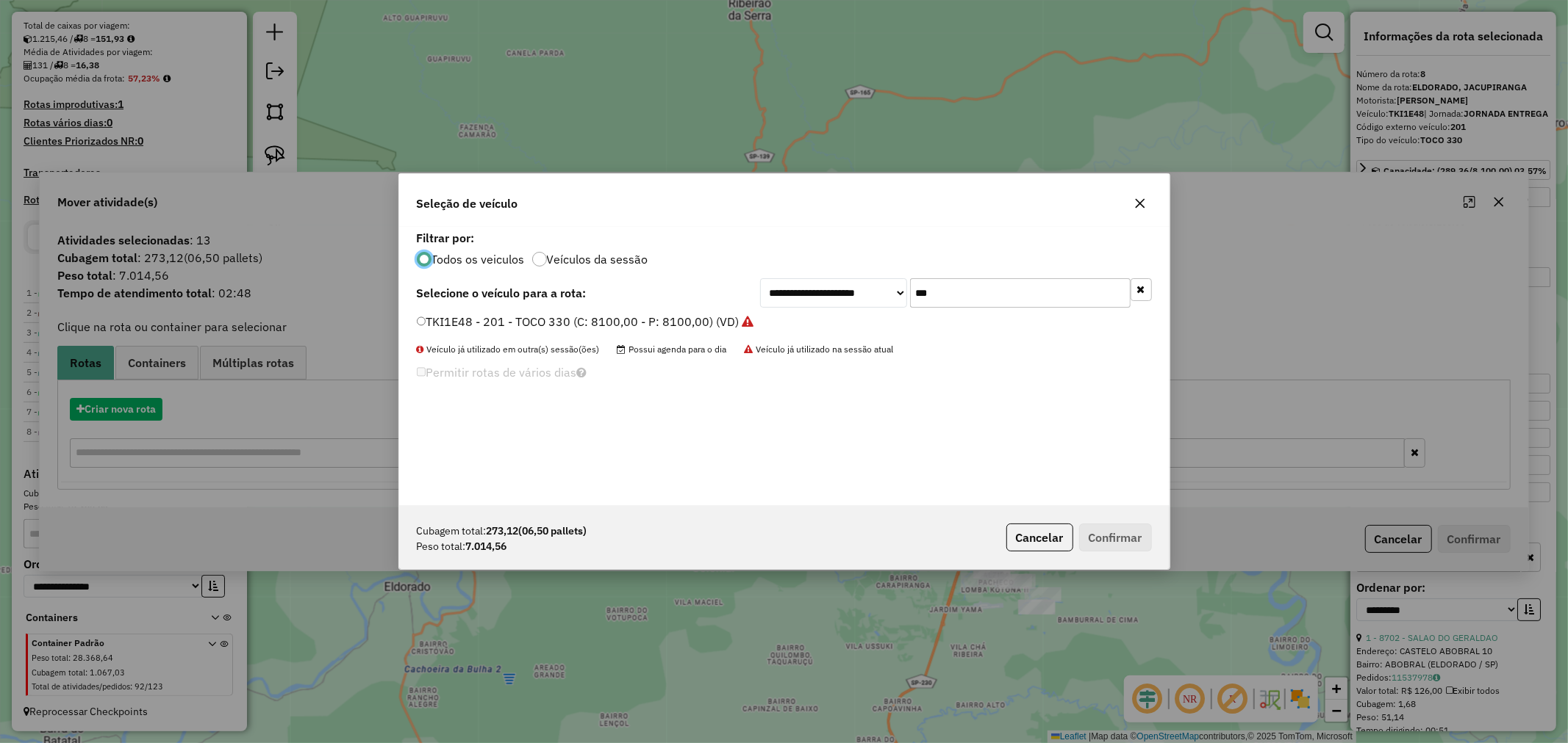
scroll to position [8, 4]
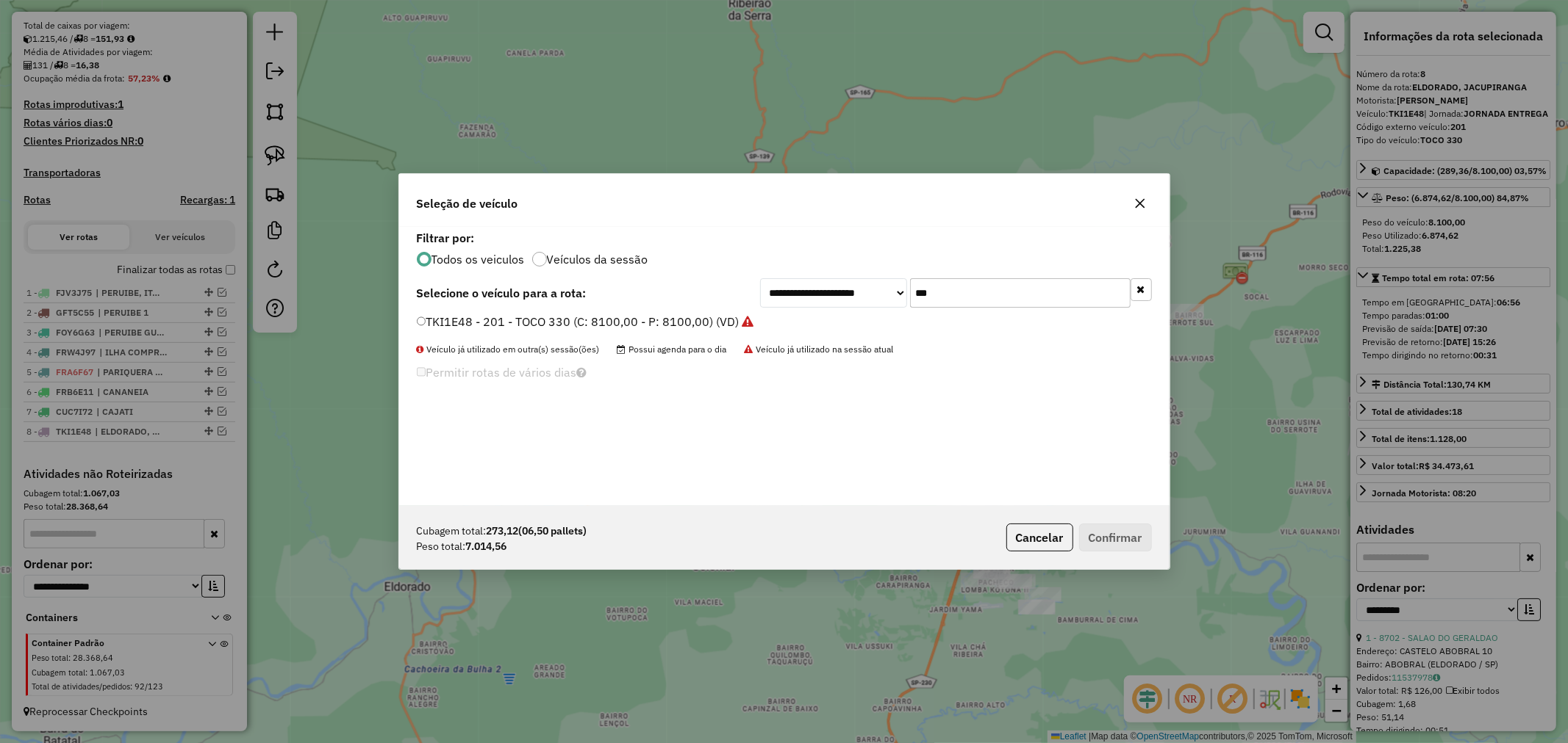
drag, startPoint x: 967, startPoint y: 293, endPoint x: 870, endPoint y: 295, distance: 97.0
click at [870, 295] on div "**********" at bounding box center [955, 293] width 392 height 30
type input "**"
click at [1122, 540] on button "Confirmar" at bounding box center [1115, 538] width 73 height 28
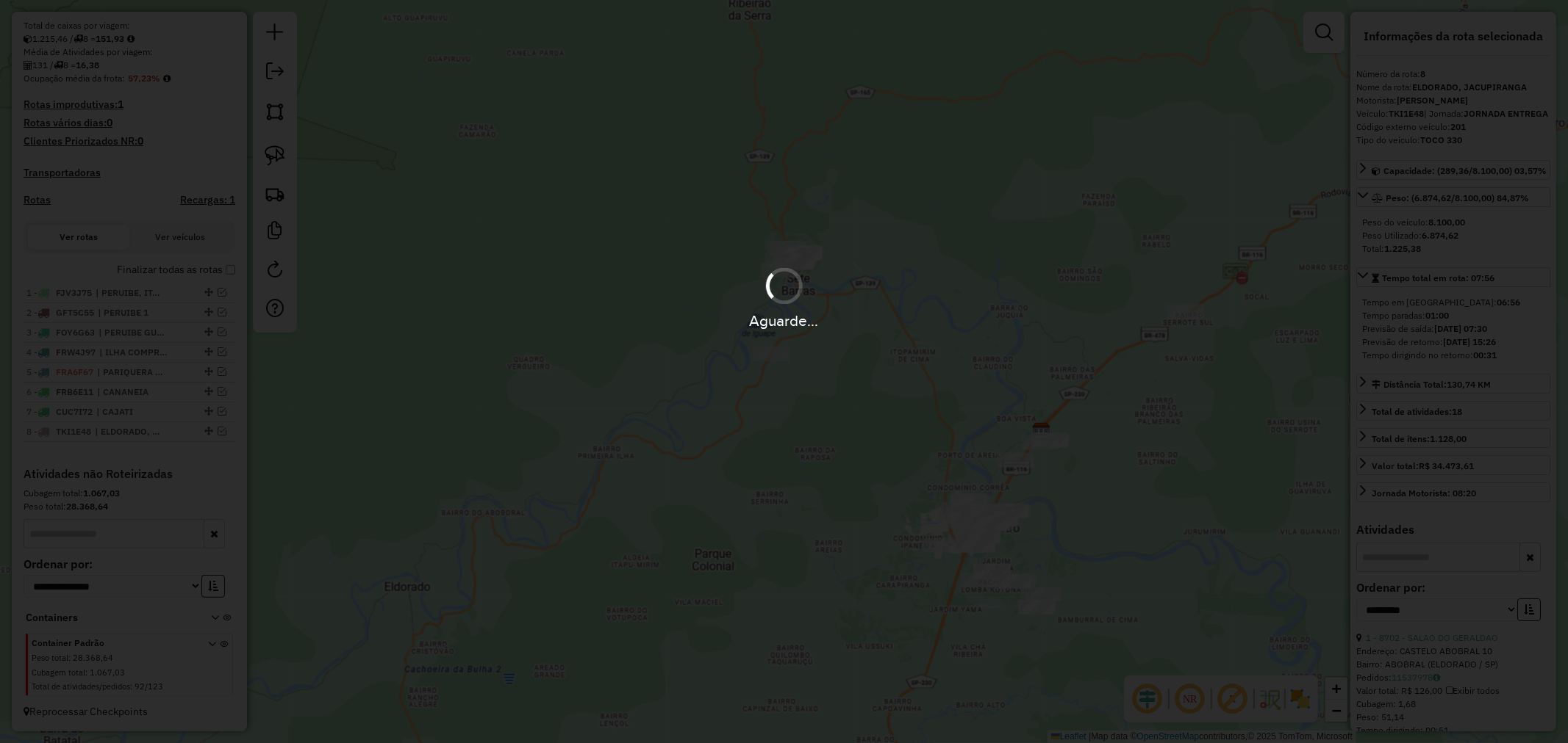
scroll to position [383, 0]
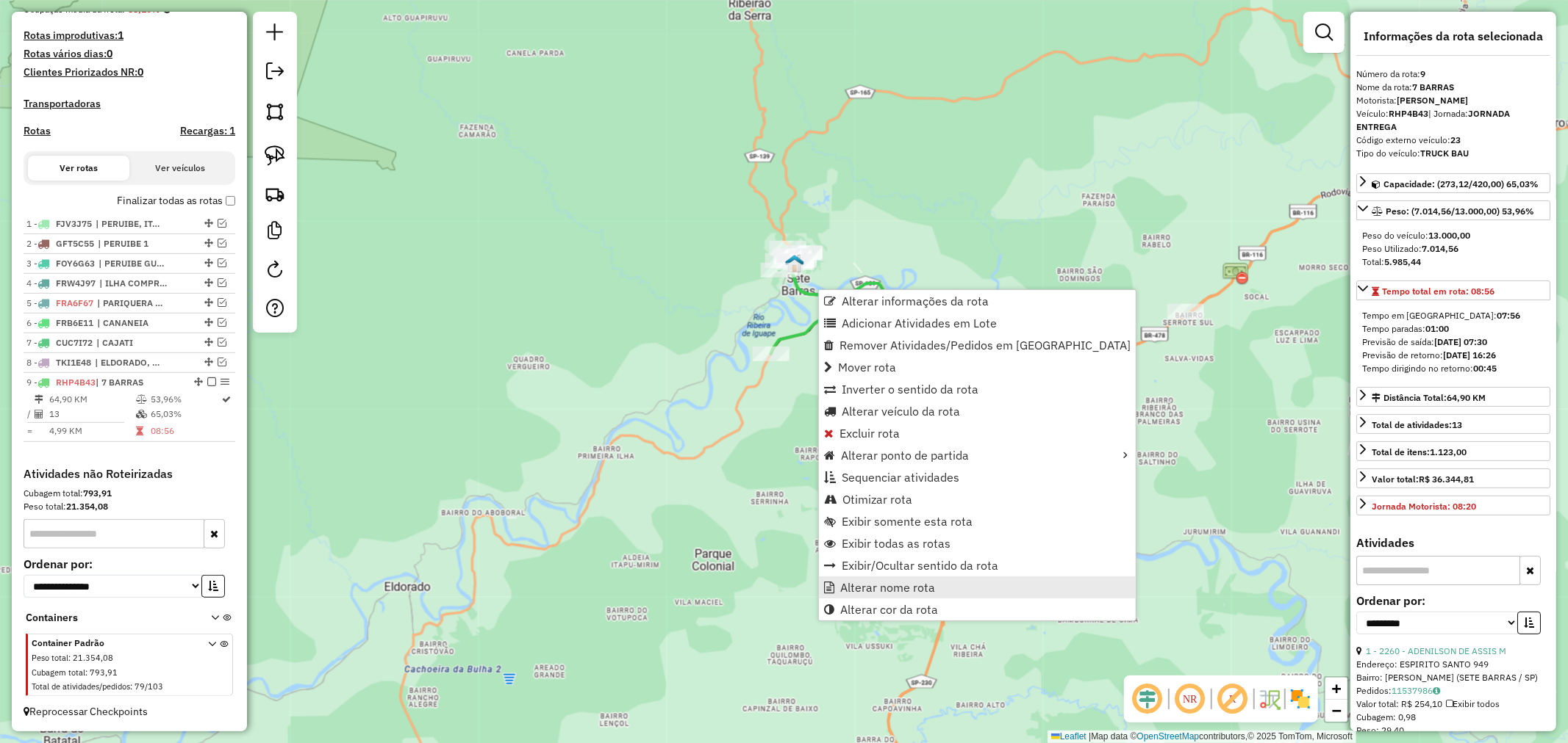
click at [923, 583] on span "Alterar nome rota" at bounding box center [888, 588] width 95 height 12
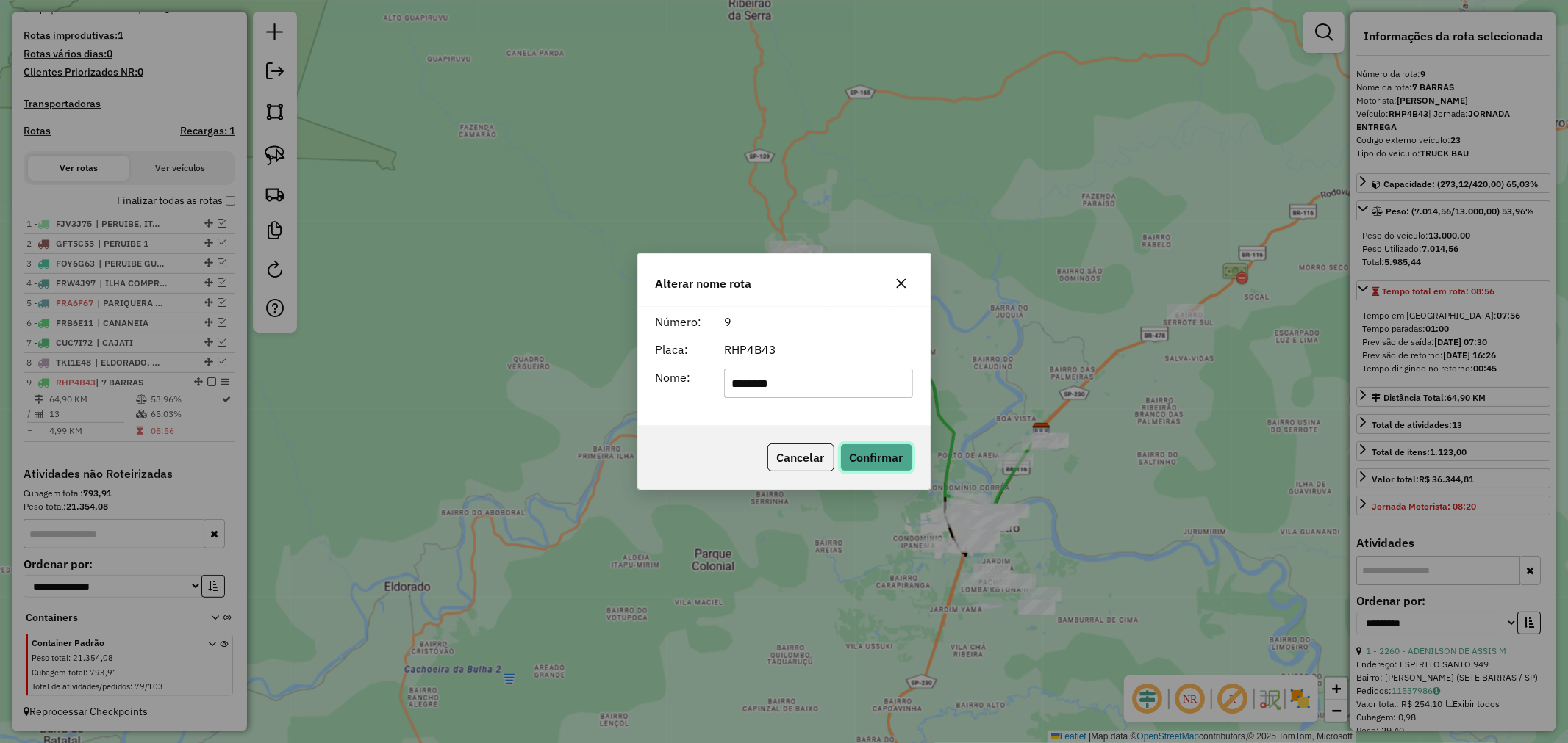
click at [888, 451] on button "Confirmar" at bounding box center [877, 458] width 73 height 28
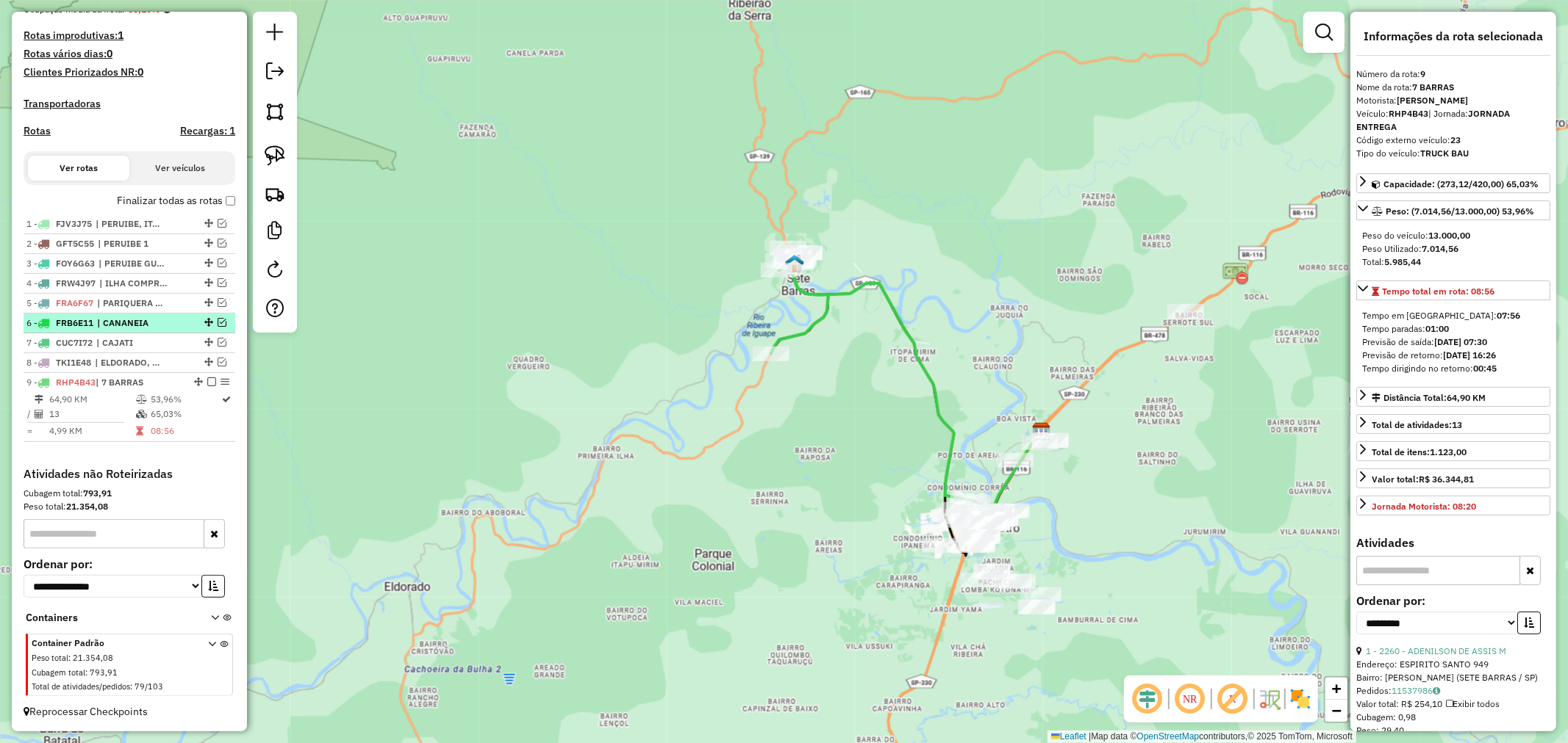
click at [207, 379] on em at bounding box center [212, 382] width 9 height 9
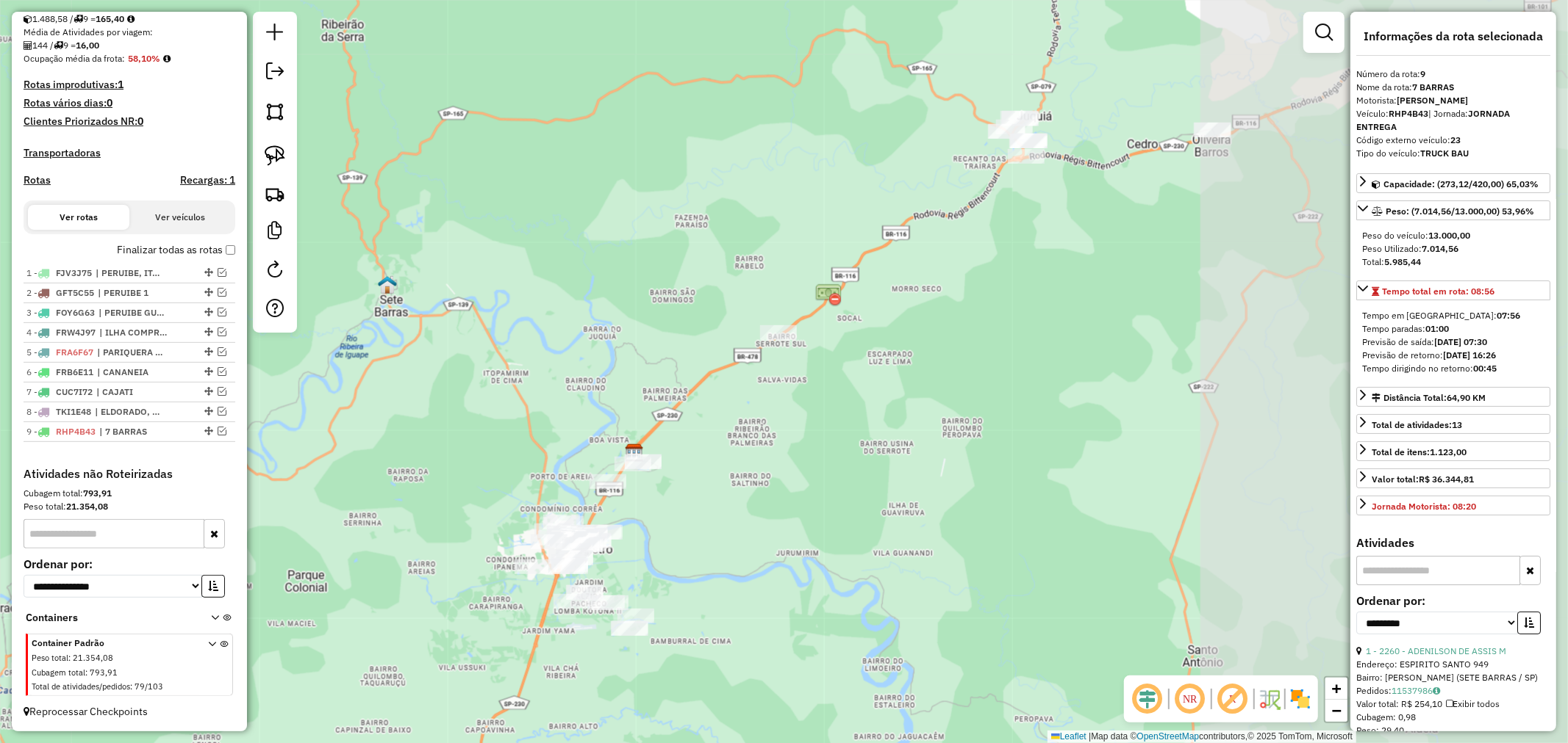
drag, startPoint x: 824, startPoint y: 393, endPoint x: 416, endPoint y: 415, distance: 408.6
click at [416, 415] on div "Janela de atendimento Grade de atendimento Capacidade Transportadoras Veículos …" at bounding box center [784, 372] width 1568 height 743
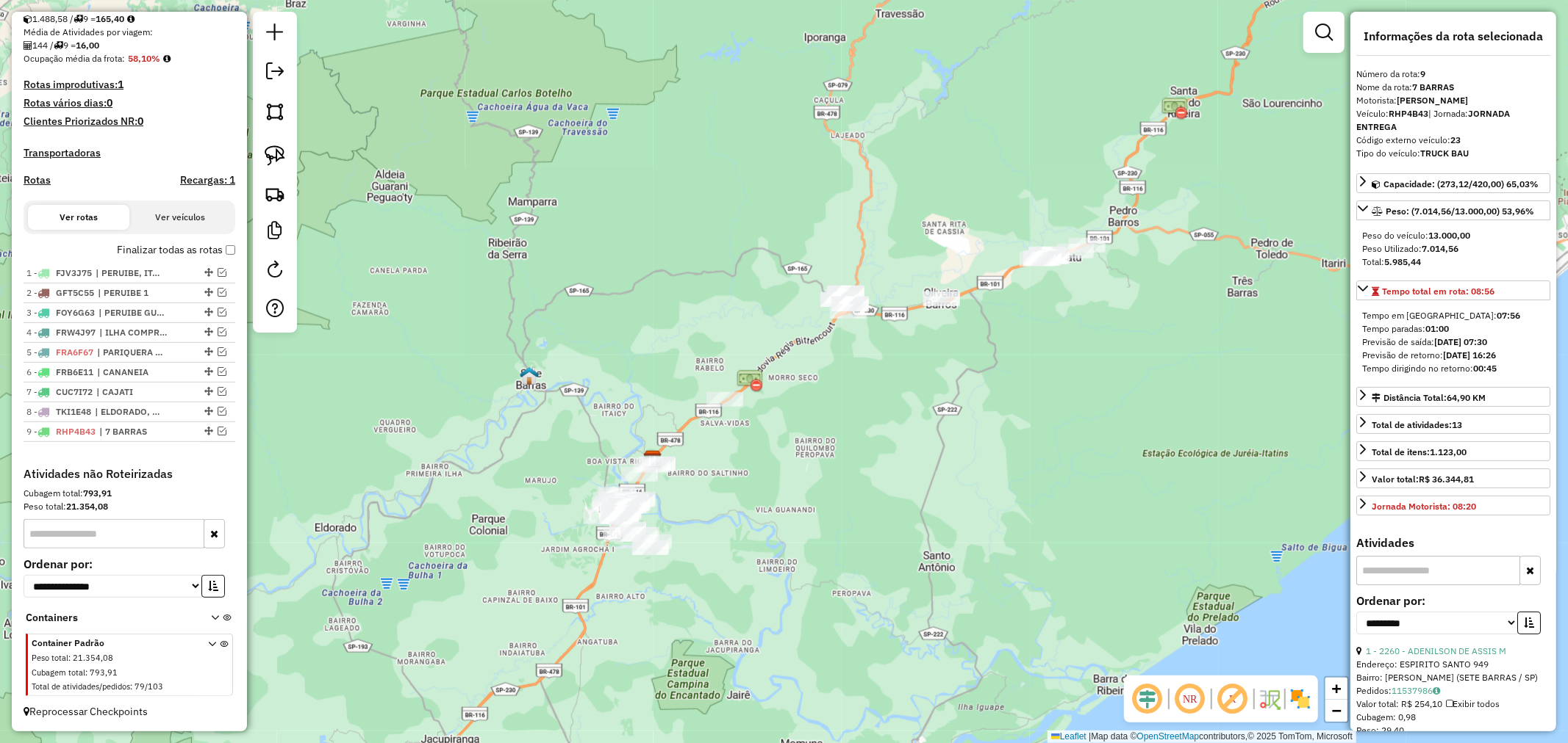
drag, startPoint x: 932, startPoint y: 473, endPoint x: 878, endPoint y: 476, distance: 54.1
click at [878, 476] on div "Janela de atendimento Grade de atendimento Capacidade Transportadoras Veículos …" at bounding box center [784, 372] width 1568 height 743
click at [283, 157] on img at bounding box center [275, 156] width 21 height 21
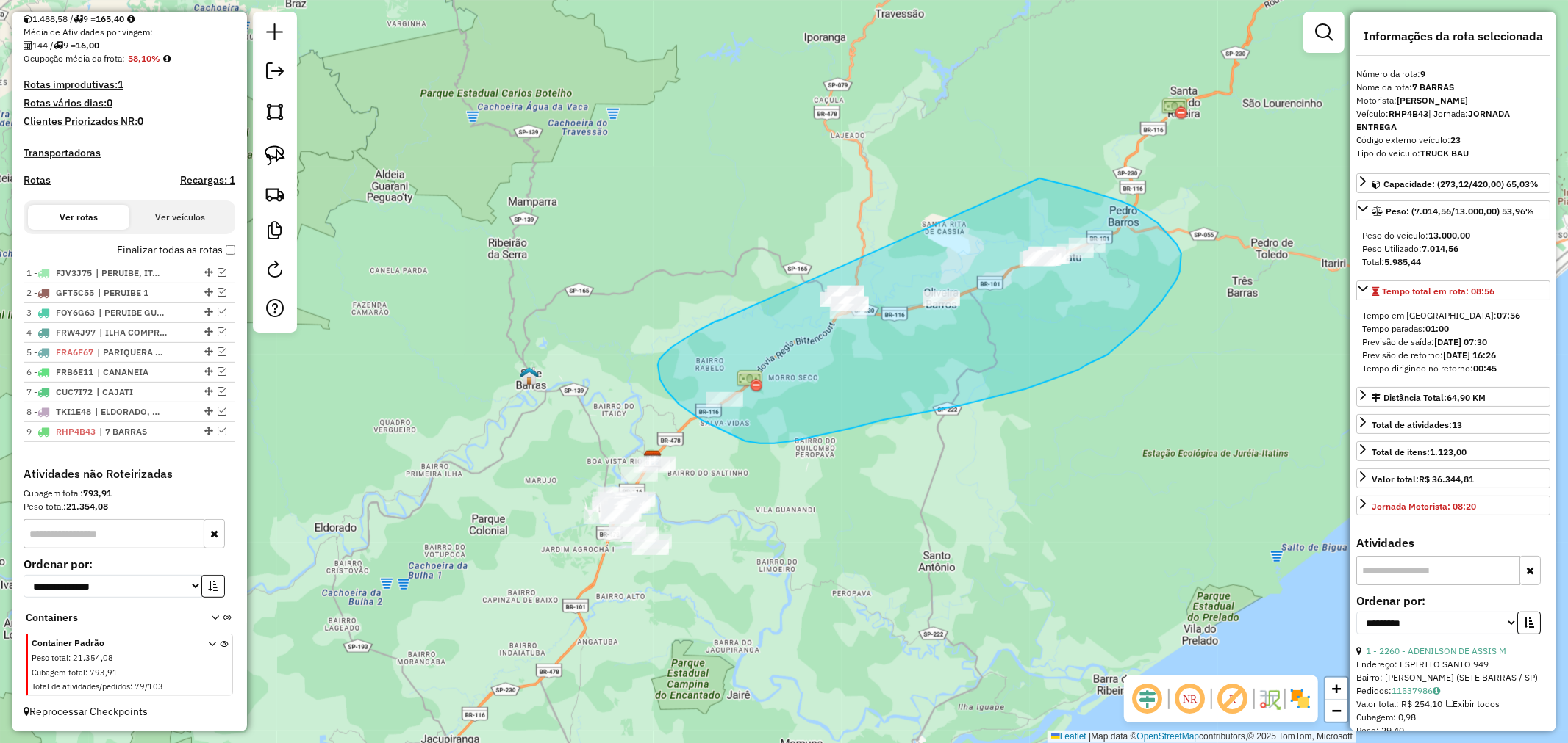
drag, startPoint x: 715, startPoint y: 322, endPoint x: 1039, endPoint y: 178, distance: 354.6
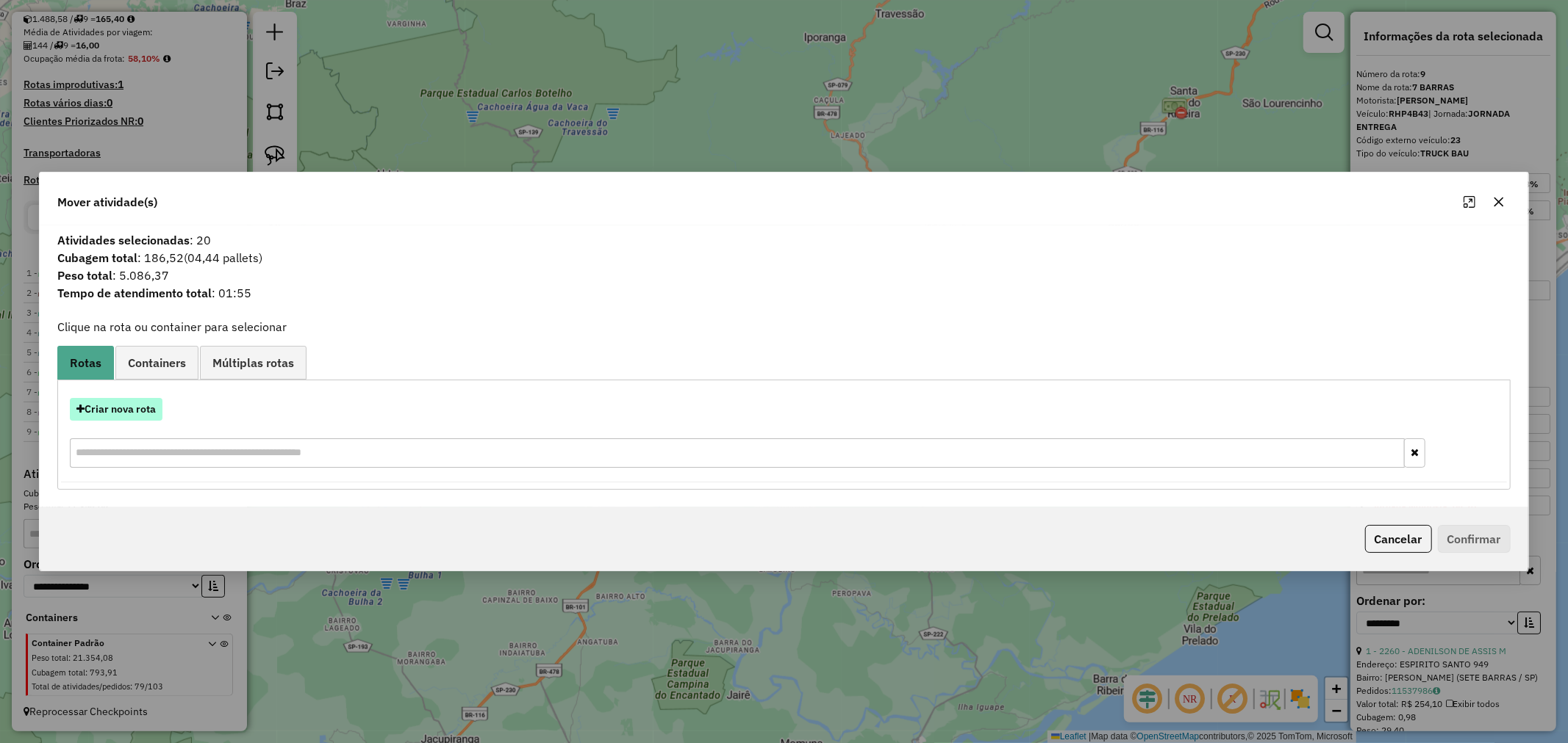
click at [109, 409] on button "Criar nova rota" at bounding box center [116, 409] width 93 height 23
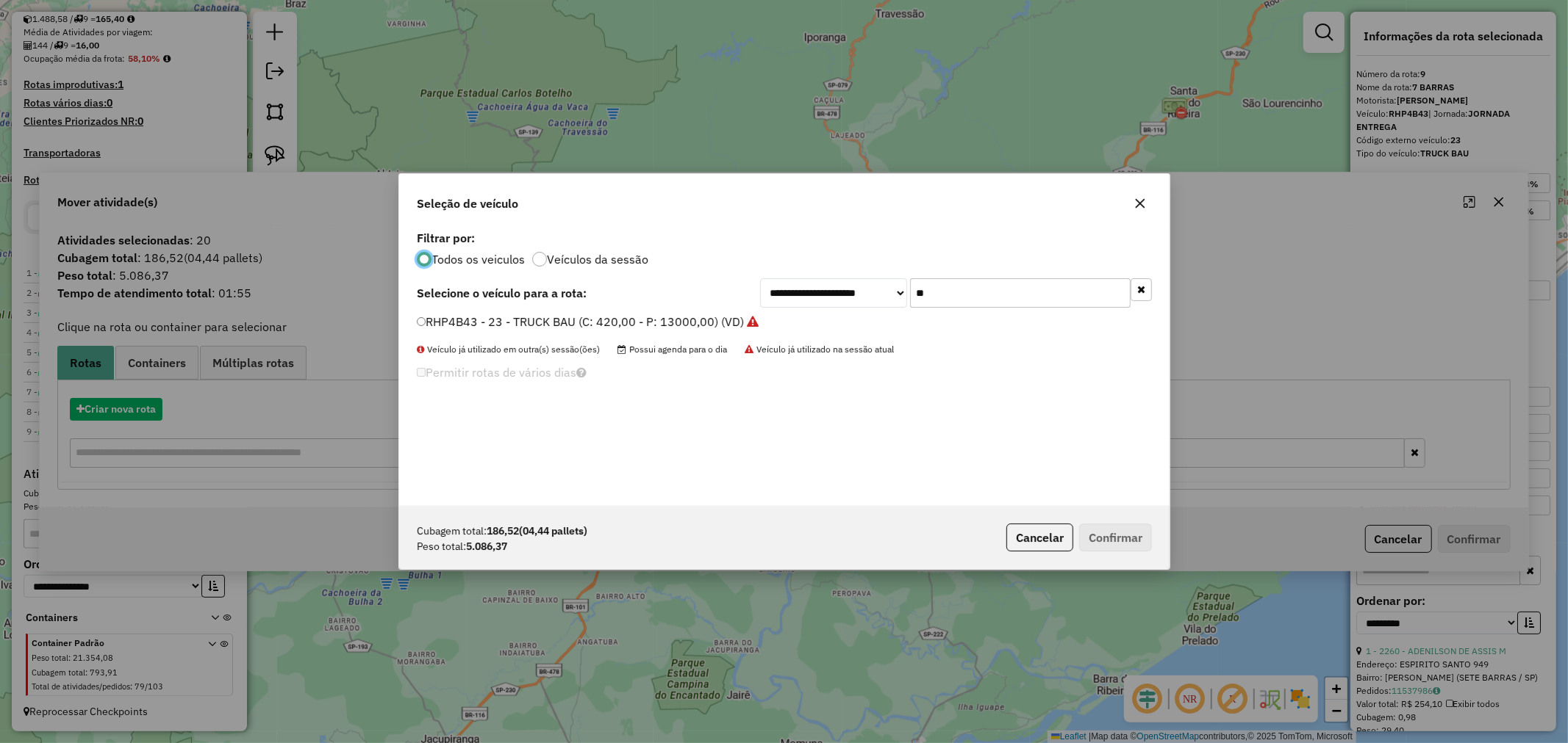
scroll to position [8, 4]
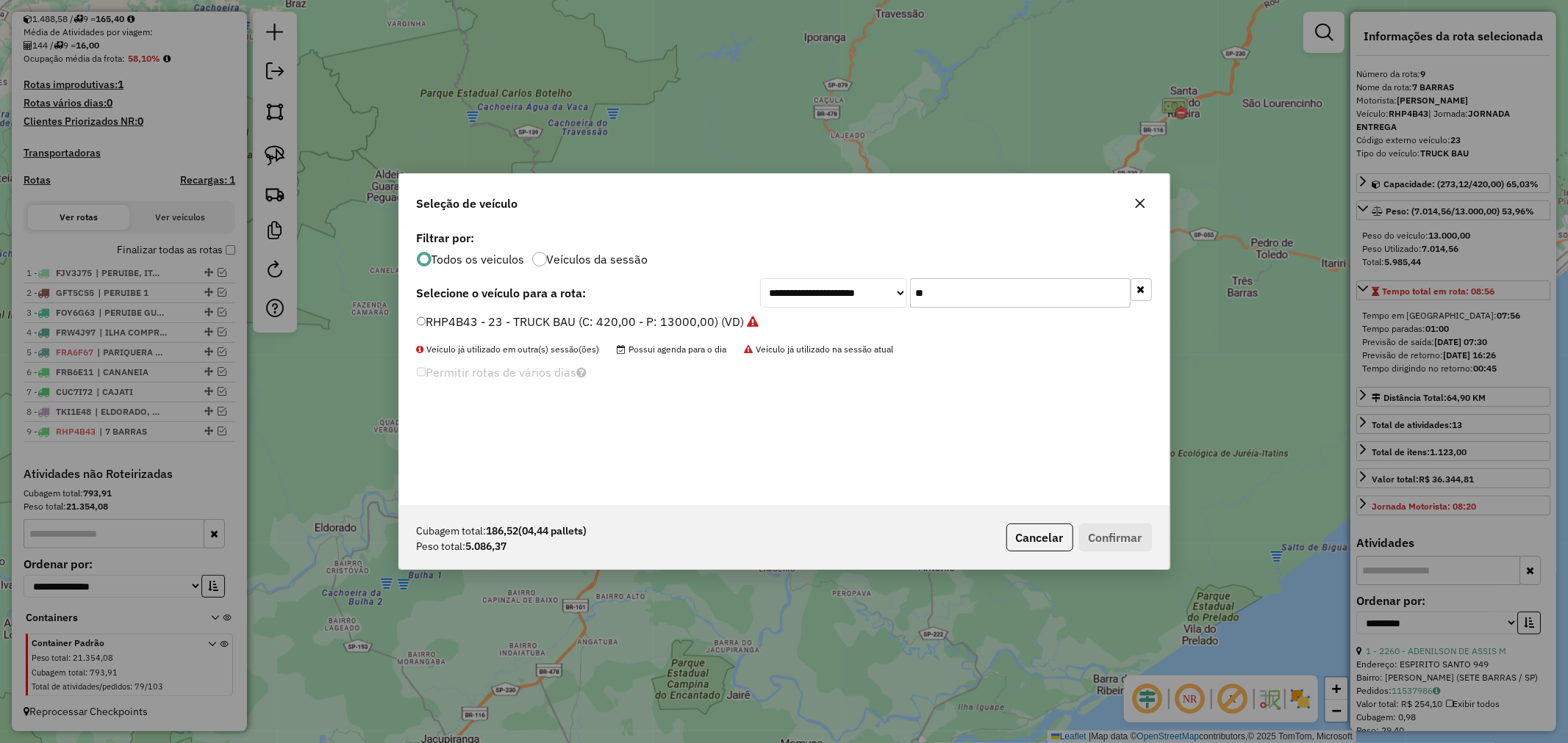
drag, startPoint x: 950, startPoint y: 283, endPoint x: 865, endPoint y: 289, distance: 85.2
click at [865, 289] on div "**********" at bounding box center [955, 293] width 392 height 30
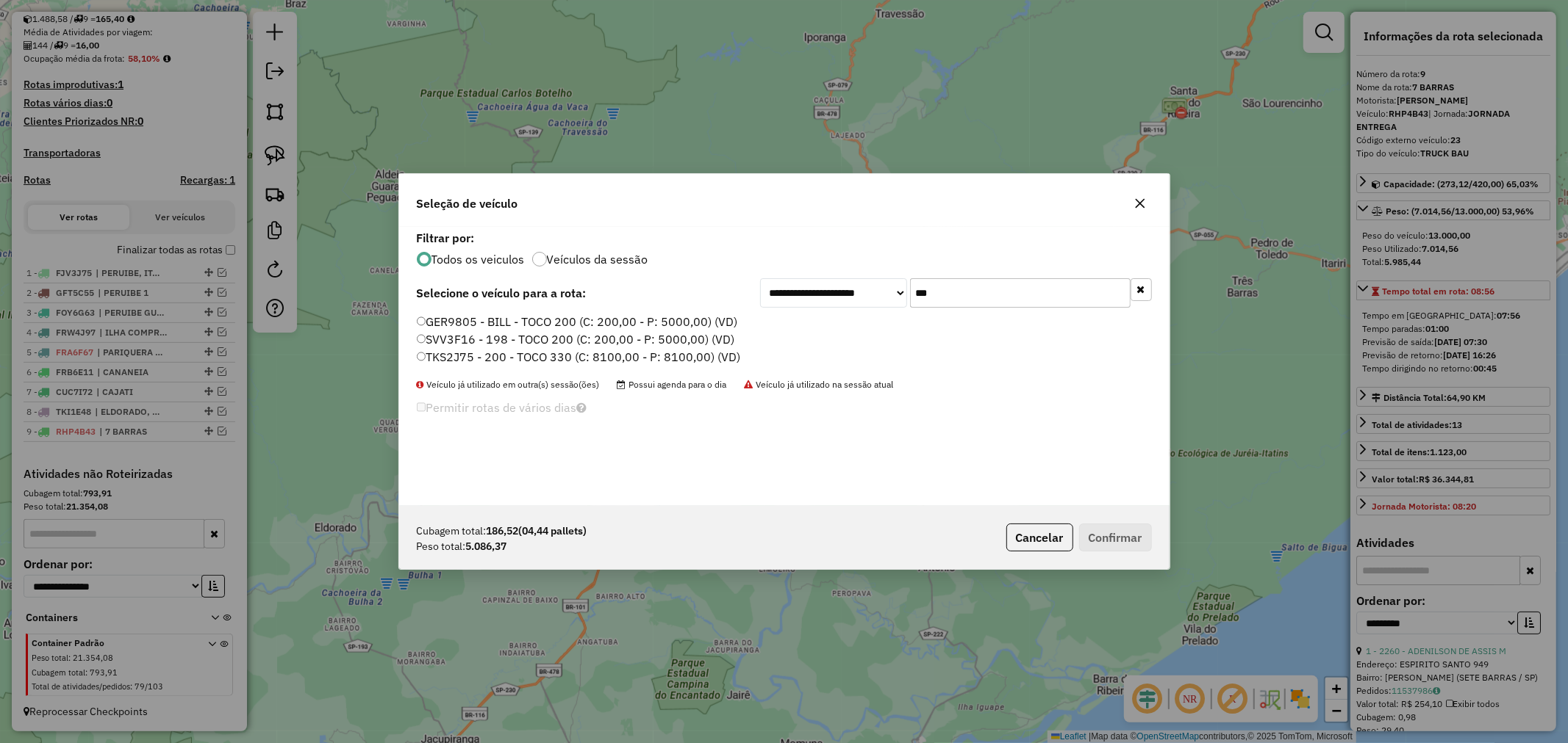
type input "***"
click at [1116, 540] on button "Confirmar" at bounding box center [1115, 538] width 73 height 28
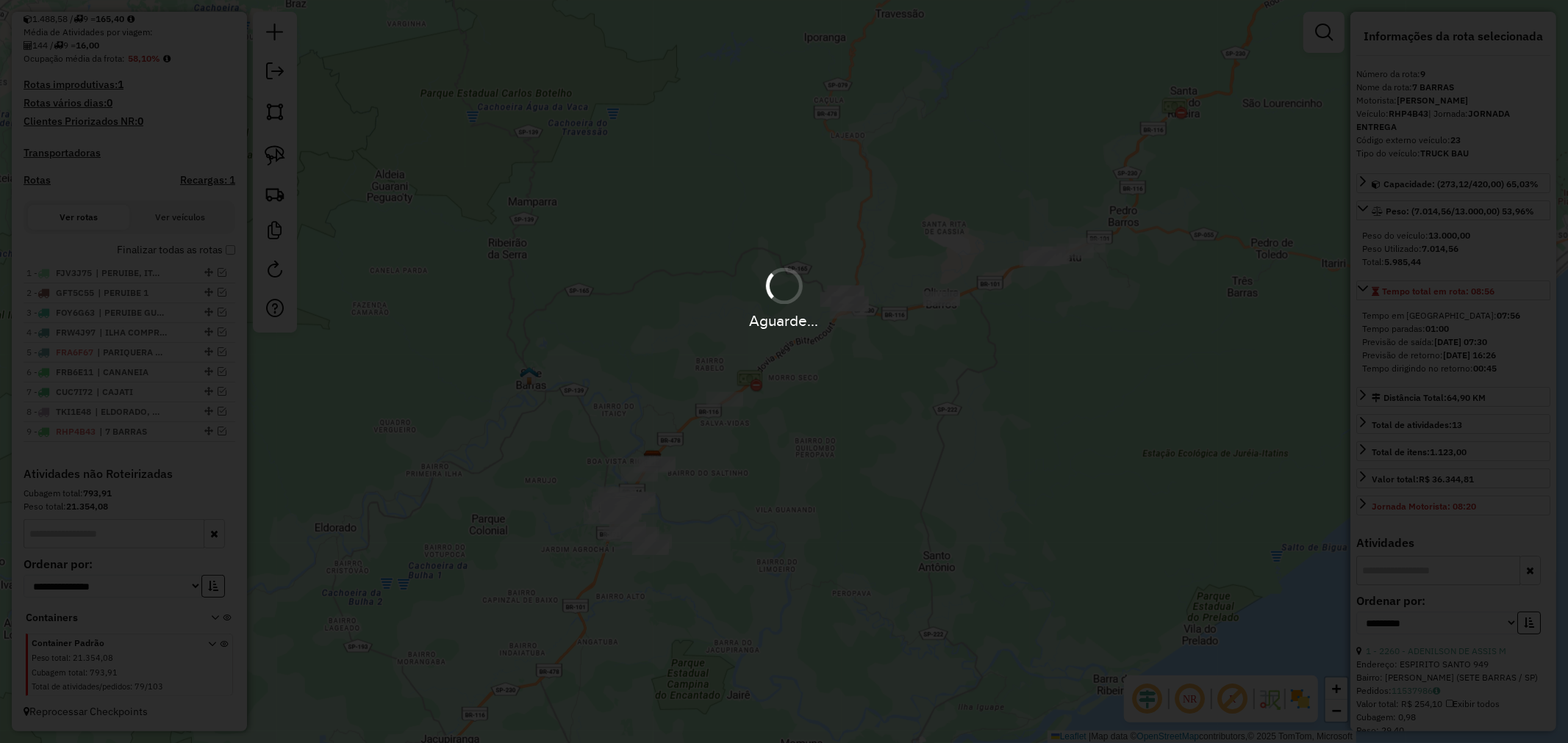
scroll to position [416, 0]
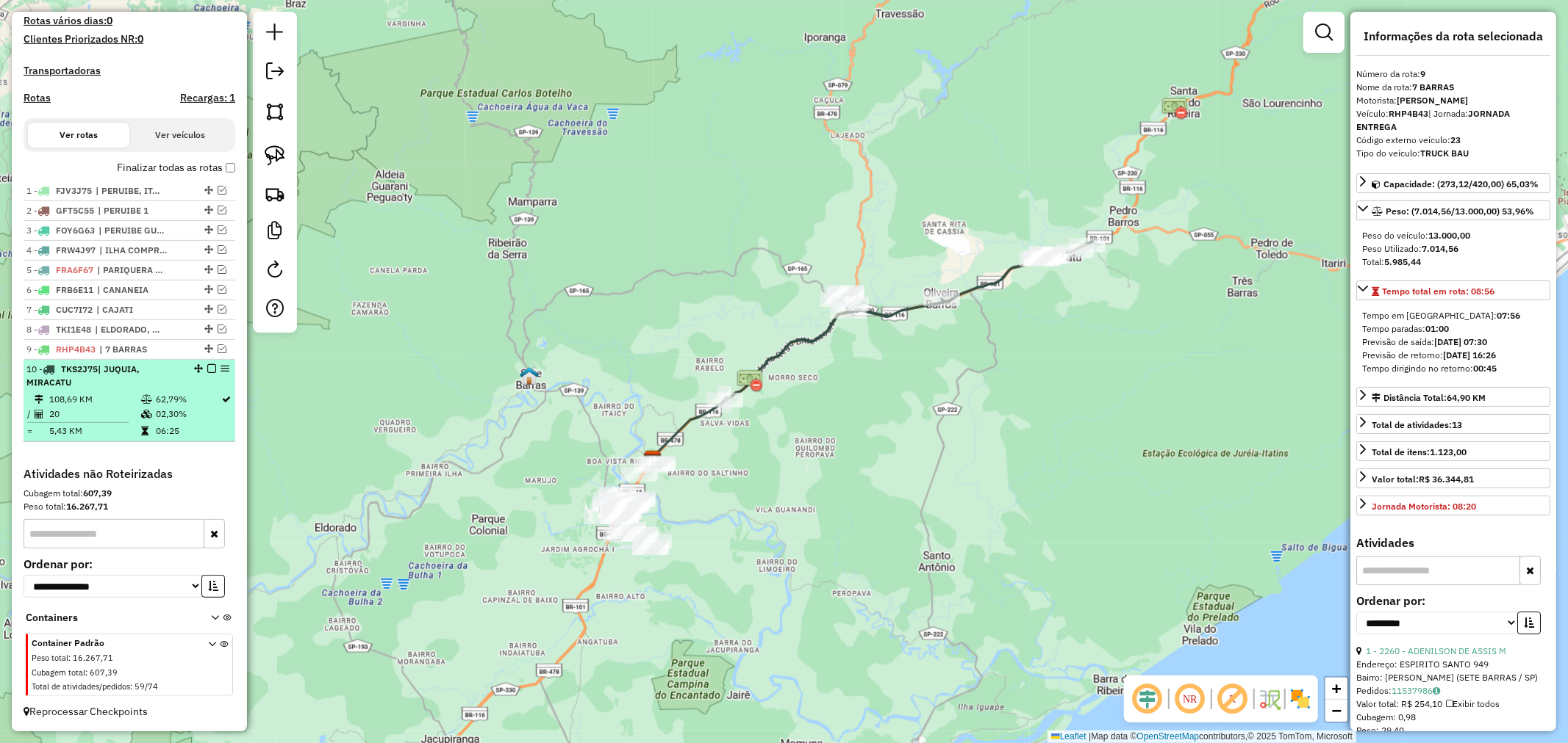
click at [209, 366] on em at bounding box center [212, 369] width 9 height 9
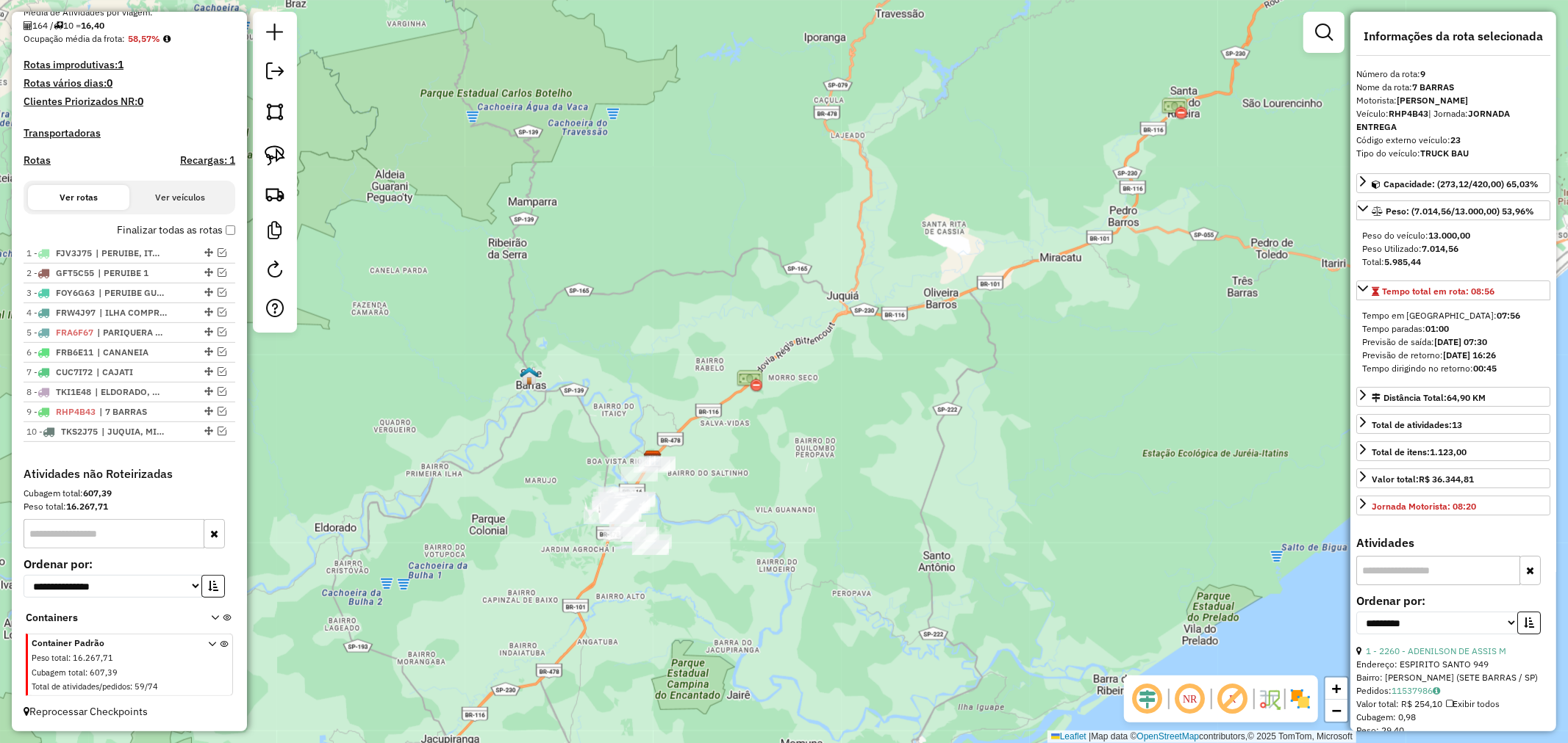
scroll to position [354, 0]
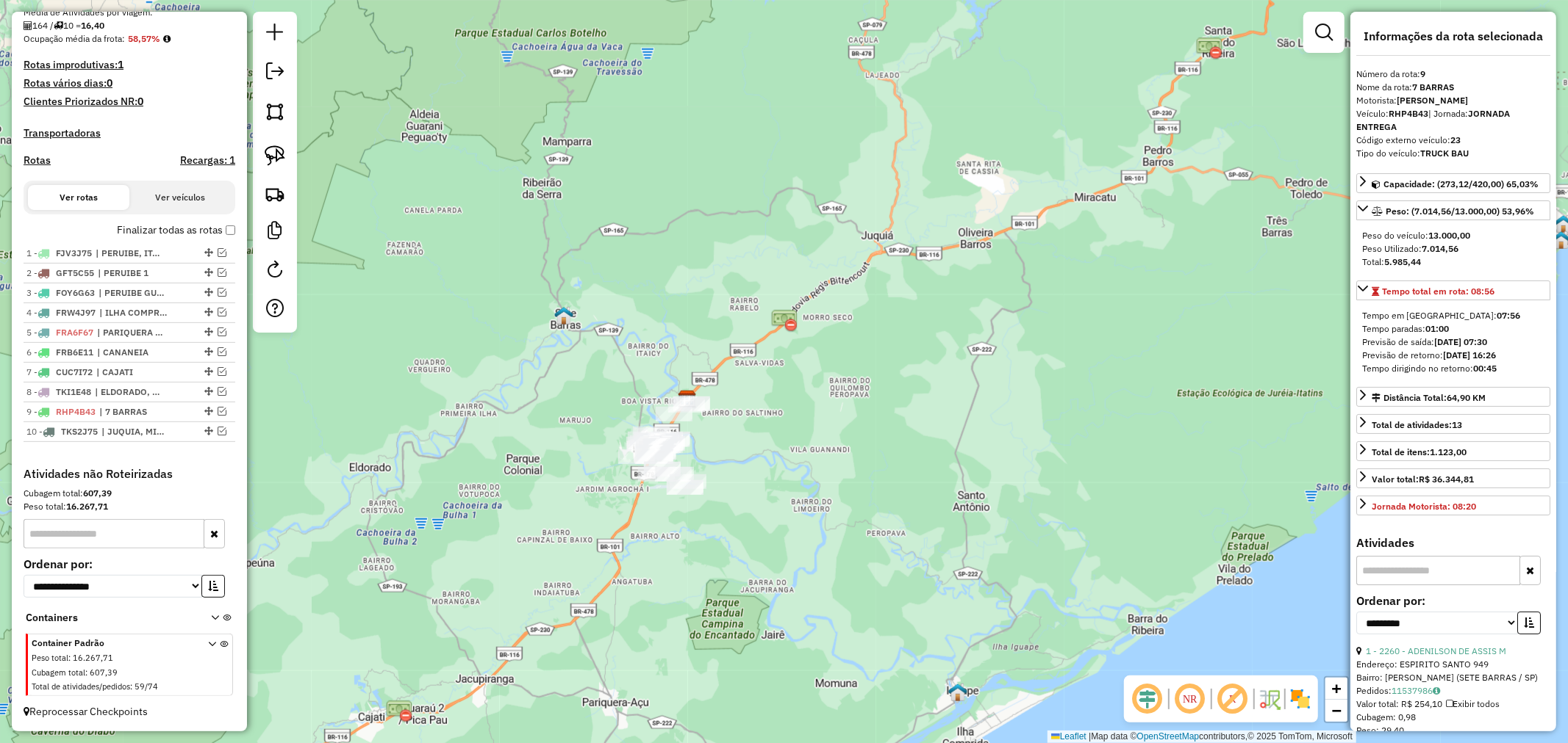
drag, startPoint x: 885, startPoint y: 542, endPoint x: 935, endPoint y: 441, distance: 112.7
click at [935, 441] on div "Janela de atendimento Grade de atendimento Capacidade Transportadoras Veículos …" at bounding box center [784, 372] width 1568 height 743
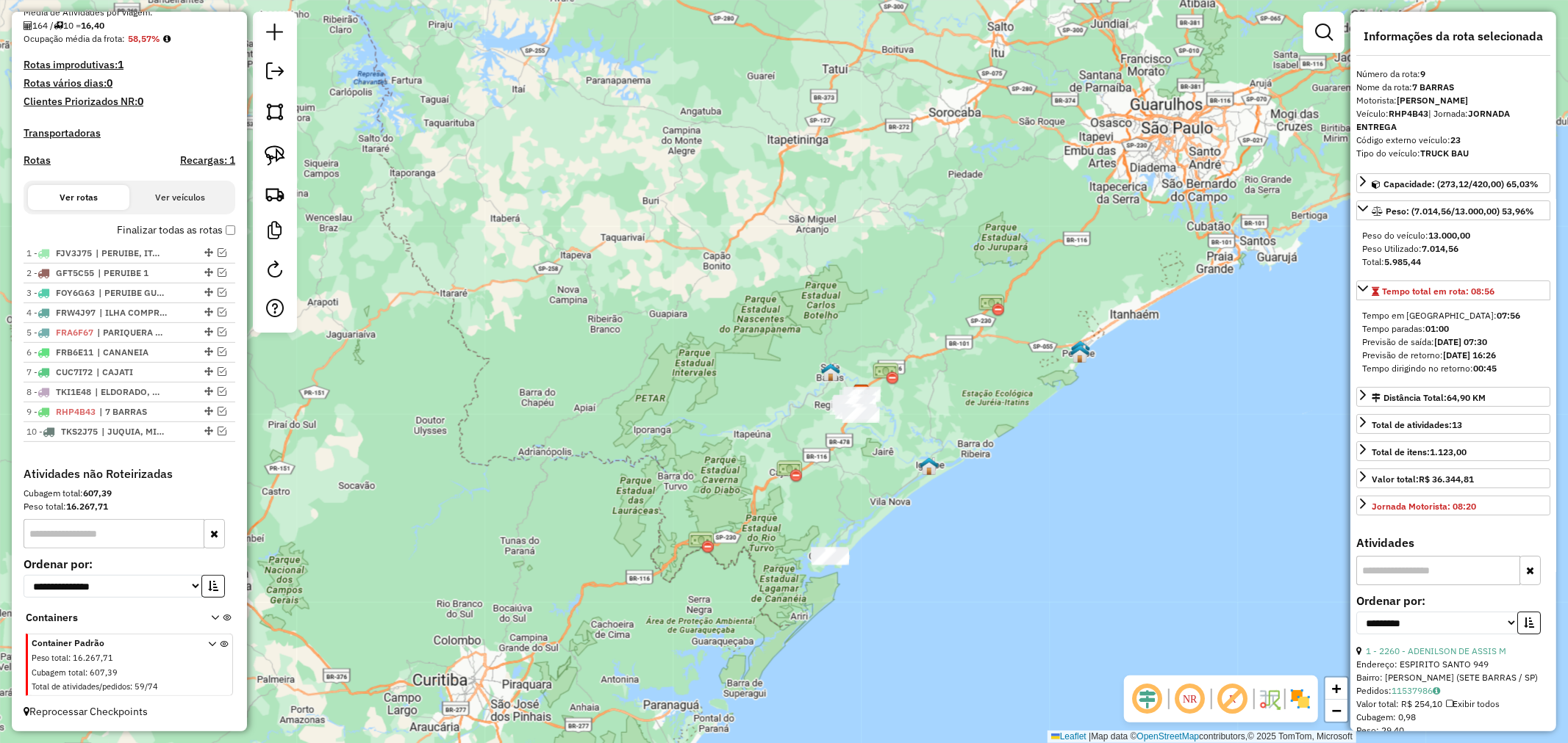
drag, startPoint x: 894, startPoint y: 514, endPoint x: 883, endPoint y: 481, distance: 34.8
click at [883, 481] on div "Janela de atendimento Grade de atendimento Capacidade Transportadoras Veículos …" at bounding box center [784, 372] width 1568 height 743
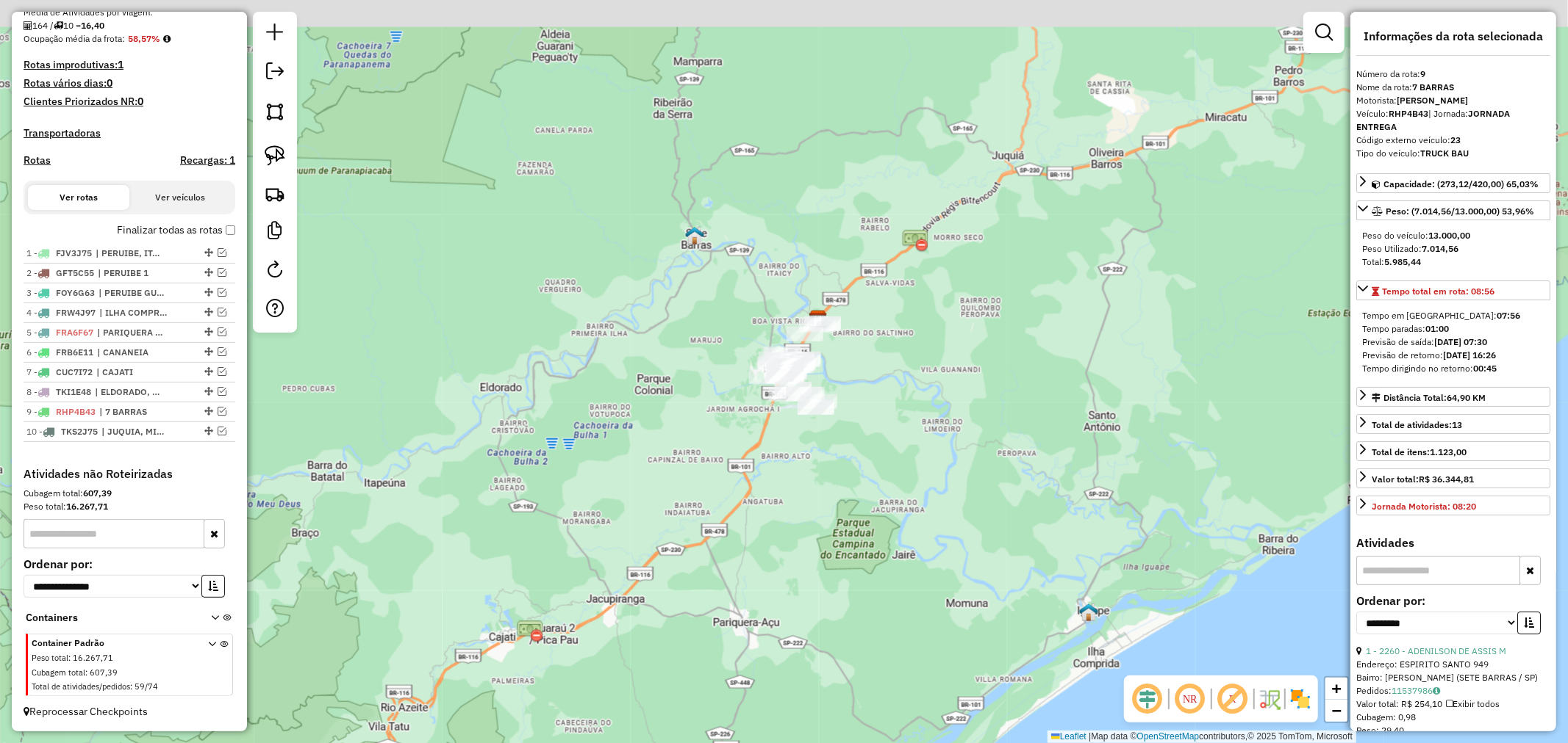
drag, startPoint x: 917, startPoint y: 354, endPoint x: 949, endPoint y: 431, distance: 83.4
click at [949, 431] on div "Janela de atendimento Grade de atendimento Capacidade Transportadoras Veículos …" at bounding box center [784, 372] width 1568 height 743
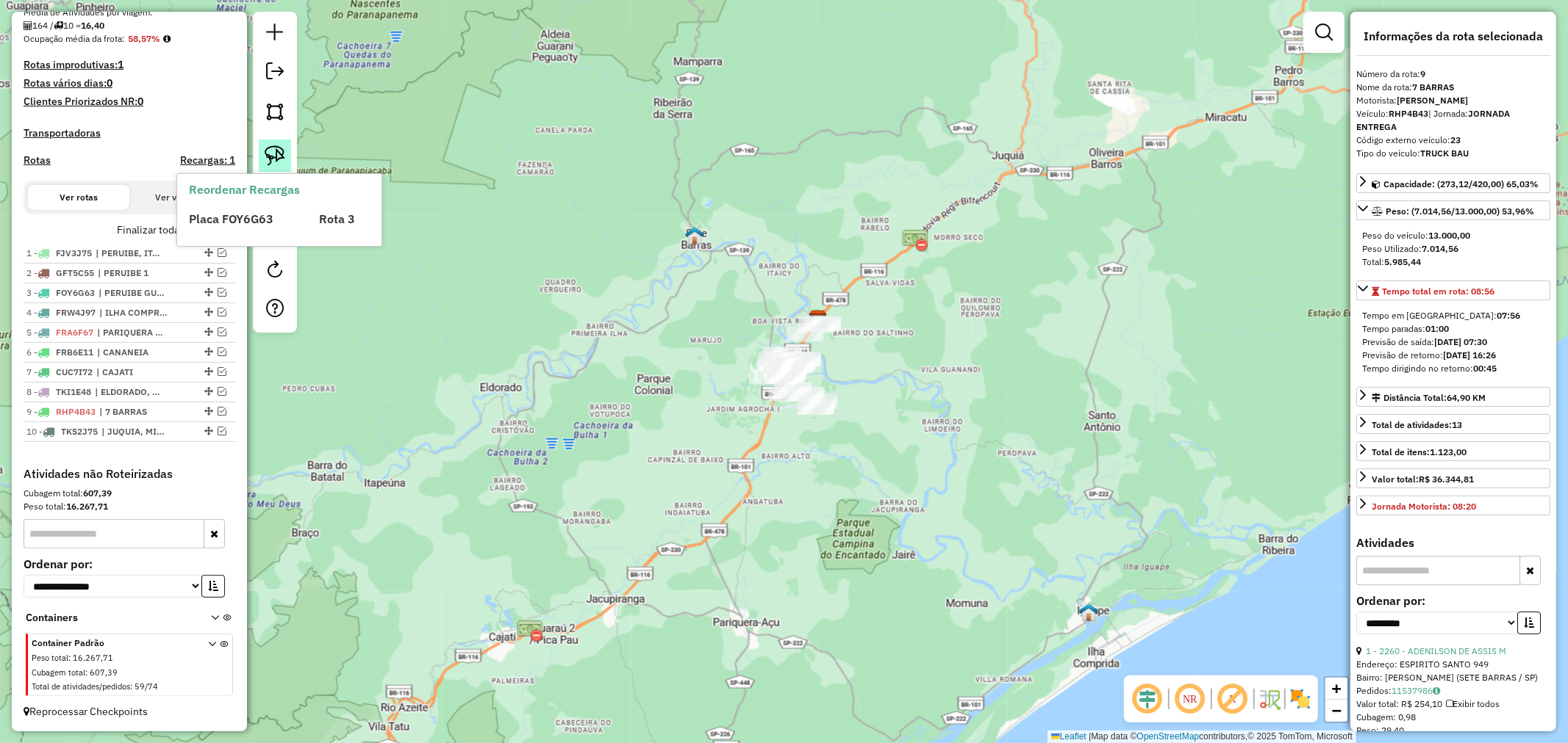
click at [271, 160] on img at bounding box center [275, 156] width 21 height 21
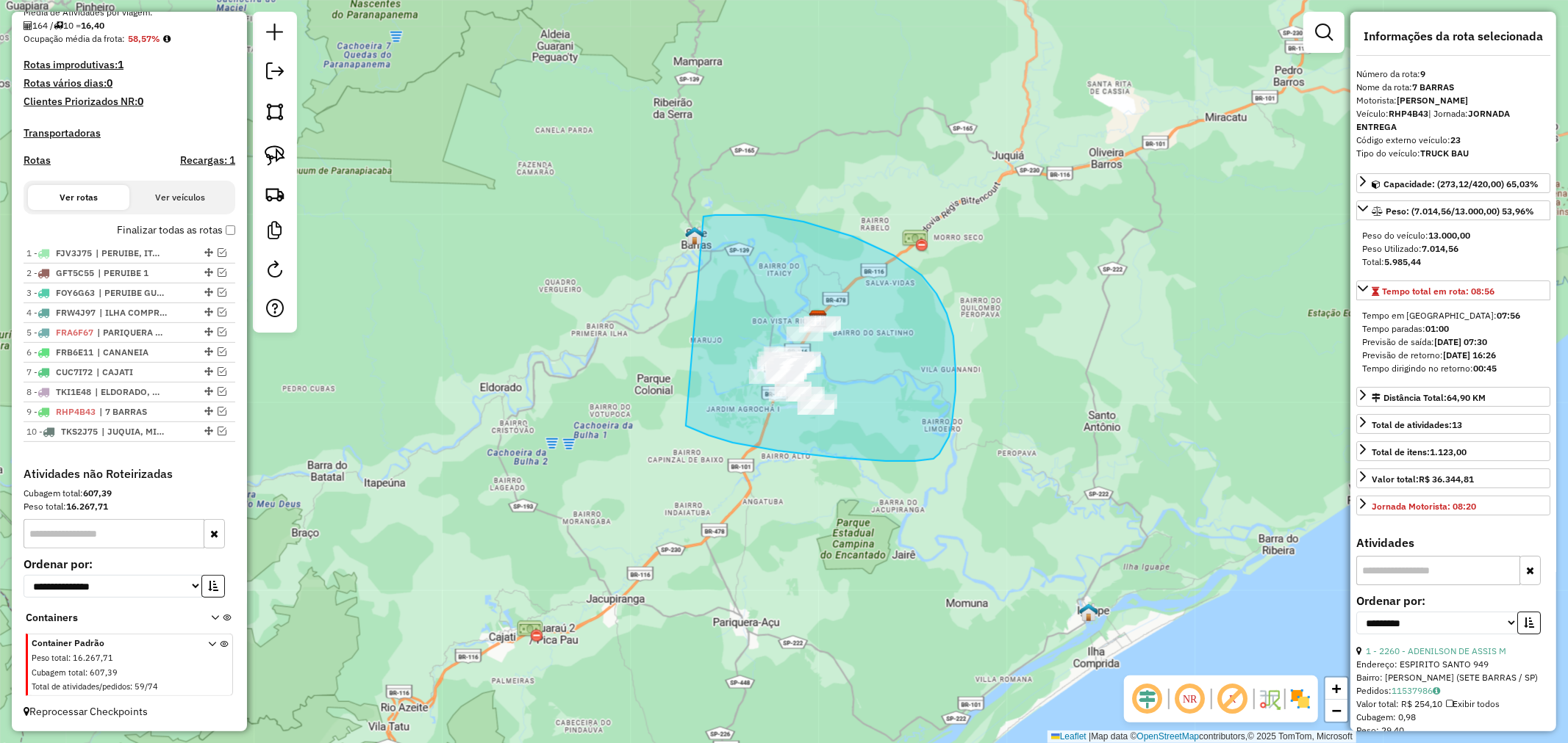
drag, startPoint x: 685, startPoint y: 426, endPoint x: 691, endPoint y: 219, distance: 207.1
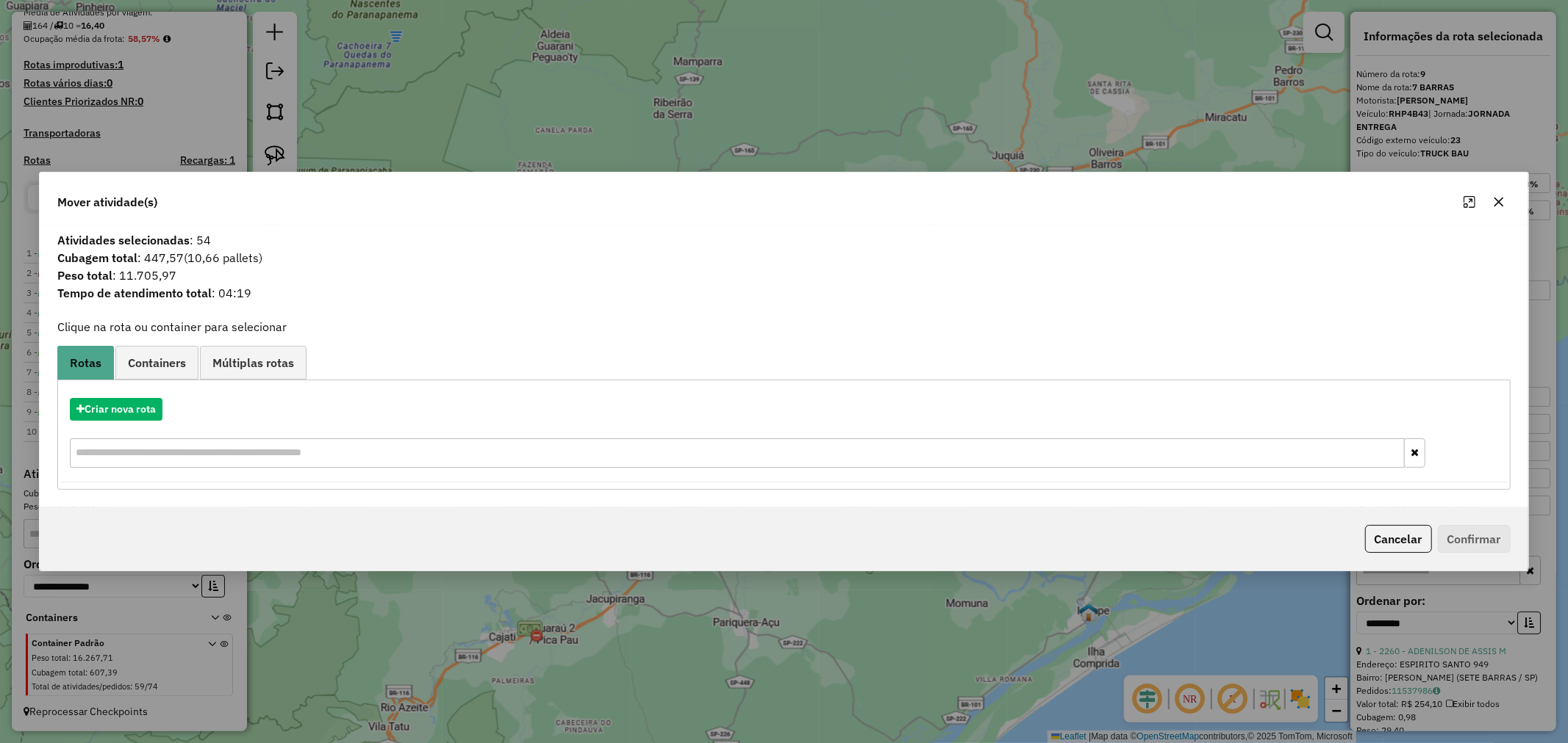
click at [1506, 200] on button "button" at bounding box center [1499, 202] width 24 height 24
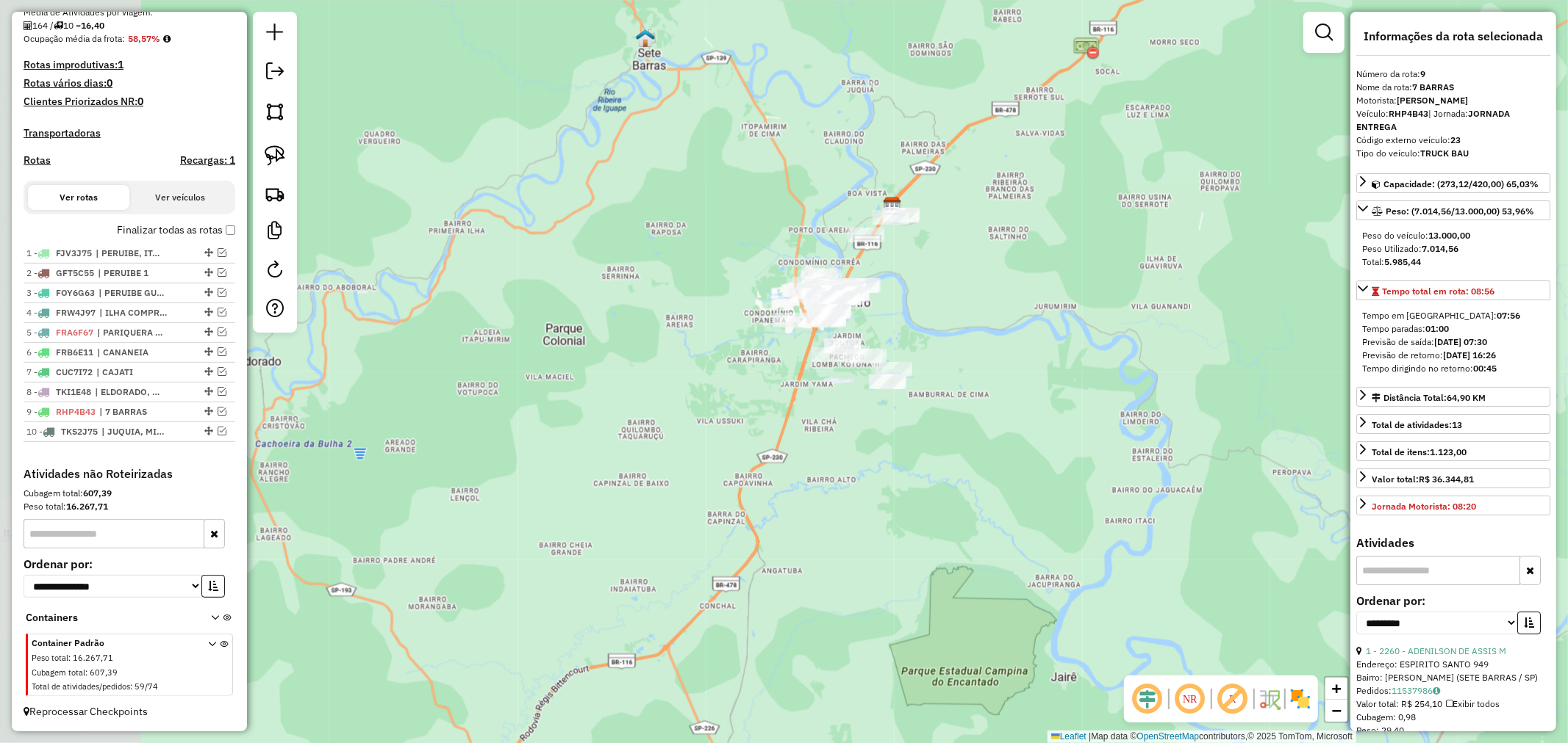
drag, startPoint x: 845, startPoint y: 428, endPoint x: 994, endPoint y: 335, distance: 175.6
click at [994, 335] on div "Janela de atendimento Grade de atendimento Capacidade Transportadoras Veículos …" at bounding box center [784, 372] width 1568 height 743
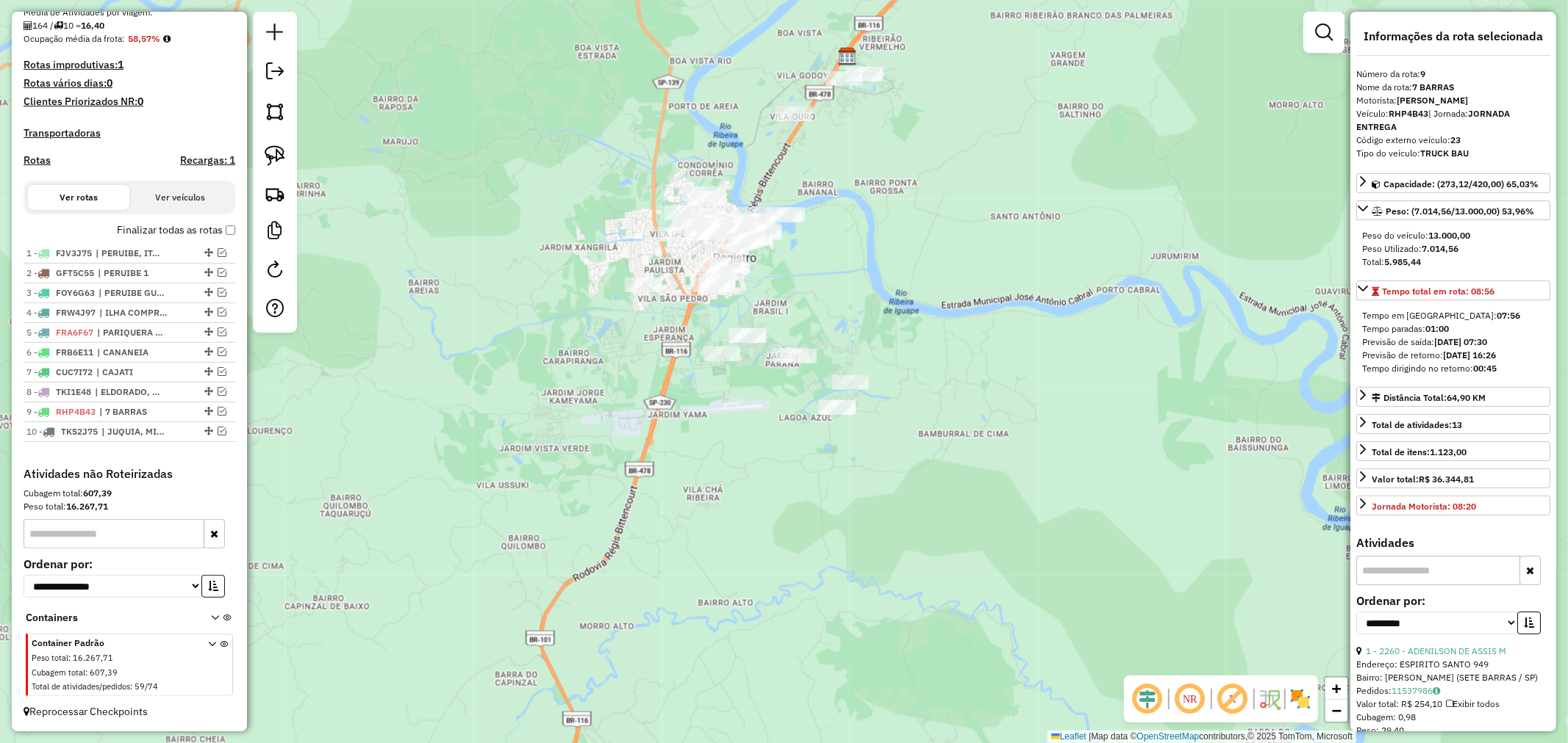
drag, startPoint x: 893, startPoint y: 305, endPoint x: 1103, endPoint y: 316, distance: 210.3
click at [1103, 316] on div "Janela de atendimento Grade de atendimento Capacidade Transportadoras Veículos …" at bounding box center [784, 372] width 1568 height 743
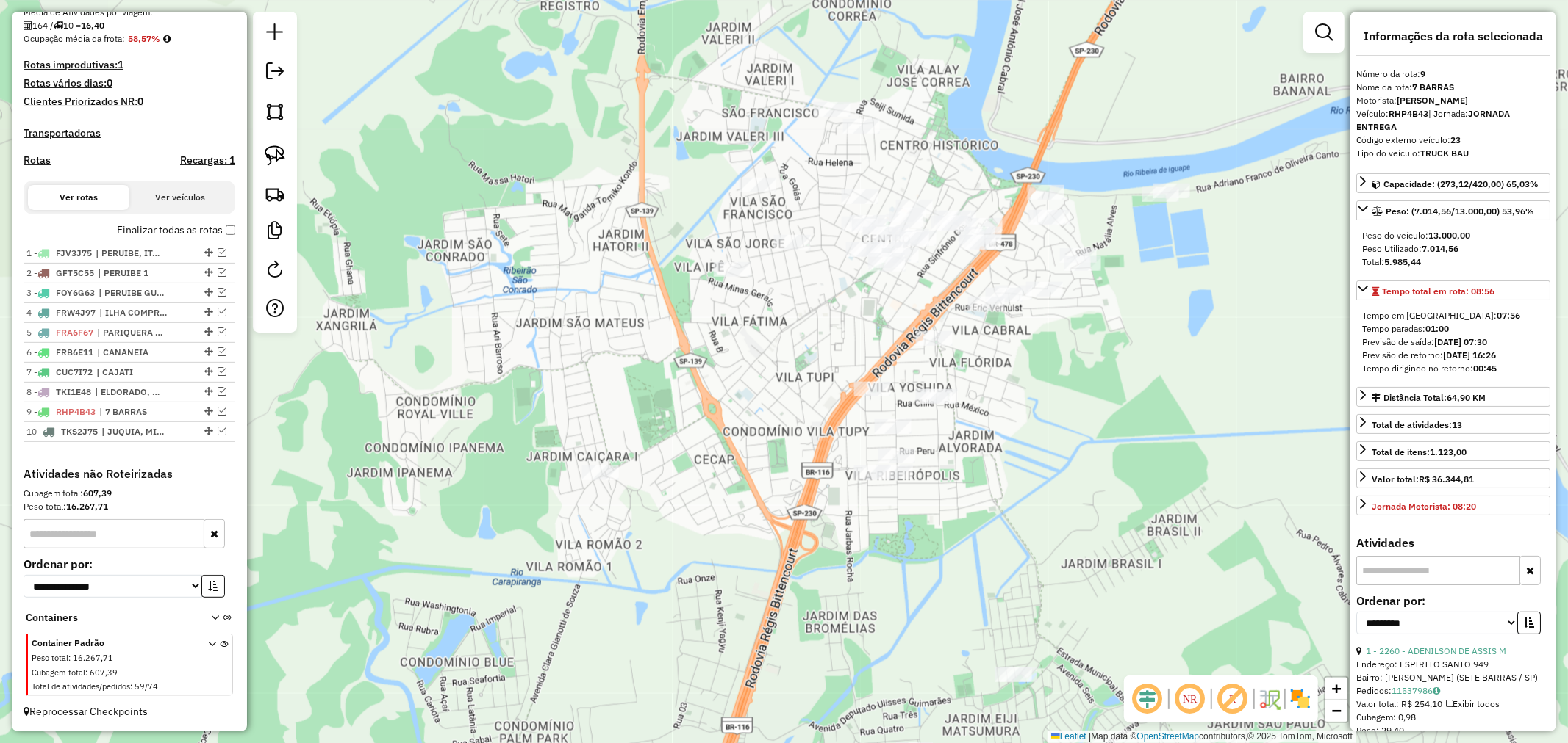
drag, startPoint x: 1011, startPoint y: 278, endPoint x: 1295, endPoint y: 545, distance: 389.8
click at [1297, 546] on div "Janela de atendimento Grade de atendimento Capacidade Transportadoras Veículos …" at bounding box center [784, 372] width 1568 height 743
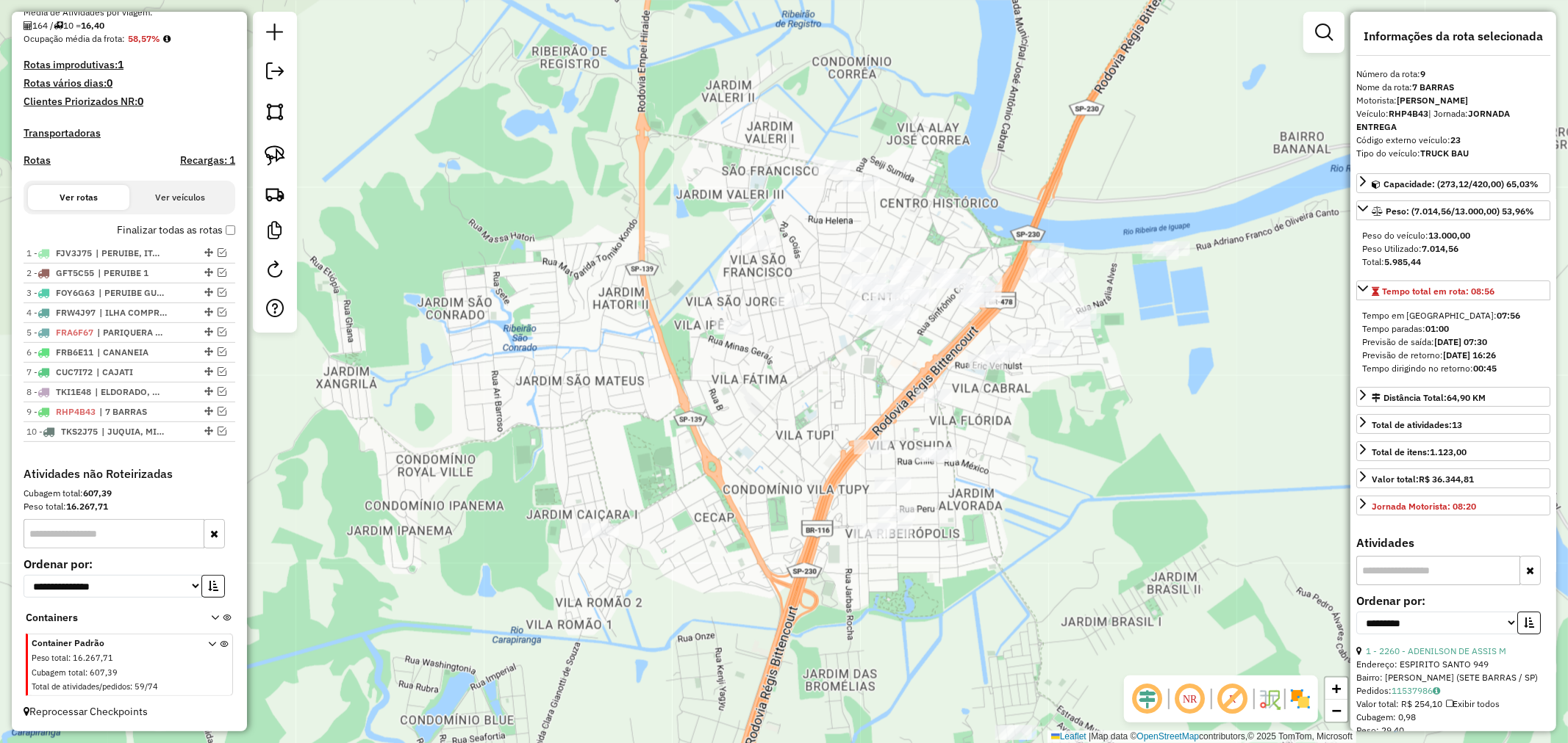
drag, startPoint x: 1240, startPoint y: 407, endPoint x: 1240, endPoint y: 464, distance: 57.0
click at [1240, 464] on div "Janela de atendimento Grade de atendimento Capacidade Transportadoras Veículos …" at bounding box center [784, 372] width 1568 height 743
click at [277, 155] on img at bounding box center [275, 156] width 21 height 21
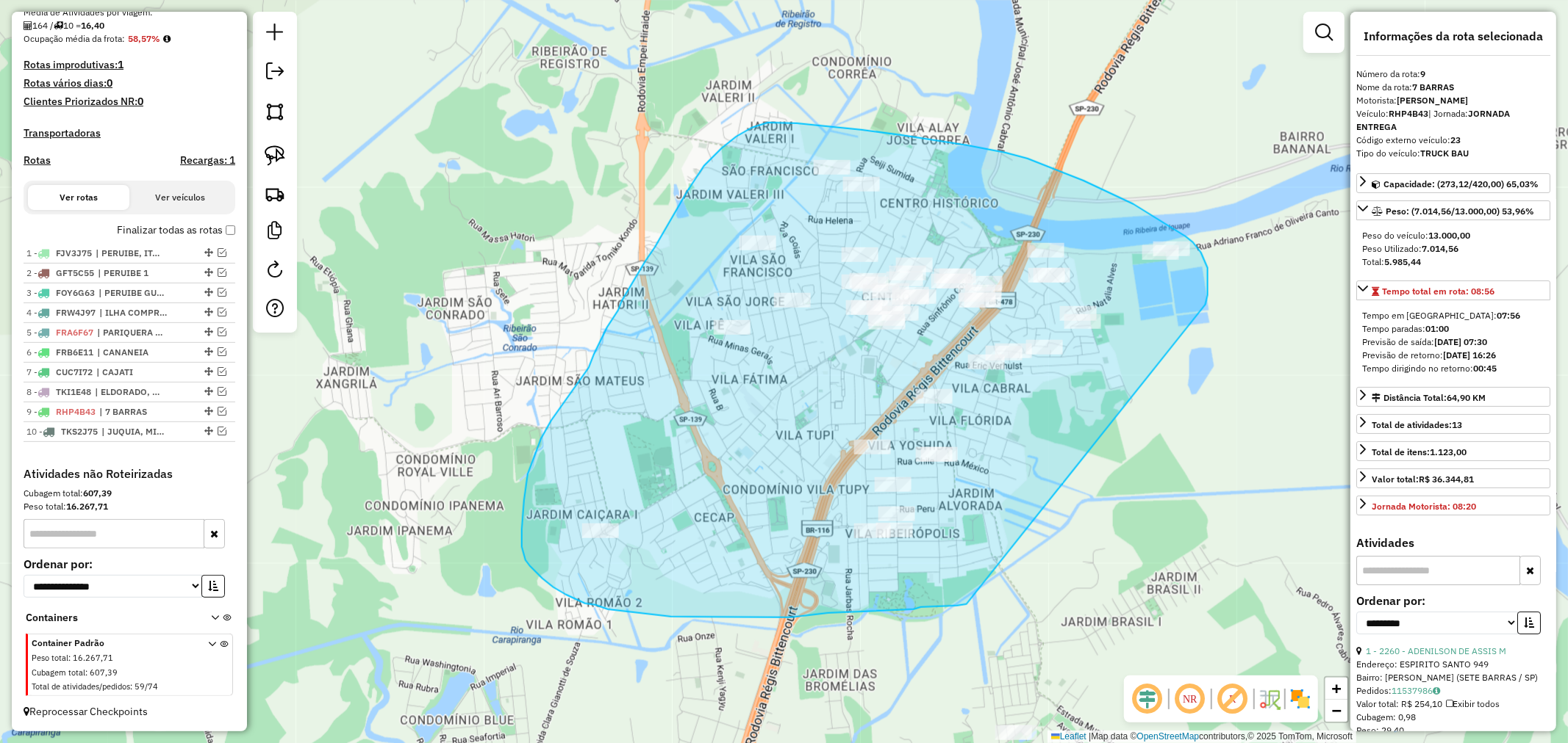
drag, startPoint x: 1205, startPoint y: 305, endPoint x: 967, endPoint y: 605, distance: 382.9
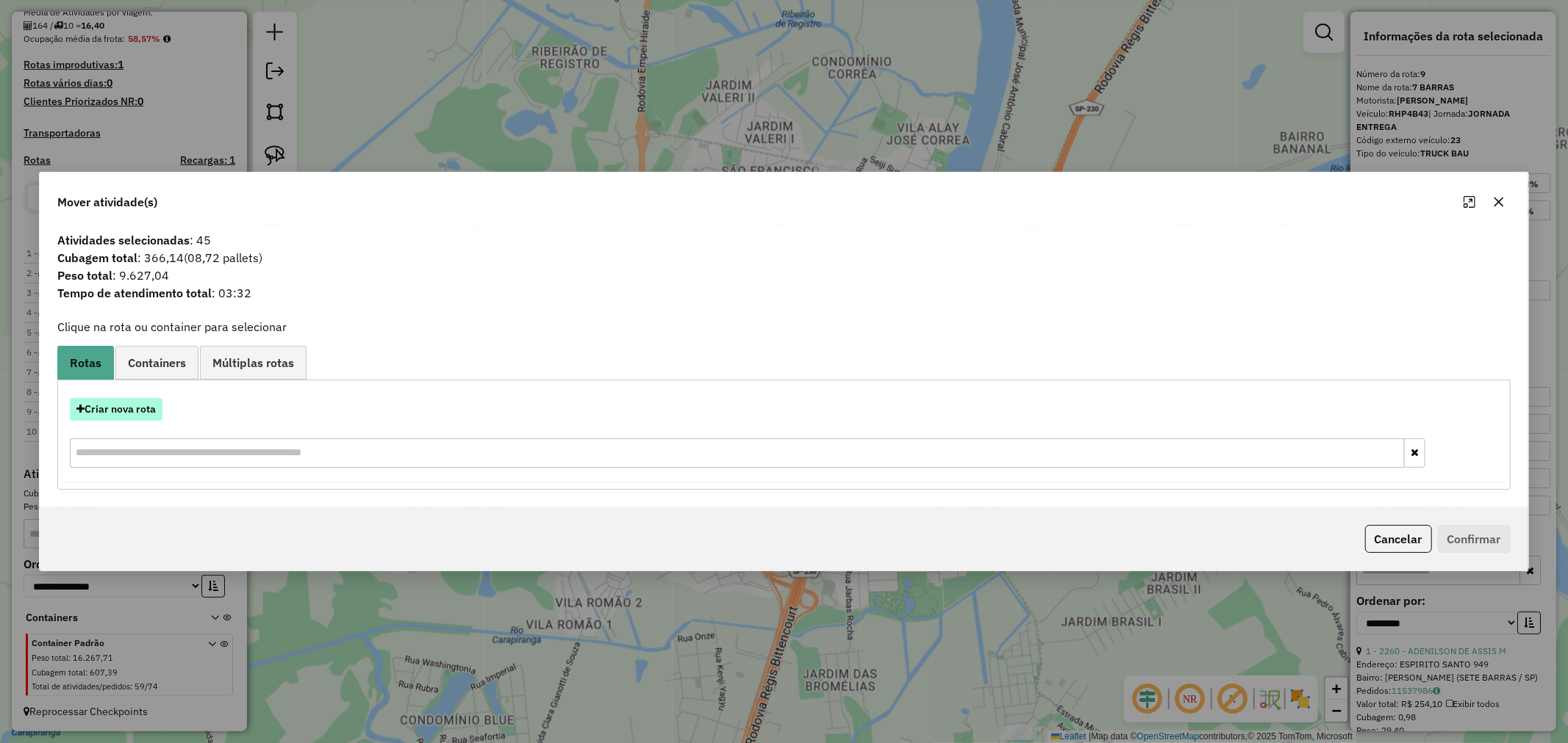
click at [126, 410] on button "Criar nova rota" at bounding box center [116, 409] width 93 height 23
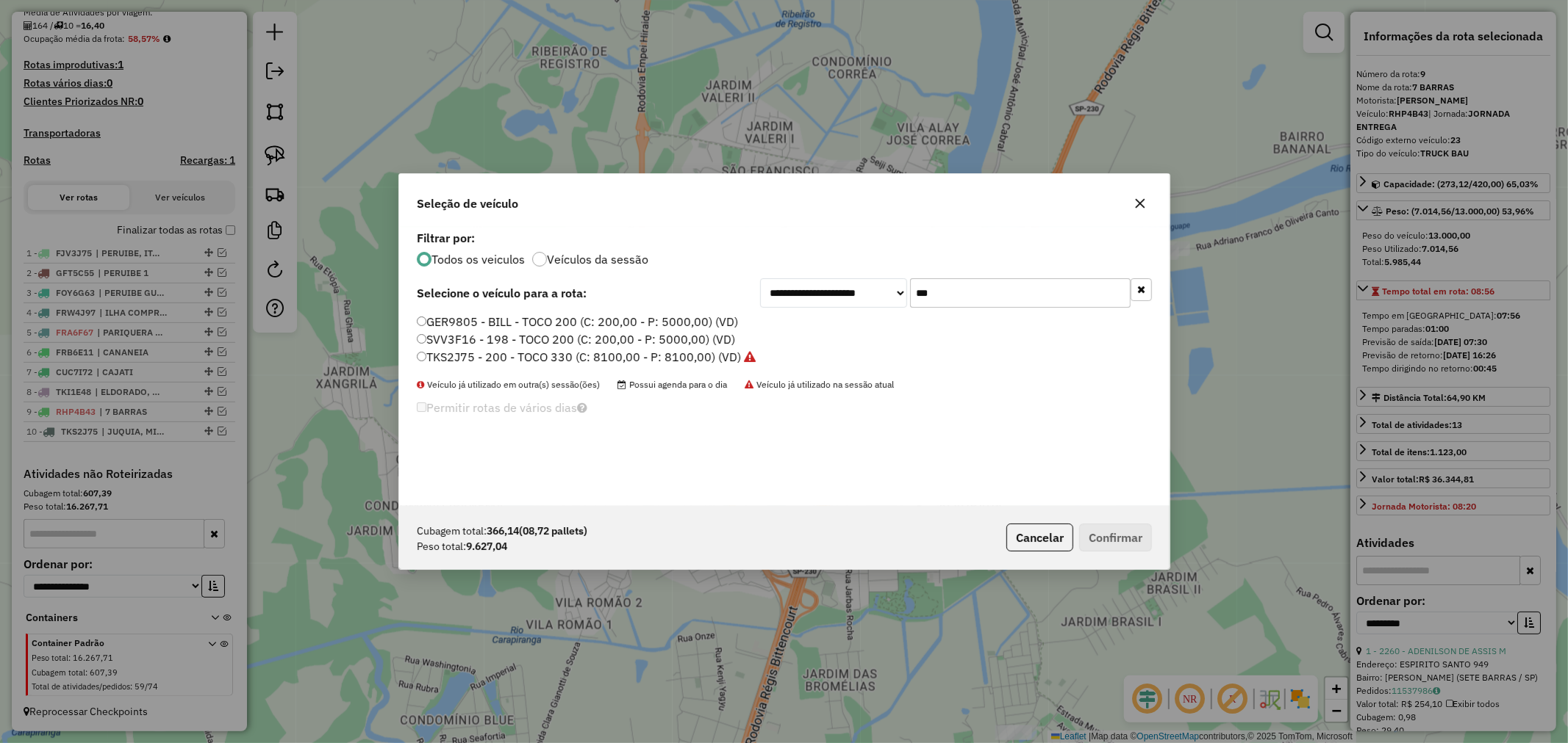
scroll to position [8, 4]
drag, startPoint x: 978, startPoint y: 293, endPoint x: 838, endPoint y: 395, distance: 173.2
click at [839, 288] on div "**********" at bounding box center [955, 293] width 392 height 30
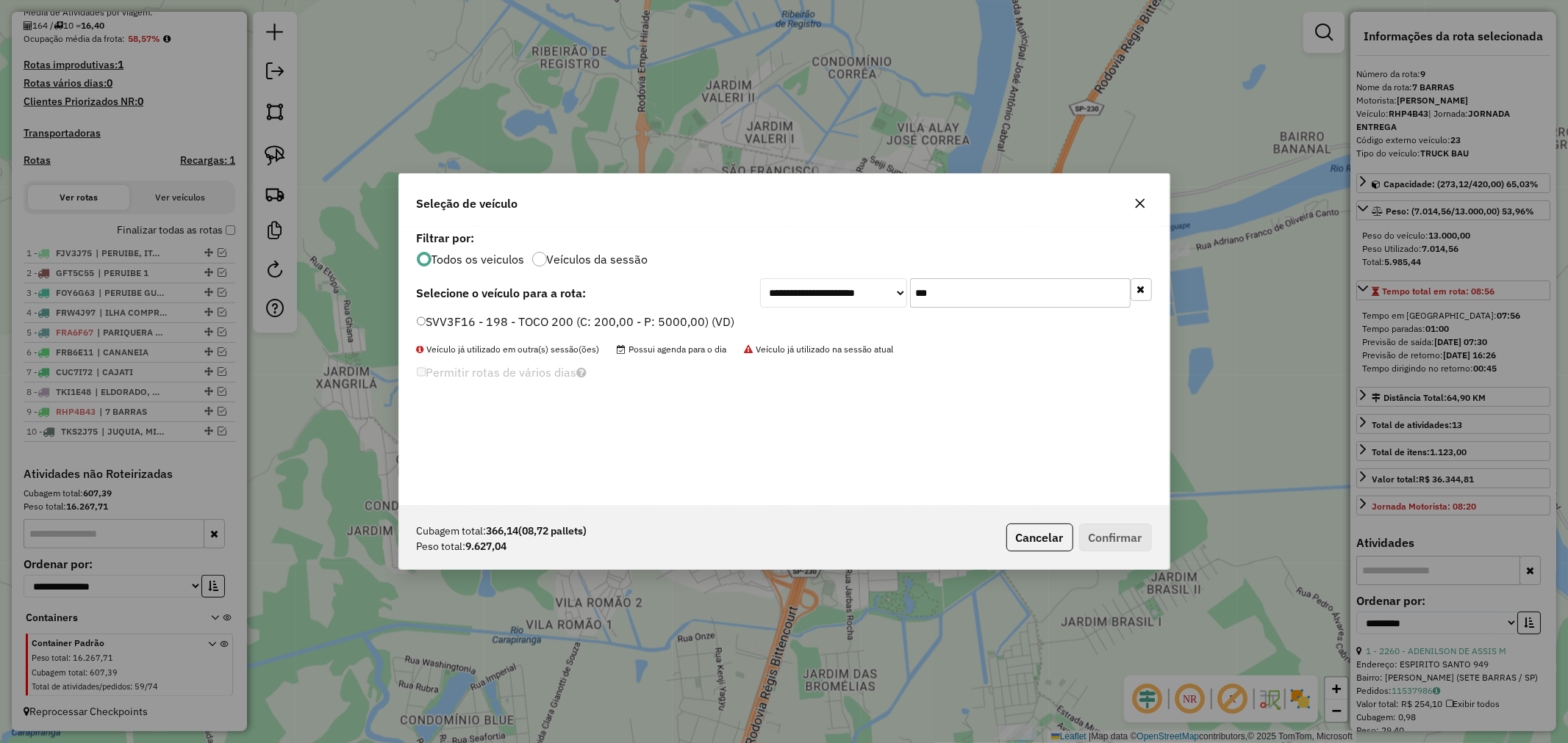
type input "***"
click at [1111, 536] on button "Confirmar" at bounding box center [1115, 538] width 73 height 28
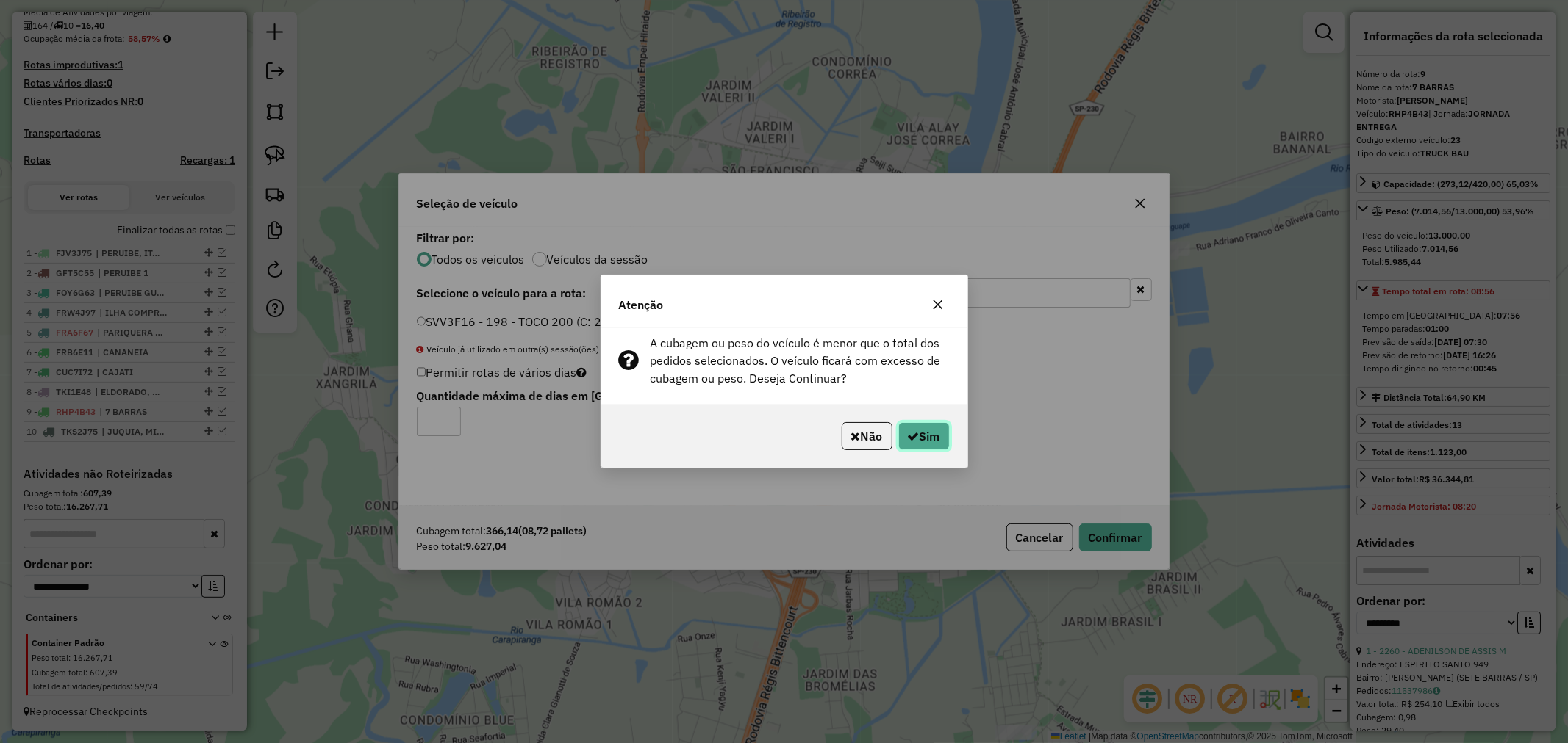
click at [925, 441] on button "Sim" at bounding box center [923, 436] width 51 height 28
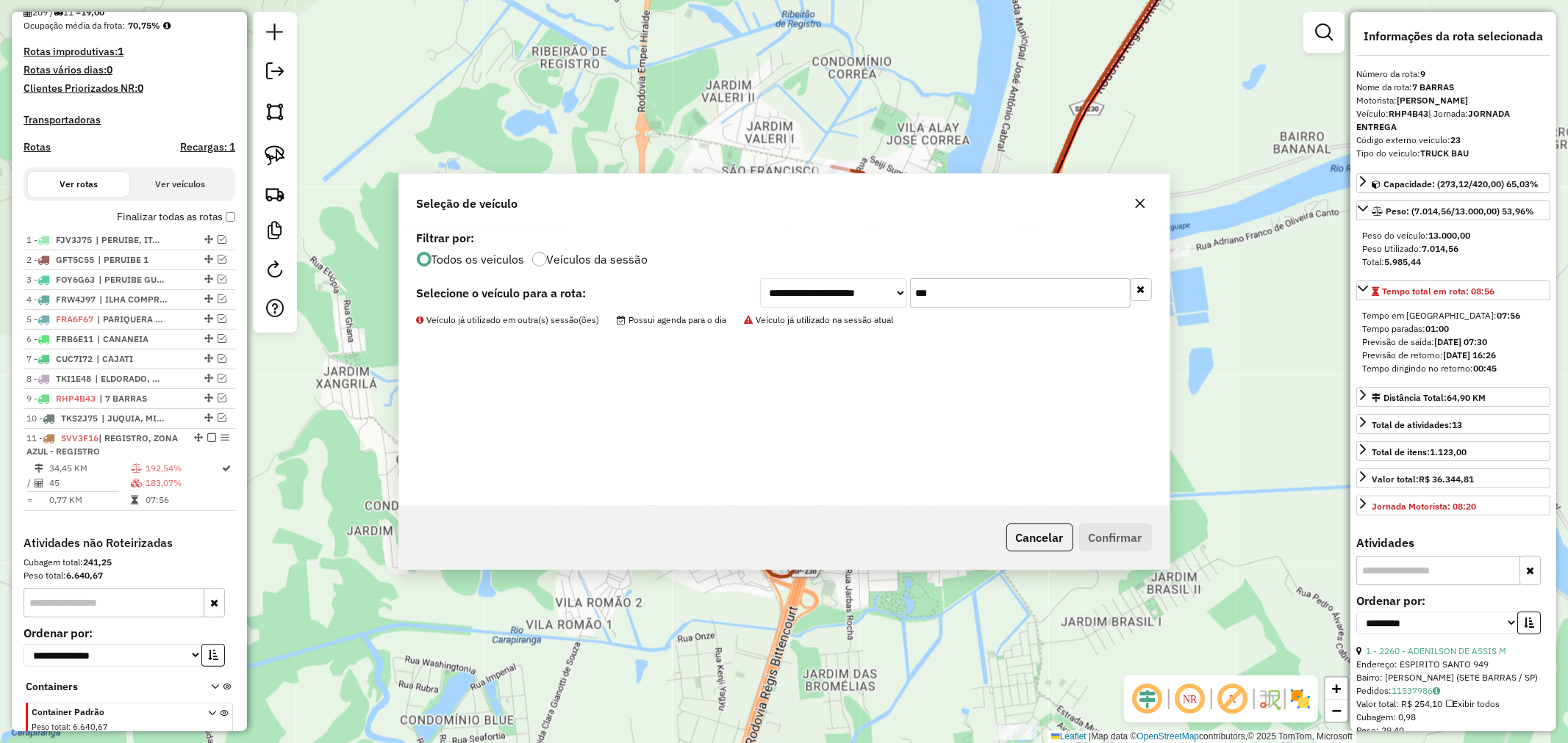
scroll to position [436, 0]
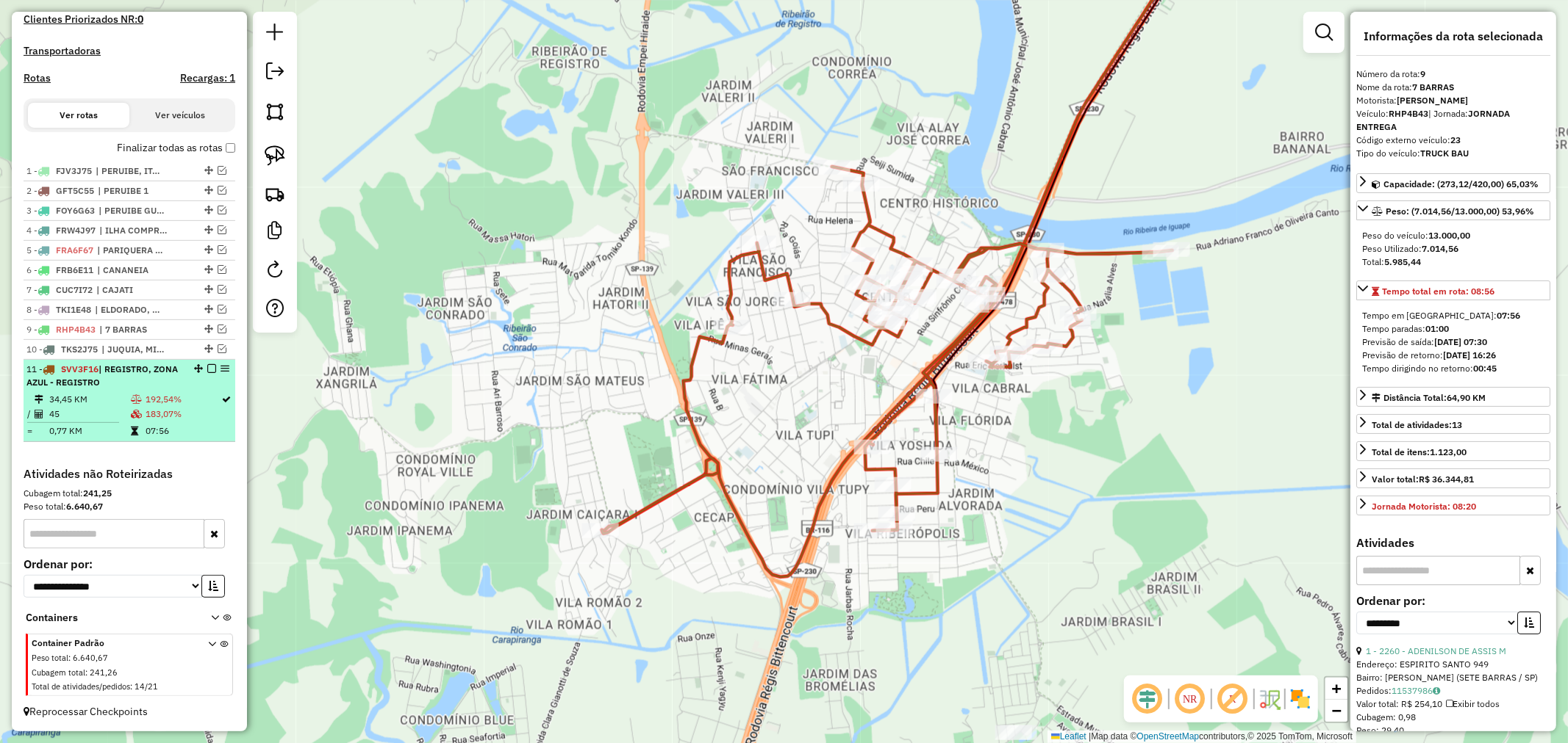
click at [208, 368] on em at bounding box center [212, 369] width 9 height 9
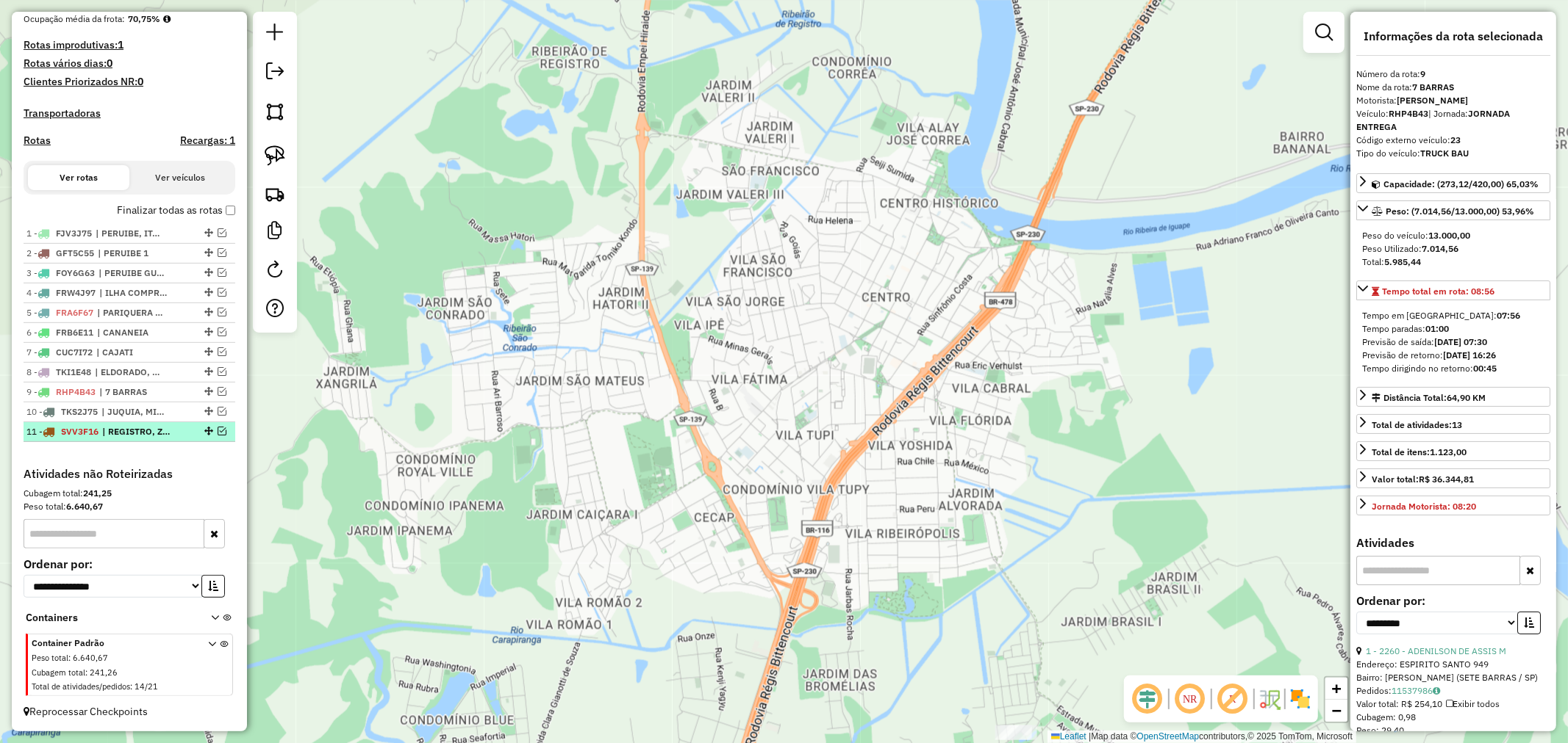
scroll to position [374, 0]
click at [218, 429] on em at bounding box center [222, 431] width 9 height 9
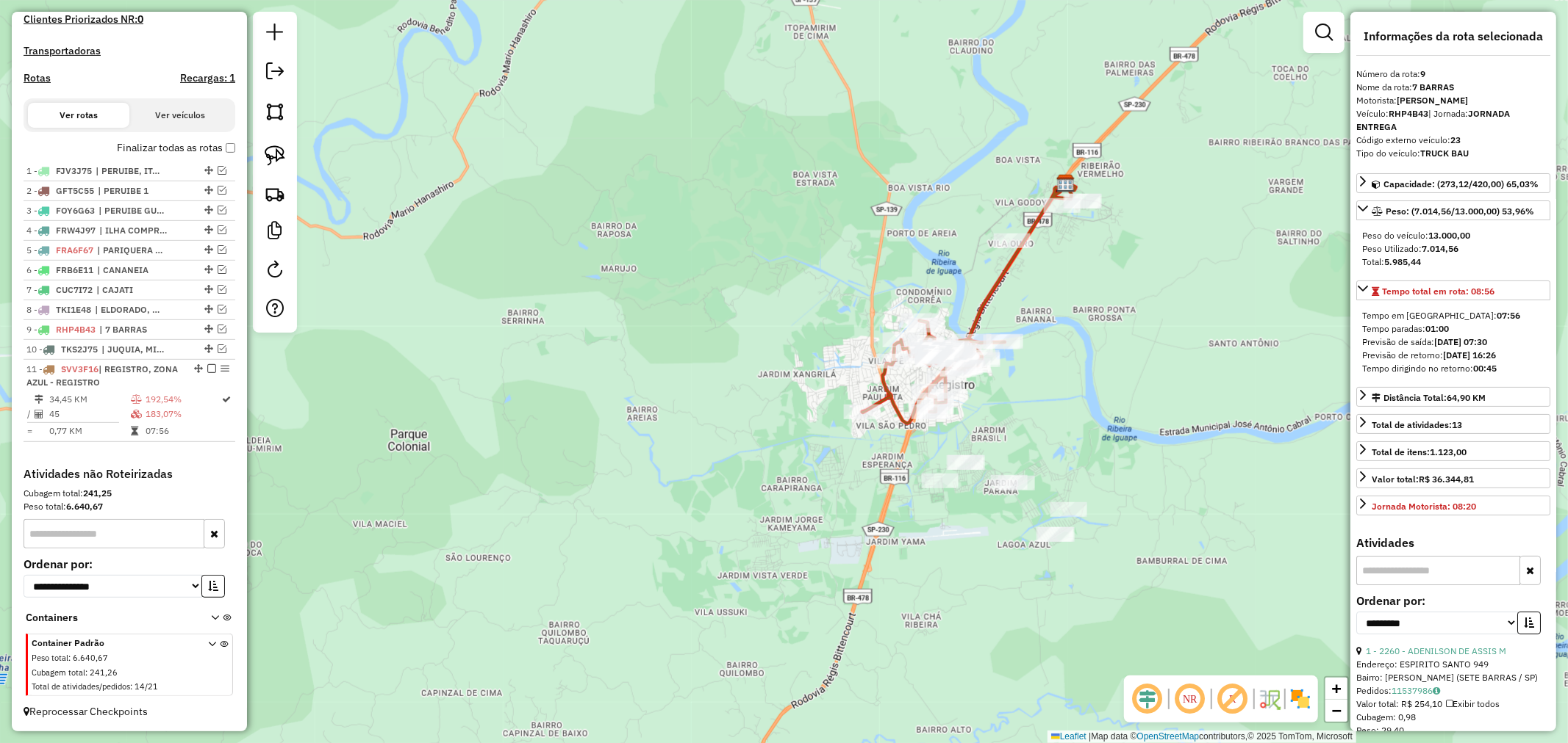
drag, startPoint x: 1150, startPoint y: 577, endPoint x: 1044, endPoint y: 450, distance: 165.4
click at [1044, 450] on div "Janela de atendimento Grade de atendimento Capacidade Transportadoras Veículos …" at bounding box center [784, 372] width 1568 height 743
click at [267, 155] on img at bounding box center [275, 156] width 21 height 21
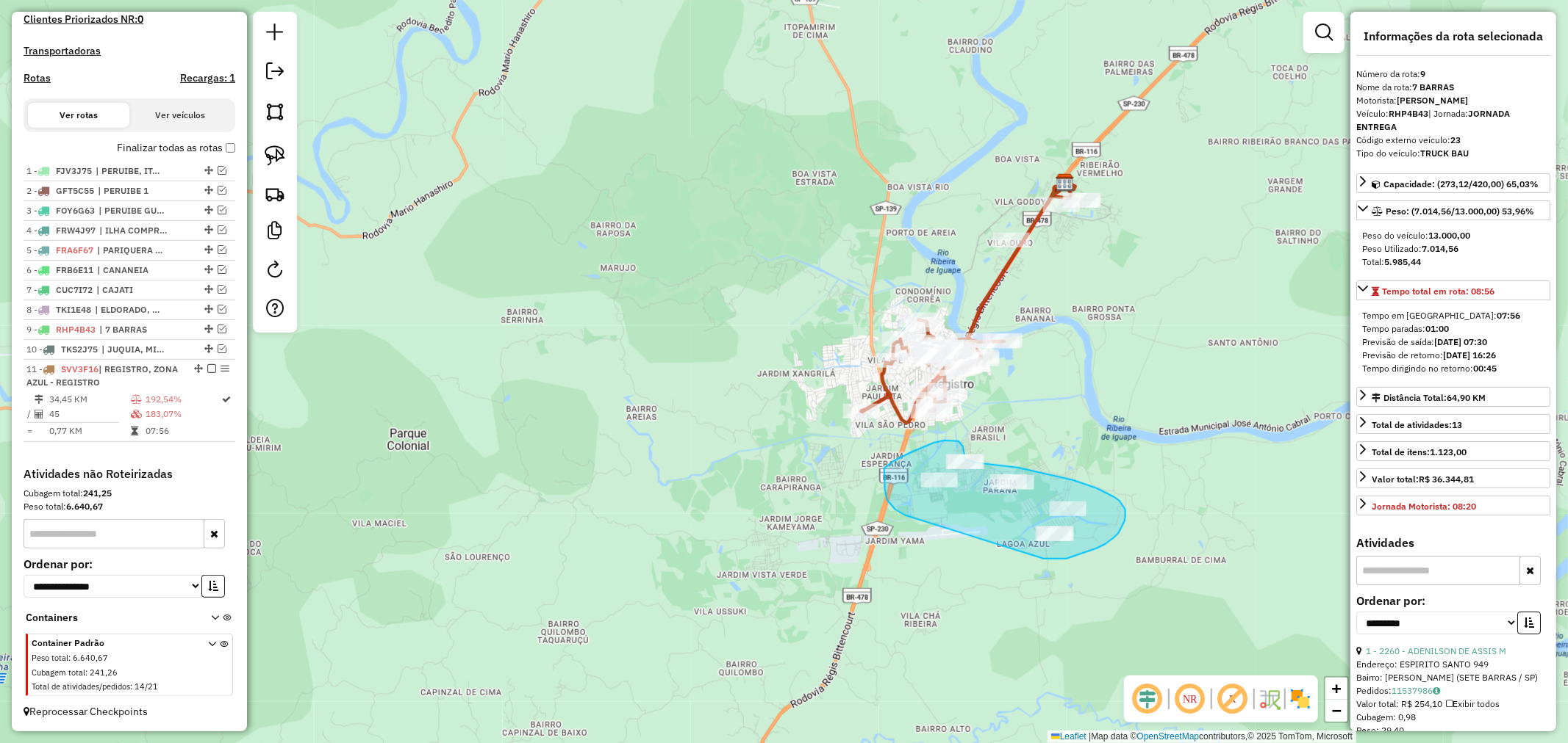
drag, startPoint x: 1088, startPoint y: 552, endPoint x: 906, endPoint y: 516, distance: 185.5
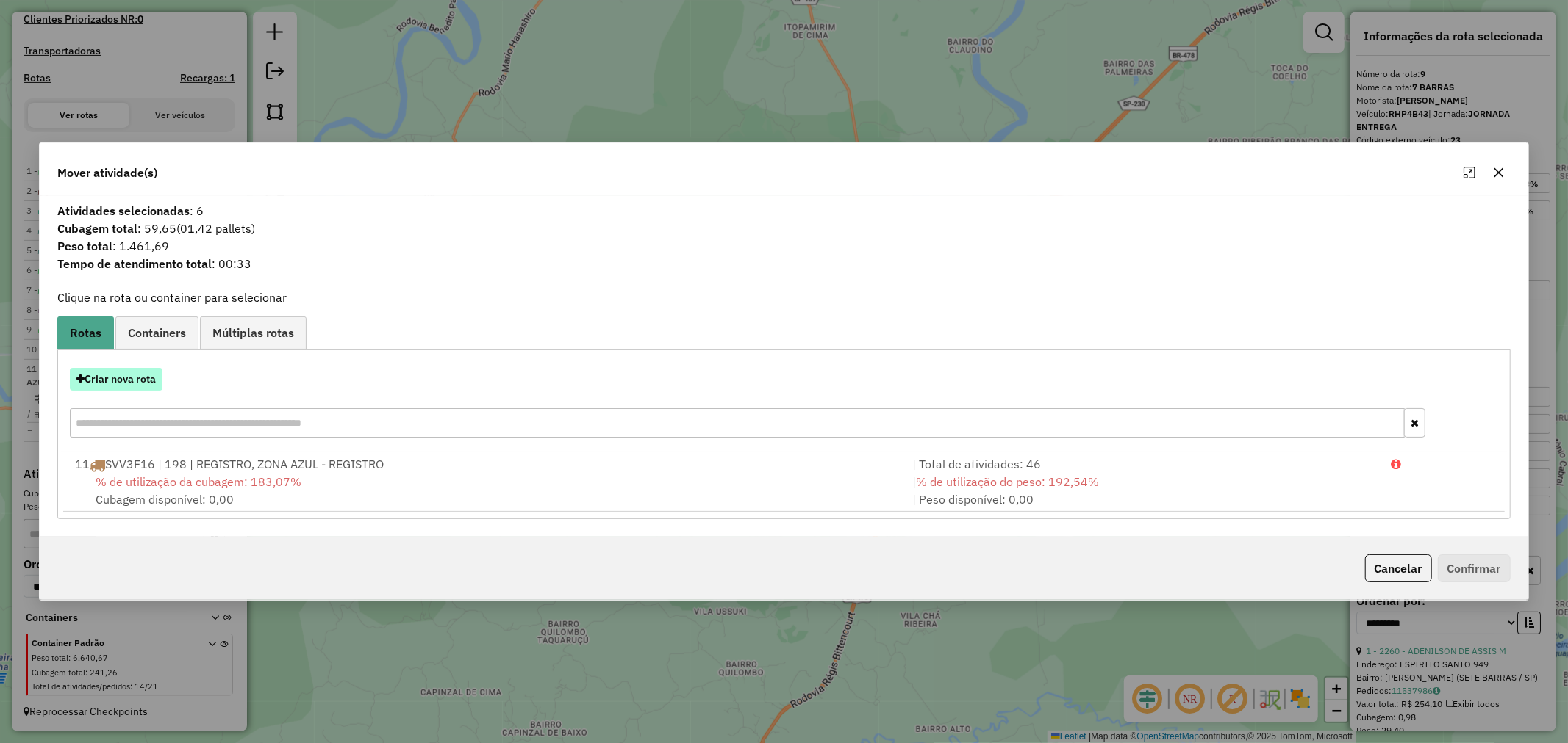
click at [140, 379] on button "Criar nova rota" at bounding box center [116, 379] width 93 height 23
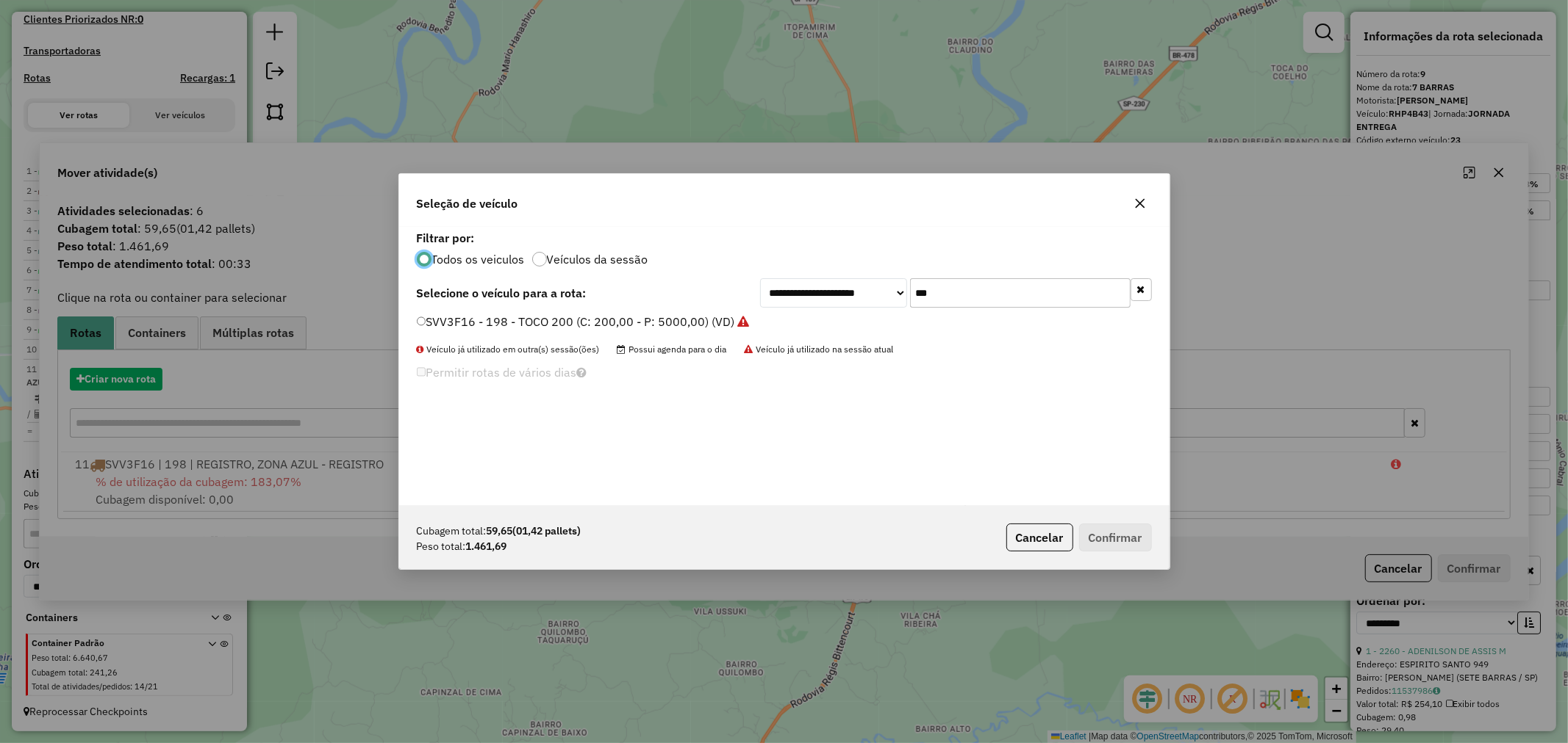
scroll to position [8, 4]
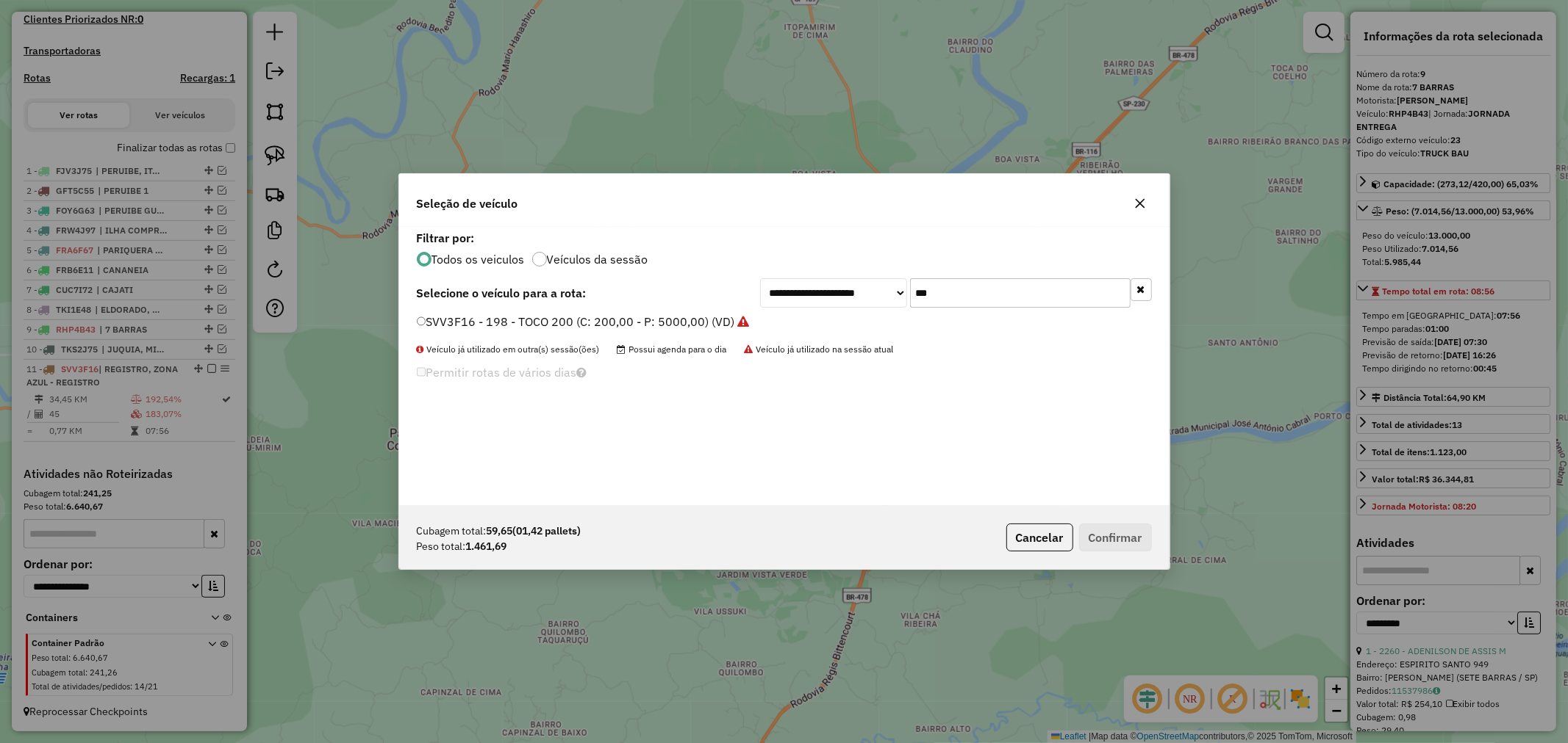
drag, startPoint x: 974, startPoint y: 294, endPoint x: 871, endPoint y: 291, distance: 103.0
click at [871, 291] on div "**********" at bounding box center [955, 293] width 392 height 30
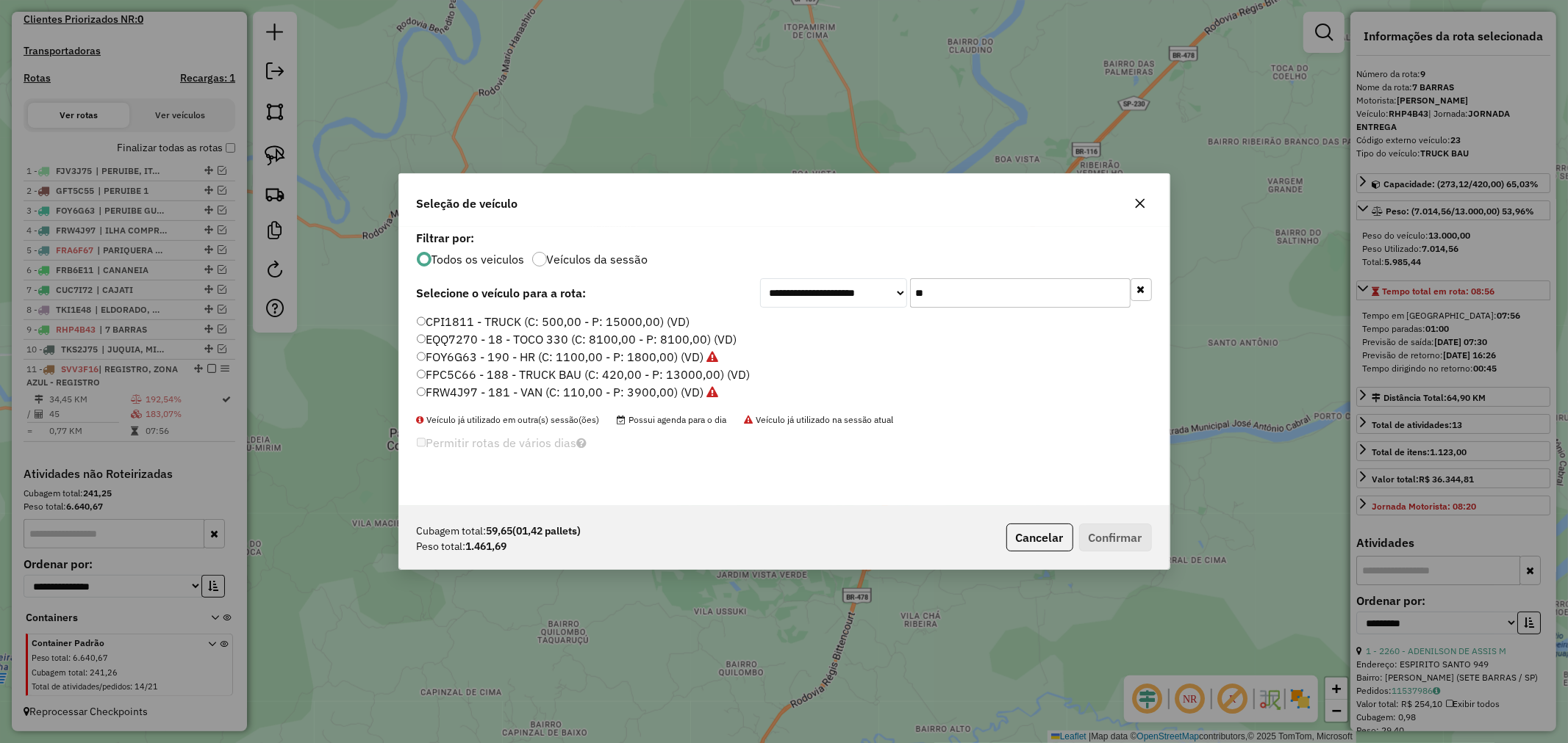
type input "**"
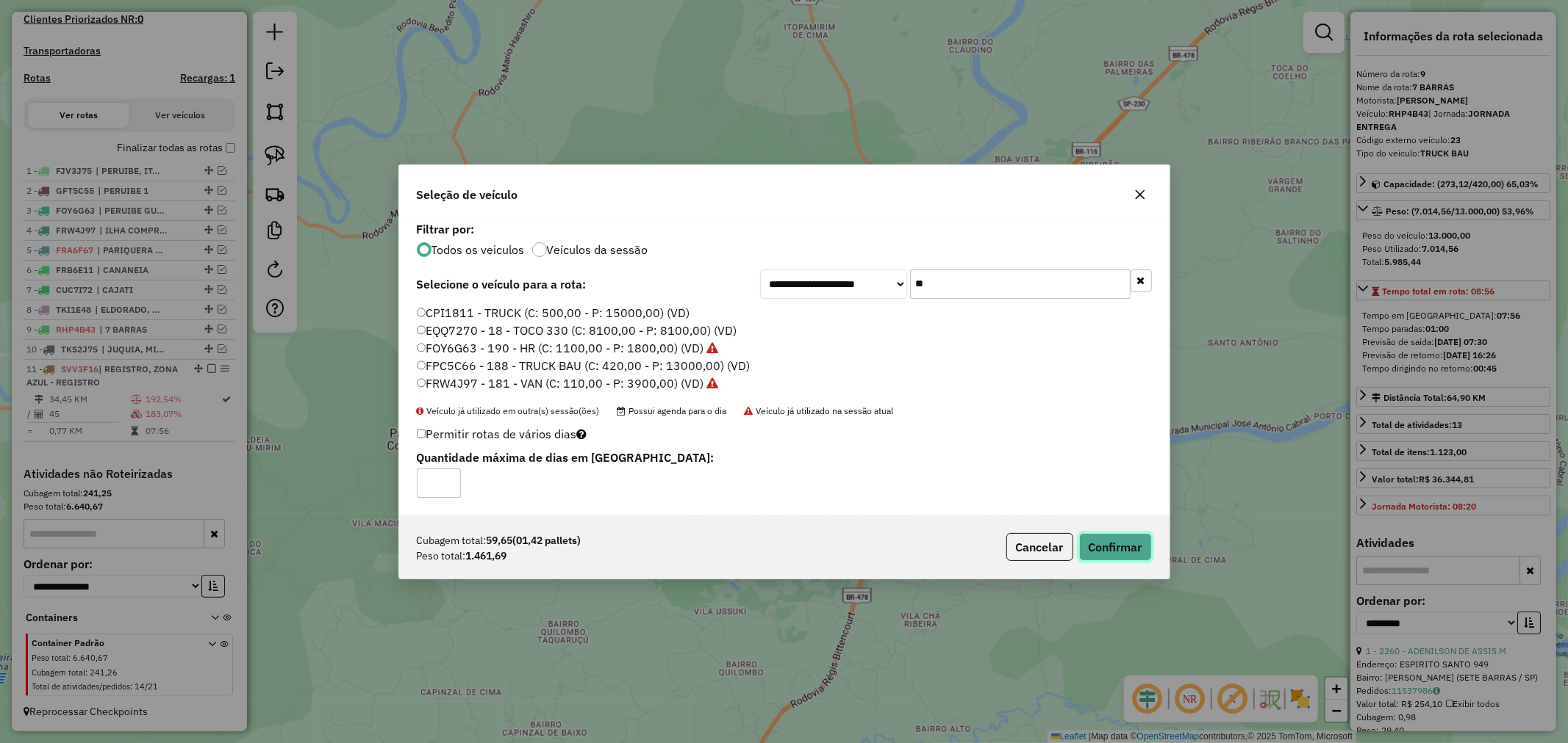
click at [1122, 545] on button "Confirmar" at bounding box center [1115, 548] width 73 height 28
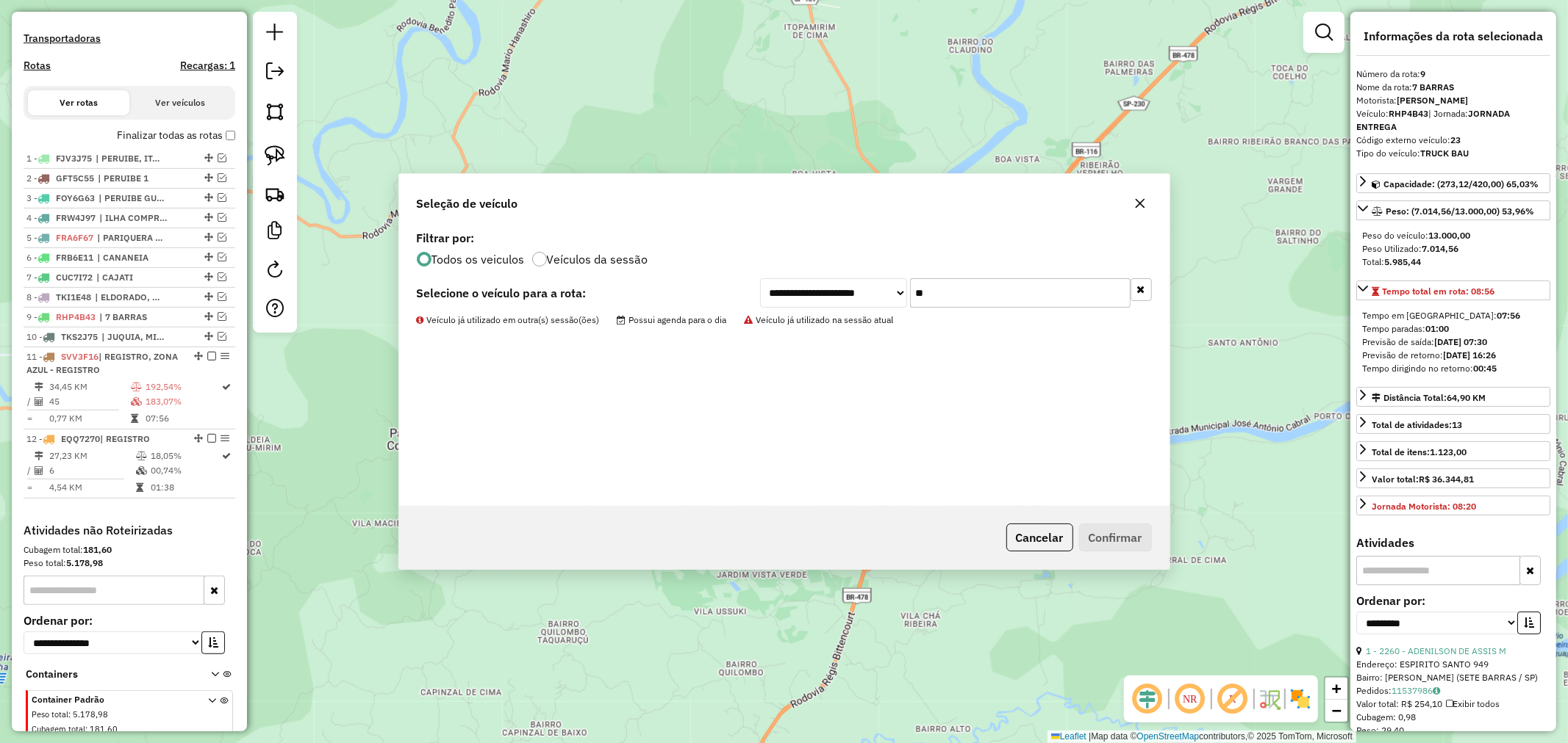
scroll to position [505, 0]
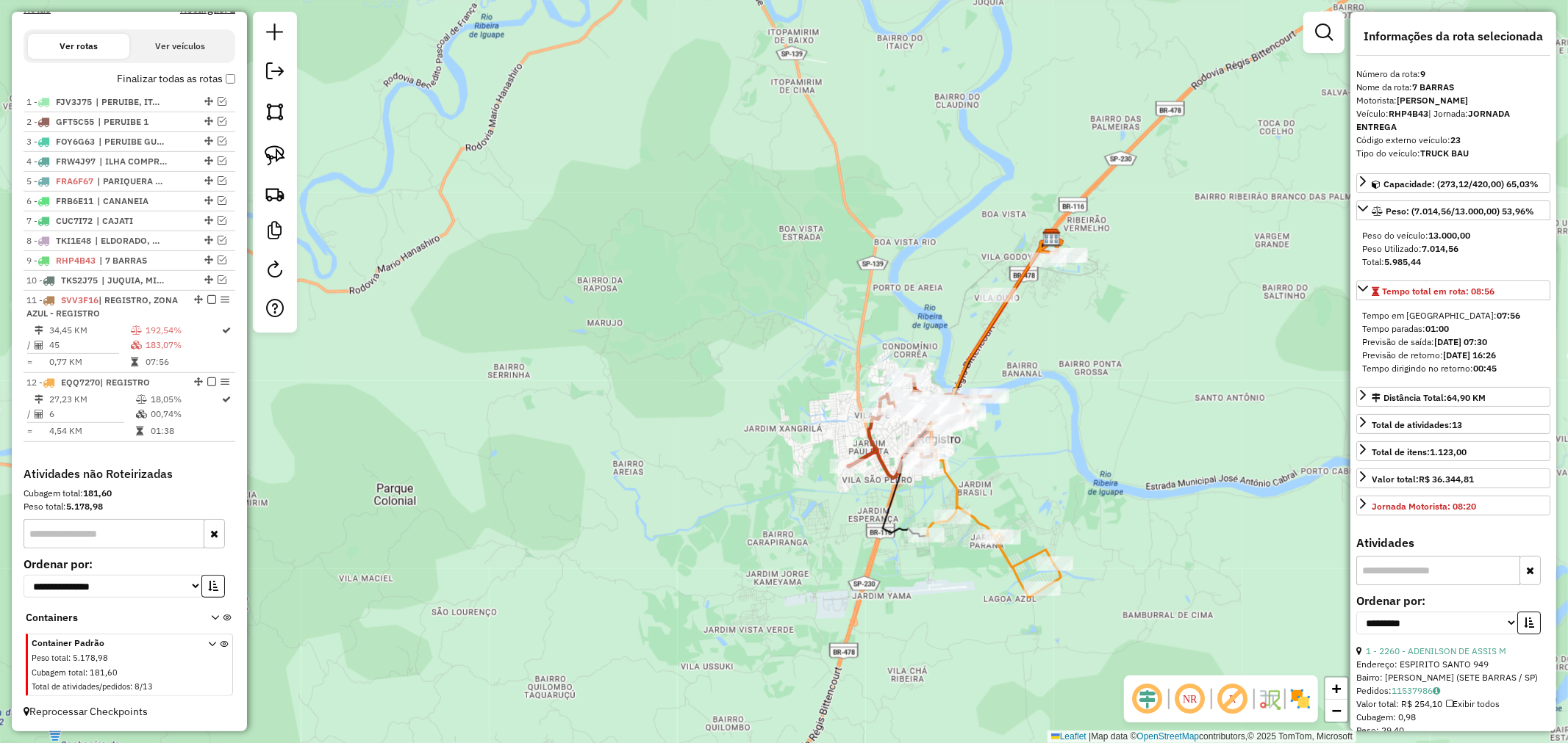
drag, startPoint x: 1170, startPoint y: 358, endPoint x: 1155, endPoint y: 418, distance: 61.8
click at [1155, 418] on div "Janela de atendimento Grade de atendimento Capacidade Transportadoras Veículos …" at bounding box center [784, 372] width 1568 height 743
click at [275, 149] on img at bounding box center [275, 156] width 21 height 21
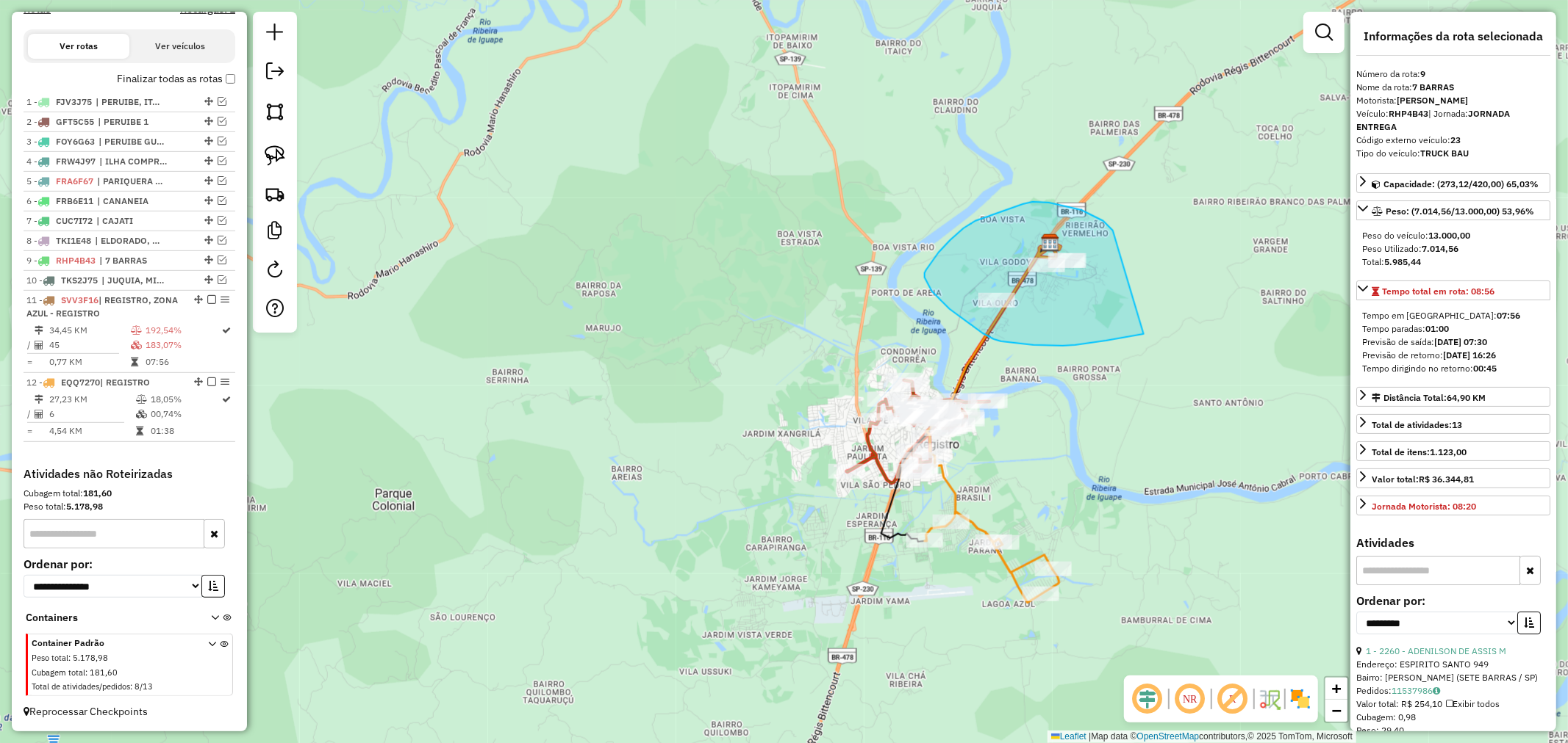
drag, startPoint x: 1113, startPoint y: 230, endPoint x: 1143, endPoint y: 334, distance: 108.2
click at [1143, 334] on div "Janela de atendimento Grade de atendimento Capacidade Transportadoras Veículos …" at bounding box center [784, 372] width 1568 height 743
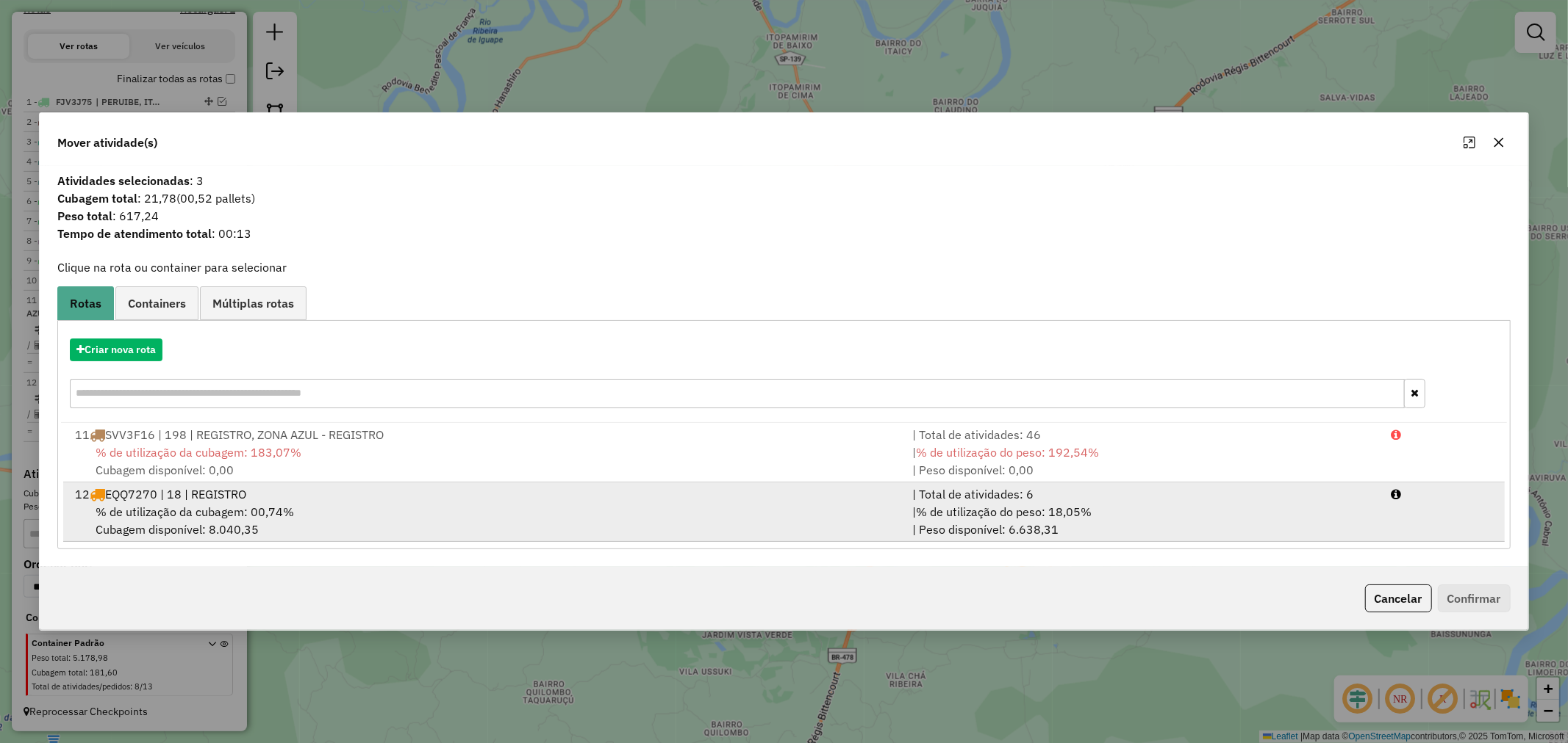
click at [185, 507] on span "% de utilização da cubagem: 00,74%" at bounding box center [195, 512] width 199 height 15
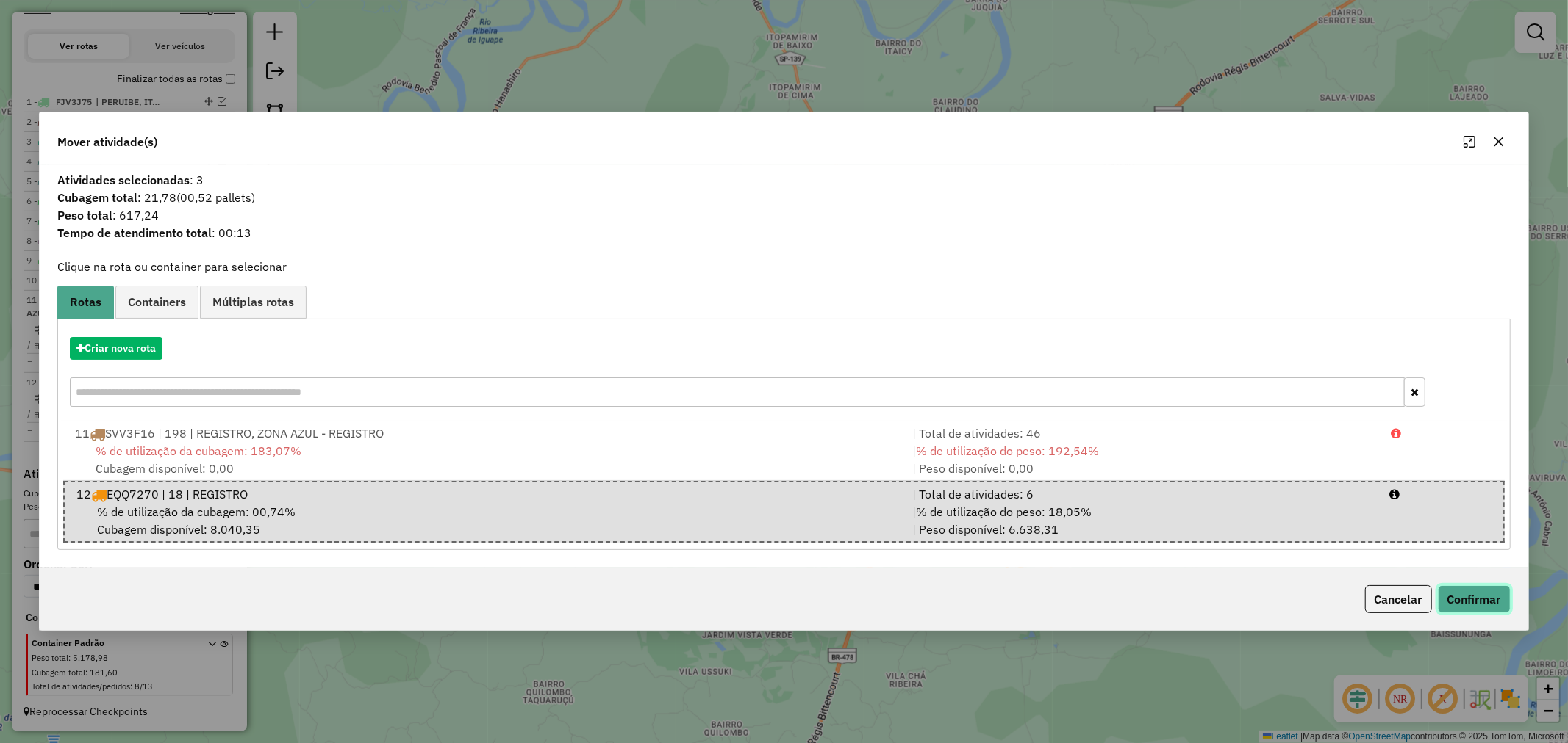
click at [1493, 595] on button "Confirmar" at bounding box center [1474, 600] width 73 height 28
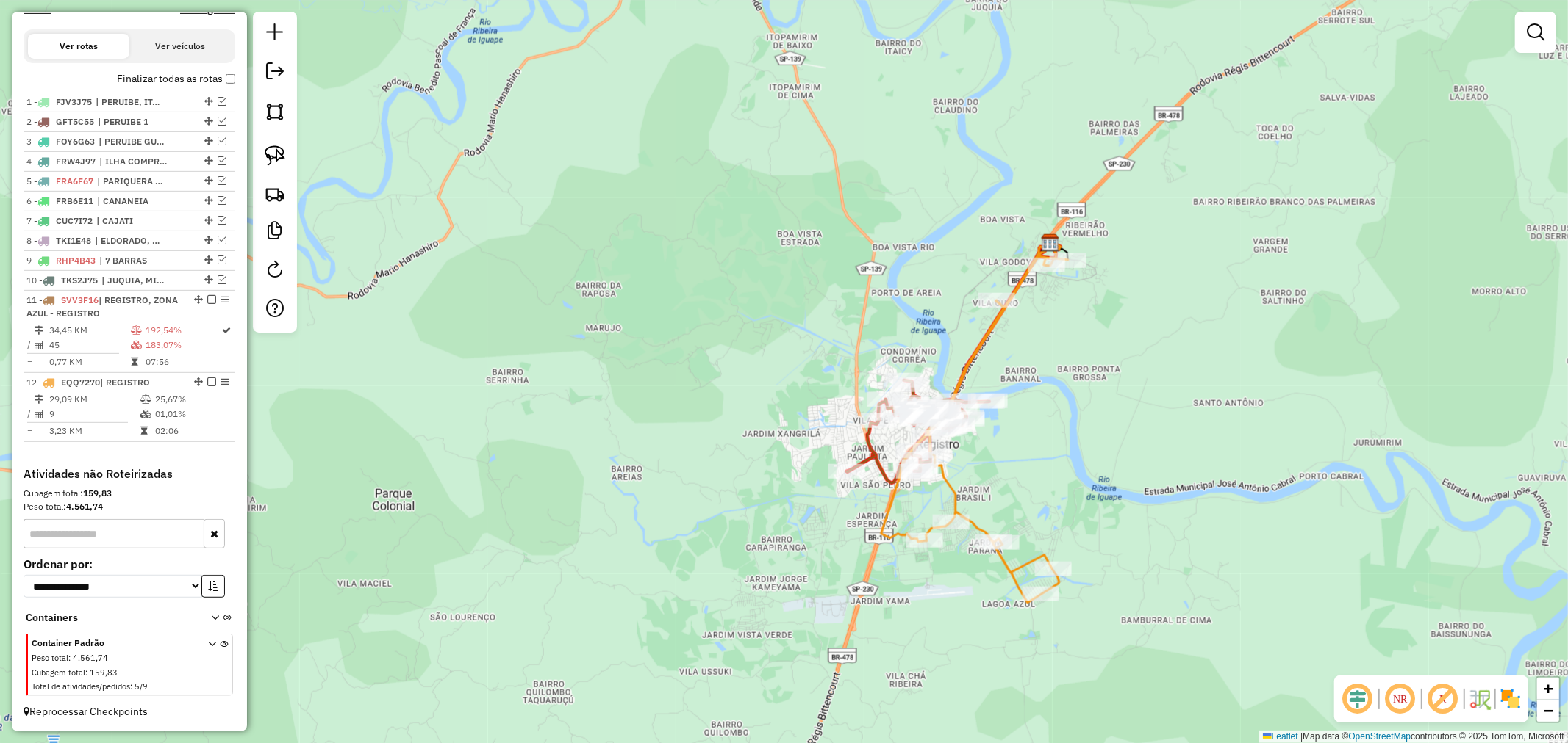
click at [993, 313] on icon at bounding box center [974, 424] width 187 height 356
select select "**********"
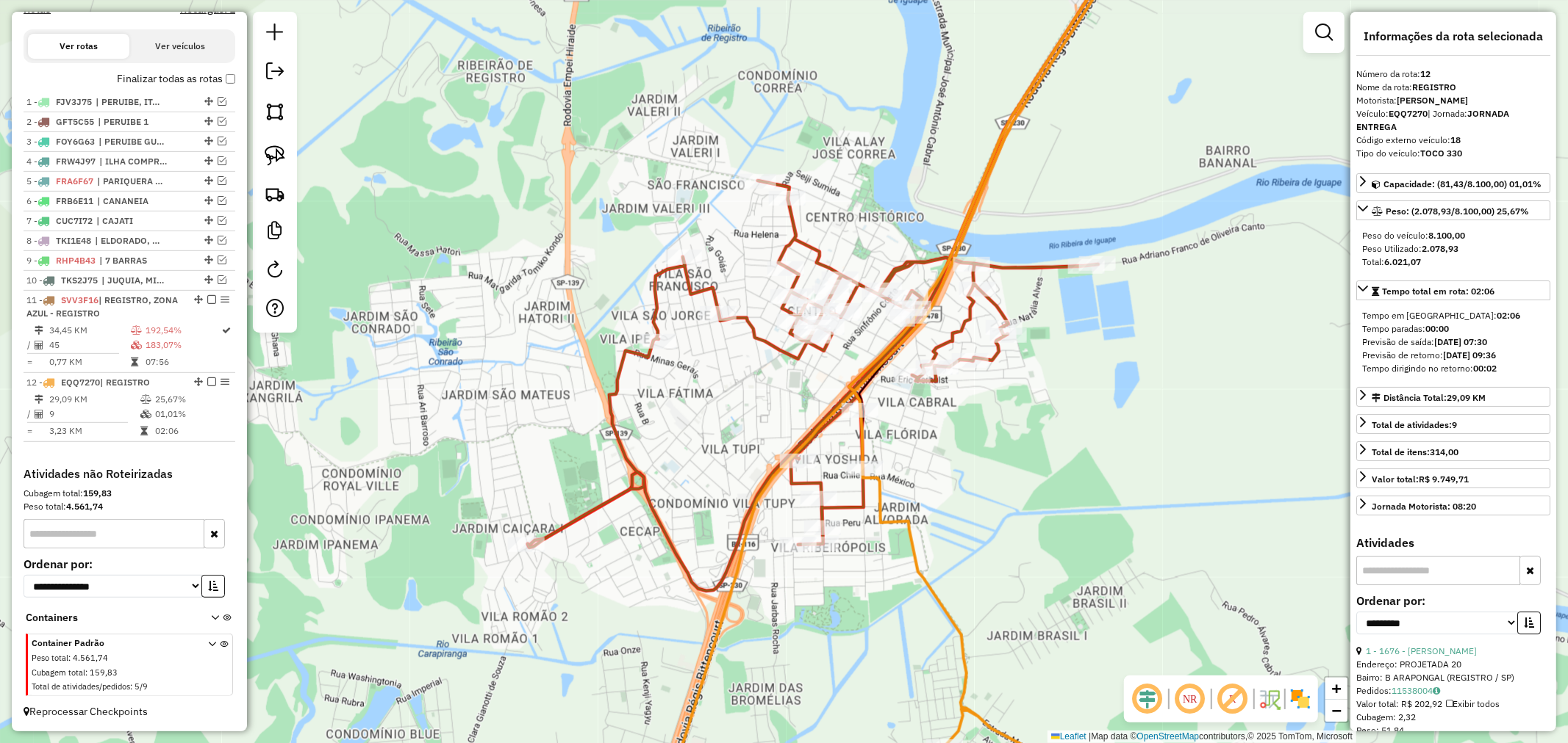
drag, startPoint x: 929, startPoint y: 399, endPoint x: 789, endPoint y: 386, distance: 140.6
click at [789, 386] on div "Janela de atendimento Grade de atendimento Capacidade Transportadoras Veículos …" at bounding box center [784, 372] width 1568 height 743
click at [280, 160] on img at bounding box center [275, 156] width 21 height 21
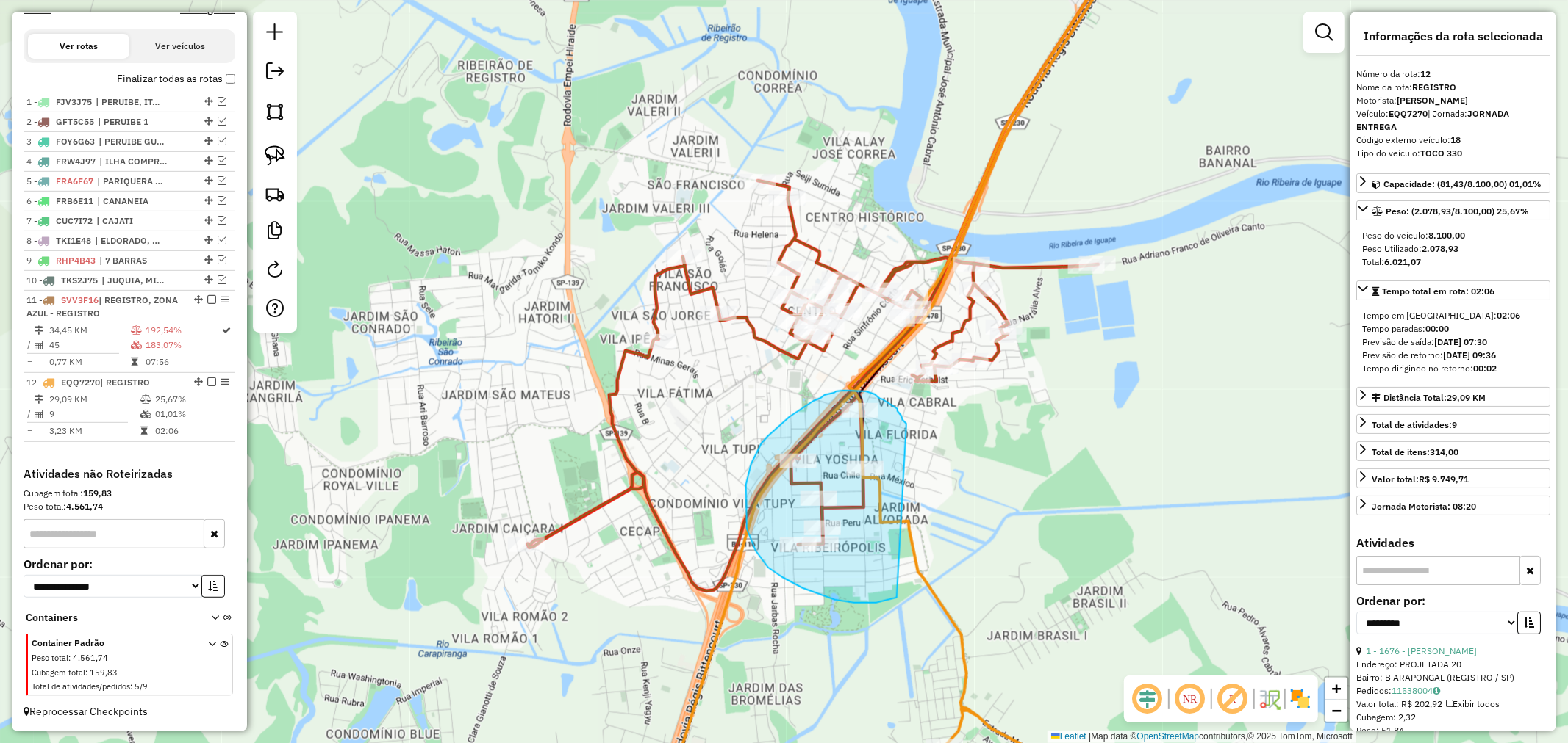
drag, startPoint x: 906, startPoint y: 426, endPoint x: 897, endPoint y: 598, distance: 172.2
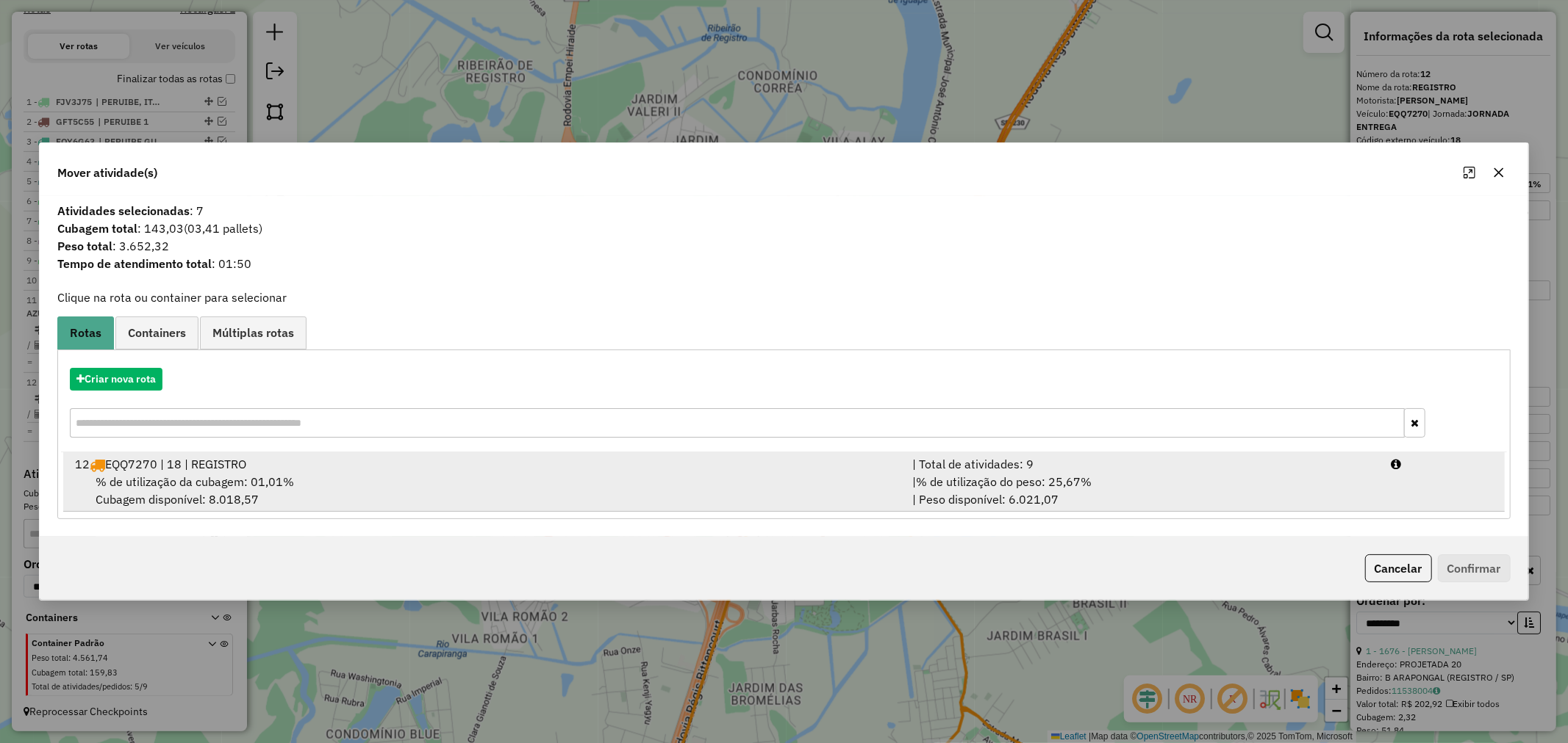
click at [265, 485] on span "% de utilização da cubagem: 01,01%" at bounding box center [195, 482] width 199 height 15
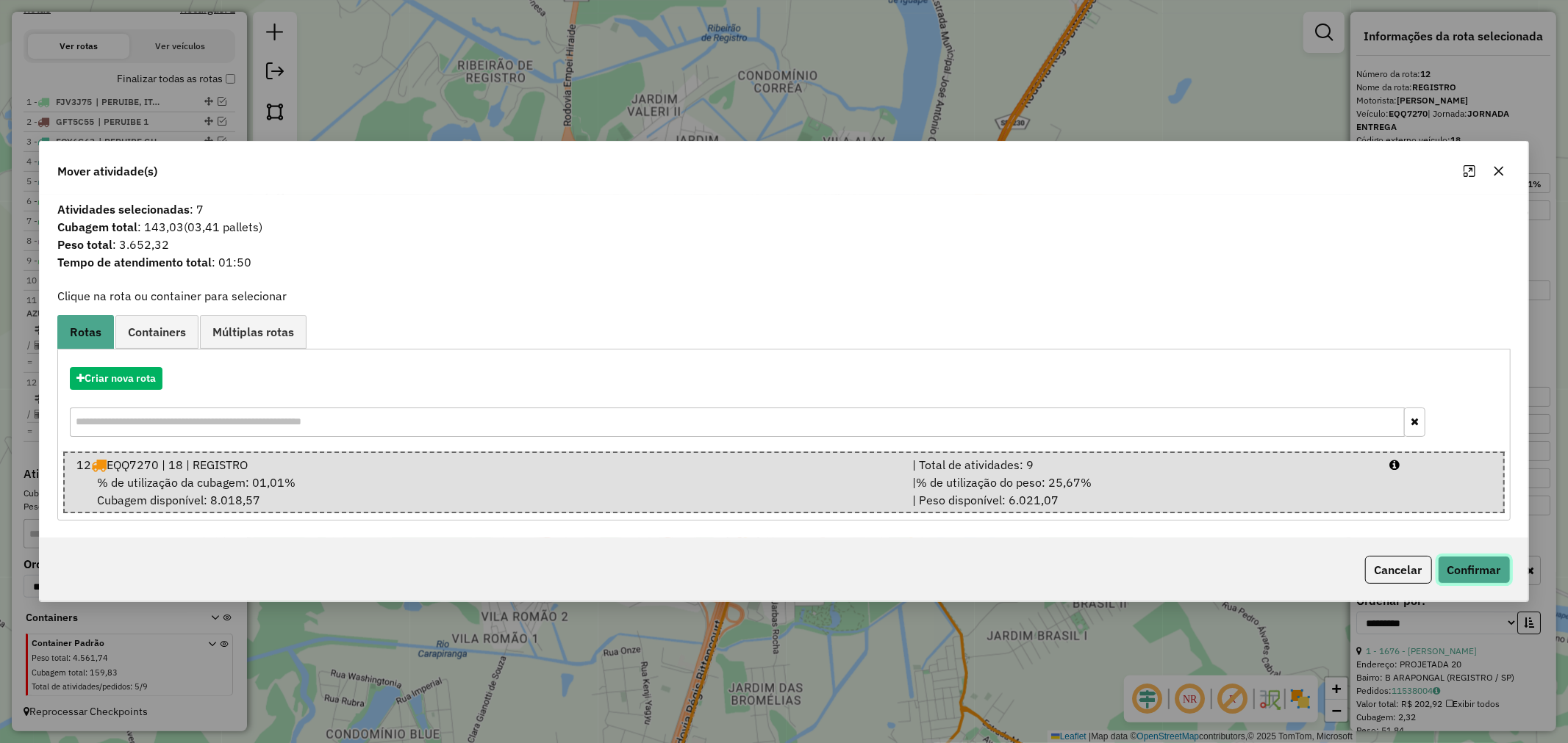
click at [1480, 565] on button "Confirmar" at bounding box center [1474, 570] width 73 height 28
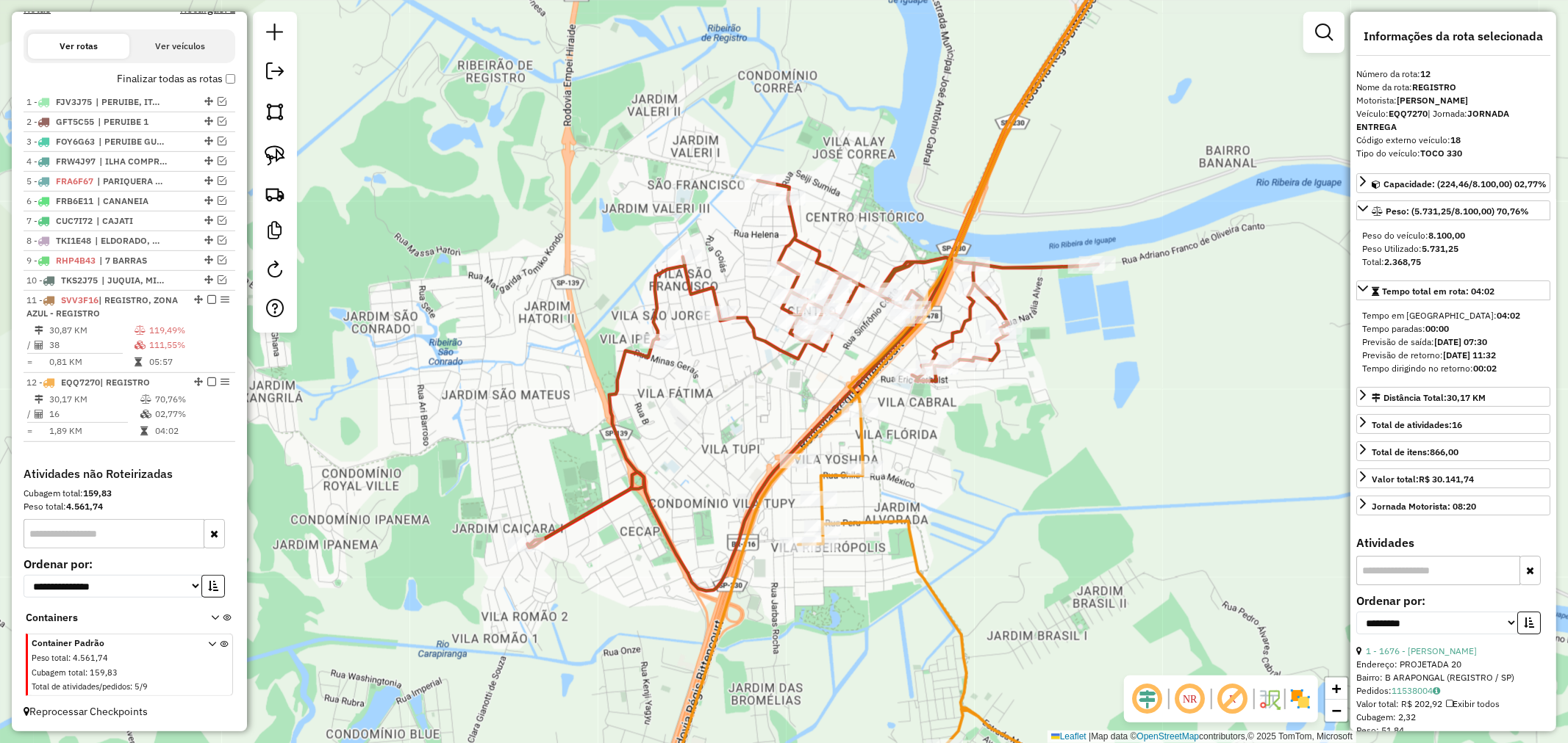
click at [900, 526] on icon at bounding box center [903, 372] width 473 height 892
click at [793, 356] on icon at bounding box center [813, 364] width 570 height 367
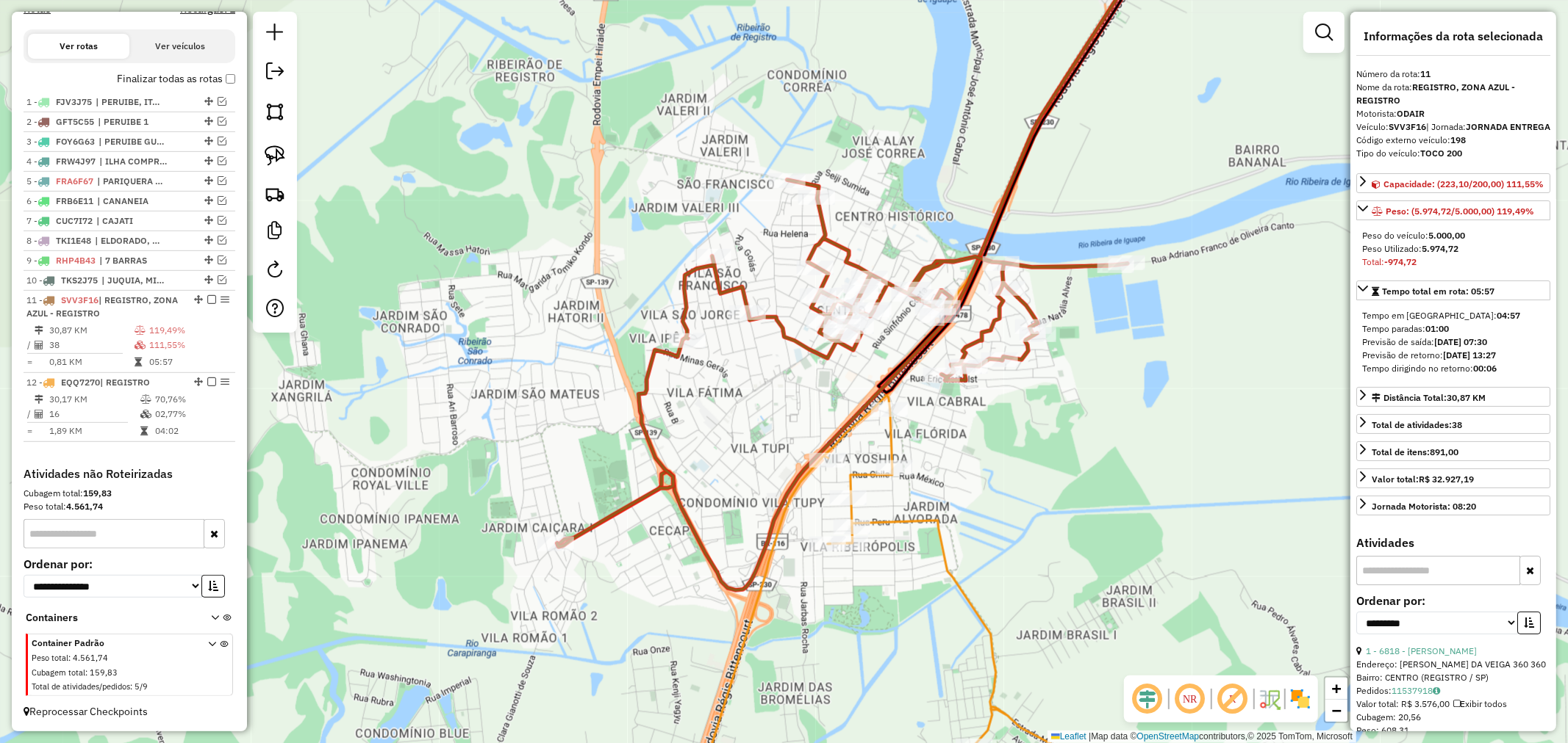
drag, startPoint x: 1109, startPoint y: 449, endPoint x: 1138, endPoint y: 448, distance: 29.0
click at [1138, 448] on div "Janela de atendimento Grade de atendimento Capacidade Transportadoras Veículos …" at bounding box center [784, 372] width 1568 height 743
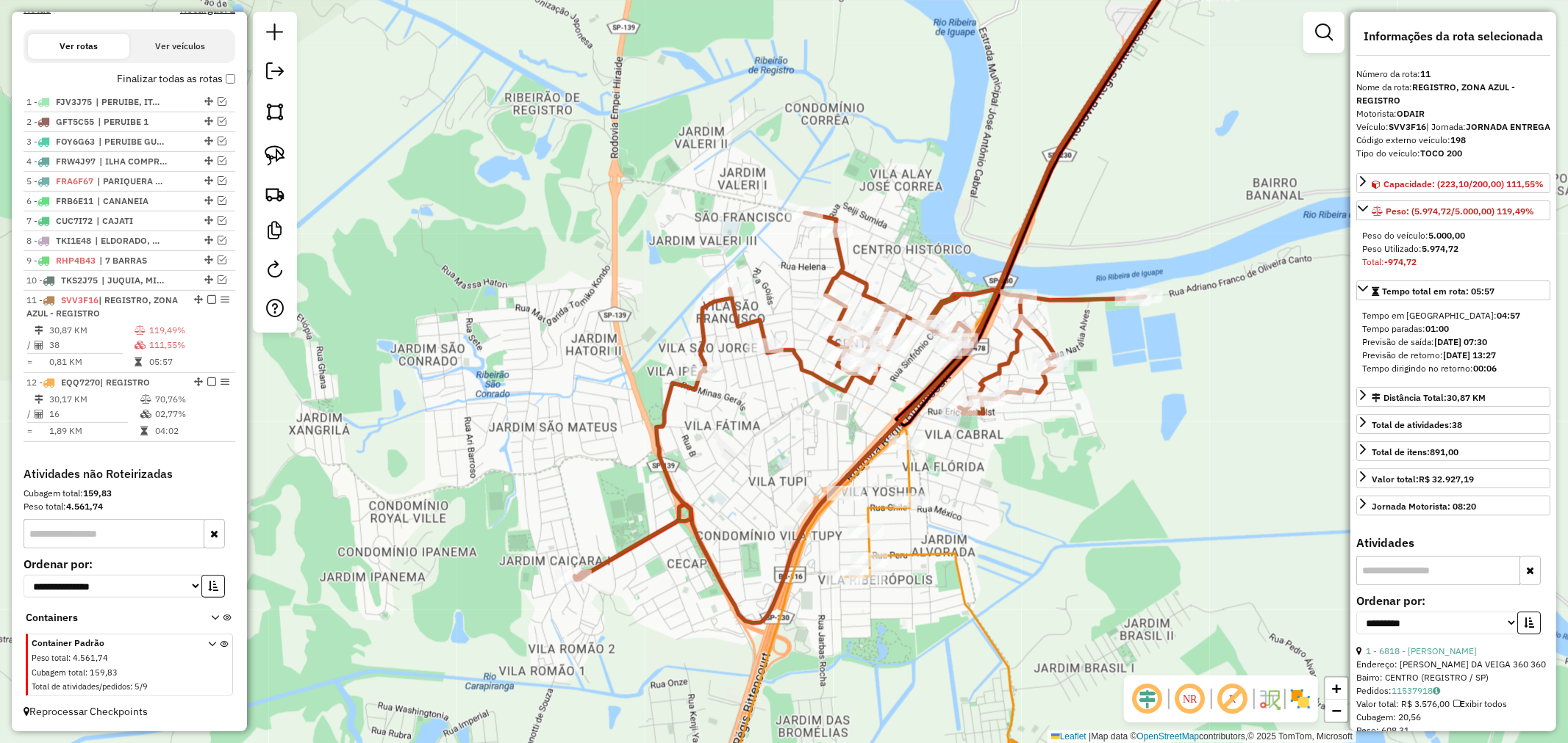
drag, startPoint x: 1086, startPoint y: 441, endPoint x: 1104, endPoint y: 474, distance: 37.6
click at [1104, 474] on div "Janela de atendimento Grade de atendimento Capacidade Transportadoras Veículos …" at bounding box center [784, 372] width 1568 height 743
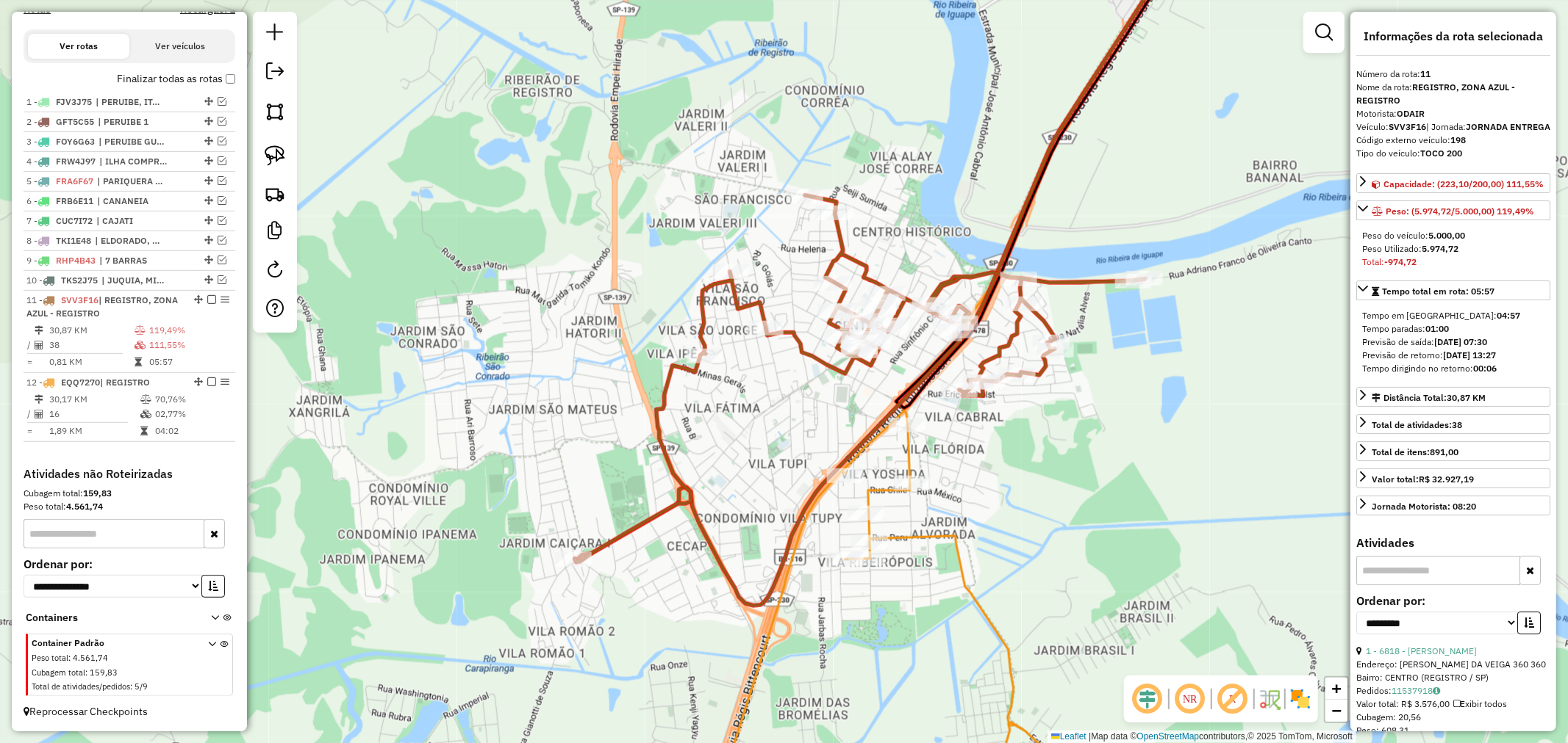
drag, startPoint x: 1090, startPoint y: 474, endPoint x: 1090, endPoint y: 456, distance: 18.0
click at [1090, 456] on div "Janela de atendimento Grade de atendimento Capacidade Transportadoras Veículos …" at bounding box center [784, 372] width 1568 height 743
click at [271, 143] on link at bounding box center [274, 155] width 32 height 32
drag, startPoint x: 559, startPoint y: 518, endPoint x: 599, endPoint y: 565, distance: 61.7
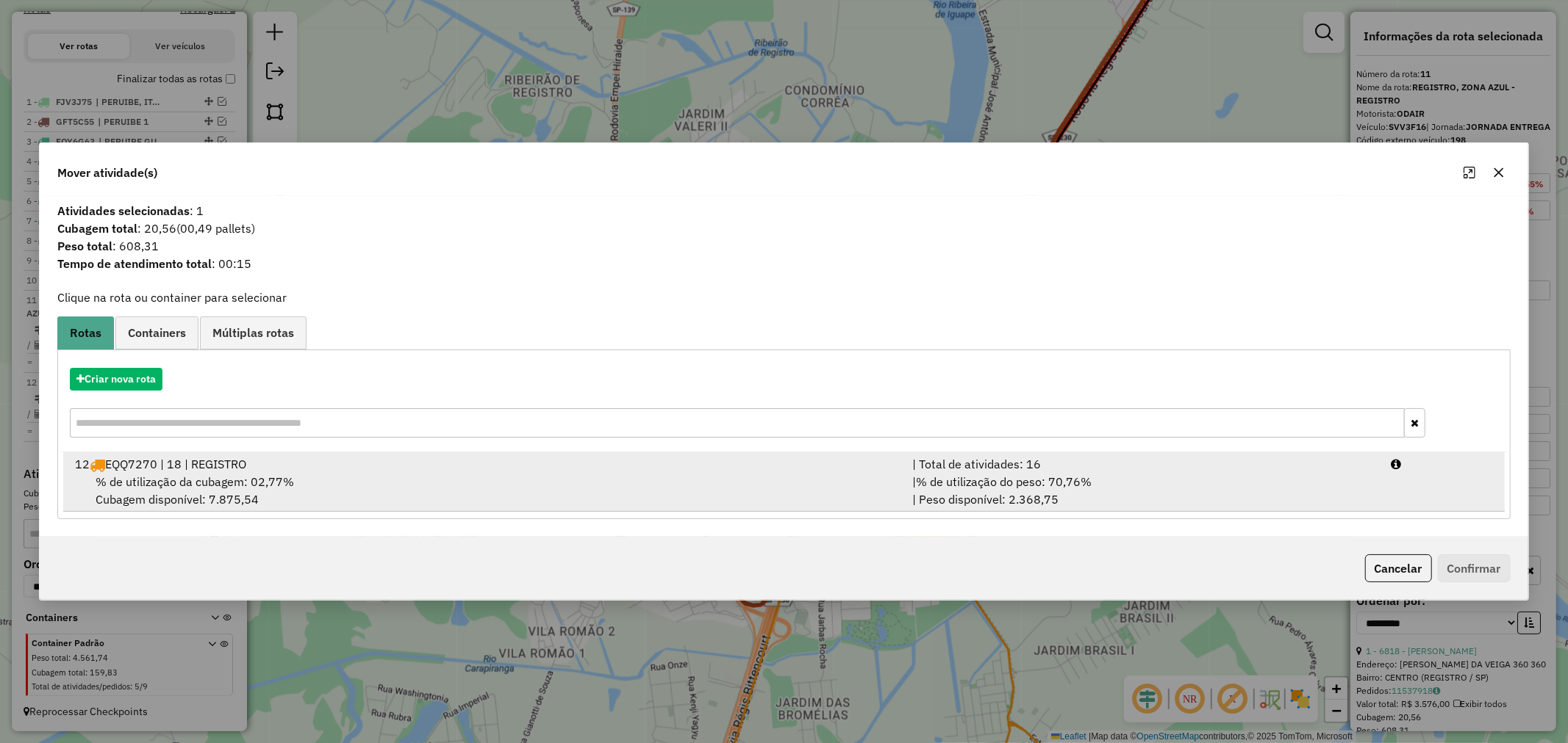
click at [236, 481] on span "% de utilização da cubagem: 02,77%" at bounding box center [195, 482] width 199 height 15
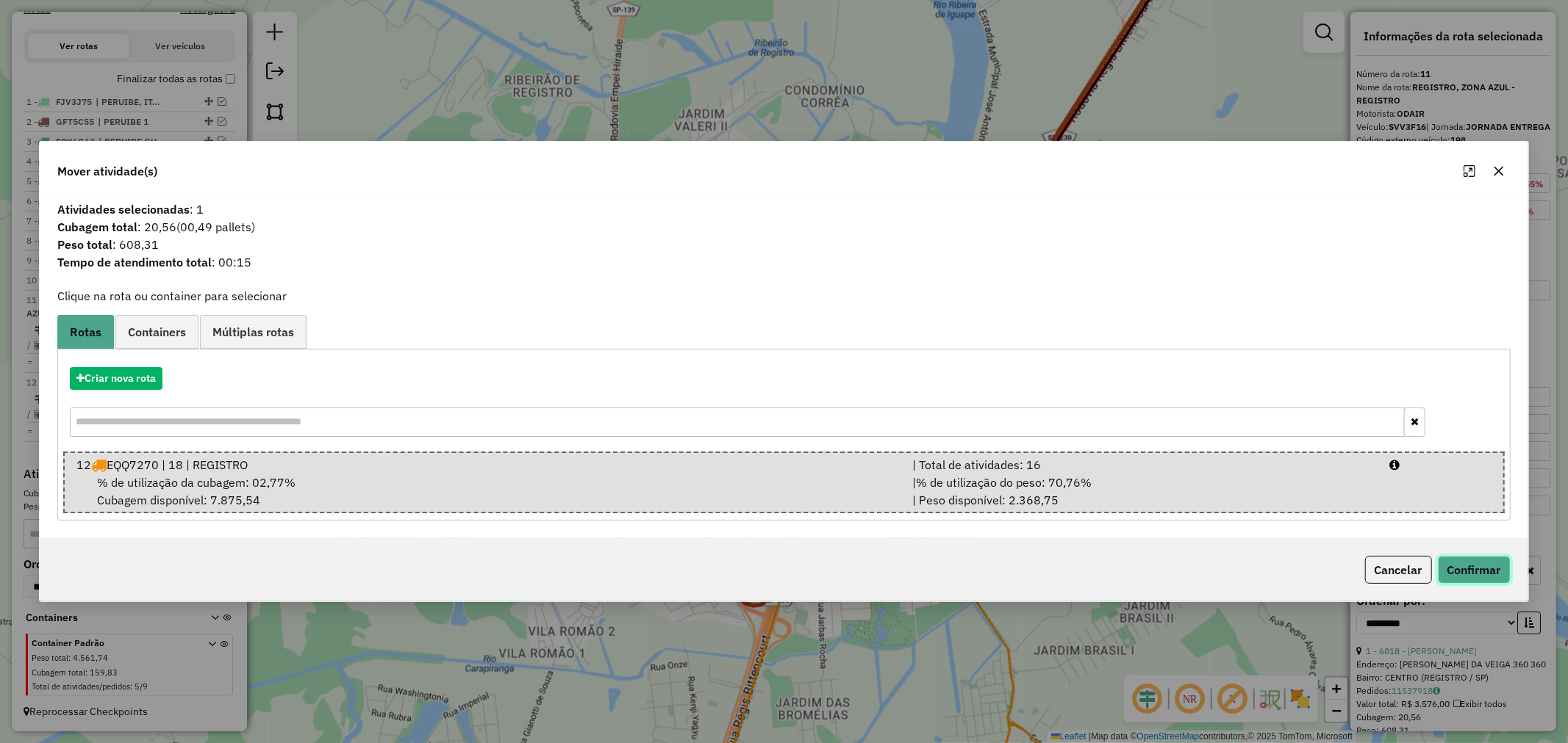
click at [1478, 571] on button "Confirmar" at bounding box center [1474, 570] width 73 height 28
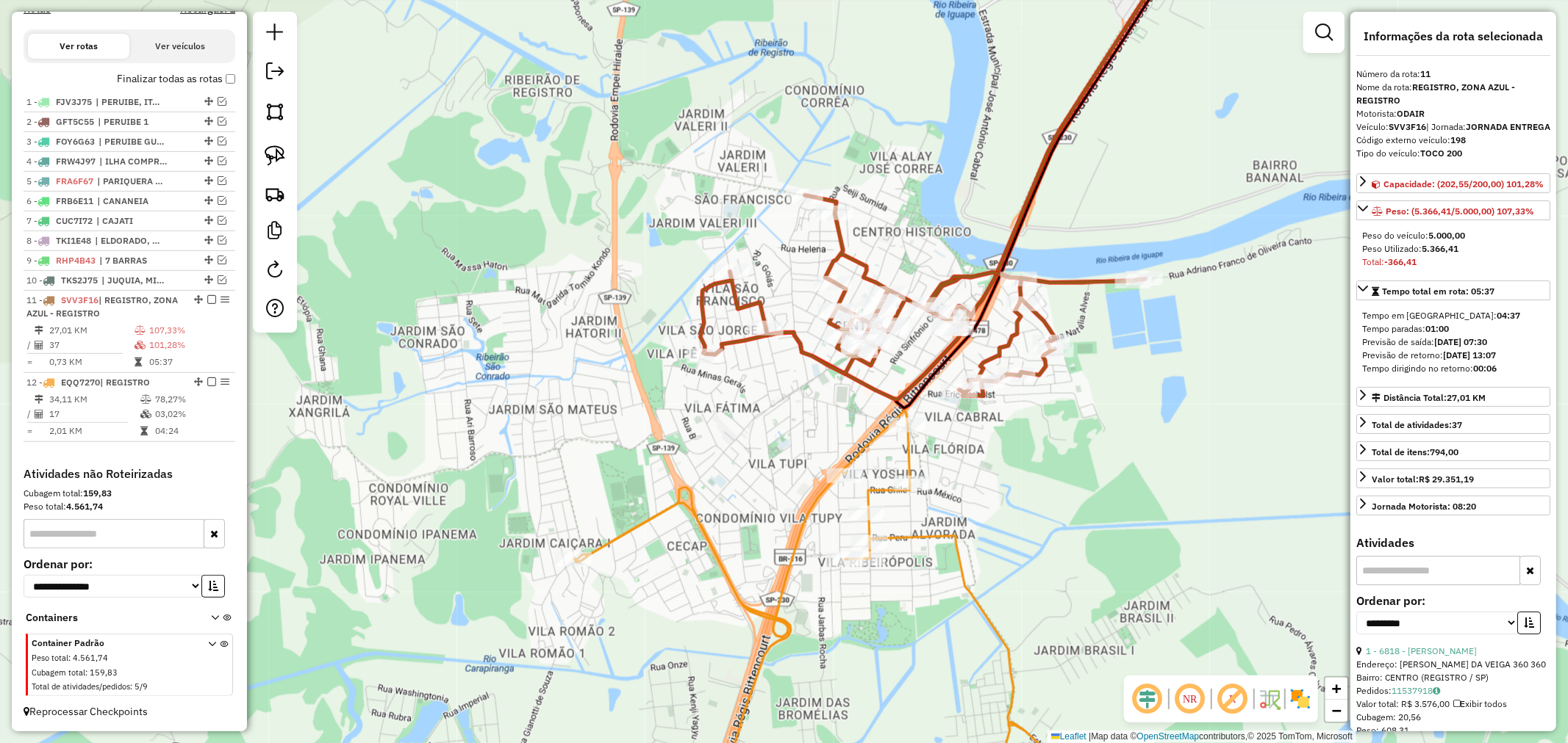
click at [942, 283] on icon at bounding box center [923, 296] width 445 height 201
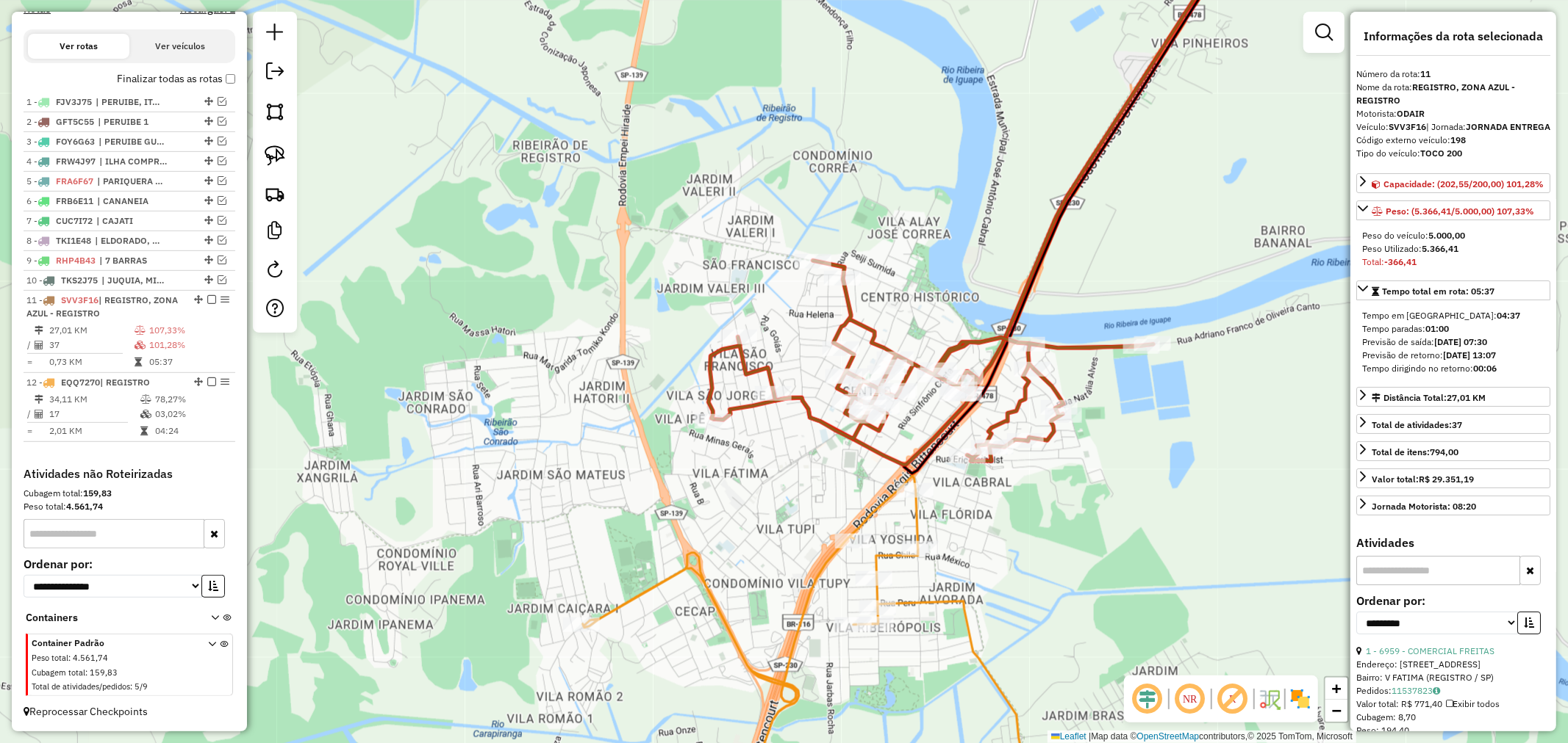
drag, startPoint x: 990, startPoint y: 429, endPoint x: 997, endPoint y: 494, distance: 65.4
click at [997, 494] on div "Janela de atendimento Grade de atendimento Capacidade Transportadoras Veículos …" at bounding box center [784, 372] width 1568 height 743
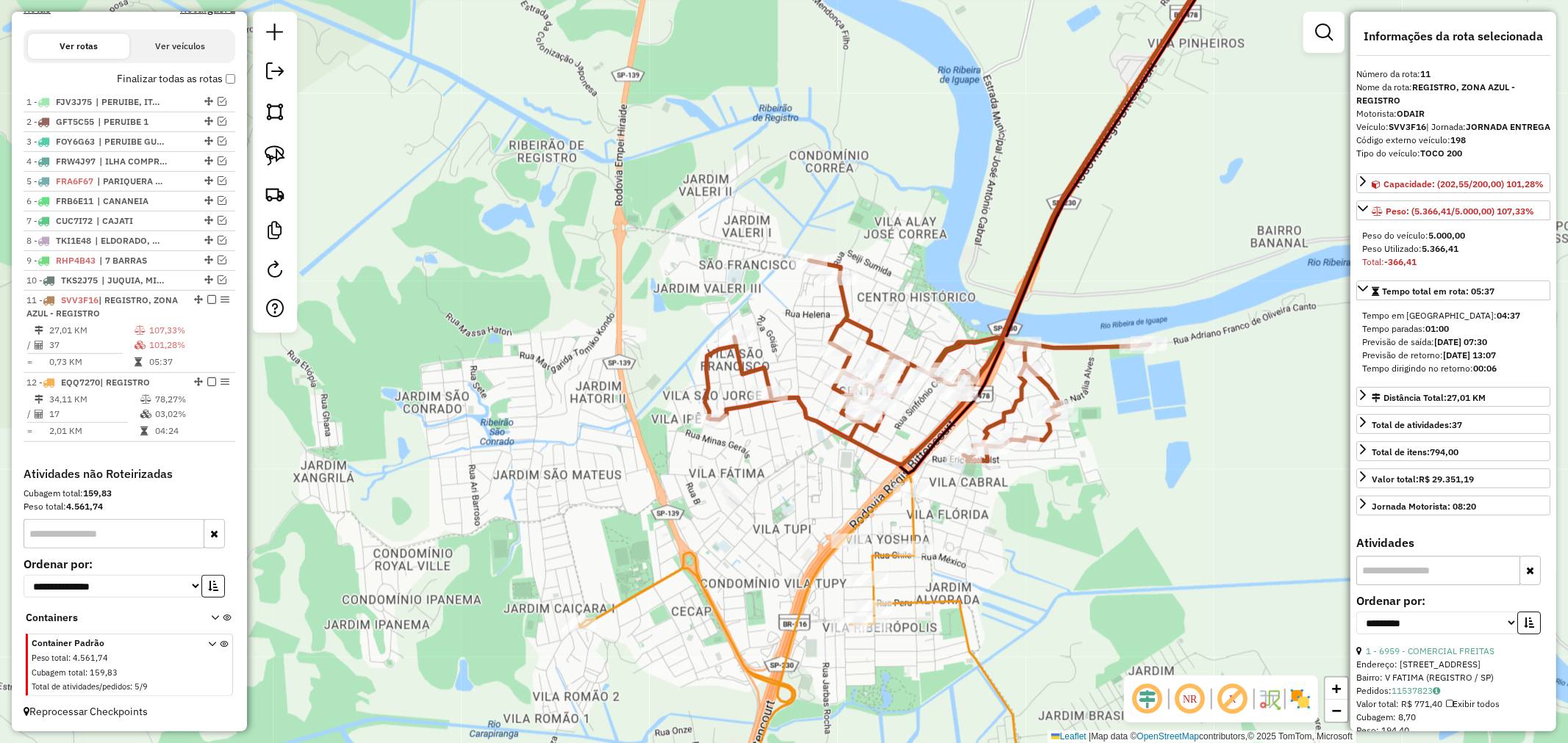
drag, startPoint x: 784, startPoint y: 467, endPoint x: 737, endPoint y: 461, distance: 47.4
click at [737, 461] on div "Janela de atendimento Grade de atendimento Capacidade Transportadoras Veículos …" at bounding box center [784, 372] width 1568 height 743
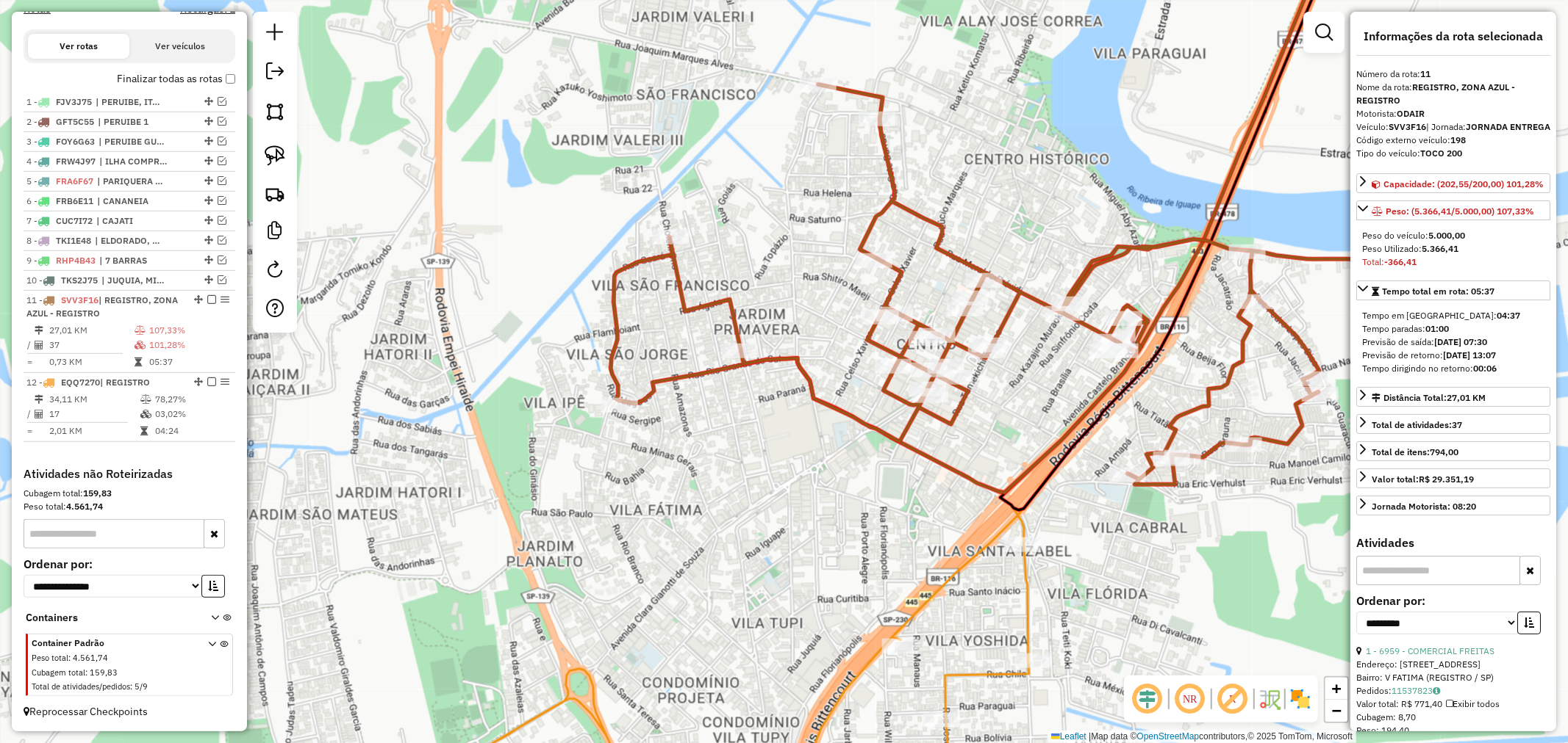
drag, startPoint x: 730, startPoint y: 459, endPoint x: 761, endPoint y: 507, distance: 57.1
click at [808, 554] on div "Janela de atendimento Grade de atendimento Capacidade Transportadoras Veículos …" at bounding box center [784, 372] width 1568 height 743
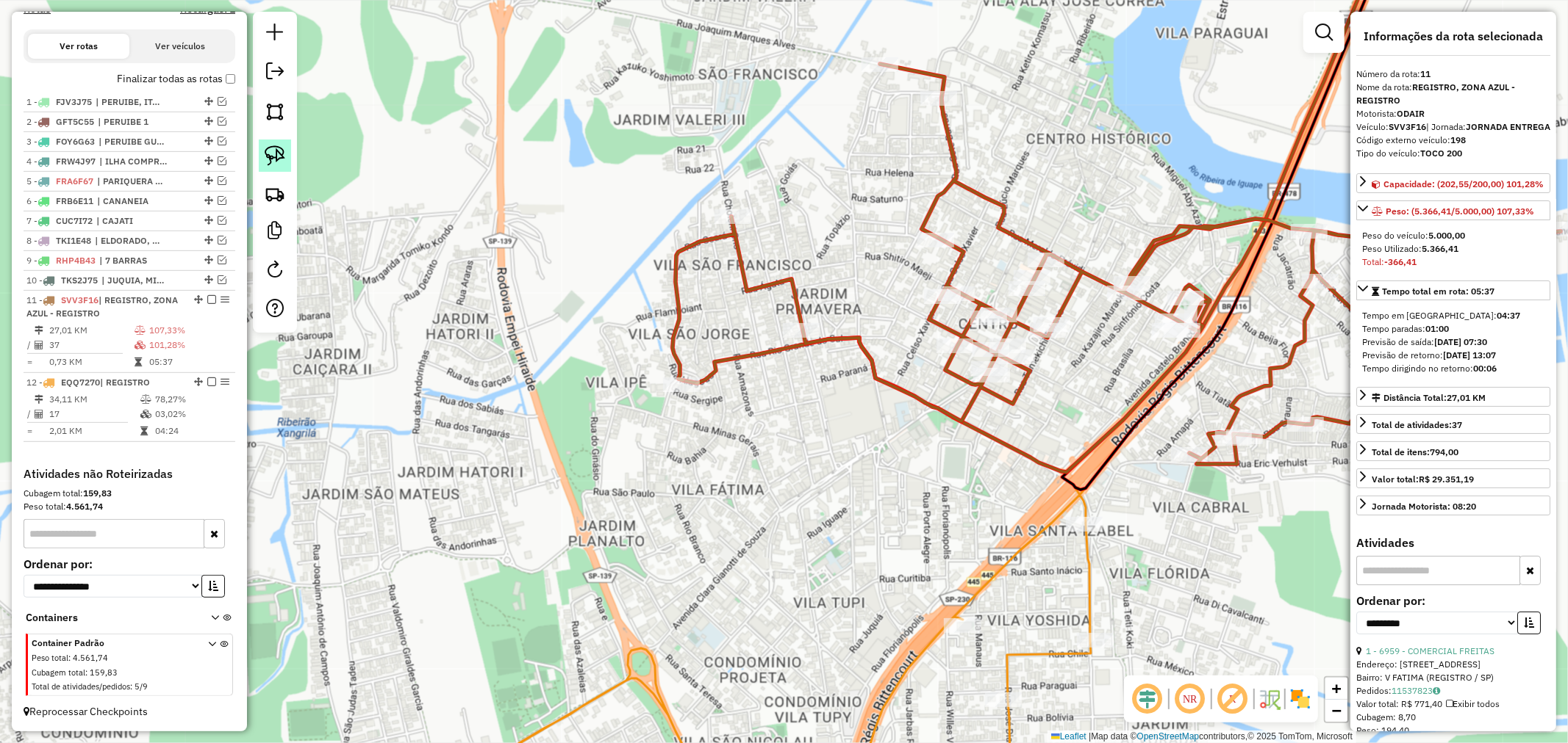
click at [265, 152] on img at bounding box center [275, 156] width 21 height 21
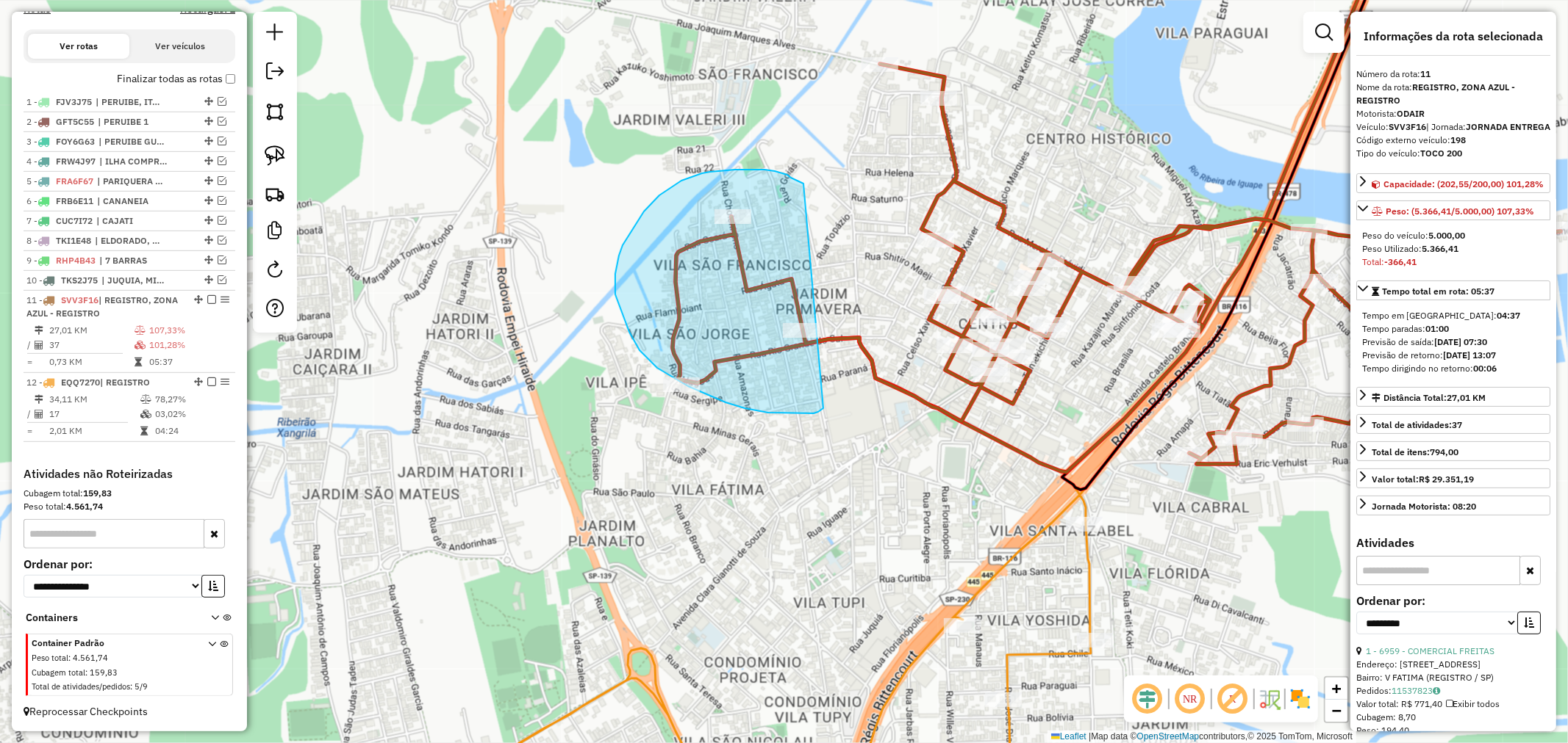
drag, startPoint x: 801, startPoint y: 182, endPoint x: 823, endPoint y: 409, distance: 228.1
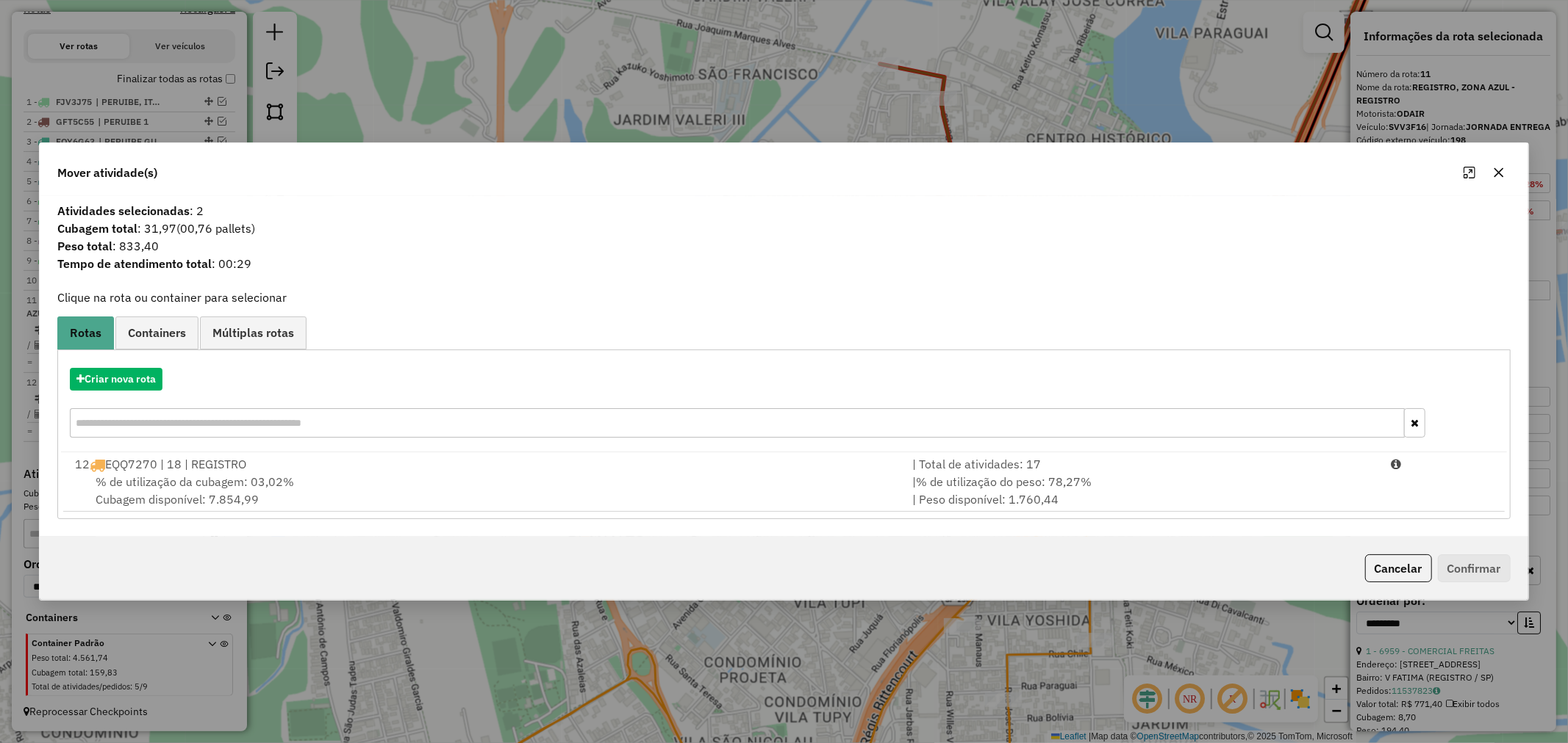
click at [1500, 174] on icon "button" at bounding box center [1498, 172] width 10 height 10
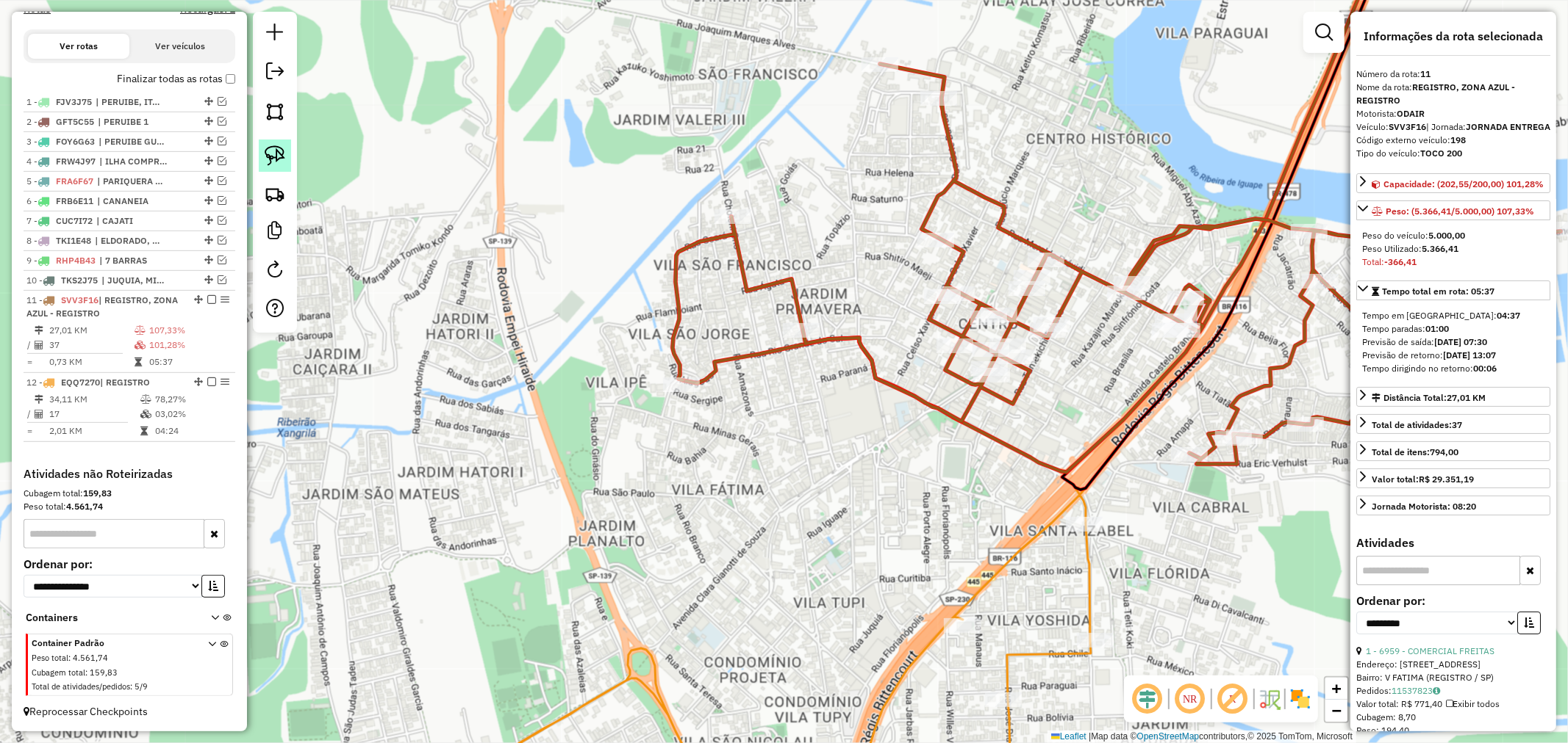
click at [274, 152] on img at bounding box center [275, 156] width 21 height 21
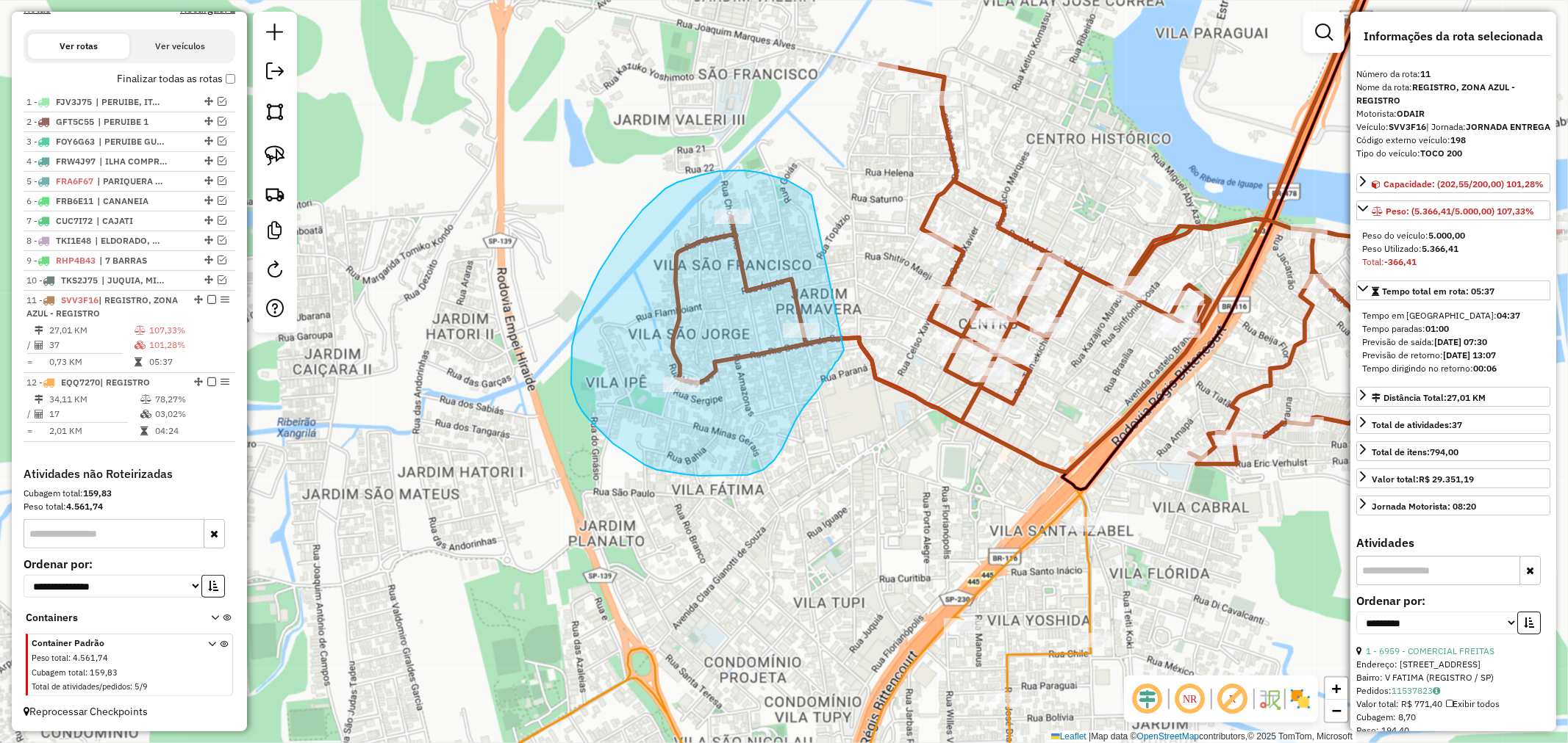
drag, startPoint x: 812, startPoint y: 199, endPoint x: 844, endPoint y: 351, distance: 155.3
click at [844, 351] on div "Janela de atendimento Grade de atendimento Capacidade Transportadoras Veículos …" at bounding box center [784, 372] width 1568 height 743
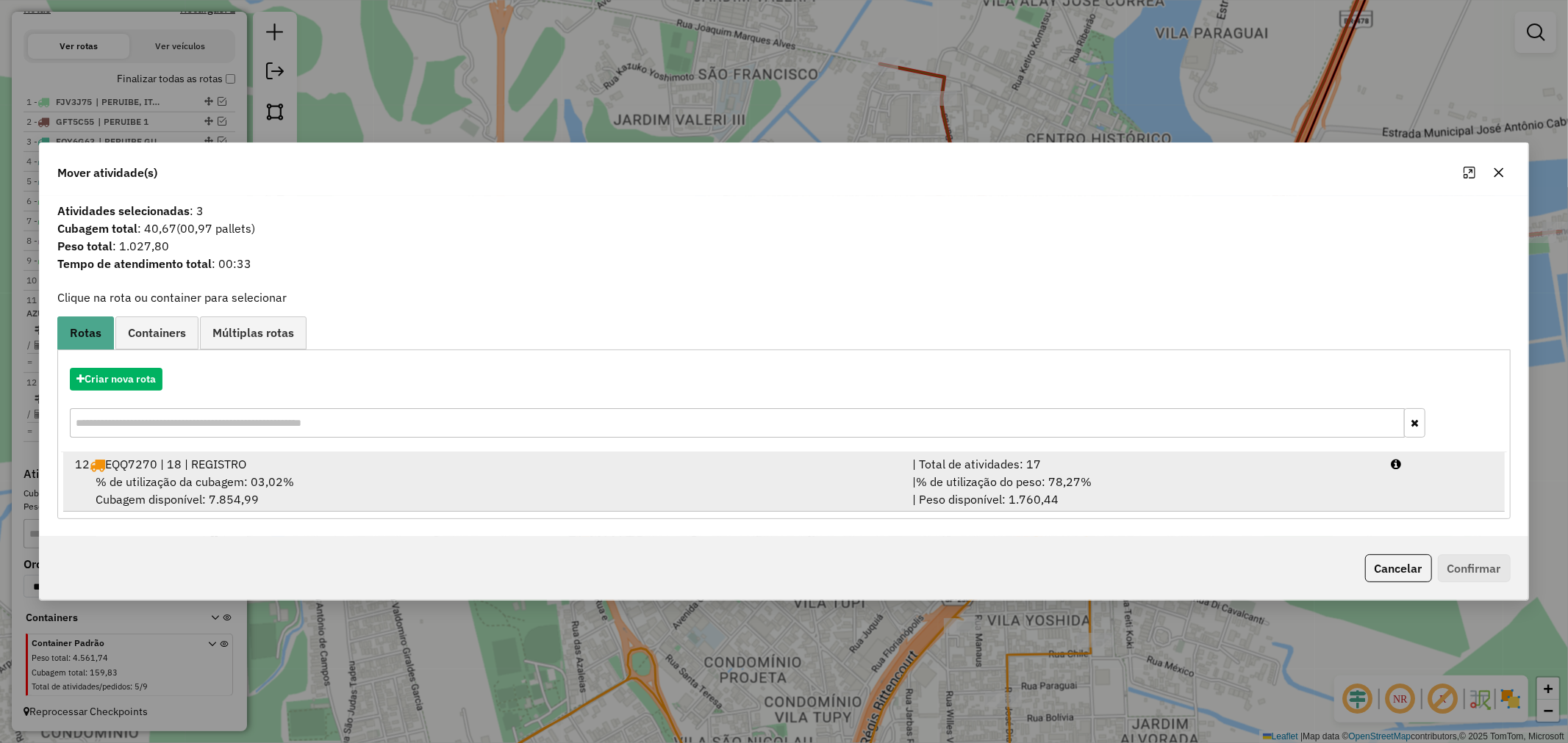
click at [302, 476] on div "% de utilização da cubagem: 03,02% Cubagem disponível: 7.854,99" at bounding box center [485, 490] width 837 height 35
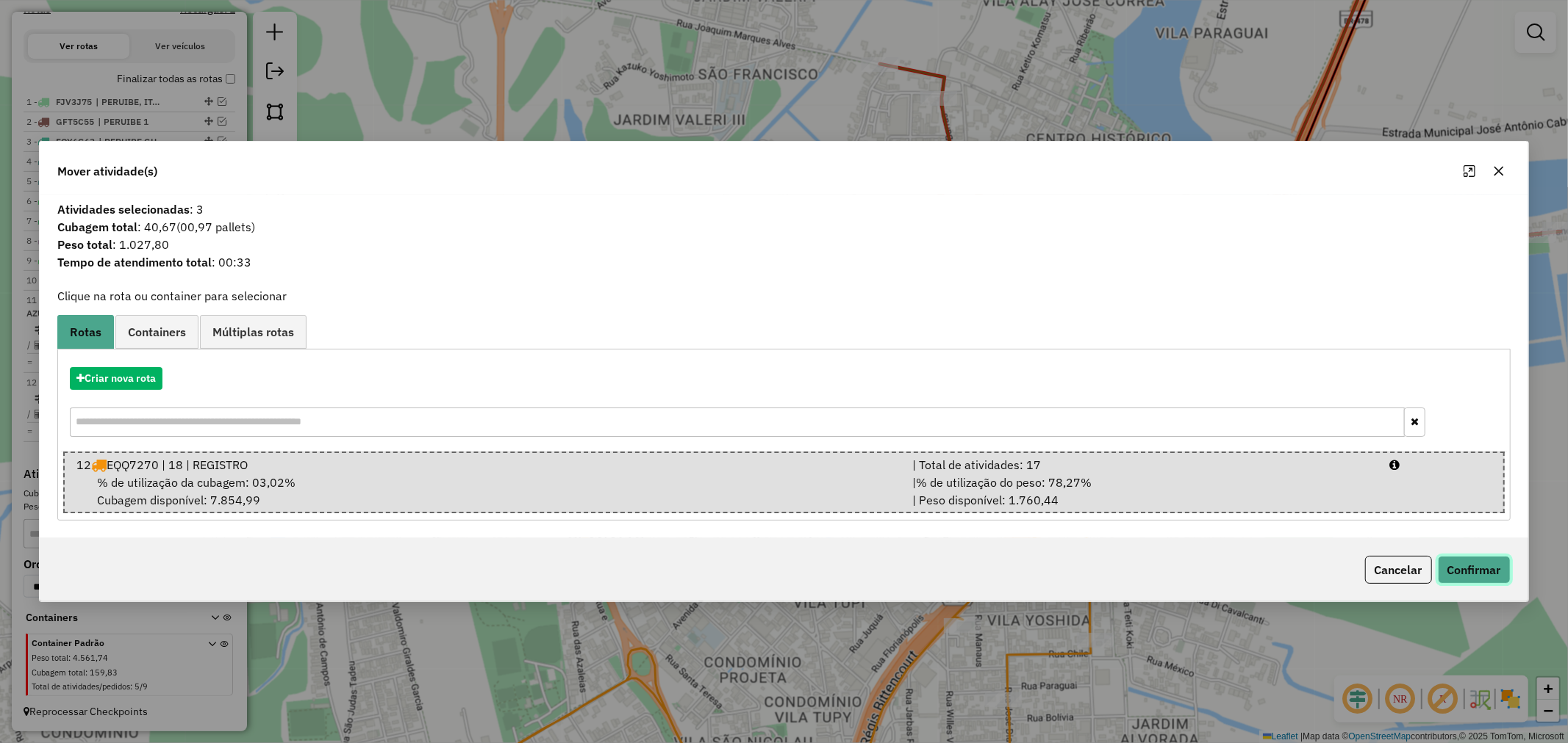
click at [1489, 570] on button "Confirmar" at bounding box center [1474, 570] width 73 height 28
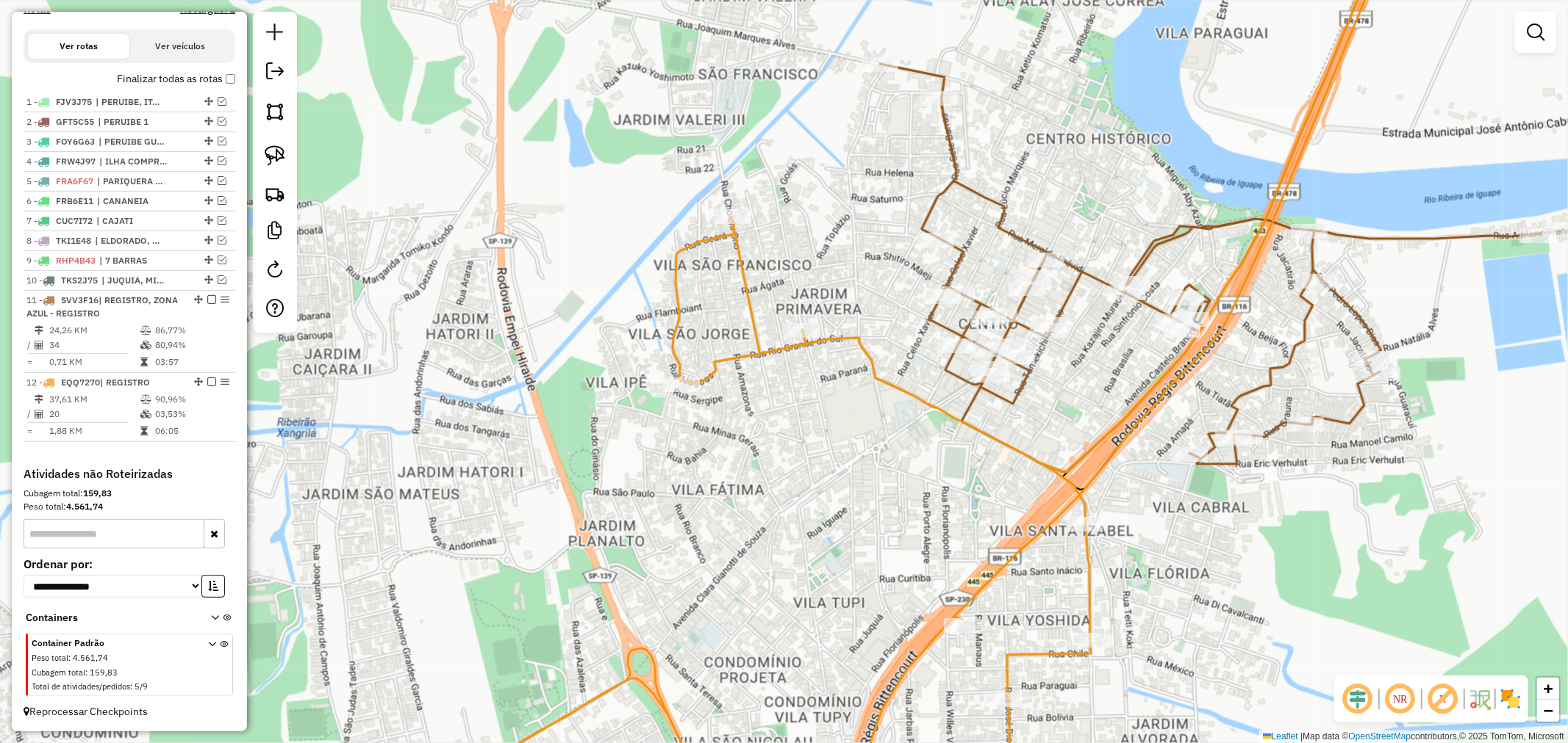
click at [864, 351] on icon at bounding box center [912, 372] width 984 height 892
select select "**********"
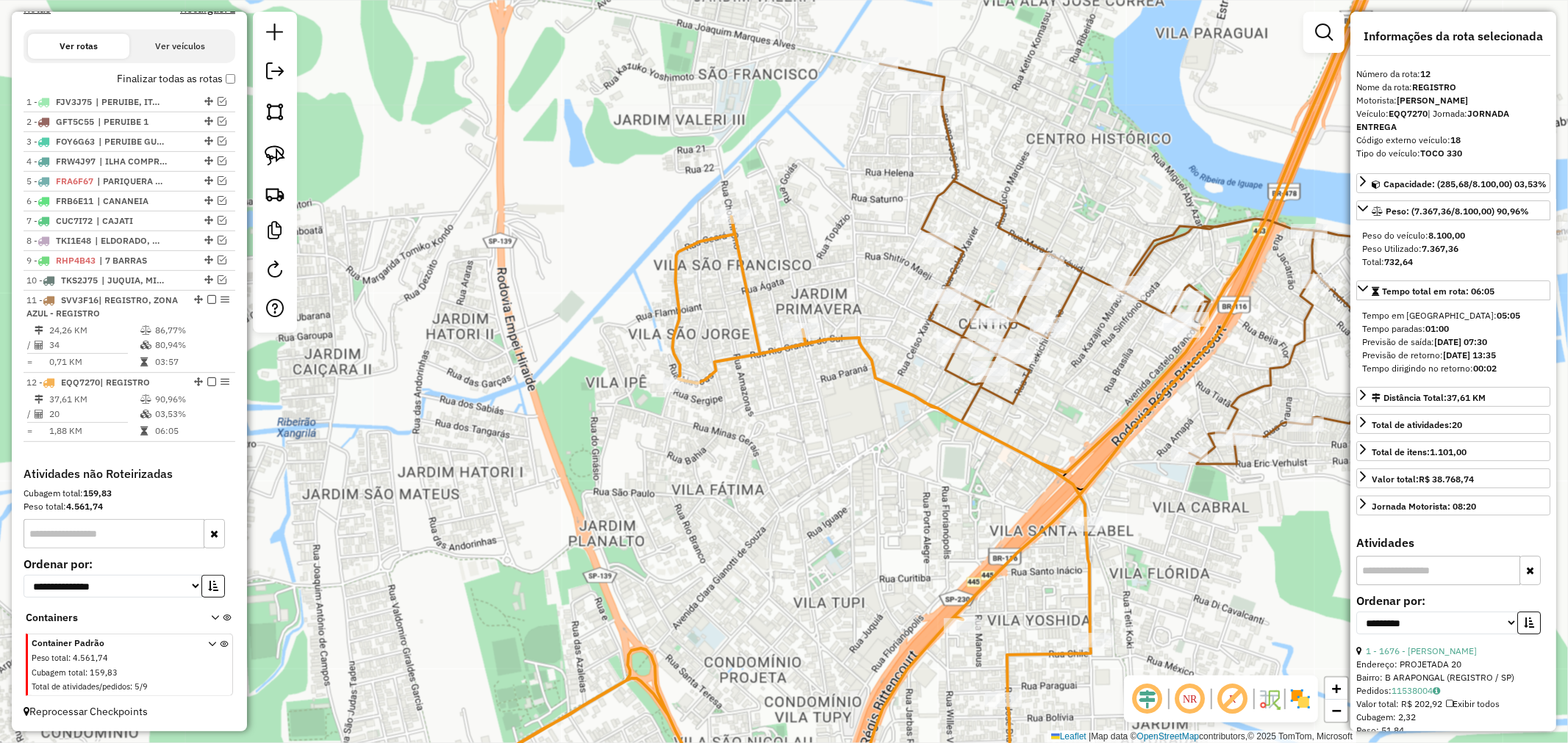
click at [1097, 276] on icon at bounding box center [1219, 264] width 680 height 400
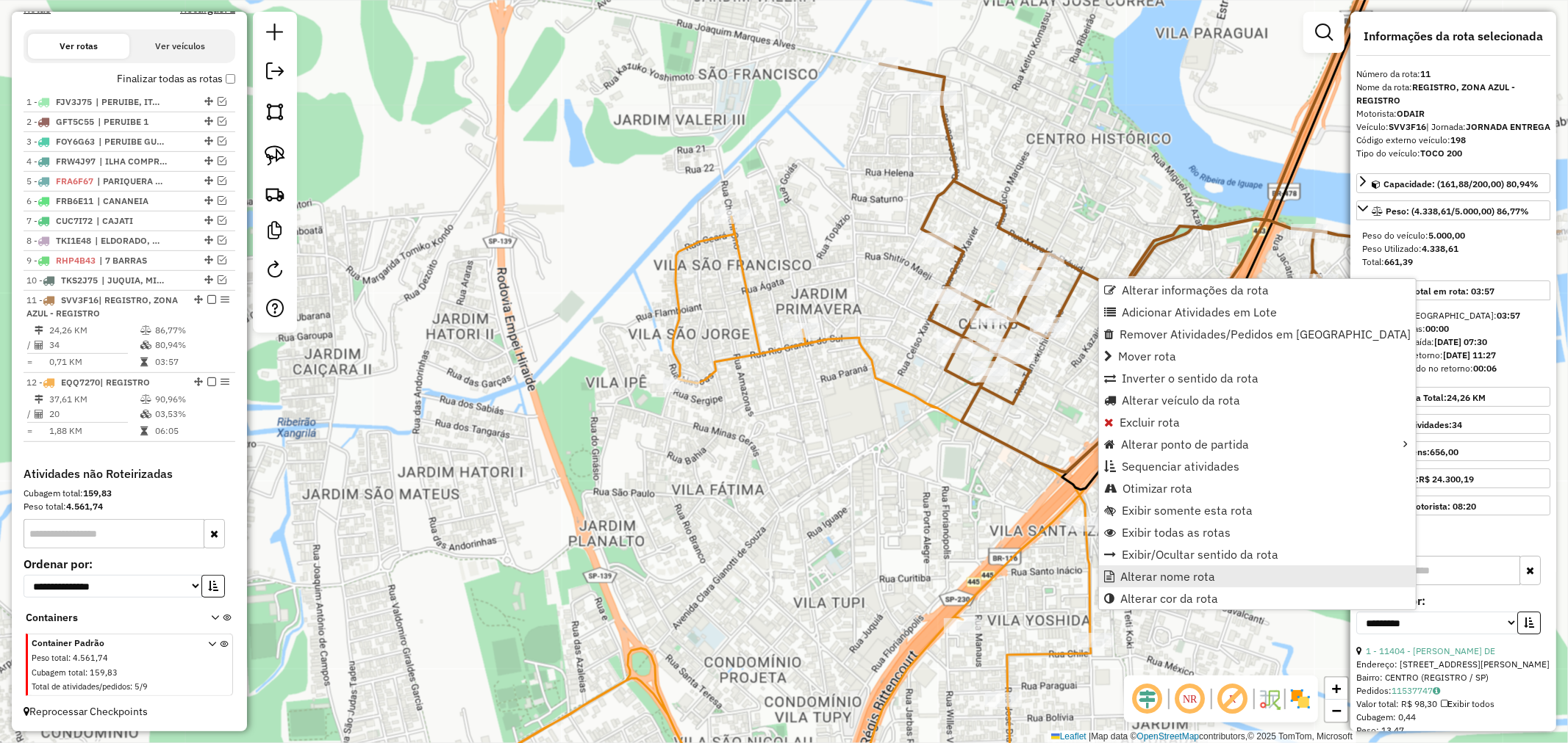
click at [1207, 575] on span "Alterar nome rota" at bounding box center [1168, 577] width 95 height 12
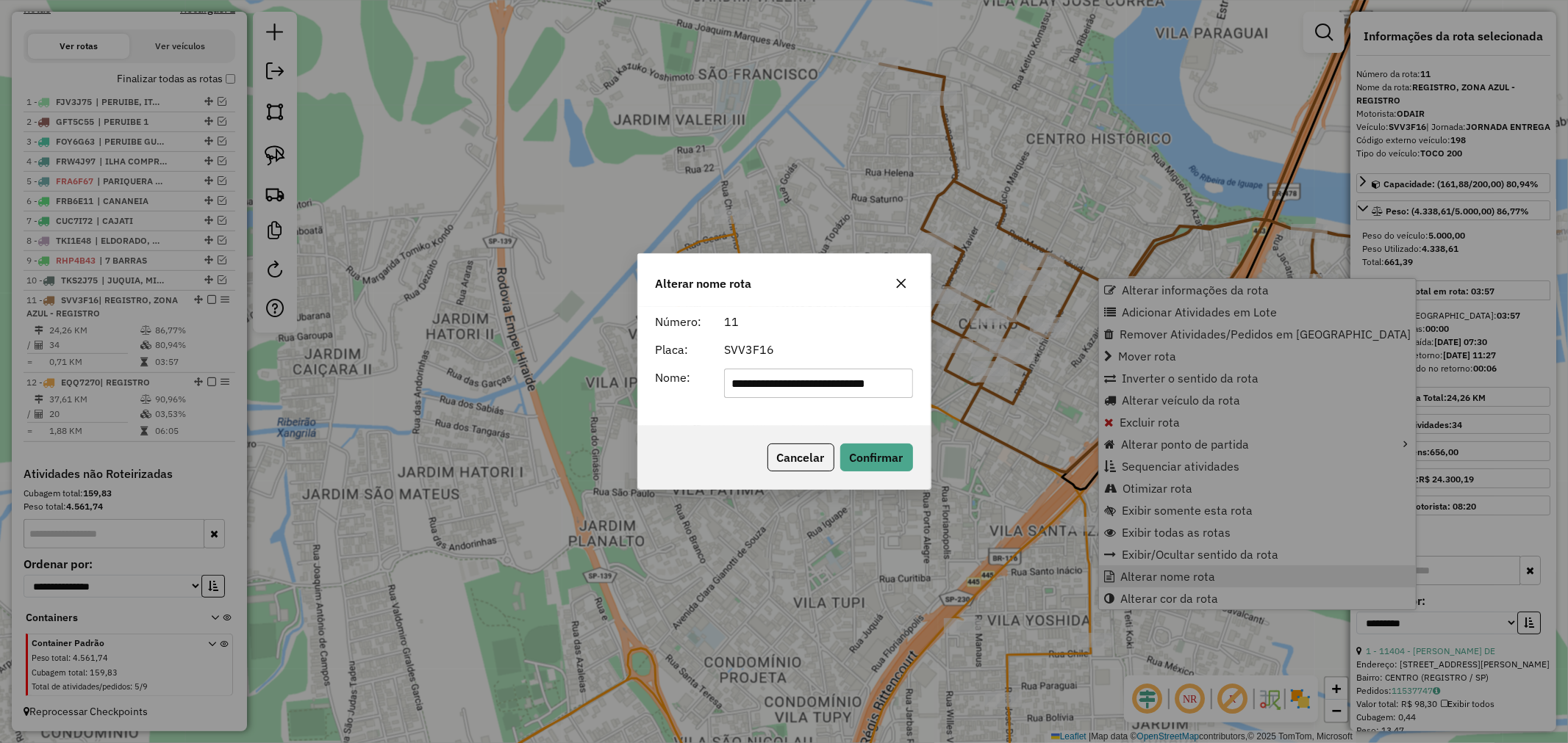
scroll to position [0, 16]
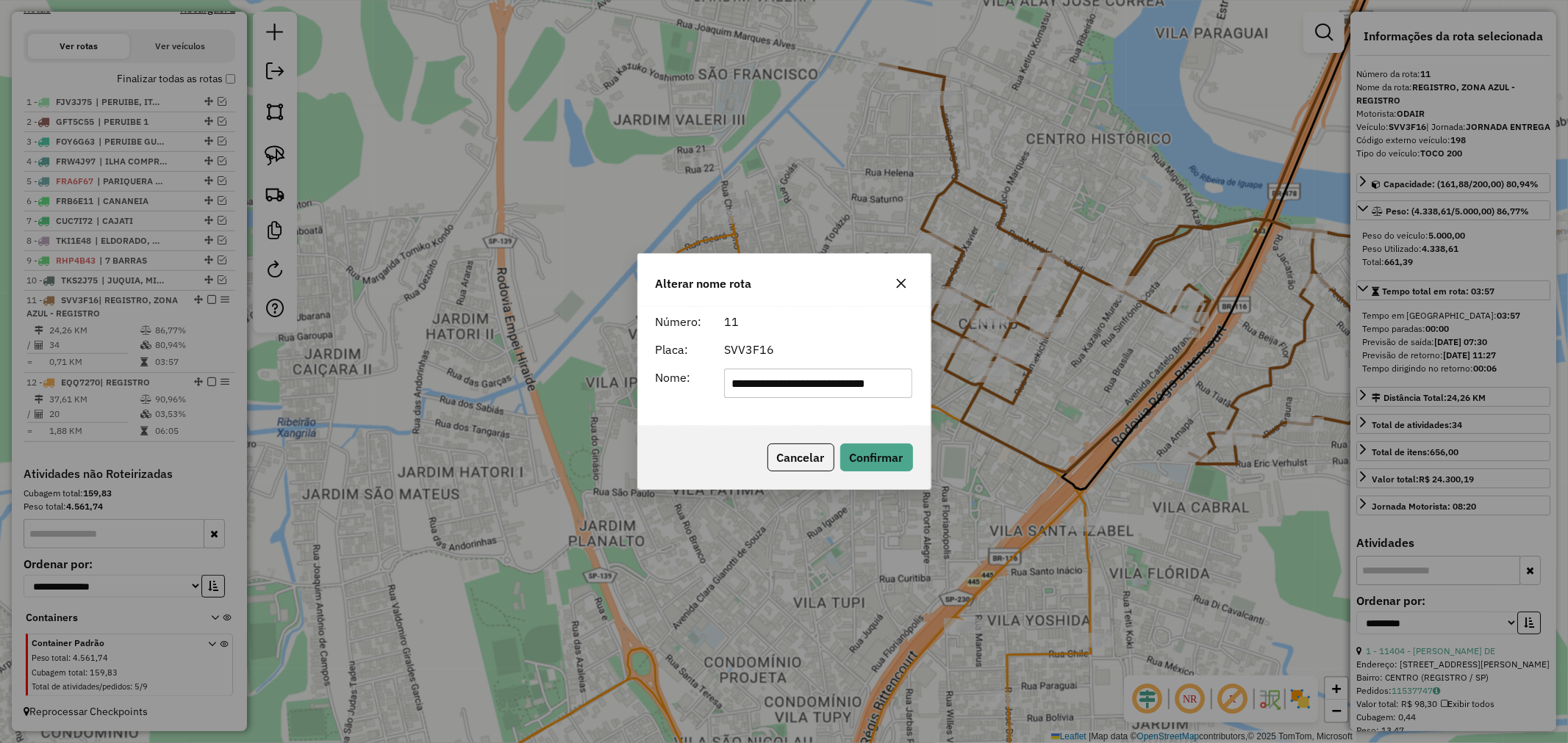
click at [813, 389] on input "**********" at bounding box center [818, 383] width 188 height 30
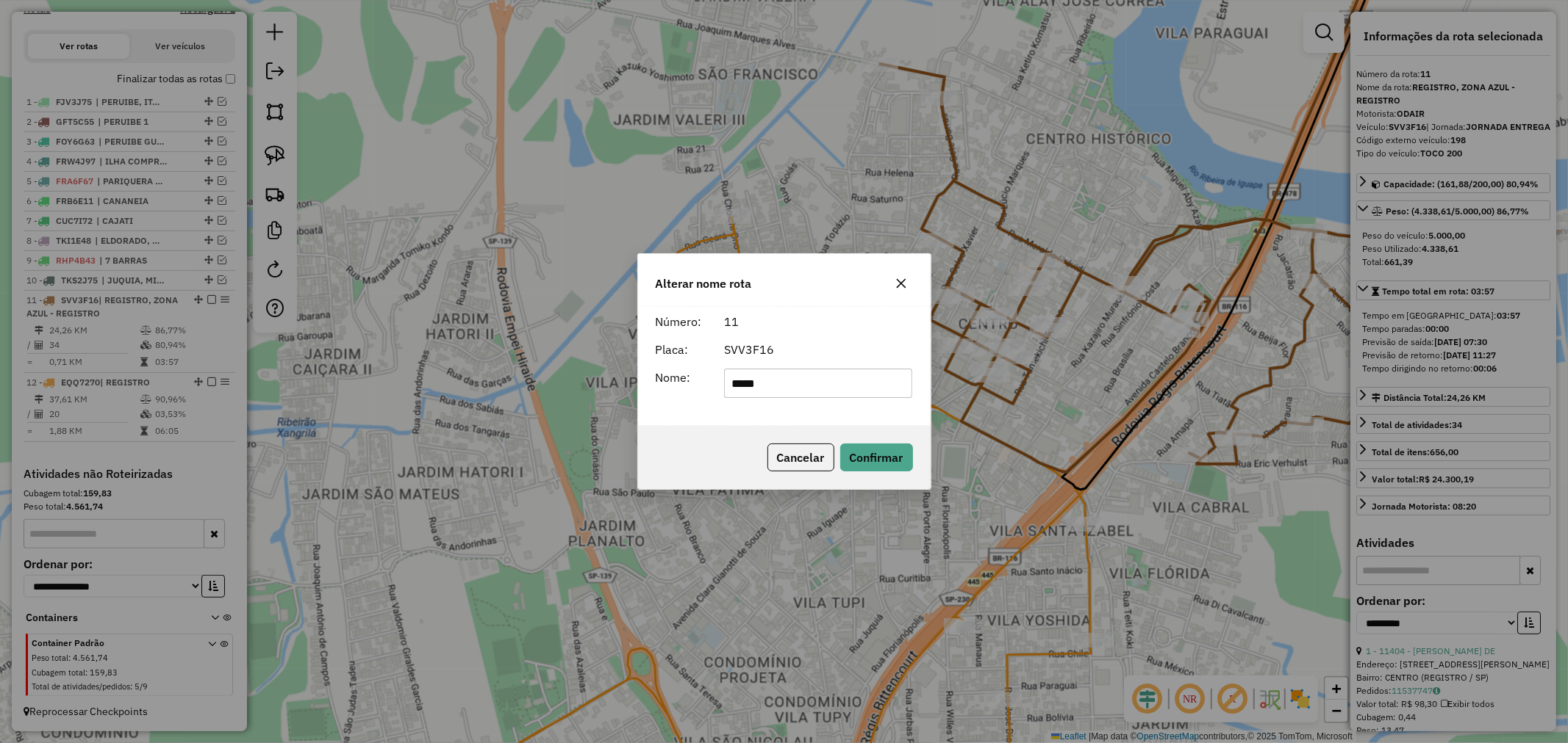
click at [813, 389] on input "*****" at bounding box center [818, 383] width 188 height 30
type input "**********"
click at [754, 414] on div "**********" at bounding box center [784, 366] width 292 height 119
click at [891, 459] on button "Confirmar" at bounding box center [877, 458] width 73 height 28
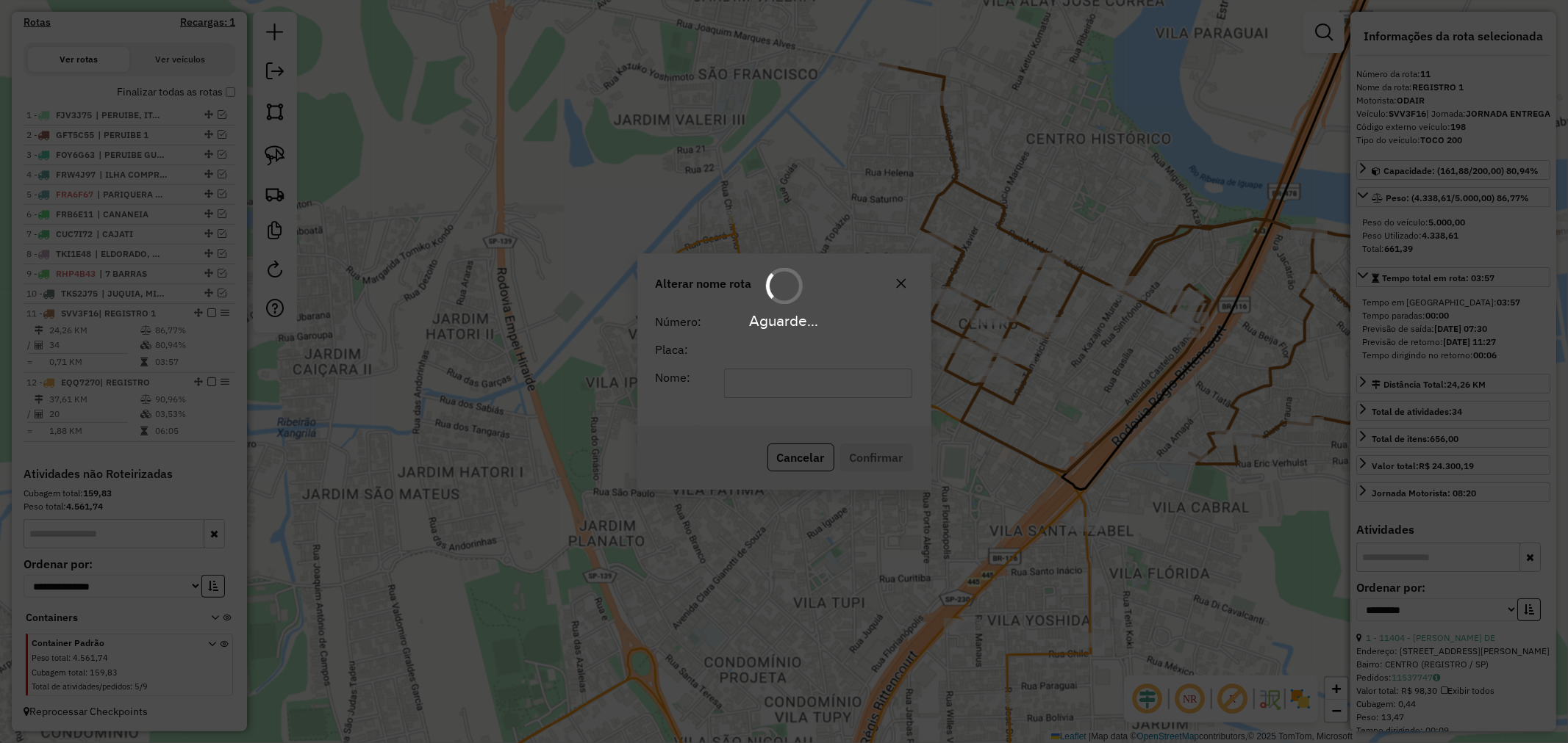
scroll to position [493, 0]
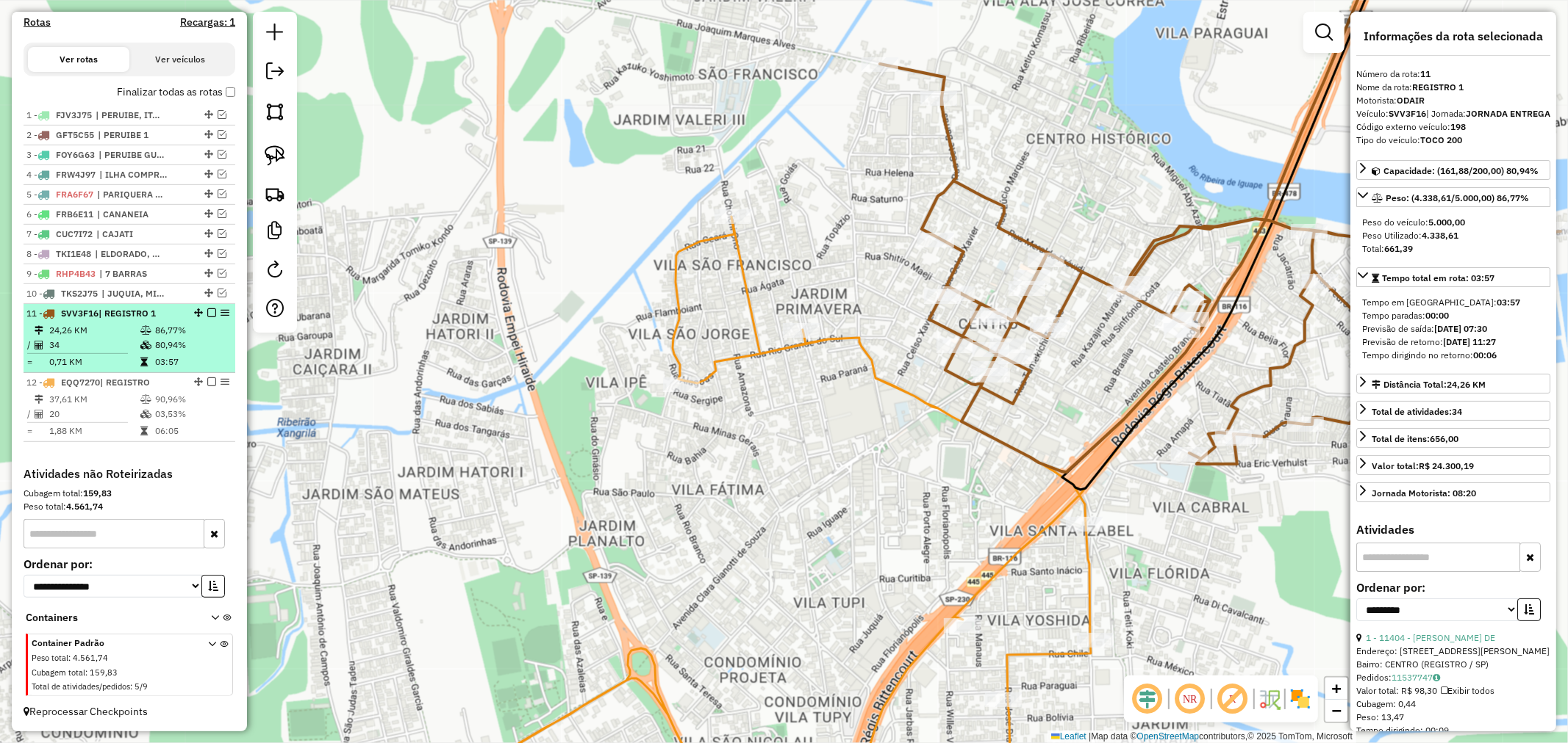
click at [208, 313] on em at bounding box center [212, 313] width 9 height 9
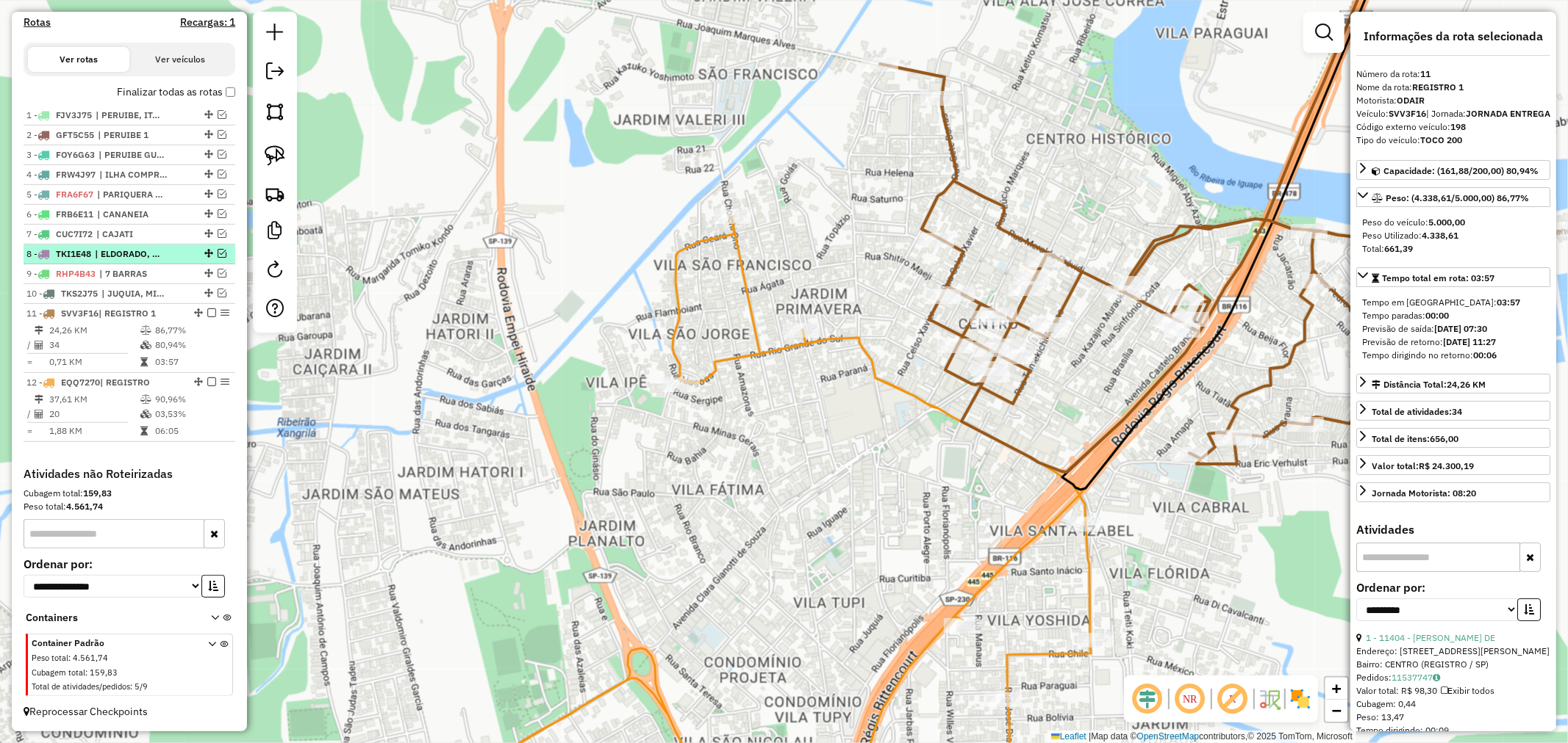
scroll to position [443, 0]
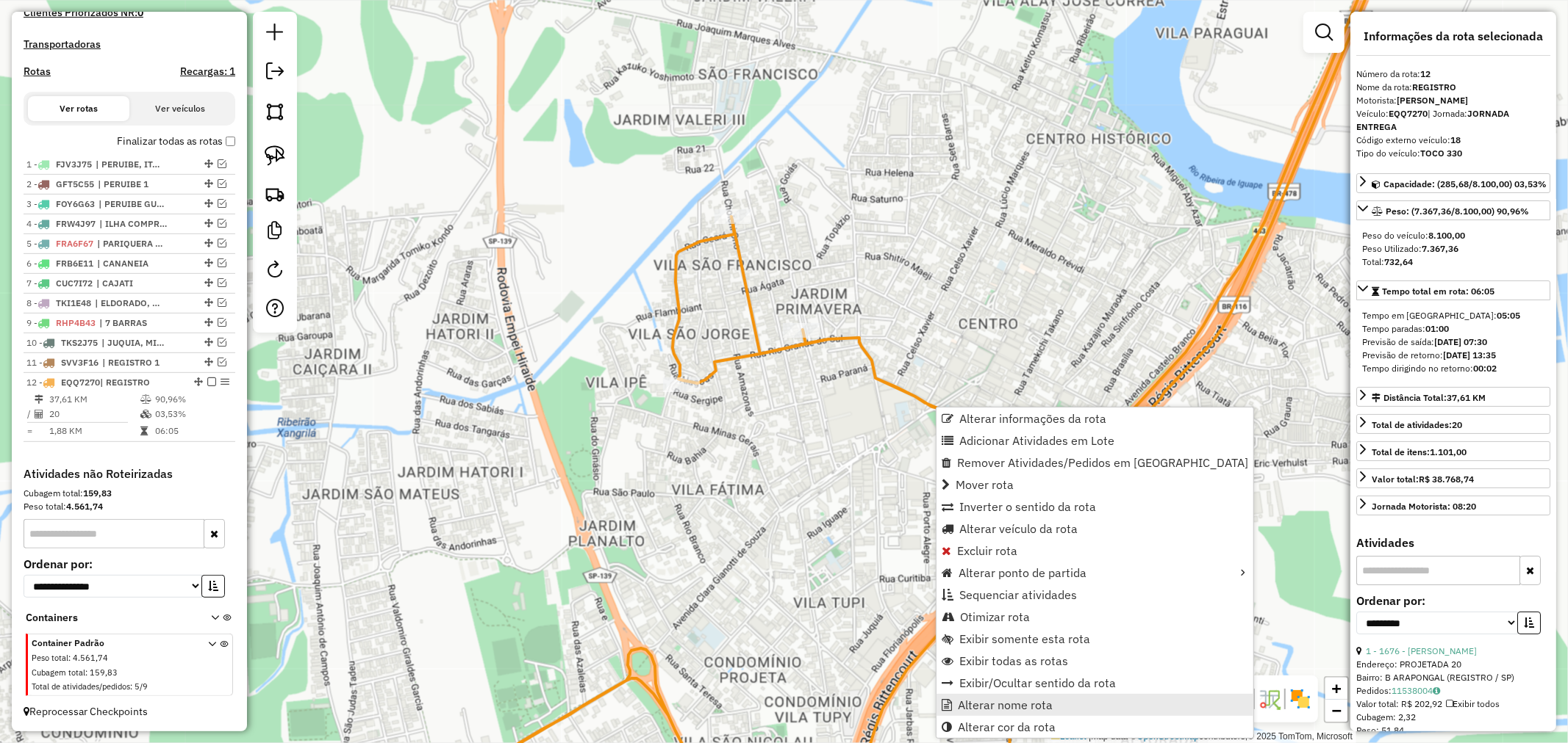
click at [1017, 705] on span "Alterar nome rota" at bounding box center [1005, 705] width 95 height 12
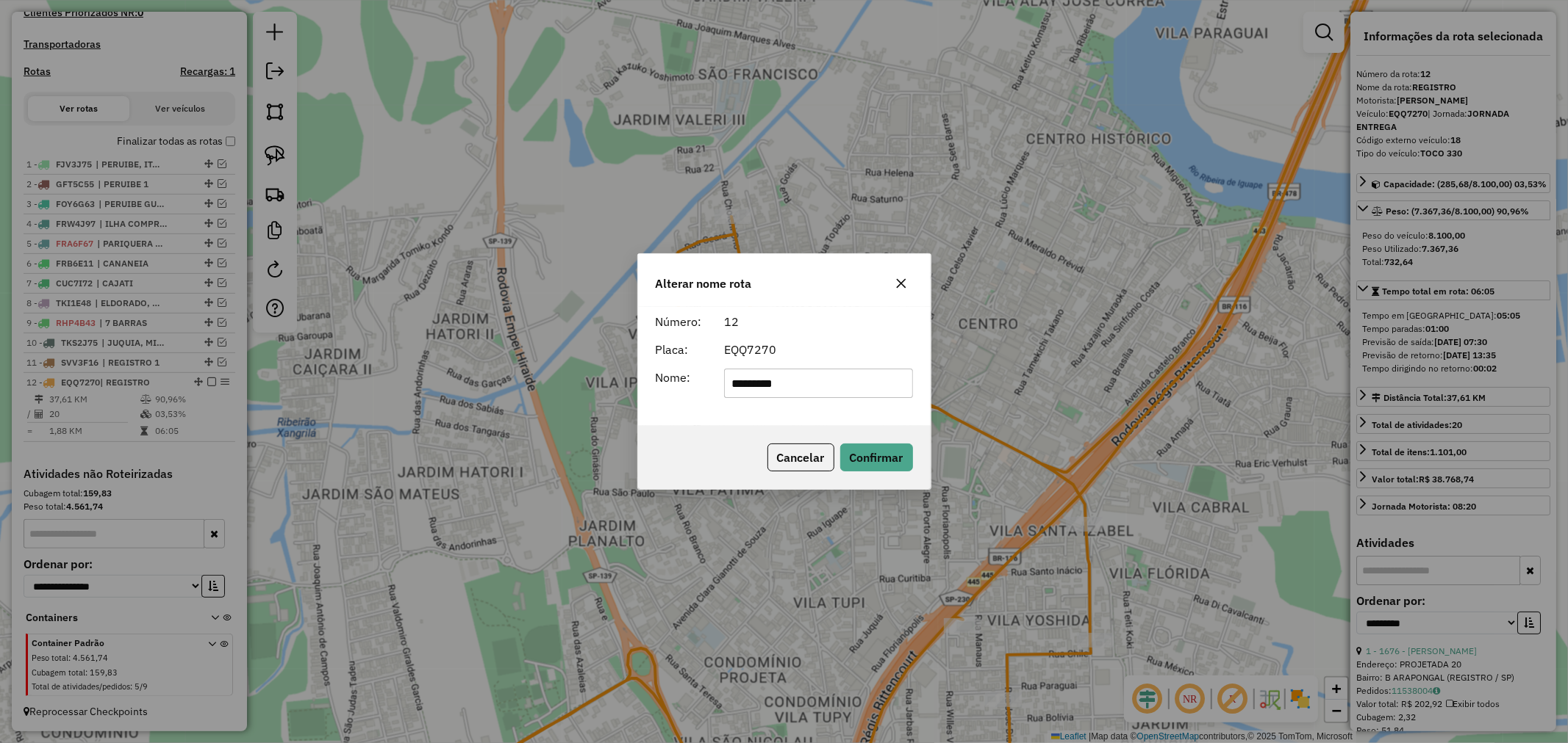
type input "**********"
click at [898, 459] on button "Confirmar" at bounding box center [877, 458] width 73 height 28
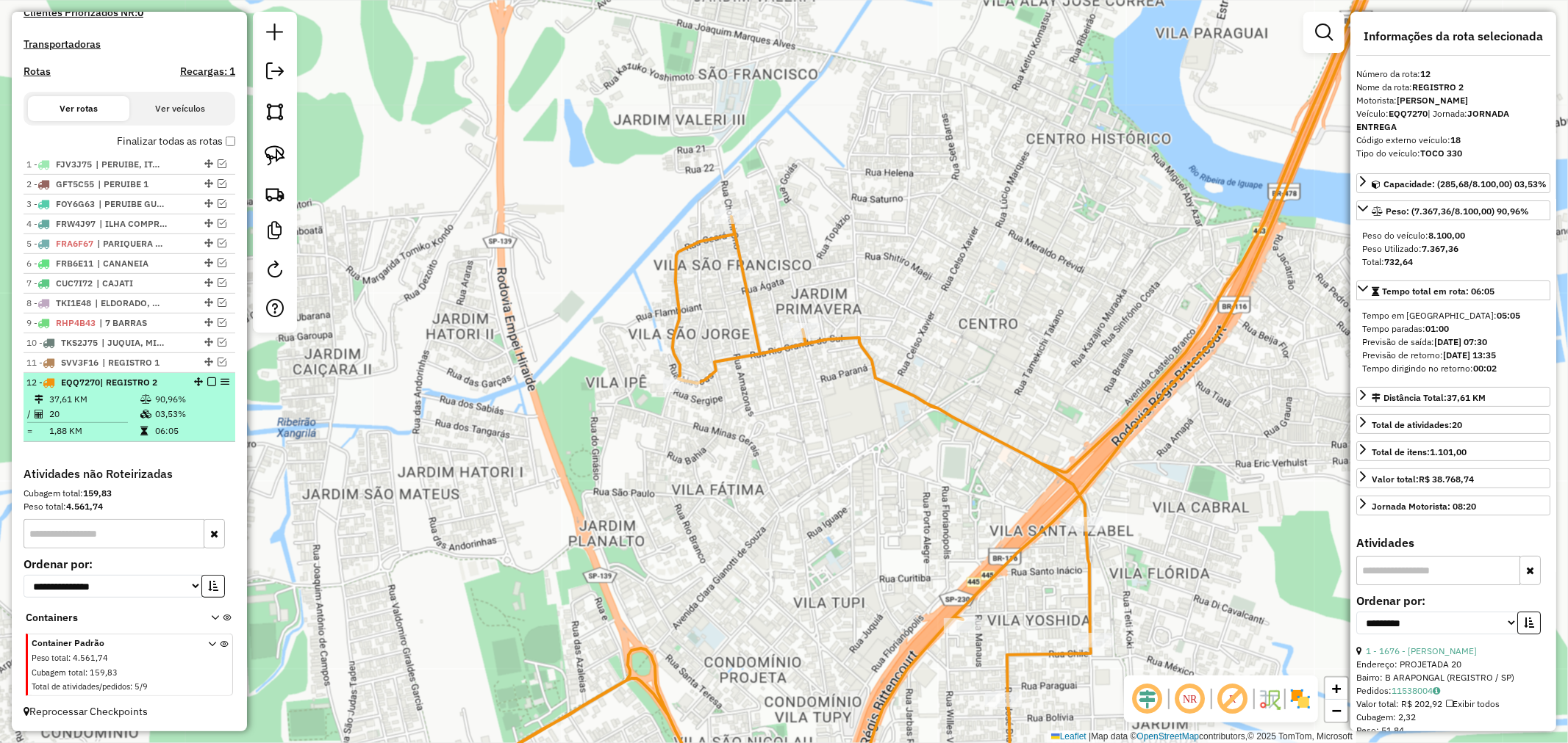
click at [208, 382] on em at bounding box center [212, 382] width 9 height 9
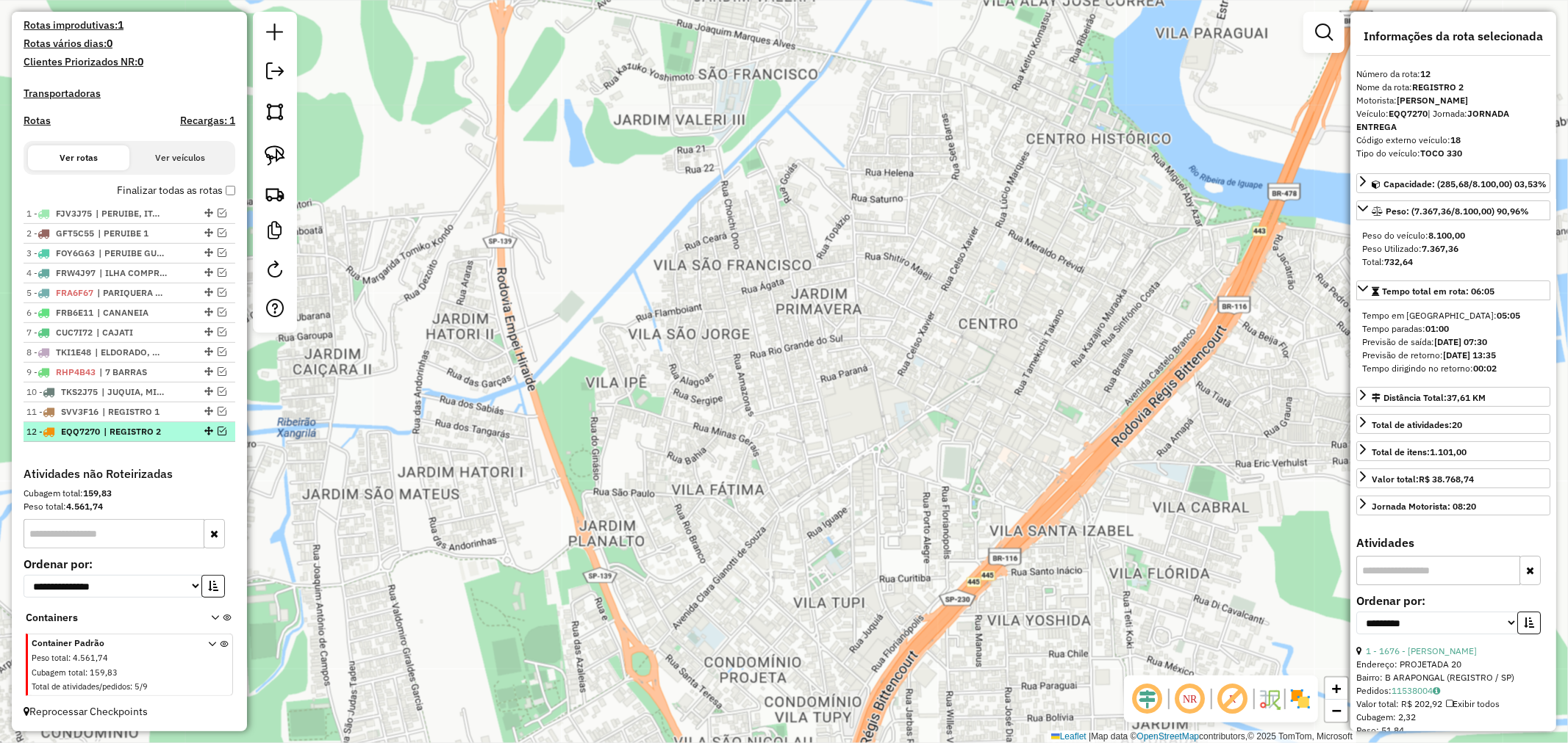
scroll to position [394, 0]
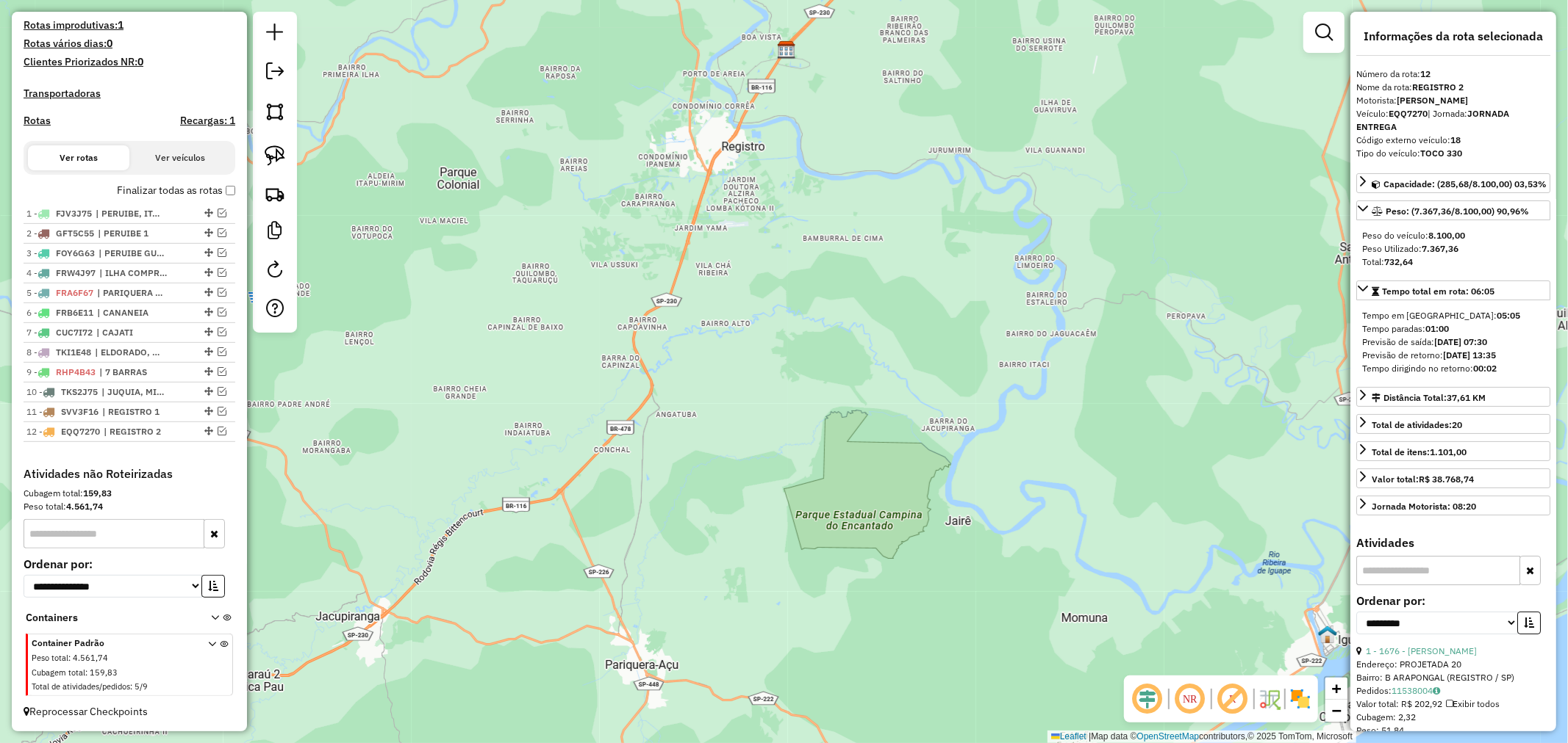
drag, startPoint x: 806, startPoint y: 427, endPoint x: 802, endPoint y: 244, distance: 183.0
click at [802, 244] on div "Janela de atendimento Grade de atendimento Capacidade Transportadoras Veículos …" at bounding box center [784, 372] width 1568 height 743
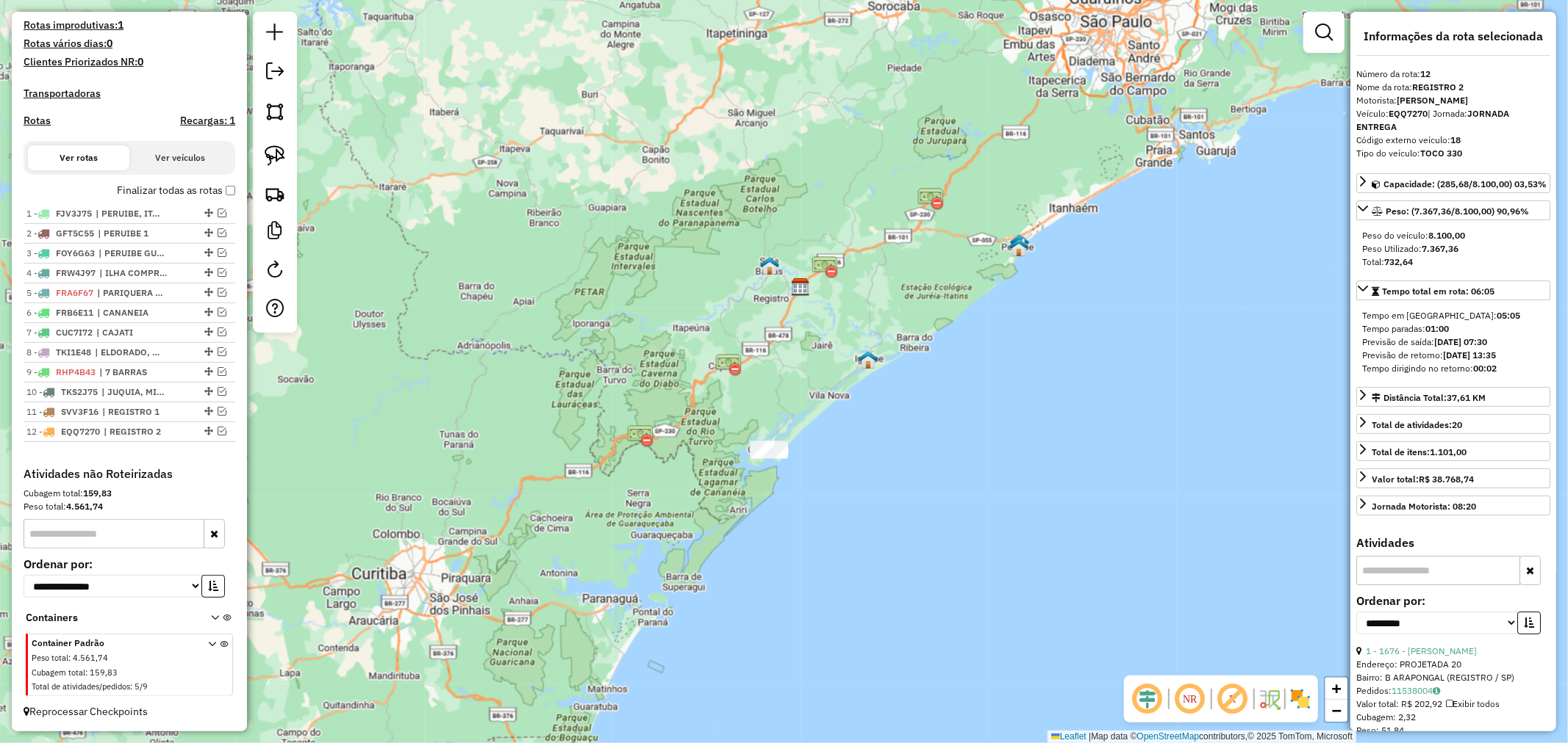
drag, startPoint x: 822, startPoint y: 269, endPoint x: 813, endPoint y: 366, distance: 97.4
click at [813, 366] on div "Janela de atendimento Grade de atendimento Capacidade Transportadoras Veículos …" at bounding box center [784, 372] width 1568 height 743
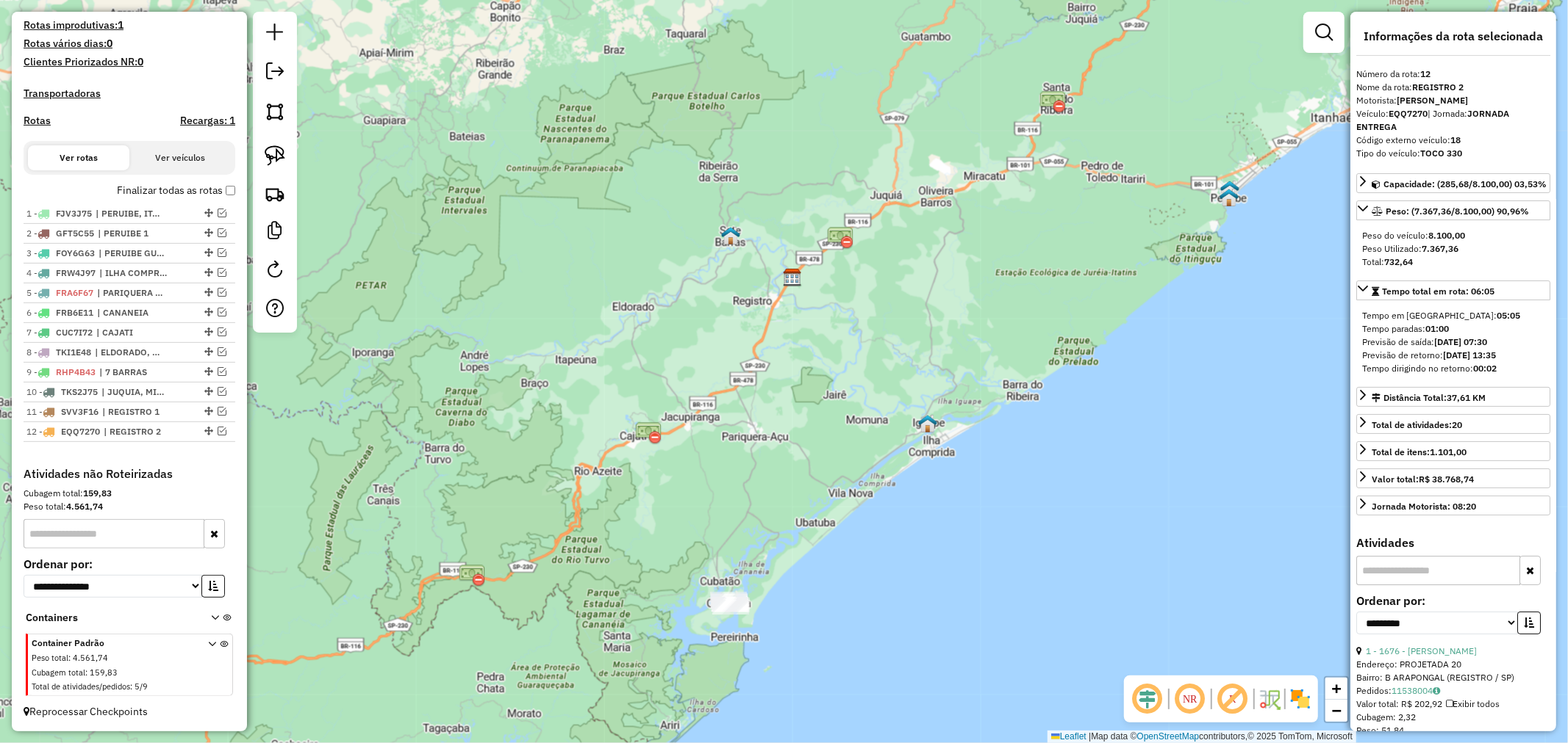
drag, startPoint x: 835, startPoint y: 317, endPoint x: 842, endPoint y: 369, distance: 52.5
click at [842, 369] on div "Janela de atendimento Grade de atendimento Capacidade Transportadoras Veículos …" at bounding box center [784, 372] width 1568 height 743
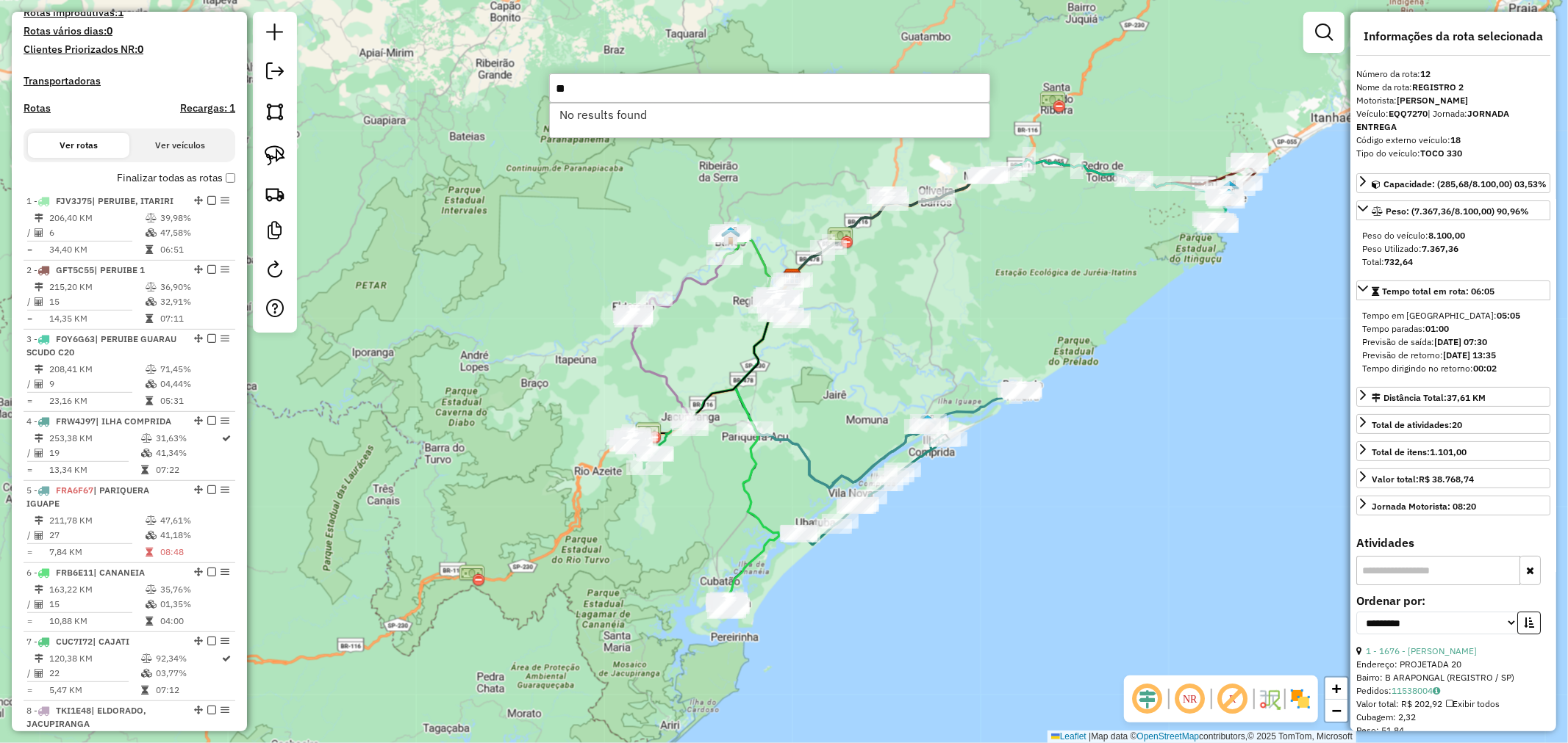
type input "*"
type input "****"
click at [831, 113] on li "5435 - PERUIBE BEBIDAS DELI (Rota: 1 - Sequência: 6)" at bounding box center [769, 114] width 439 height 22
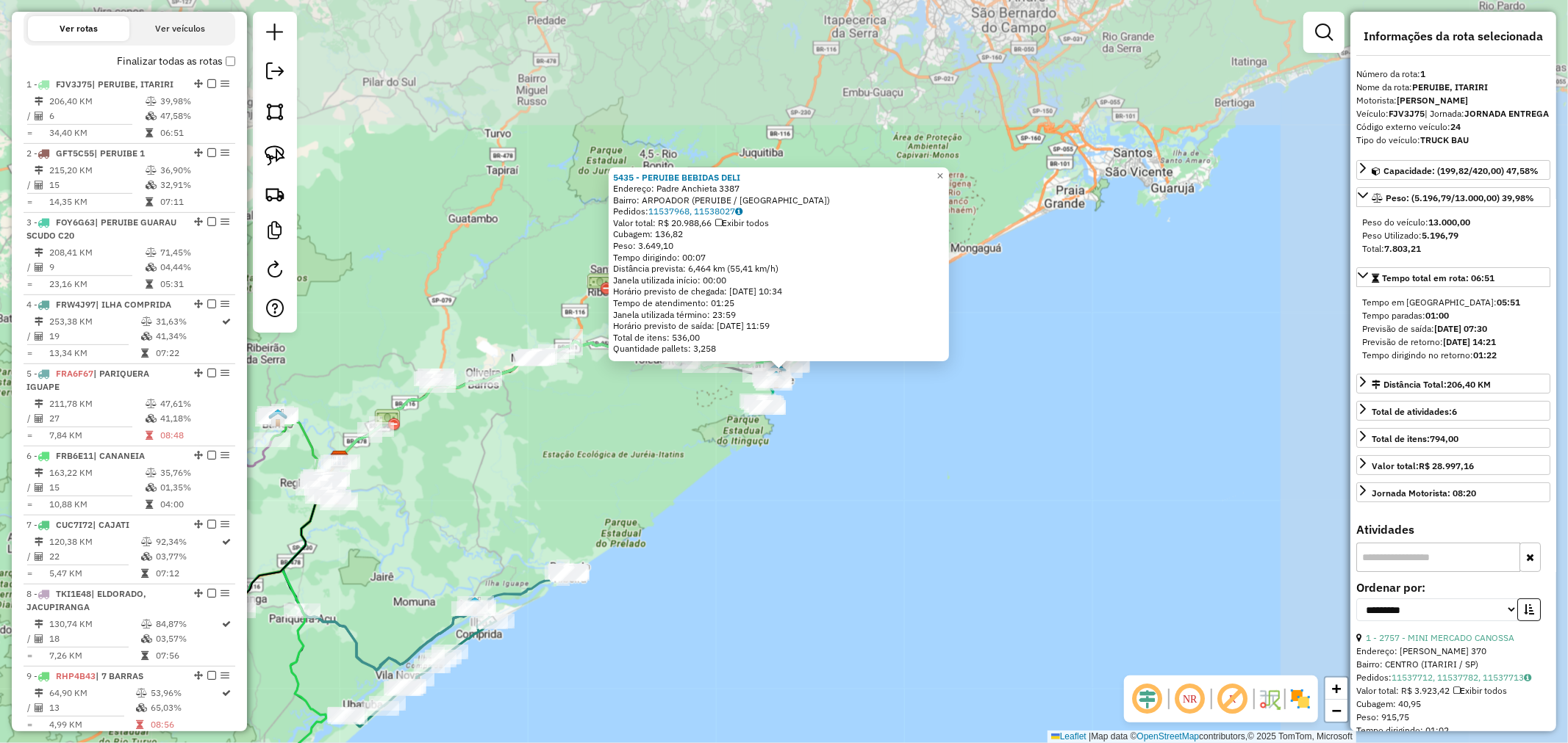
scroll to position [585, 0]
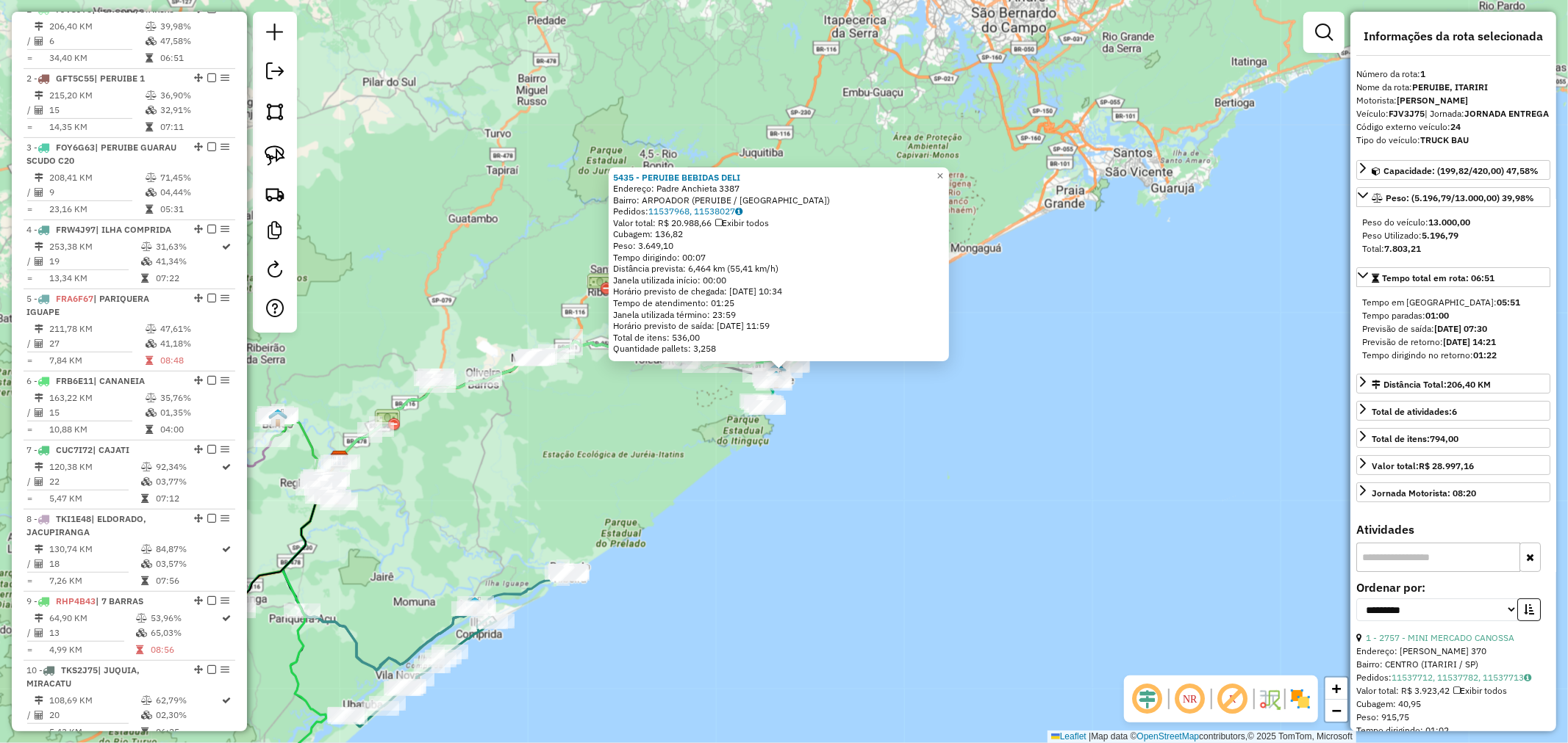
click at [828, 192] on div "Endereço: Padre Anchieta 3387" at bounding box center [778, 189] width 332 height 12
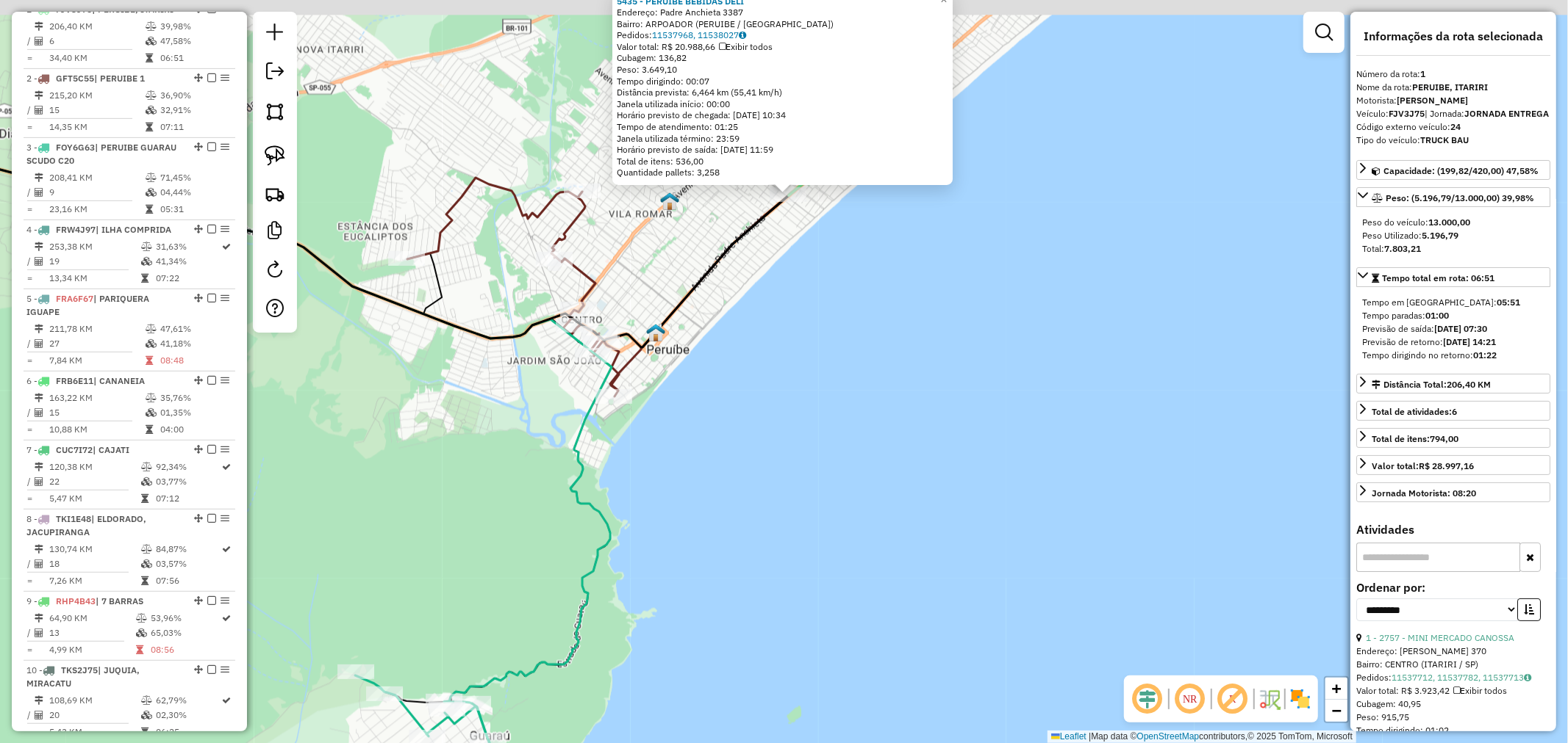
drag, startPoint x: 902, startPoint y: 325, endPoint x: 235, endPoint y: 547, distance: 703.0
click at [226, 548] on hb-router-mapa "Informações da Sessão 978024 - [DATE] Criação: [DATE] 18:07 Depósito: Ribeira B…" at bounding box center [784, 372] width 1568 height 743
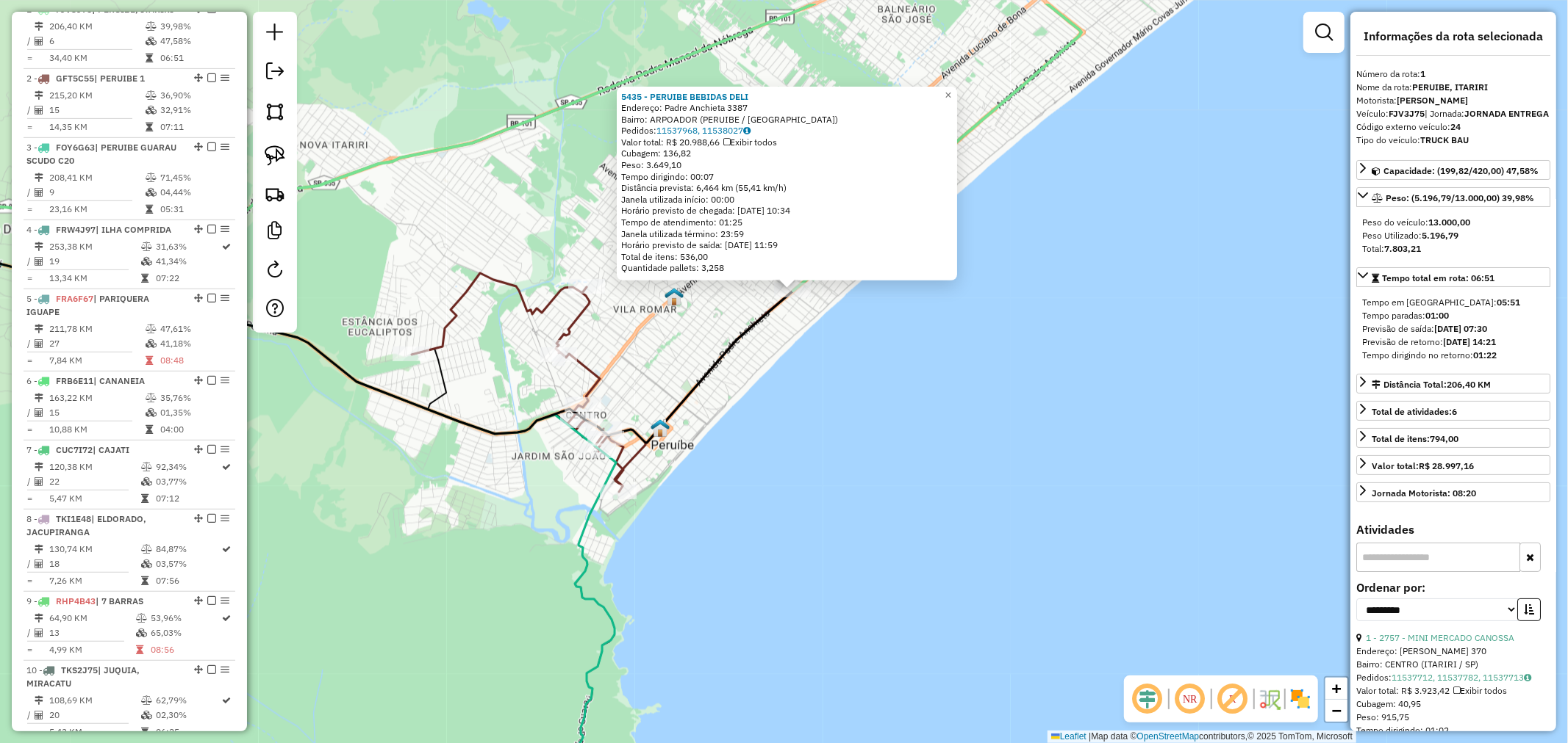
drag, startPoint x: 710, startPoint y: 337, endPoint x: 714, endPoint y: 430, distance: 93.1
click at [714, 430] on div "5435 - PERUIBE BEBIDAS DELI Endereço: Padre Anchieta 3387 Bairro: ARPOADOR (PER…" at bounding box center [784, 372] width 1568 height 743
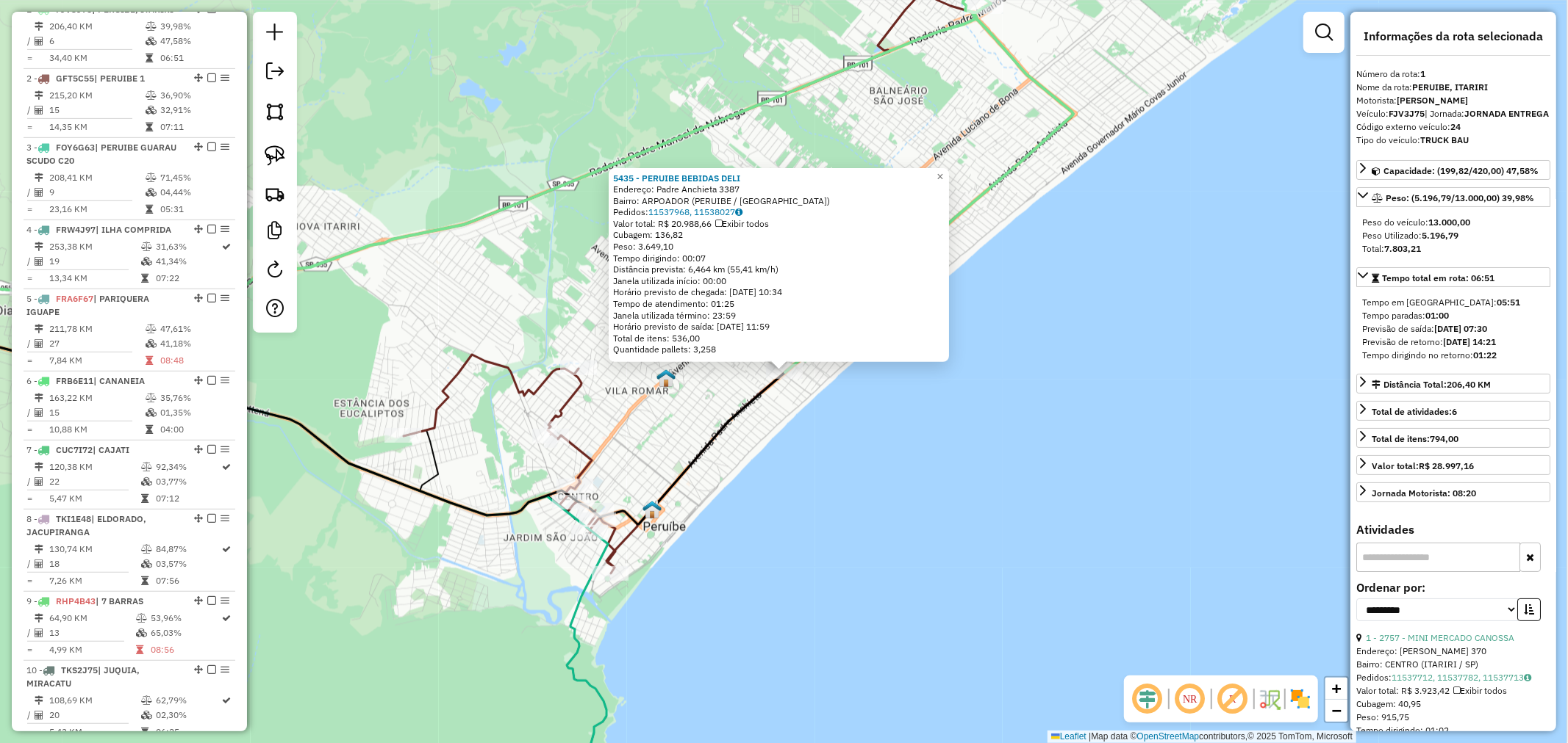
click at [1009, 174] on icon at bounding box center [458, 181] width 1230 height 383
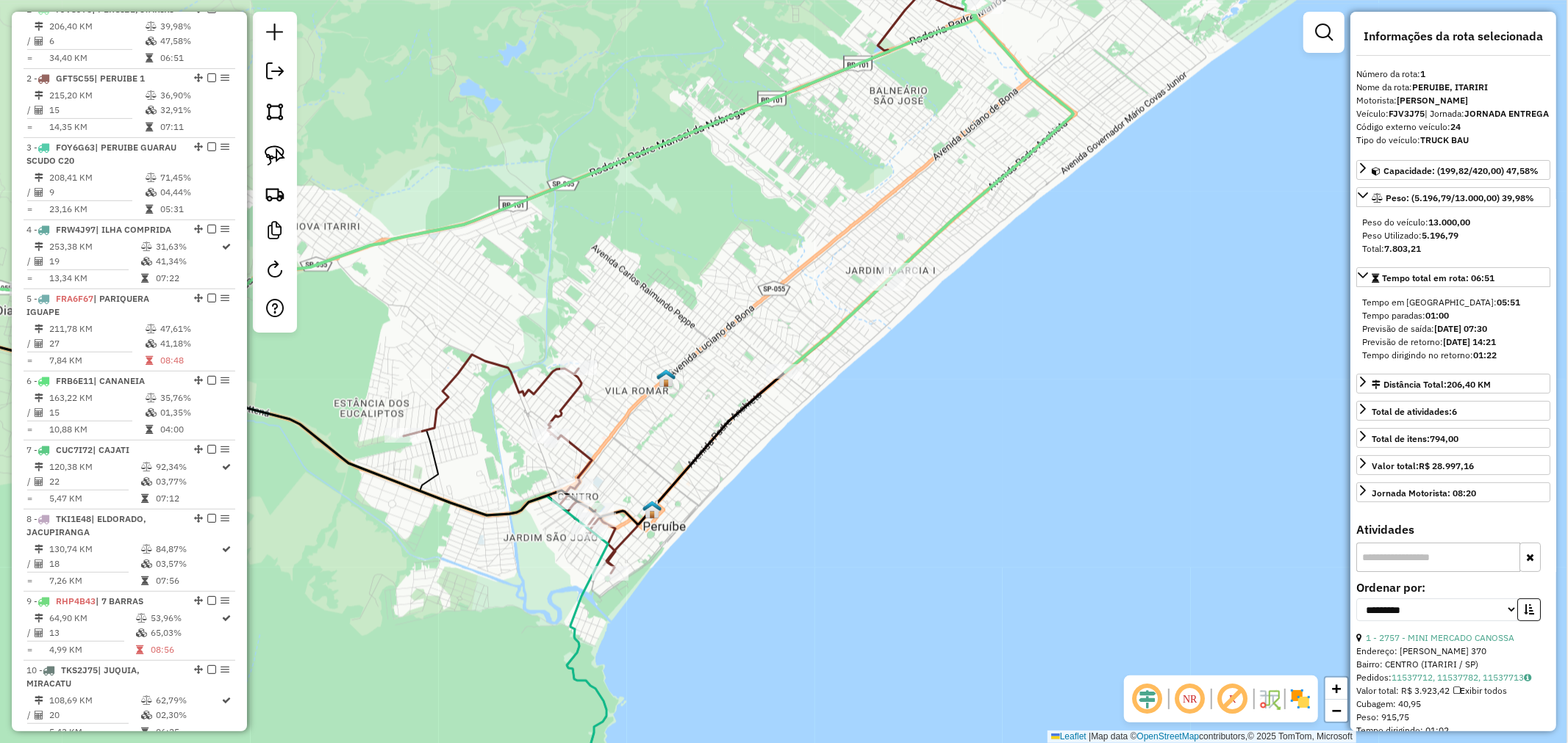
click at [813, 348] on icon at bounding box center [458, 181] width 1230 height 383
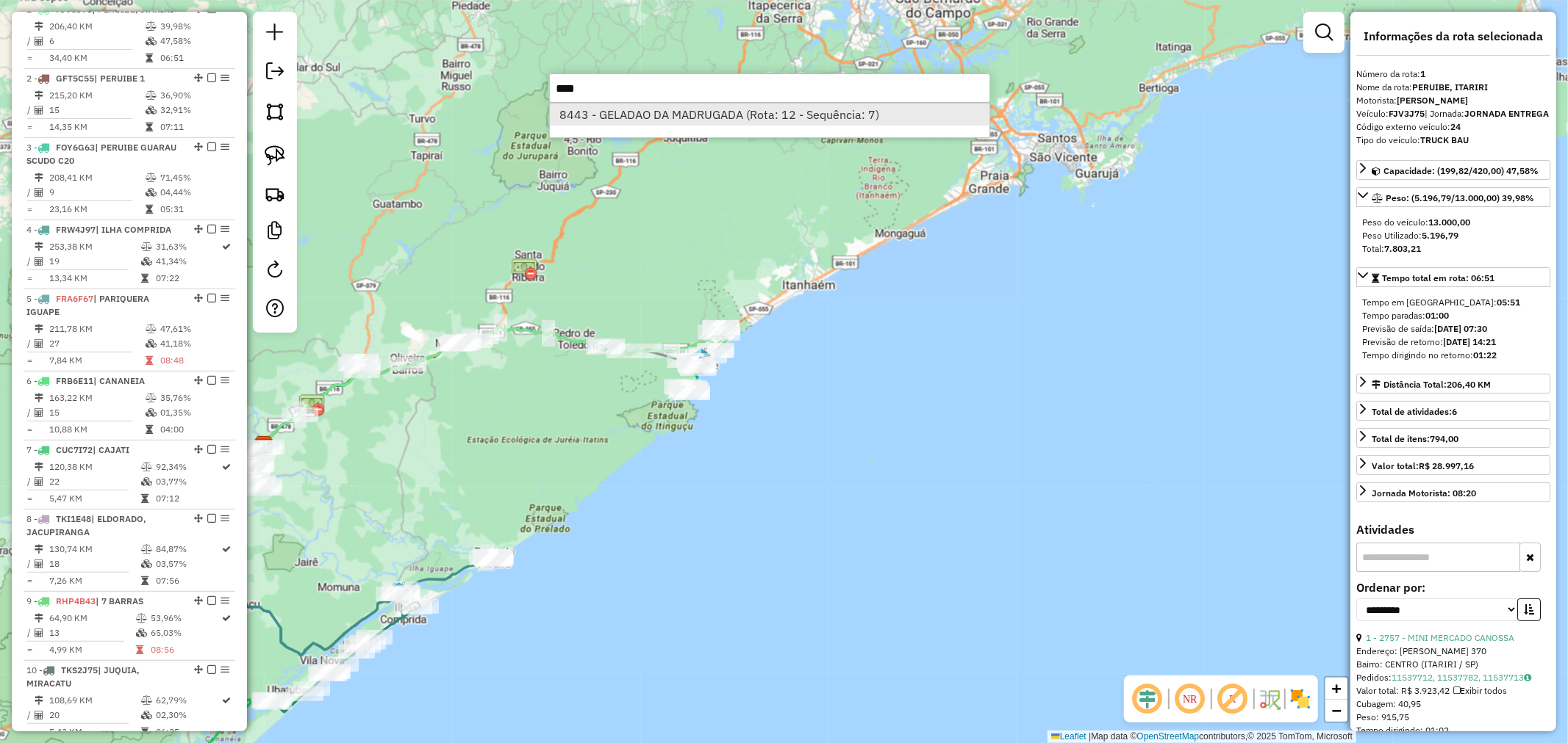
type input "****"
click at [711, 119] on li "8443 - GELADAO DA MADRUGADA (Rota: 12 - Sequência: 7)" at bounding box center [769, 114] width 439 height 22
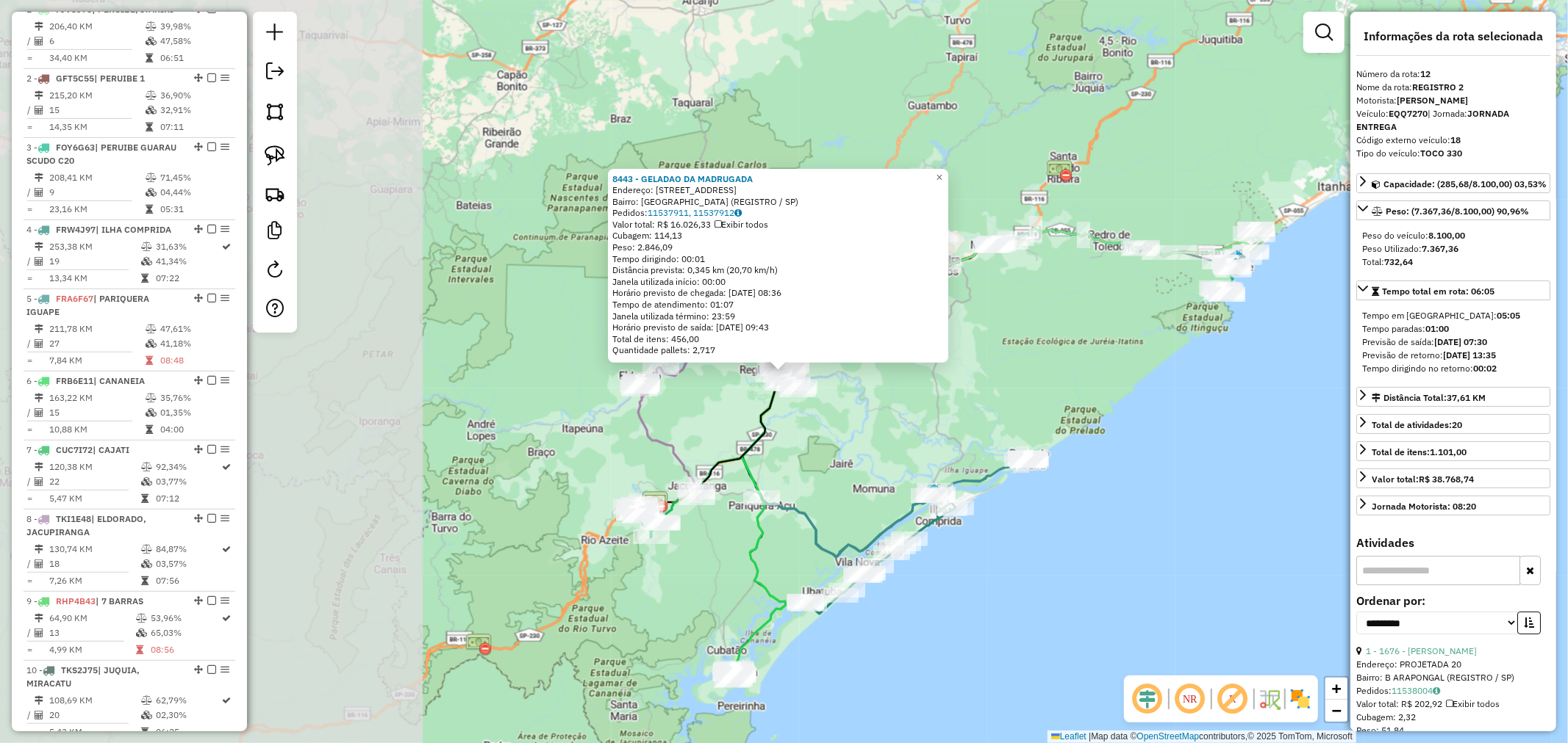
scroll to position [1036, 0]
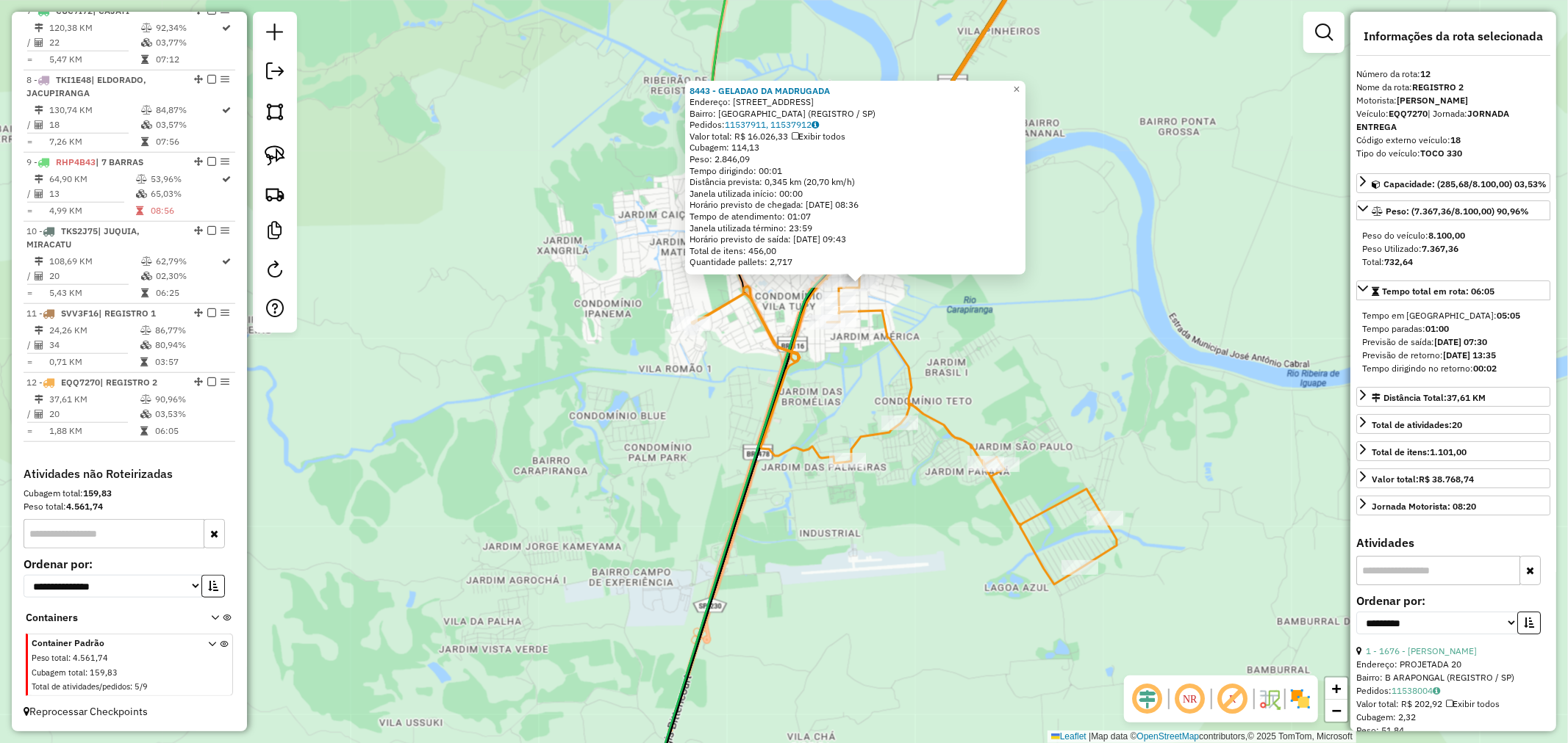
drag, startPoint x: 1033, startPoint y: 288, endPoint x: 1032, endPoint y: 415, distance: 127.0
click at [1032, 415] on div "8443 - GELADAO DA MADRUGADA Endereço: [STREET_ADDRESS][PERSON_NAME] [GEOGRAPHIC…" at bounding box center [784, 372] width 1568 height 743
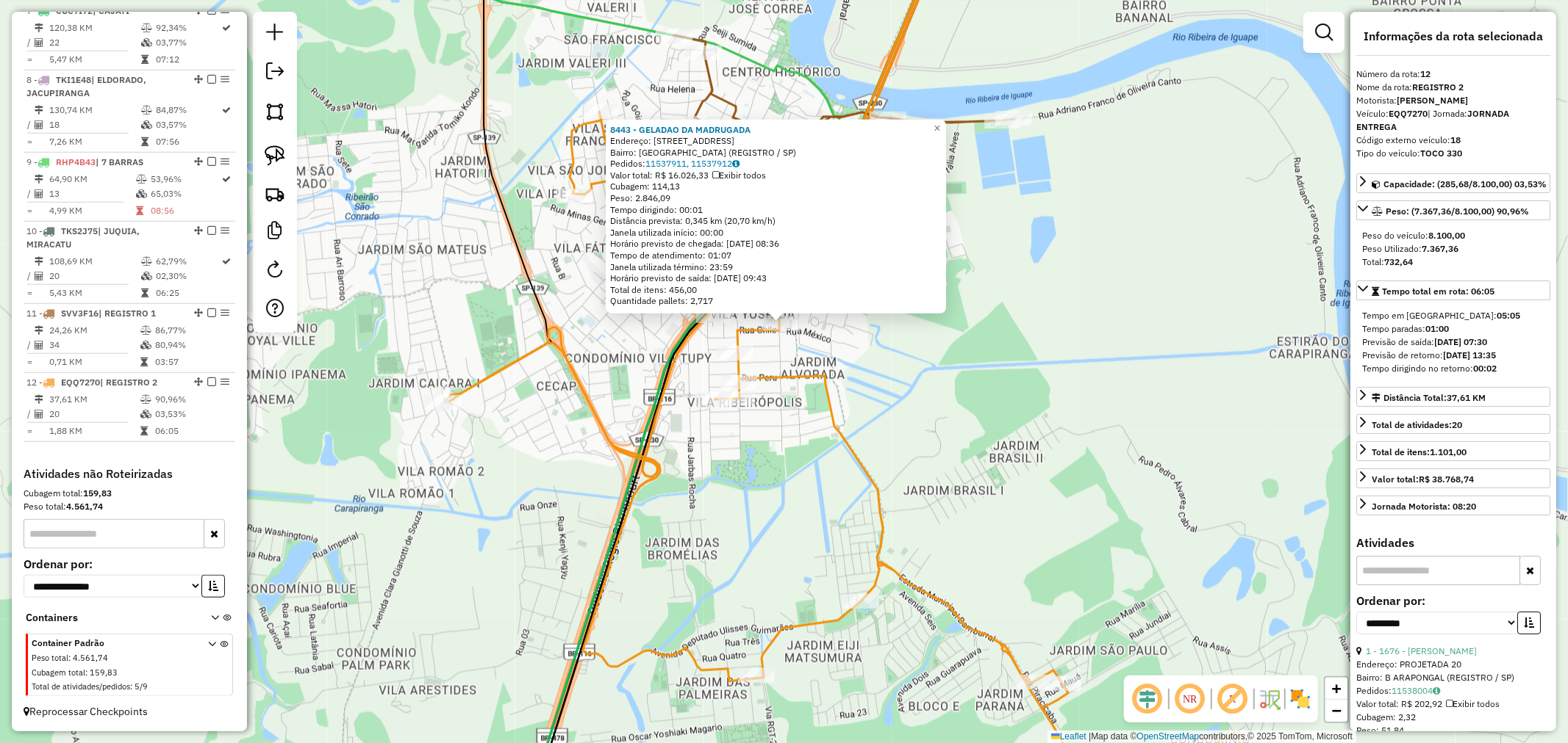
click at [804, 374] on icon at bounding box center [864, 372] width 840 height 892
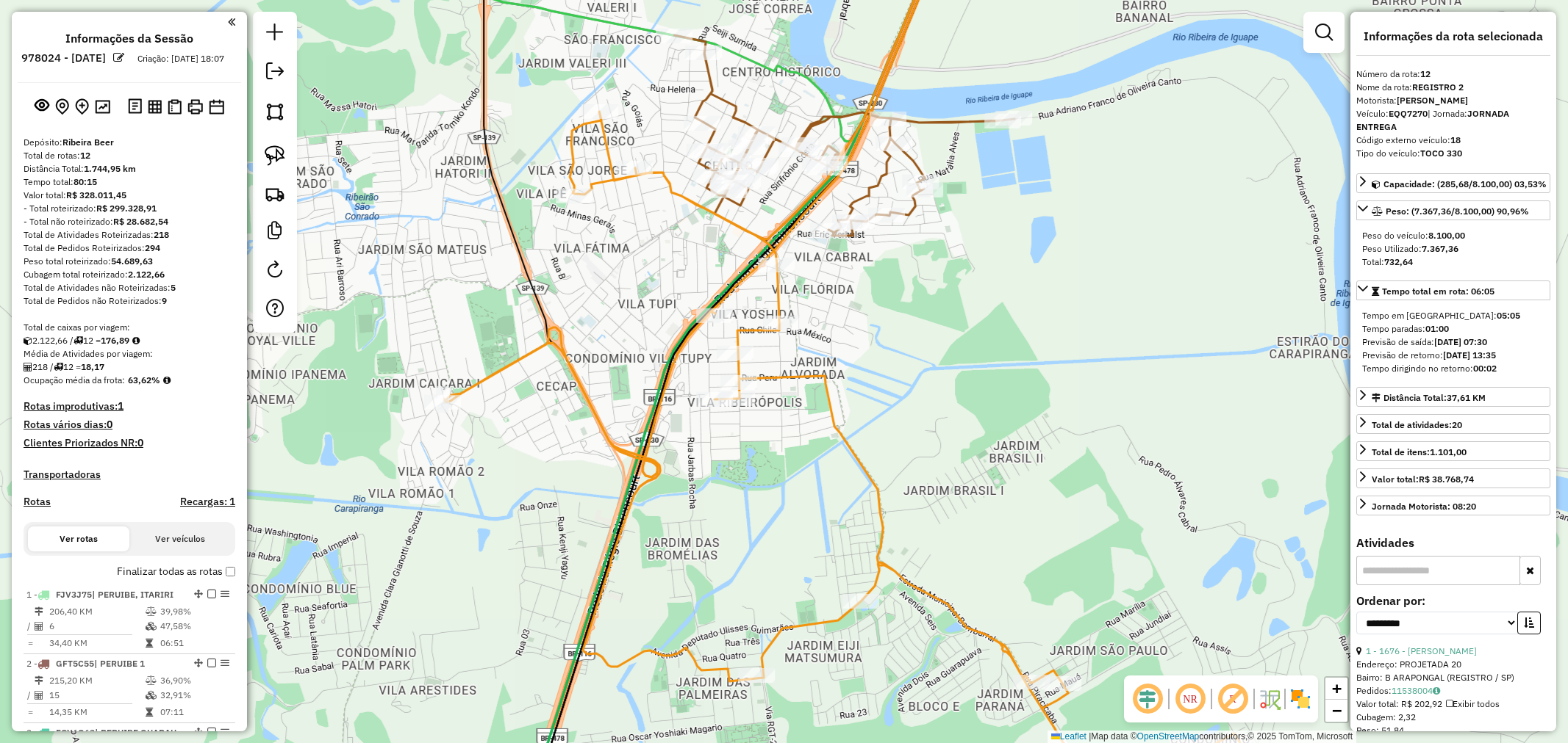
select select "**********"
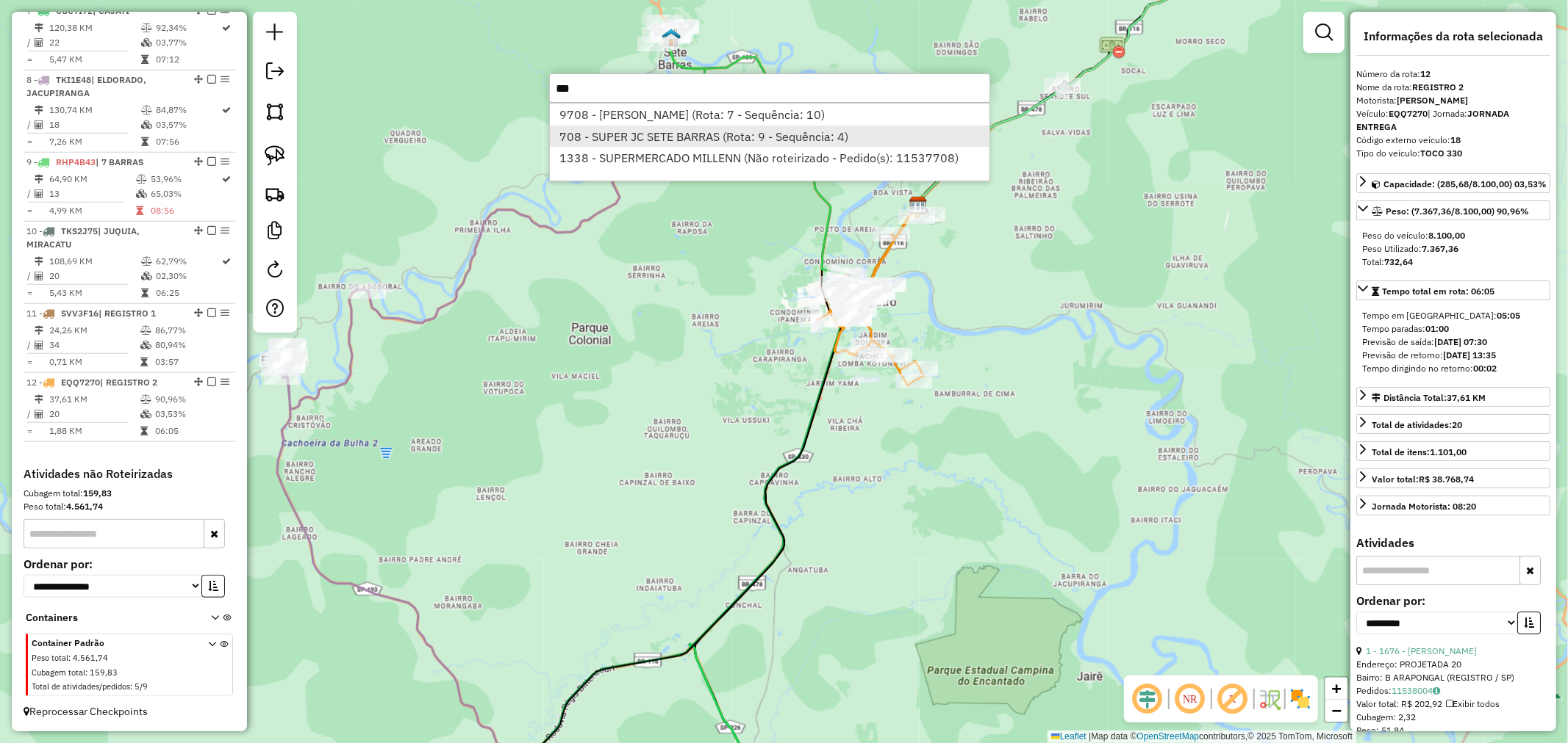
type input "***"
click at [668, 136] on li "708 - SUPER JC SETE BARRAS (Rota: 9 - Sequência: 4)" at bounding box center [769, 137] width 439 height 22
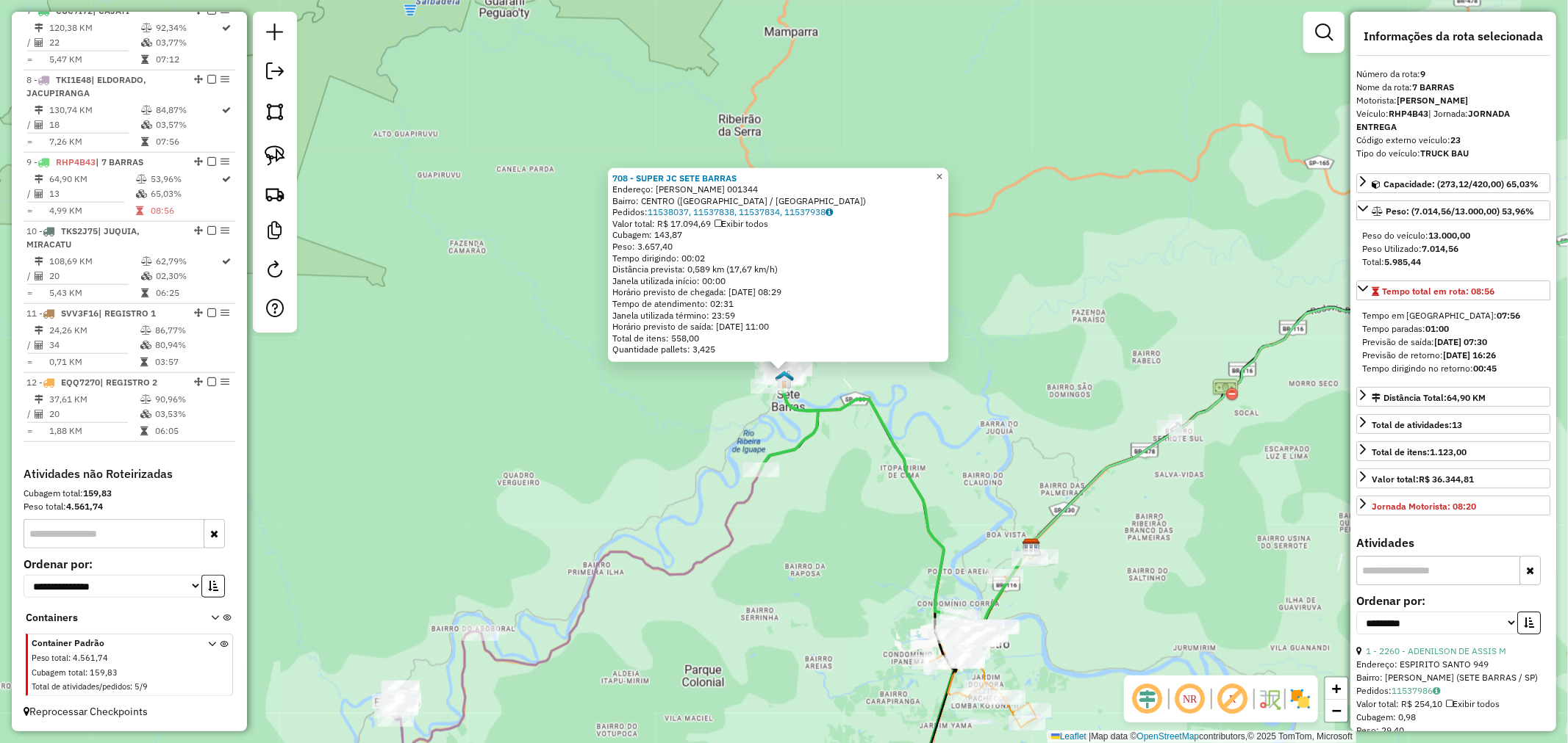
click at [942, 176] on span "×" at bounding box center [938, 175] width 7 height 13
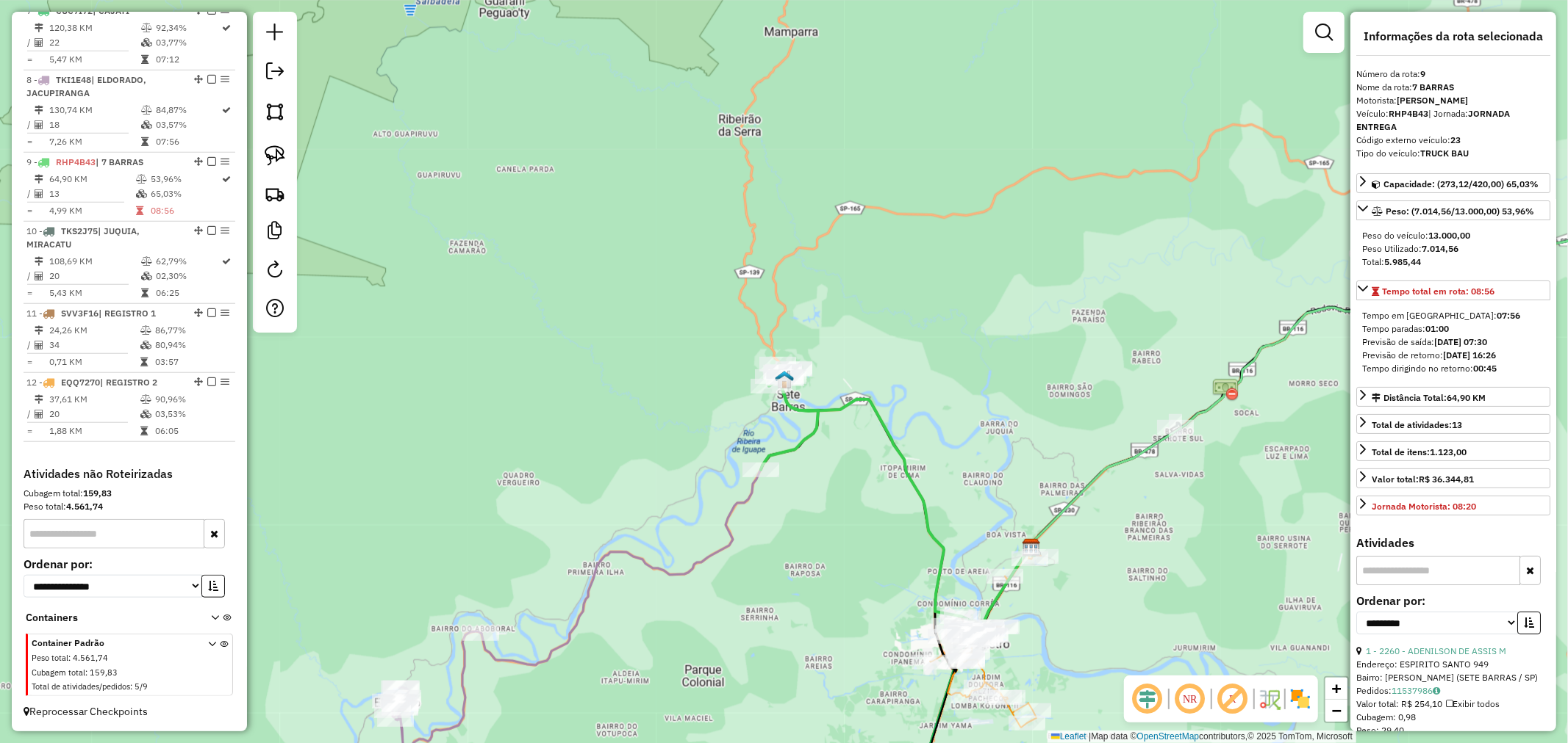
click at [796, 403] on icon at bounding box center [789, 416] width 57 height 106
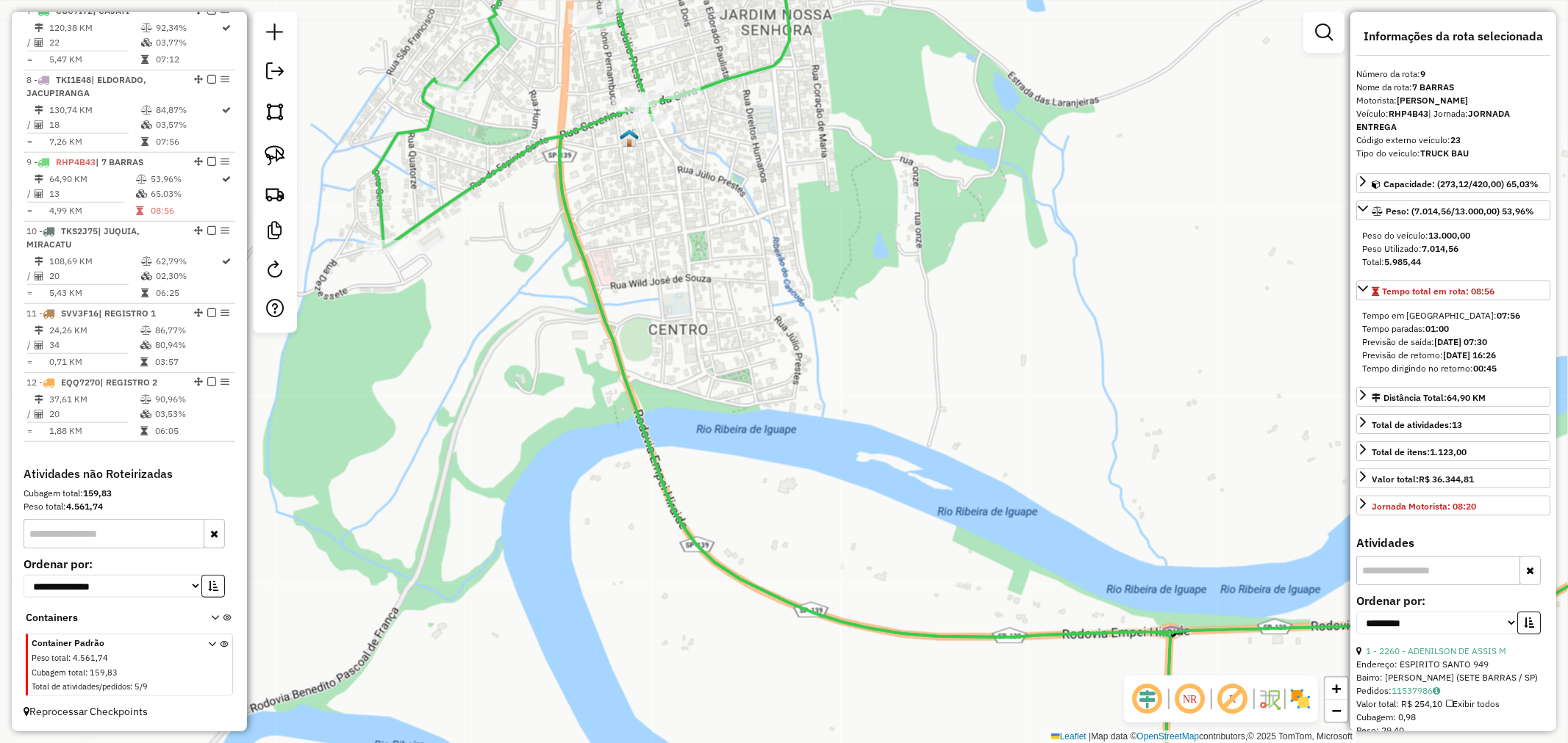
click at [706, 87] on icon at bounding box center [772, 372] width 797 height 892
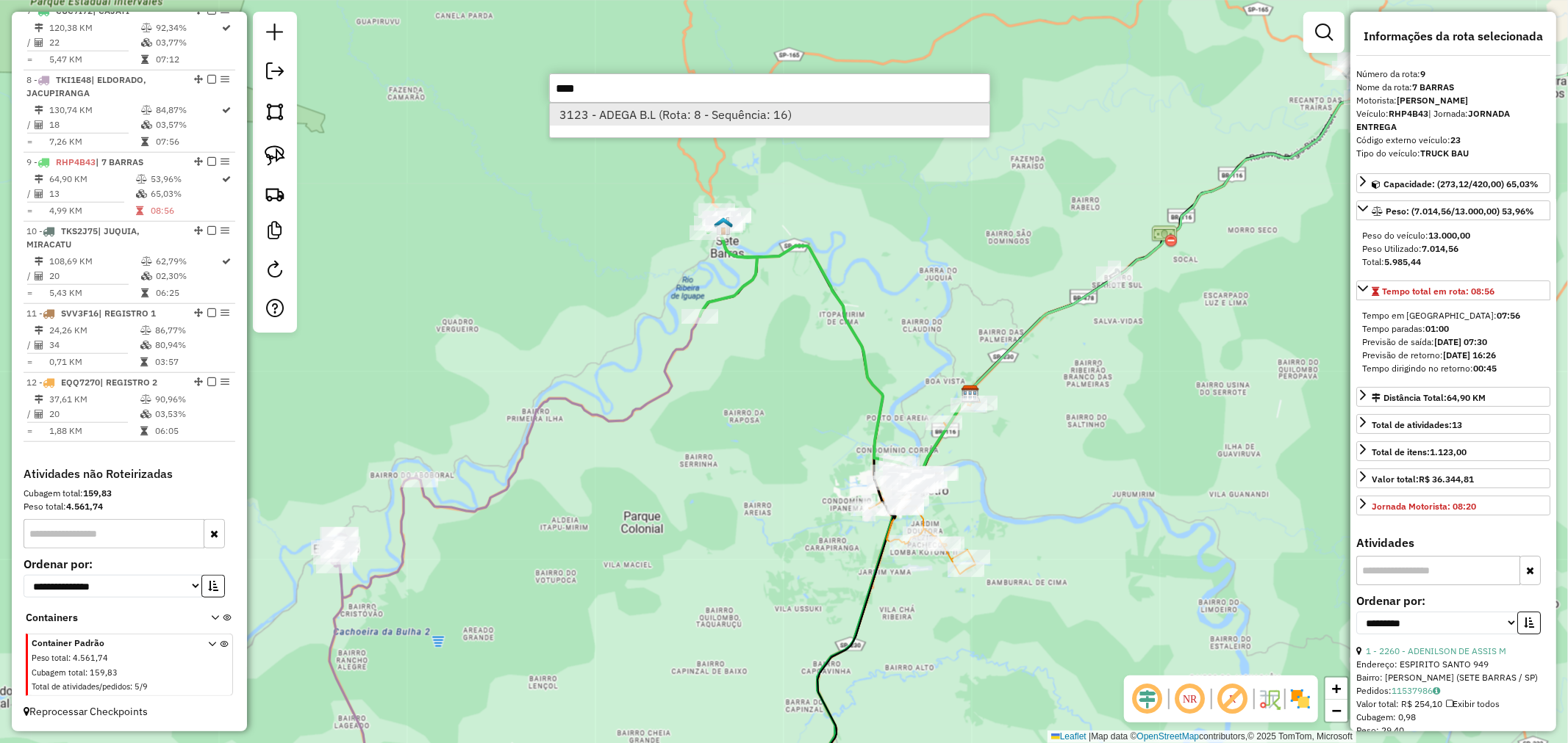
type input "****"
click at [698, 114] on li "3123 - ADEGA B.L (Rota: 8 - Sequência: 16)" at bounding box center [769, 114] width 439 height 22
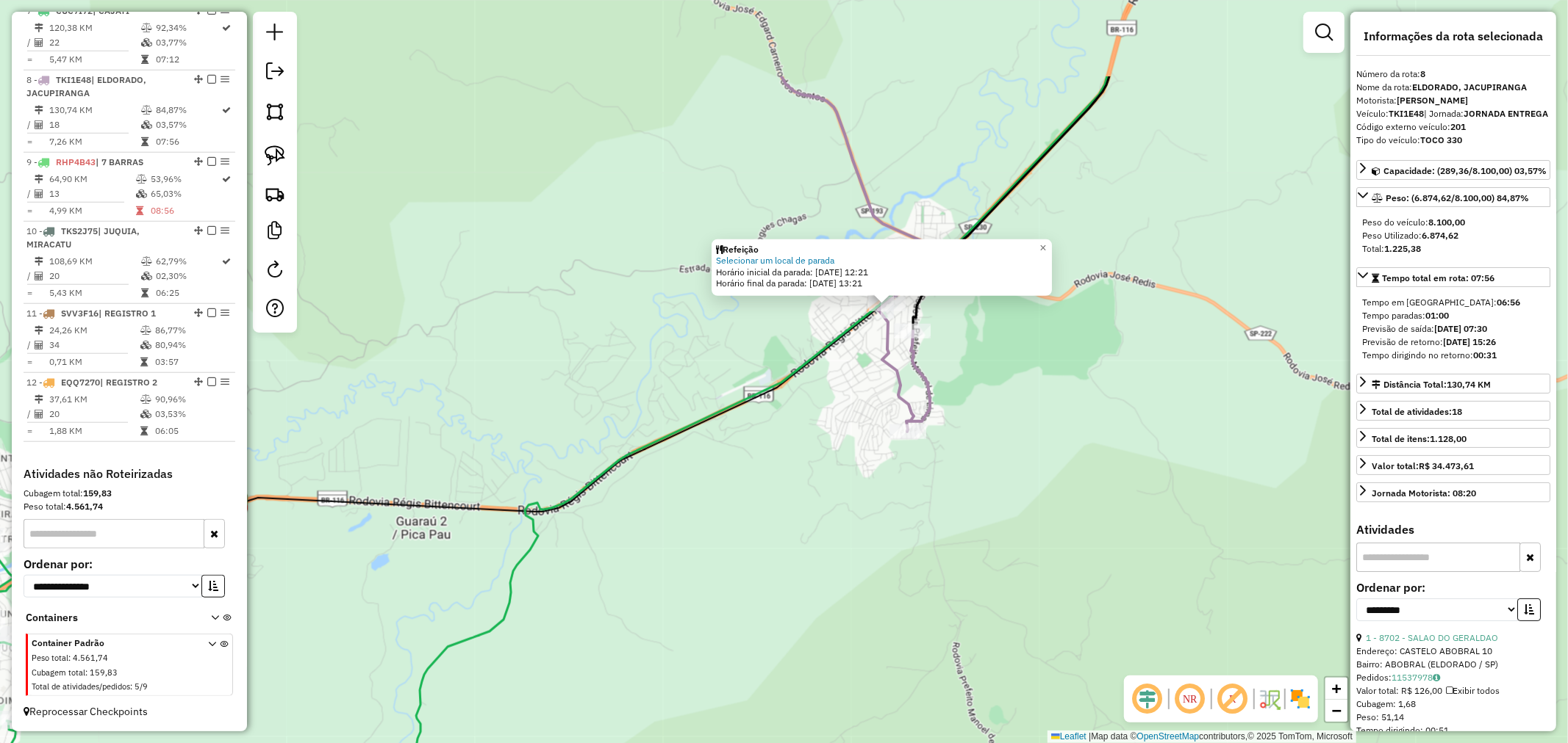
drag, startPoint x: 776, startPoint y: 332, endPoint x: 758, endPoint y: 546, distance: 214.8
click at [758, 546] on div "Refeição Selecionar um local de parada Horário inicial da parada: 12/08/2025 12…" at bounding box center [784, 372] width 1568 height 743
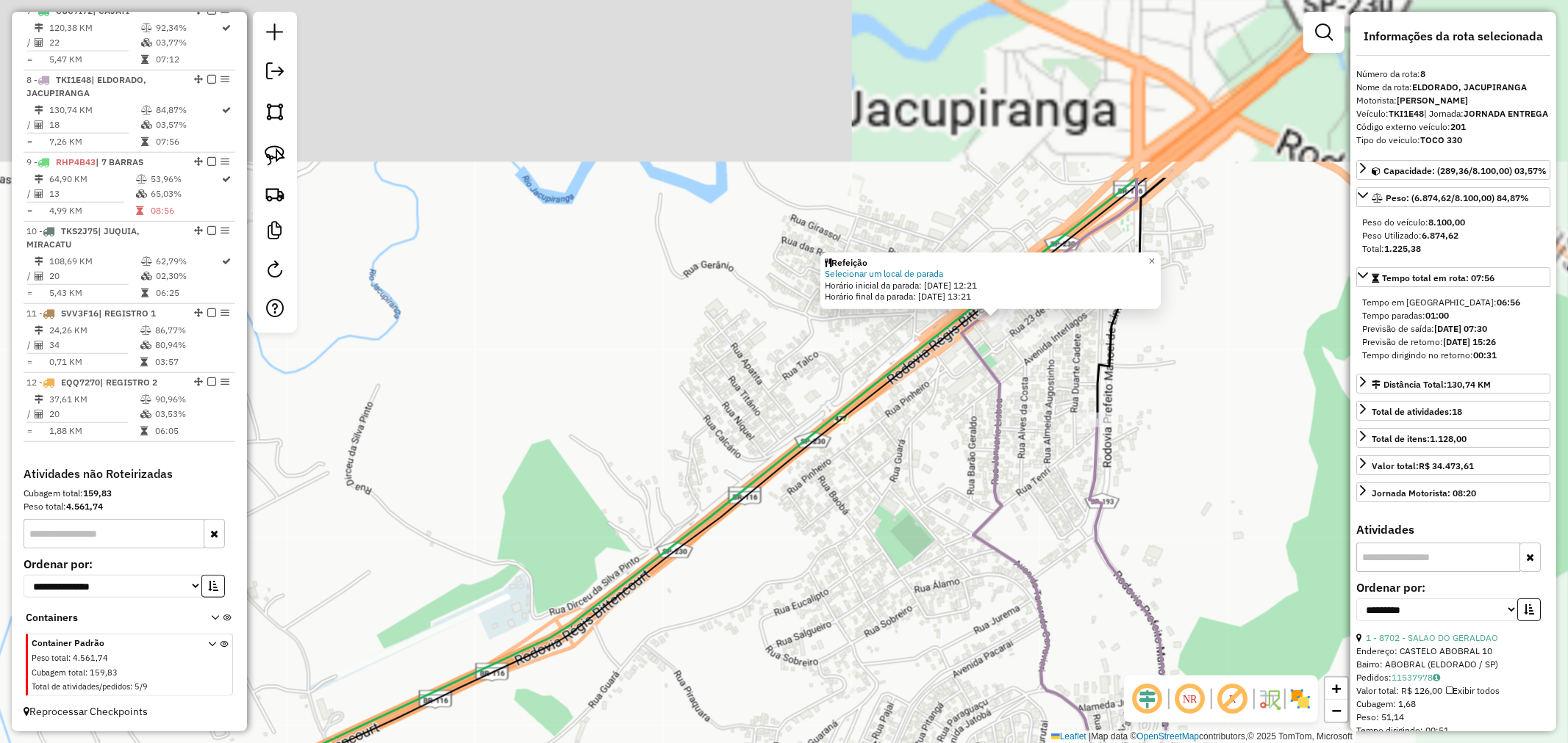
drag, startPoint x: 1015, startPoint y: 317, endPoint x: 856, endPoint y: 569, distance: 298.0
click at [856, 569] on div "Refeição Selecionar um local de parada Horário inicial da parada: 12/08/2025 12…" at bounding box center [784, 372] width 1568 height 743
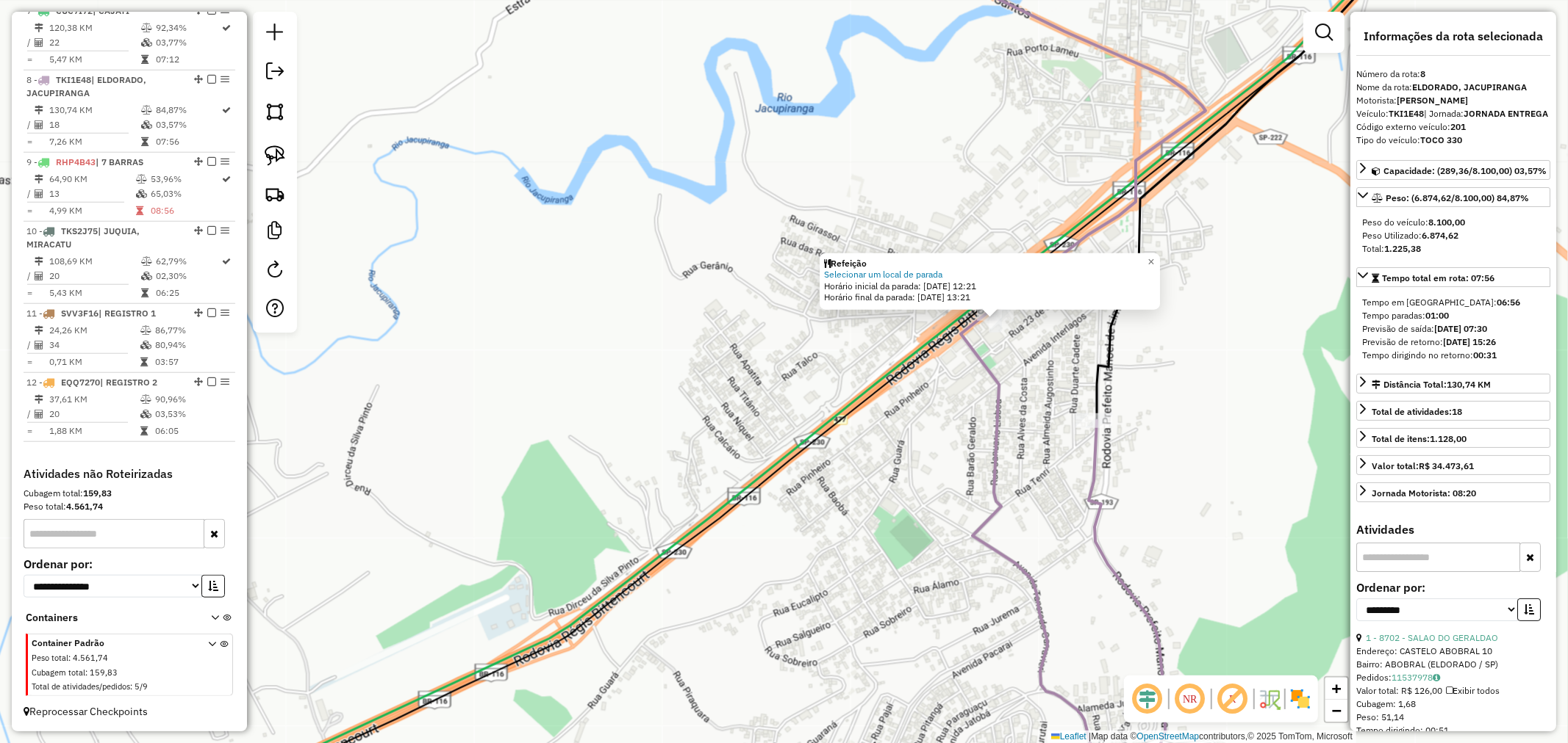
click at [988, 360] on icon at bounding box center [1066, 372] width 280 height 892
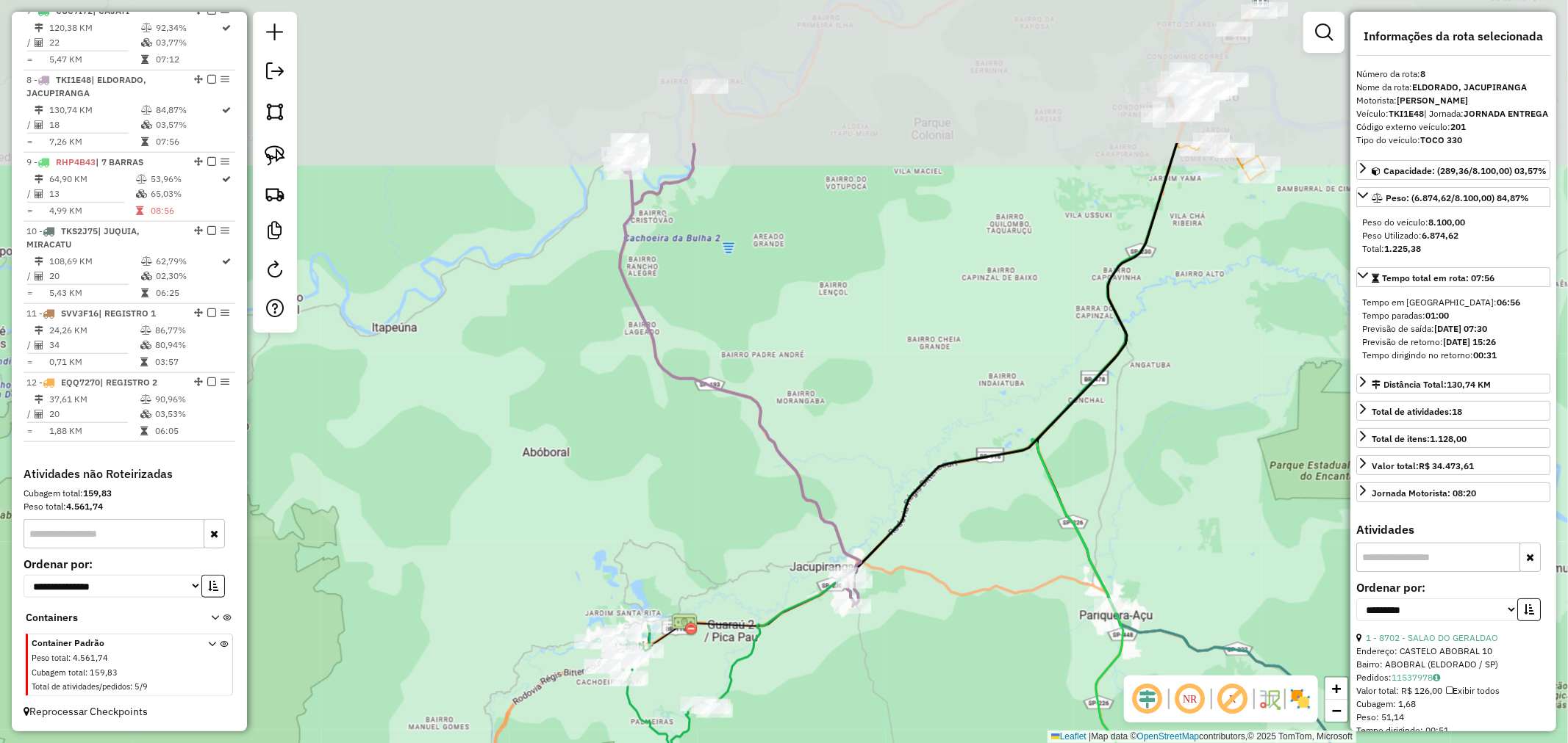
drag, startPoint x: 717, startPoint y: 165, endPoint x: 822, endPoint y: 408, distance: 264.7
click at [822, 408] on div "Janela de atendimento Grade de atendimento Capacidade Transportadoras Veículos …" at bounding box center [784, 372] width 1568 height 743
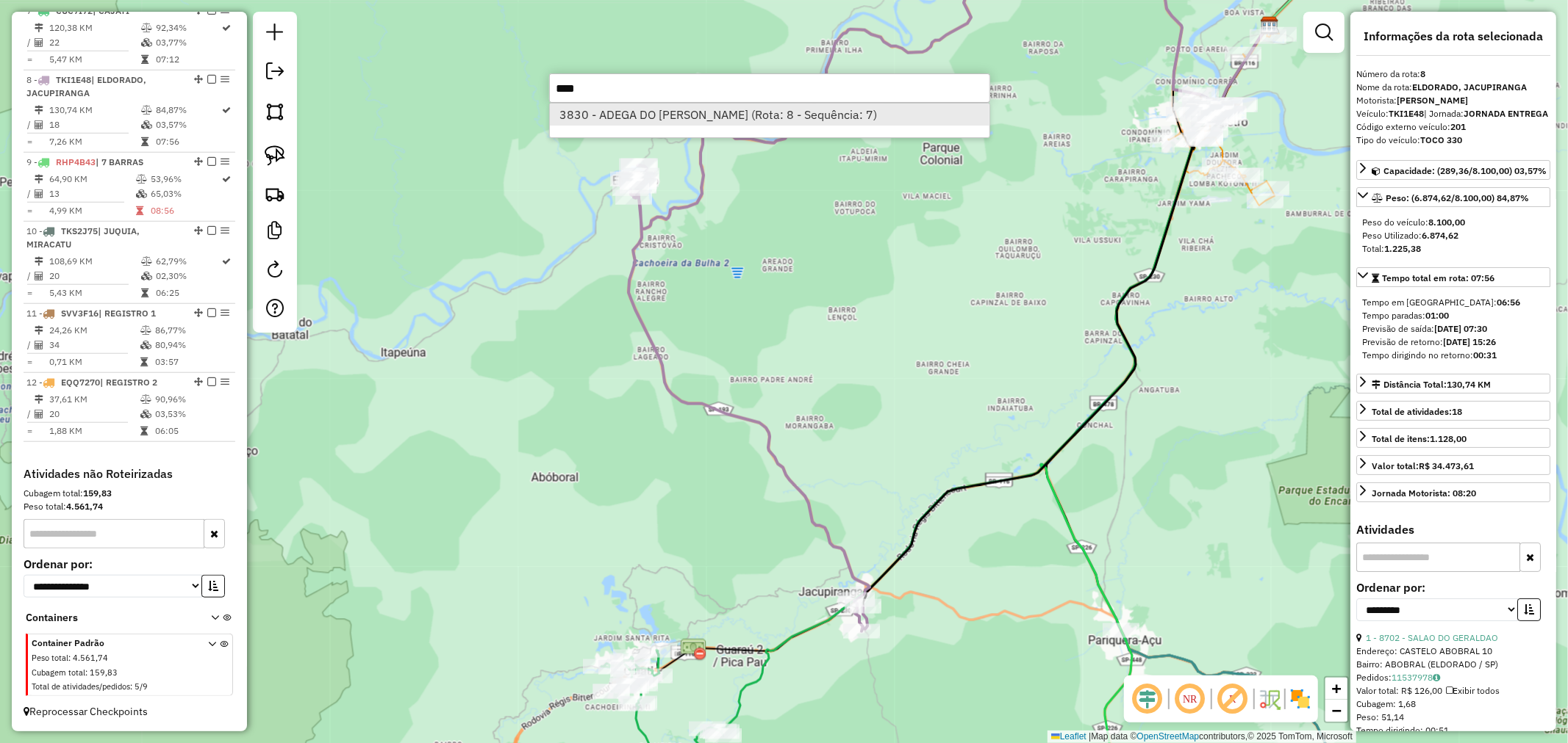
type input "****"
click at [746, 115] on li "3830 - ADEGA DO [PERSON_NAME] (Rota: 8 - Sequência: 7)" at bounding box center [769, 114] width 439 height 22
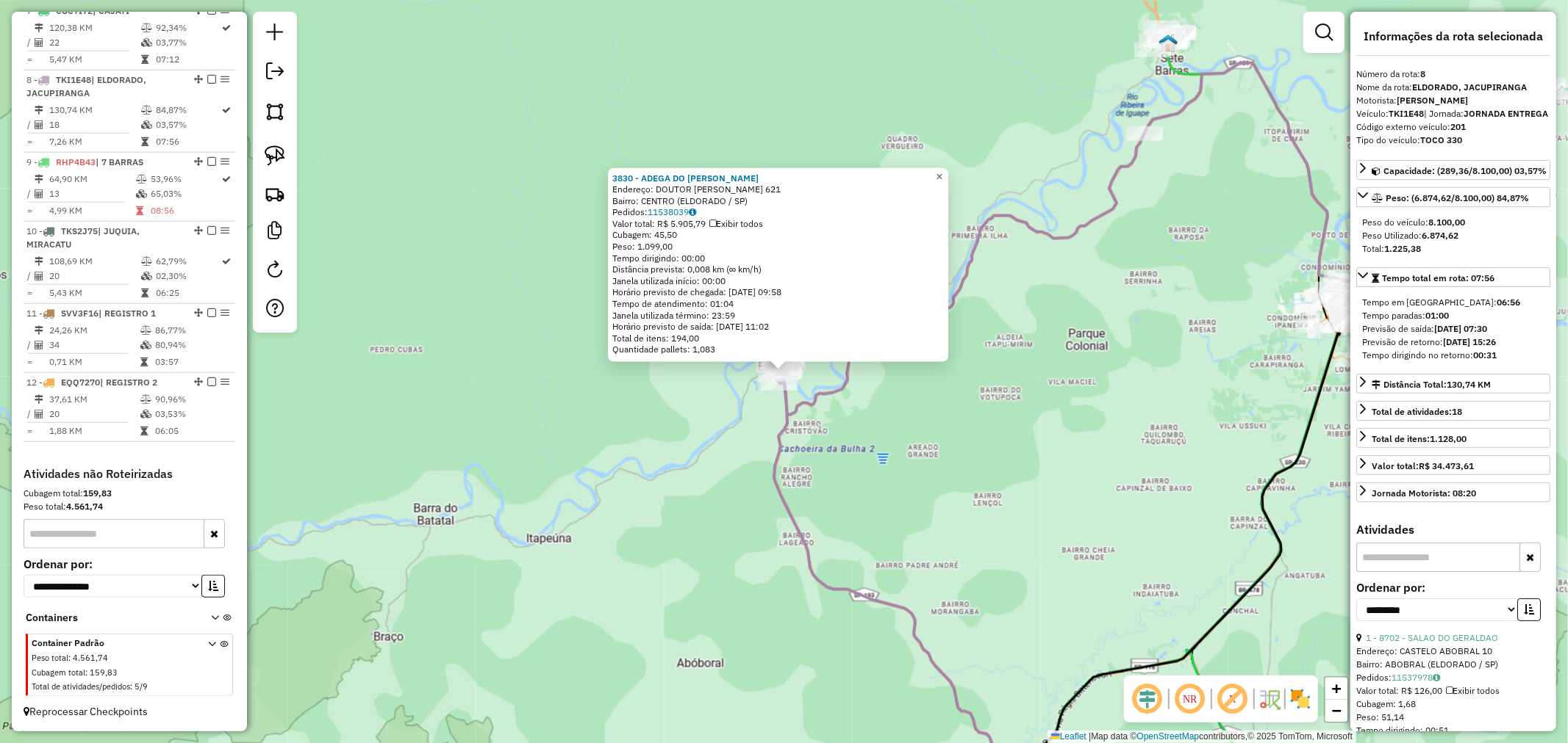
click at [942, 172] on span "×" at bounding box center [938, 175] width 7 height 13
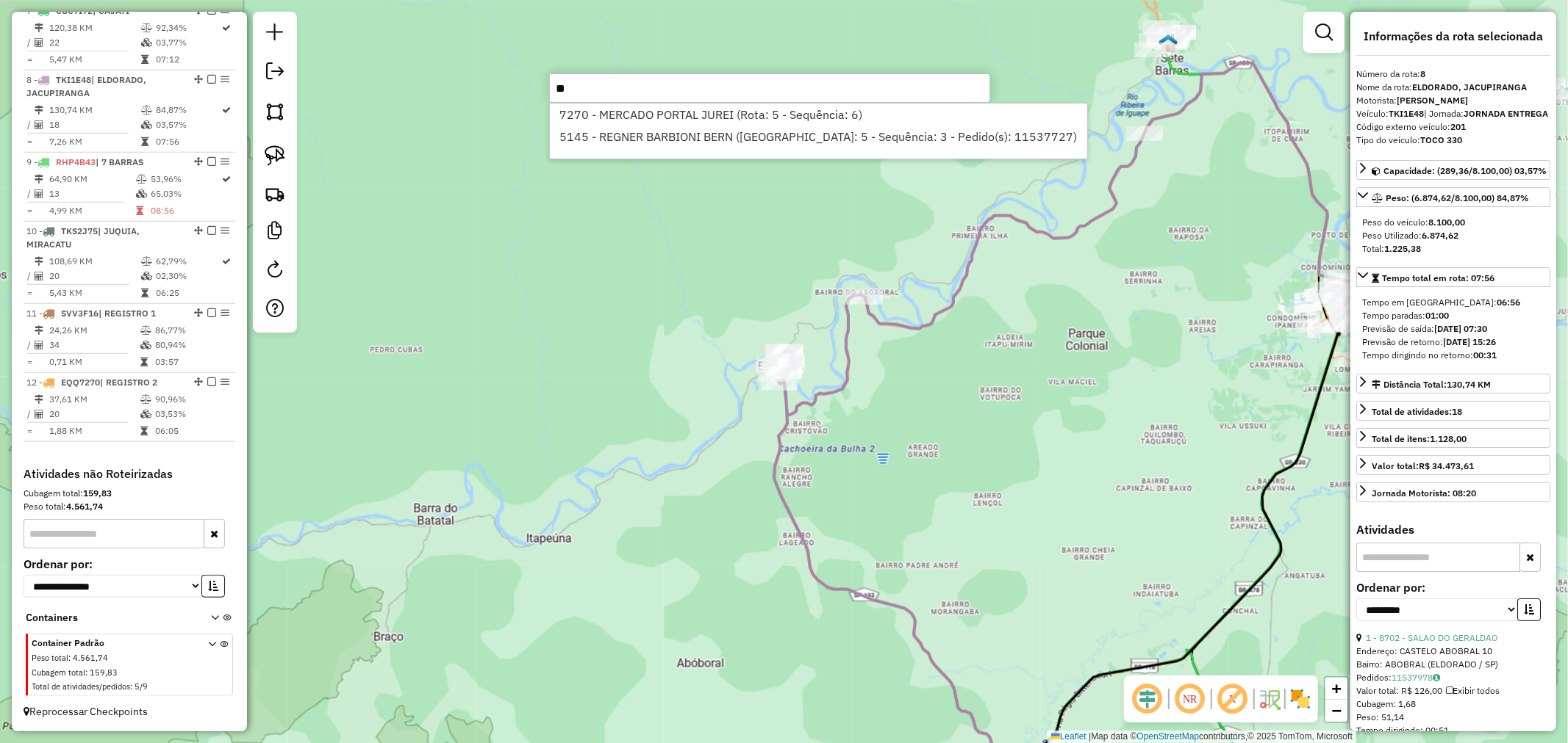
type input "*"
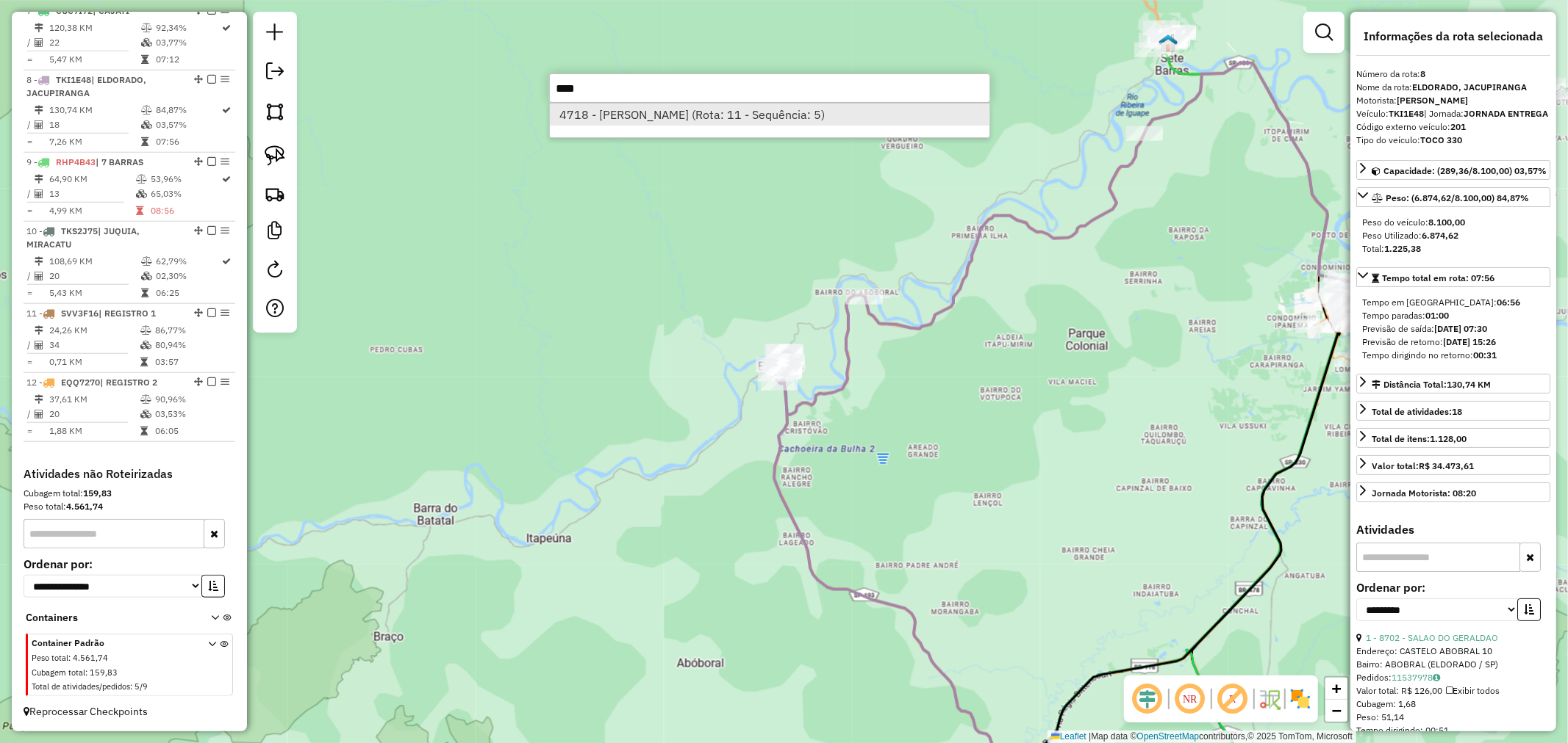
type input "****"
click at [665, 113] on li "4718 - [PERSON_NAME] (Rota: 11 - Sequência: 5)" at bounding box center [769, 114] width 439 height 22
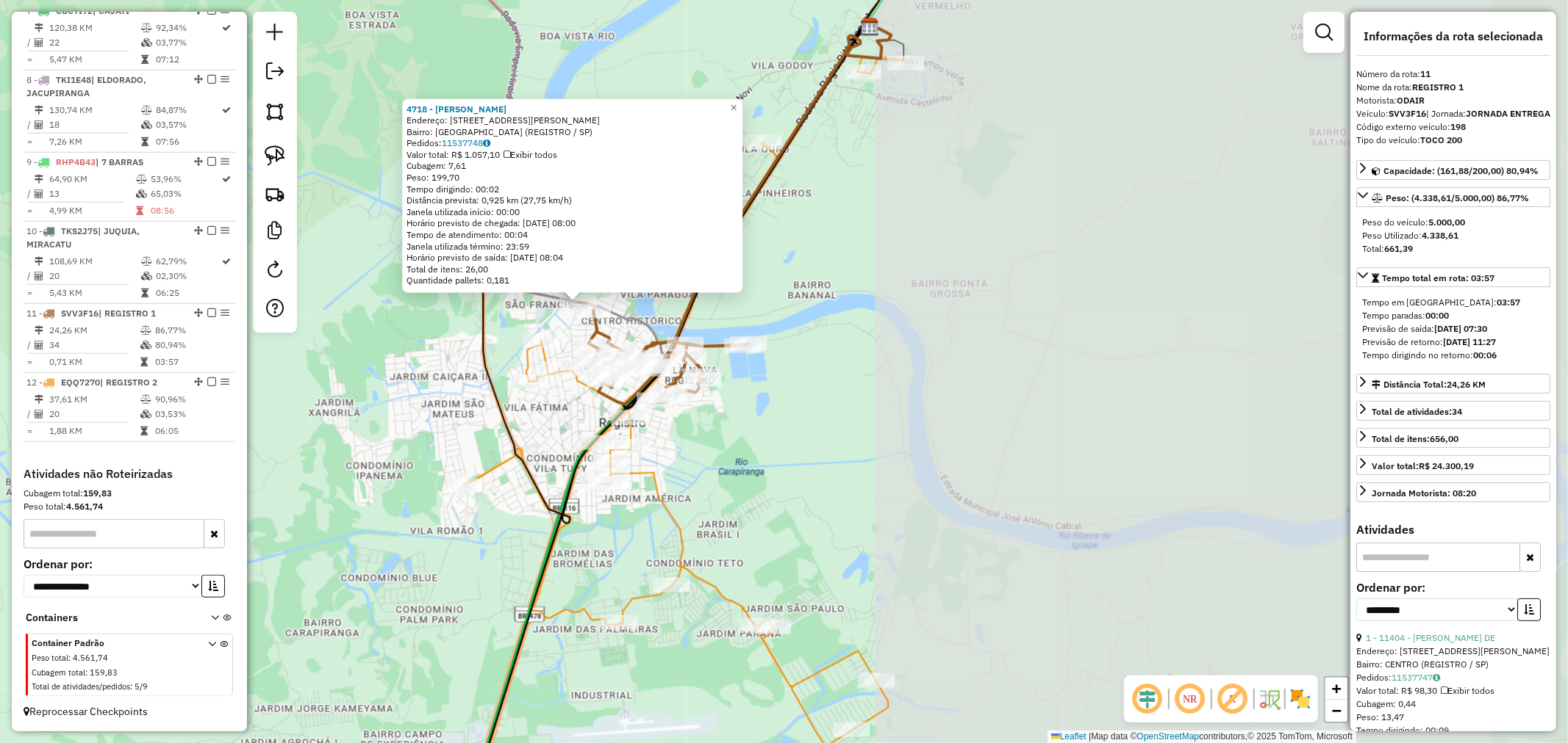
drag, startPoint x: 1008, startPoint y: 394, endPoint x: 252, endPoint y: 386, distance: 756.0
click at [252, 386] on div "4718 - GILSON CARLOS BENTO Endereço: RUA WILLES VASSAO 85 Bairro: VILA RIBEIROP…" at bounding box center [784, 372] width 1568 height 743
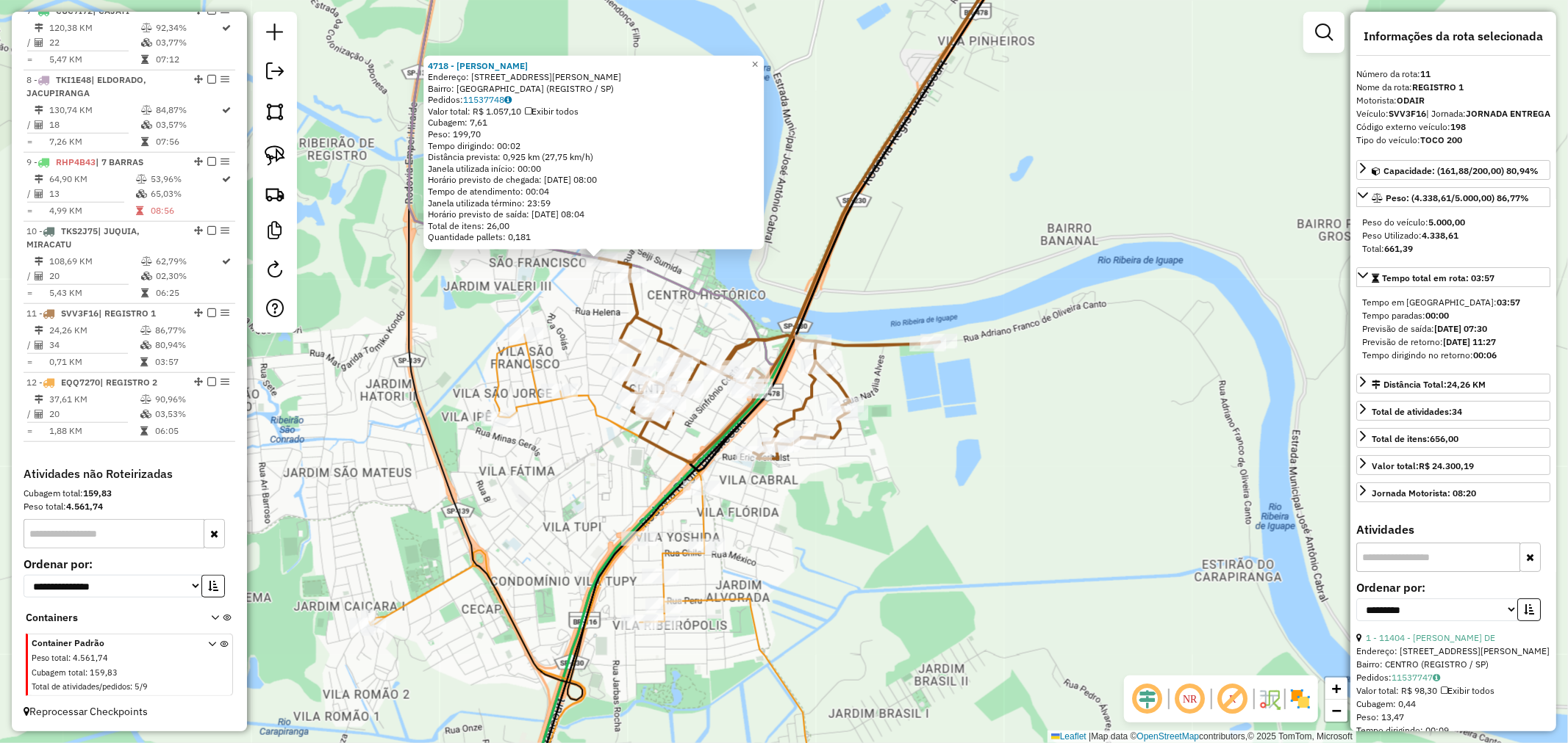
click at [635, 297] on icon at bounding box center [770, 359] width 341 height 201
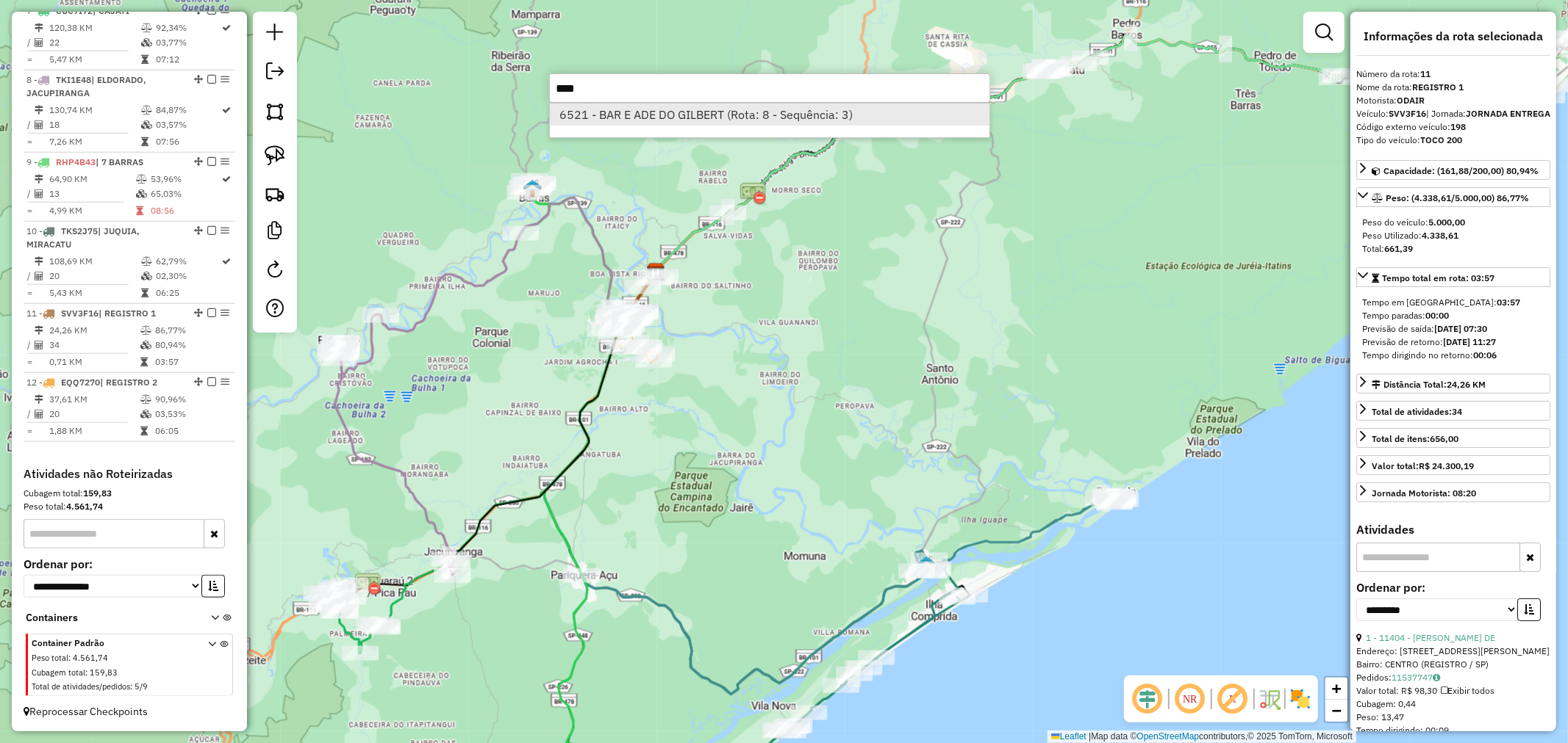
type input "****"
click at [659, 111] on li "6521 - BAR E ADE DO GILBERT (Rota: 8 - Sequência: 3)" at bounding box center [769, 114] width 439 height 22
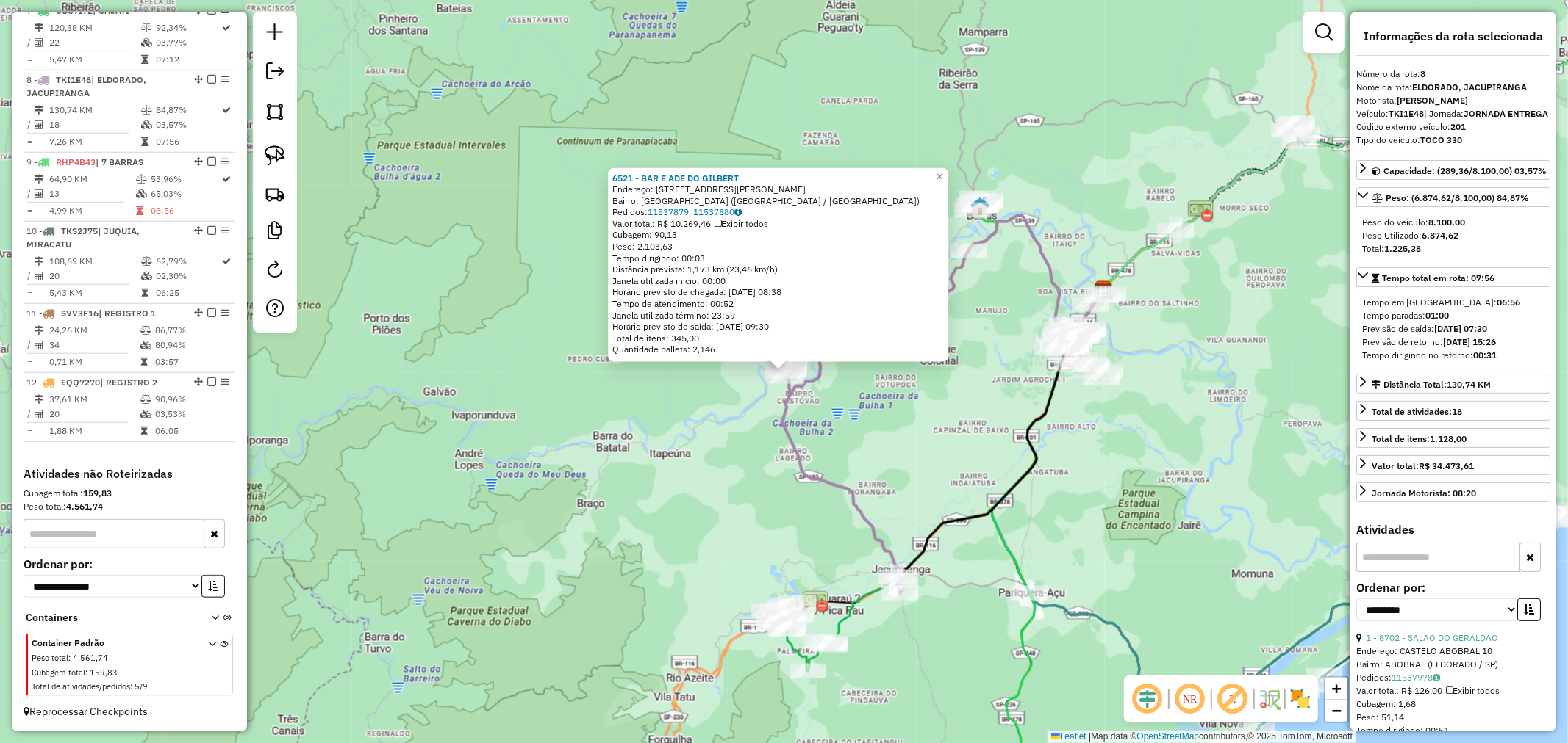
click at [794, 390] on icon at bounding box center [842, 463] width 121 height 262
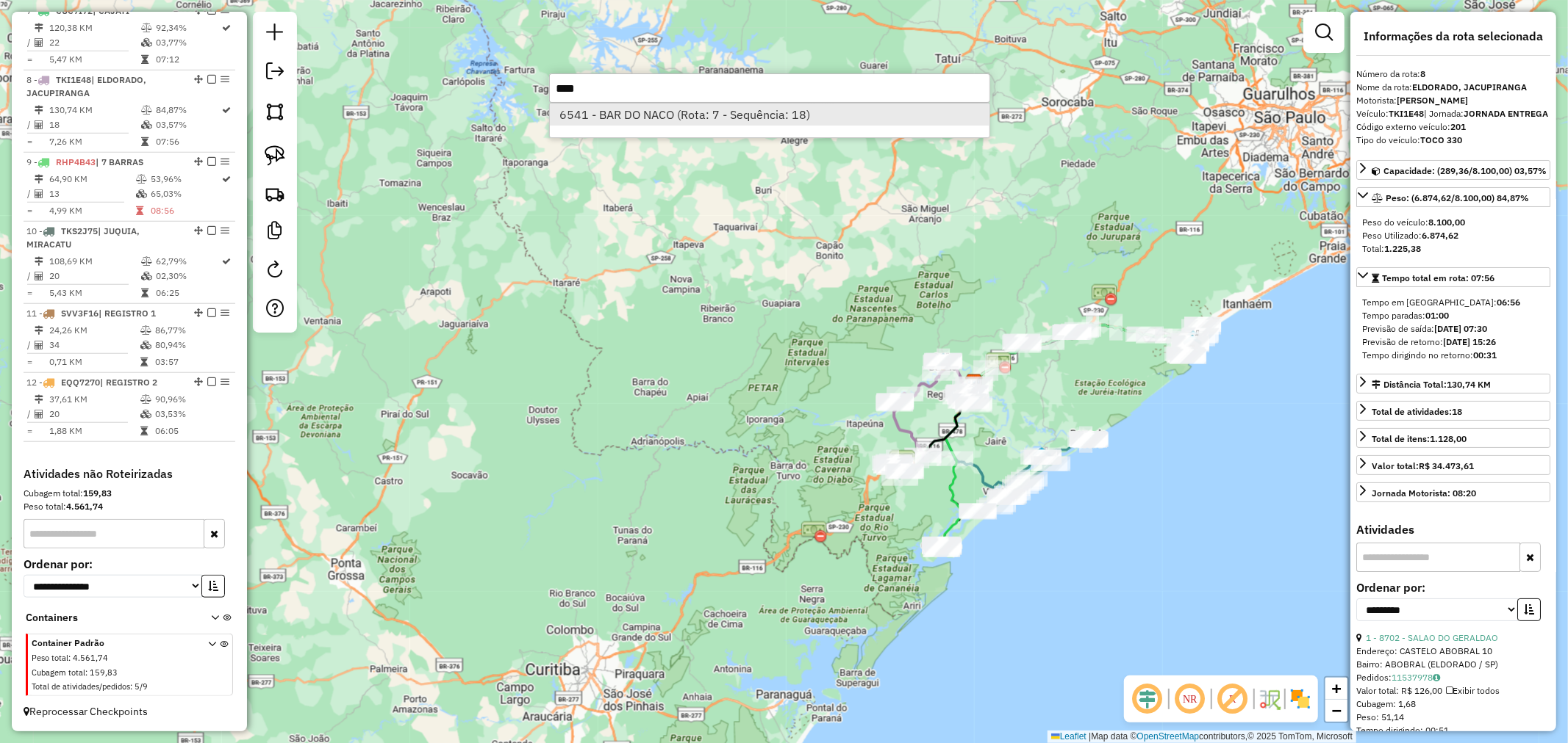
type input "****"
click at [644, 114] on li "6541 - BAR DO NACO (Rota: 7 - Sequência: 18)" at bounding box center [769, 114] width 439 height 22
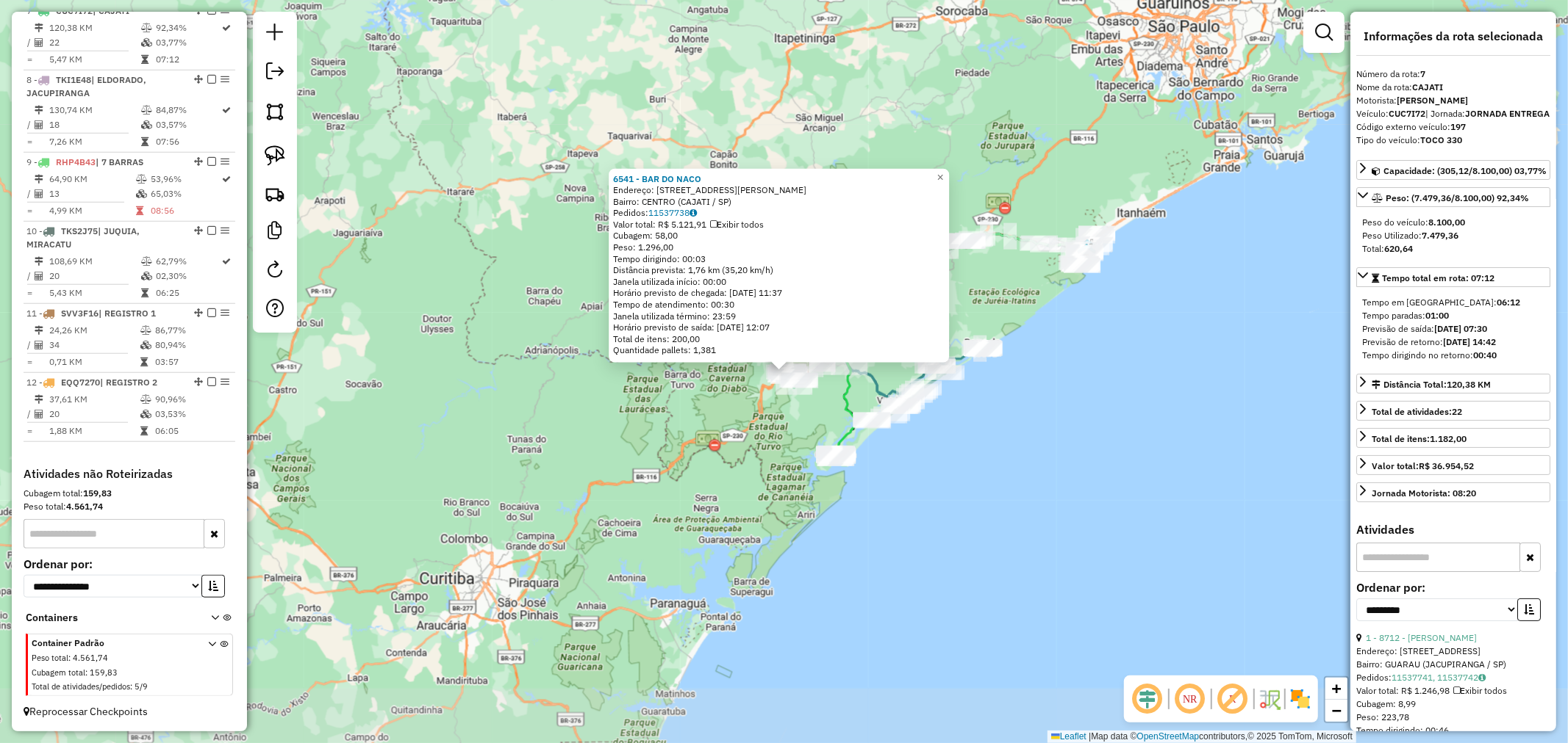
scroll to position [1026, 0]
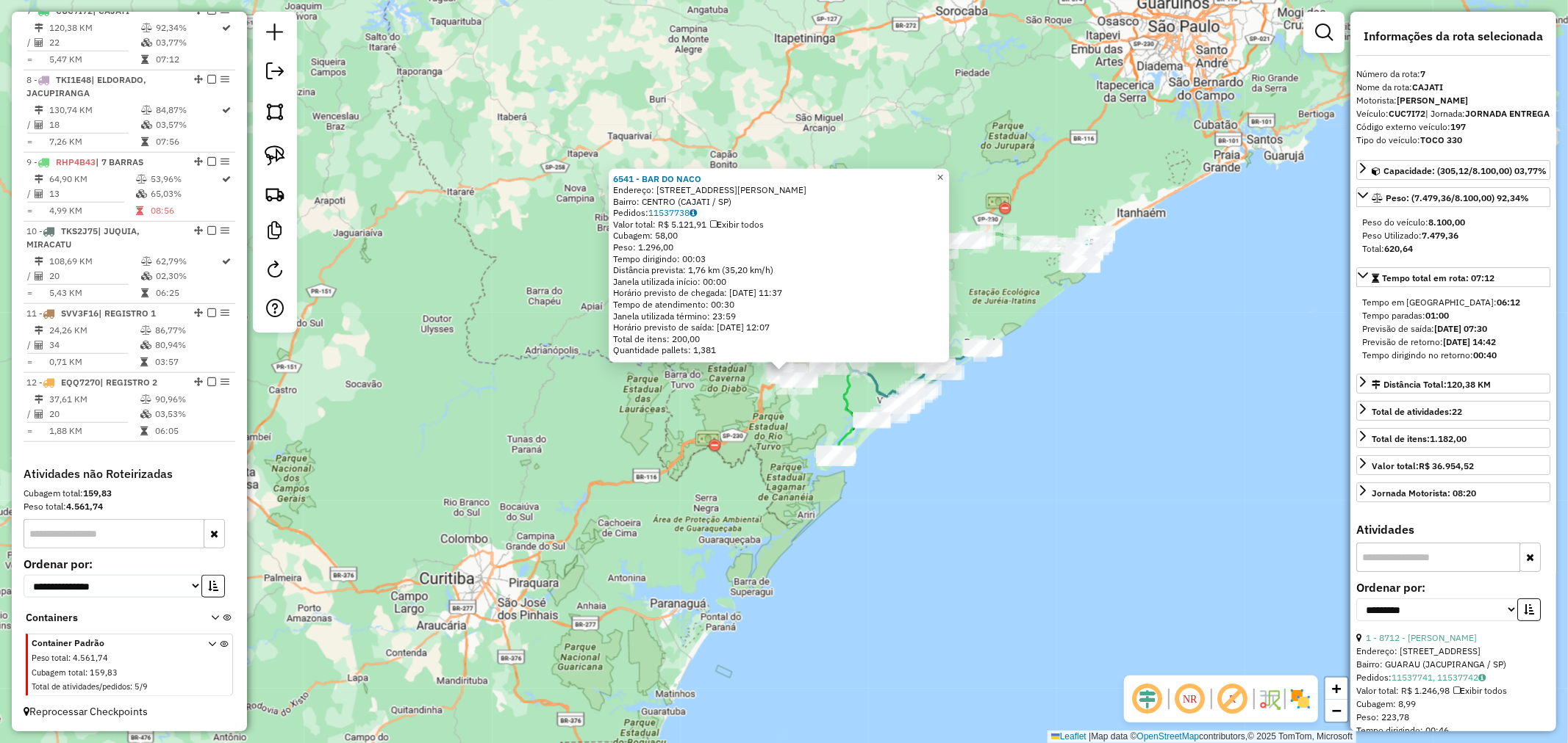
click at [949, 173] on link "×" at bounding box center [940, 177] width 18 height 18
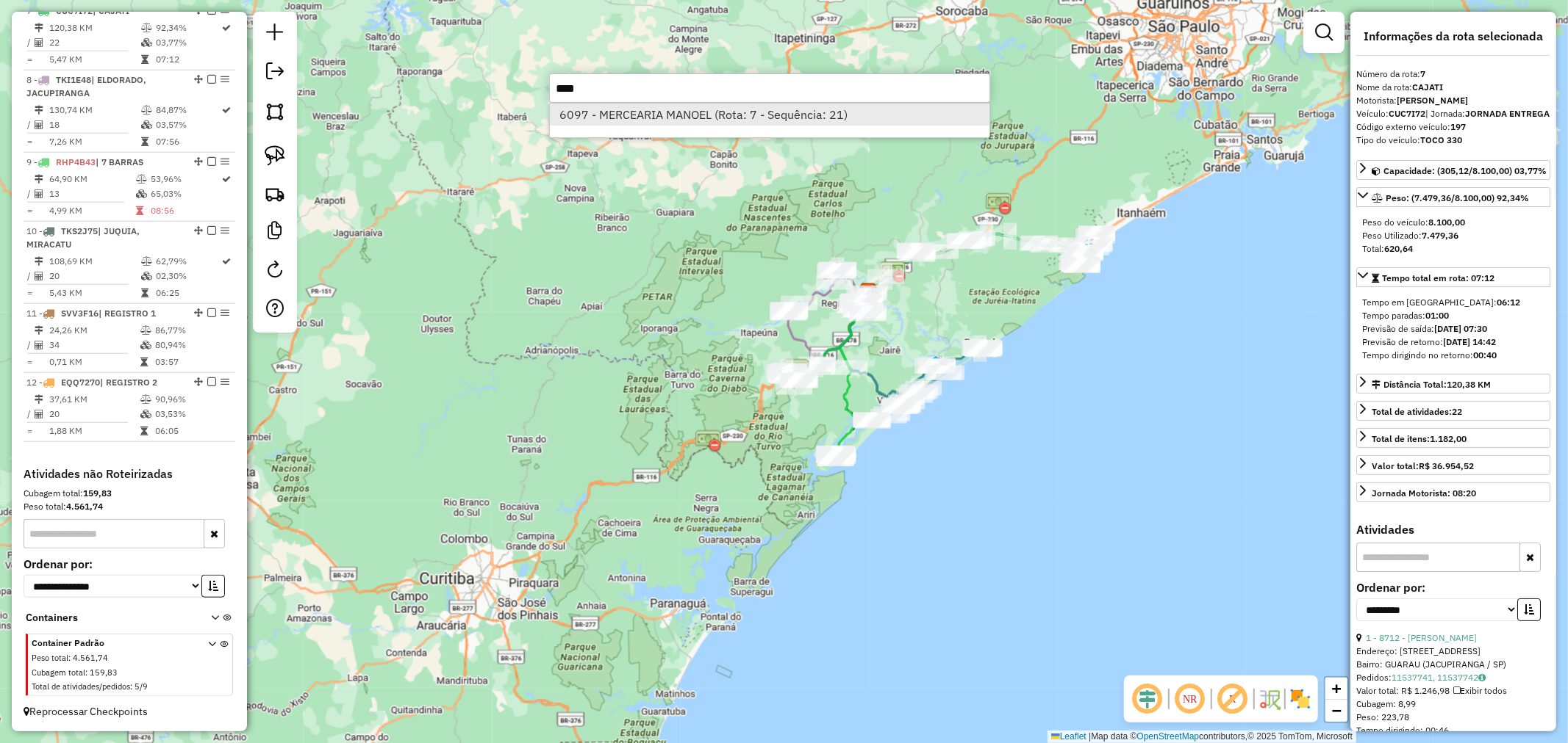
type input "****"
click at [683, 116] on li "6097 - MERCEARIA MANOEL (Rota: 7 - Sequência: 21)" at bounding box center [769, 114] width 439 height 22
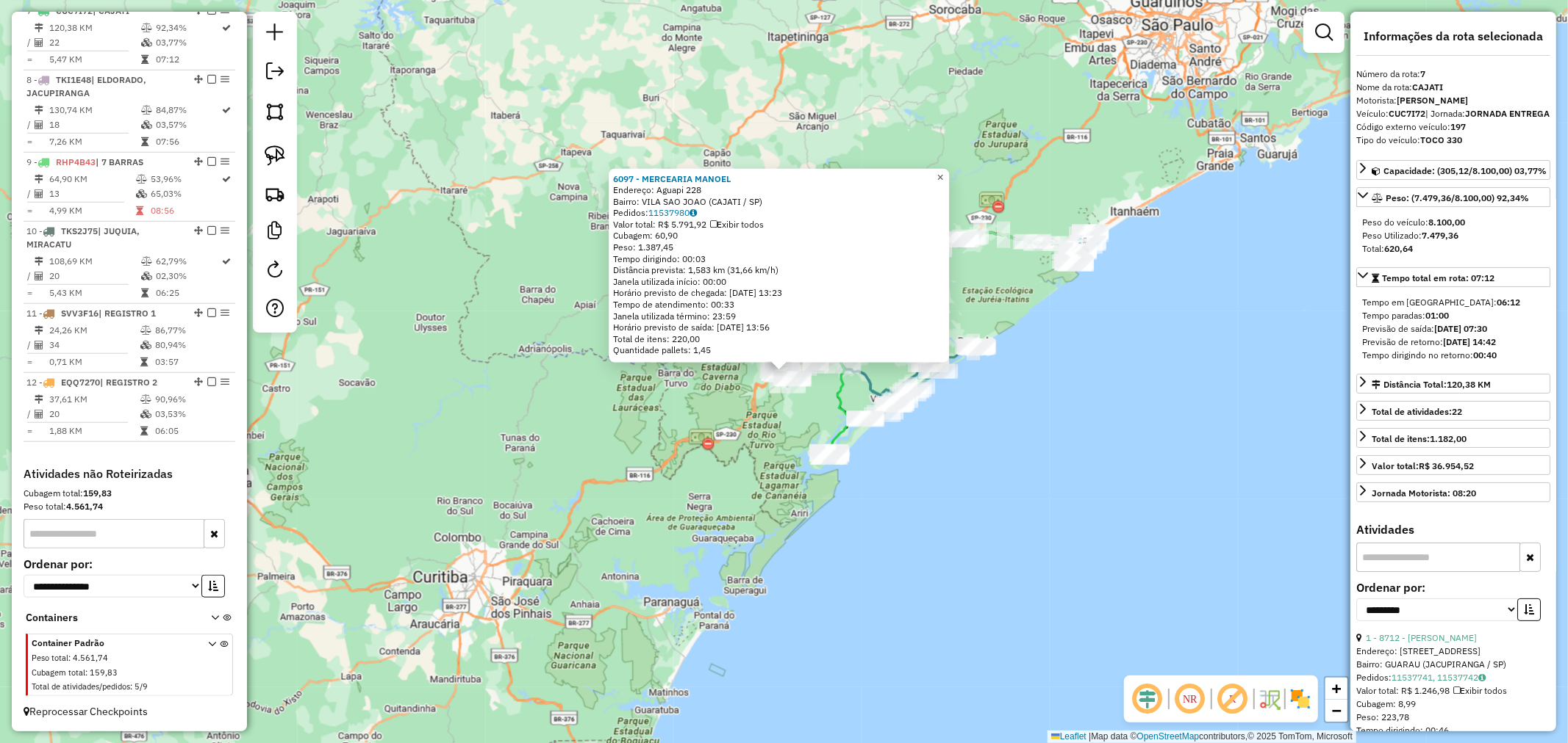
click at [943, 176] on span "×" at bounding box center [940, 176] width 7 height 13
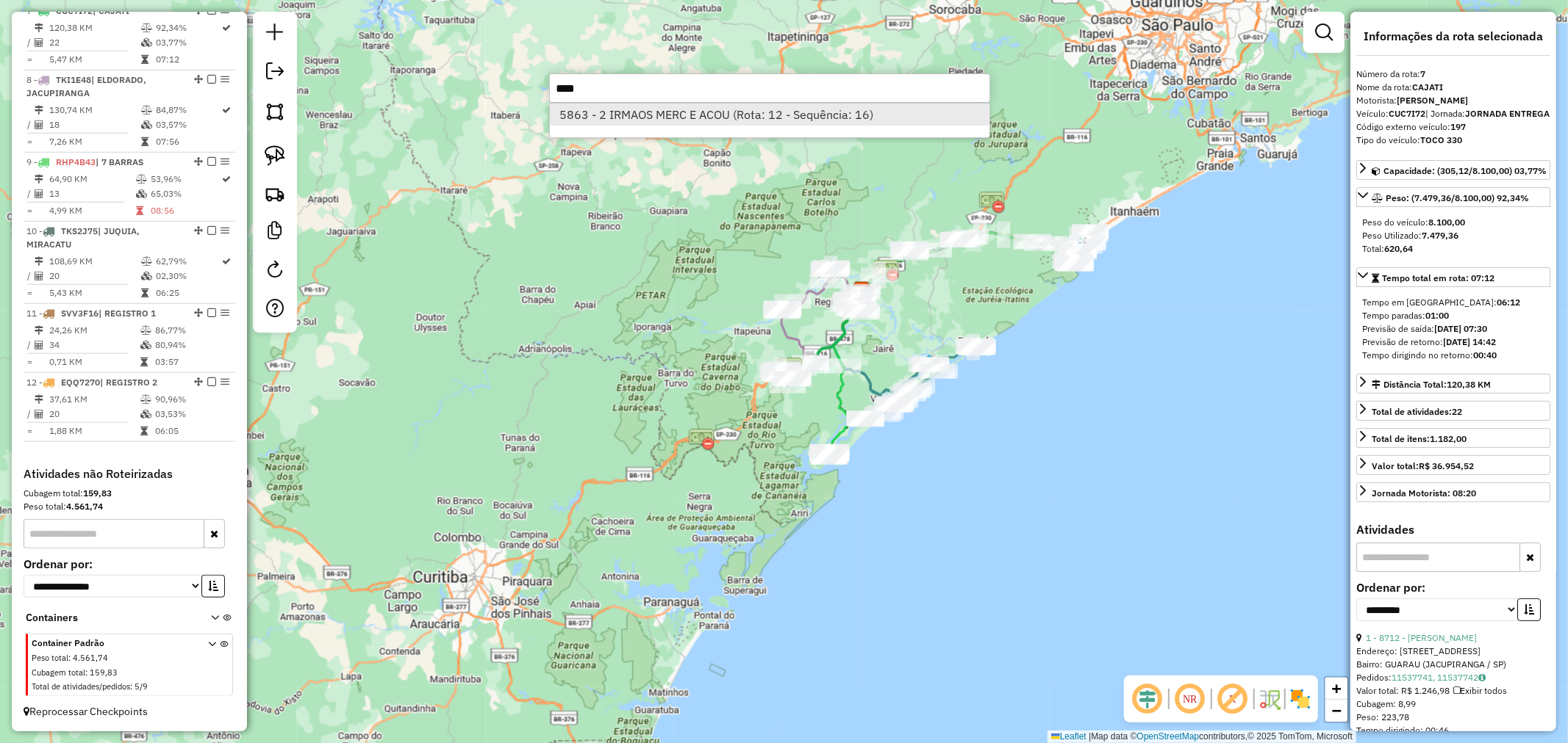
type input "****"
click at [662, 112] on li "5863 - 2 IRMAOS MERC E ACOU (Rota: 12 - Sequência: 16)" at bounding box center [769, 114] width 439 height 22
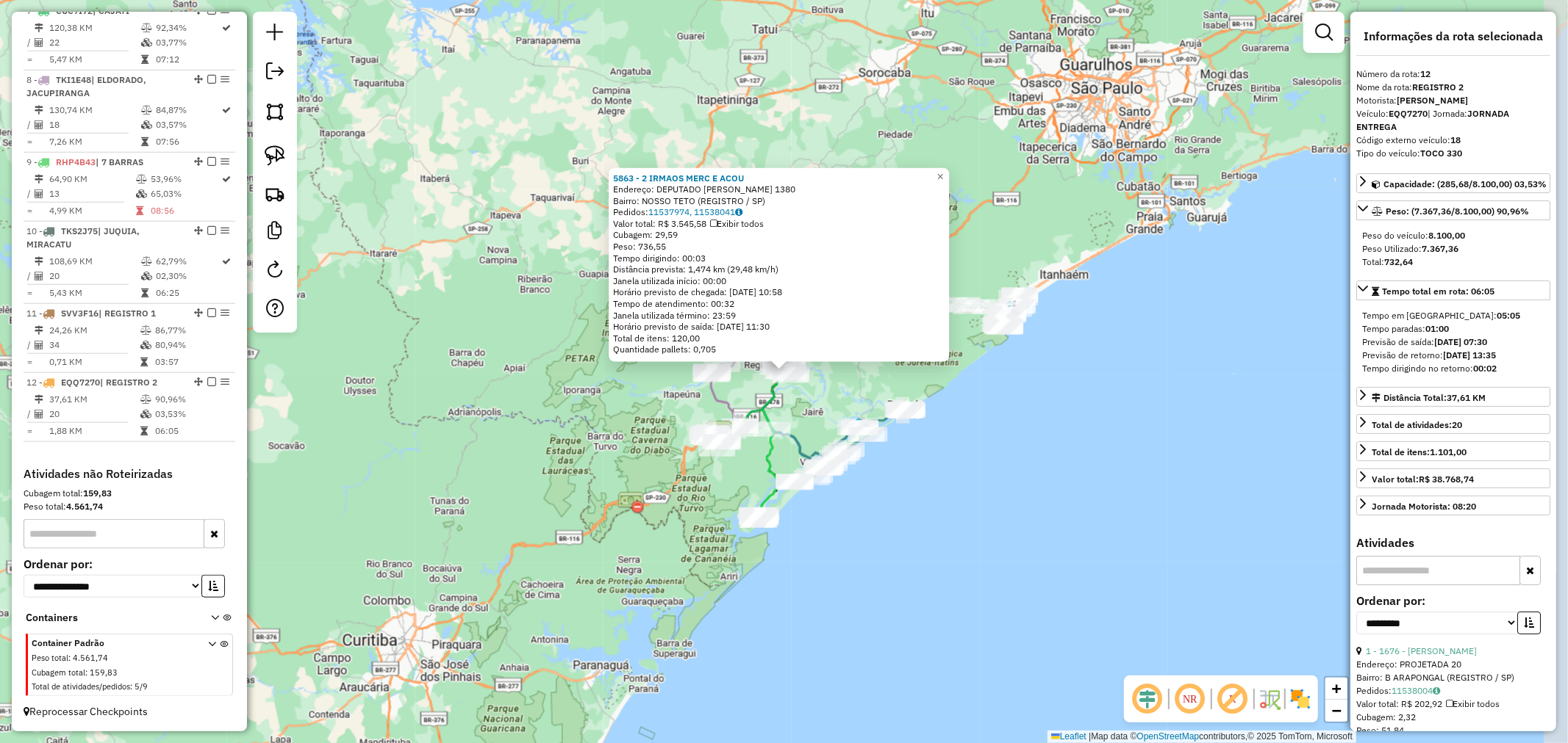
scroll to position [1036, 0]
click at [943, 172] on span "×" at bounding box center [940, 175] width 7 height 13
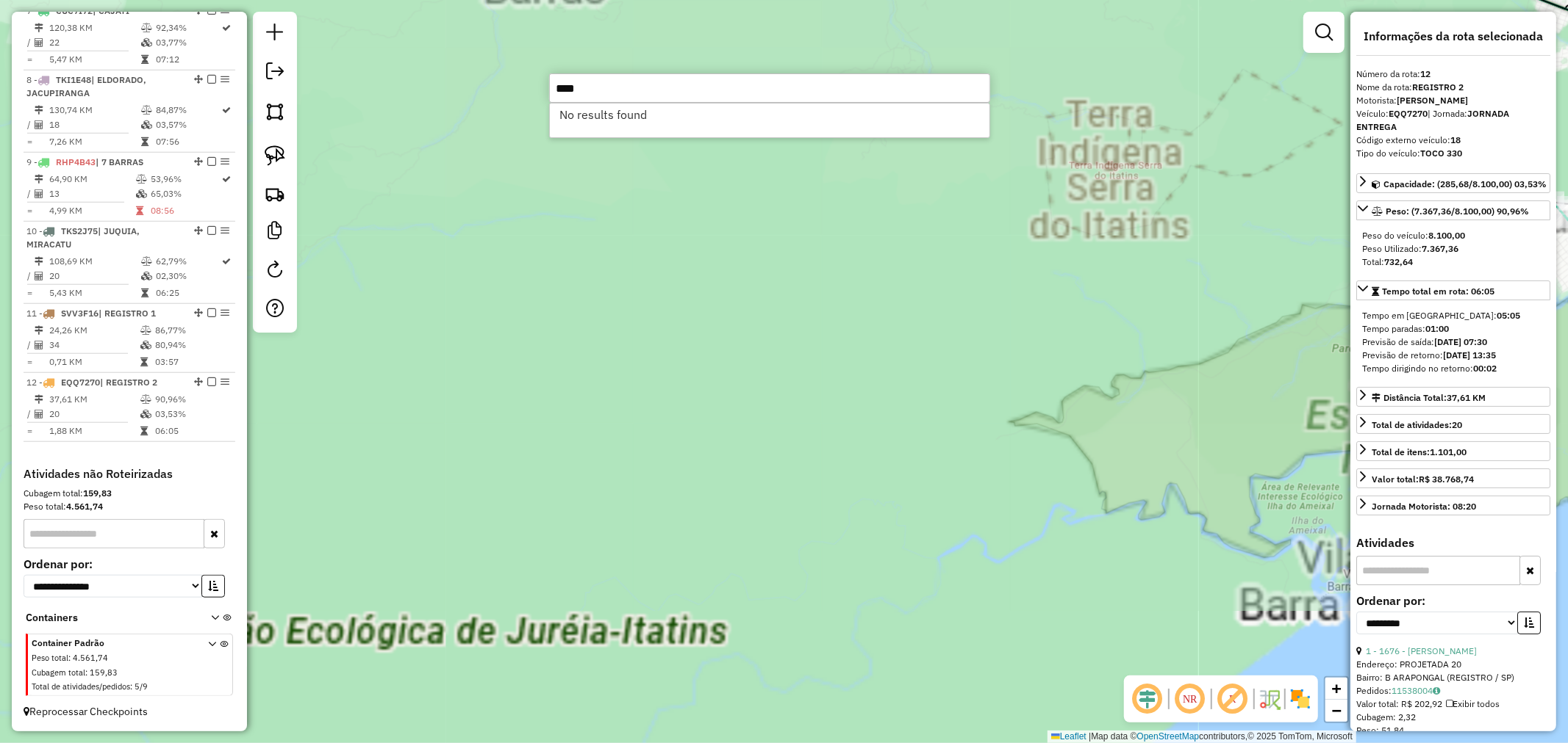
type input "****"
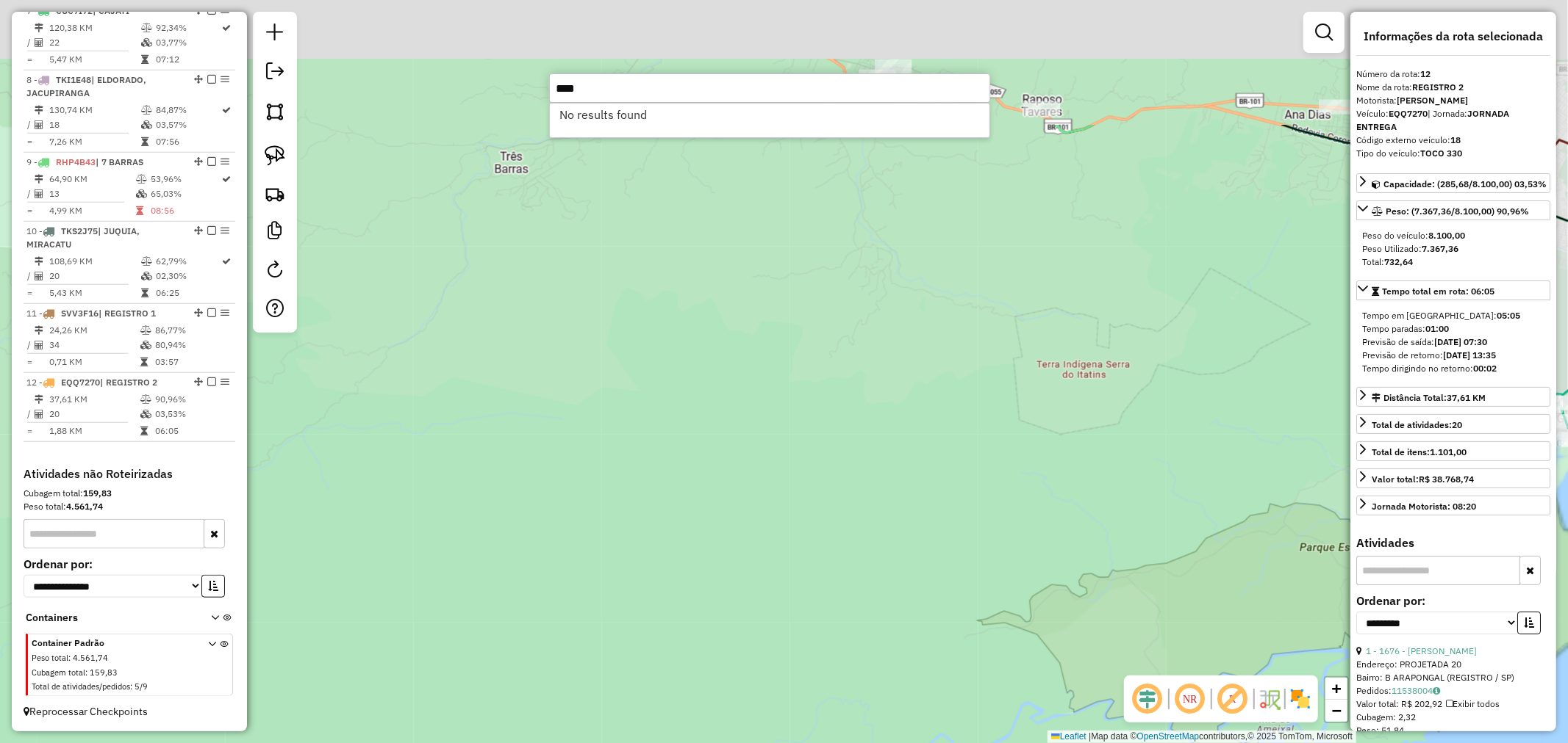
drag, startPoint x: 966, startPoint y: 255, endPoint x: 935, endPoint y: 571, distance: 317.5
click at [935, 571] on div "Janela de atendimento Grade de atendimento Capacidade Transportadoras Veículos …" at bounding box center [784, 372] width 1568 height 743
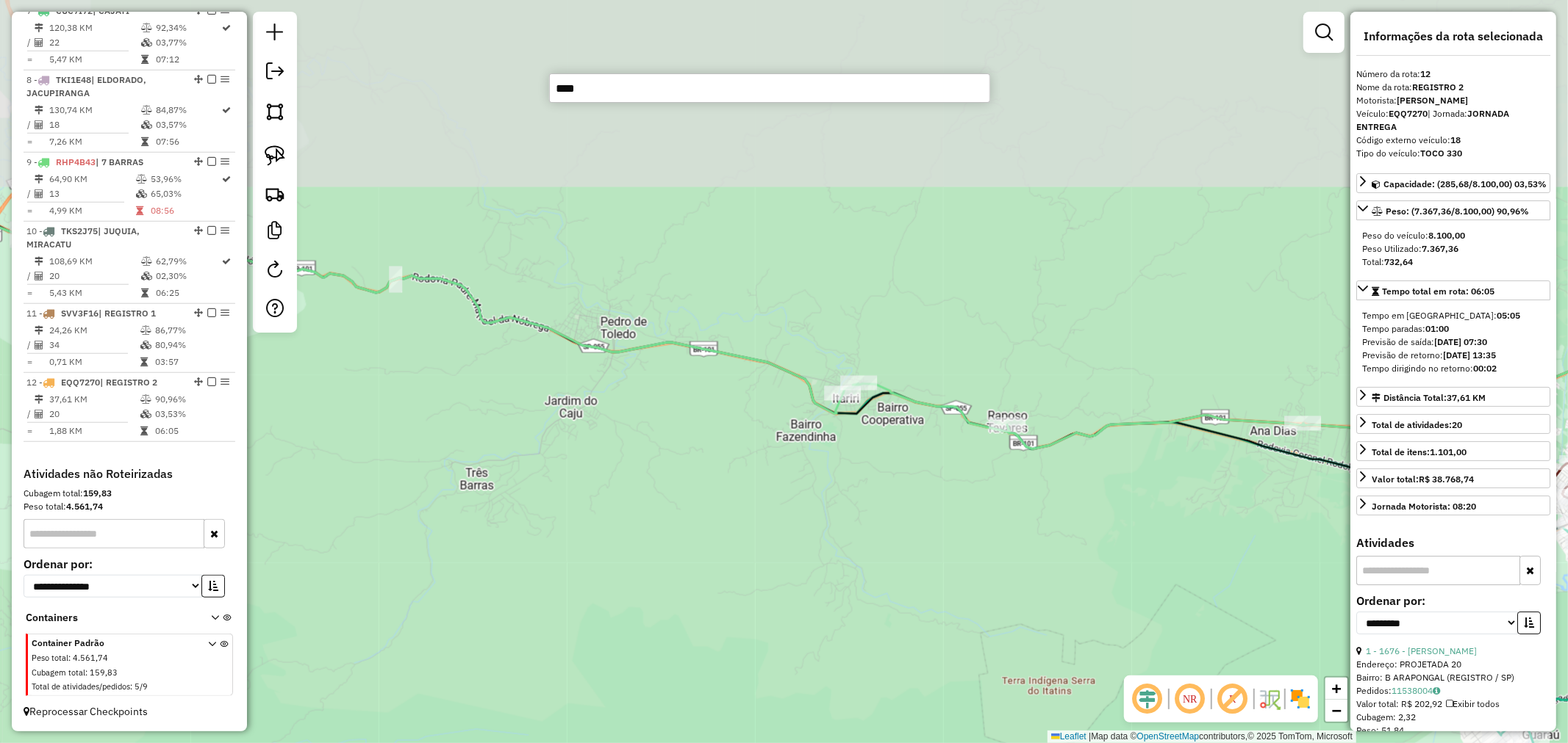
drag, startPoint x: 1030, startPoint y: 377, endPoint x: 996, endPoint y: 569, distance: 195.0
click at [996, 569] on div "Janela de atendimento Grade de atendimento Capacidade Transportadoras Veículos …" at bounding box center [784, 372] width 1568 height 743
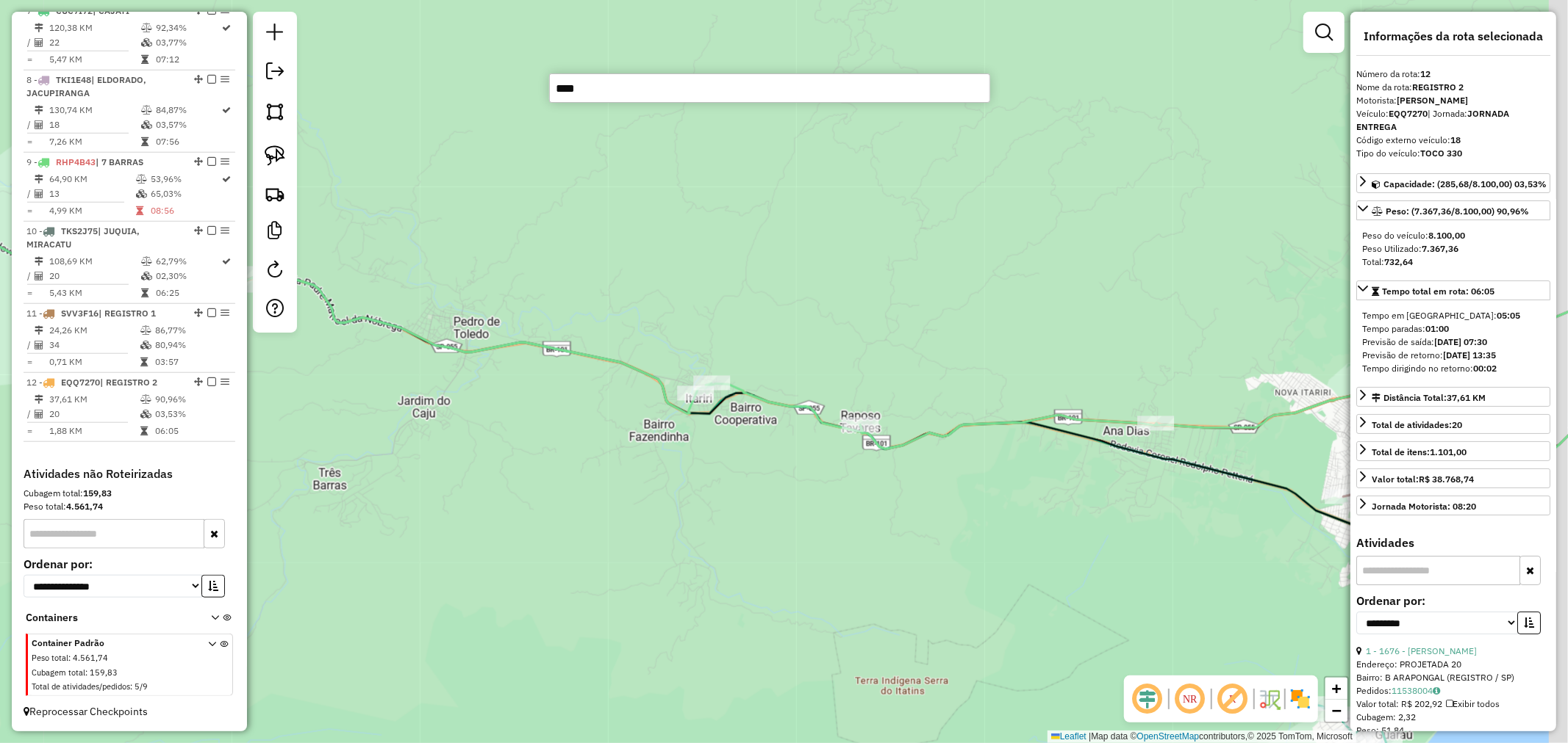
drag, startPoint x: 1030, startPoint y: 548, endPoint x: 589, endPoint y: 517, distance: 442.1
click at [589, 517] on div "Janela de atendimento Grade de atendimento Capacidade Transportadoras Veículos …" at bounding box center [784, 372] width 1568 height 743
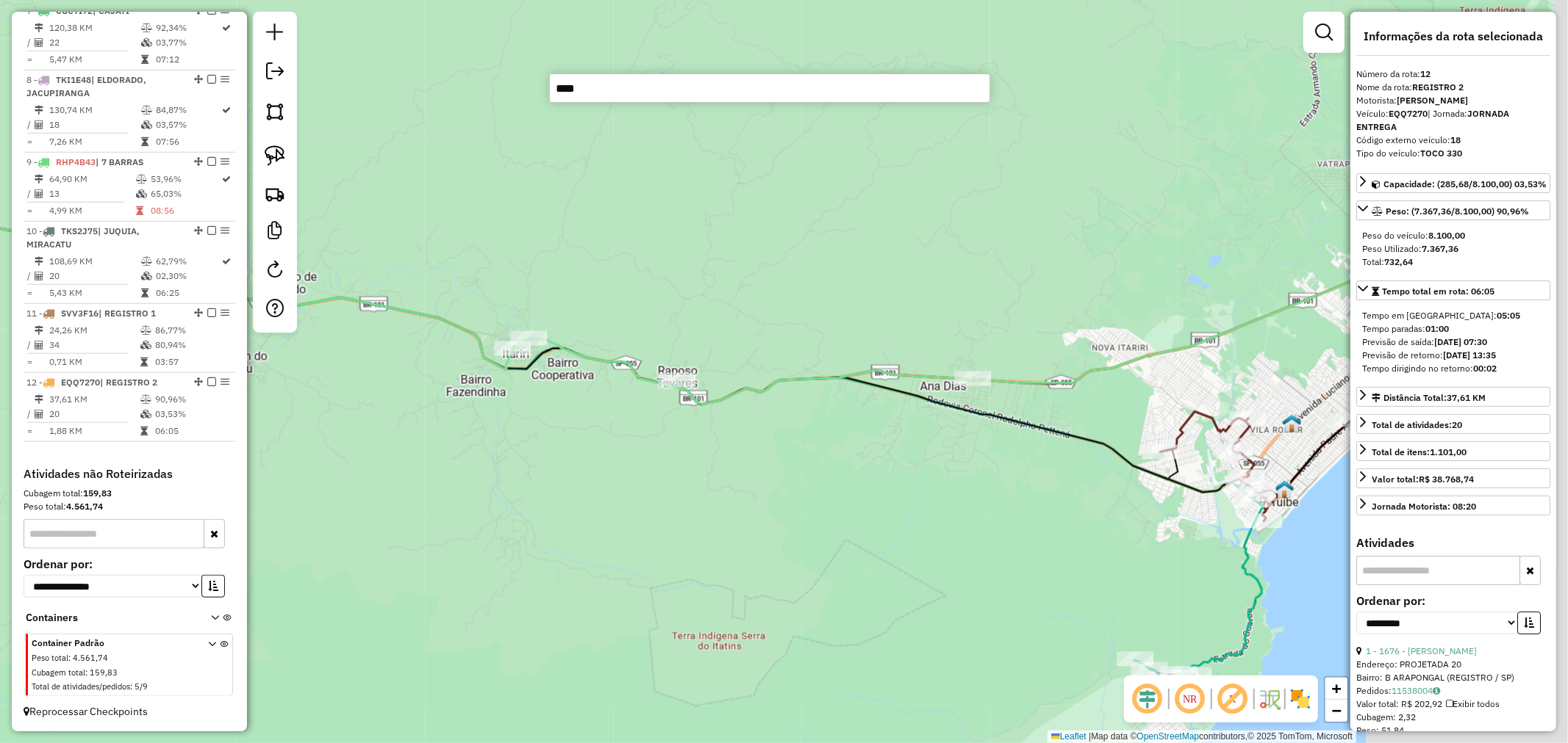
drag, startPoint x: 907, startPoint y: 531, endPoint x: 724, endPoint y: 485, distance: 188.7
click at [724, 485] on div "Janela de atendimento Grade de atendimento Capacidade Transportadoras Veículos …" at bounding box center [784, 372] width 1568 height 743
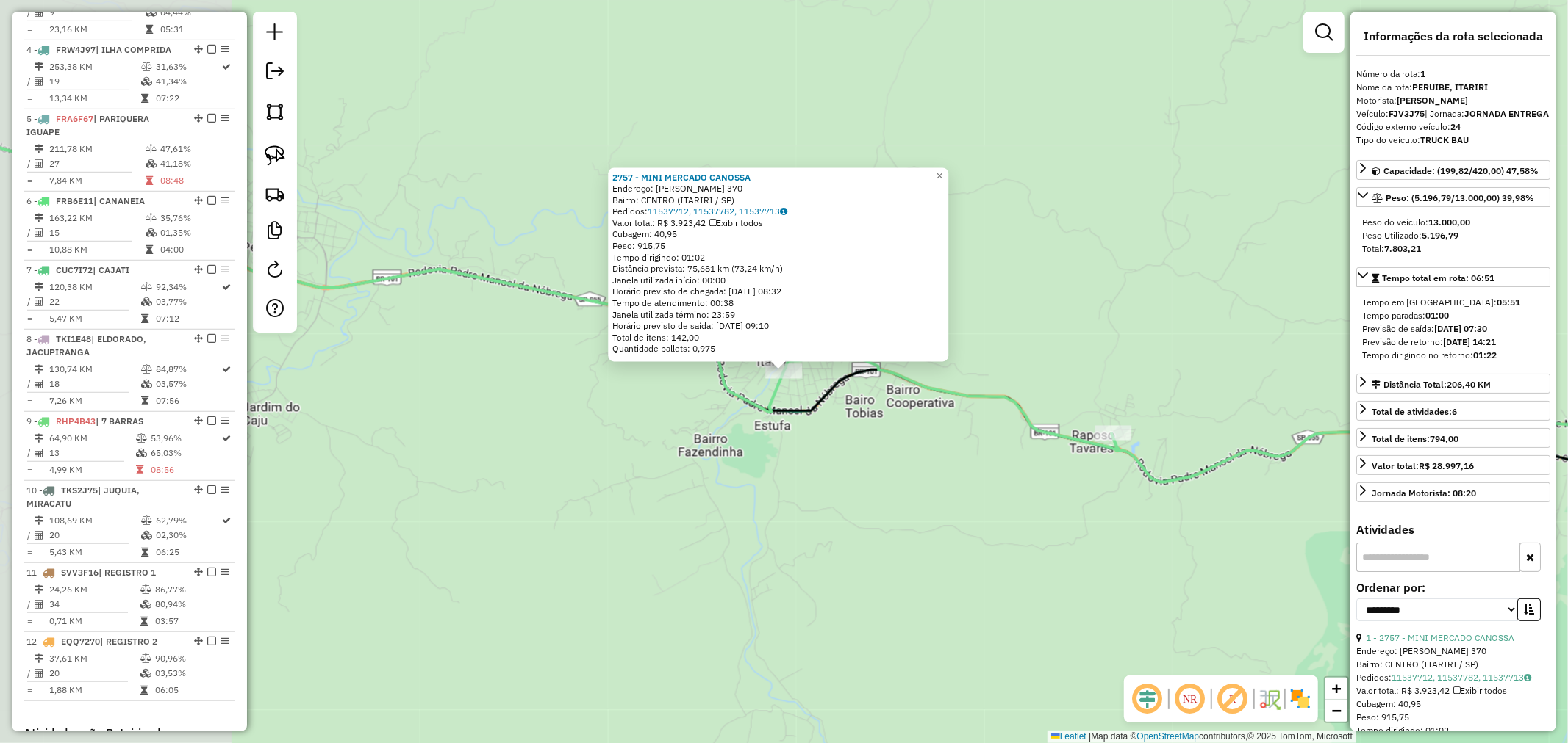
scroll to position [585, 0]
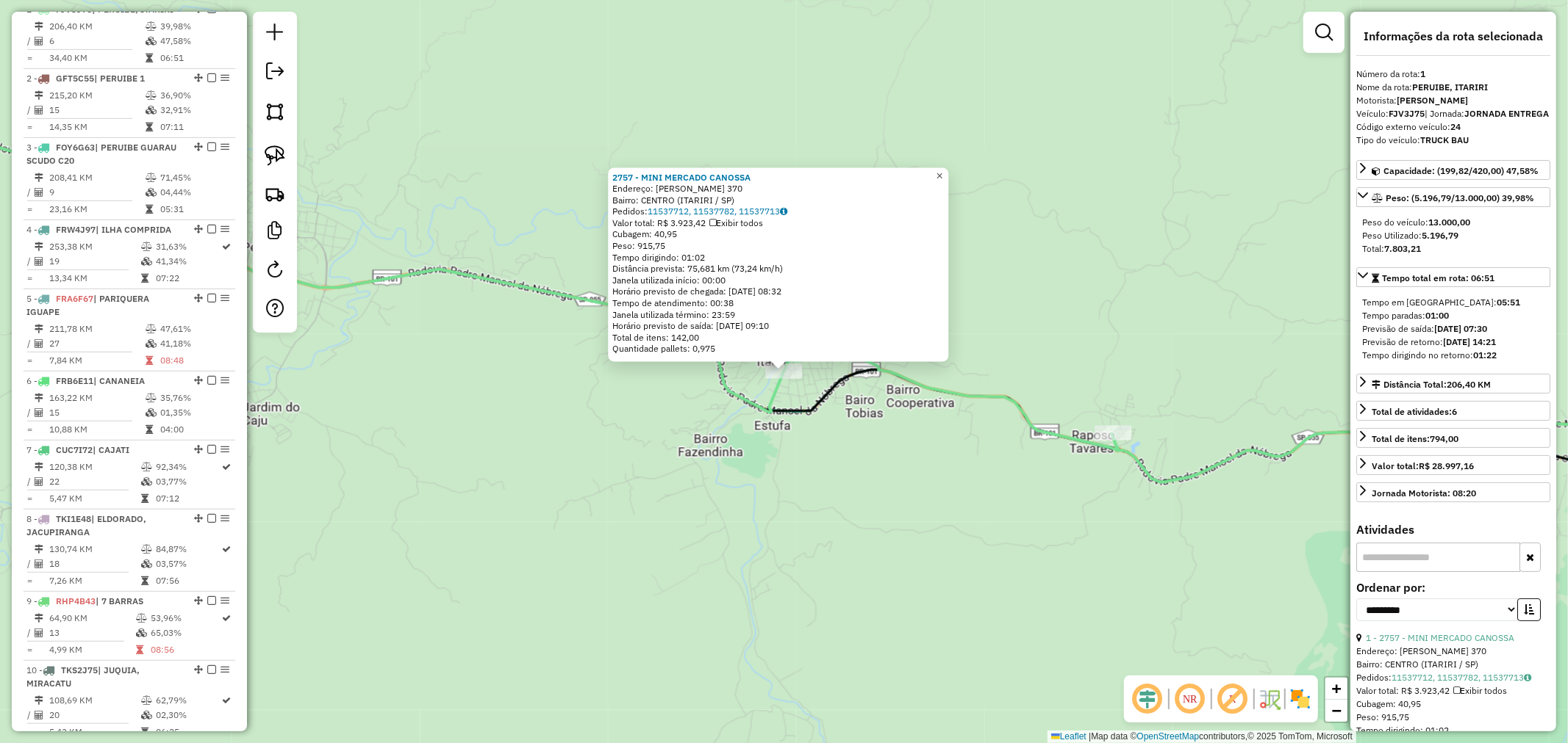
click at [943, 169] on span "×" at bounding box center [939, 175] width 7 height 13
click at [943, 171] on span "×" at bounding box center [939, 176] width 7 height 13
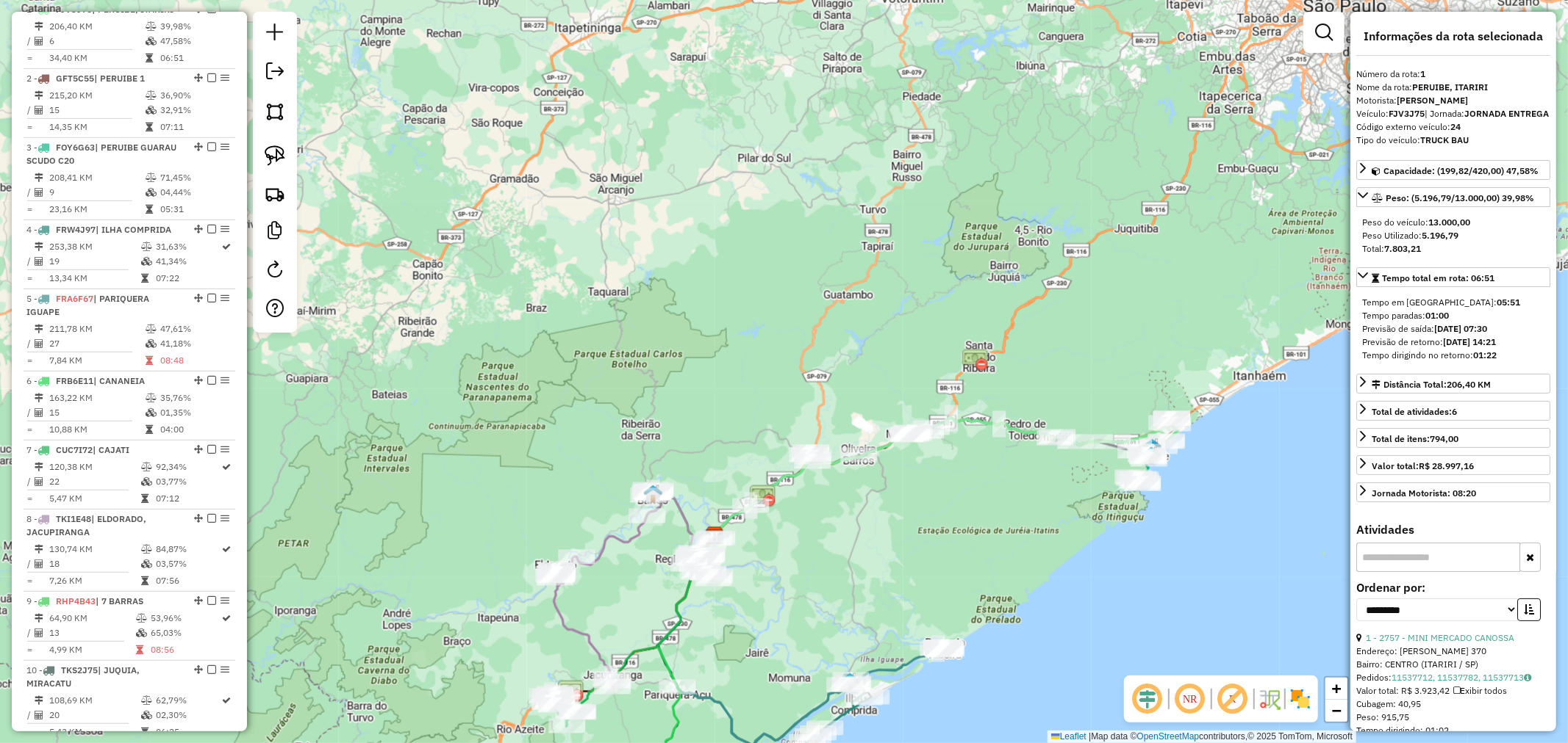
click at [1119, 383] on div "Janela de atendimento Grade de atendimento Capacidade Transportadoras Veículos …" at bounding box center [784, 372] width 1568 height 743
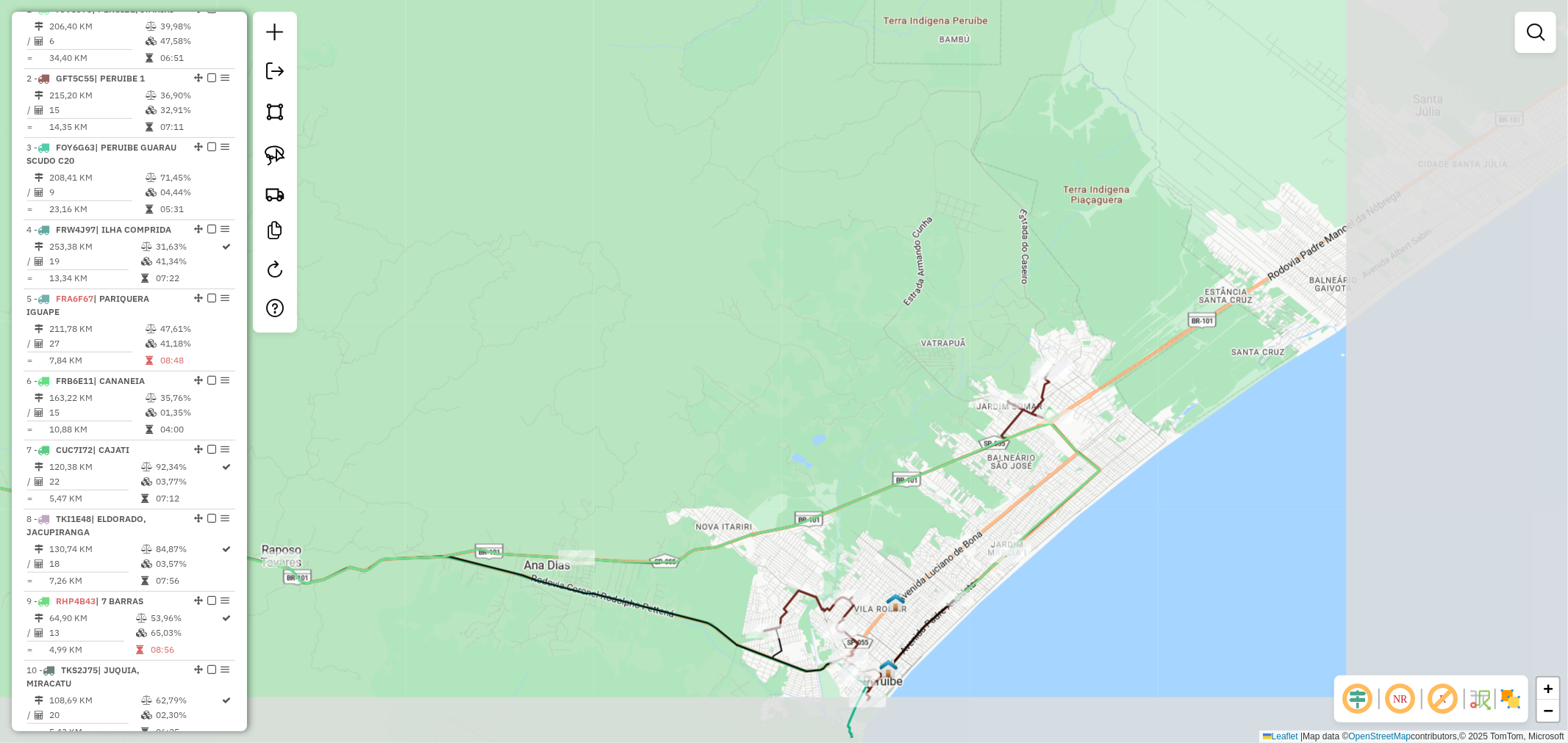
drag, startPoint x: 1164, startPoint y: 340, endPoint x: 937, endPoint y: 273, distance: 236.7
click at [936, 267] on div "Janela de atendimento Grade de atendimento Capacidade Transportadoras Veículos …" at bounding box center [784, 372] width 1568 height 743
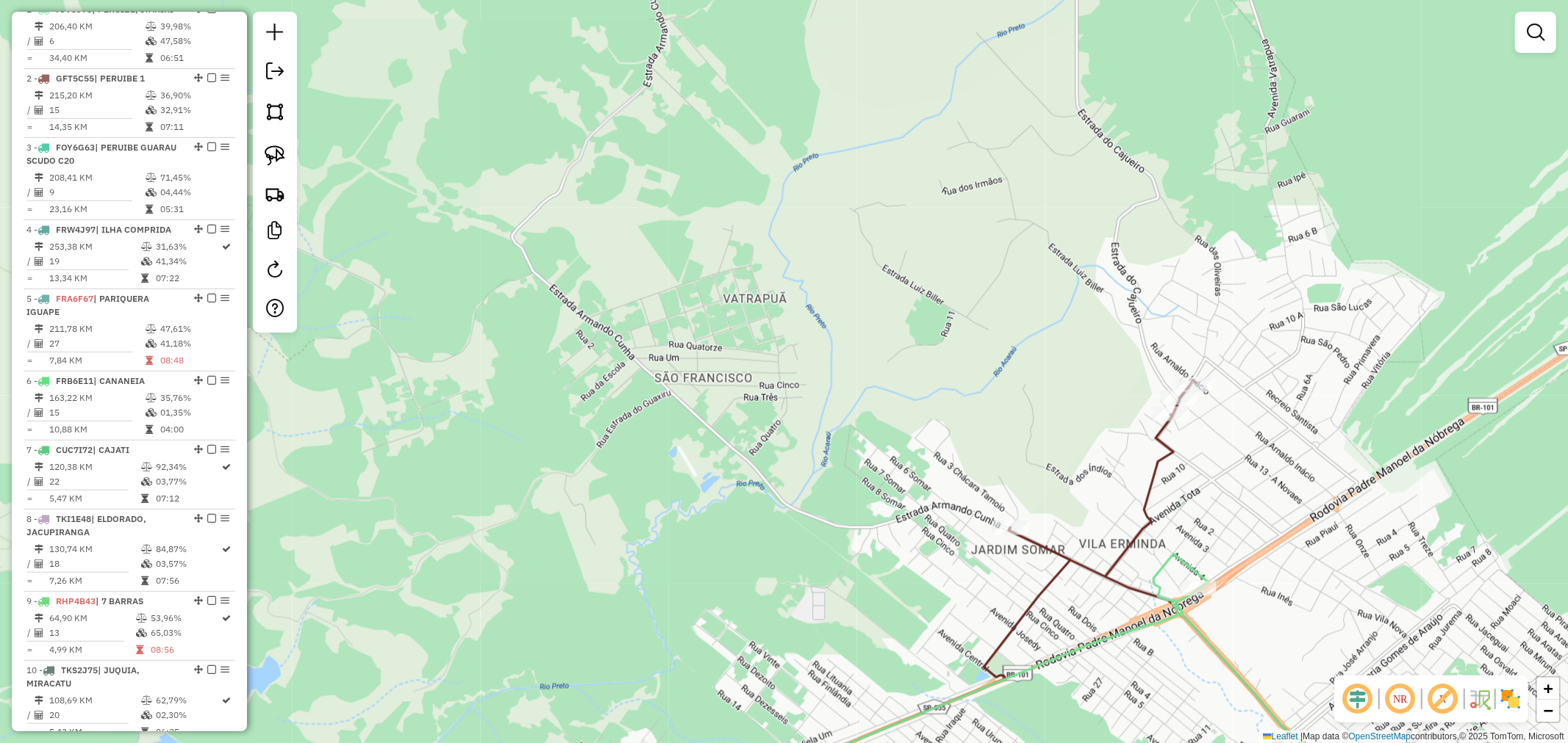
drag, startPoint x: 1052, startPoint y: 345, endPoint x: 859, endPoint y: 350, distance: 193.1
click at [859, 350] on div "Janela de atendimento Grade de atendimento Capacidade Transportadoras Veículos …" at bounding box center [784, 372] width 1568 height 743
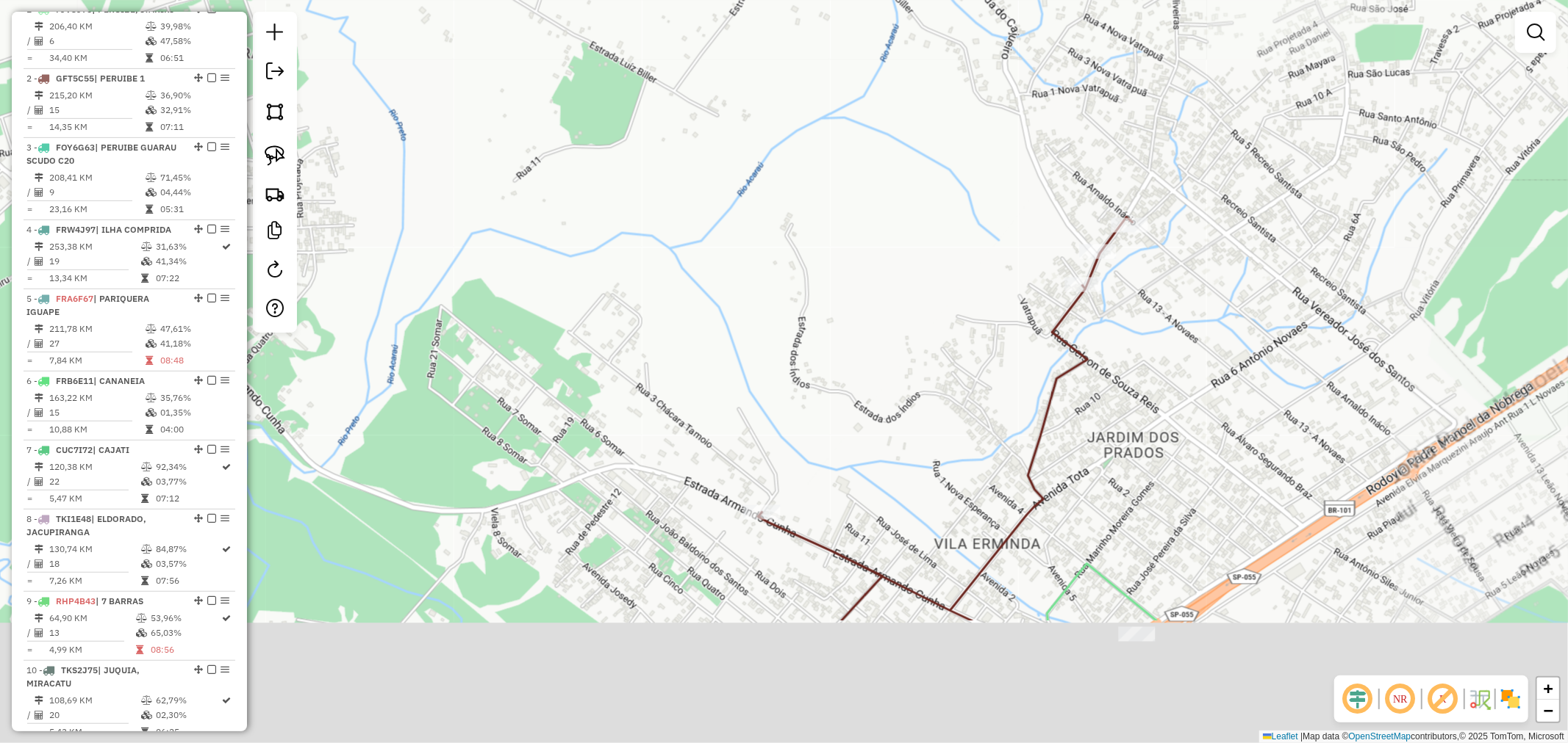
drag, startPoint x: 865, startPoint y: 409, endPoint x: 845, endPoint y: 181, distance: 228.9
click at [845, 181] on div "Janela de atendimento Grade de atendimento Capacidade Transportadoras Veículos …" at bounding box center [784, 372] width 1568 height 743
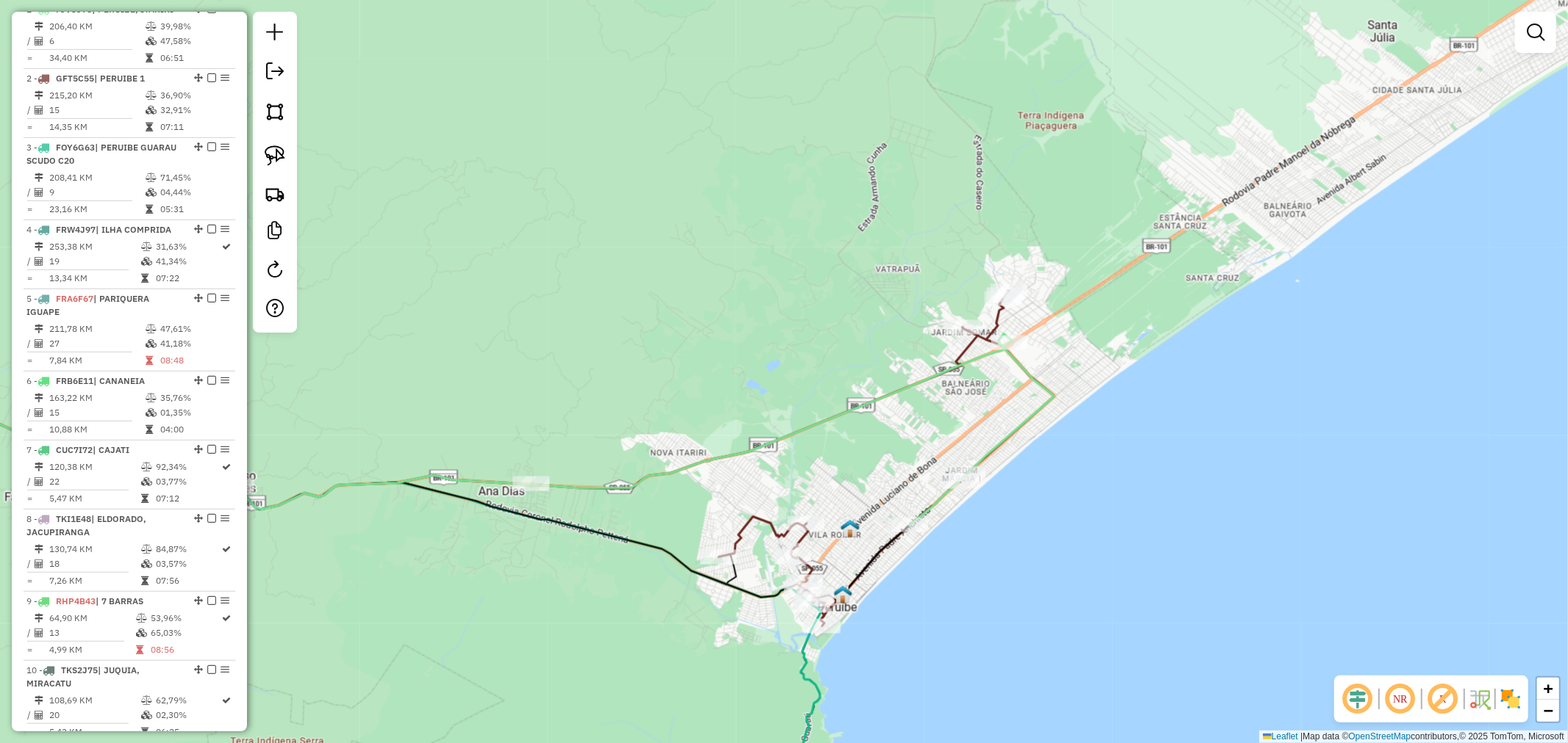
drag, startPoint x: 659, startPoint y: 307, endPoint x: 790, endPoint y: 280, distance: 133.8
click at [790, 280] on div "Janela de atendimento Grade de atendimento Capacidade Transportadoras Veículos …" at bounding box center [784, 372] width 1568 height 743
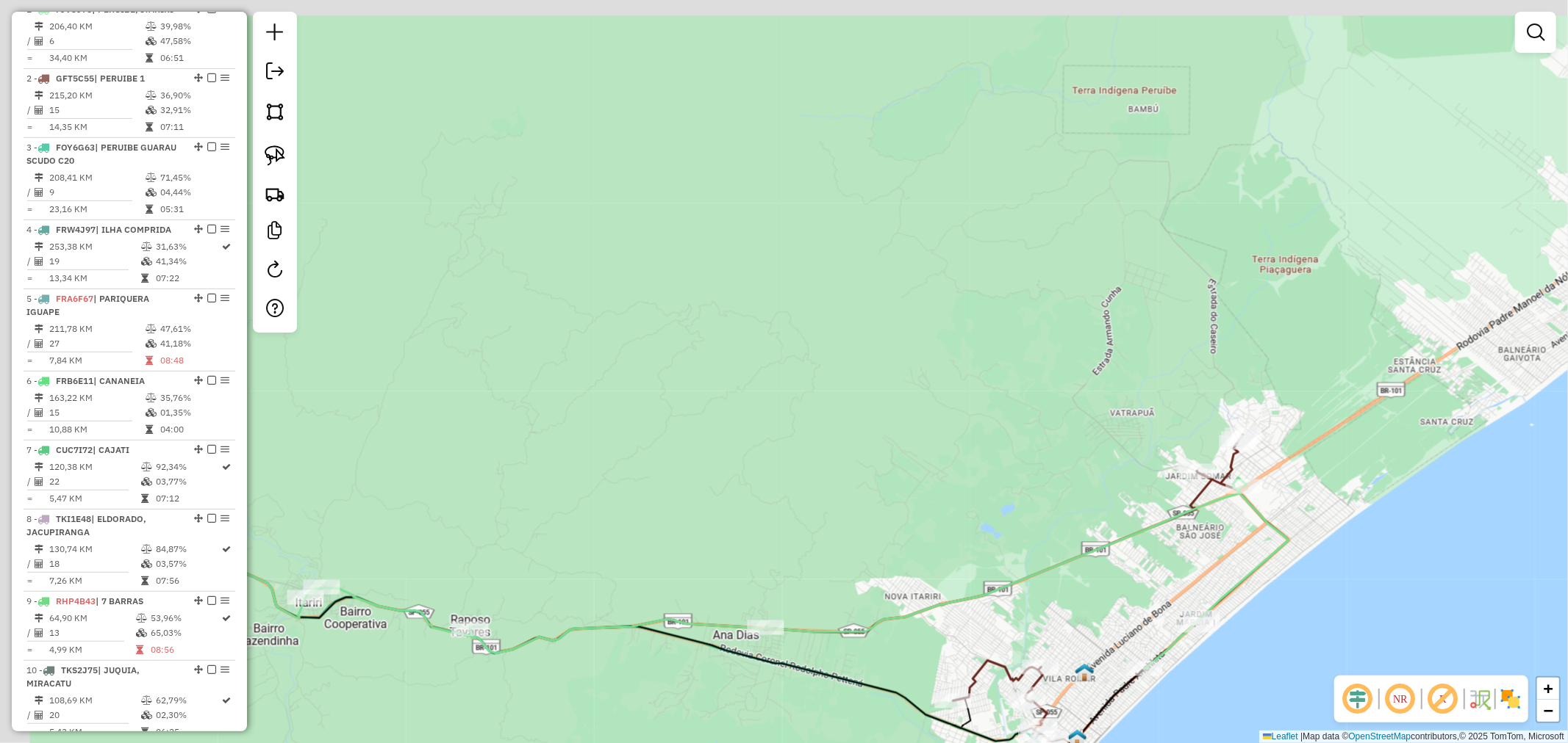
drag, startPoint x: 619, startPoint y: 240, endPoint x: 854, endPoint y: 384, distance: 275.6
click at [854, 384] on div "Janela de atendimento Grade de atendimento Capacidade Transportadoras Veículos …" at bounding box center [784, 372] width 1568 height 743
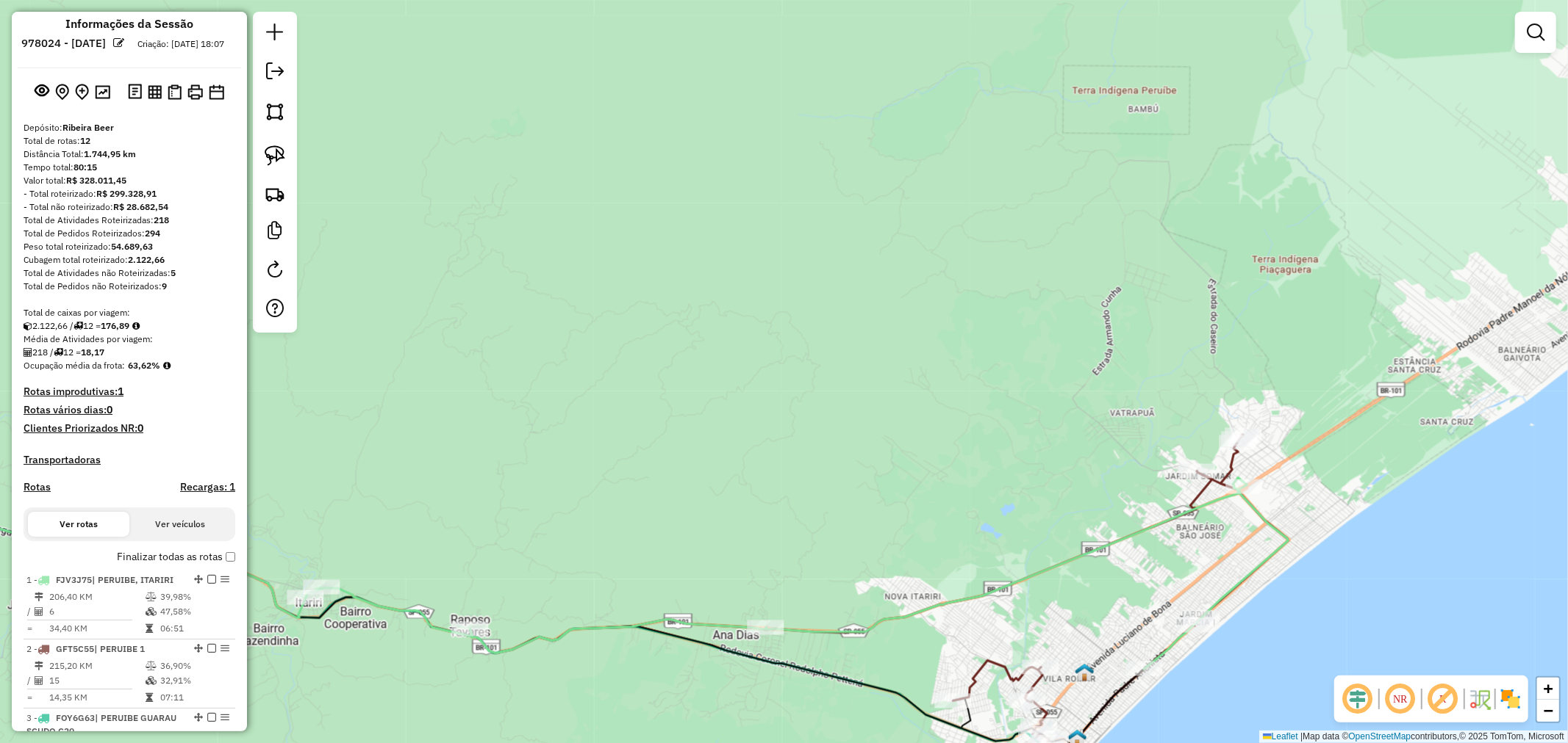
scroll to position [0, 0]
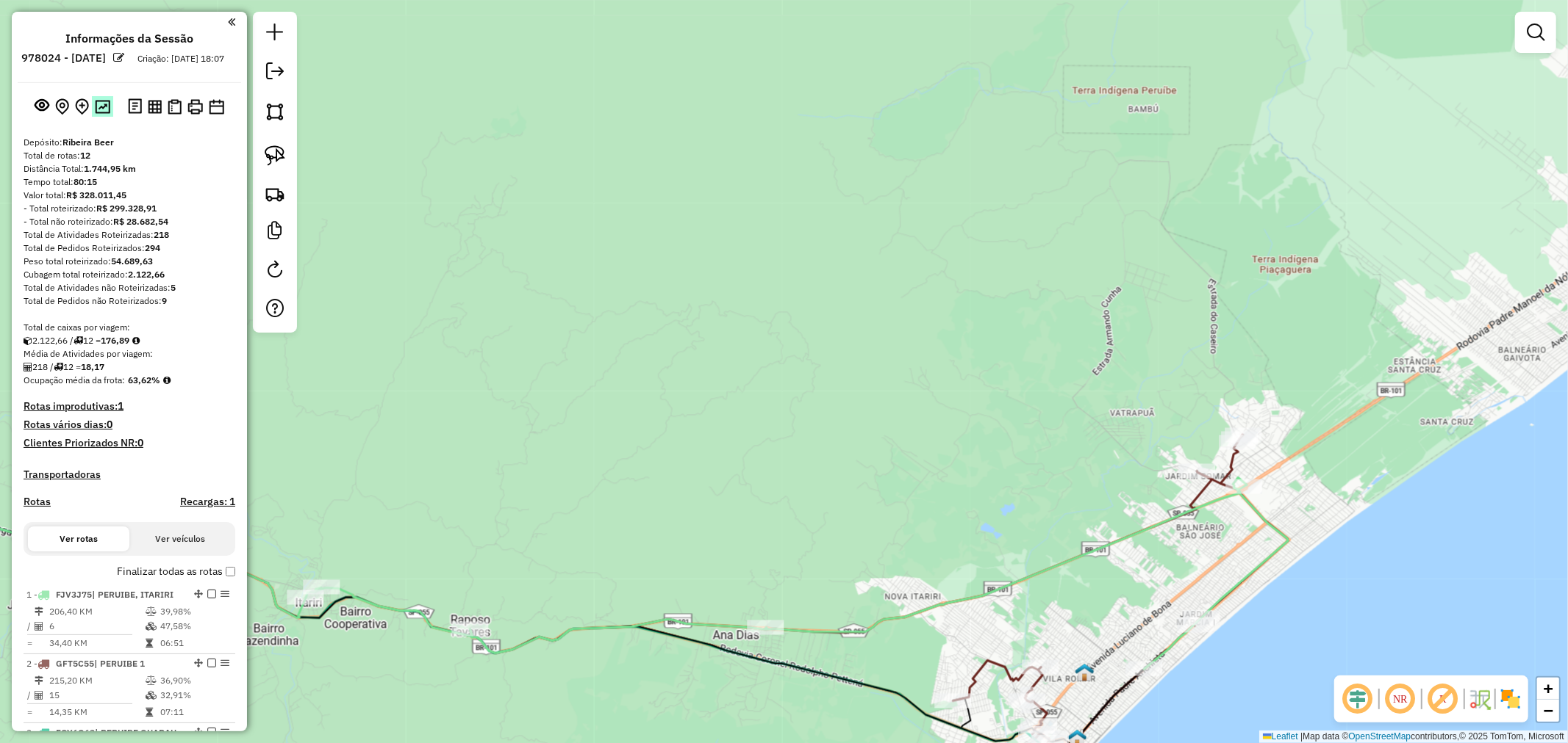
click at [103, 114] on img at bounding box center [103, 106] width 16 height 14
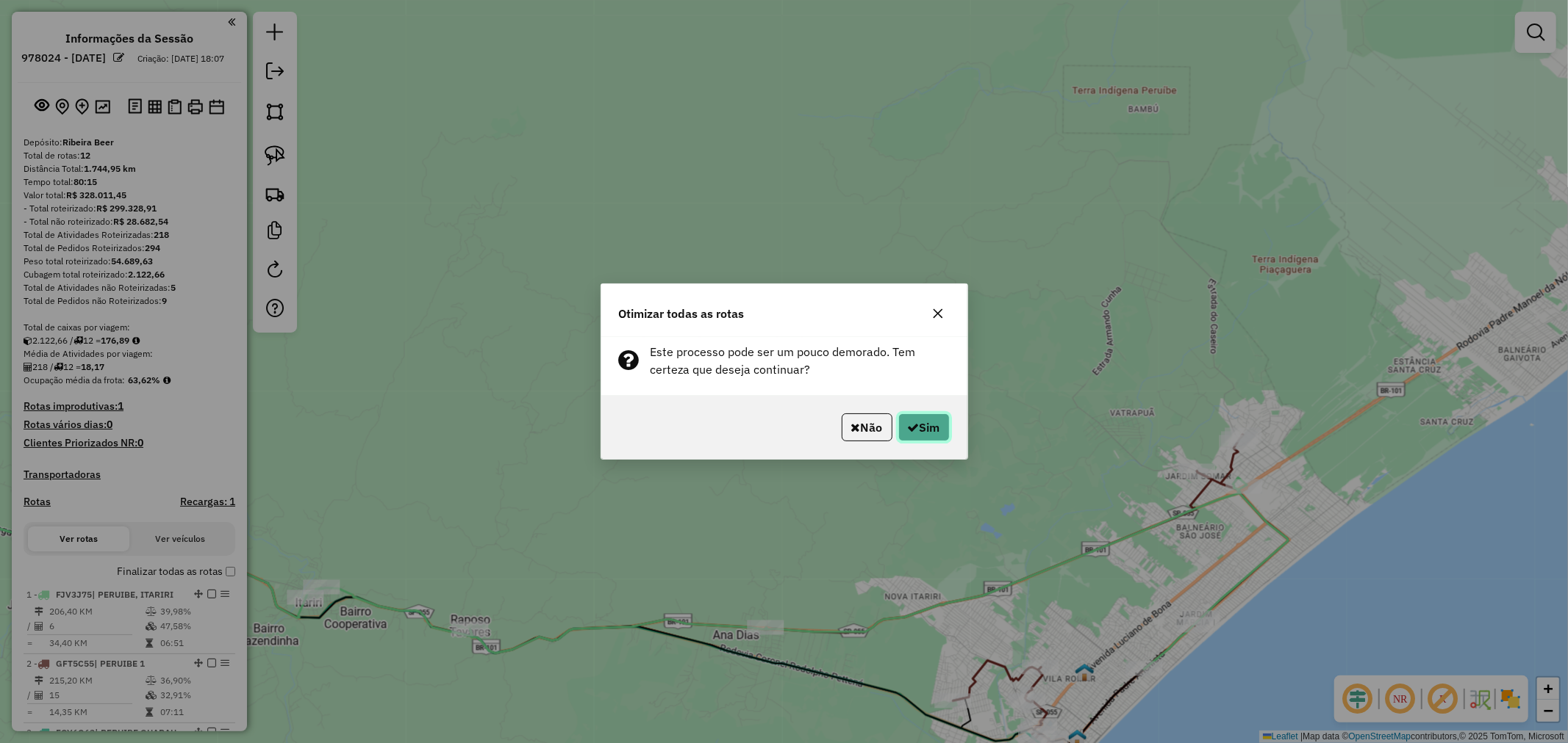
click at [935, 429] on button "Sim" at bounding box center [923, 428] width 51 height 28
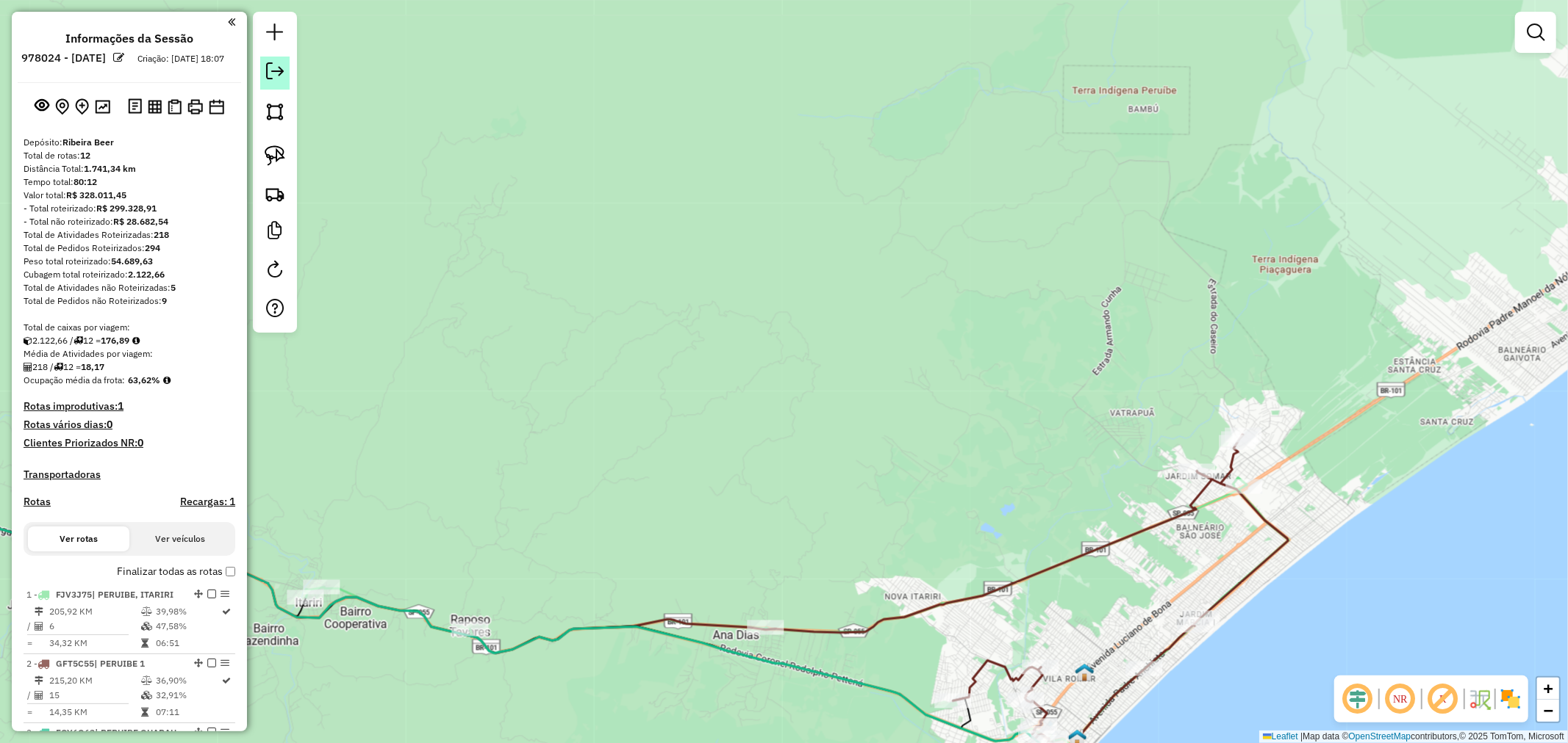
click at [275, 77] on em at bounding box center [275, 71] width 18 height 18
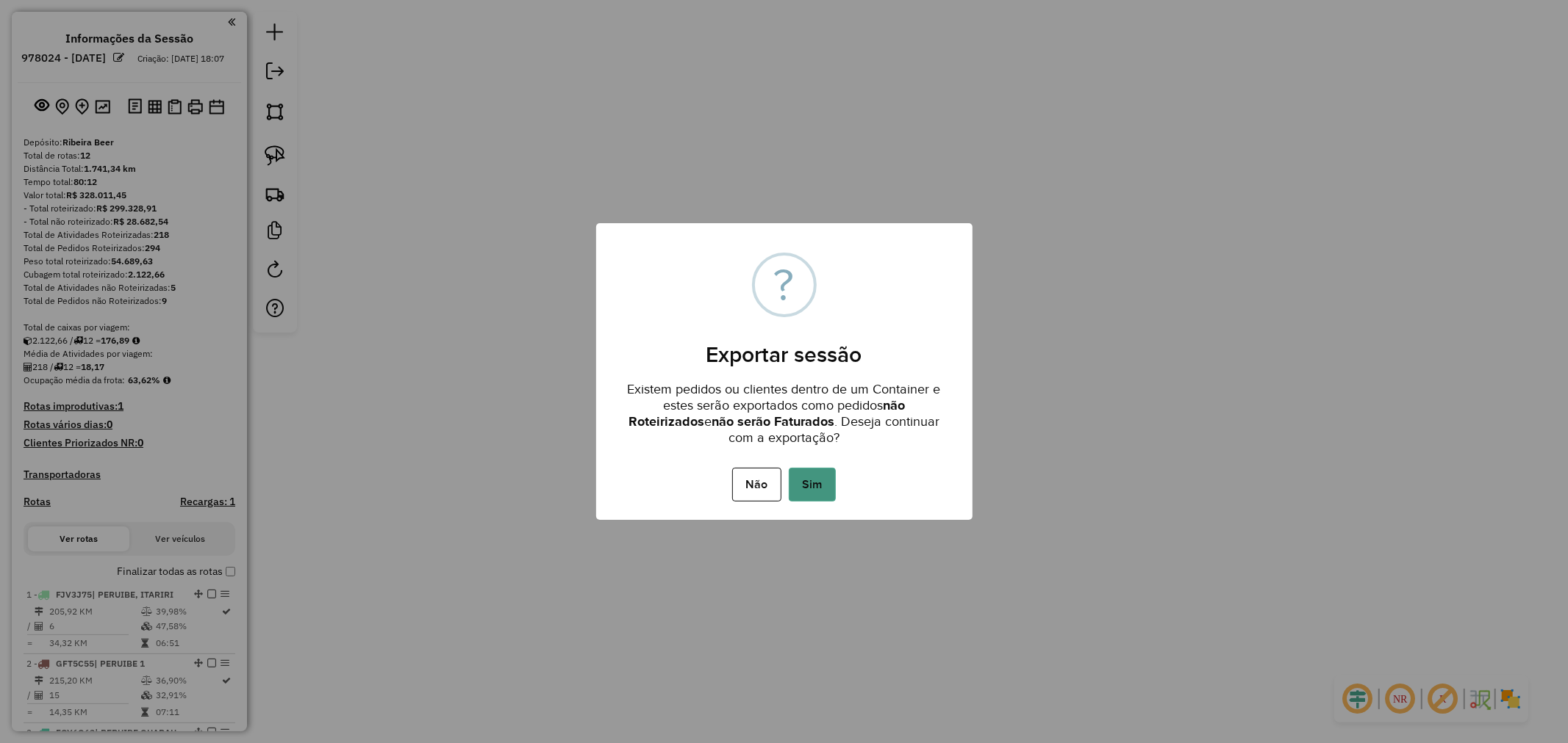
click at [821, 486] on button "Sim" at bounding box center [812, 484] width 47 height 33
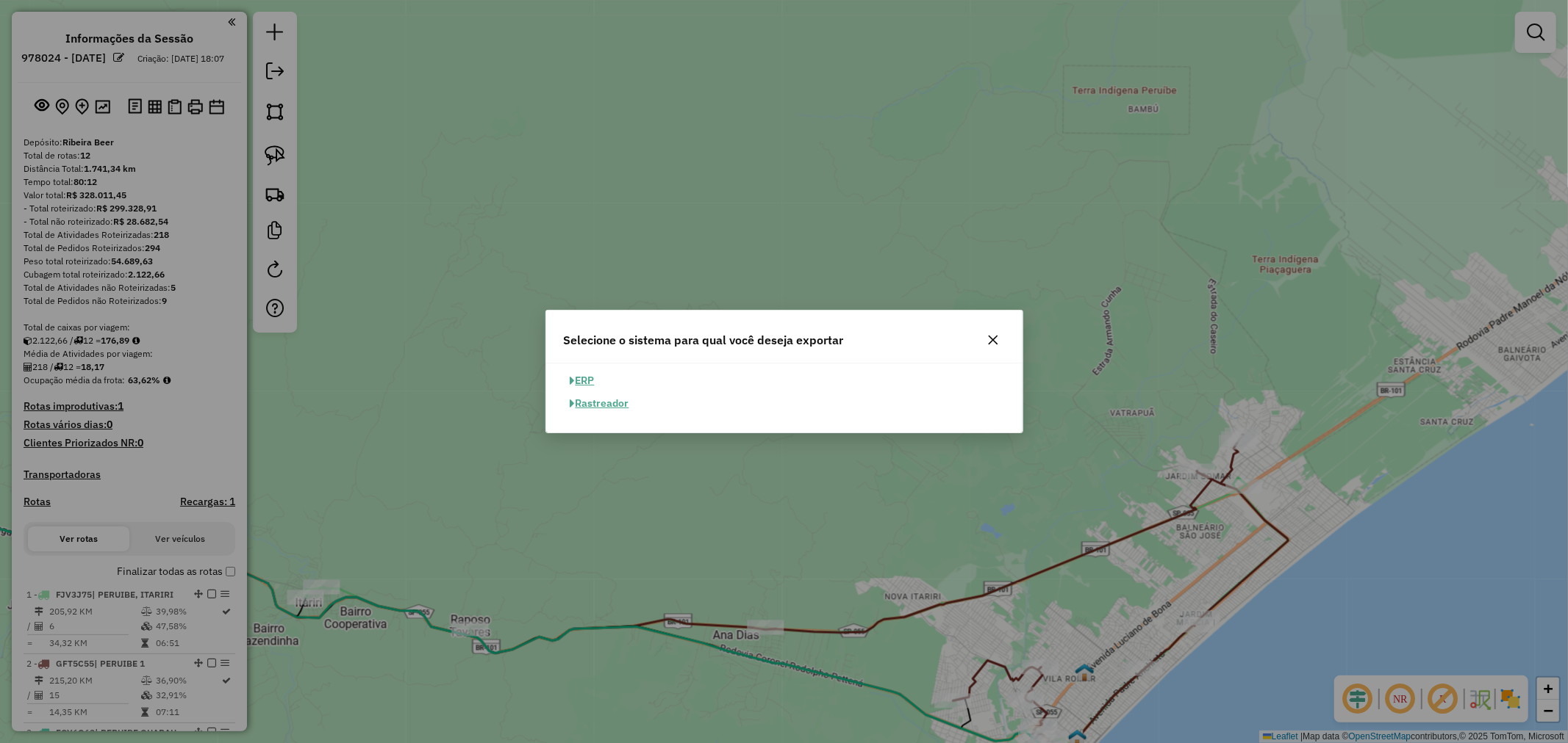
click at [593, 379] on button "ERP" at bounding box center [582, 380] width 37 height 23
select select "**"
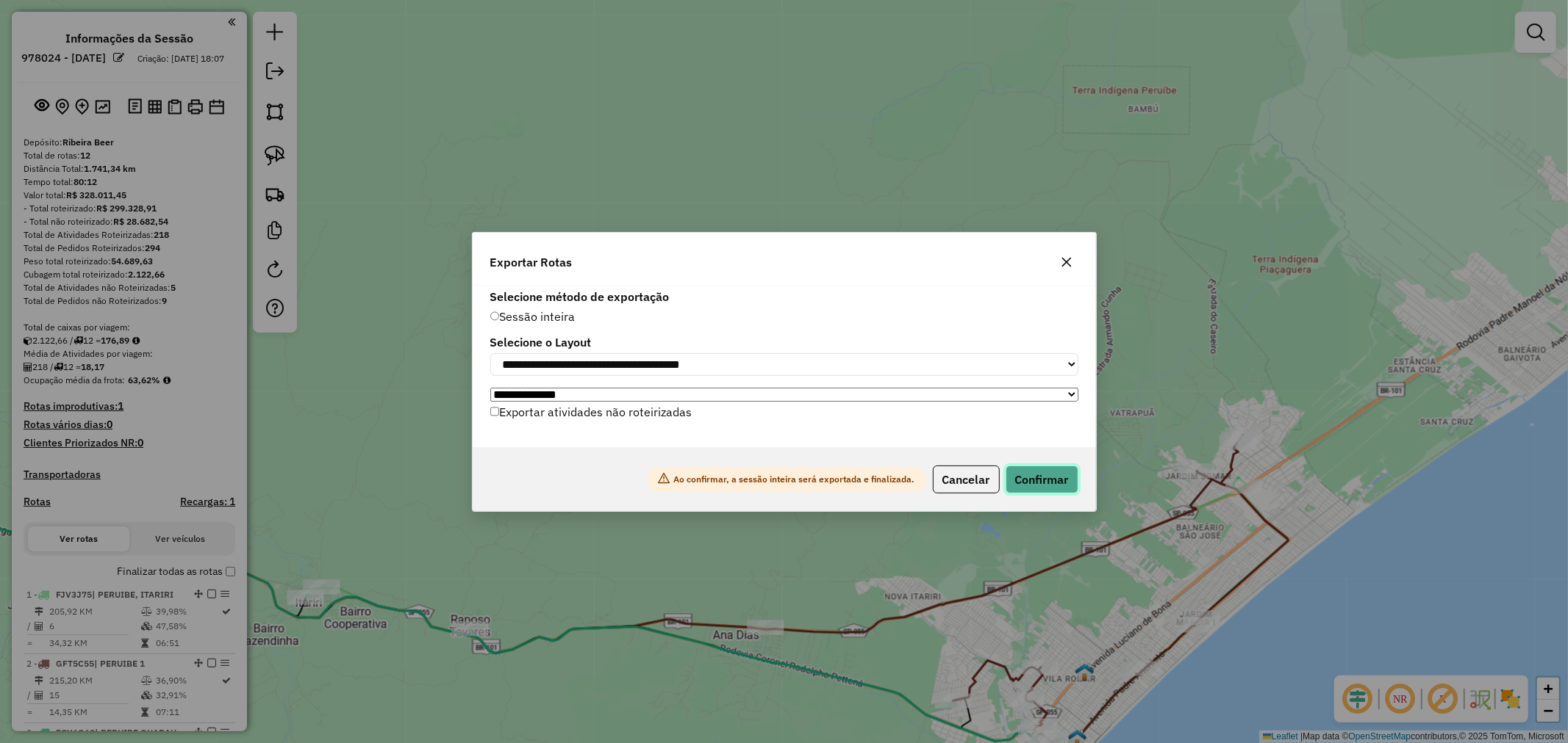
click at [1042, 475] on button "Confirmar" at bounding box center [1042, 480] width 73 height 28
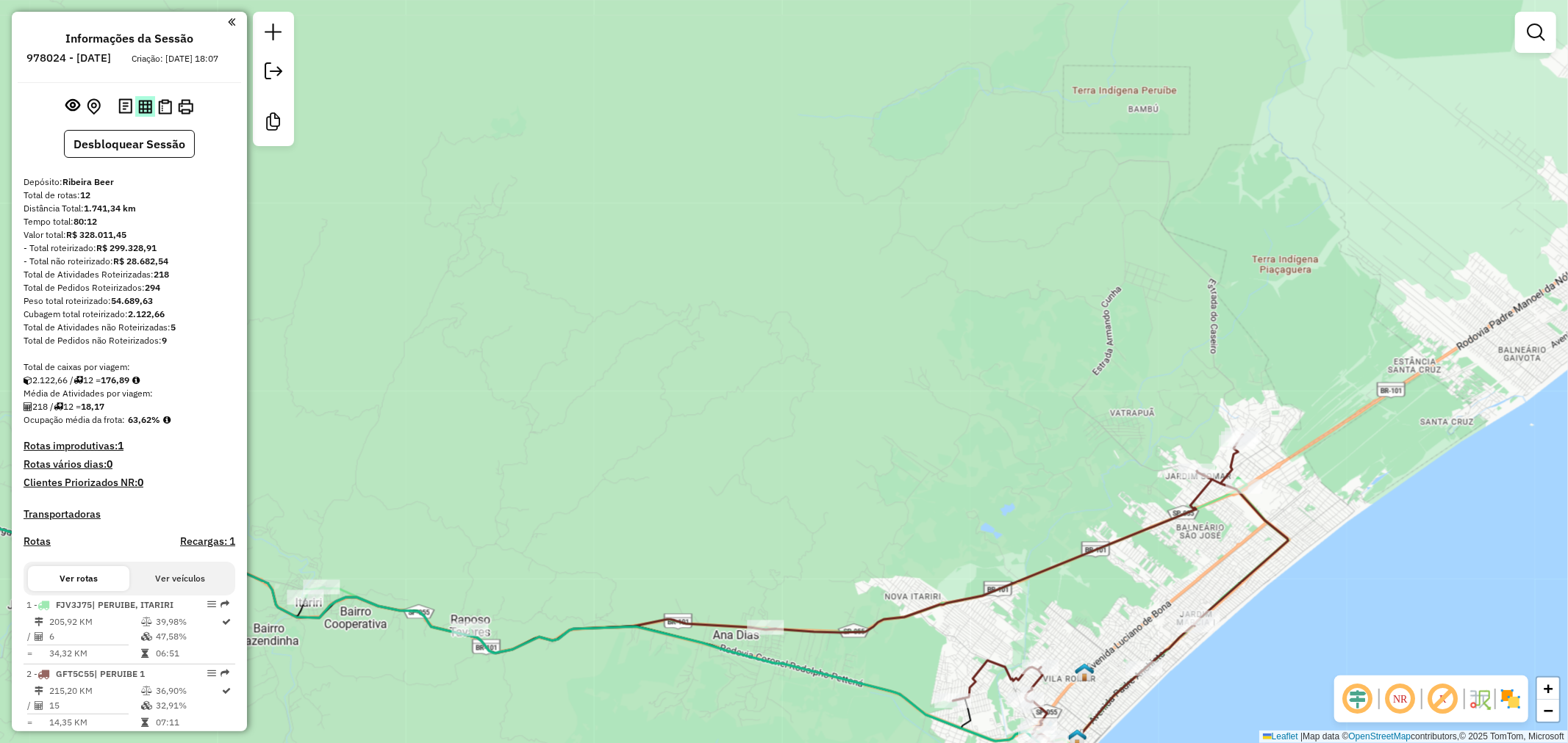
click at [143, 111] on button at bounding box center [145, 106] width 20 height 20
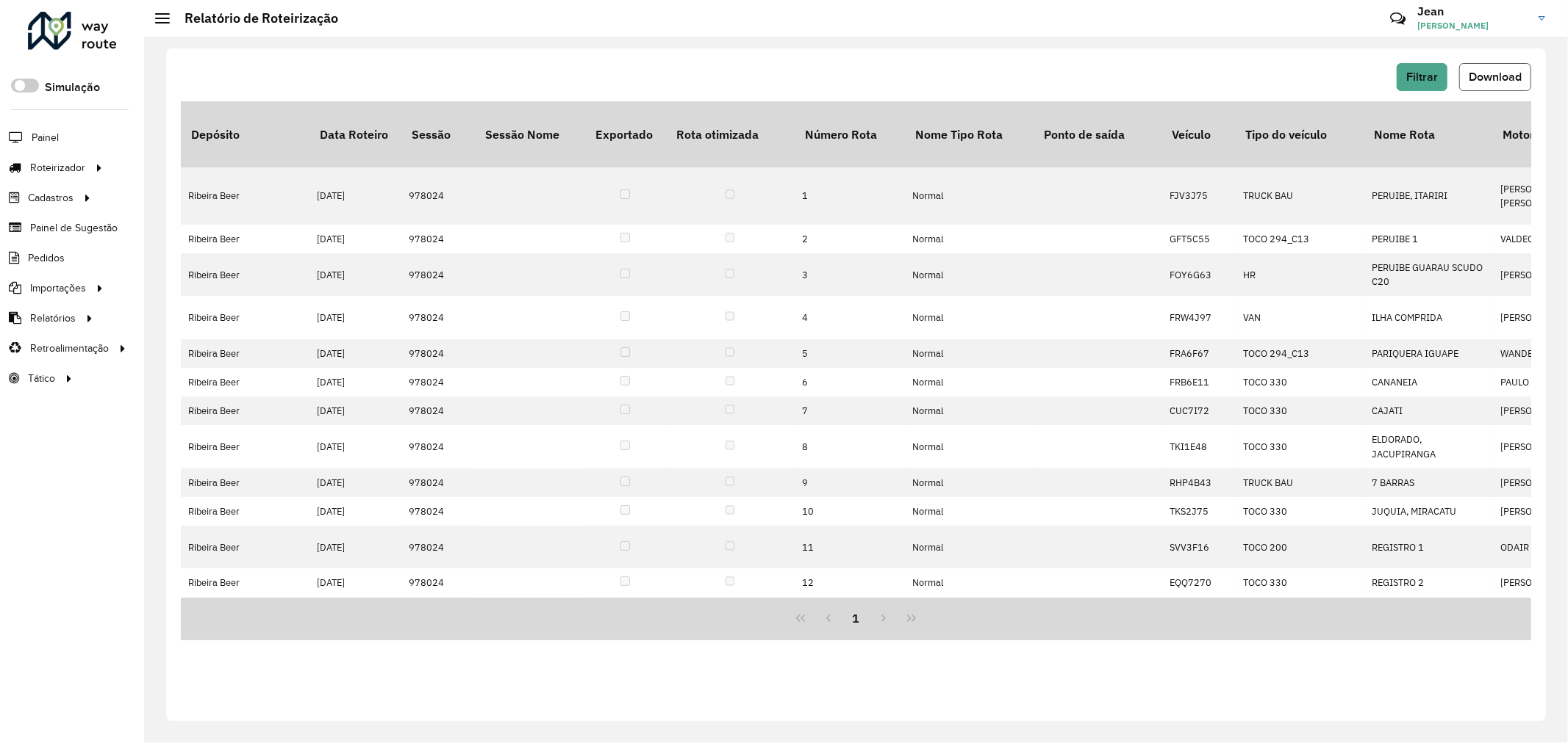
click at [1505, 74] on span "Download" at bounding box center [1494, 77] width 53 height 13
